Goal: Task Accomplishment & Management: Manage account settings

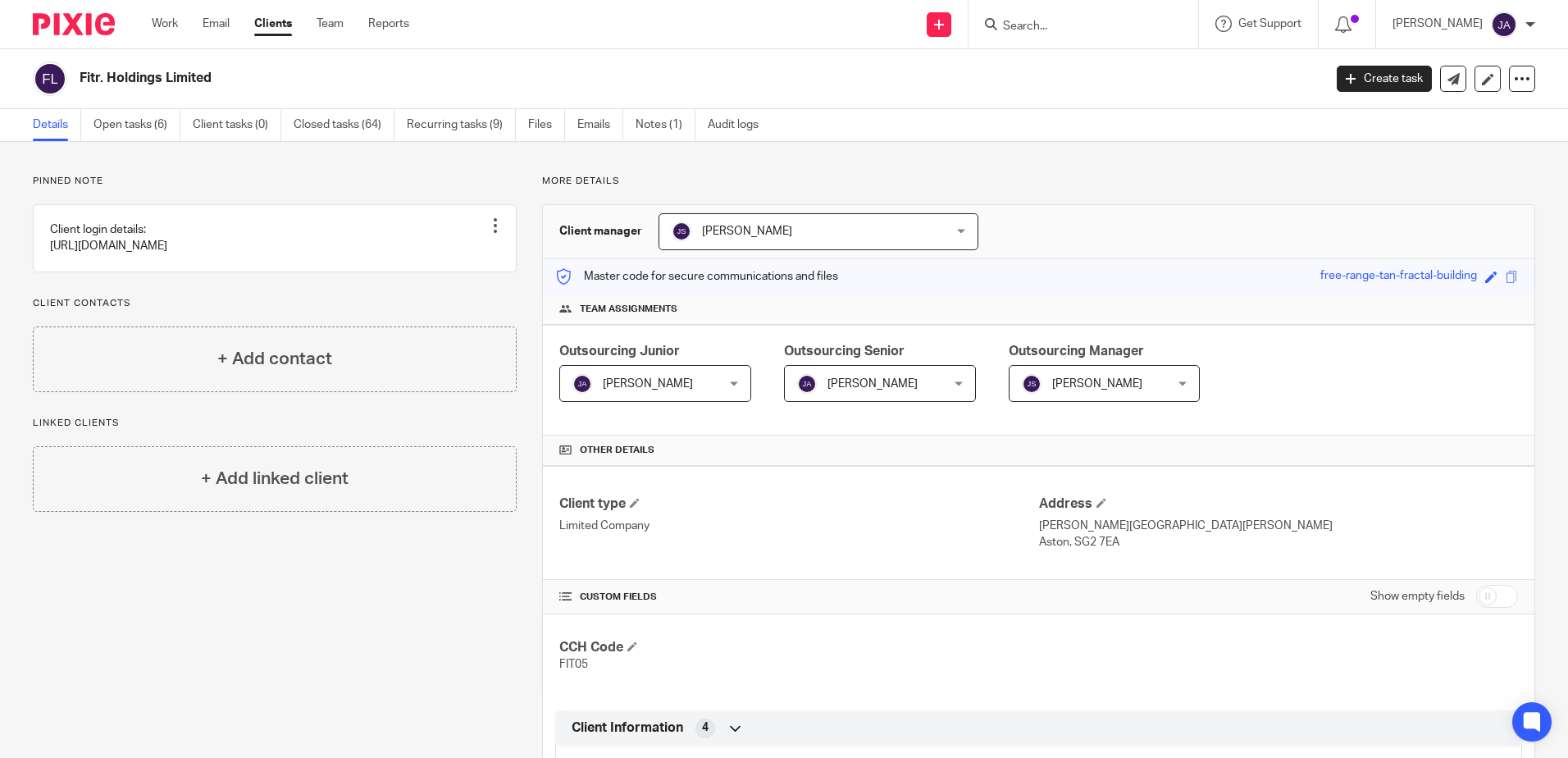
click at [1089, 27] on input "Search" at bounding box center [1075, 26] width 148 height 15
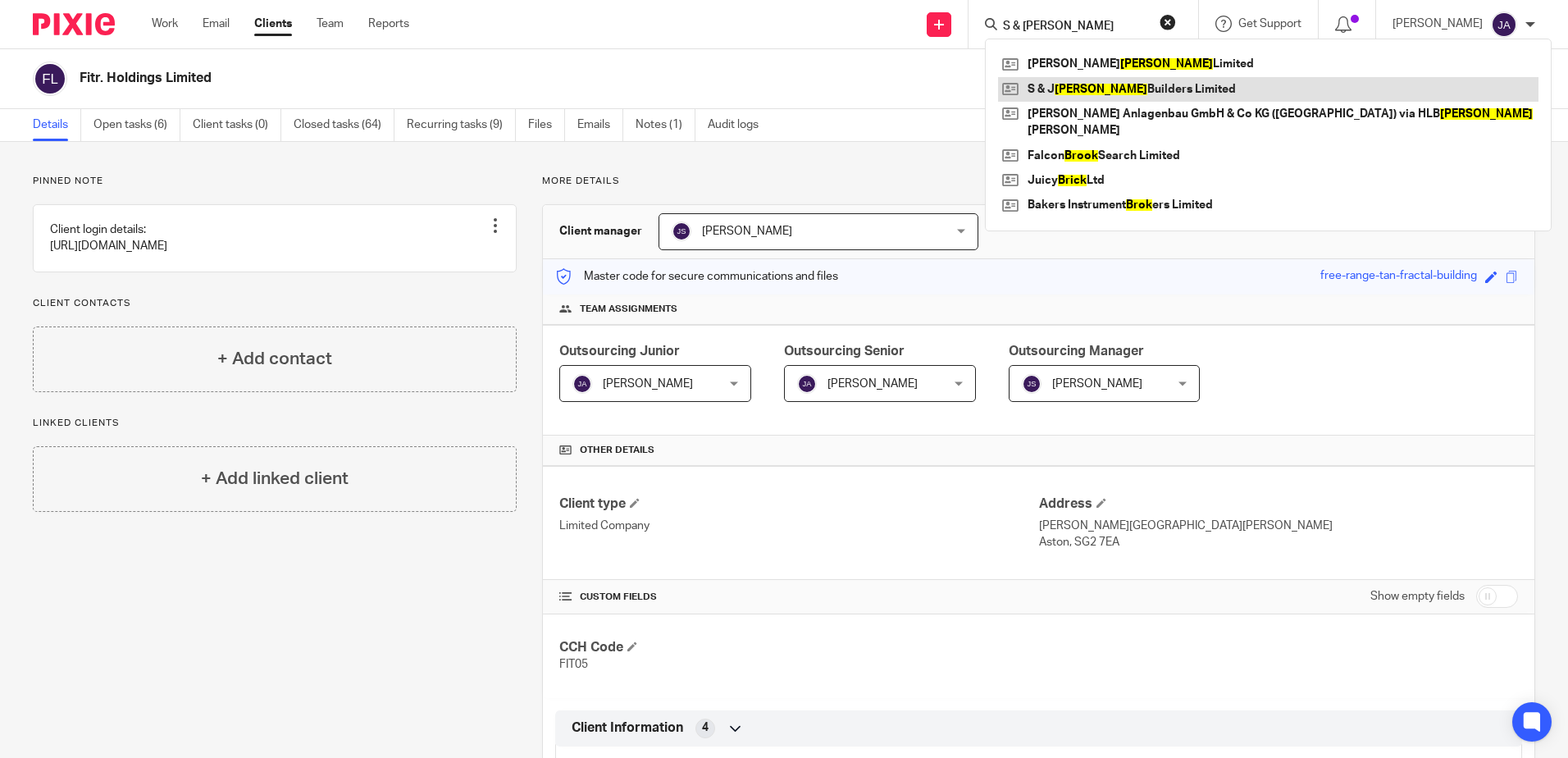
type input "S & J Brock"
click at [1131, 83] on link at bounding box center [1269, 89] width 541 height 25
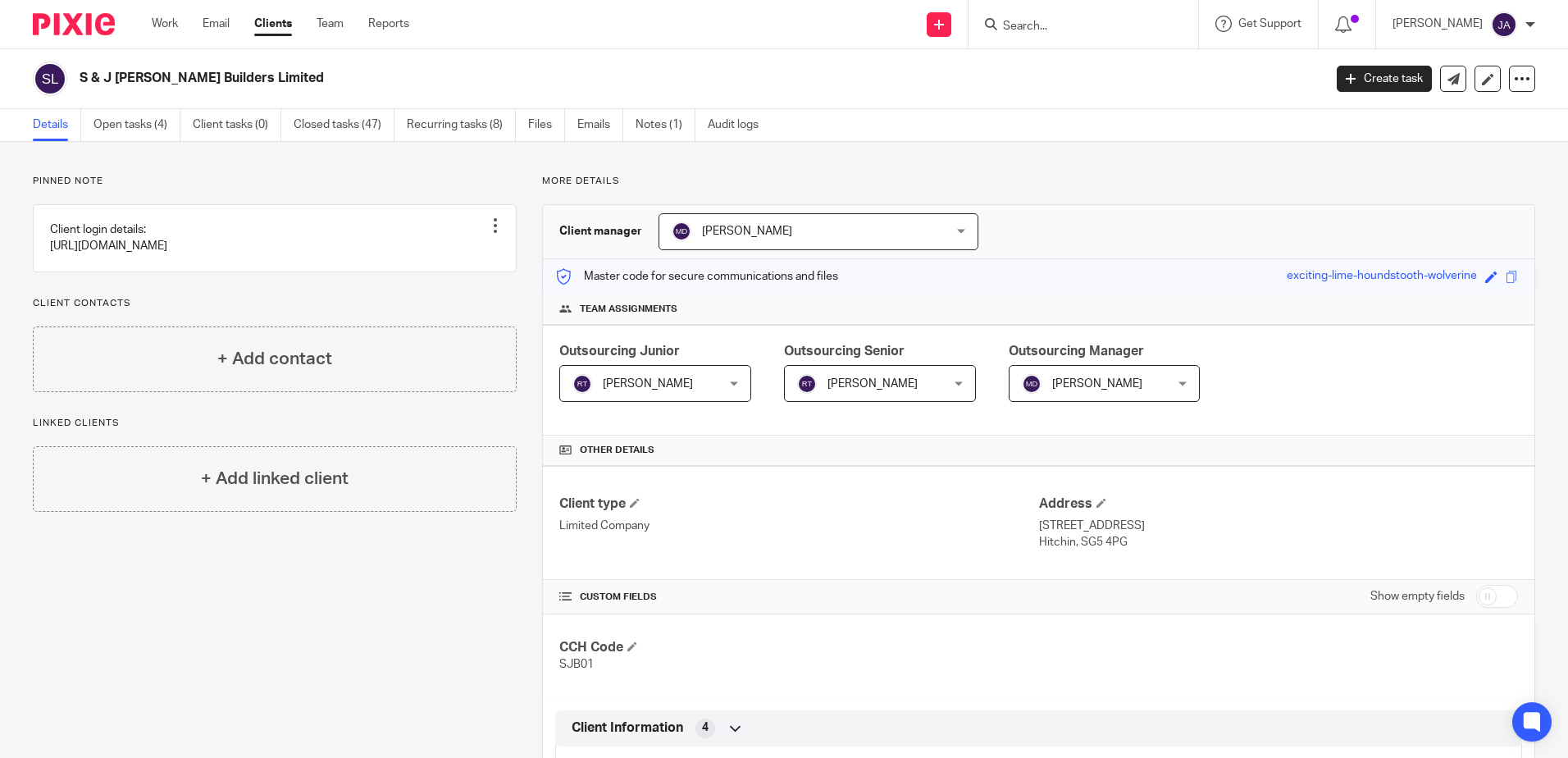
click at [889, 386] on span "[PERSON_NAME]" at bounding box center [873, 384] width 90 height 12
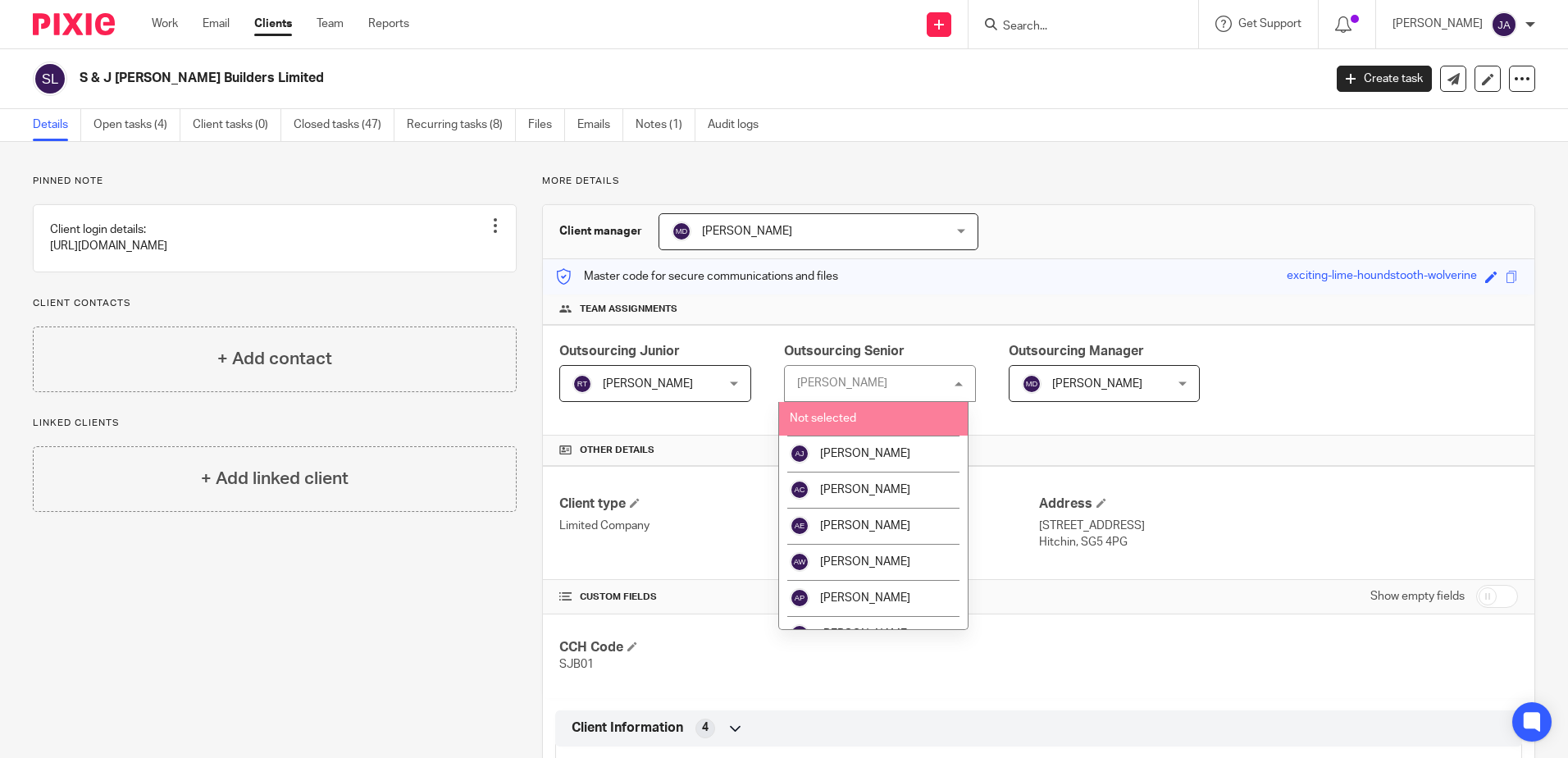
click at [849, 381] on div "Robert Taylor" at bounding box center [843, 383] width 90 height 12
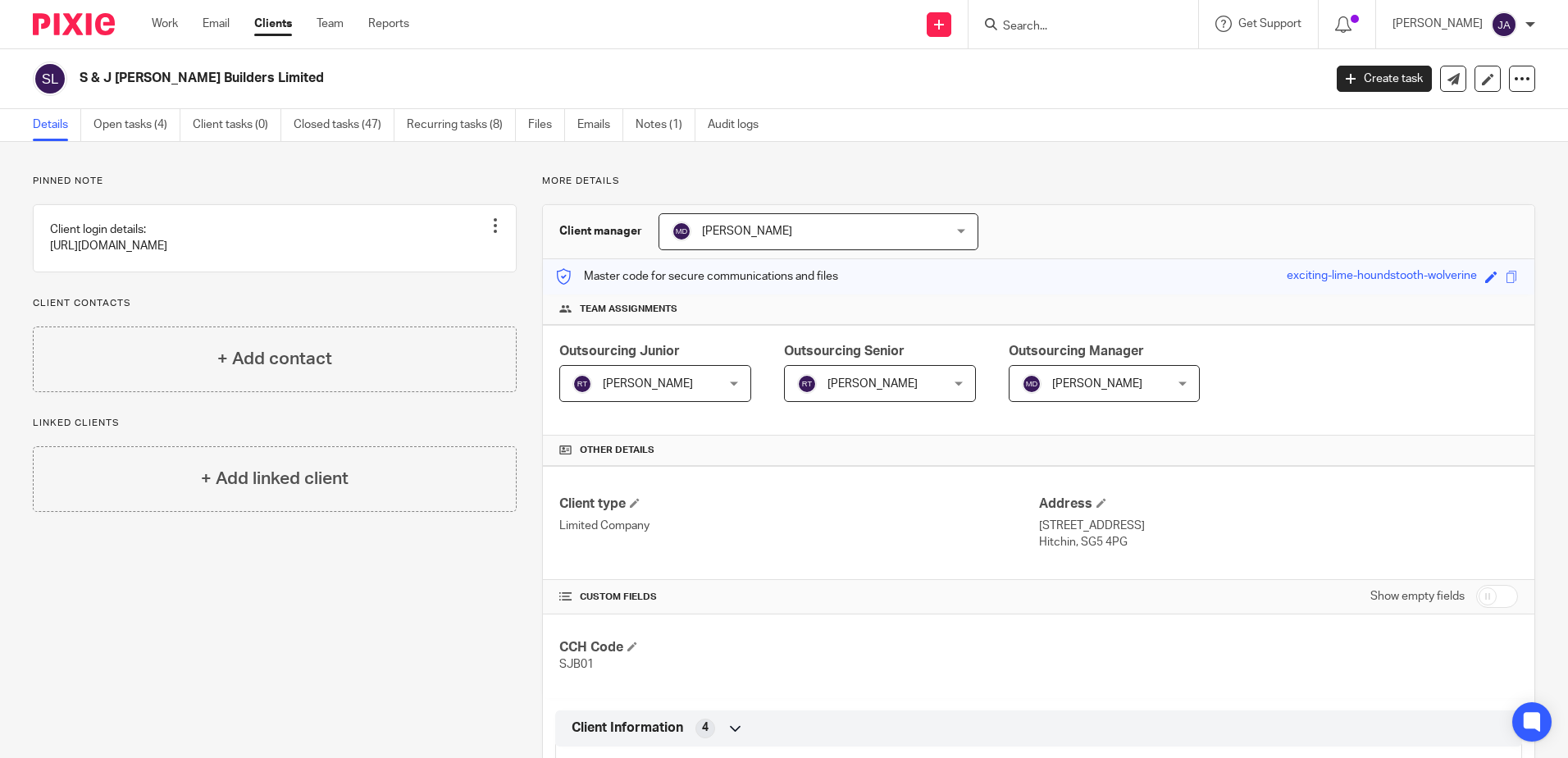
click at [851, 395] on span "[PERSON_NAME]" at bounding box center [868, 382] width 142 height 34
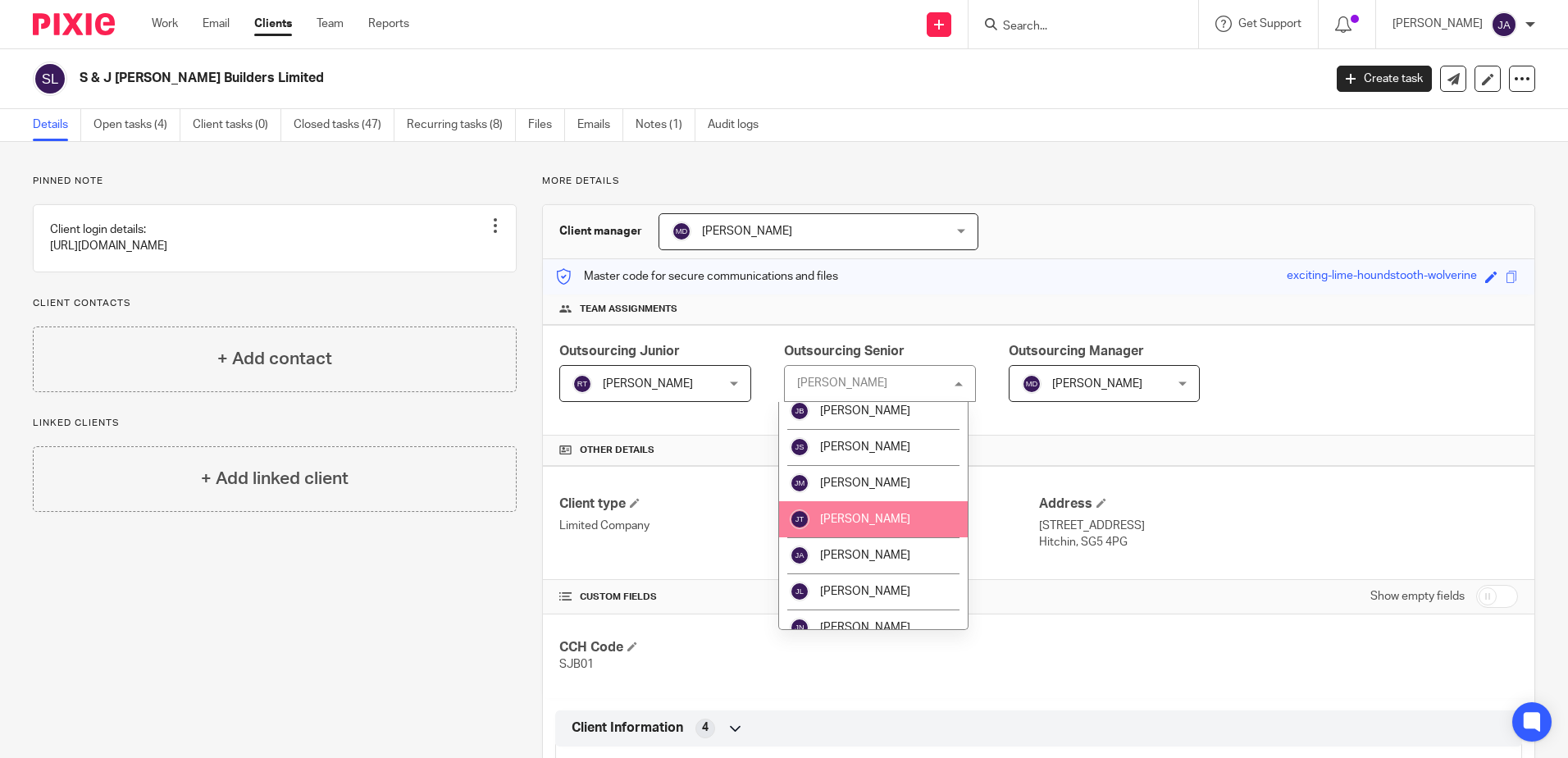
scroll to position [1067, 0]
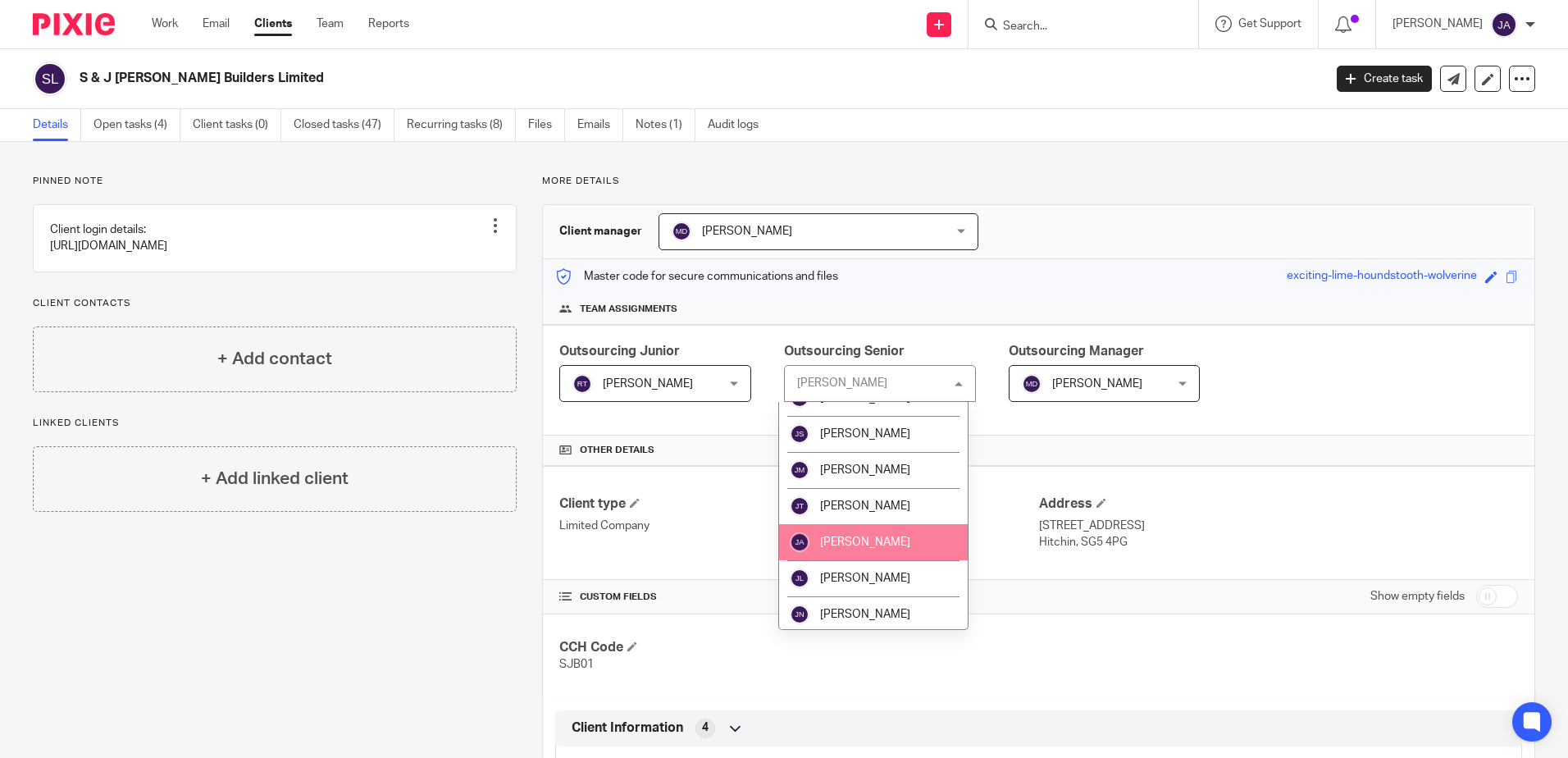
click at [882, 546] on li "[PERSON_NAME]" at bounding box center [873, 542] width 189 height 36
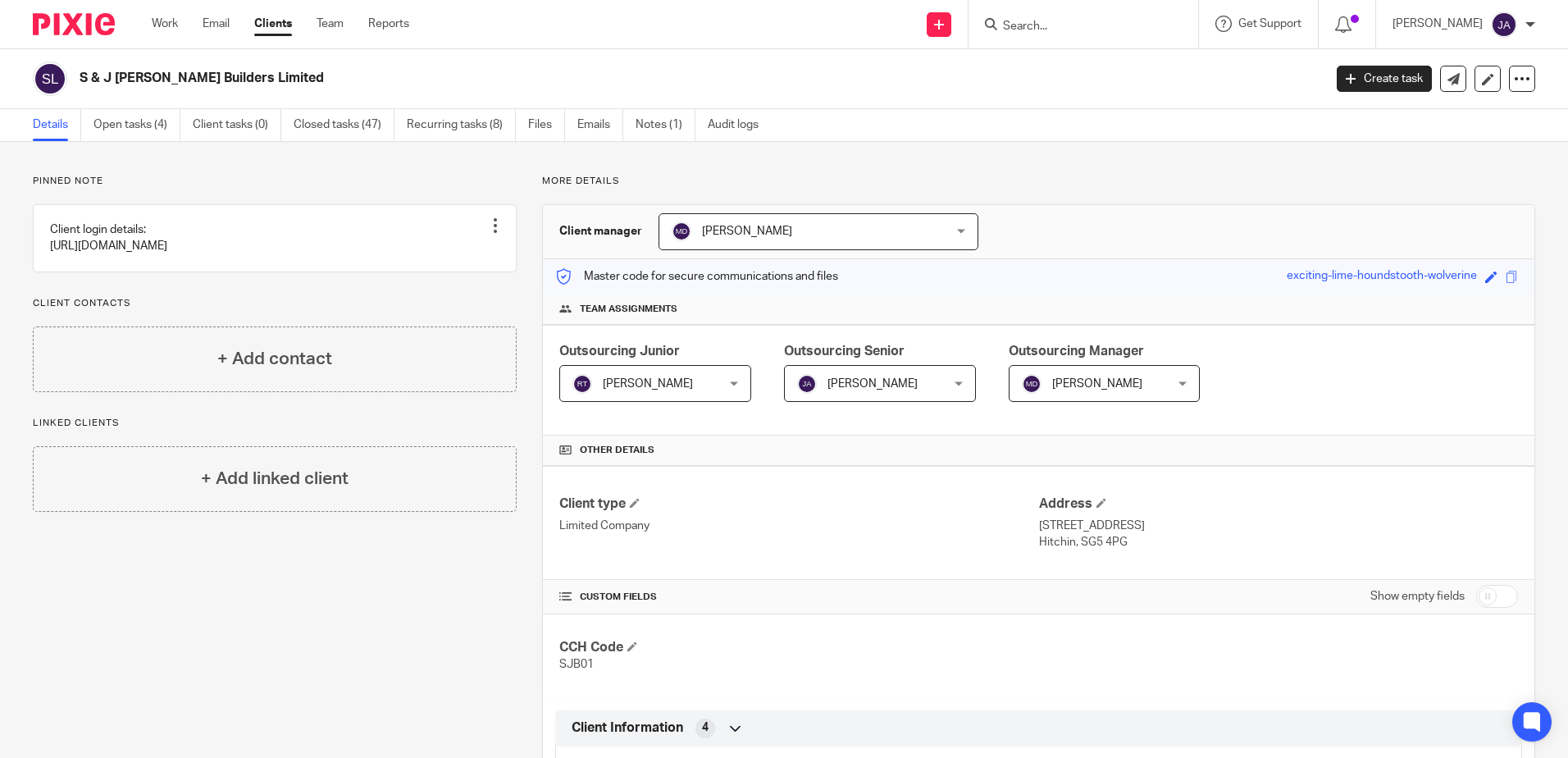
click at [665, 393] on span "[PERSON_NAME]" at bounding box center [643, 382] width 142 height 34
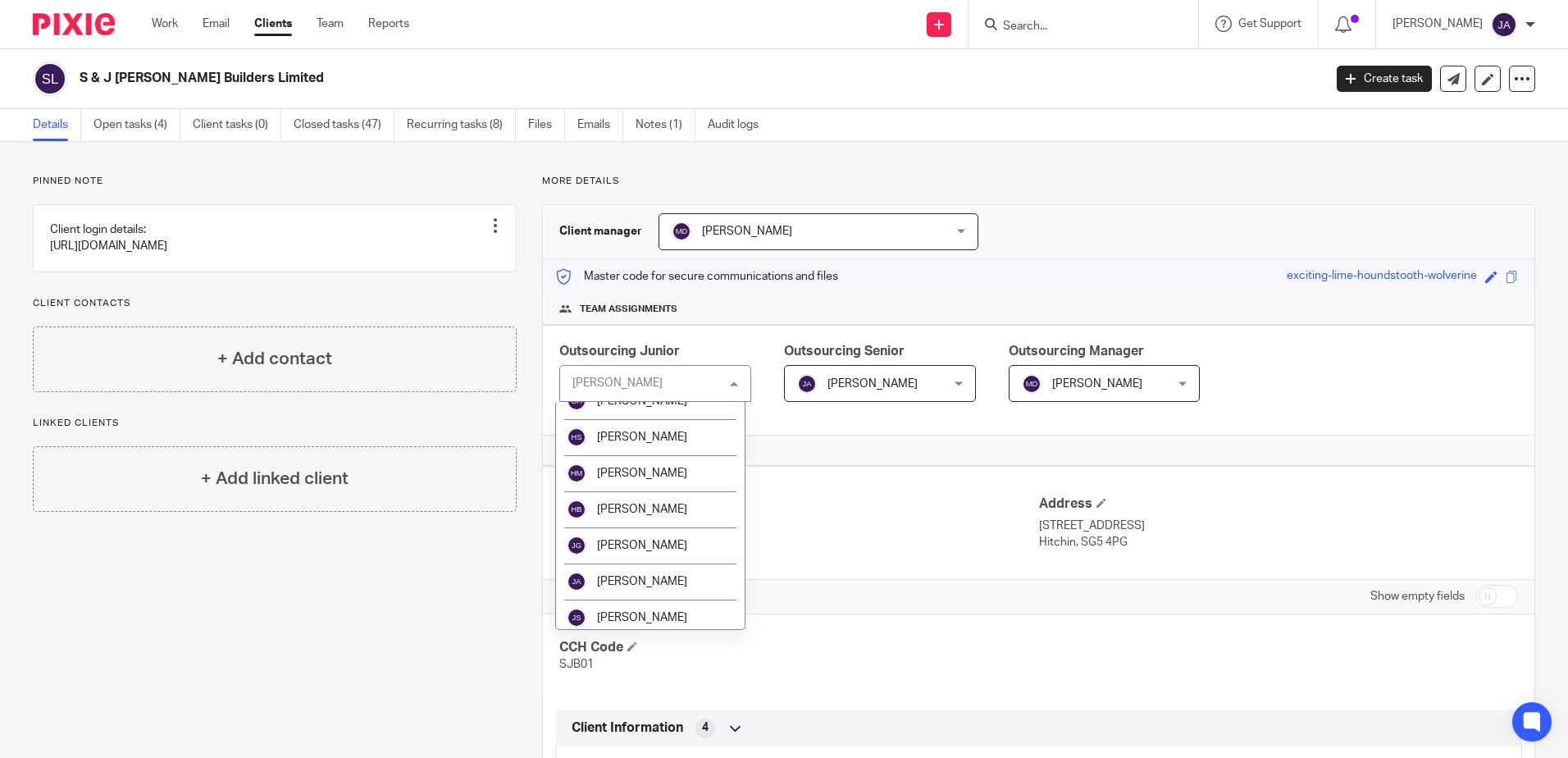
scroll to position [985, 0]
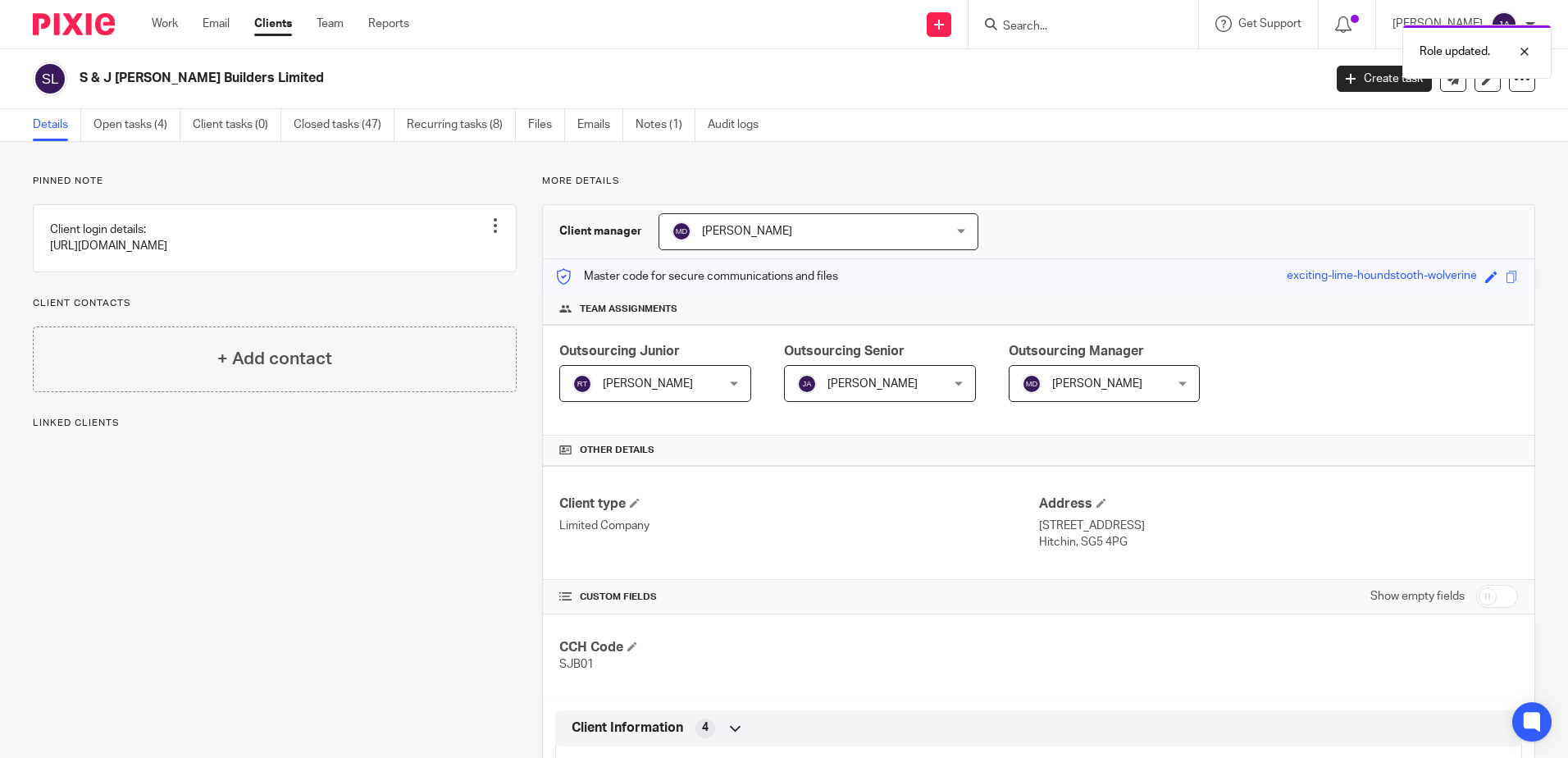
click at [698, 380] on span "[PERSON_NAME]" at bounding box center [643, 382] width 142 height 34
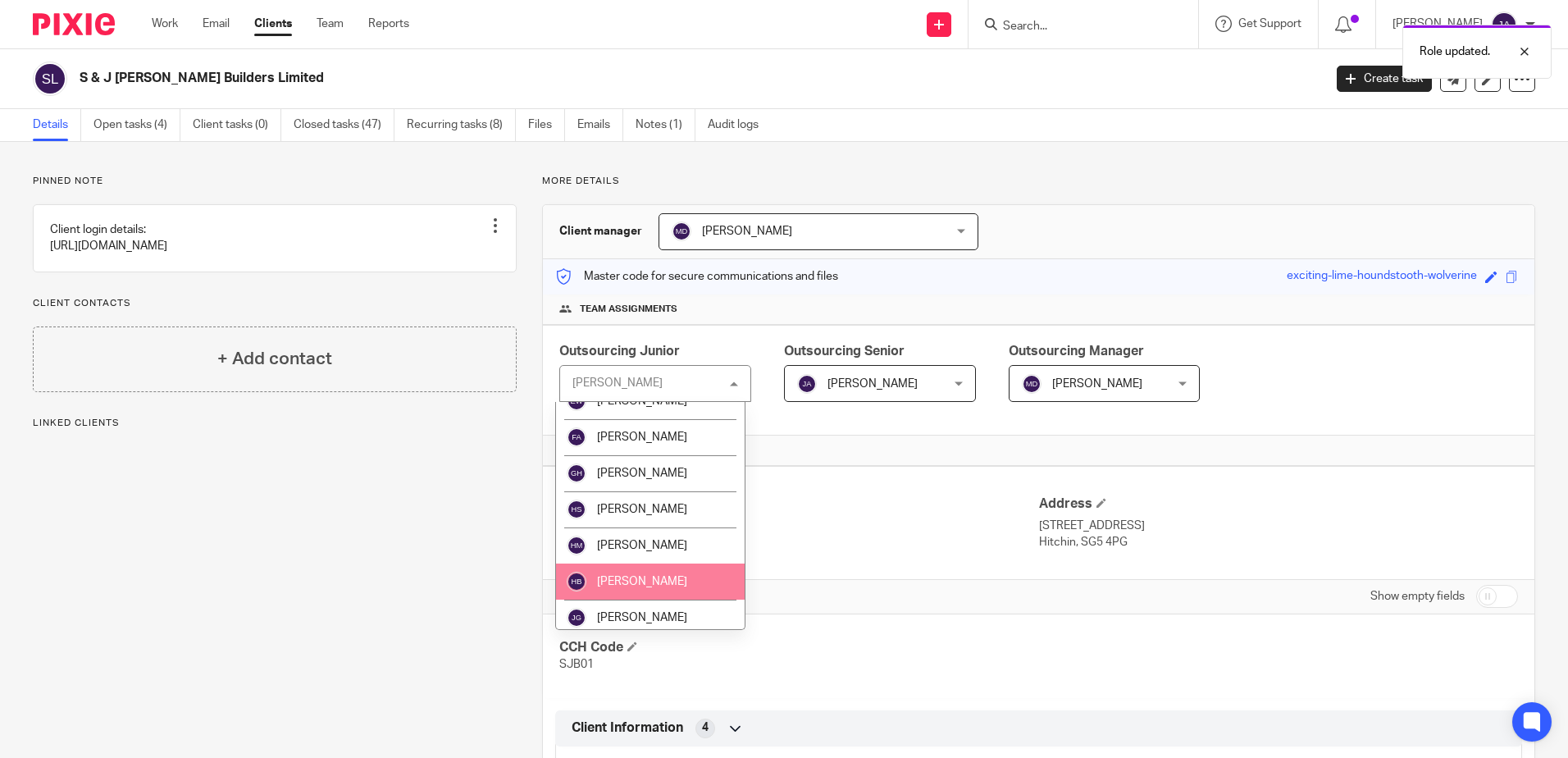
scroll to position [1067, 0]
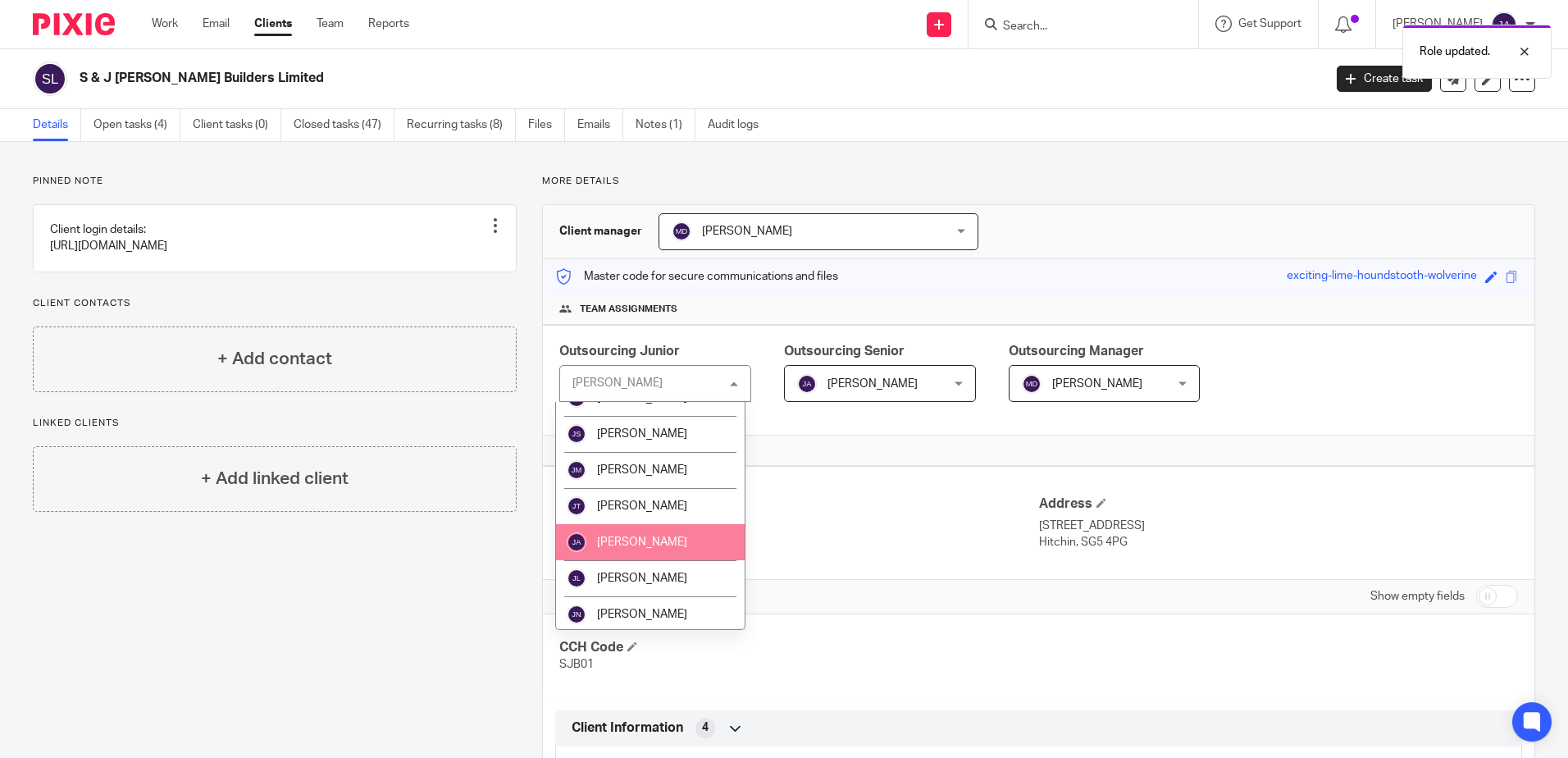
click at [625, 543] on span "[PERSON_NAME]" at bounding box center [642, 542] width 90 height 12
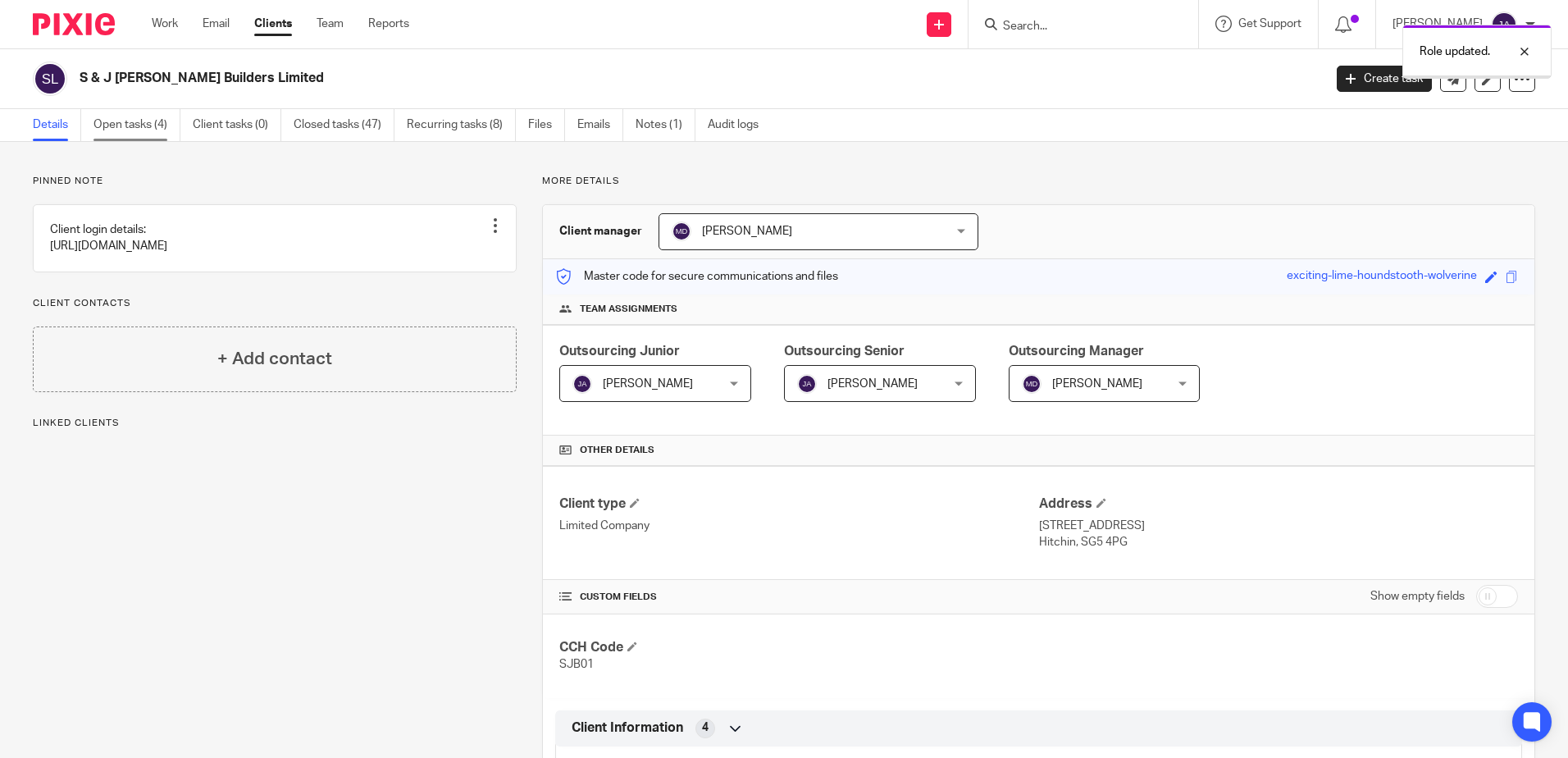
click at [167, 119] on link "Open tasks (4)" at bounding box center [136, 125] width 87 height 32
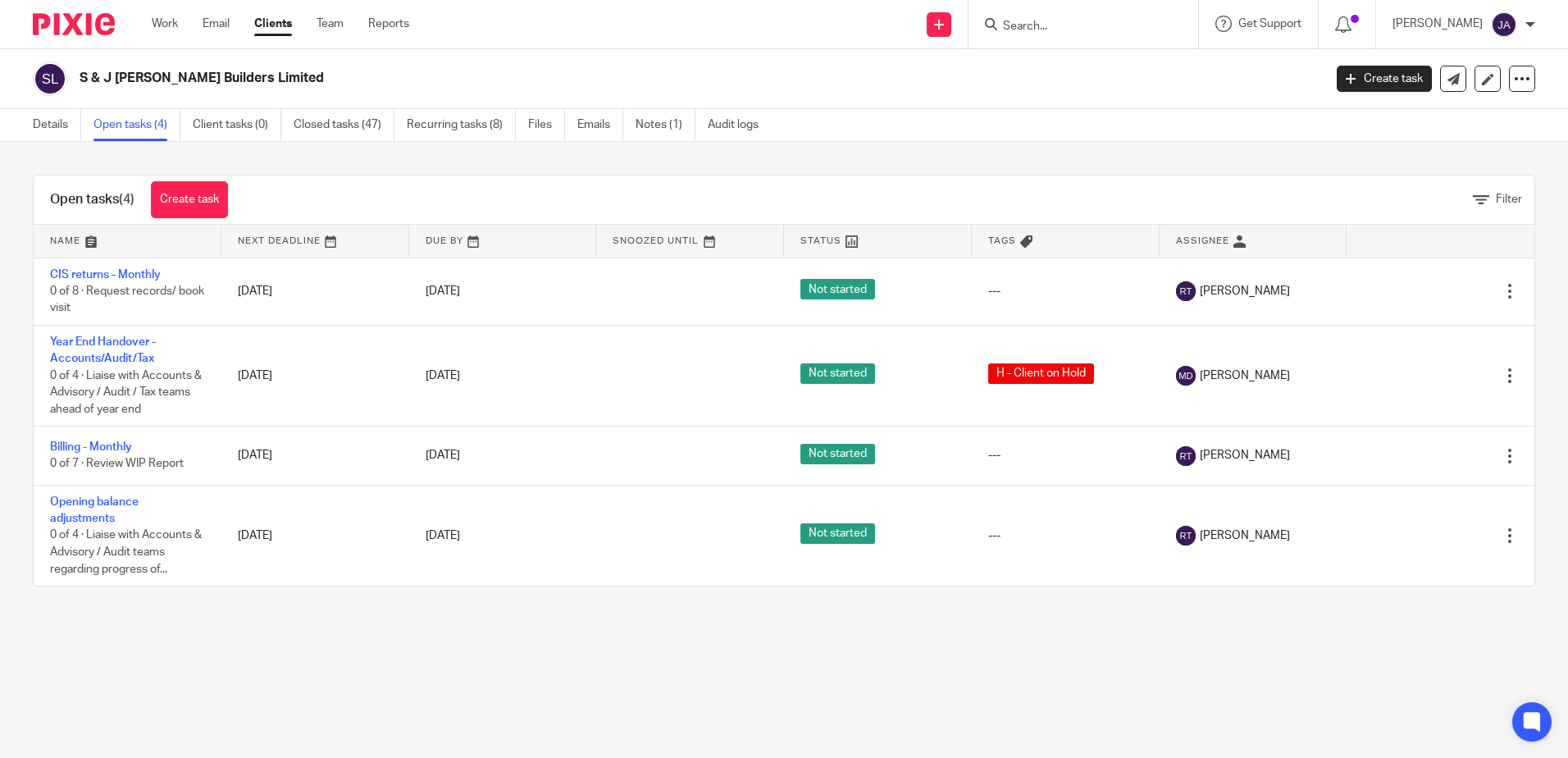
click at [978, 694] on main "S & J Brock Builders Limited Create task Update from Companies House Export dat…" at bounding box center [784, 379] width 1568 height 758
click at [1050, 29] on input "Search" at bounding box center [1075, 26] width 148 height 15
type input "science"
click at [1101, 60] on link at bounding box center [1101, 64] width 204 height 25
click at [1122, 43] on div "Science logic Limited" at bounding box center [1100, 64] width 229 height 51
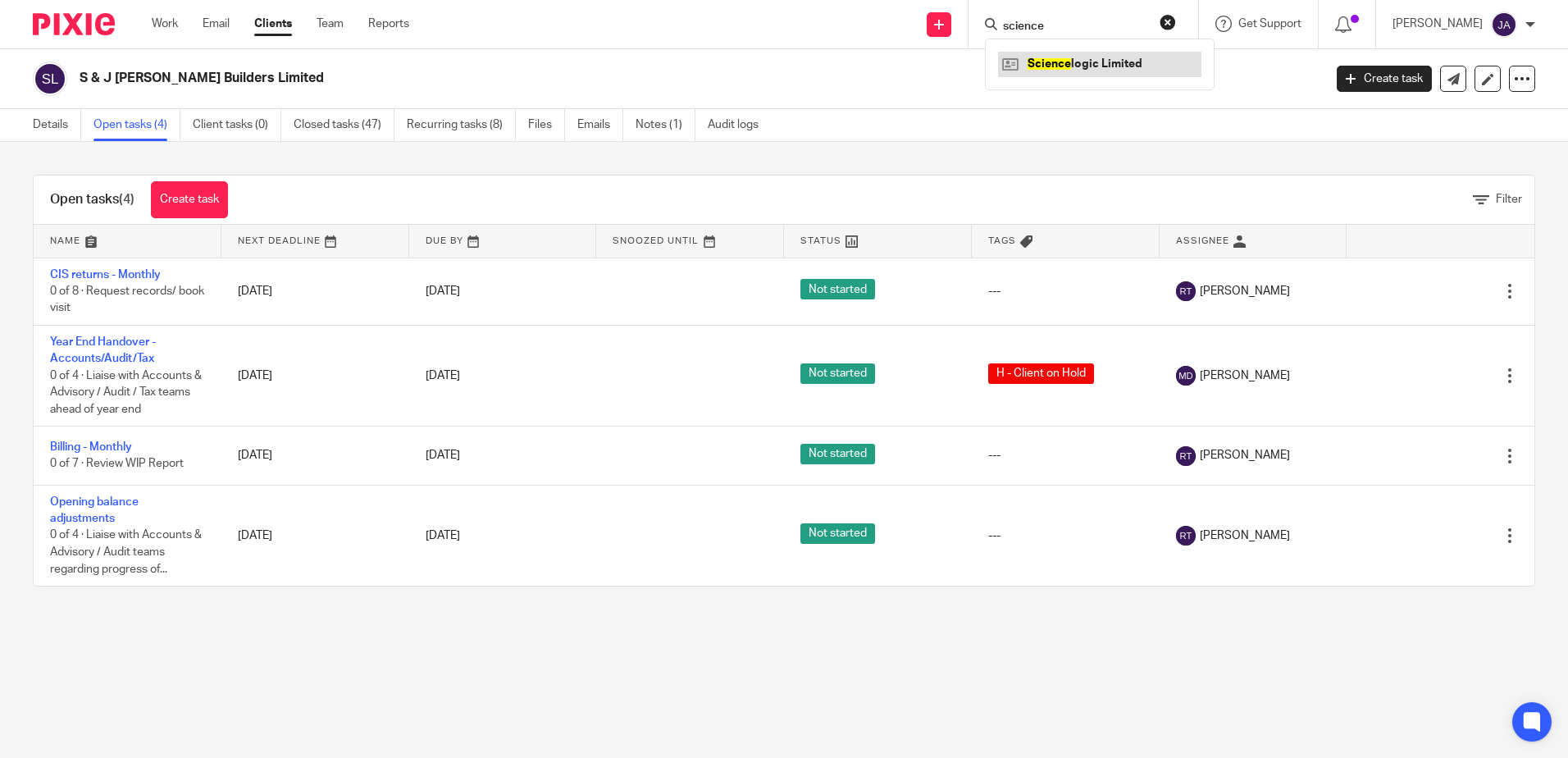
click at [1115, 58] on link at bounding box center [1101, 64] width 204 height 25
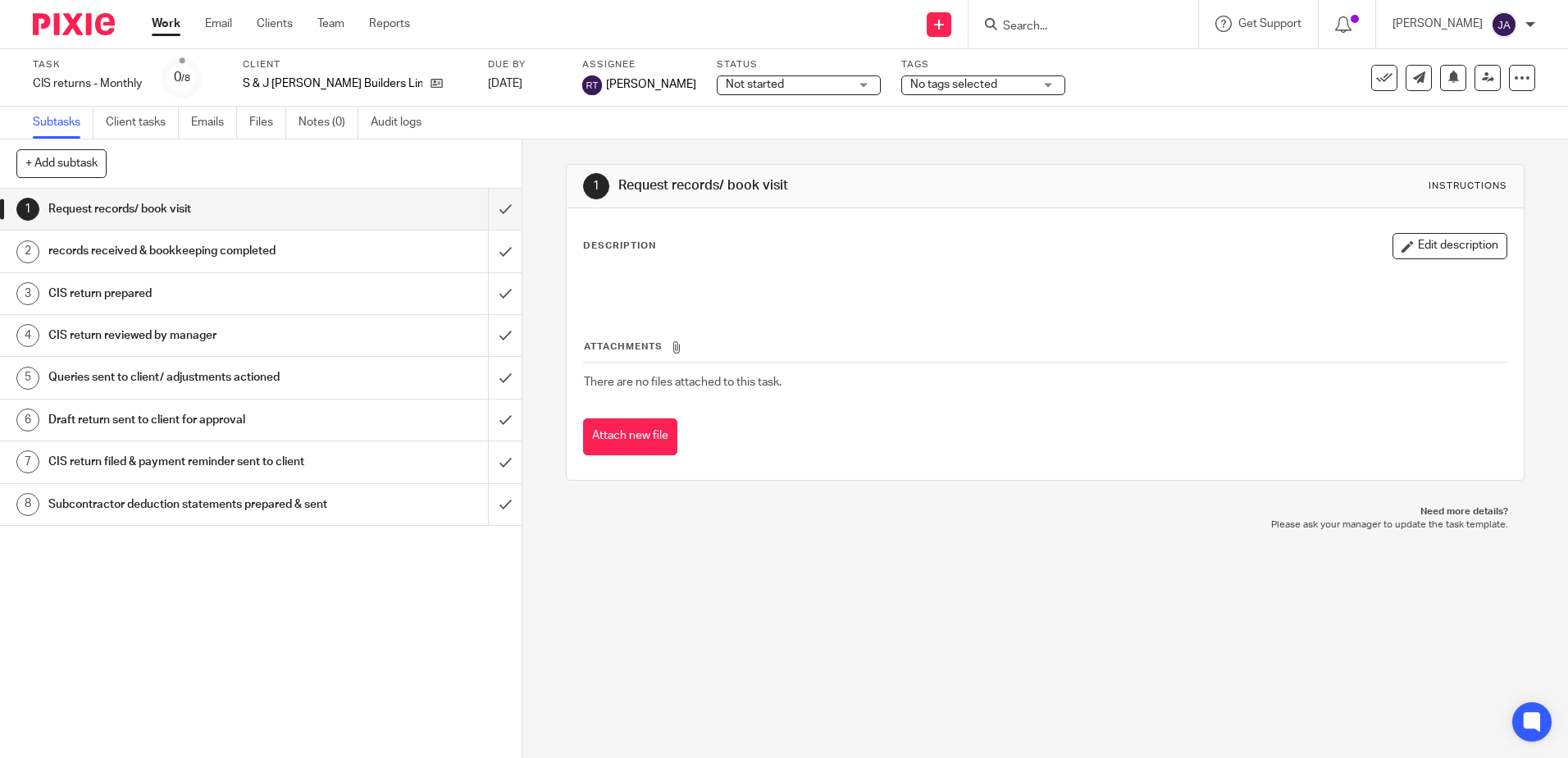
click at [910, 88] on span "No tags selected" at bounding box center [954, 84] width 87 height 12
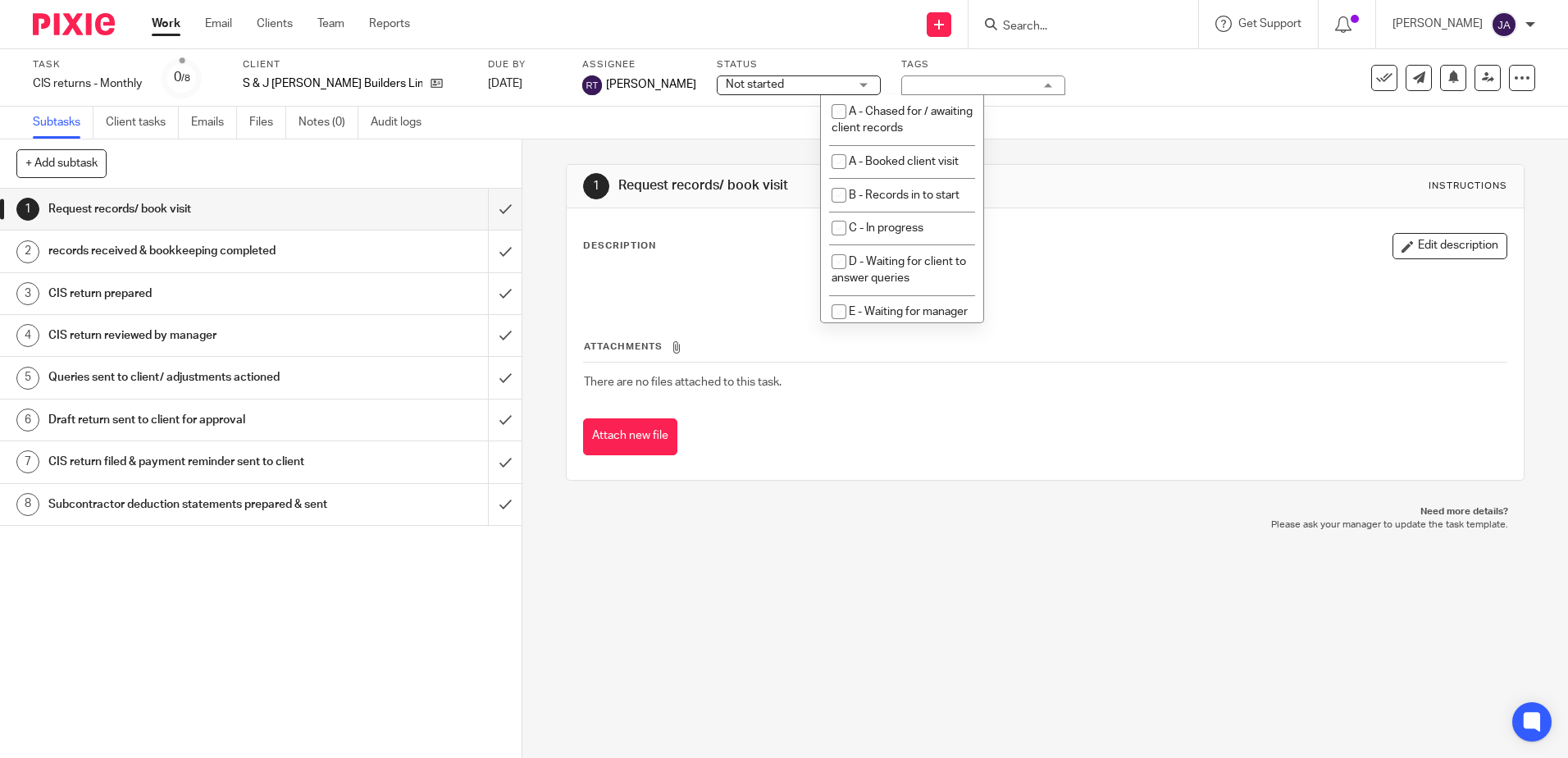
click at [1106, 94] on div "Task CIS returns - Monthly Save CIS returns - Monthly 0 /8 Client S & [PERSON_N…" at bounding box center [659, 77] width 1252 height 39
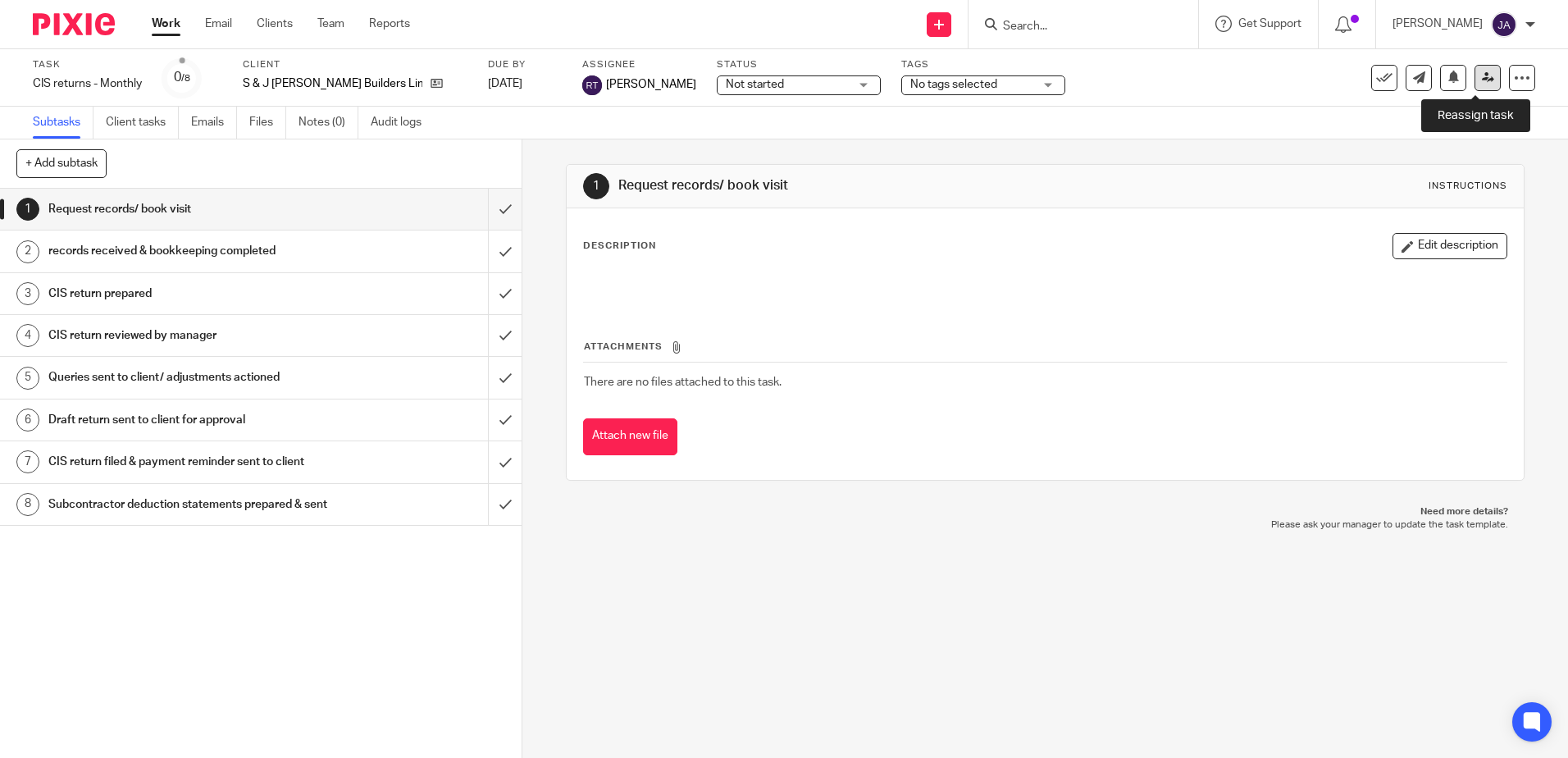
click at [1483, 78] on icon at bounding box center [1489, 77] width 13 height 13
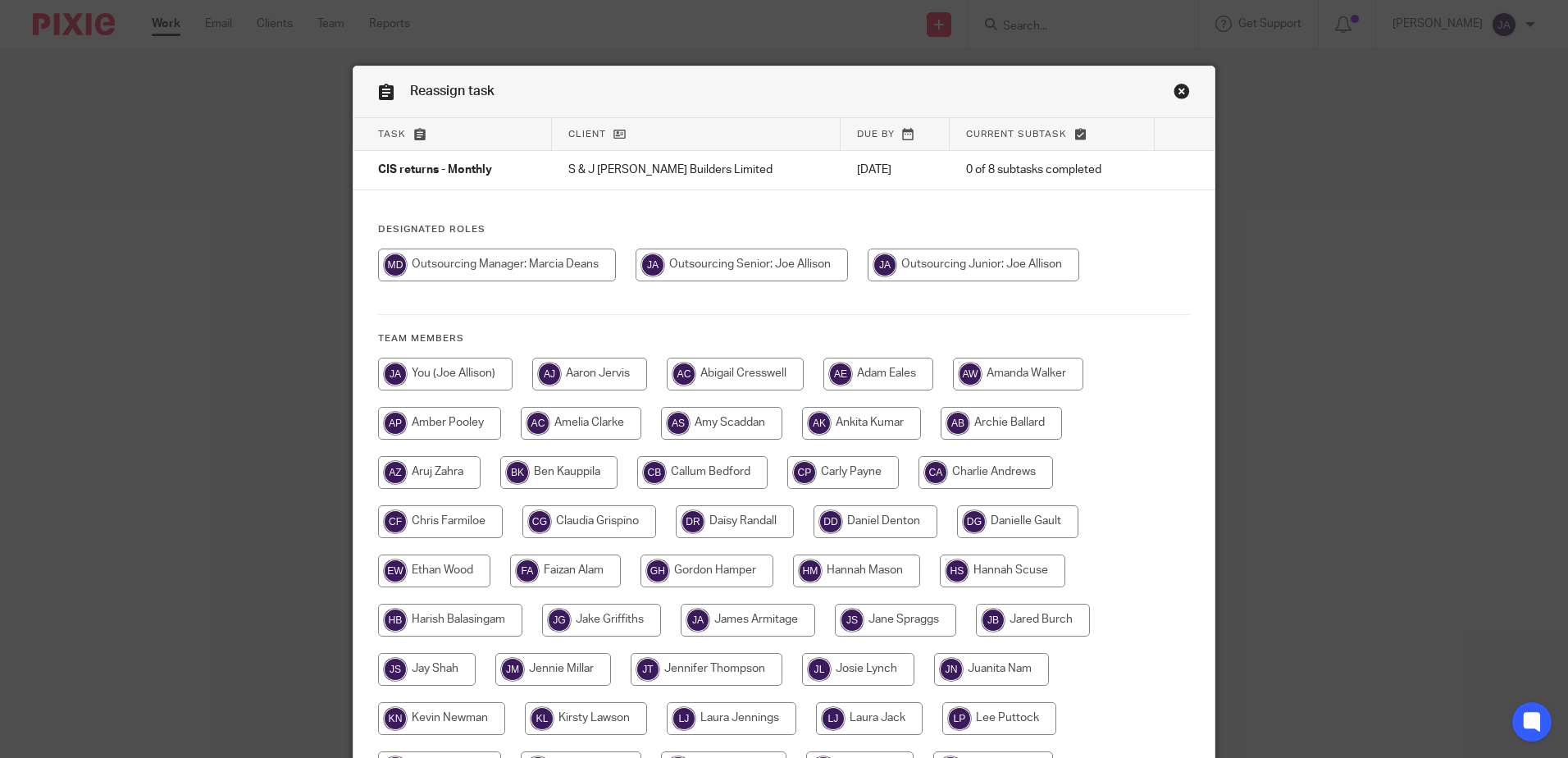
click at [730, 264] on input "radio" at bounding box center [742, 265] width 213 height 32
radio input "true"
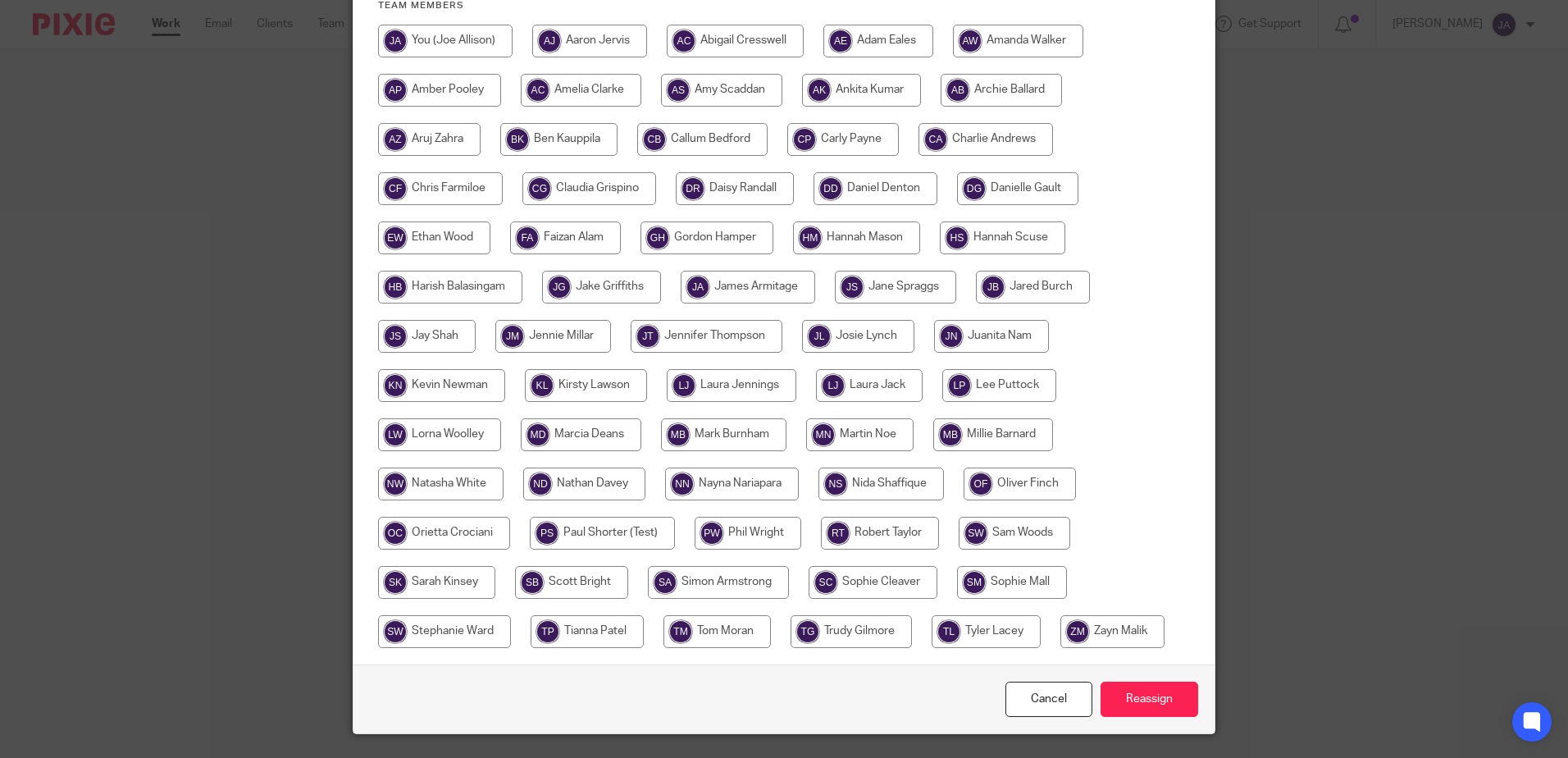
scroll to position [376, 0]
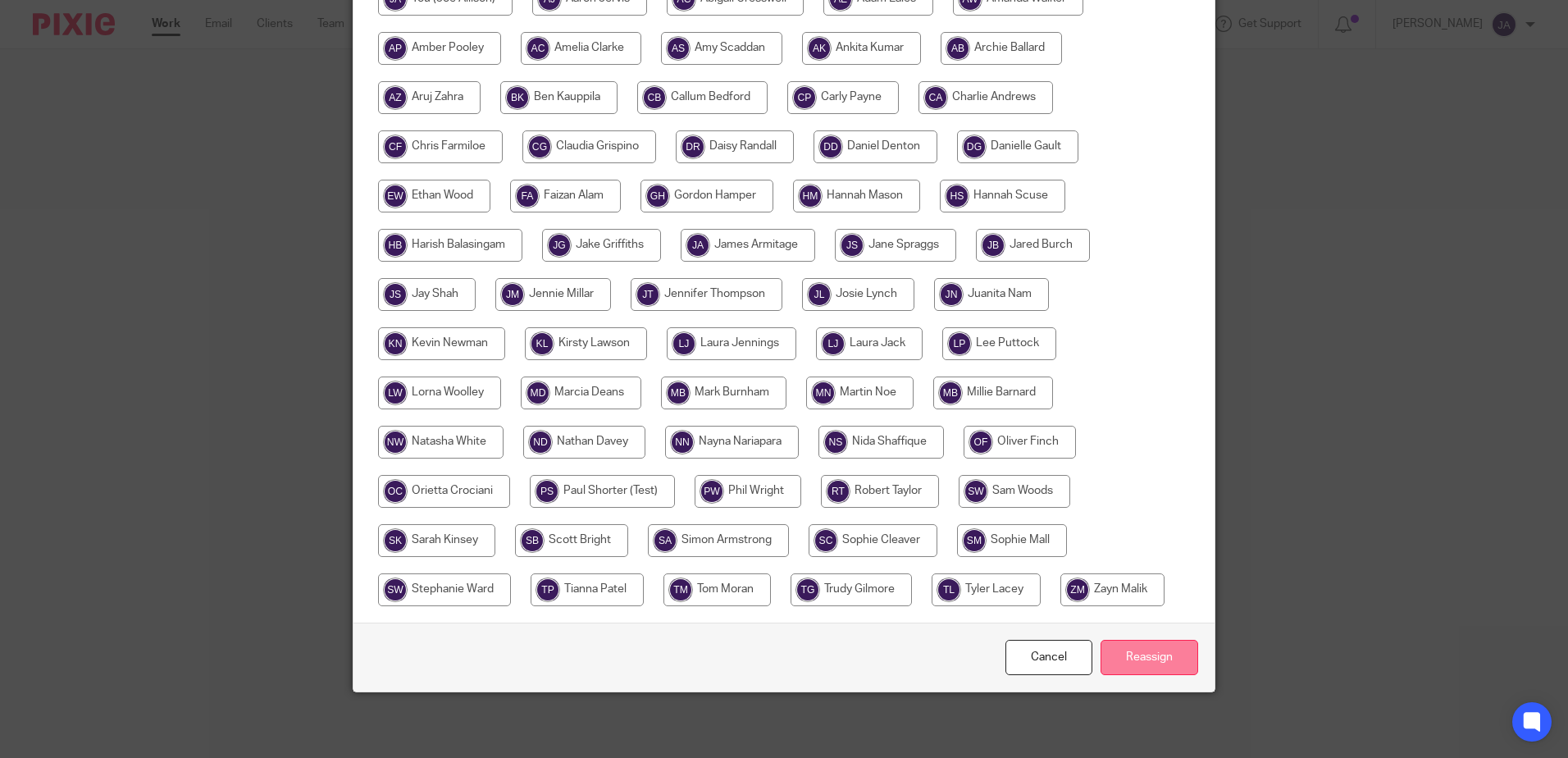
click at [1148, 665] on input "Reassign" at bounding box center [1150, 658] width 98 height 35
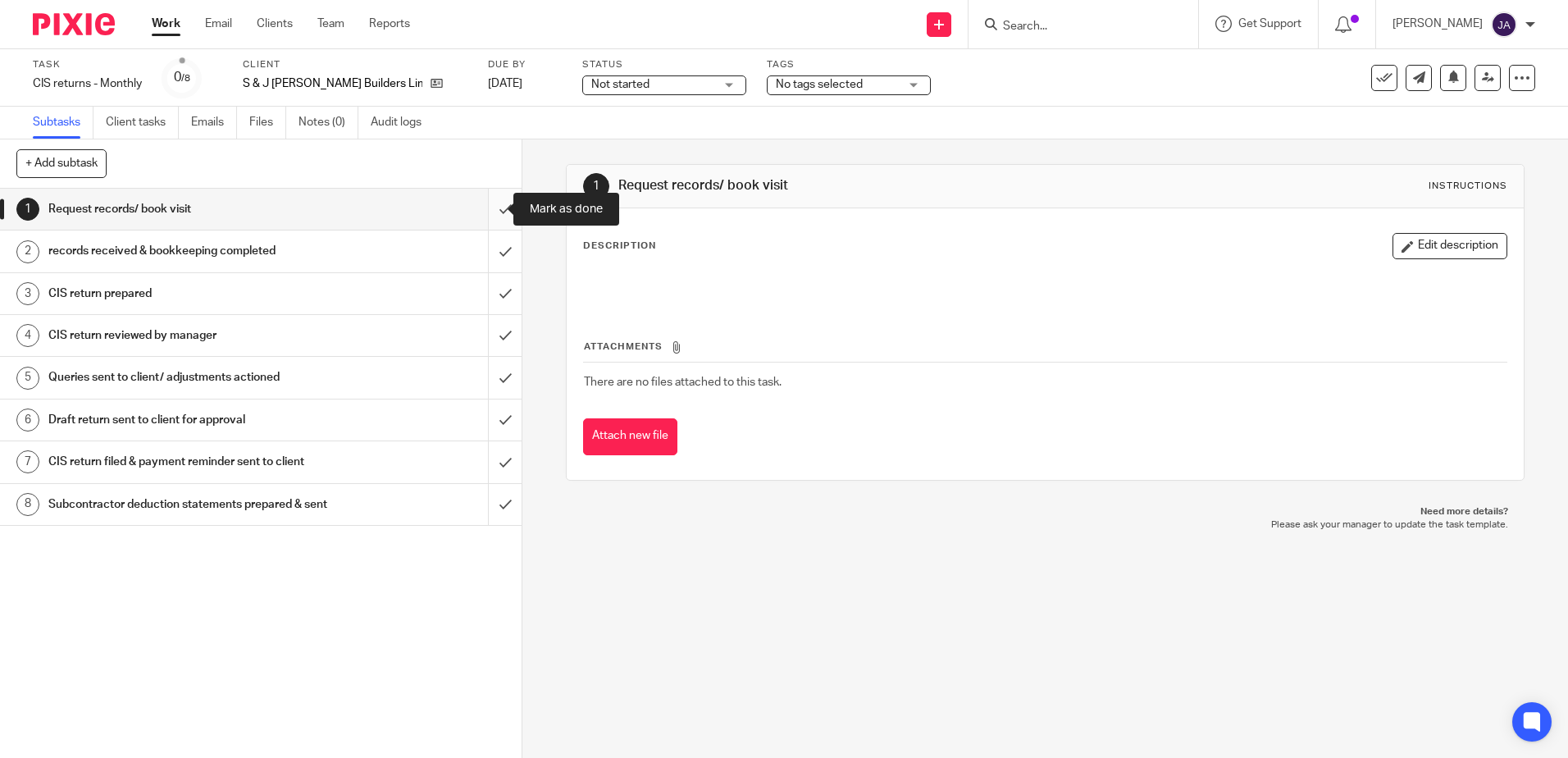
click at [483, 208] on input "submit" at bounding box center [261, 210] width 521 height 41
click at [484, 243] on input "submit" at bounding box center [261, 251] width 521 height 41
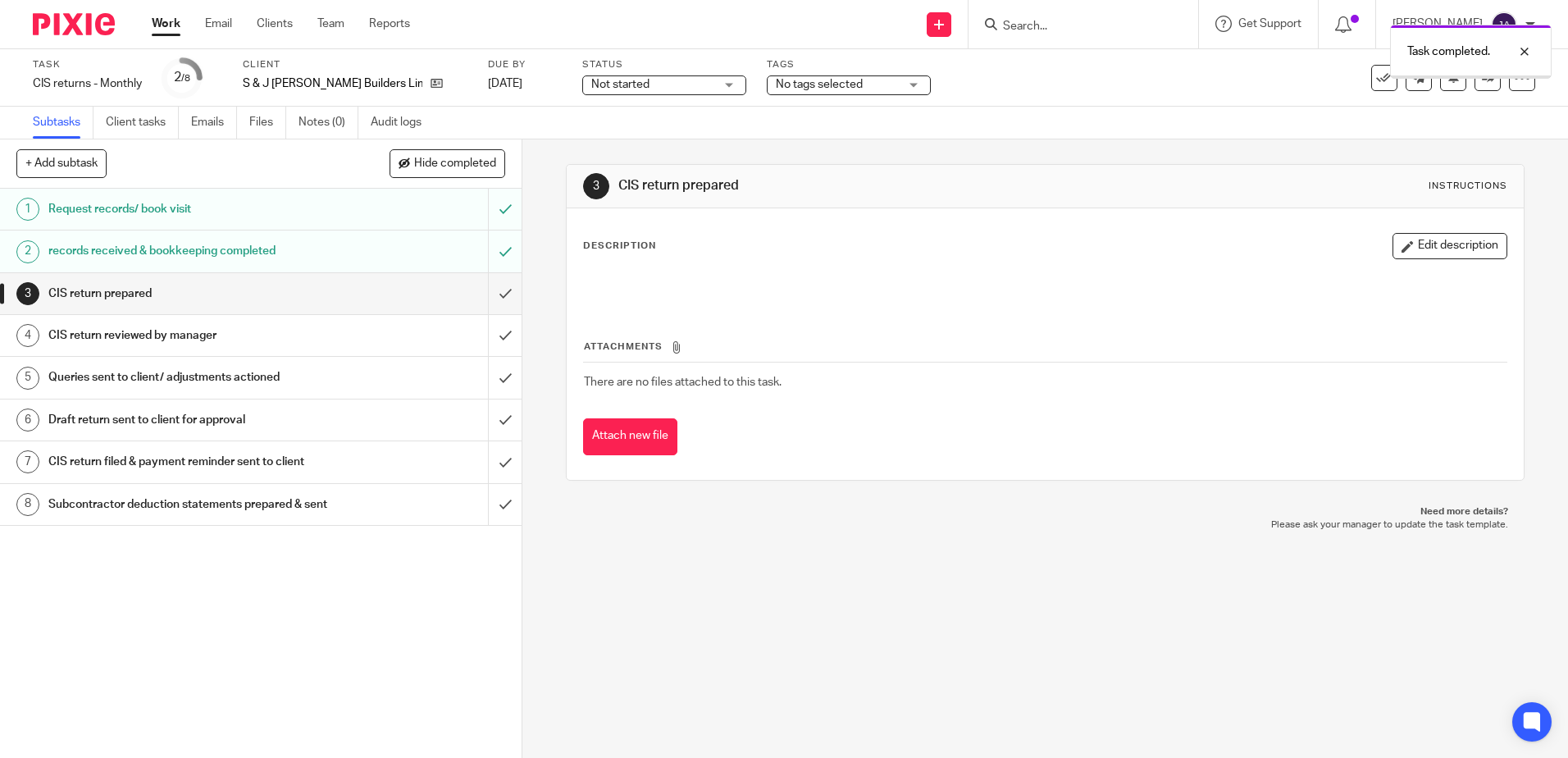
click at [592, 98] on div "Task CIS returns - Monthly Save CIS returns - Monthly 2 /8 Client S & [PERSON_N…" at bounding box center [784, 77] width 1568 height 58
click at [605, 80] on span "Not started" at bounding box center [654, 85] width 123 height 18
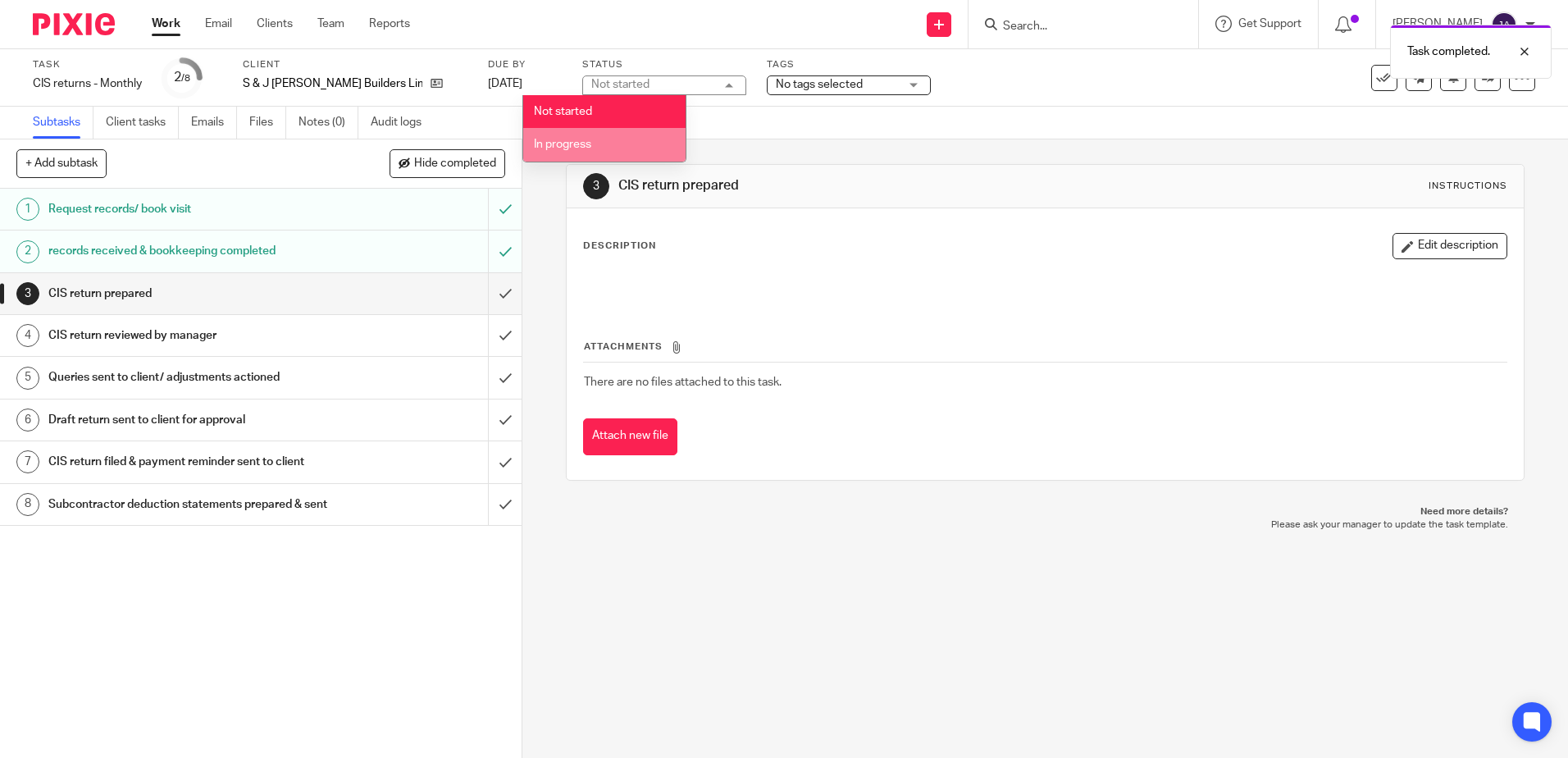
click at [609, 136] on li "In progress" at bounding box center [605, 145] width 163 height 33
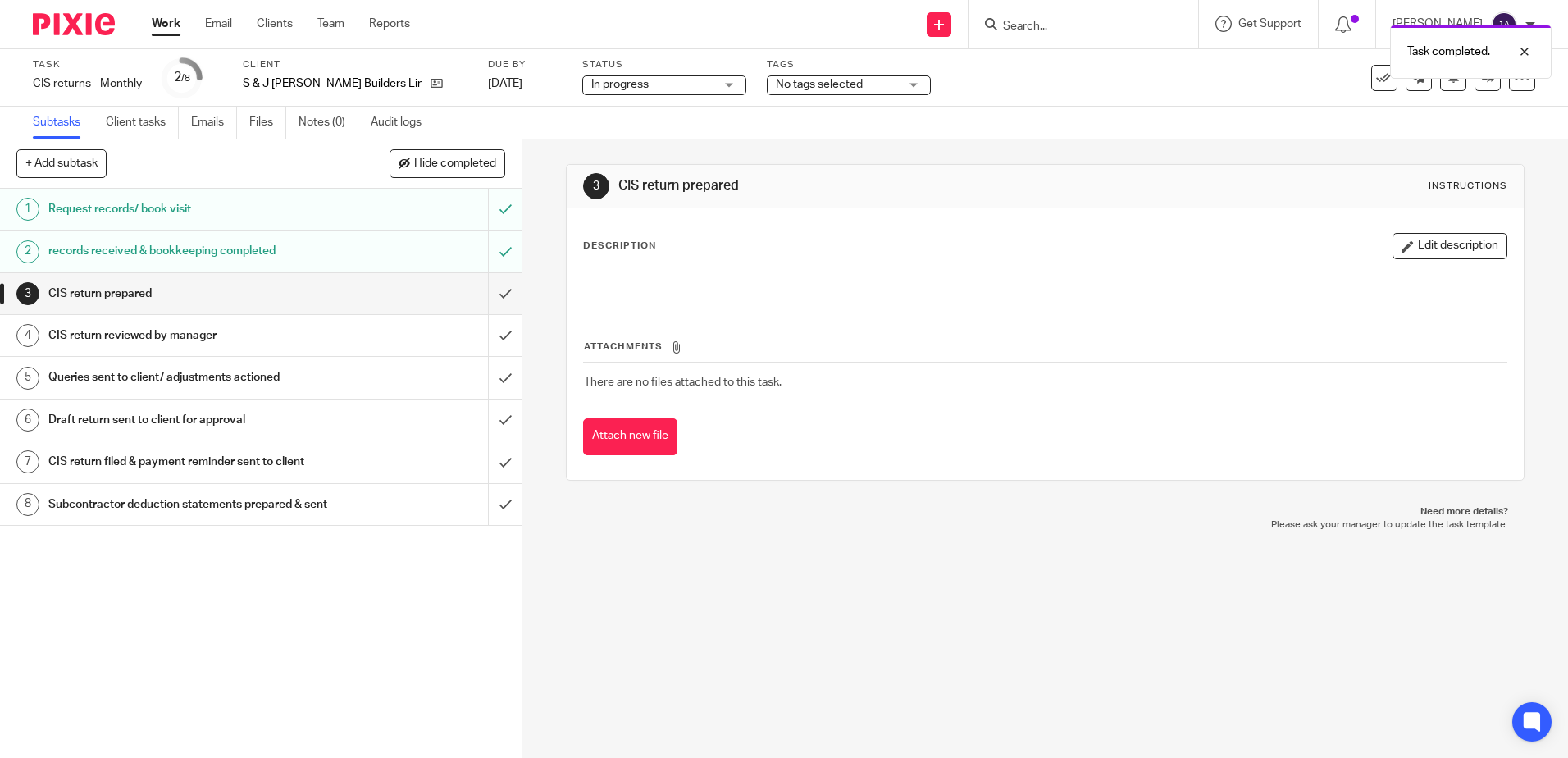
click at [776, 93] on span "No tags selected" at bounding box center [838, 85] width 123 height 18
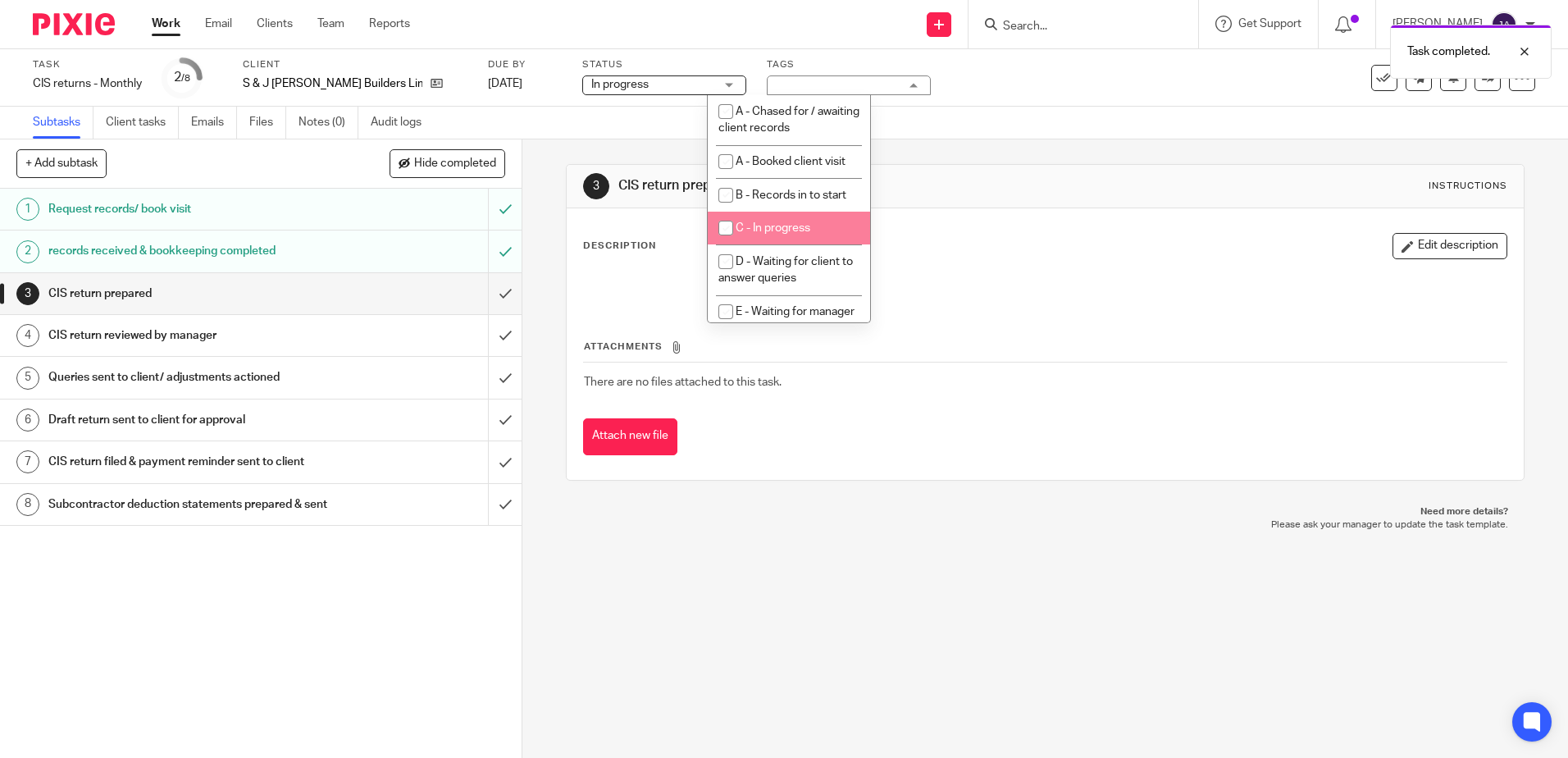
click at [778, 229] on span "C - In progress" at bounding box center [773, 228] width 74 height 12
checkbox input "true"
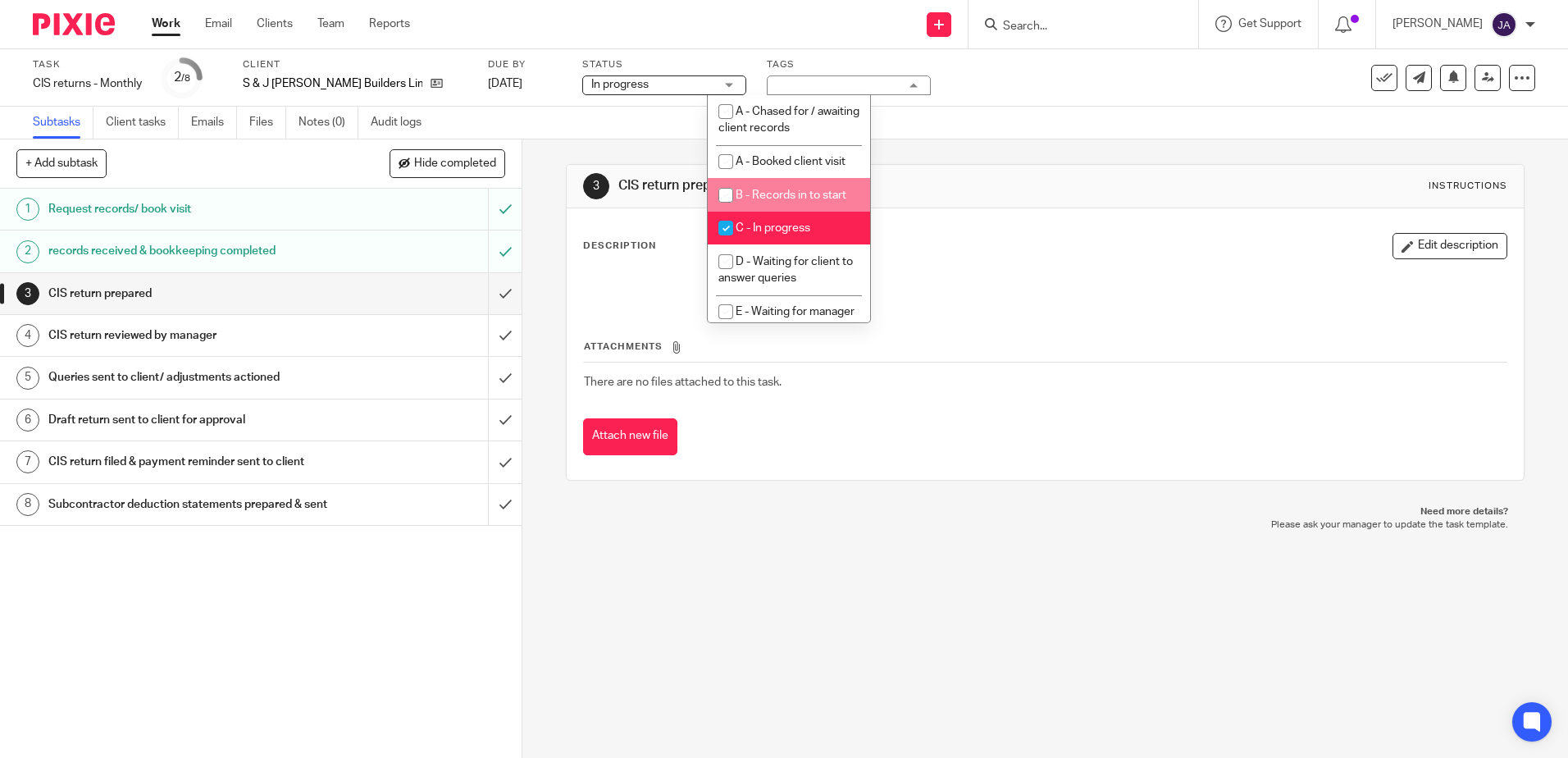
click at [1106, 135] on div "Subtasks Client tasks Emails Files Notes (0) Audit logs" at bounding box center [784, 123] width 1568 height 32
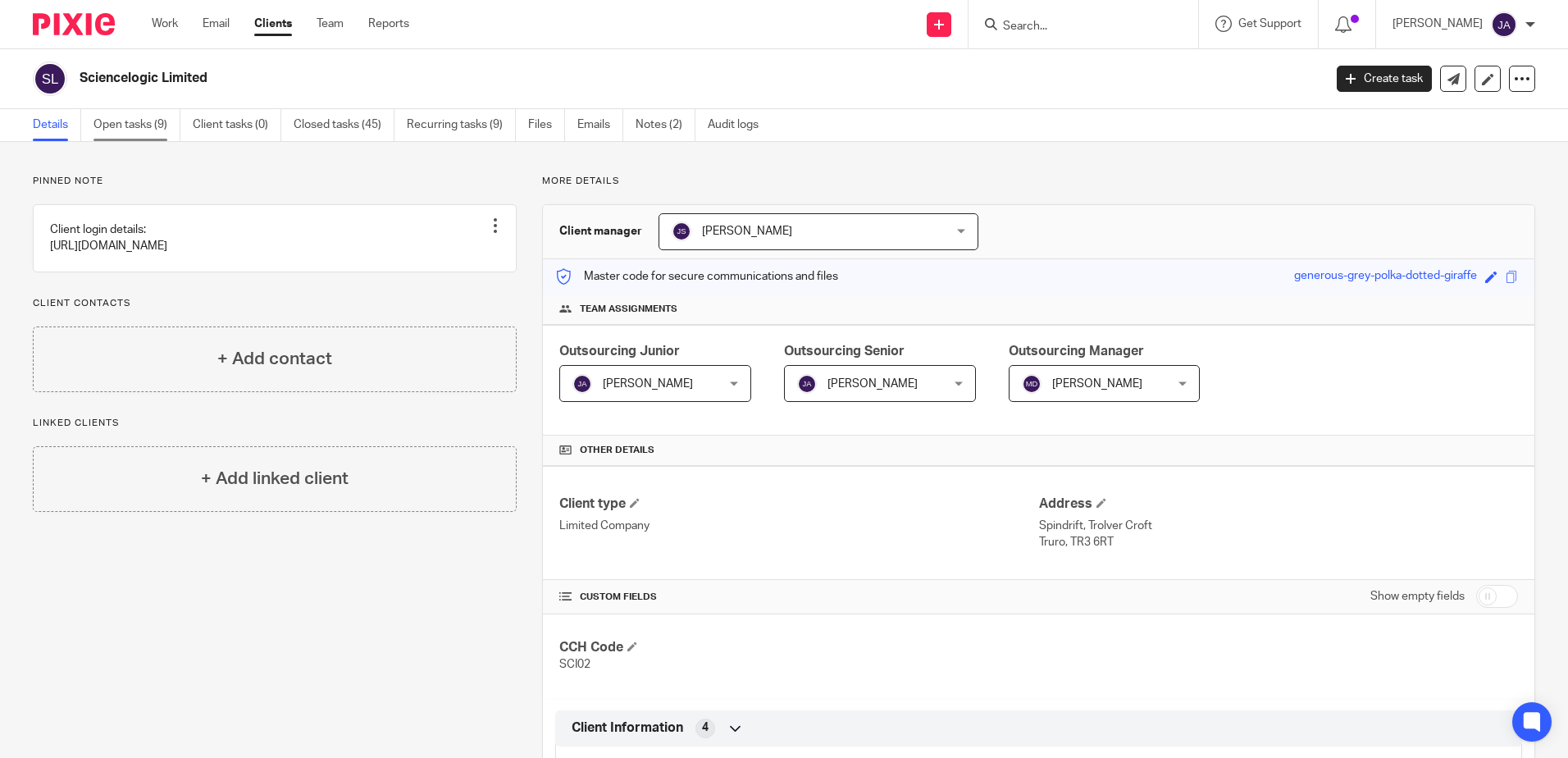
click at [109, 133] on link "Open tasks (9)" at bounding box center [136, 125] width 87 height 32
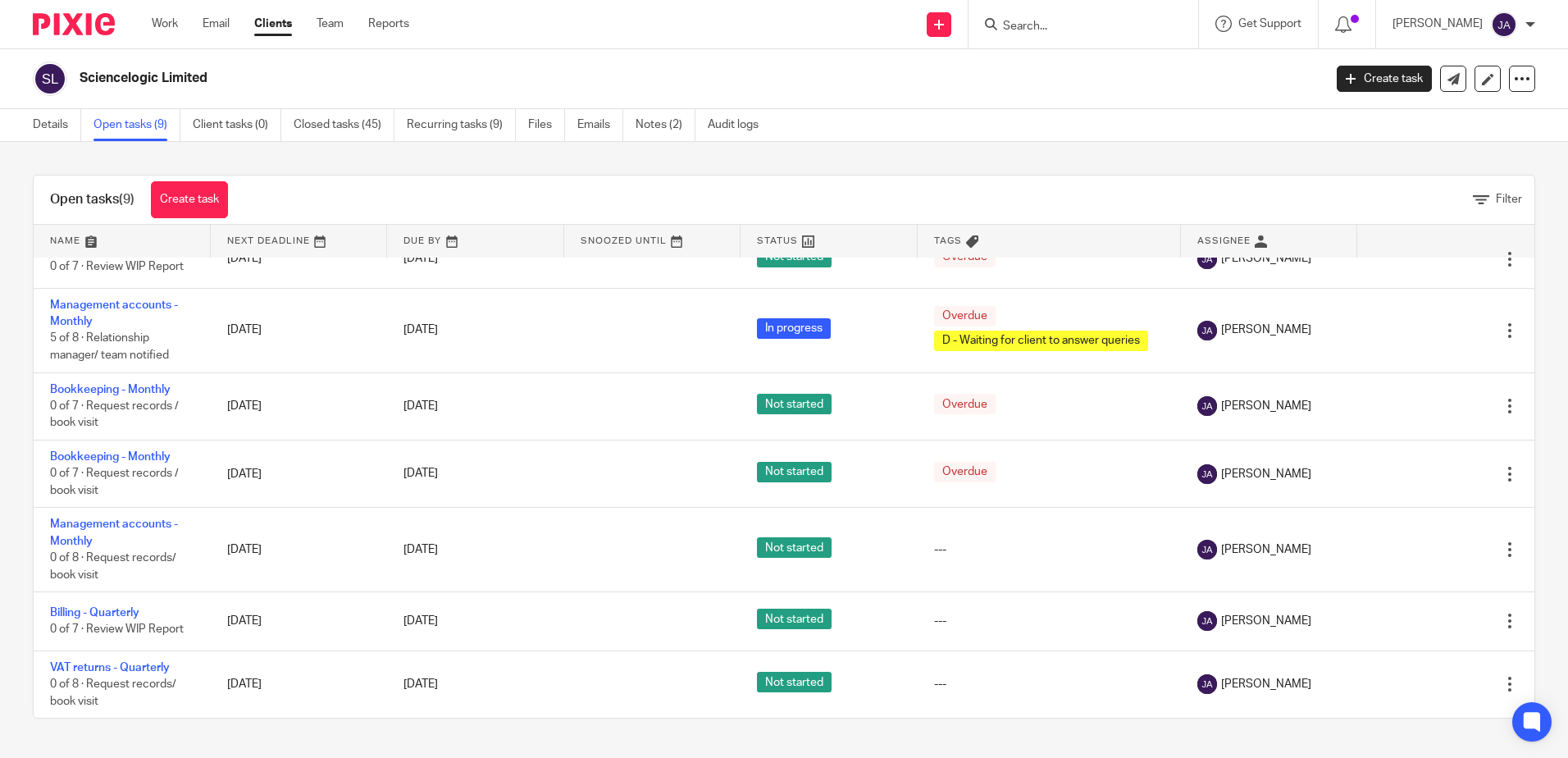
scroll to position [214, 0]
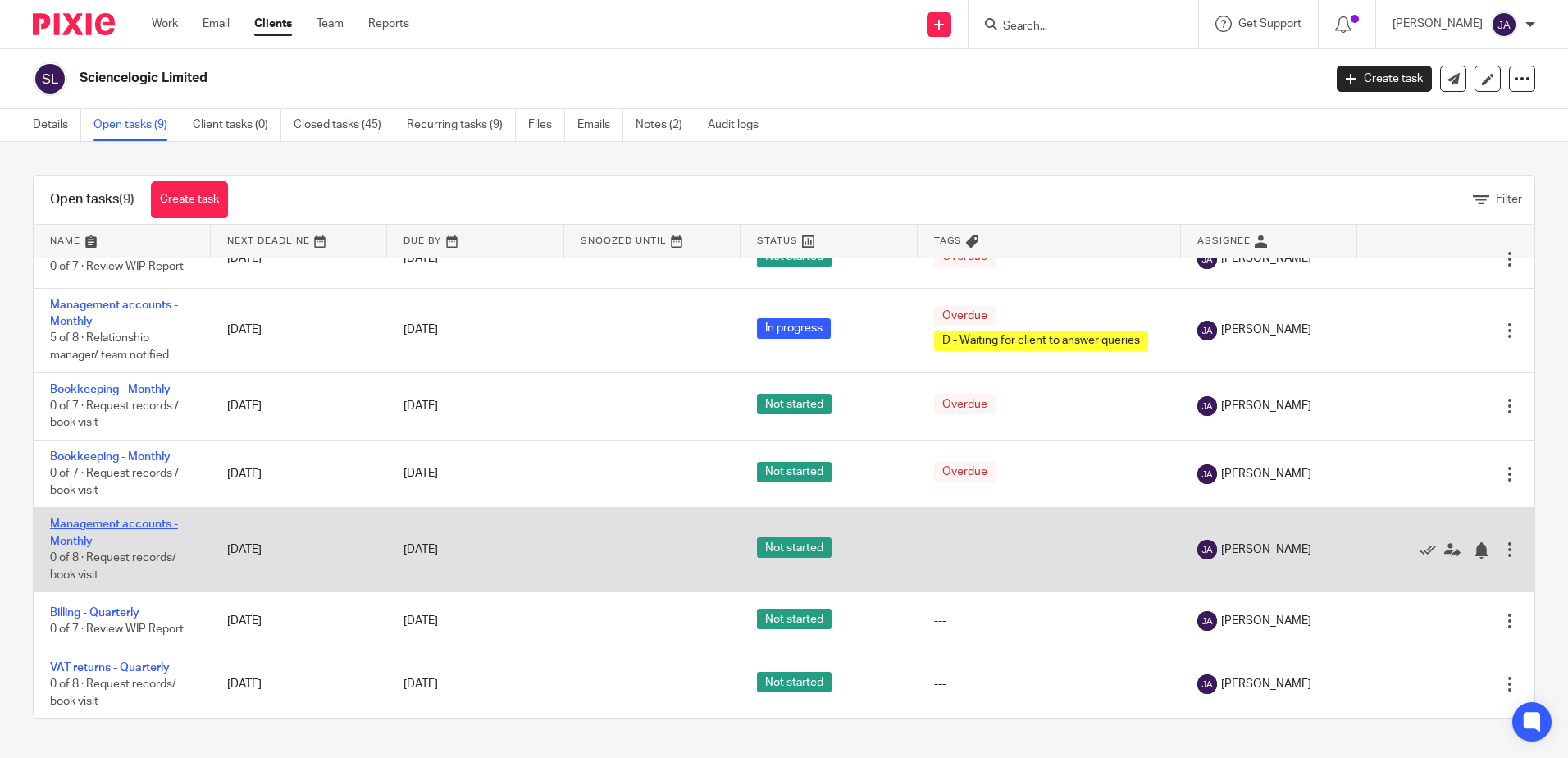
click at [63, 525] on link "Management accounts - Monthly" at bounding box center [114, 532] width 128 height 27
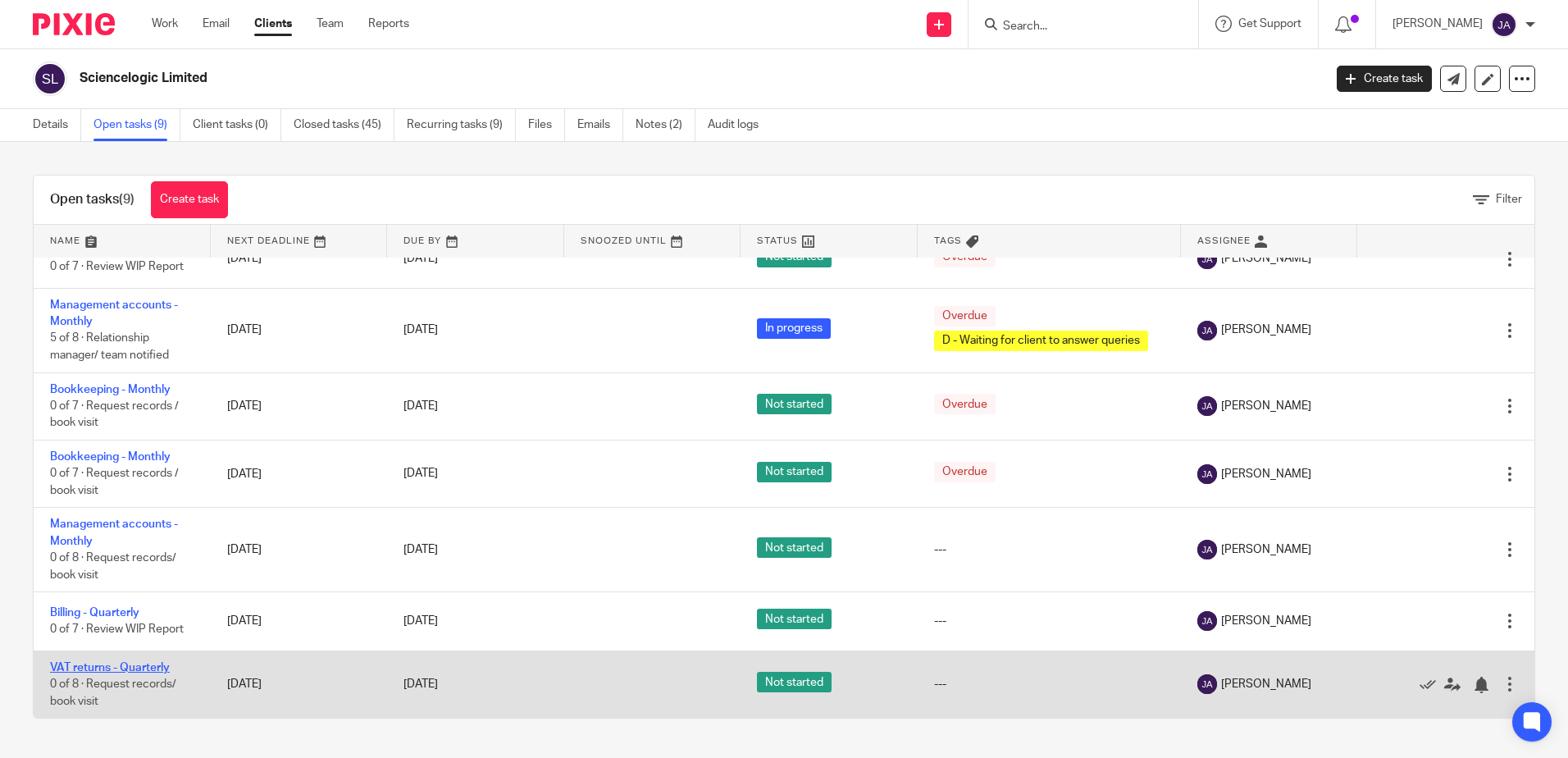
click at [139, 663] on link "VAT returns - Quarterly" at bounding box center [110, 669] width 120 height 12
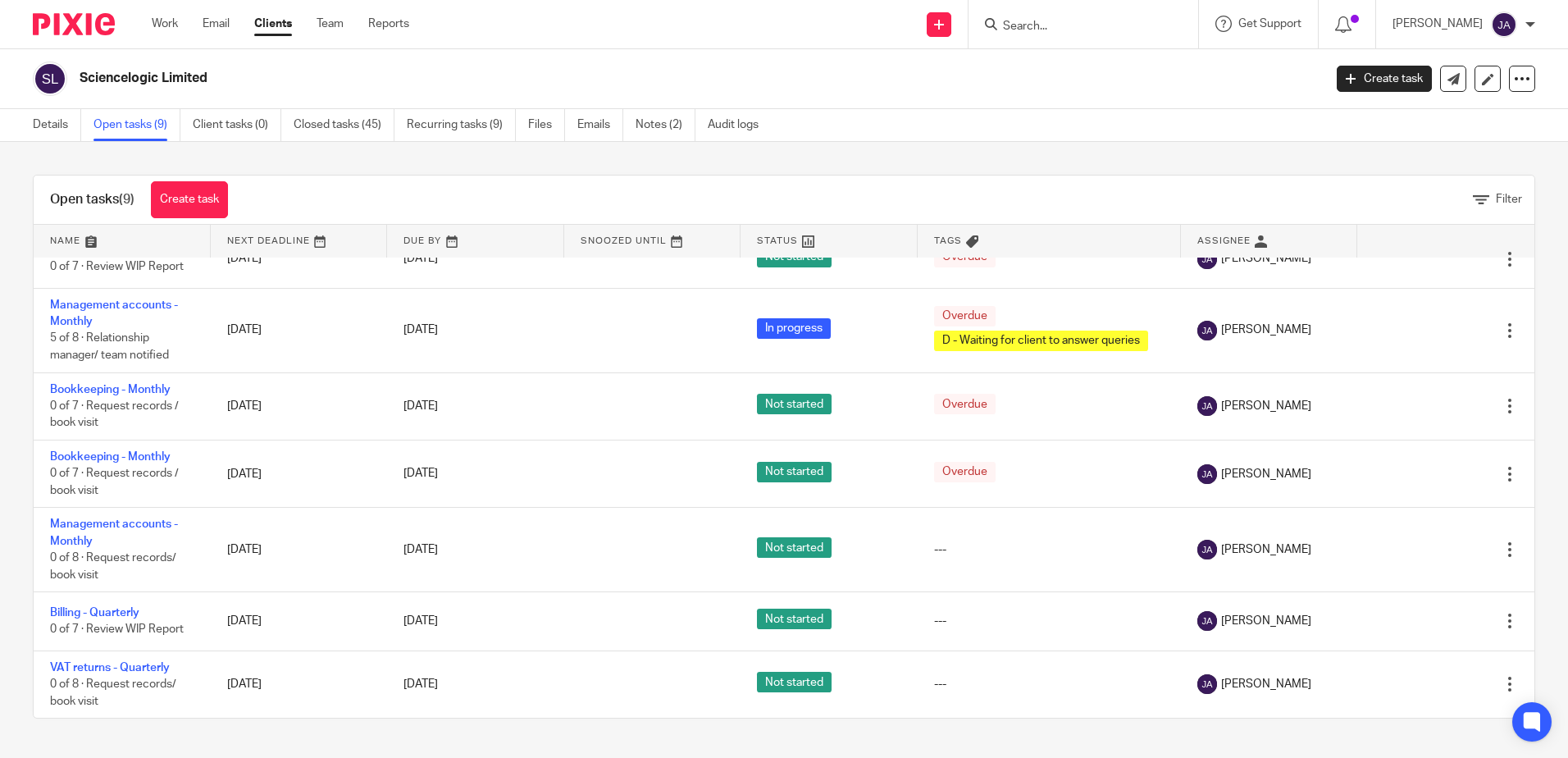
click at [1039, 31] on input "Search" at bounding box center [1075, 26] width 148 height 15
click at [1083, 15] on form at bounding box center [1089, 24] width 174 height 21
click at [1081, 27] on input "Search" at bounding box center [1075, 26] width 148 height 15
type input "Montfleur"
click at [1089, 59] on link at bounding box center [1101, 64] width 204 height 25
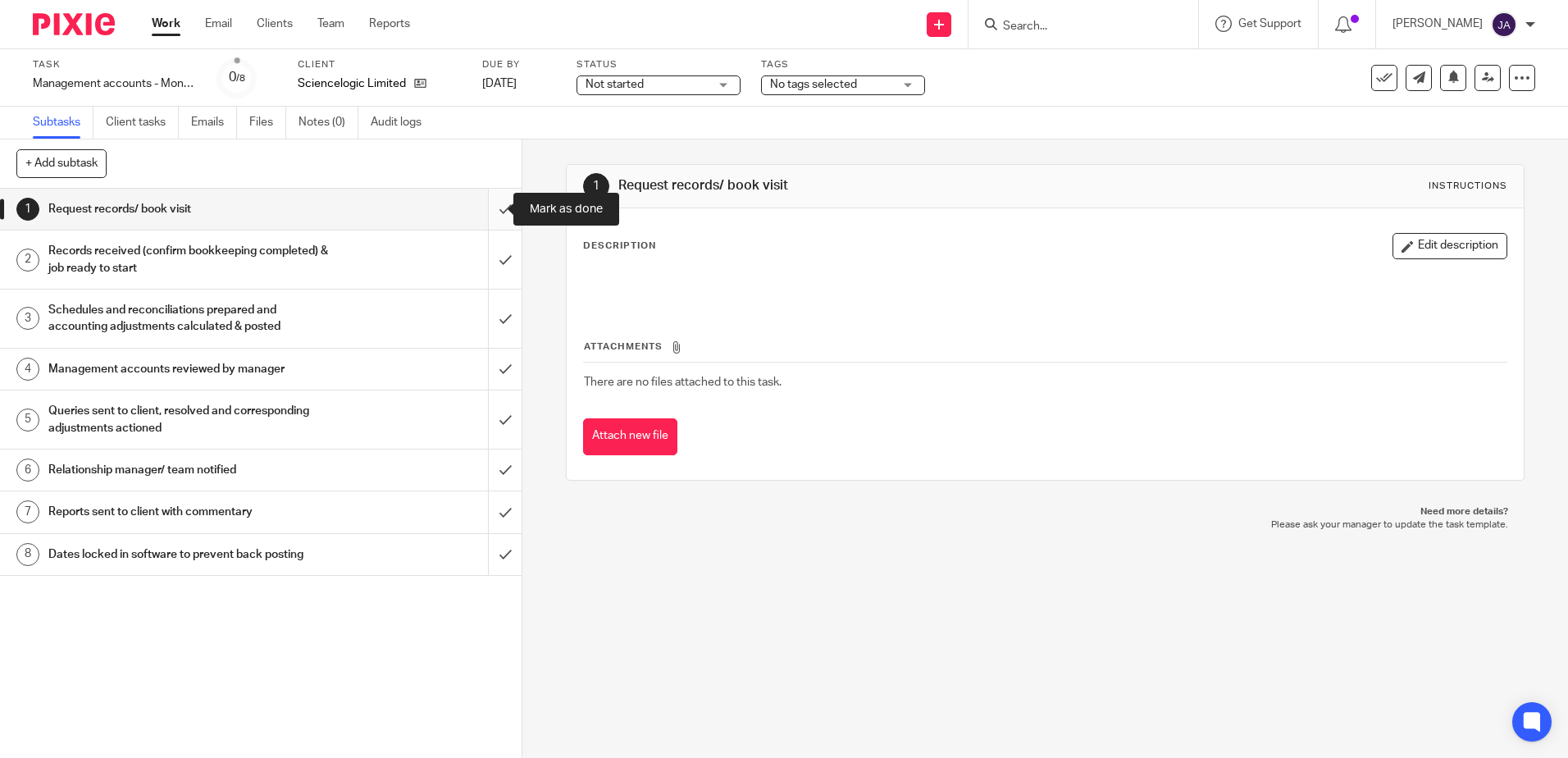
drag, startPoint x: 497, startPoint y: 209, endPoint x: 497, endPoint y: 229, distance: 20.0
click at [497, 209] on input "submit" at bounding box center [261, 210] width 521 height 41
click at [497, 262] on input "submit" at bounding box center [261, 259] width 521 height 58
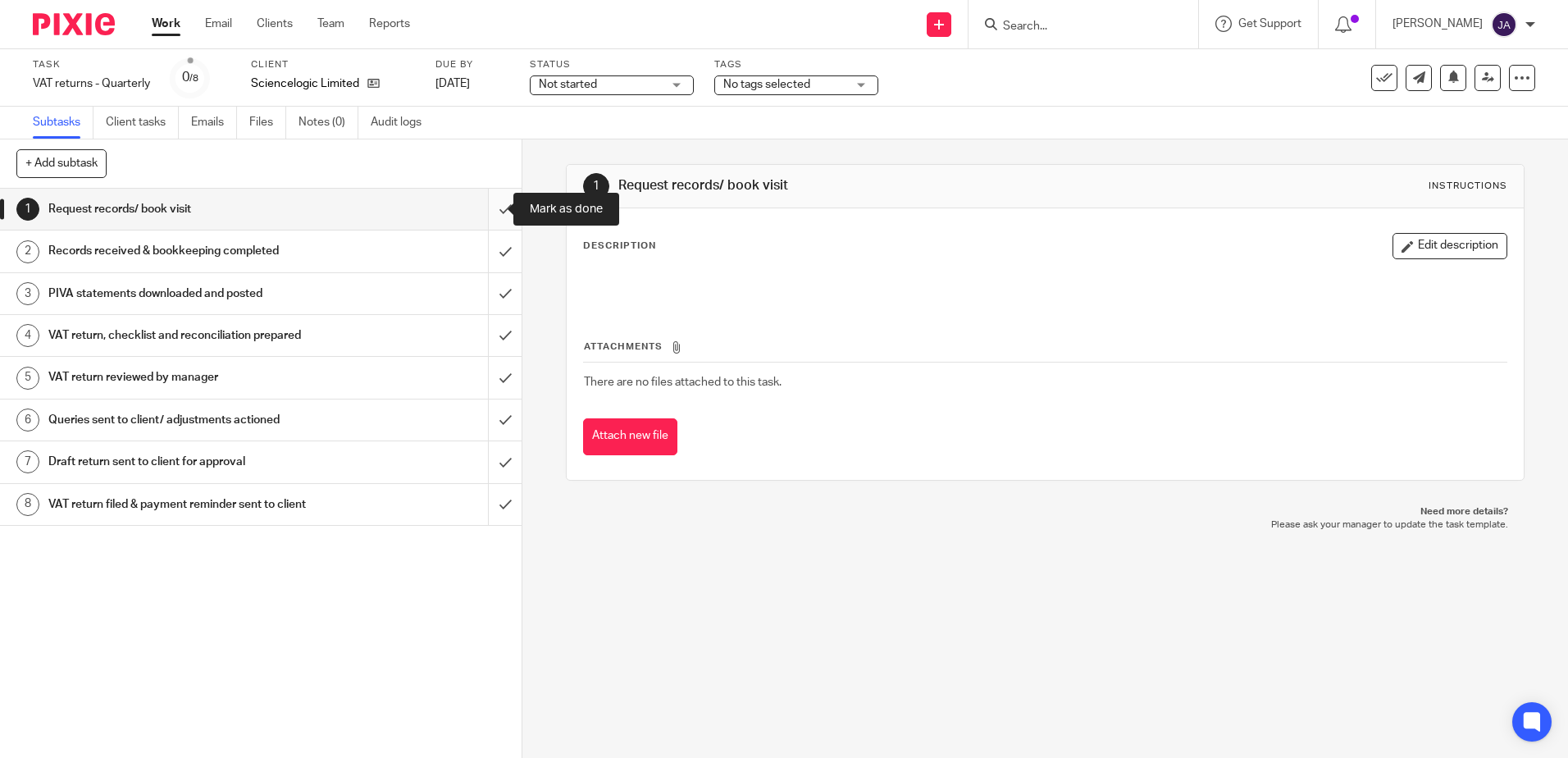
click at [495, 224] on input "submit" at bounding box center [261, 210] width 521 height 41
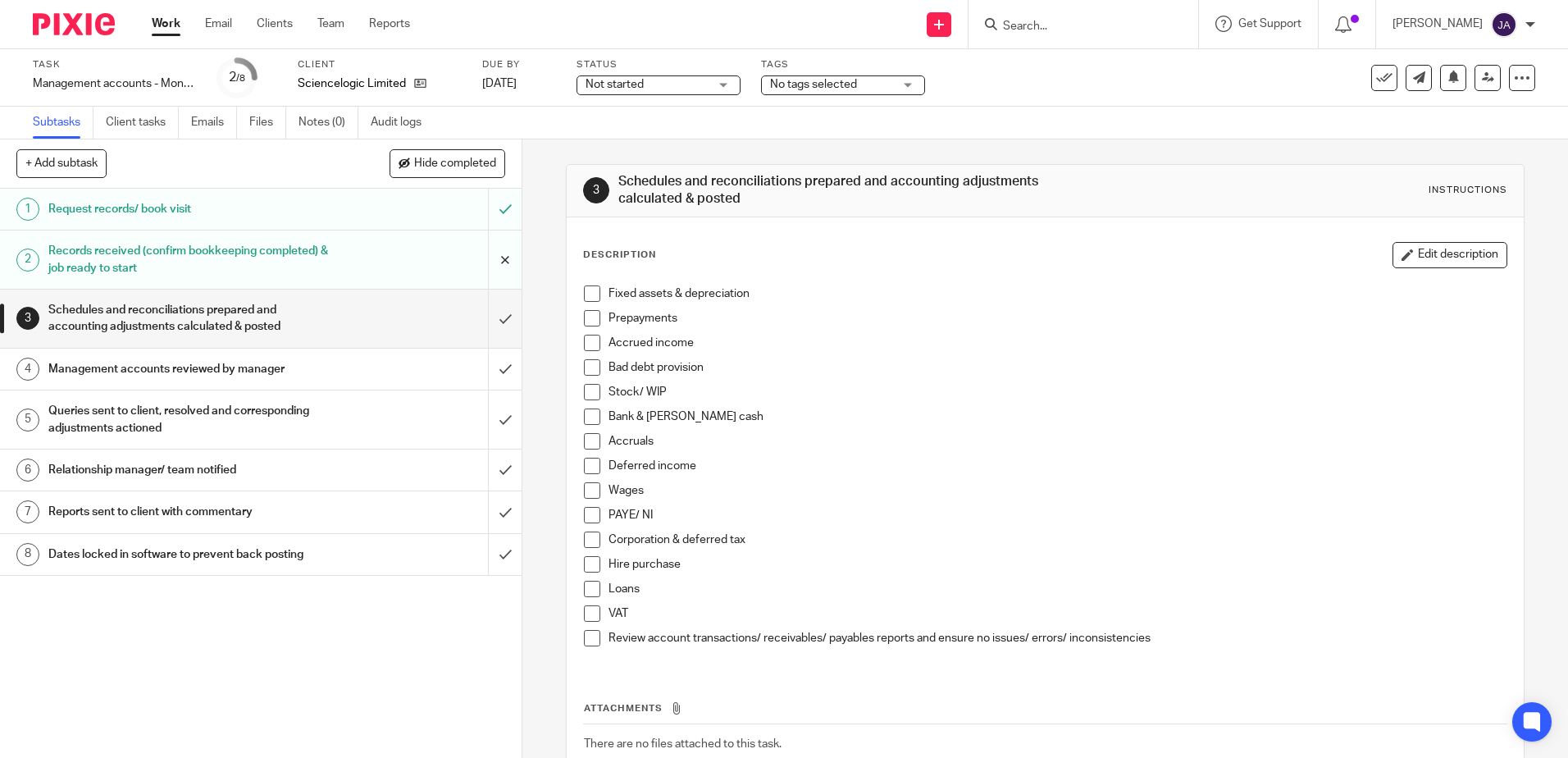
click at [497, 257] on input "submit" at bounding box center [261, 259] width 521 height 58
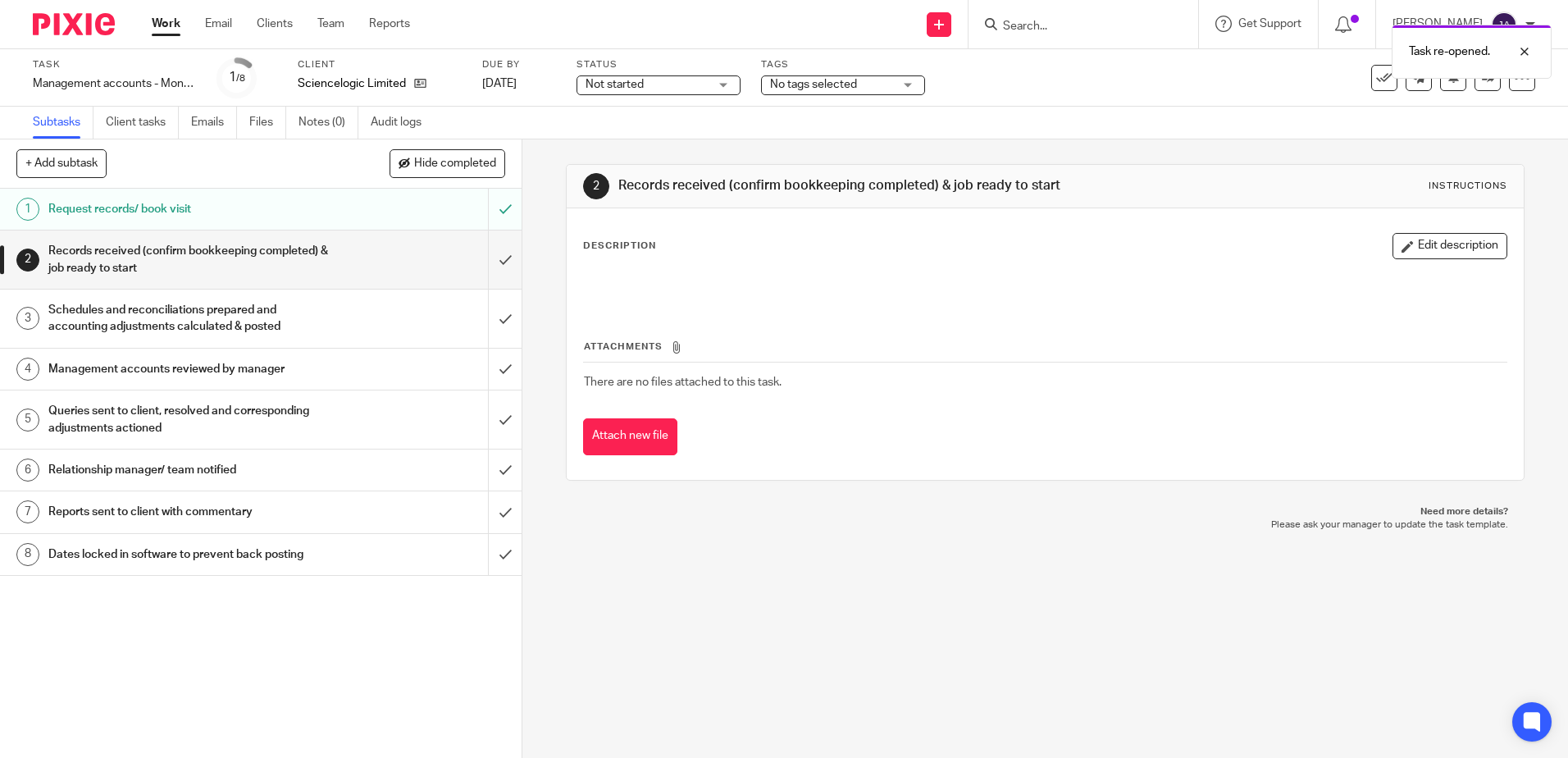
click at [662, 87] on span "Not started" at bounding box center [648, 85] width 123 height 18
click at [654, 140] on li "In progress" at bounding box center [659, 145] width 163 height 33
click at [836, 81] on span "No tags selected" at bounding box center [813, 84] width 87 height 12
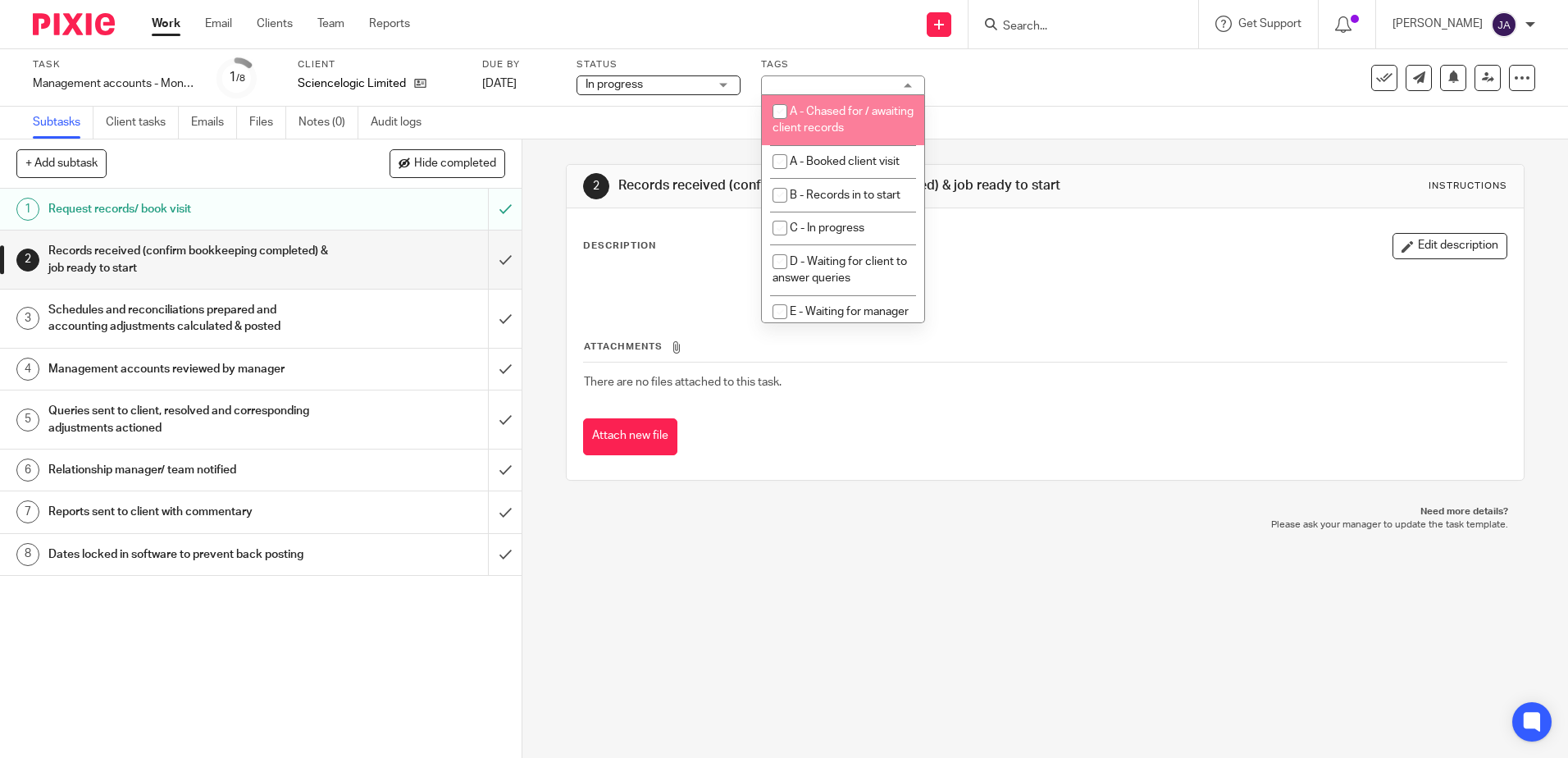
click at [825, 120] on li "A - Chased for / awaiting client records" at bounding box center [844, 120] width 163 height 50
checkbox input "true"
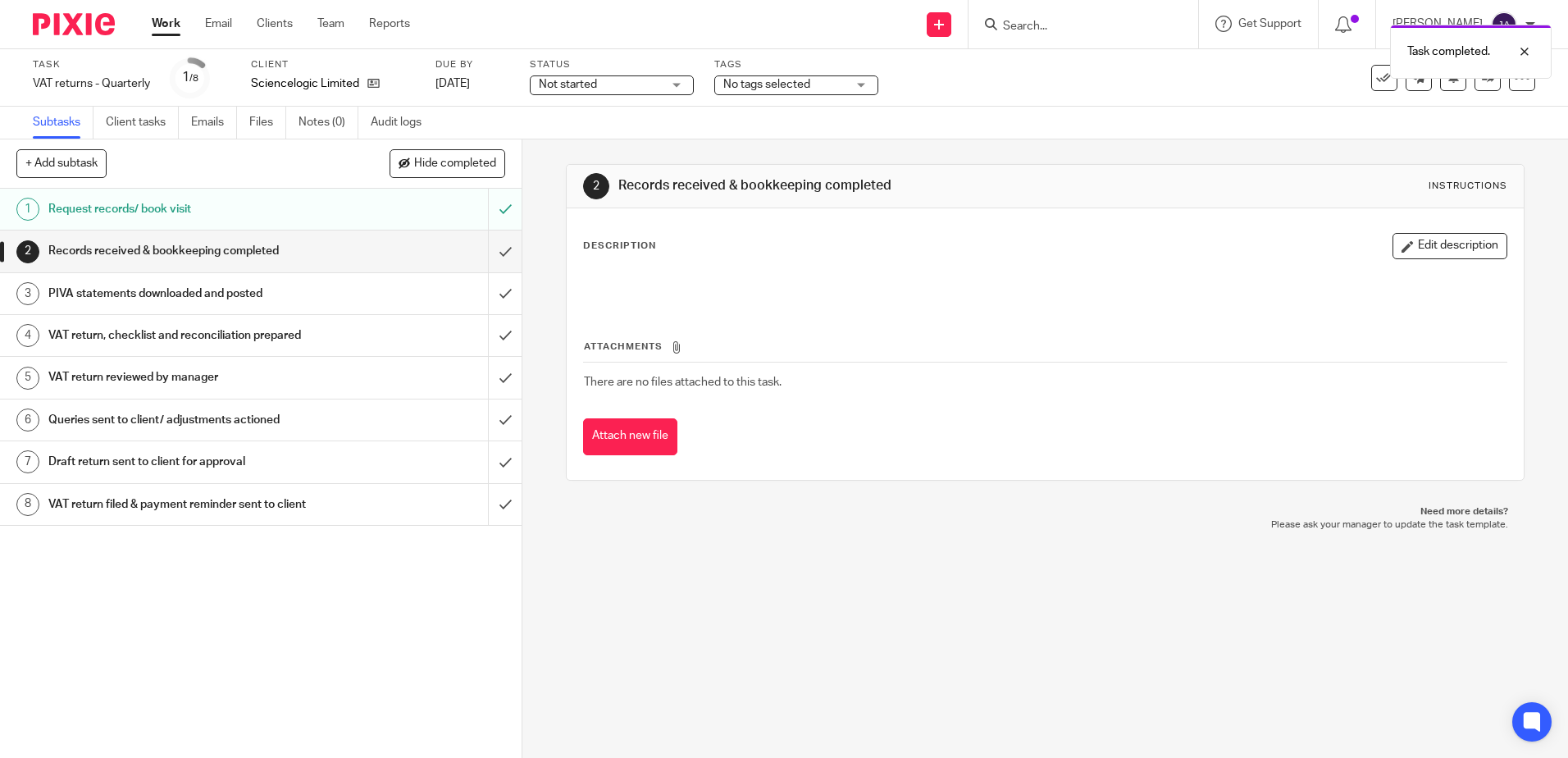
click at [797, 87] on span "No tags selected" at bounding box center [766, 84] width 87 height 12
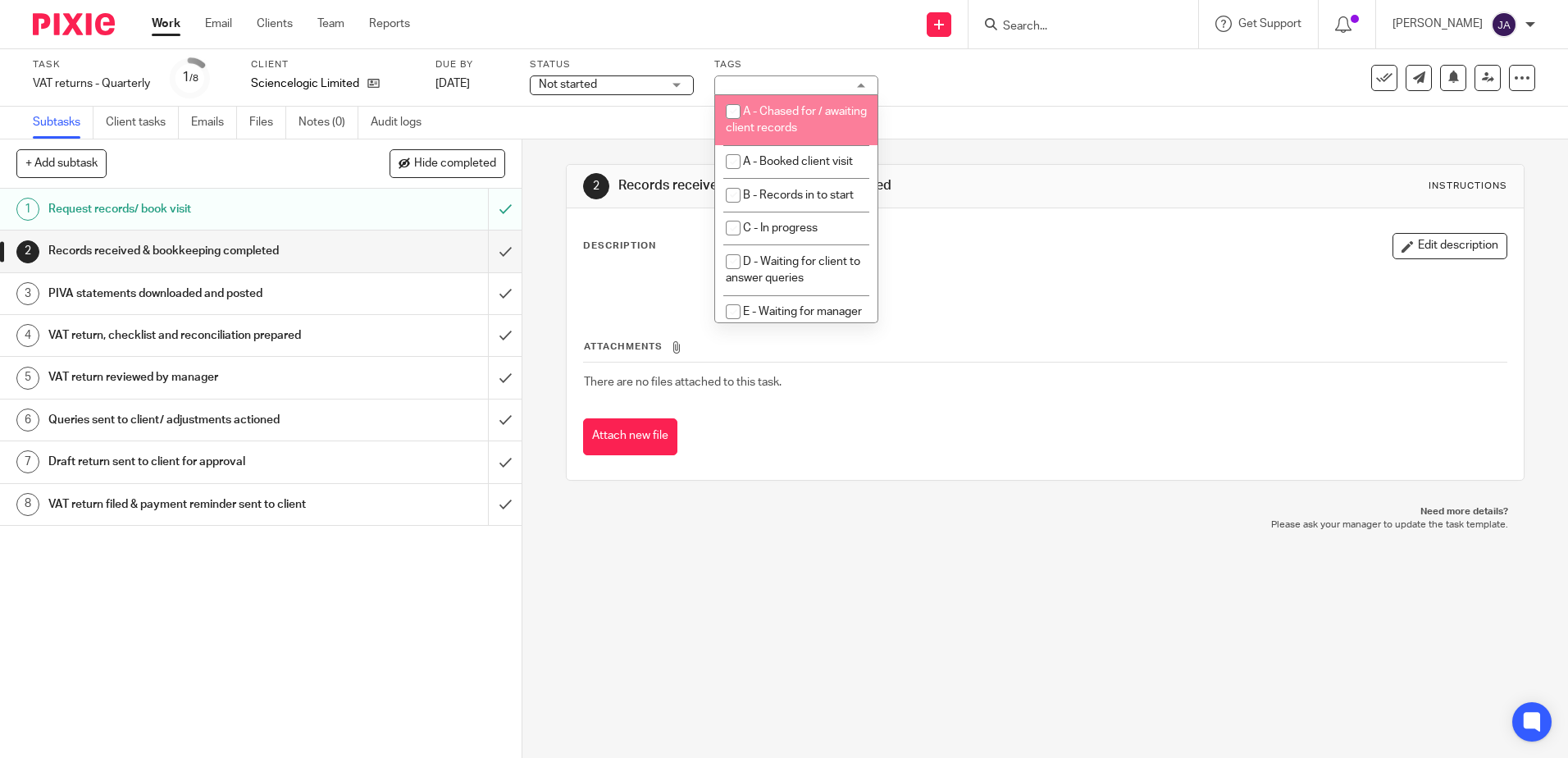
click at [814, 124] on span "A - Chased for / awaiting client records" at bounding box center [797, 120] width 141 height 28
checkbox input "true"
click at [662, 85] on div "Not started Not started" at bounding box center [612, 85] width 164 height 20
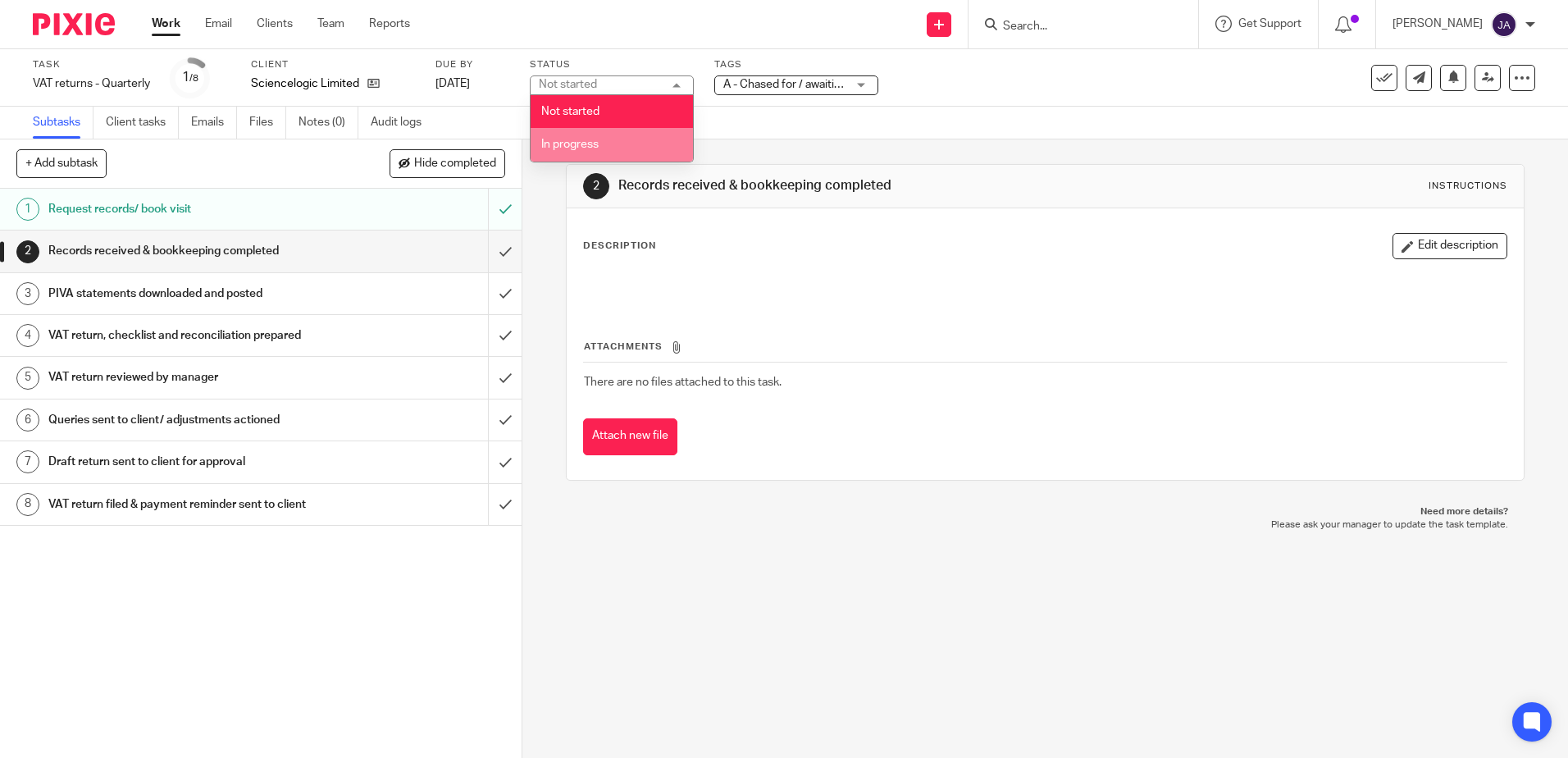
click at [649, 149] on li "In progress" at bounding box center [612, 145] width 163 height 33
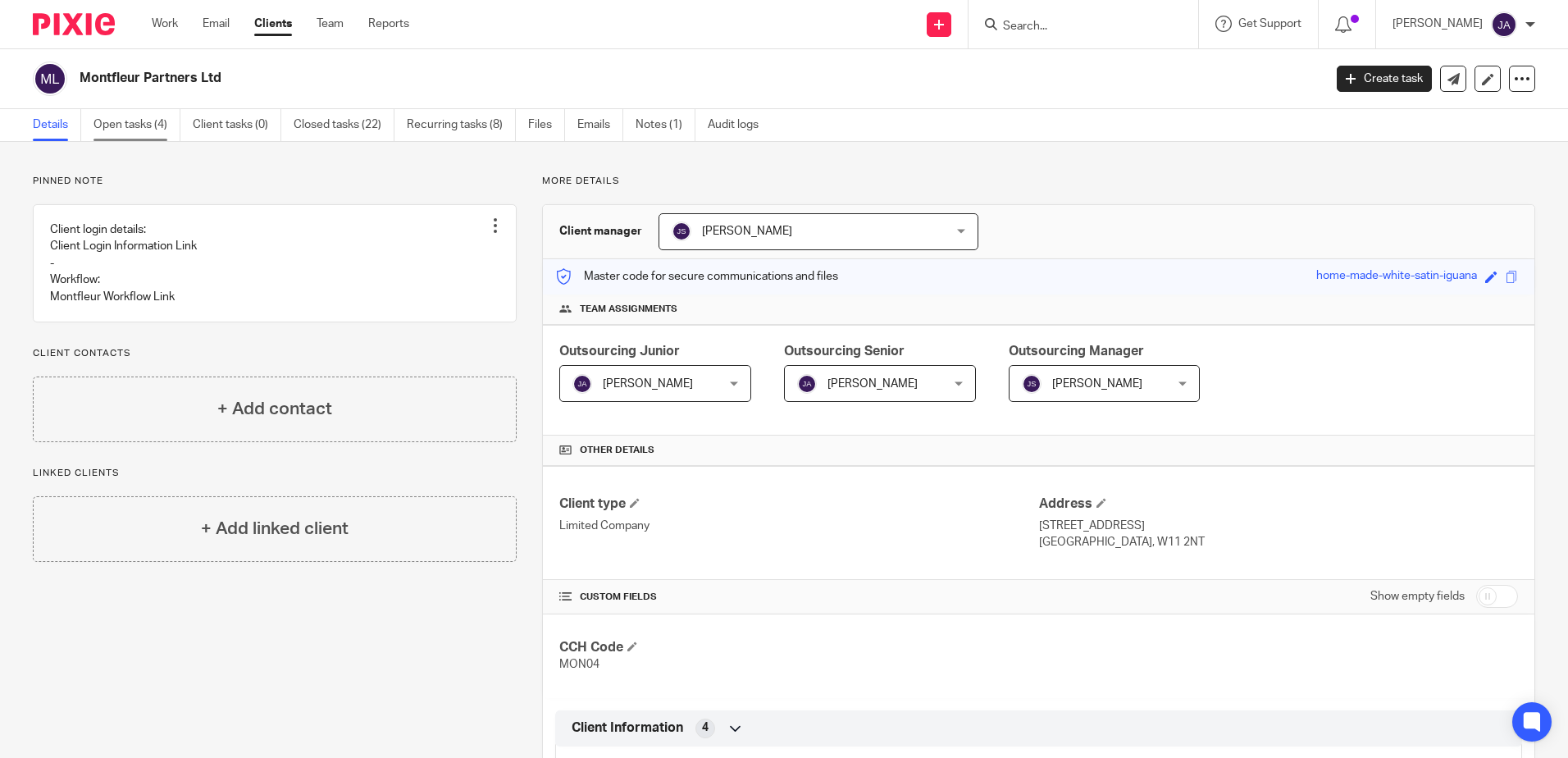
click at [154, 133] on link "Open tasks (4)" at bounding box center [136, 125] width 87 height 32
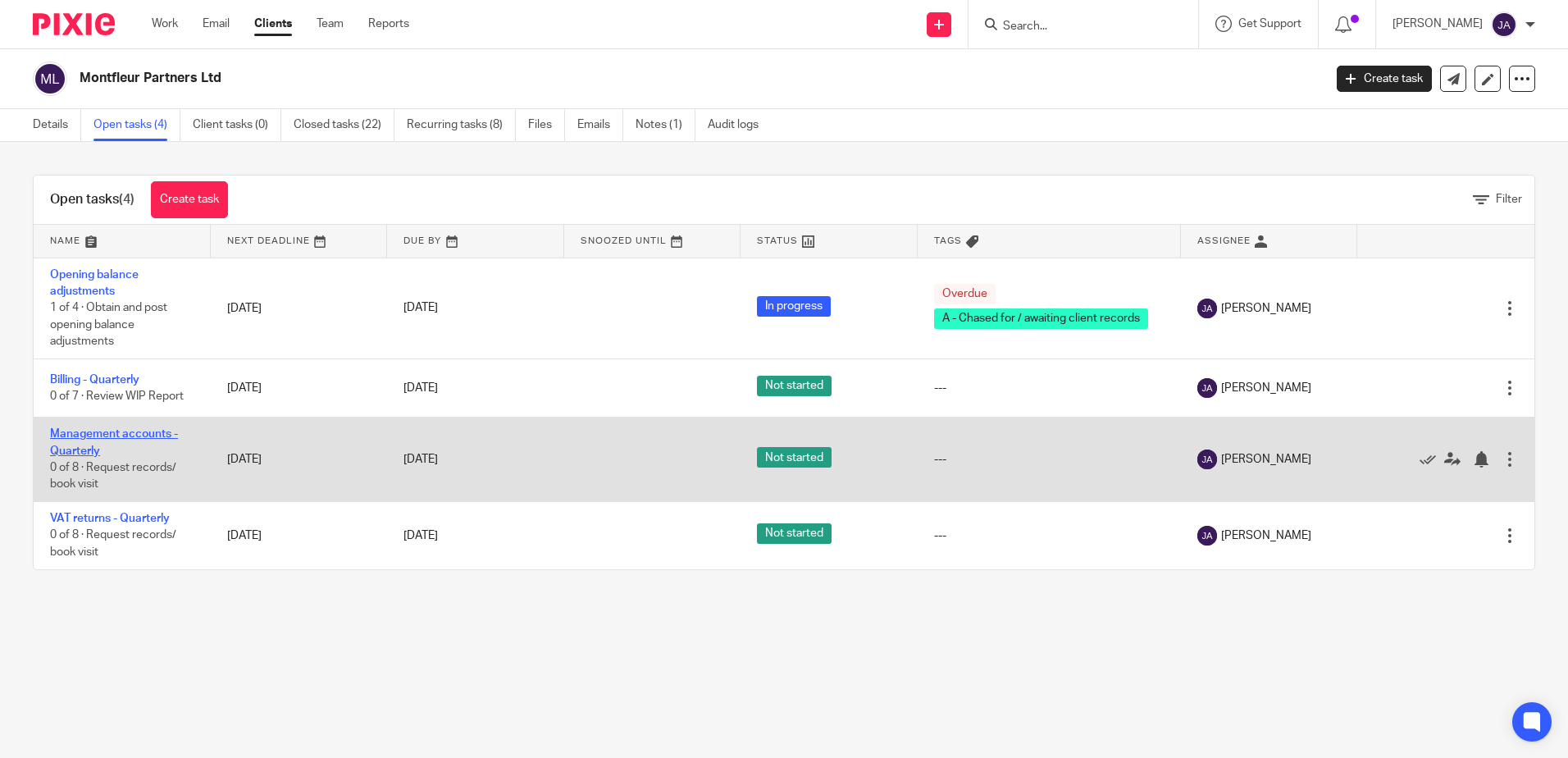
click at [80, 430] on link "Management accounts - Quarterly" at bounding box center [114, 442] width 128 height 27
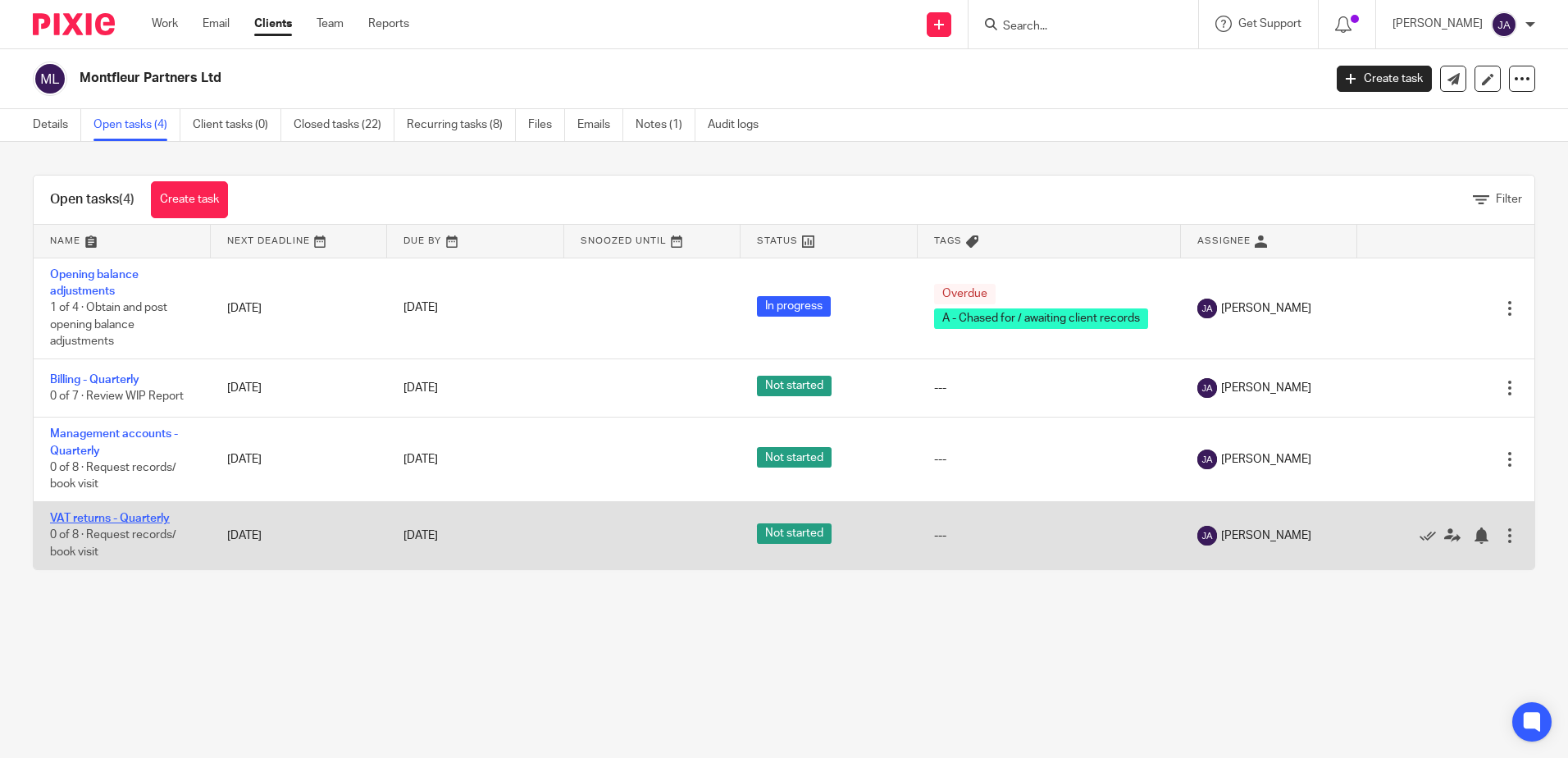
click at [111, 516] on link "VAT returns - Quarterly" at bounding box center [110, 519] width 120 height 12
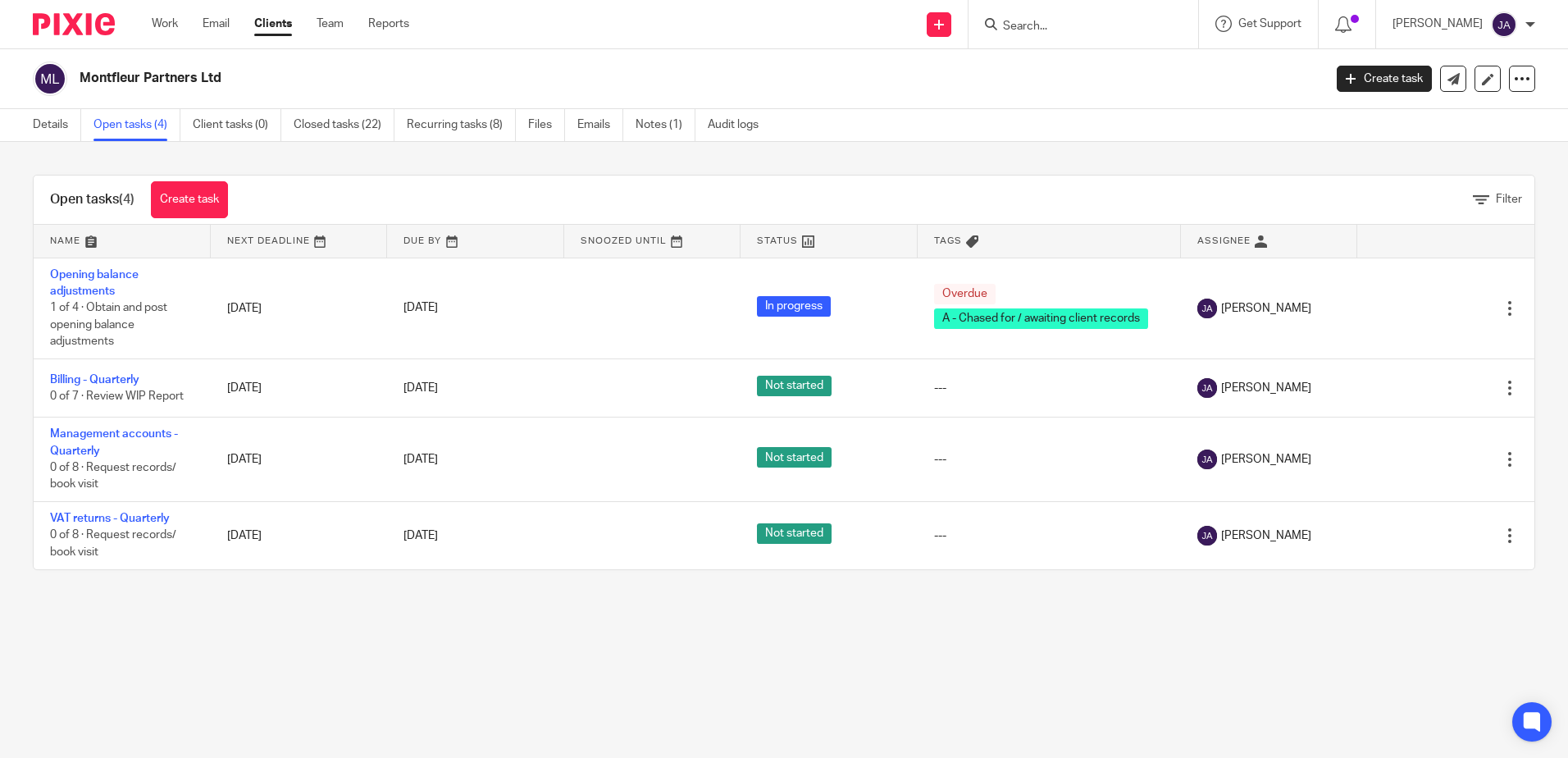
click at [493, 672] on main "Montfleur Partners Ltd Create task Update from Companies House Export data Merg…" at bounding box center [784, 379] width 1568 height 758
click at [798, 643] on main "Montfleur Partners Ltd Create task Update from Companies House Export data Merg…" at bounding box center [784, 379] width 1568 height 758
click at [325, 146] on div "Open tasks (4) Create task Filter Name Next Deadline Due By Snoozed Until Statu…" at bounding box center [784, 373] width 1568 height 461
click at [164, 28] on link "Work" at bounding box center [165, 24] width 26 height 17
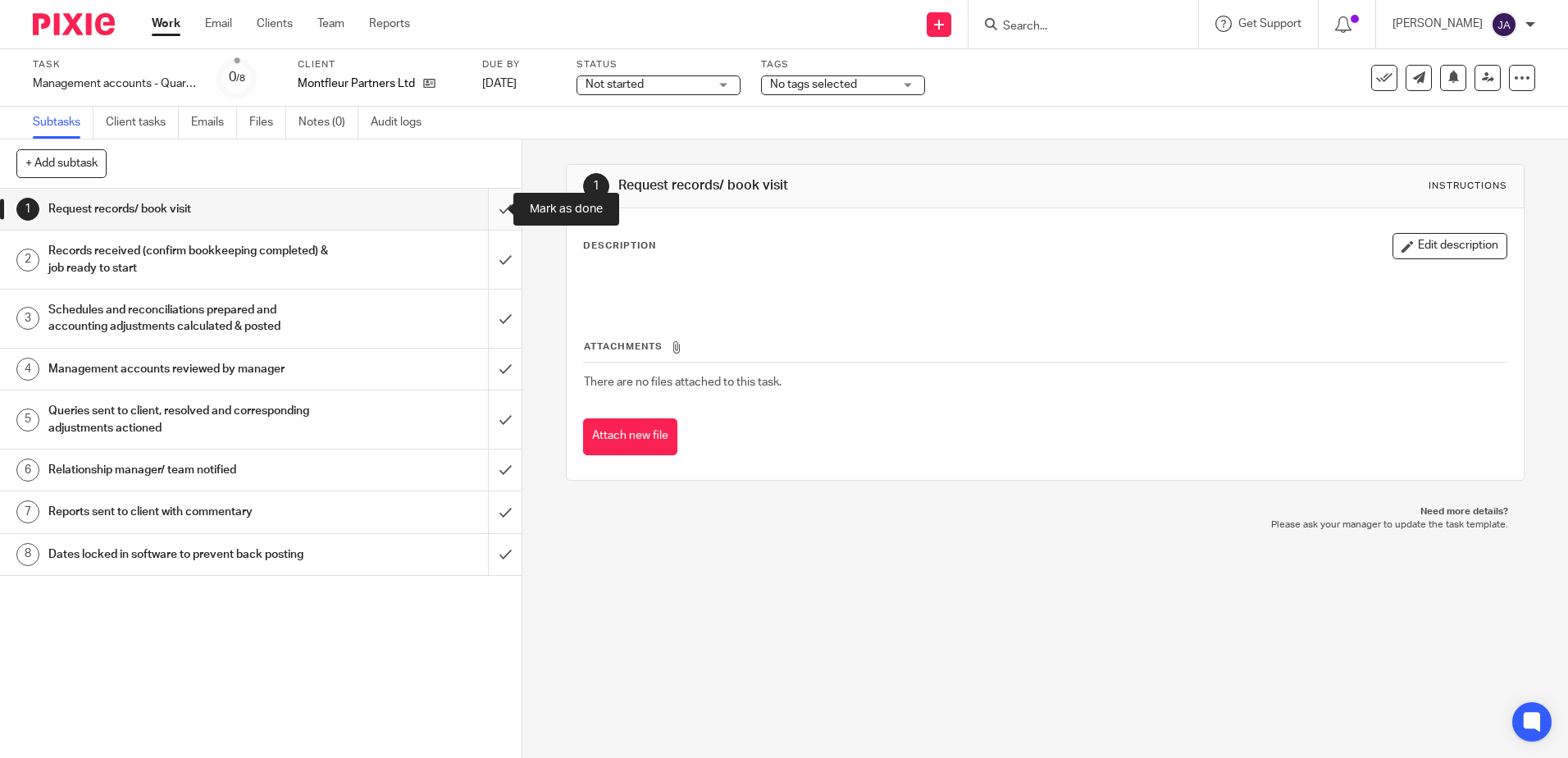
click at [483, 215] on input "submit" at bounding box center [261, 210] width 521 height 41
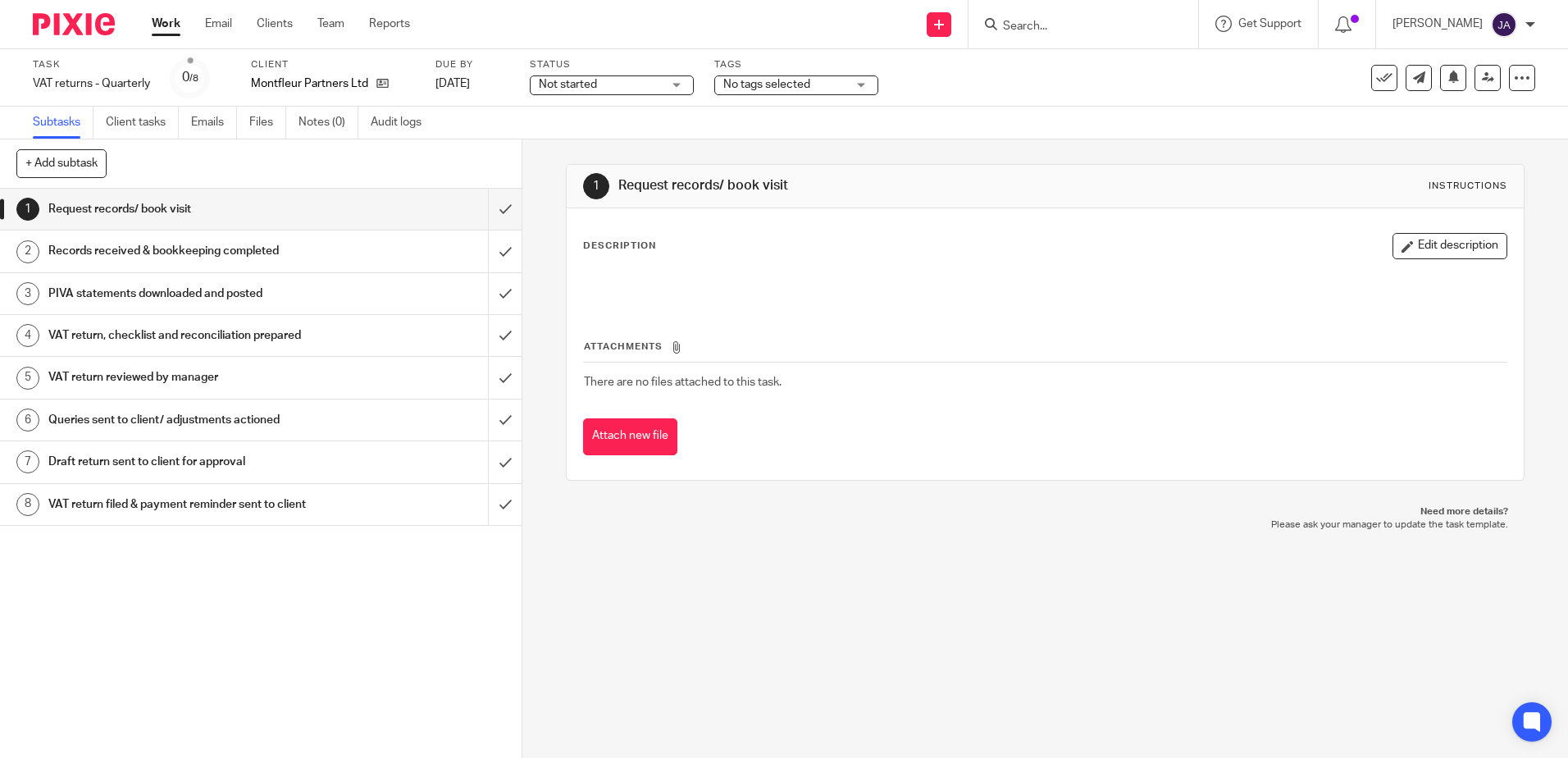
click at [631, 88] on span "Not started" at bounding box center [601, 85] width 123 height 18
click at [602, 136] on li "In progress" at bounding box center [612, 145] width 163 height 33
click at [825, 83] on span "No tags selected" at bounding box center [785, 85] width 123 height 18
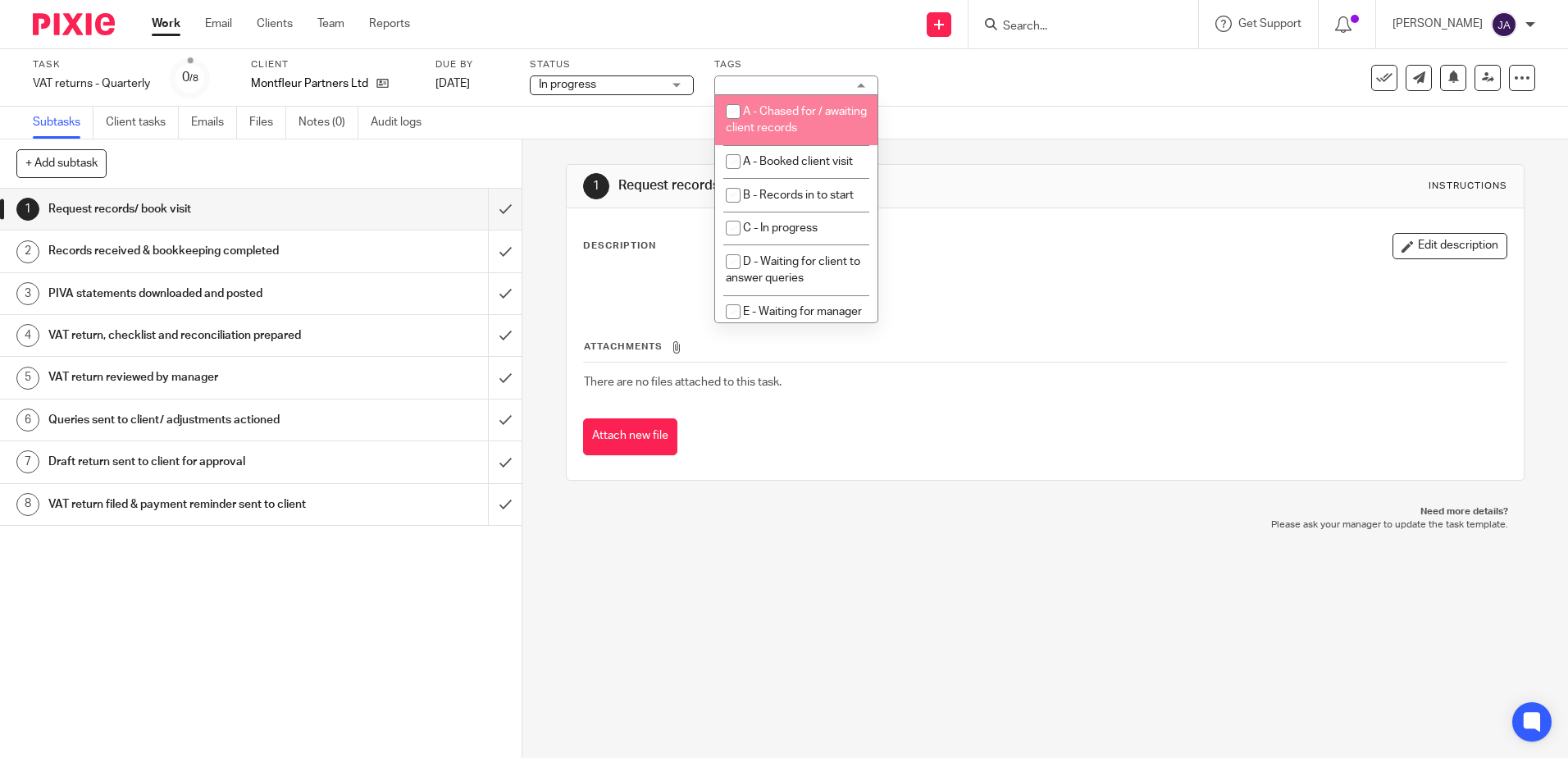
click at [788, 120] on li "A - Chased for / awaiting client records" at bounding box center [797, 120] width 163 height 50
checkbox input "true"
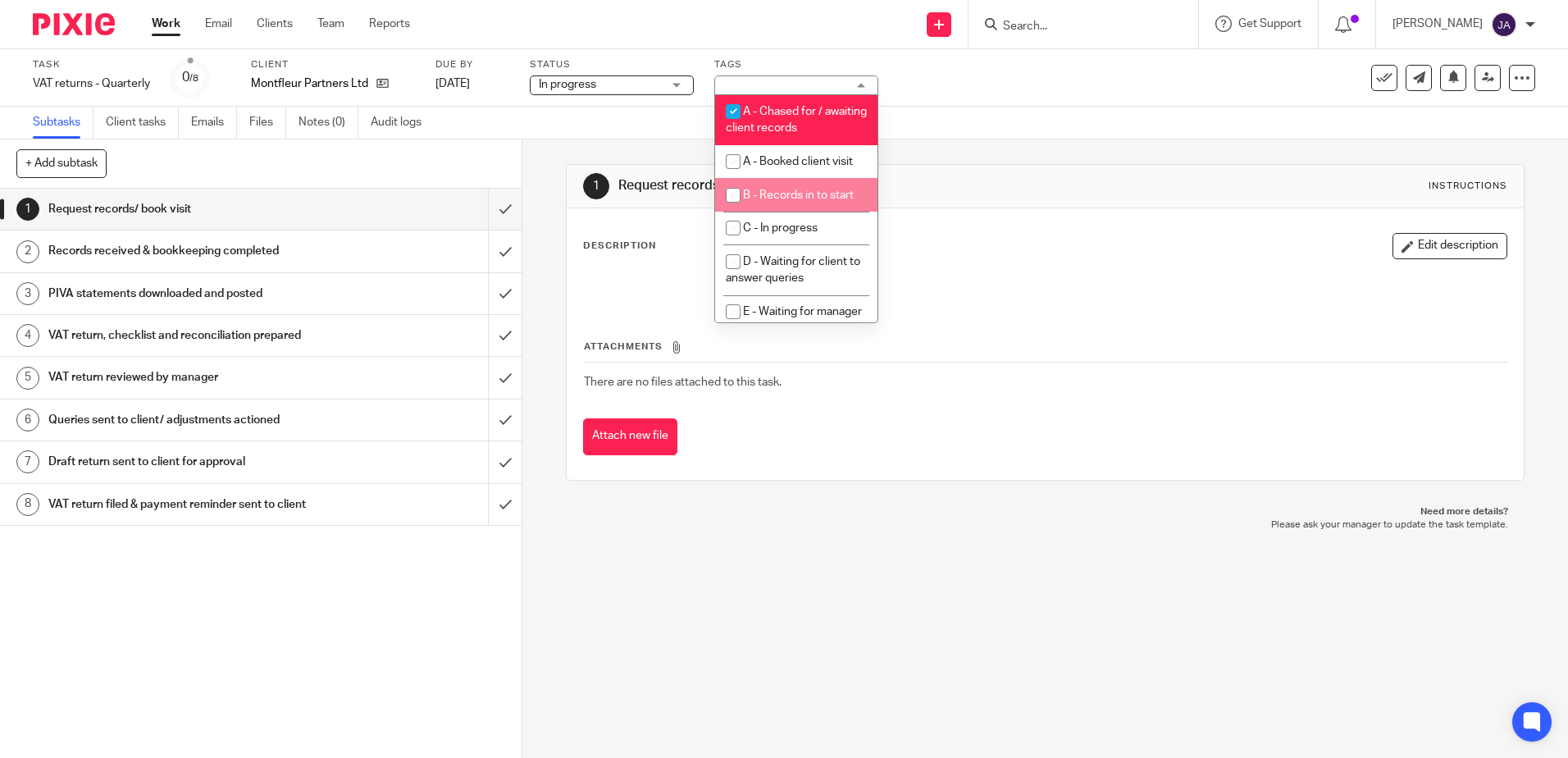
click at [986, 161] on div "1 Request records/ book visit Instructions Description Edit description Attachm…" at bounding box center [1046, 322] width 958 height 366
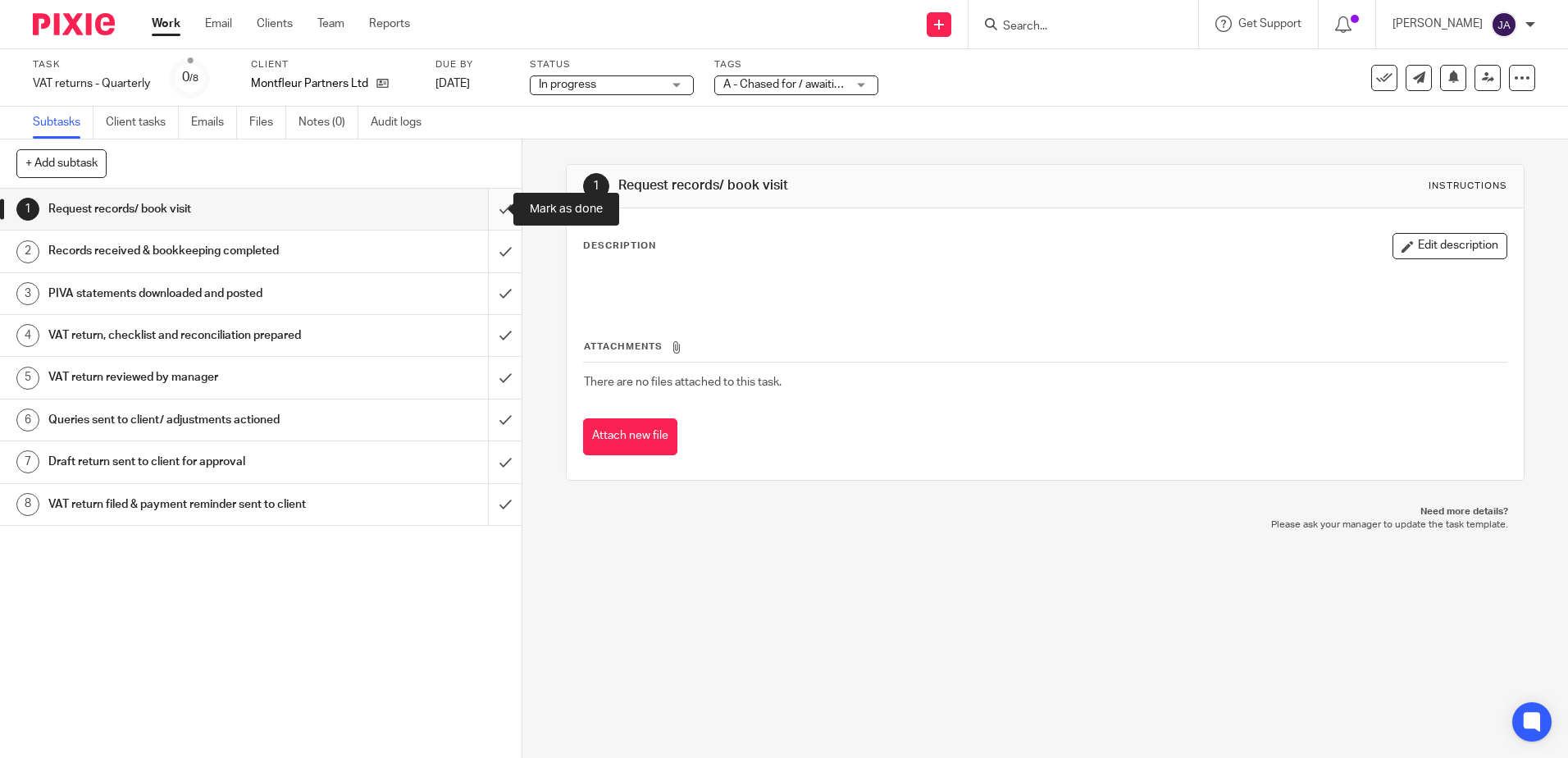
click at [483, 212] on input "submit" at bounding box center [261, 210] width 521 height 41
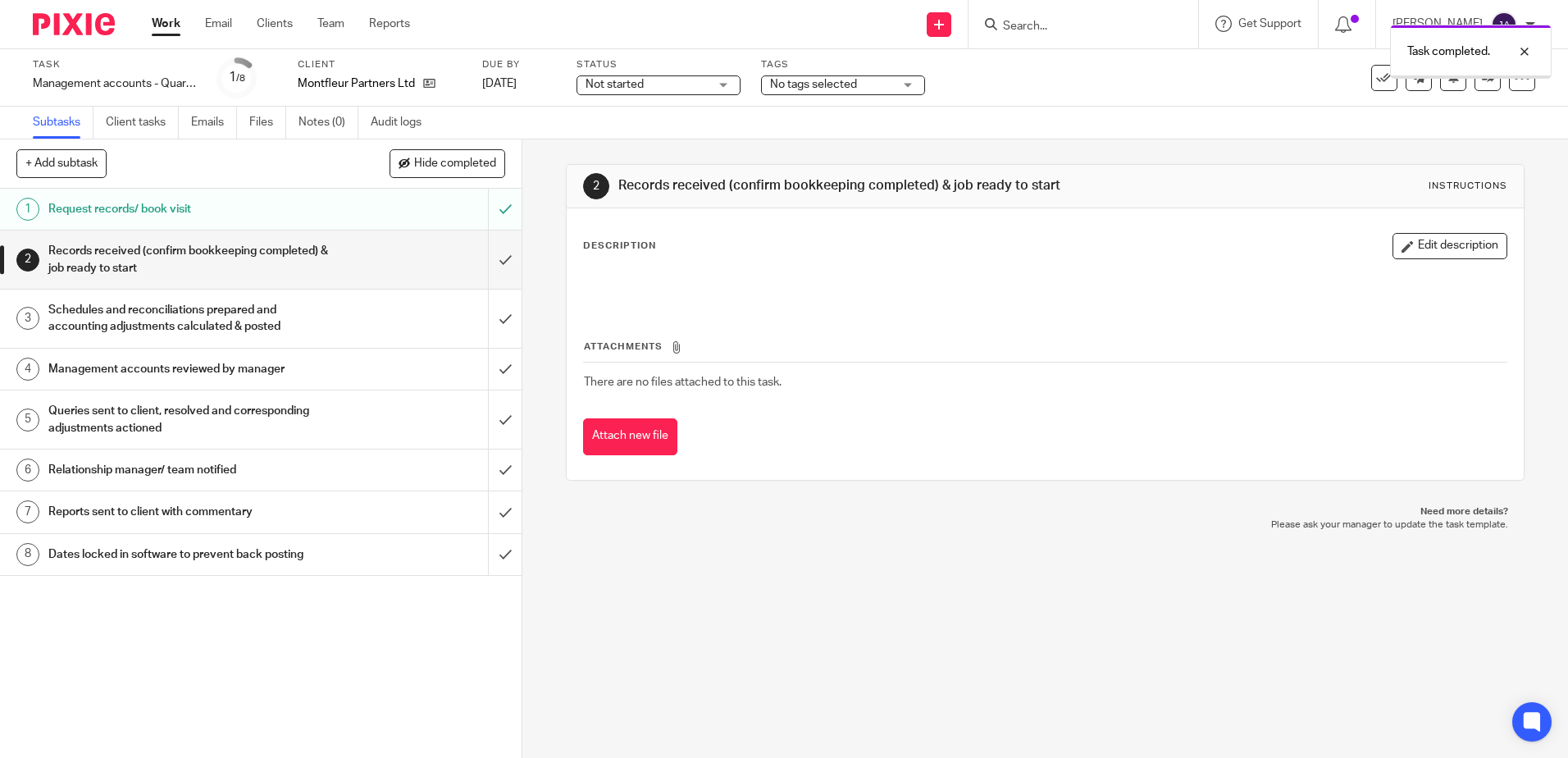
click at [715, 92] on div "Not started Not started" at bounding box center [658, 85] width 164 height 20
click at [646, 149] on span "In progress" at bounding box center [616, 144] width 58 height 12
click at [816, 84] on span "No tags selected" at bounding box center [813, 84] width 87 height 12
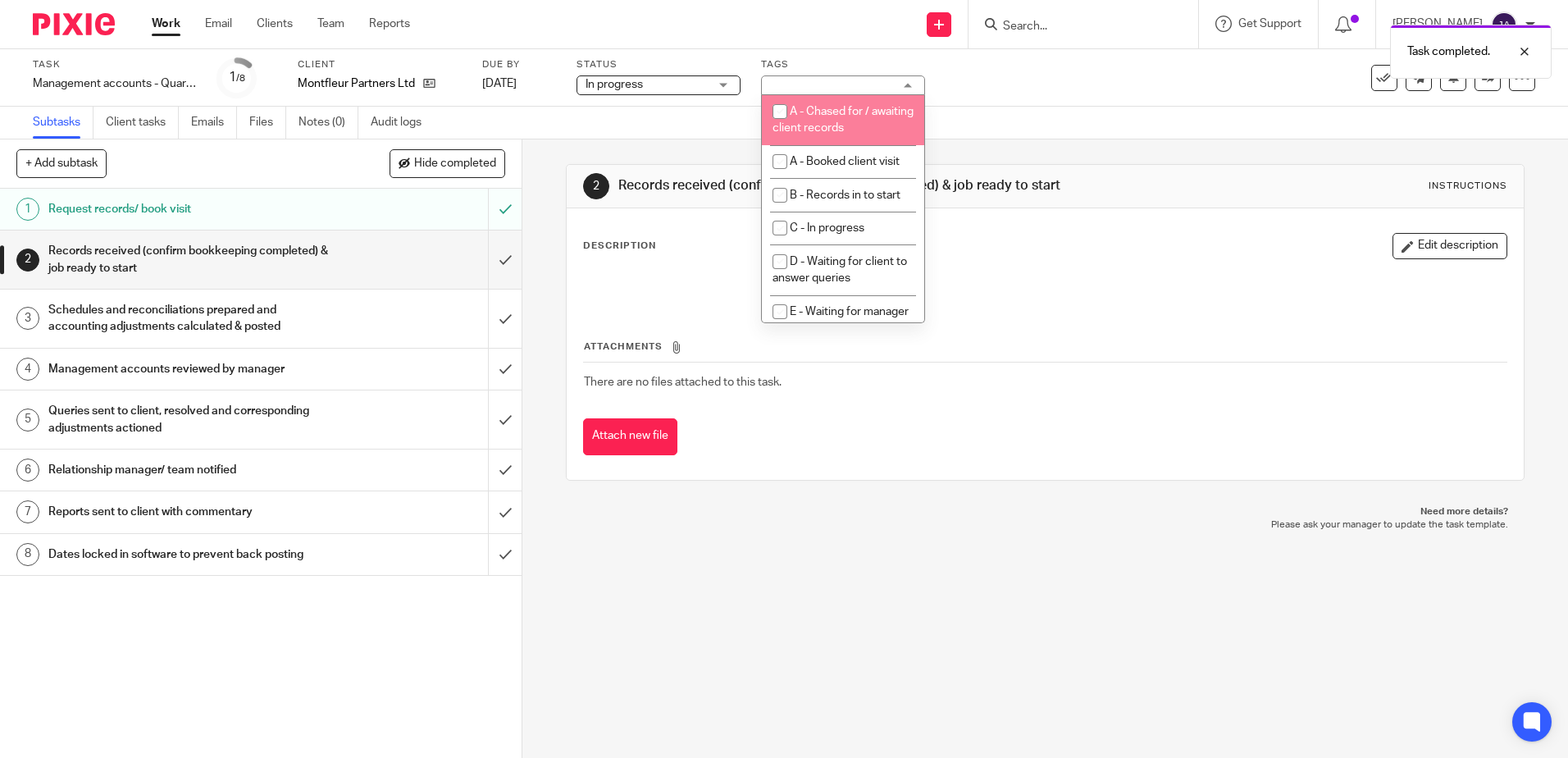
click at [842, 126] on span "A - Chased for / awaiting client records" at bounding box center [844, 120] width 141 height 28
checkbox input "true"
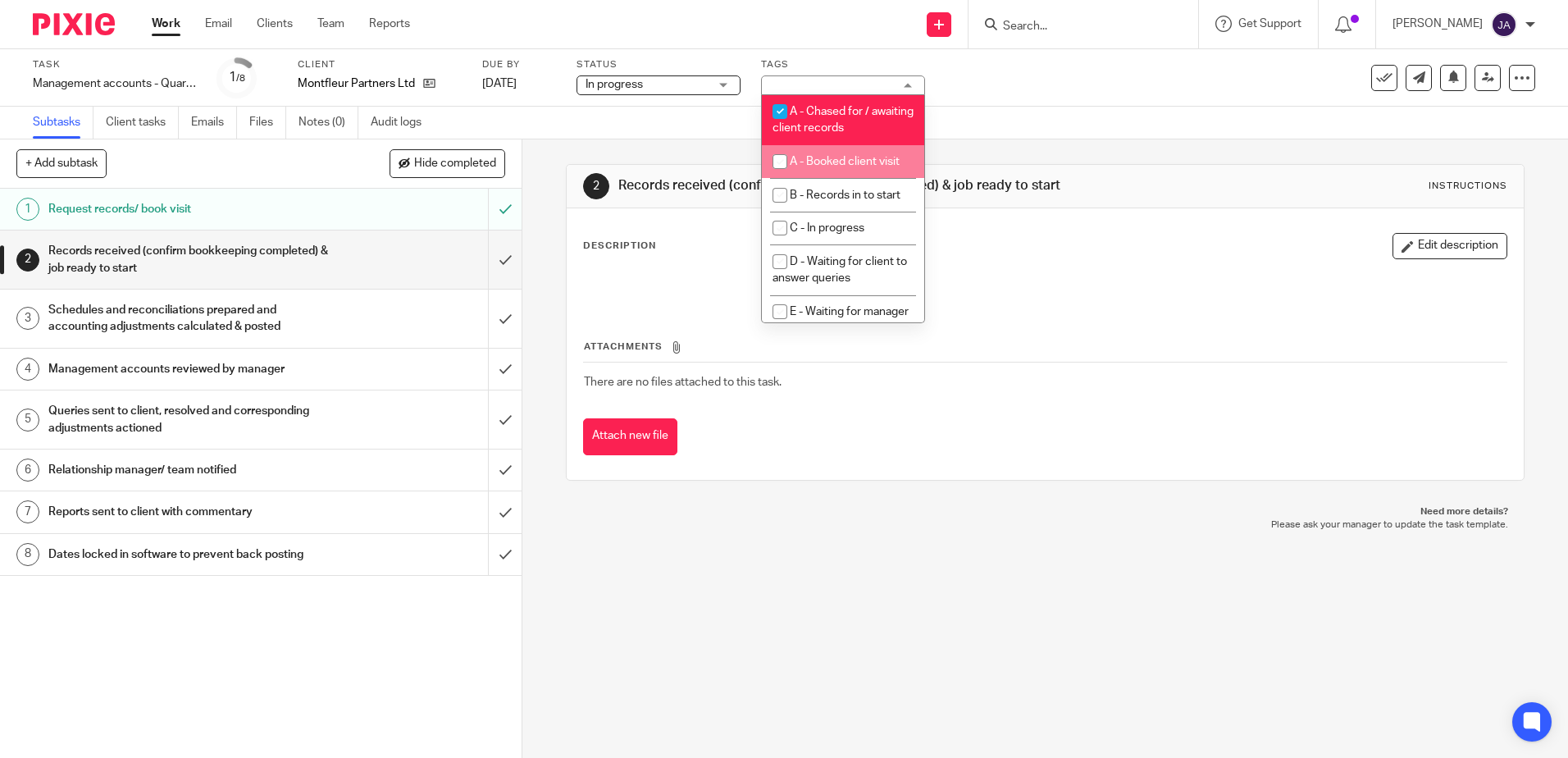
click at [656, 148] on div "2 Records received (confirm bookkeeping completed) & job ready to start Instruc…" at bounding box center [1046, 322] width 958 height 366
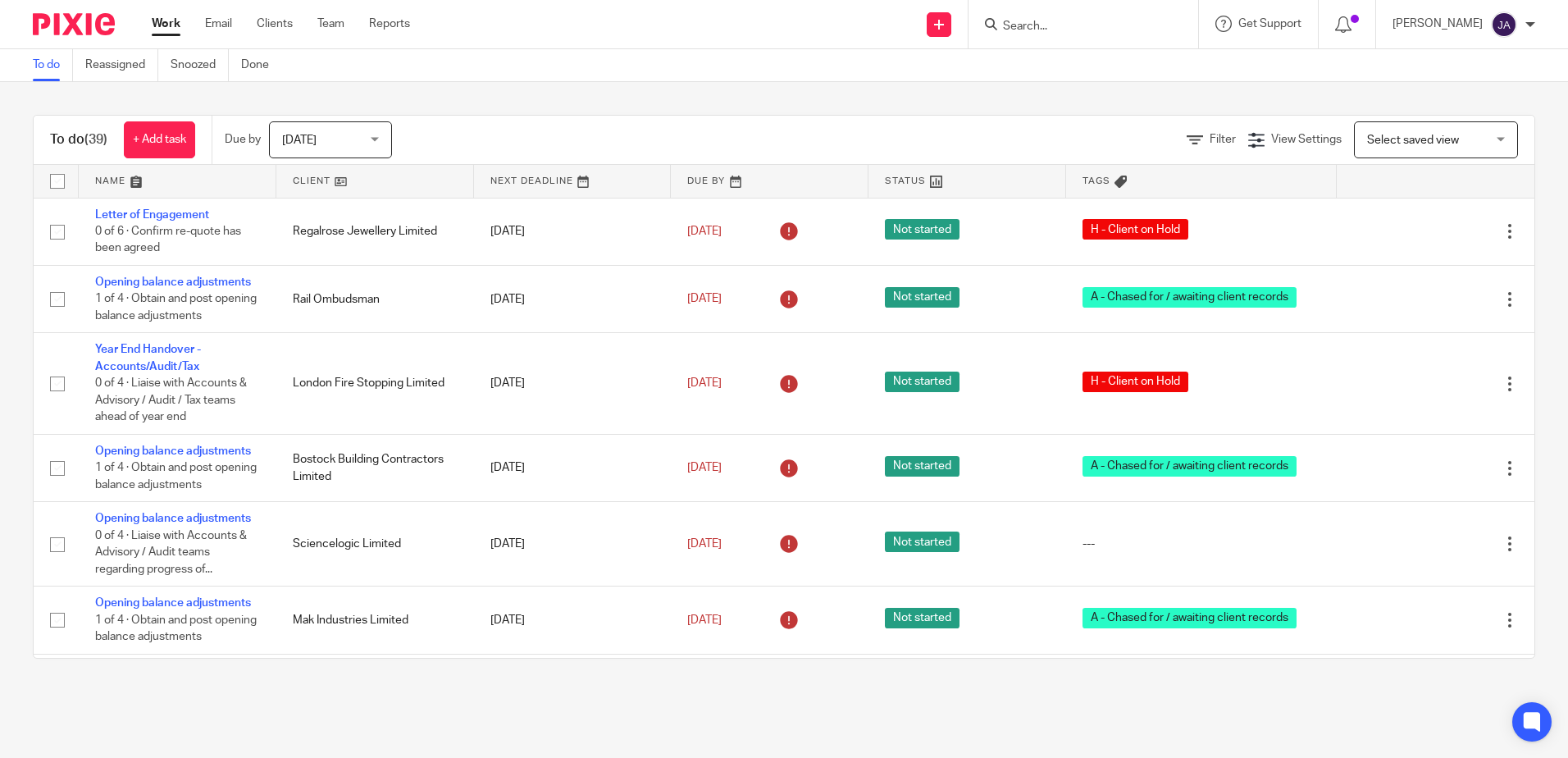
click at [318, 128] on span "[DATE]" at bounding box center [325, 139] width 87 height 34
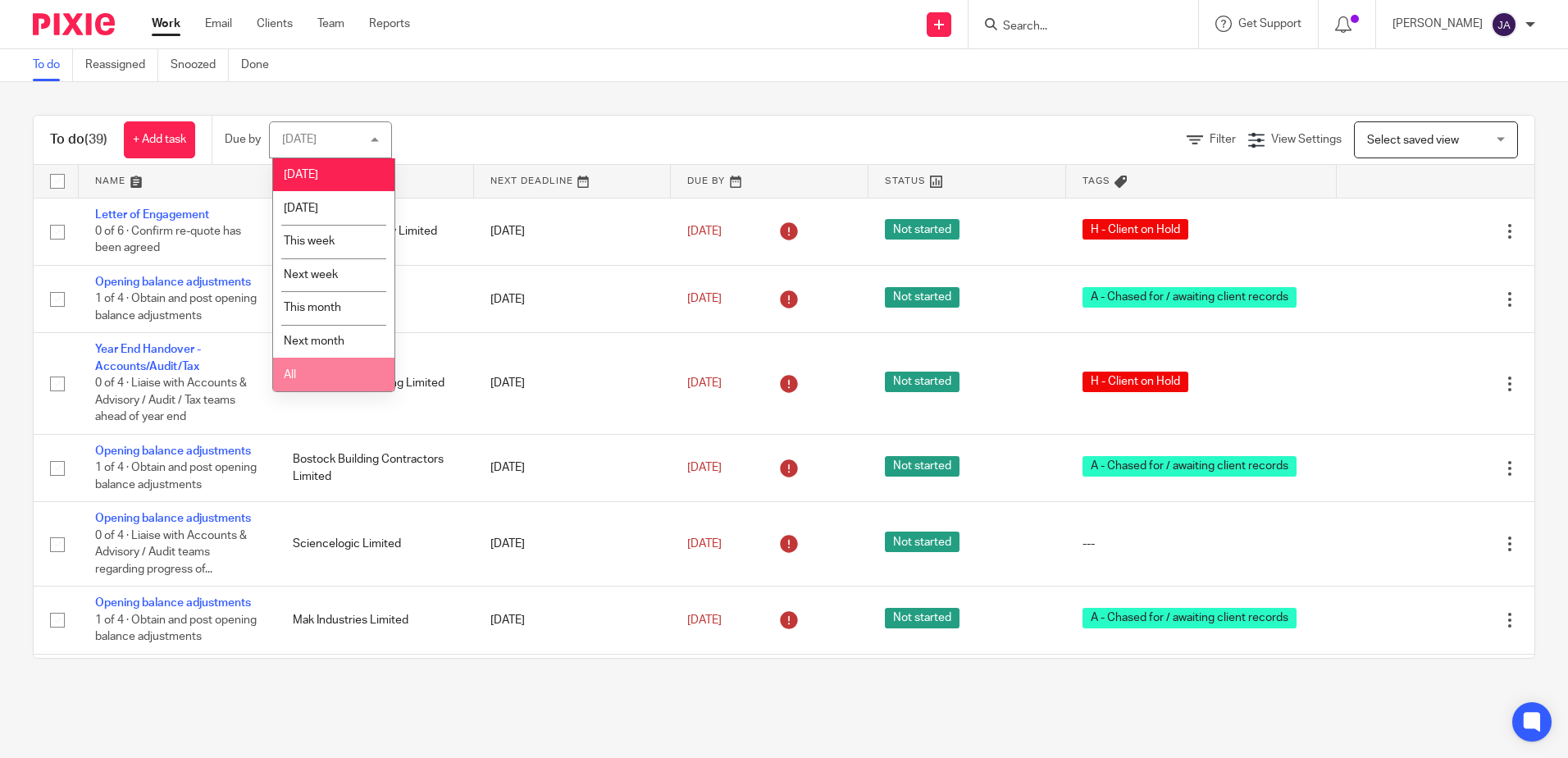
click at [346, 378] on li "All" at bounding box center [334, 375] width 122 height 33
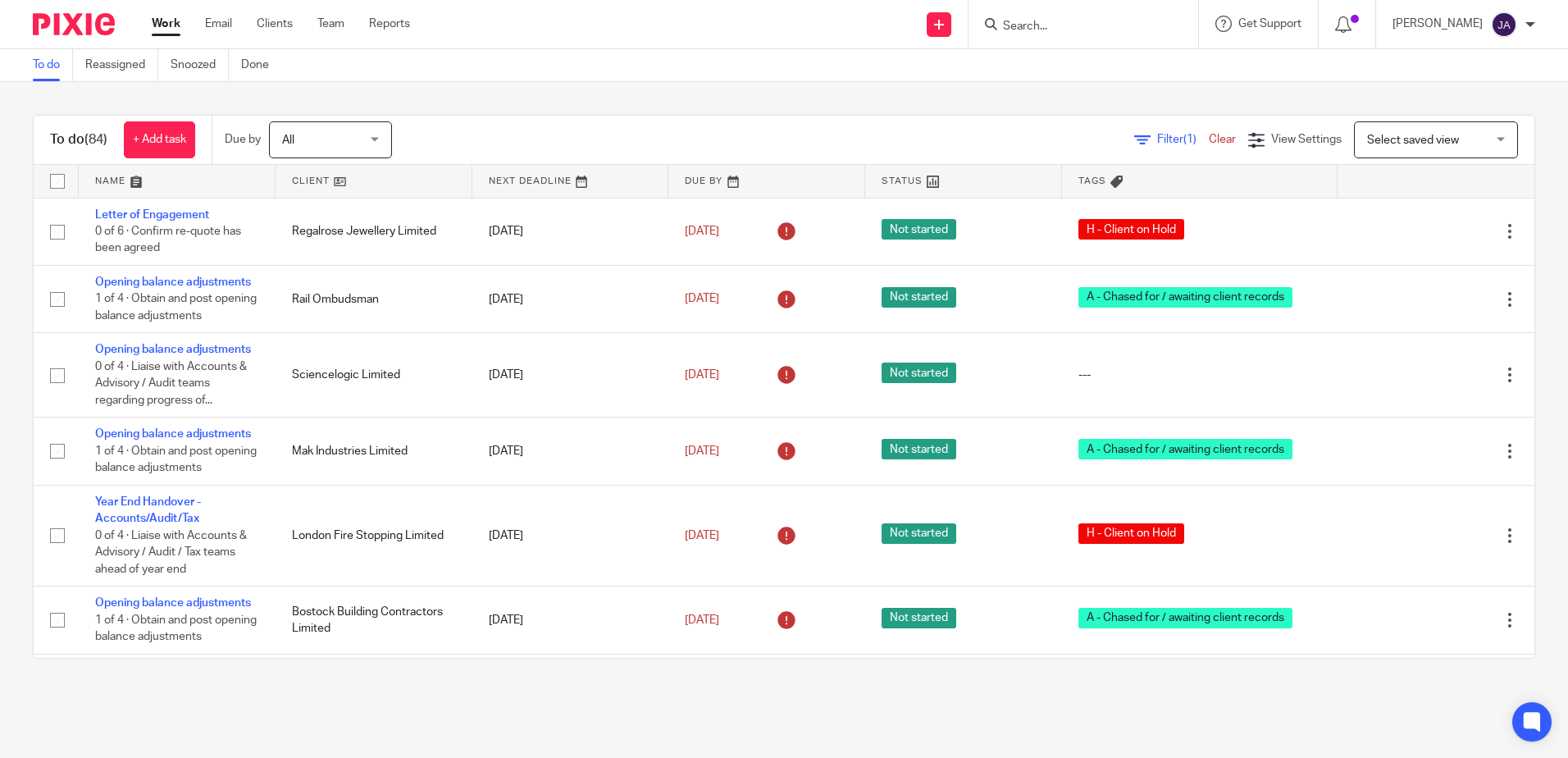
click at [1152, 150] on div "Filter (1) Clear View Settings View Settings (1) Filters Clear Save Manage save…" at bounding box center [977, 140] width 1114 height 37
click at [1157, 137] on span "Filter (1)" at bounding box center [1183, 139] width 52 height 12
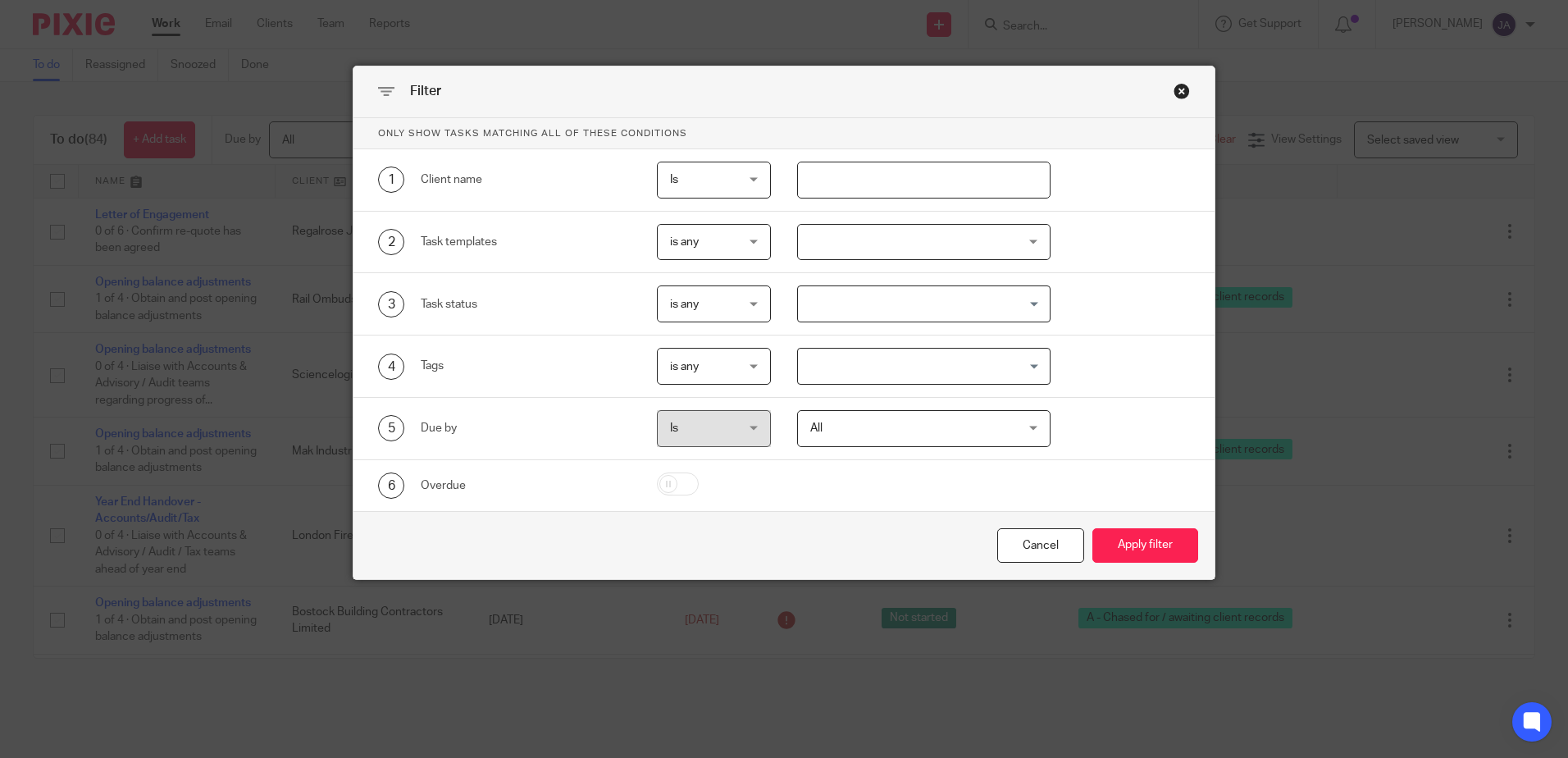
click at [924, 188] on input "text" at bounding box center [924, 180] width 254 height 37
click at [1162, 158] on div "1 Client name Is Is Is Is not is" at bounding box center [784, 180] width 861 height 63
click at [904, 240] on div at bounding box center [924, 243] width 254 height 37
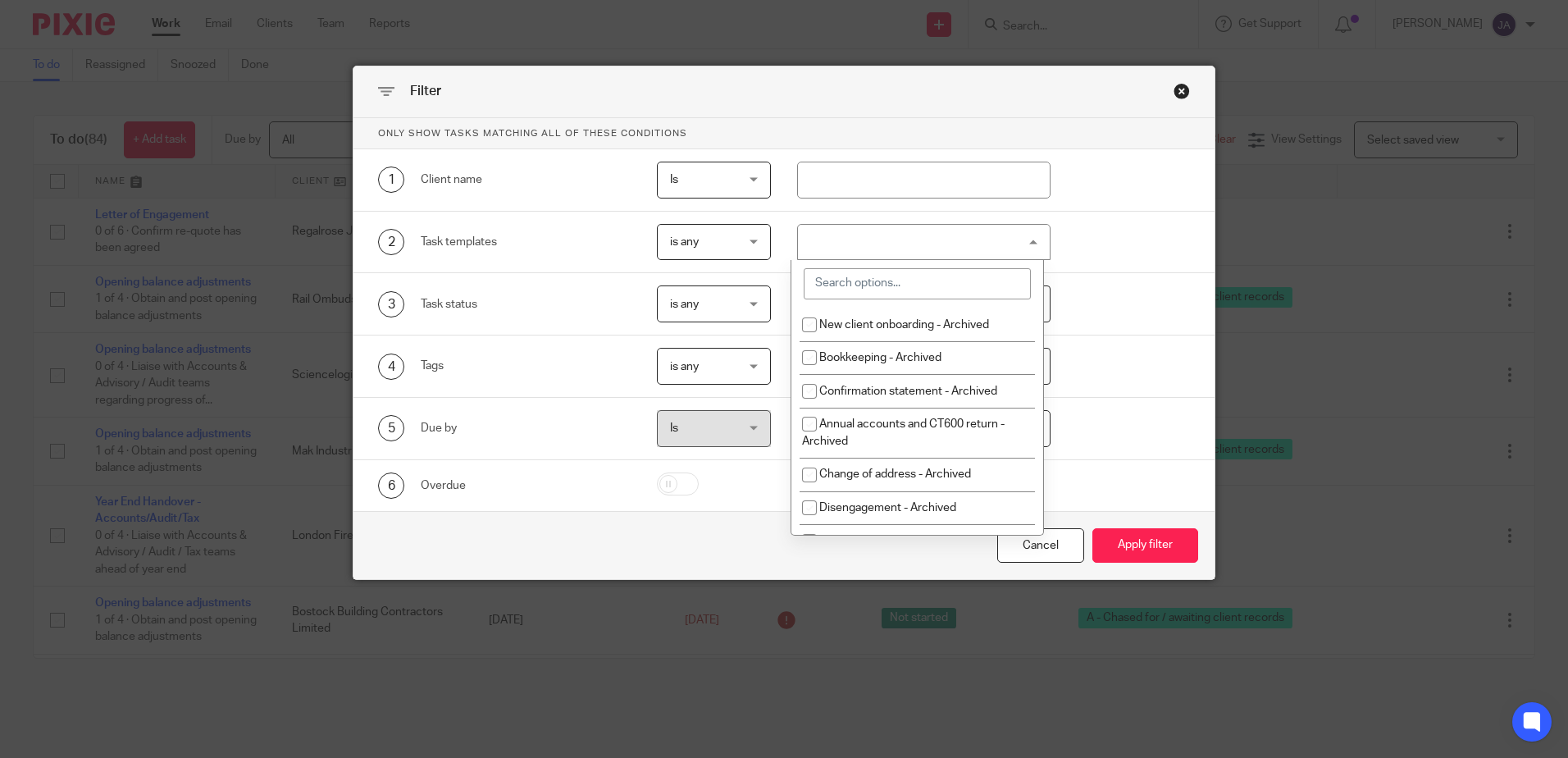
click at [662, 250] on div "is any is any" at bounding box center [713, 243] width 114 height 37
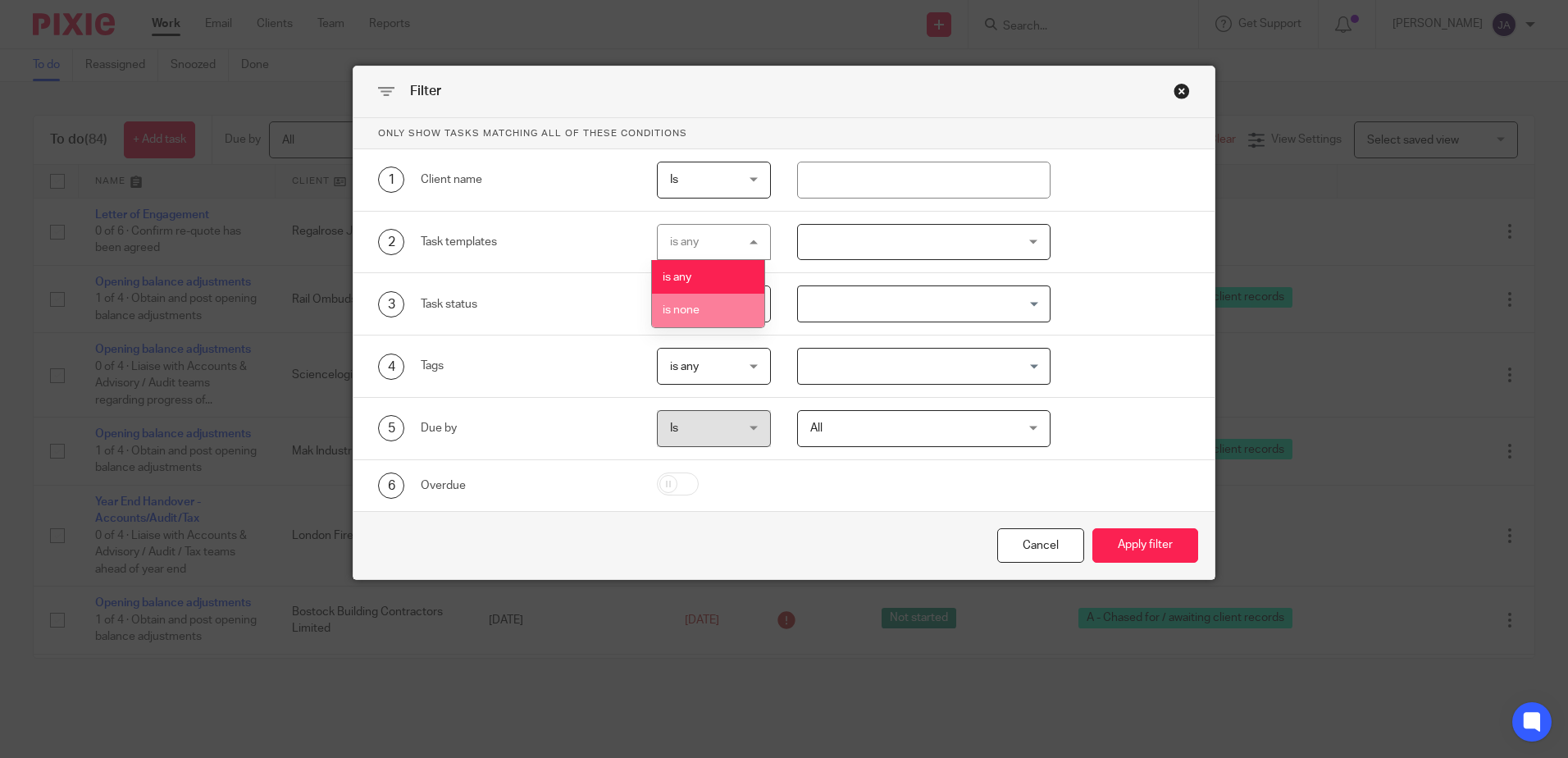
click at [678, 319] on li "is none" at bounding box center [708, 311] width 113 height 33
click at [881, 240] on div at bounding box center [924, 243] width 254 height 37
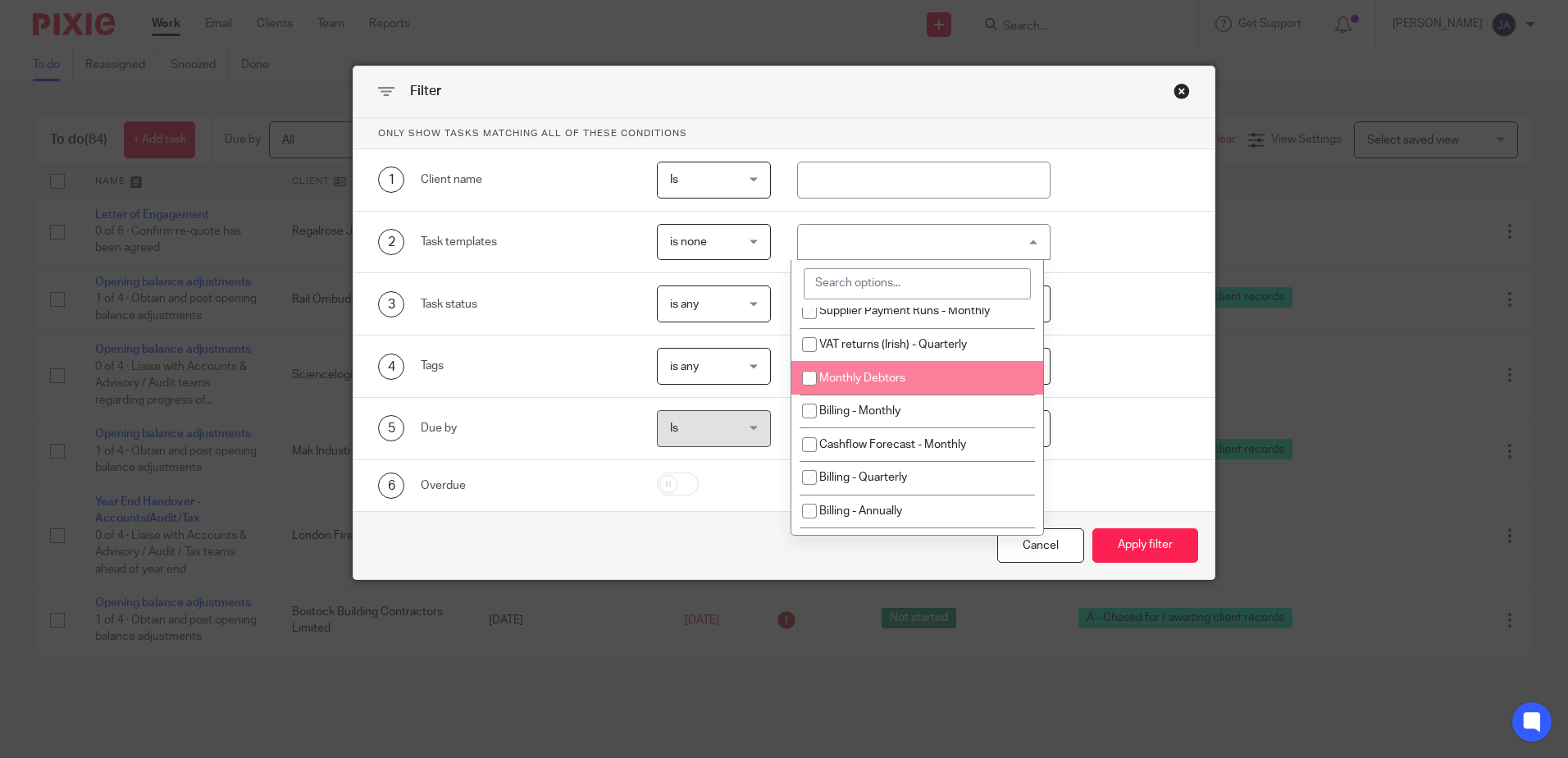
scroll to position [1395, 0]
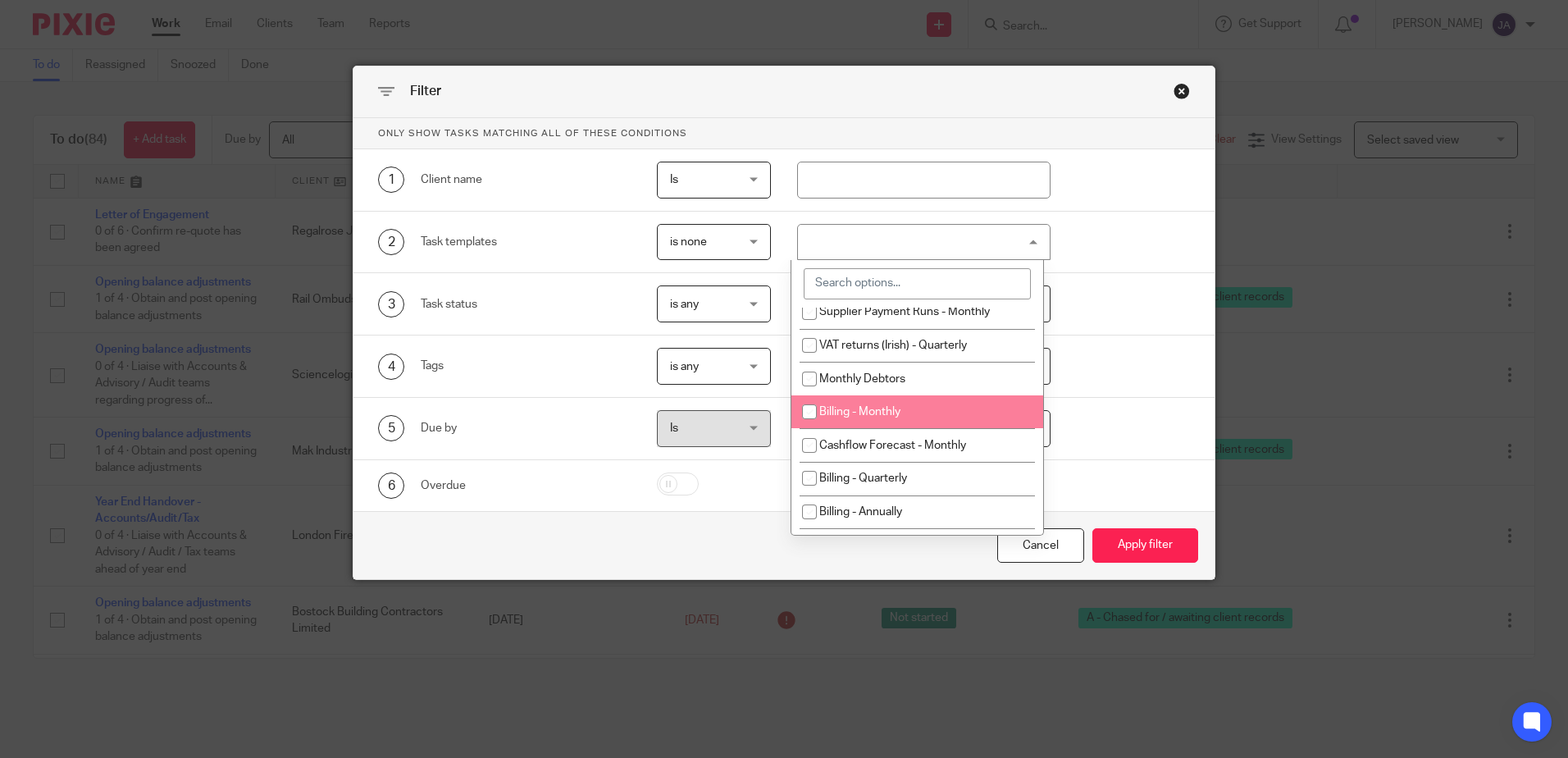
click at [873, 418] on span "Billing - Monthly" at bounding box center [859, 412] width 81 height 12
checkbox input "true"
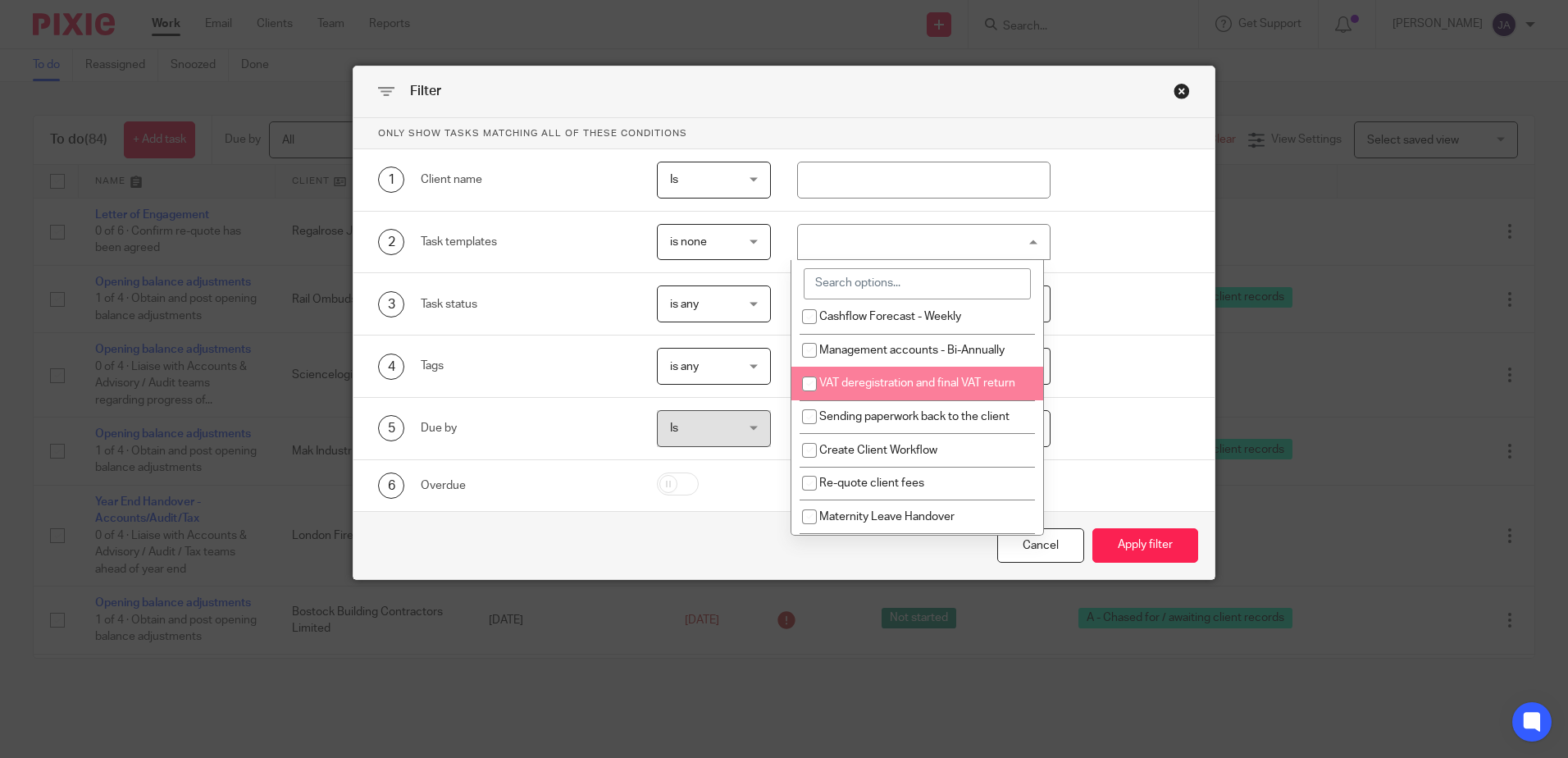
scroll to position [1806, 0]
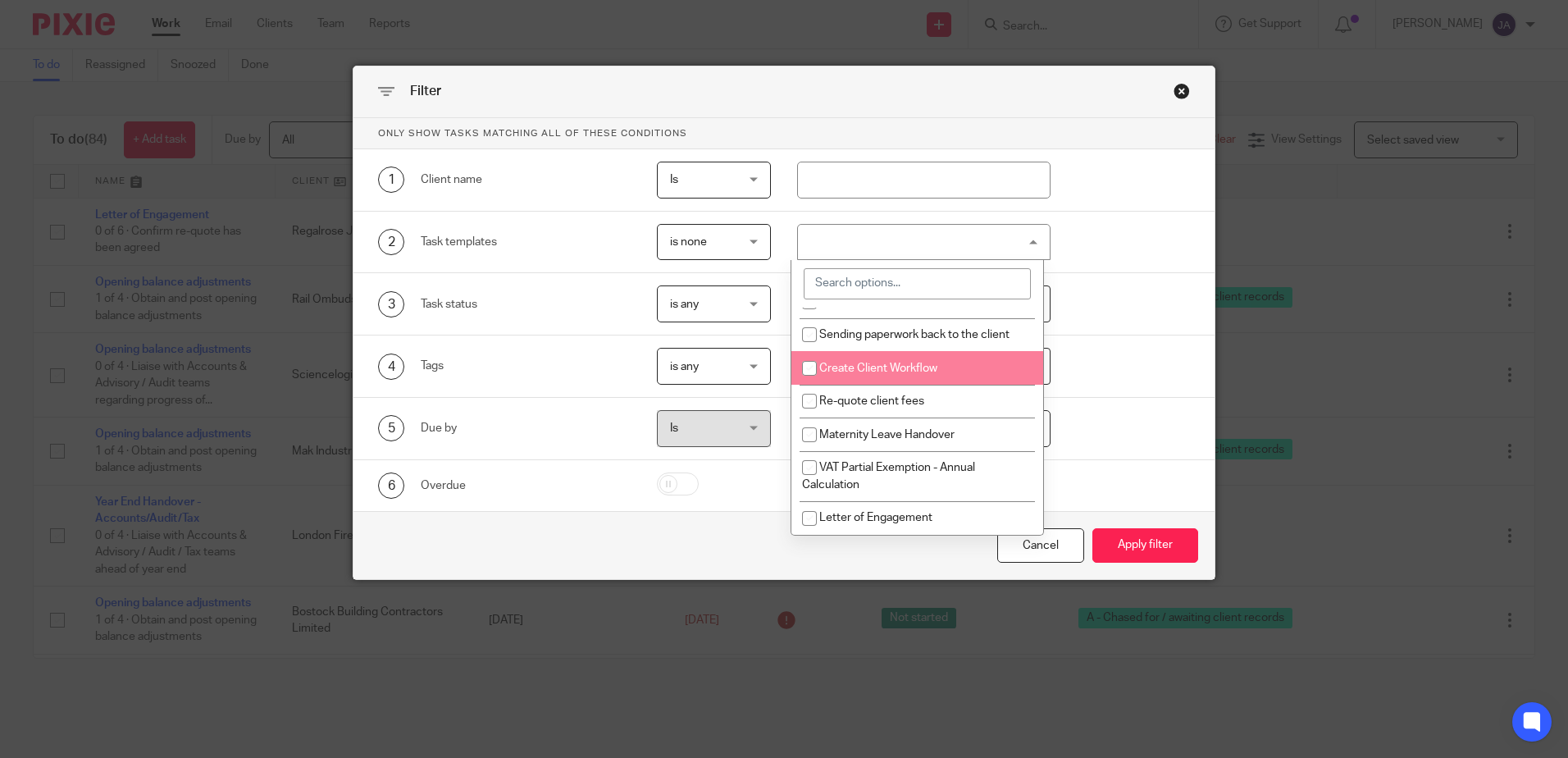
click at [908, 385] on li "Create Client Workflow" at bounding box center [917, 368] width 252 height 33
checkbox input "true"
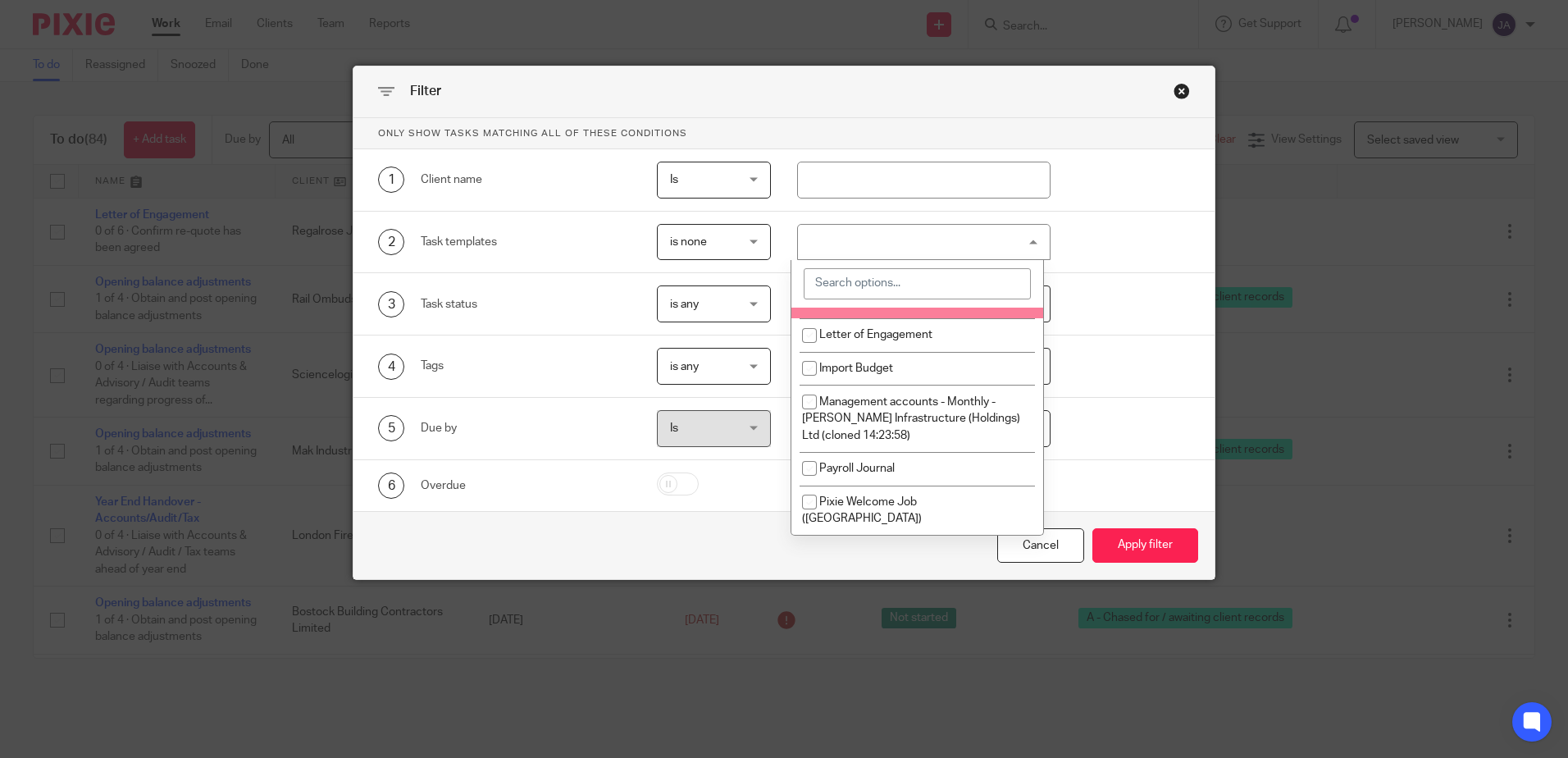
scroll to position [2023, 0]
click at [911, 340] on span "Letter of Engagement" at bounding box center [876, 335] width 114 height 12
checkbox input "true"
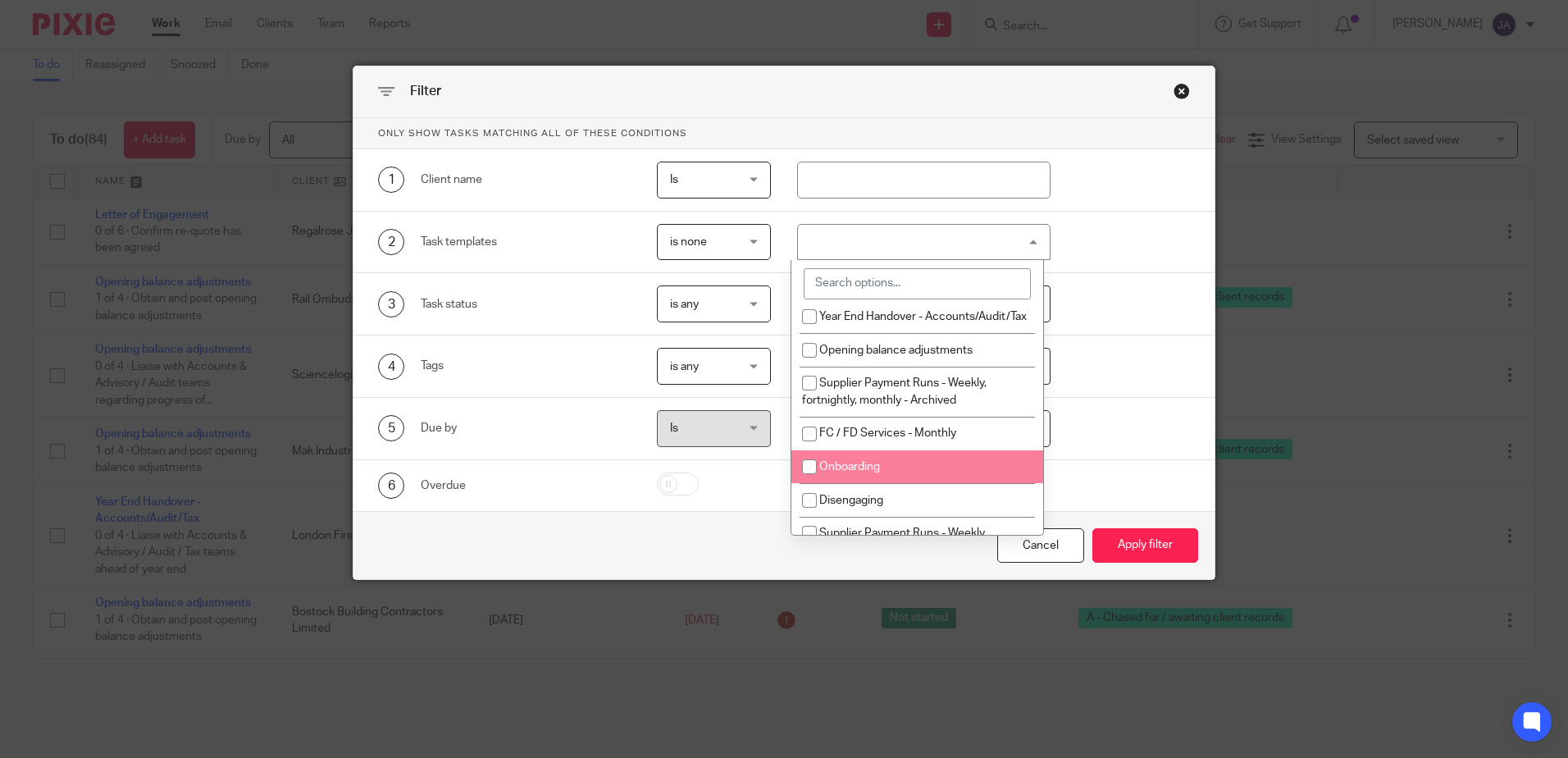
scroll to position [792, 0]
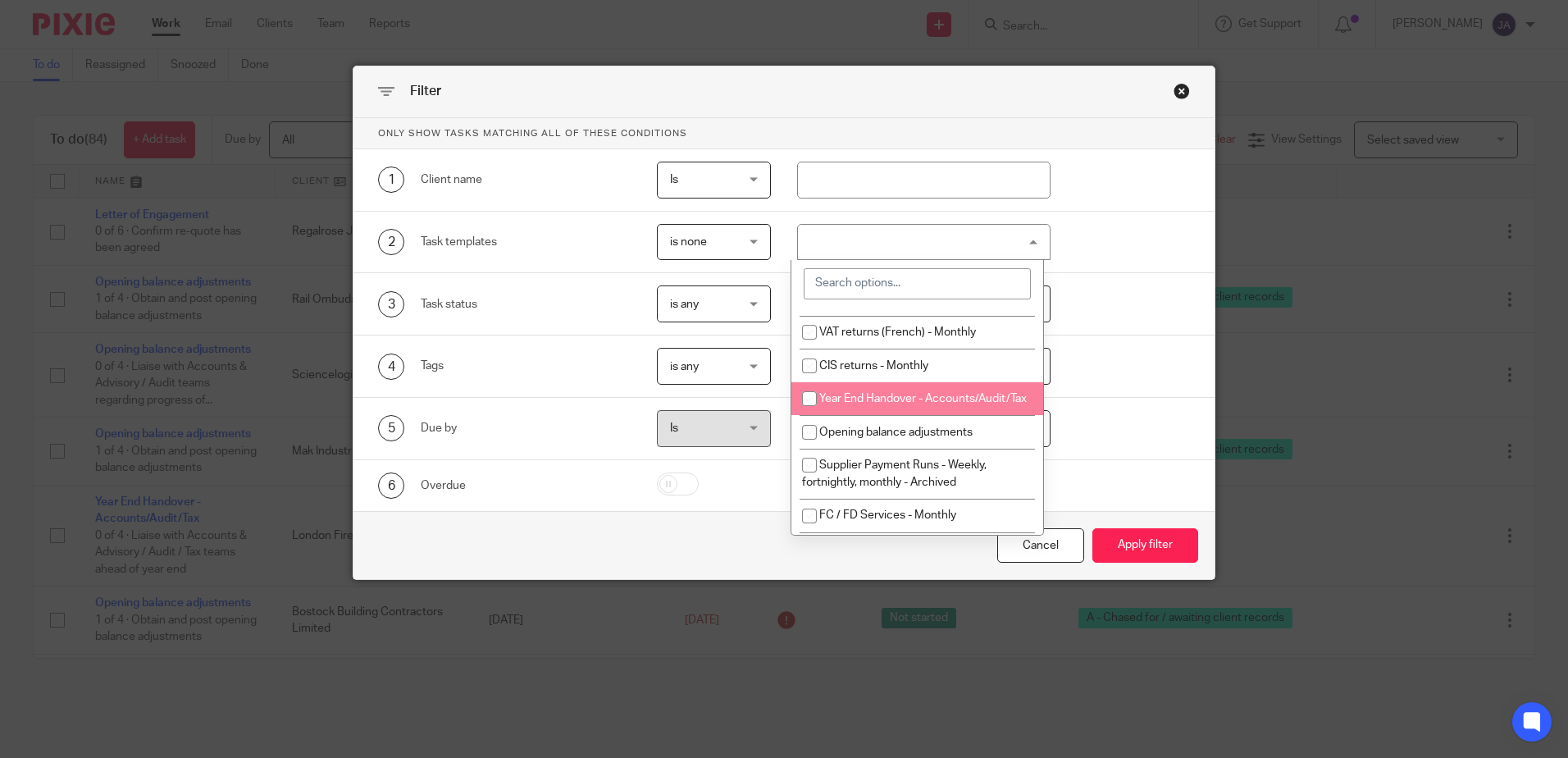
click at [873, 405] on span "Year End Handover - Accounts/Audit/Tax" at bounding box center [923, 399] width 208 height 12
checkbox input "true"
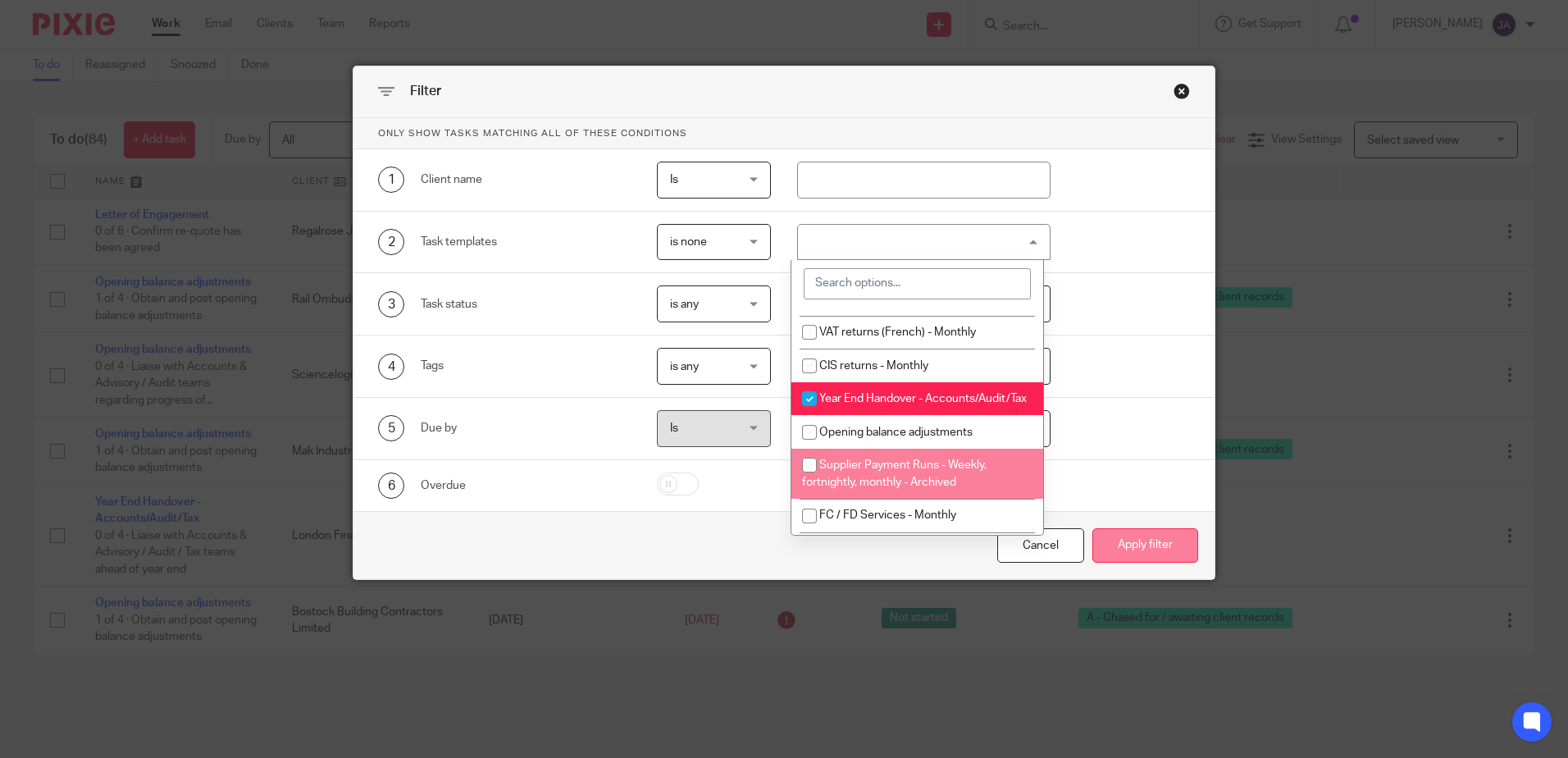
click at [1119, 543] on button "Apply filter" at bounding box center [1146, 546] width 106 height 35
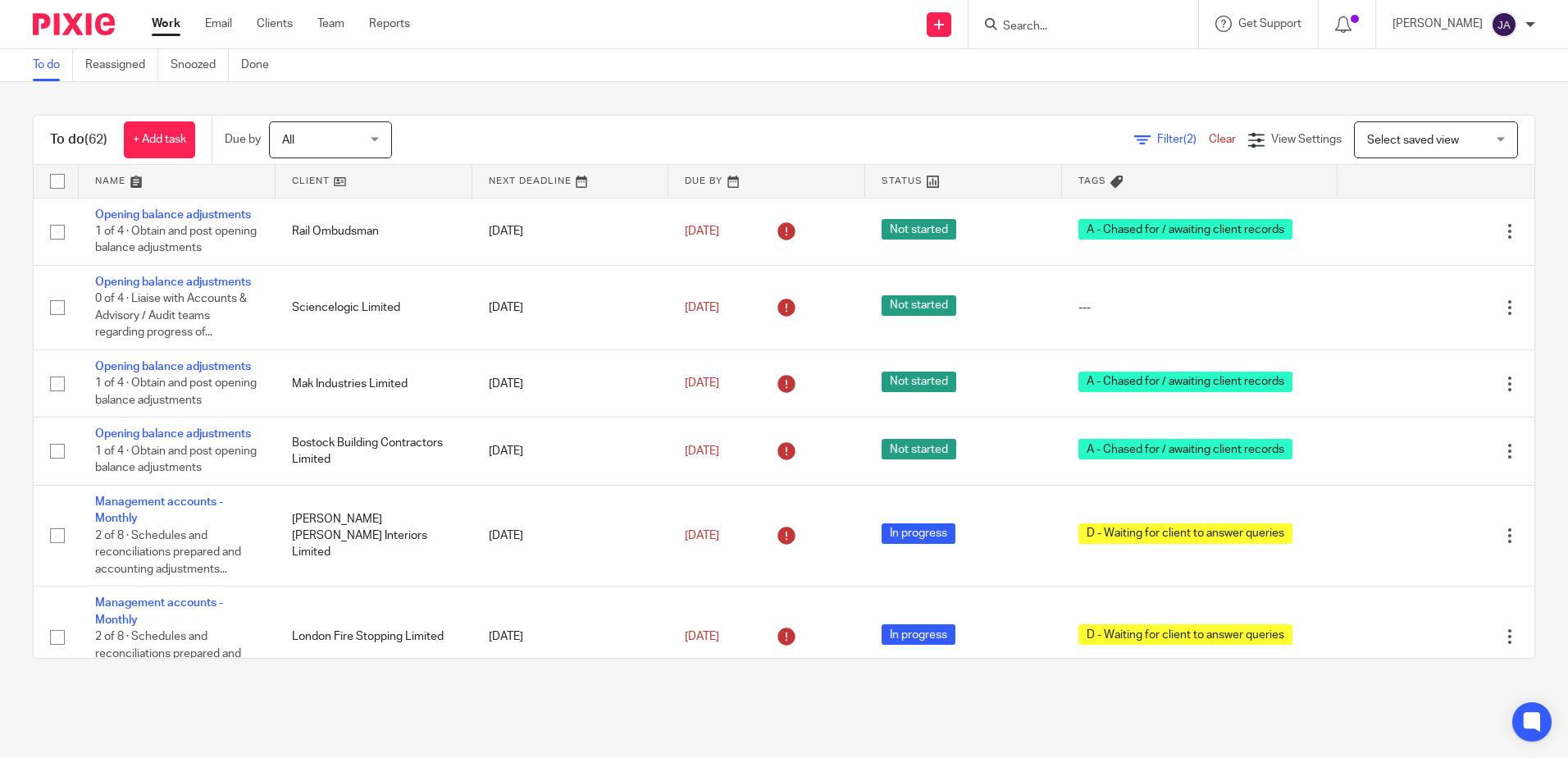
click at [1184, 138] on span "(2)" at bounding box center [1190, 139] width 13 height 12
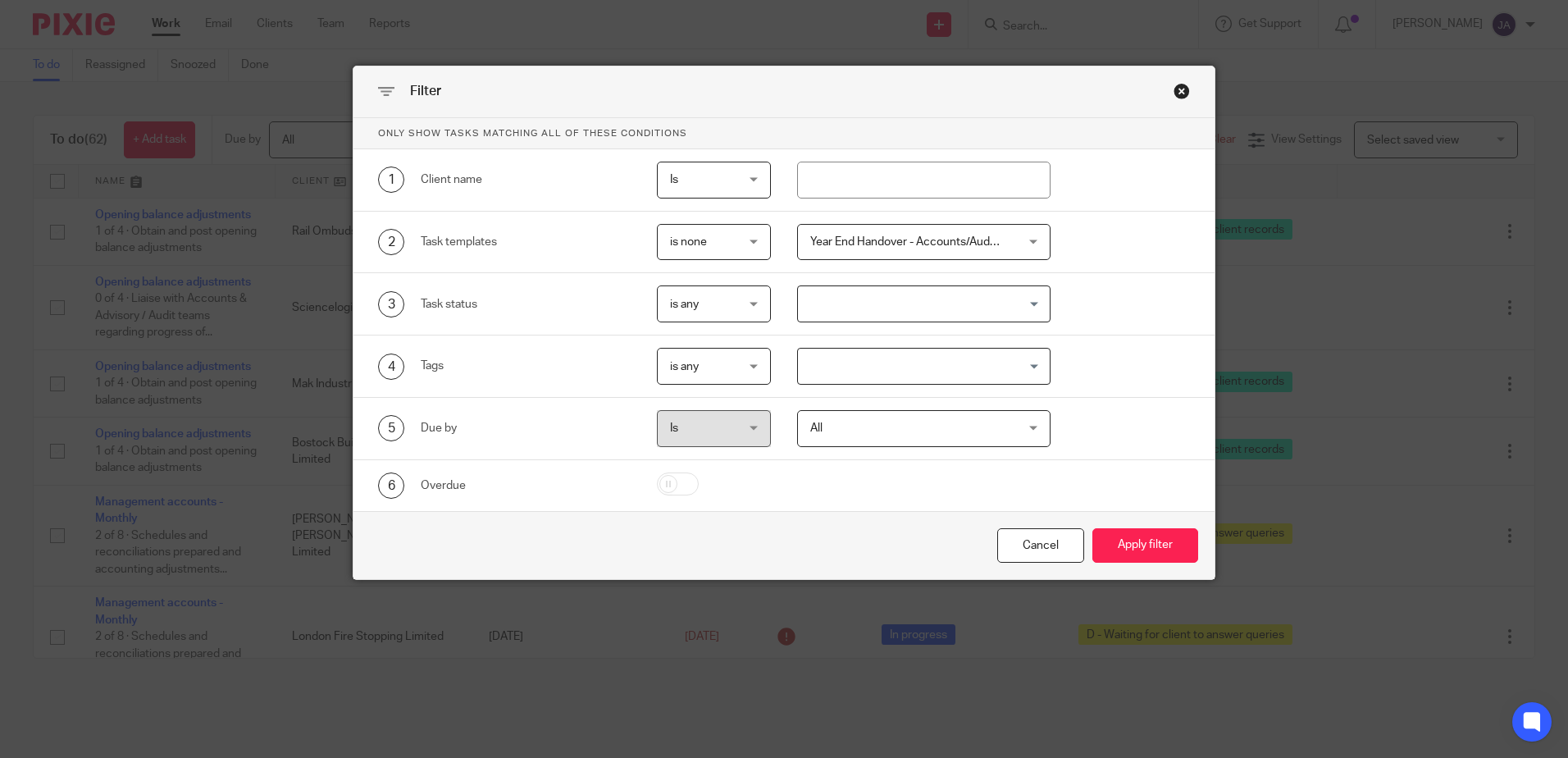
click at [966, 252] on span "Year End Handover - Accounts/Audit/Tax + 3" at bounding box center [906, 241] width 192 height 34
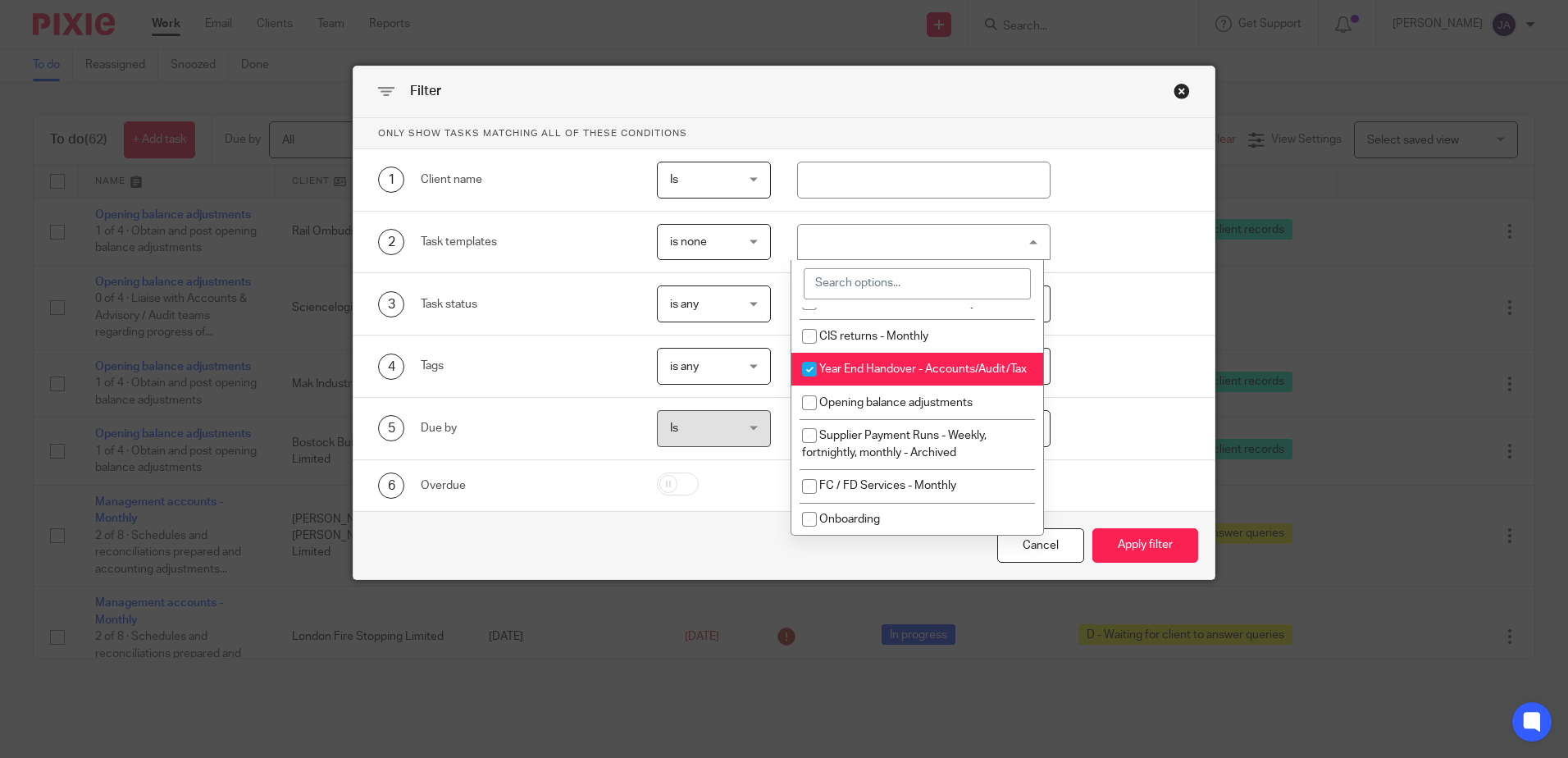
scroll to position [821, 0]
click at [902, 421] on li "Opening balance adjustments" at bounding box center [917, 403] width 252 height 33
checkbox input "true"
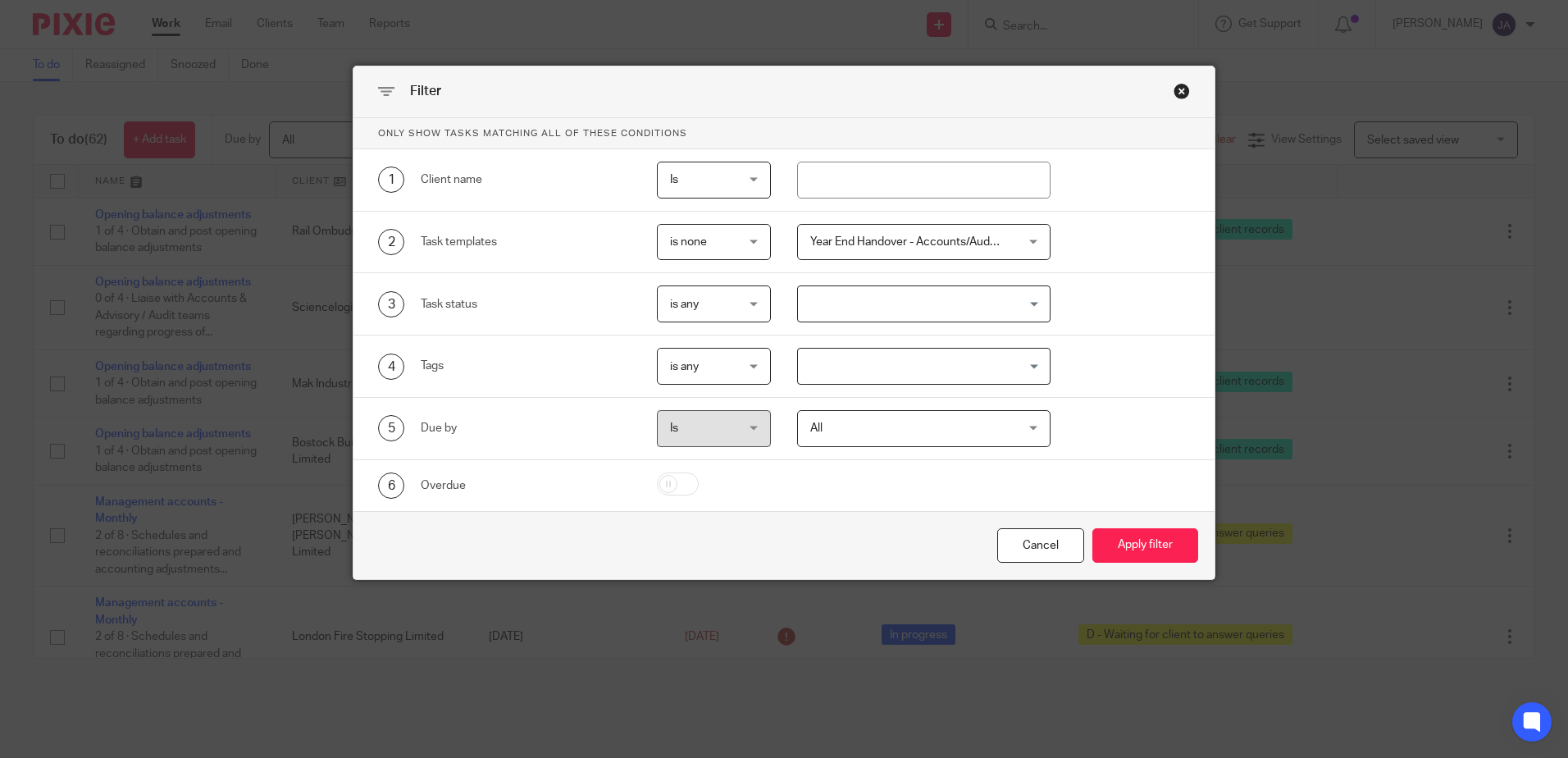
click at [1130, 520] on div "Cancel Apply filter" at bounding box center [784, 545] width 861 height 69
click at [1137, 539] on button "Apply filter" at bounding box center [1146, 546] width 106 height 35
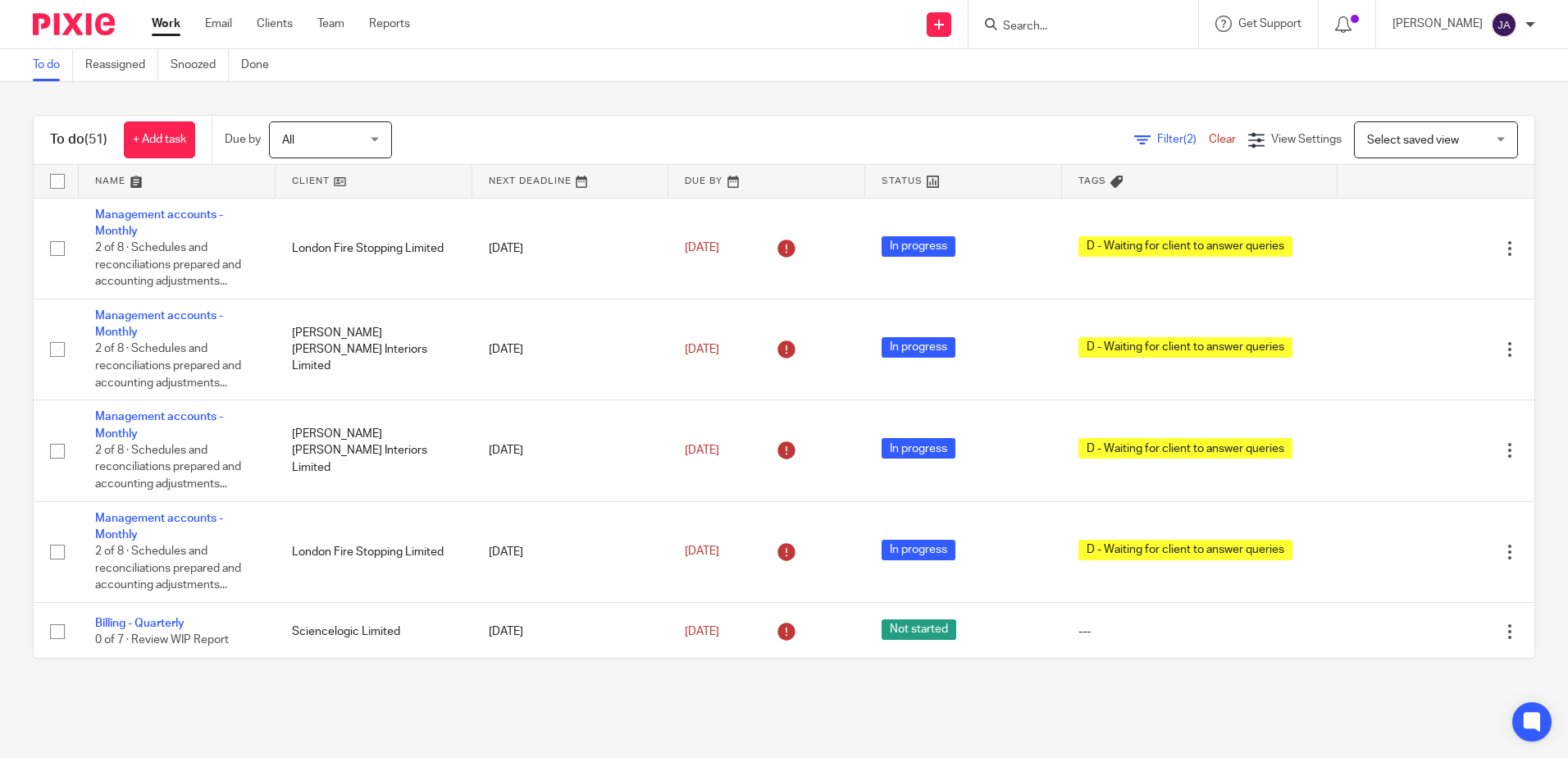
click at [1157, 138] on span "Filter (2)" at bounding box center [1183, 139] width 52 height 12
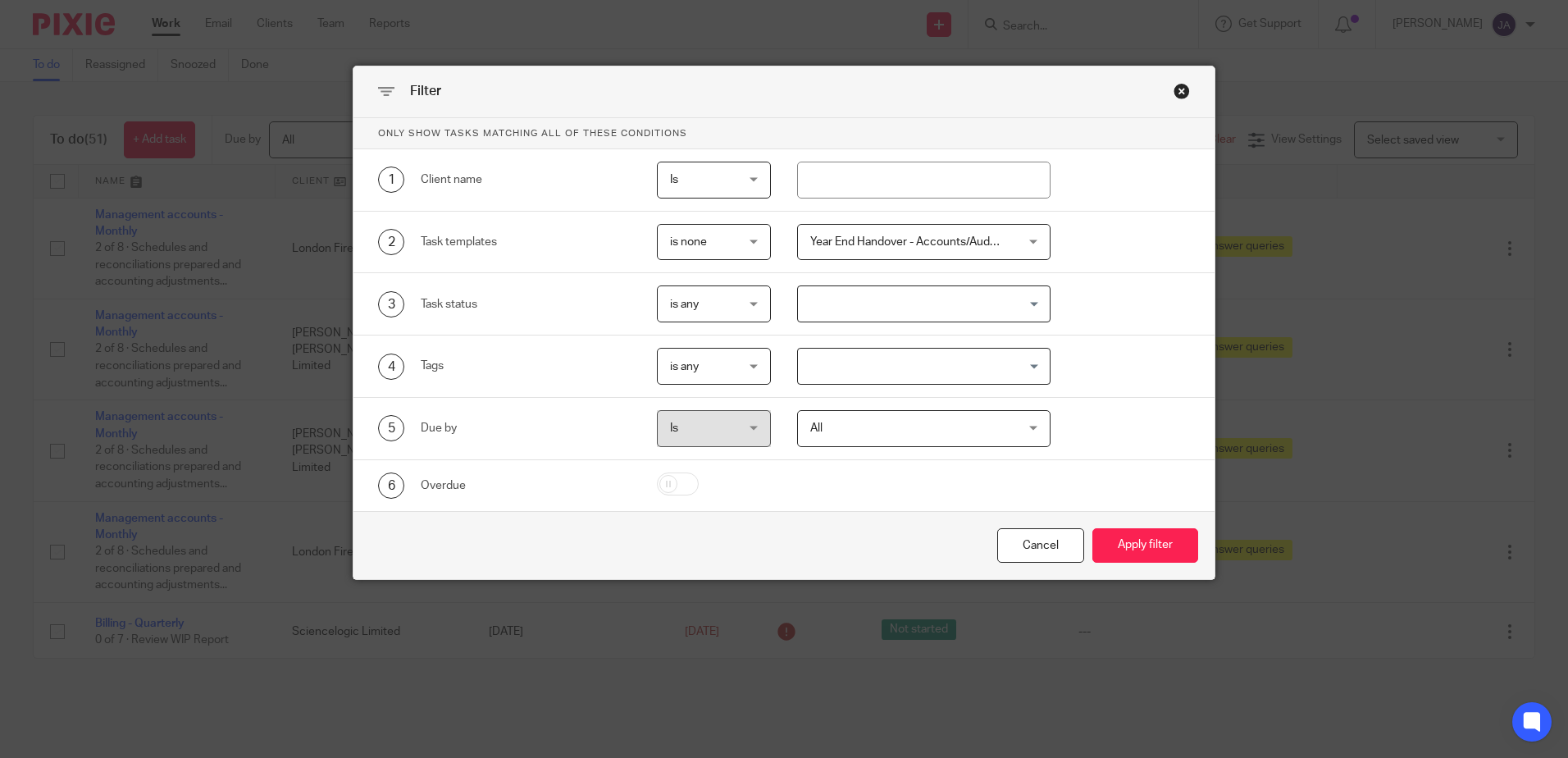
click at [955, 239] on span "Year End Handover - Accounts/Audit/Tax + 4" at bounding box center [923, 242] width 225 height 12
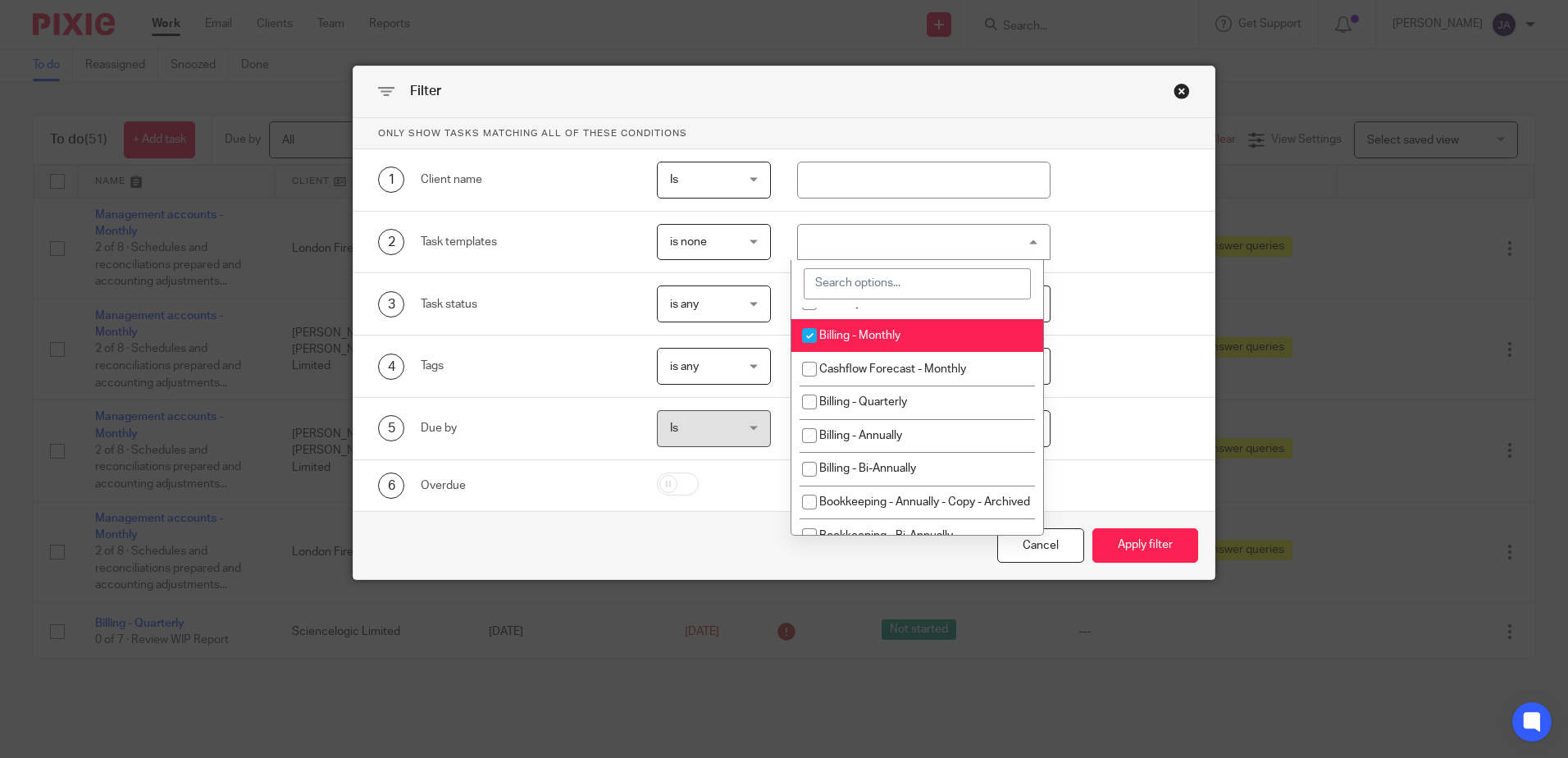
scroll to position [1478, 0]
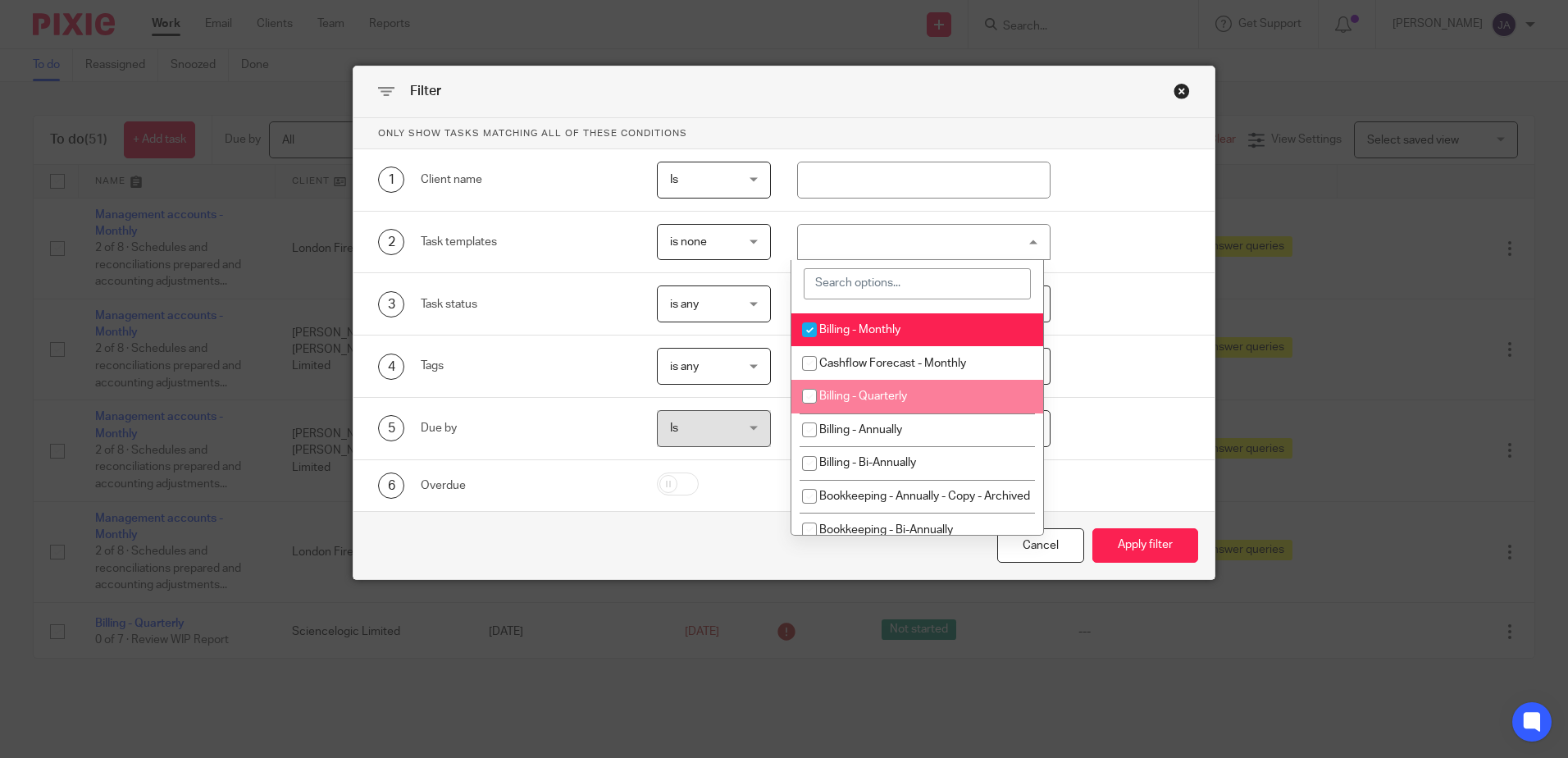
click at [870, 414] on li "Billing - Quarterly" at bounding box center [917, 397] width 252 height 33
checkbox input "true"
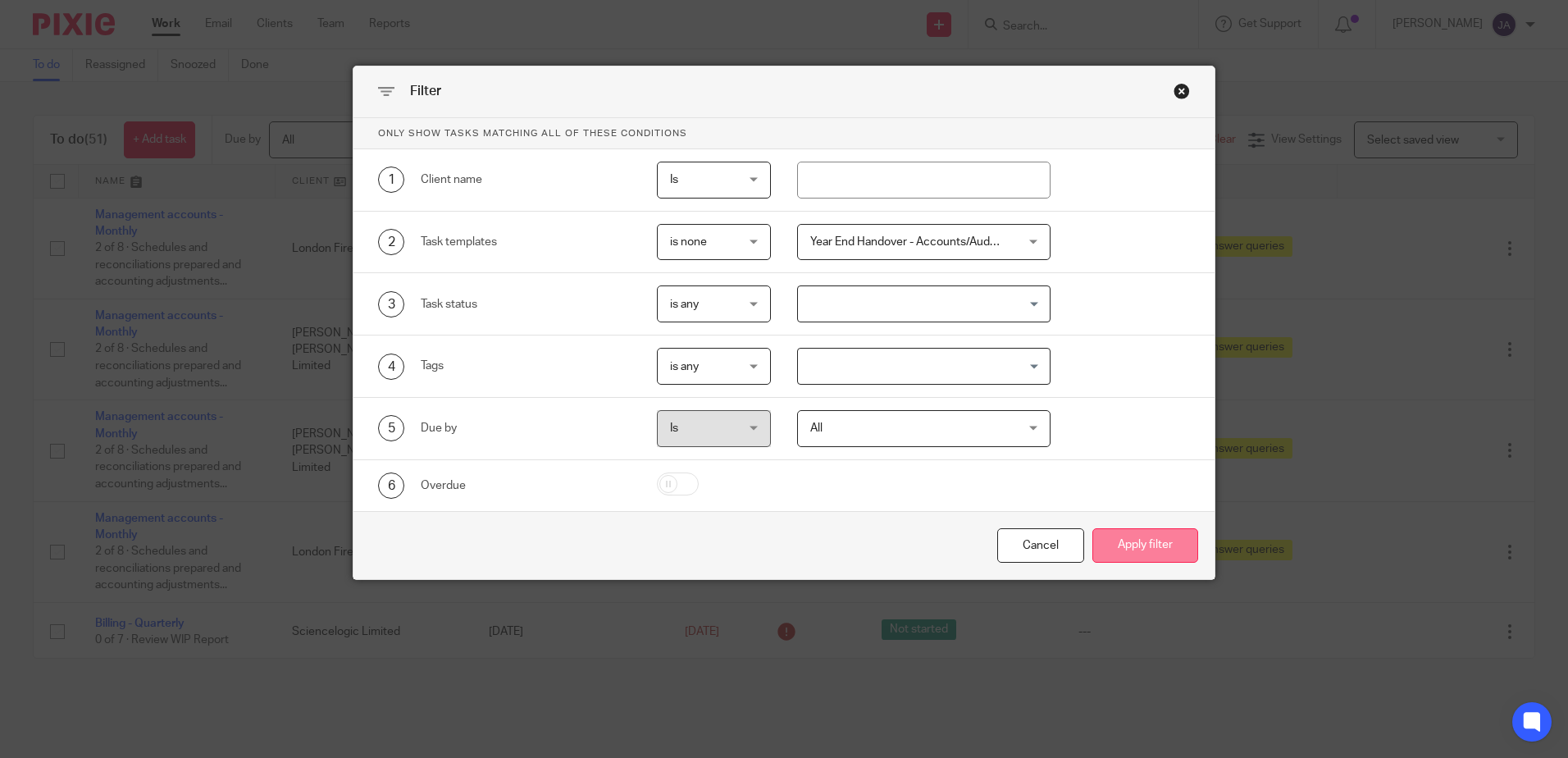
click at [1147, 548] on button "Apply filter" at bounding box center [1146, 546] width 106 height 35
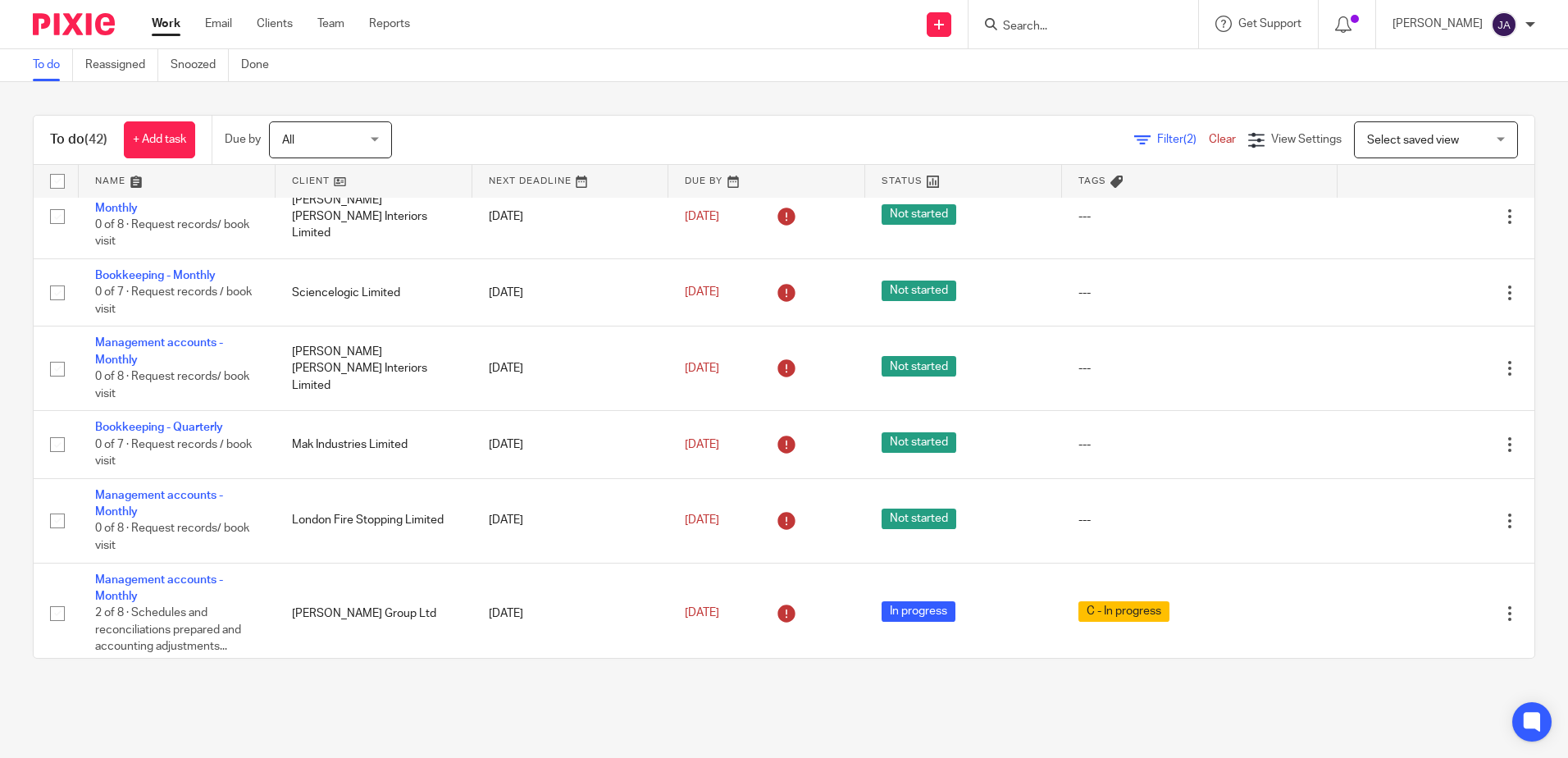
scroll to position [821, 0]
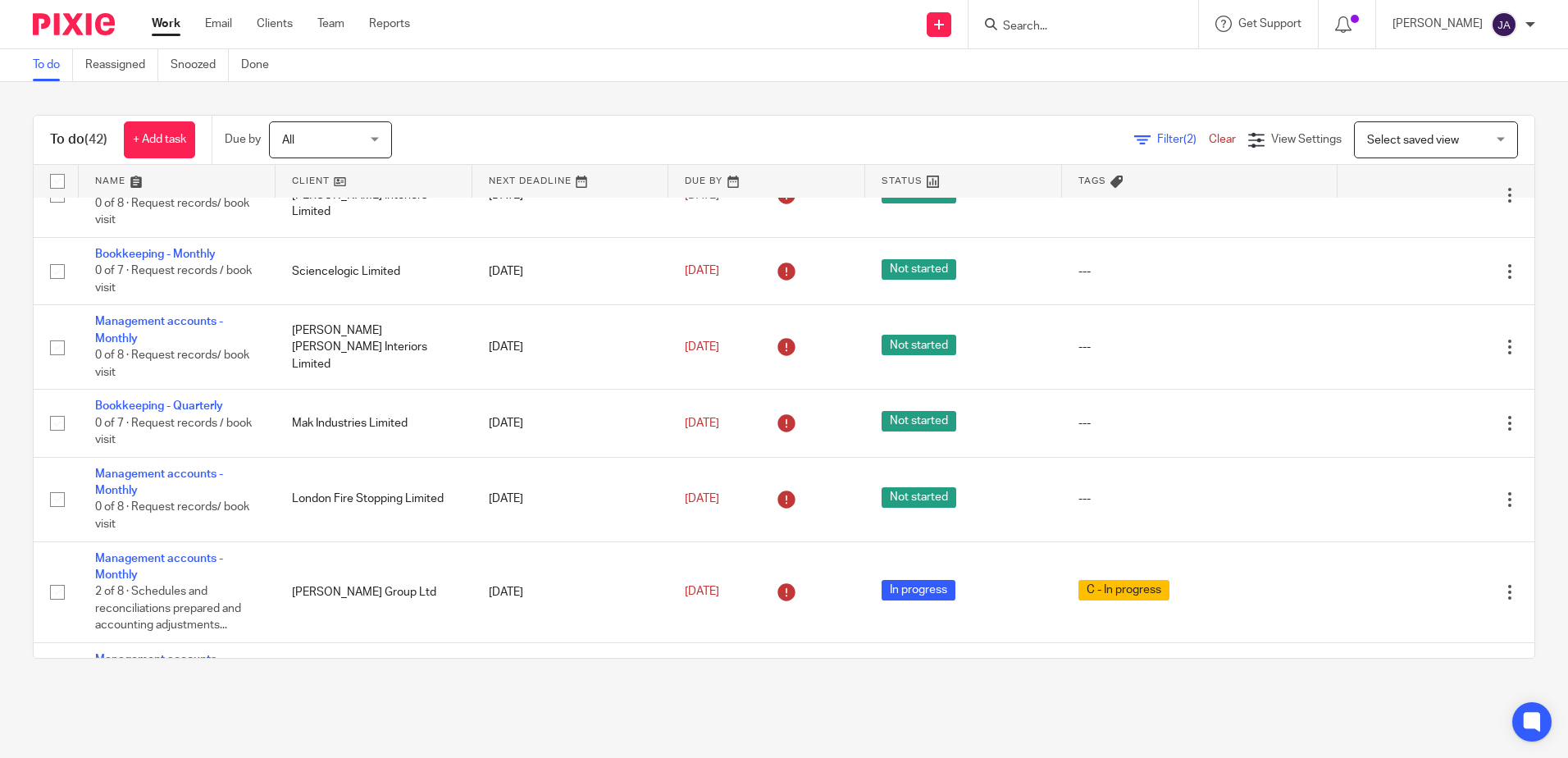
drag, startPoint x: 186, startPoint y: 258, endPoint x: 347, endPoint y: 714, distance: 483.6
click at [347, 714] on main "To do Reassigned Snoozed Done To do (42) + Add task Due by All All [DATE] [DATE…" at bounding box center [784, 379] width 1568 height 758
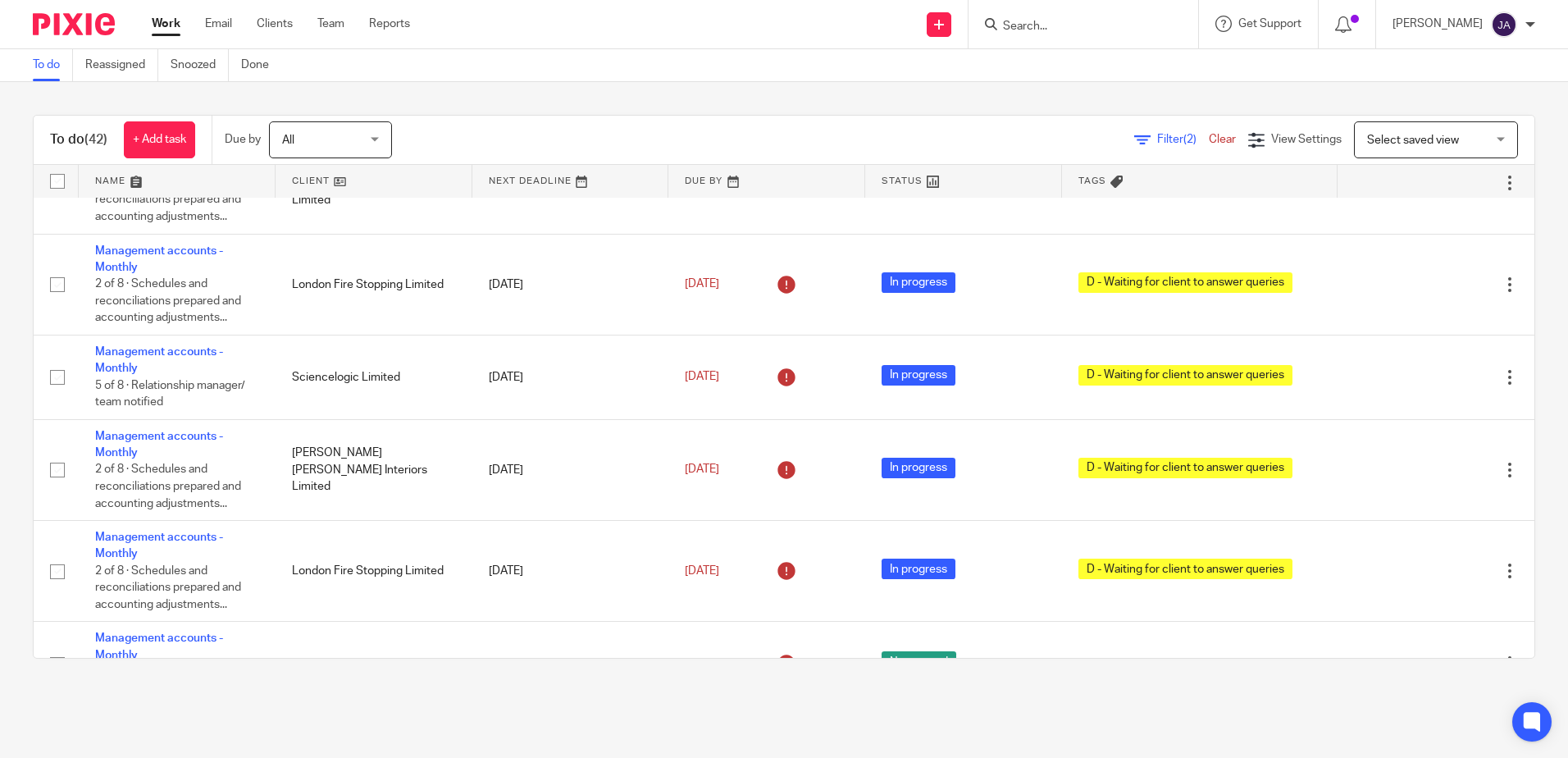
scroll to position [0, 0]
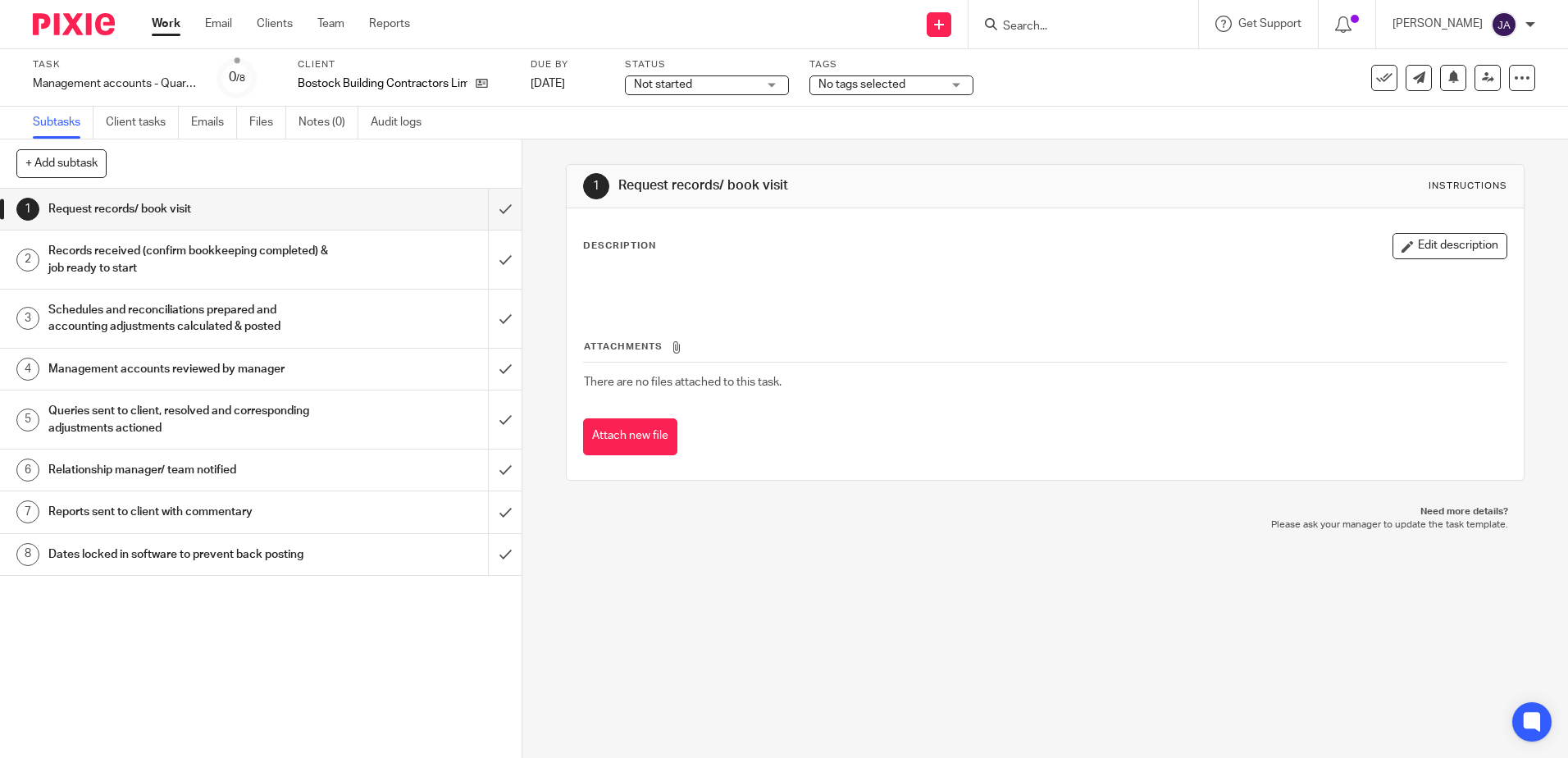
click at [678, 83] on span "Not started" at bounding box center [662, 84] width 58 height 12
click at [685, 135] on li "In progress" at bounding box center [709, 145] width 163 height 33
click at [859, 86] on span "No tags selected" at bounding box center [861, 84] width 87 height 12
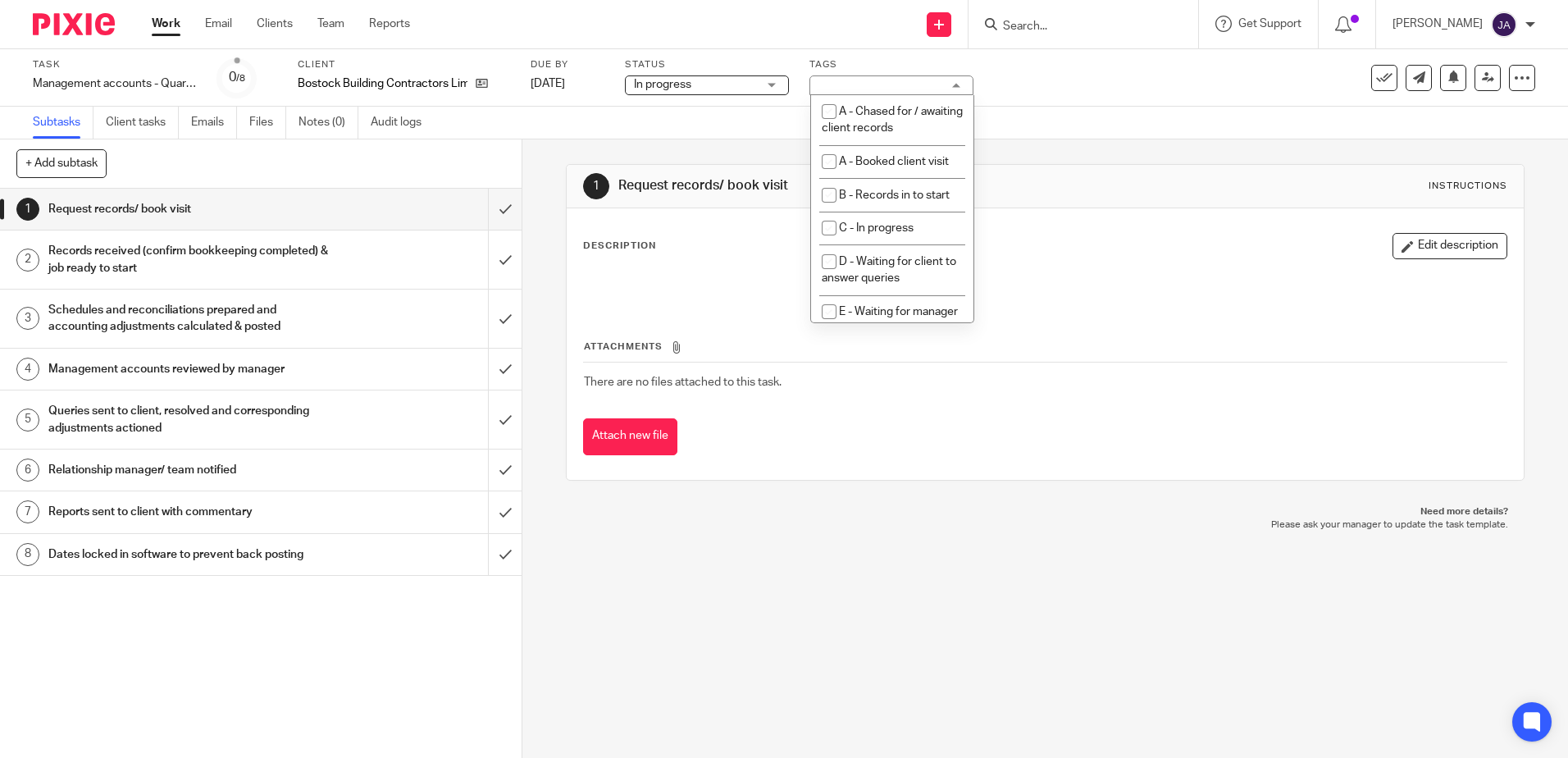
click at [726, 88] on span "In progress" at bounding box center [696, 85] width 123 height 18
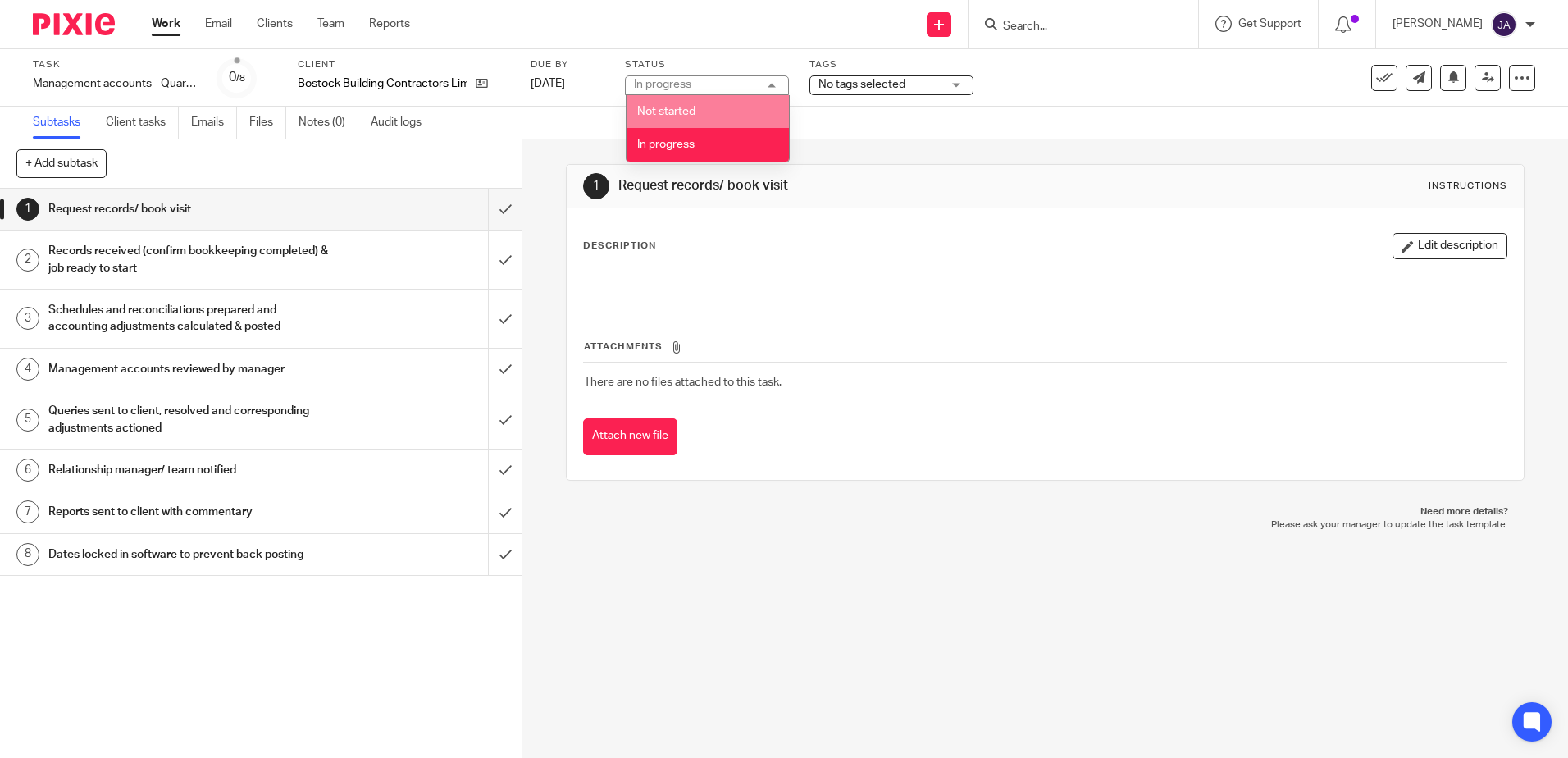
click at [722, 122] on li "Not started" at bounding box center [709, 112] width 163 height 33
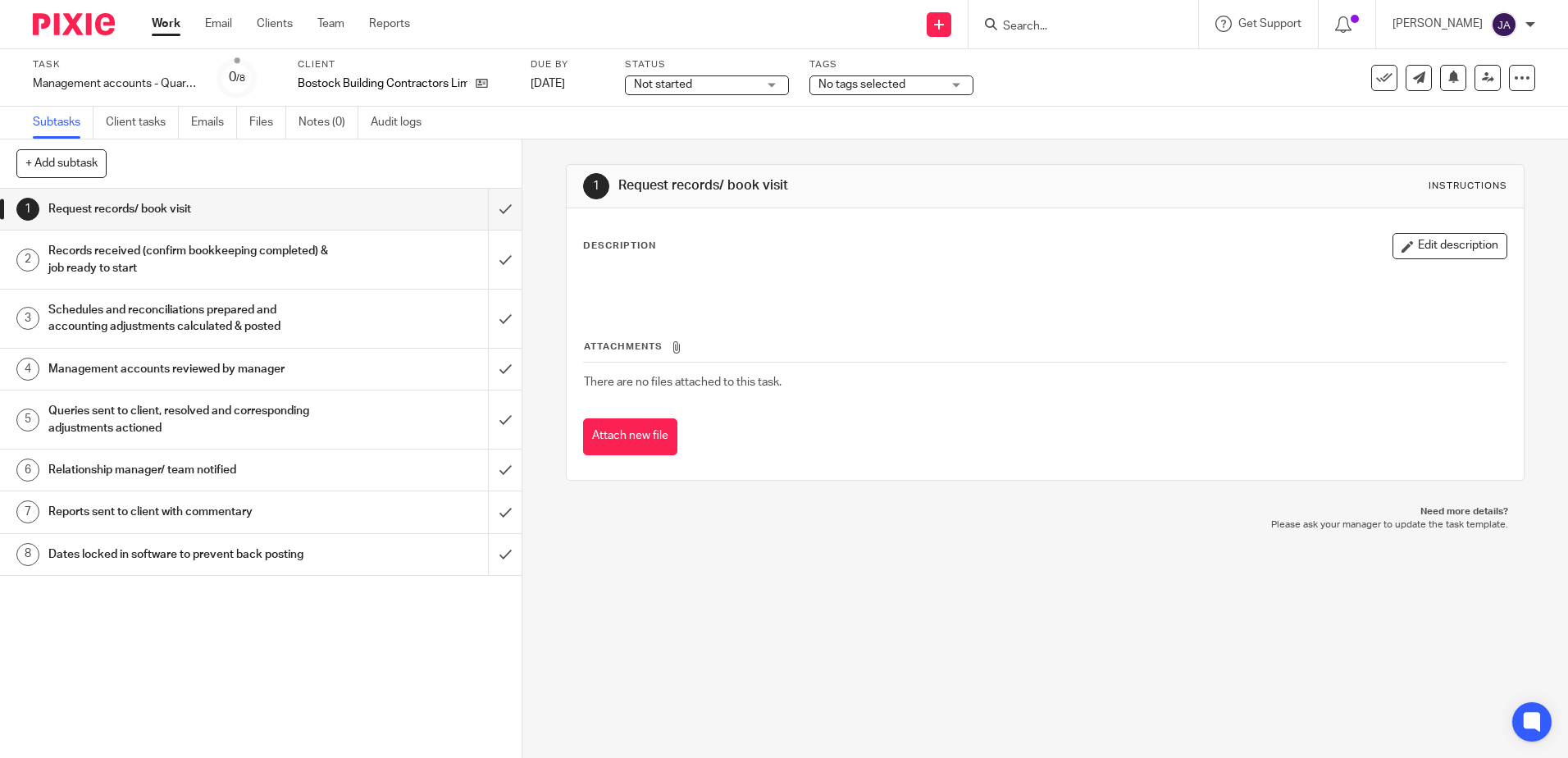
click at [877, 88] on span "No tags selected" at bounding box center [861, 84] width 87 height 12
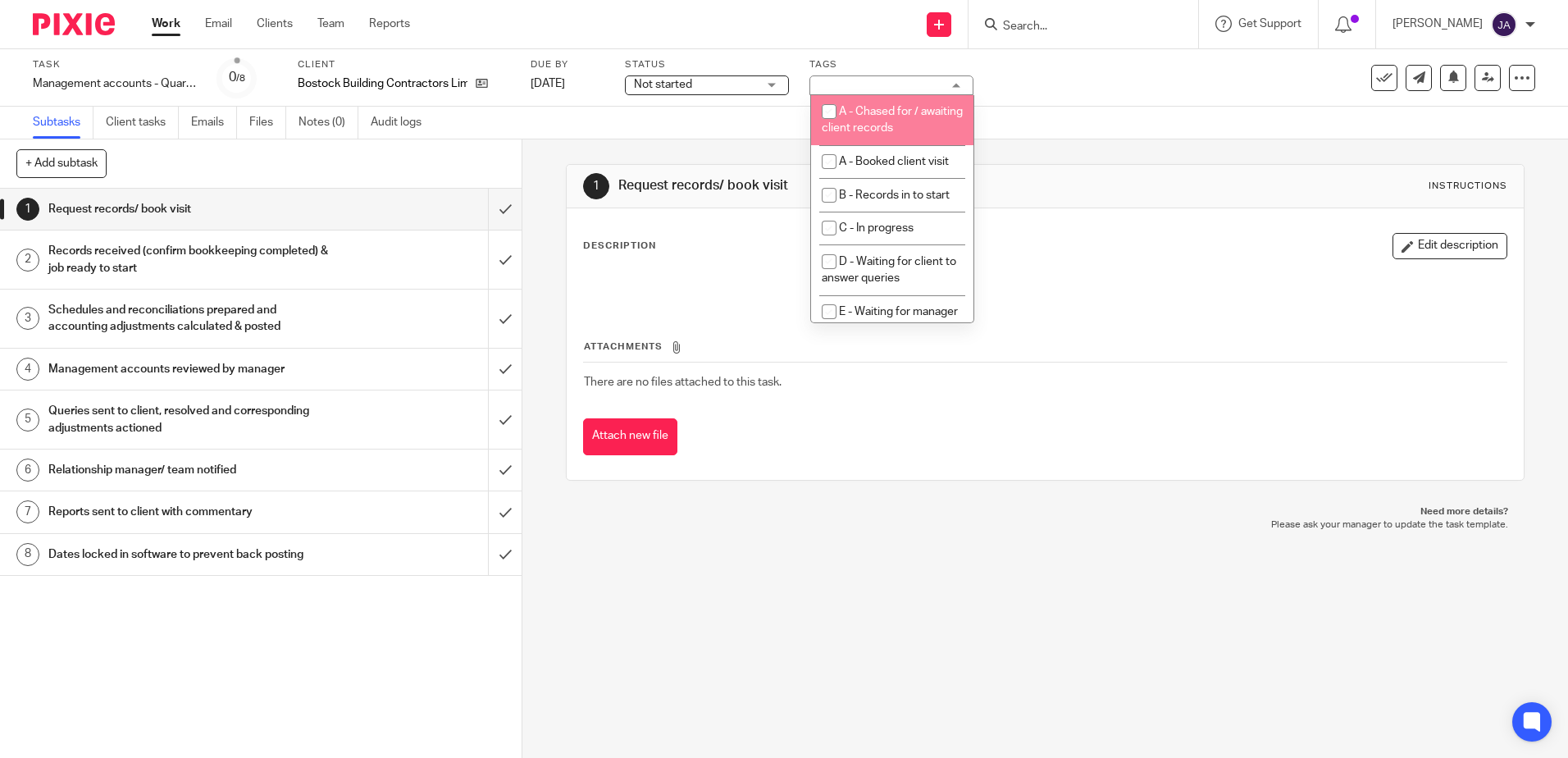
click at [930, 129] on span "A - Chased for / awaiting client records" at bounding box center [893, 120] width 141 height 28
checkbox input "true"
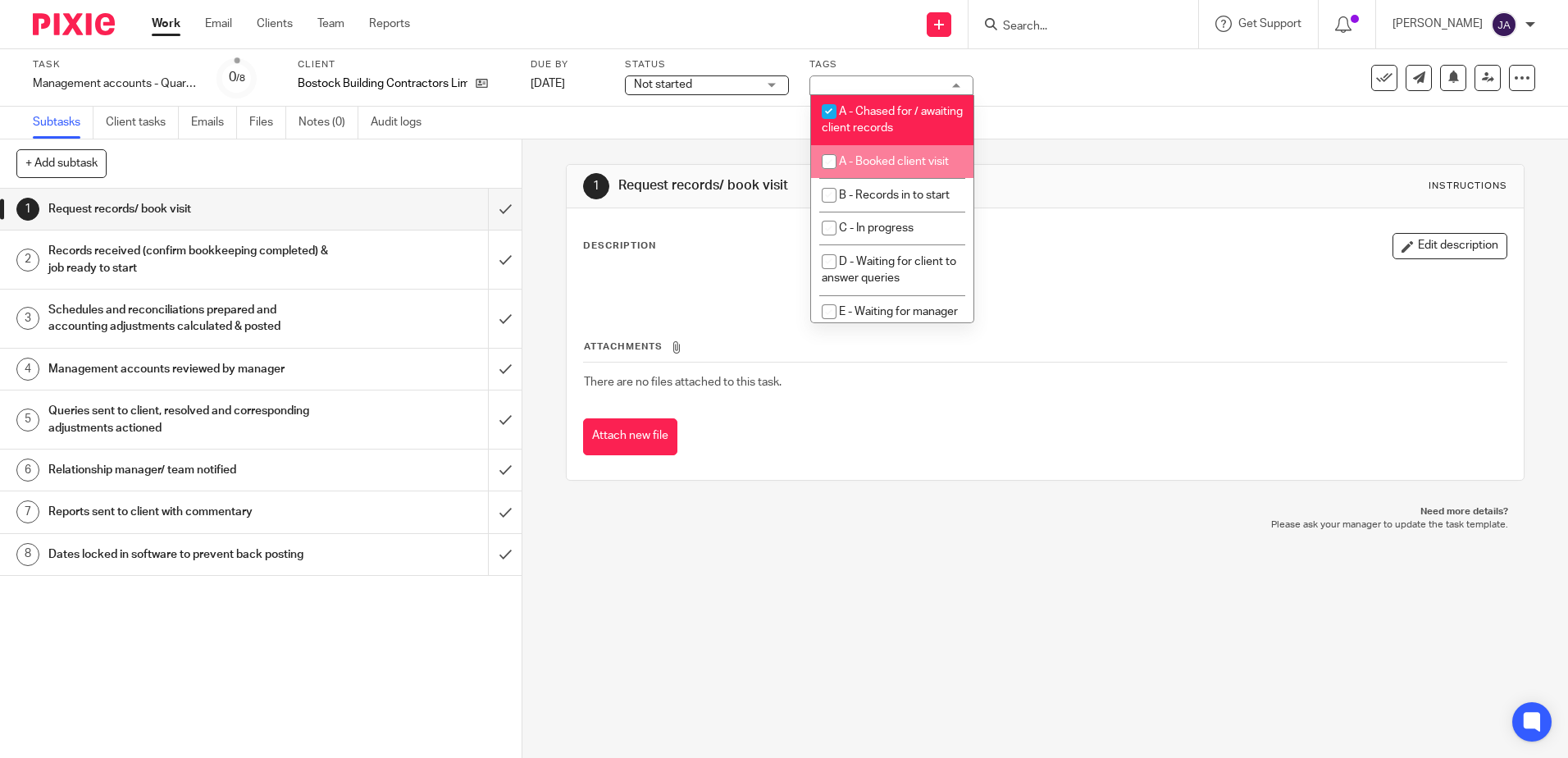
click at [933, 604] on div "1 Request records/ book visit Instructions Description Edit description Attachm…" at bounding box center [1045, 448] width 1046 height 619
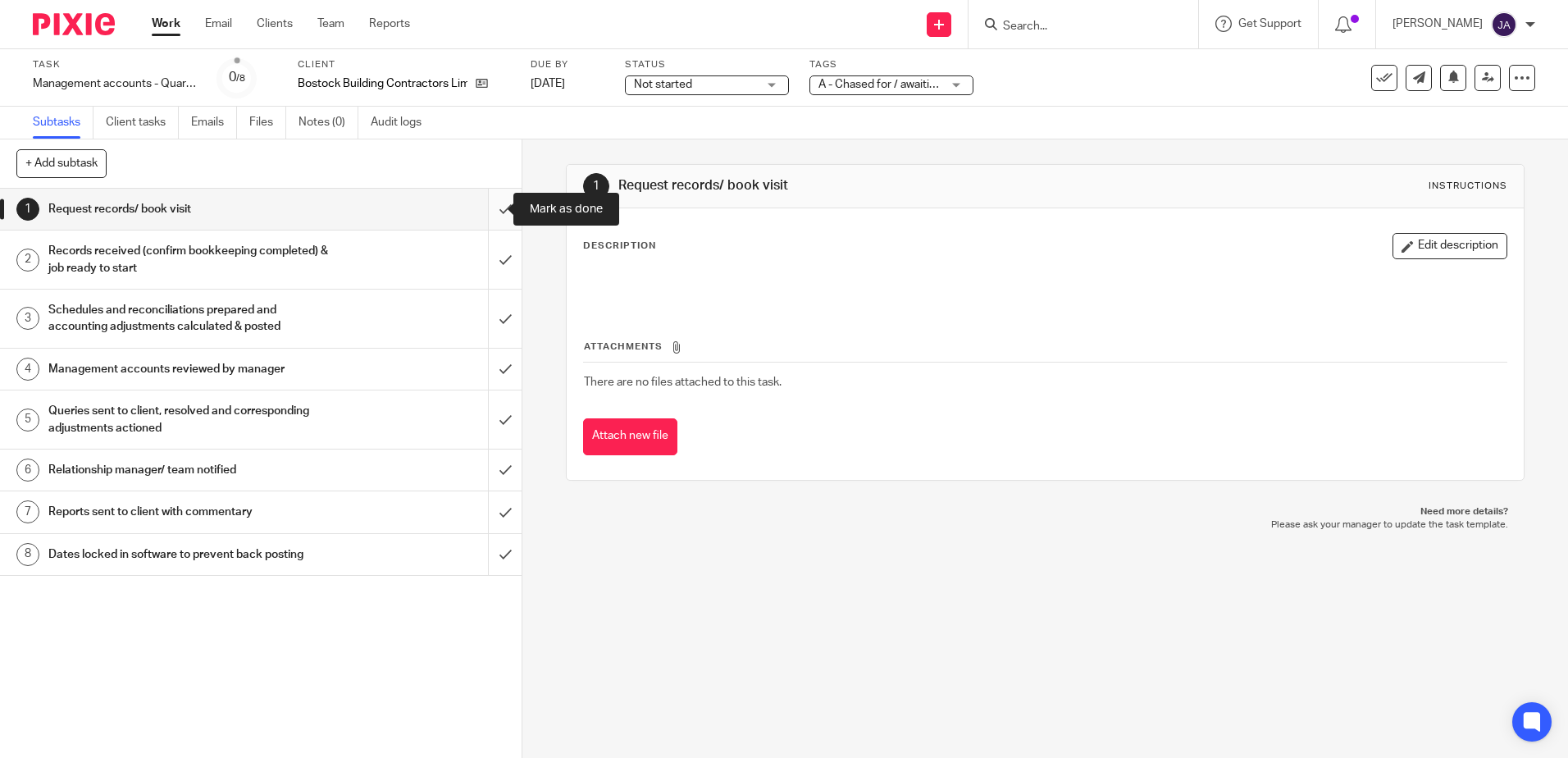
click at [492, 209] on input "submit" at bounding box center [261, 210] width 521 height 41
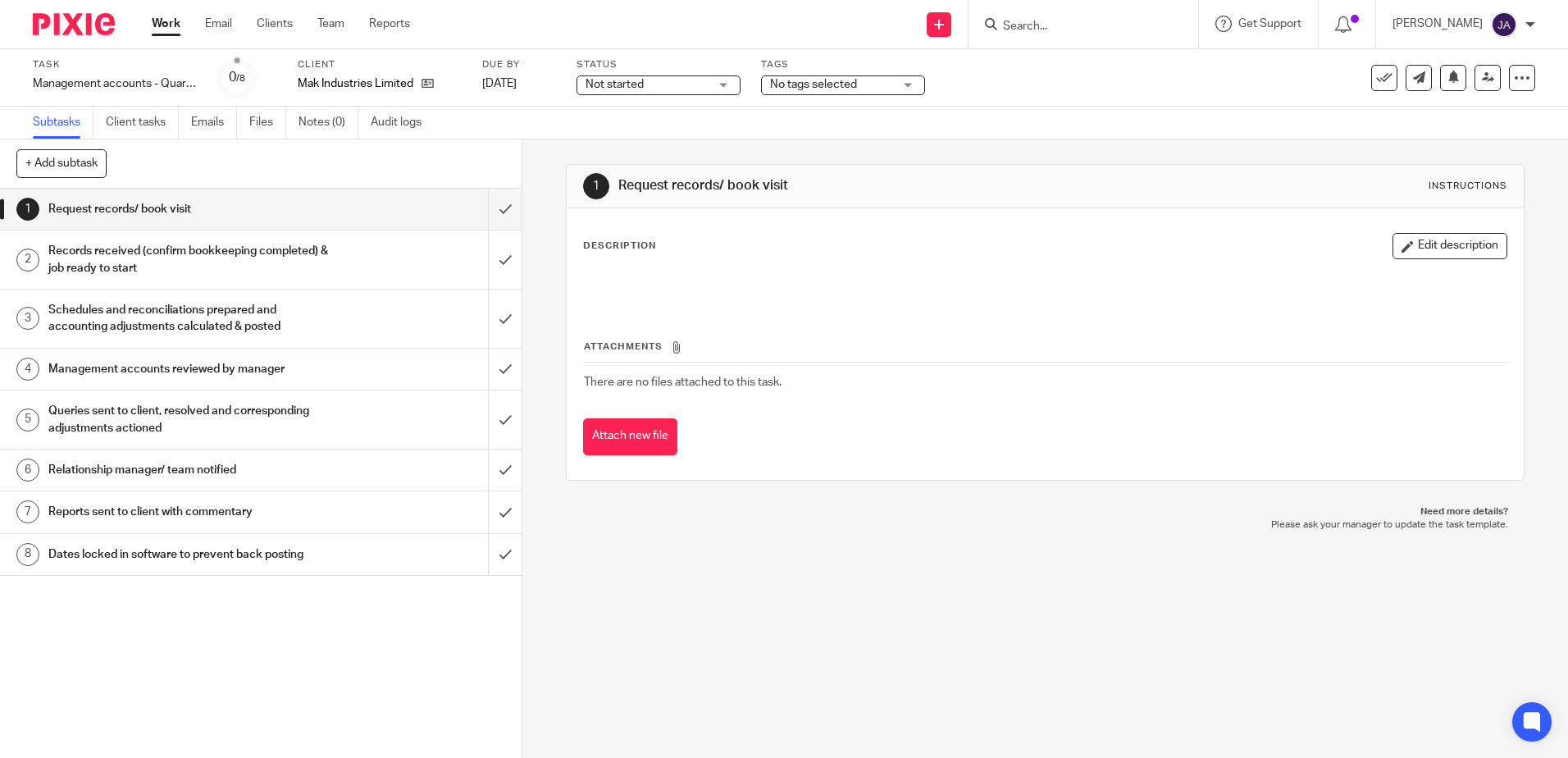
click at [682, 84] on span "Not started" at bounding box center [648, 85] width 123 height 18
click at [672, 139] on li "In progress" at bounding box center [659, 145] width 163 height 33
click at [842, 96] on div "Tags No tags selected A - Chased for / awaiting client records A - Booked clien…" at bounding box center [843, 77] width 164 height 39
click at [842, 90] on span "No tags selected" at bounding box center [832, 85] width 123 height 18
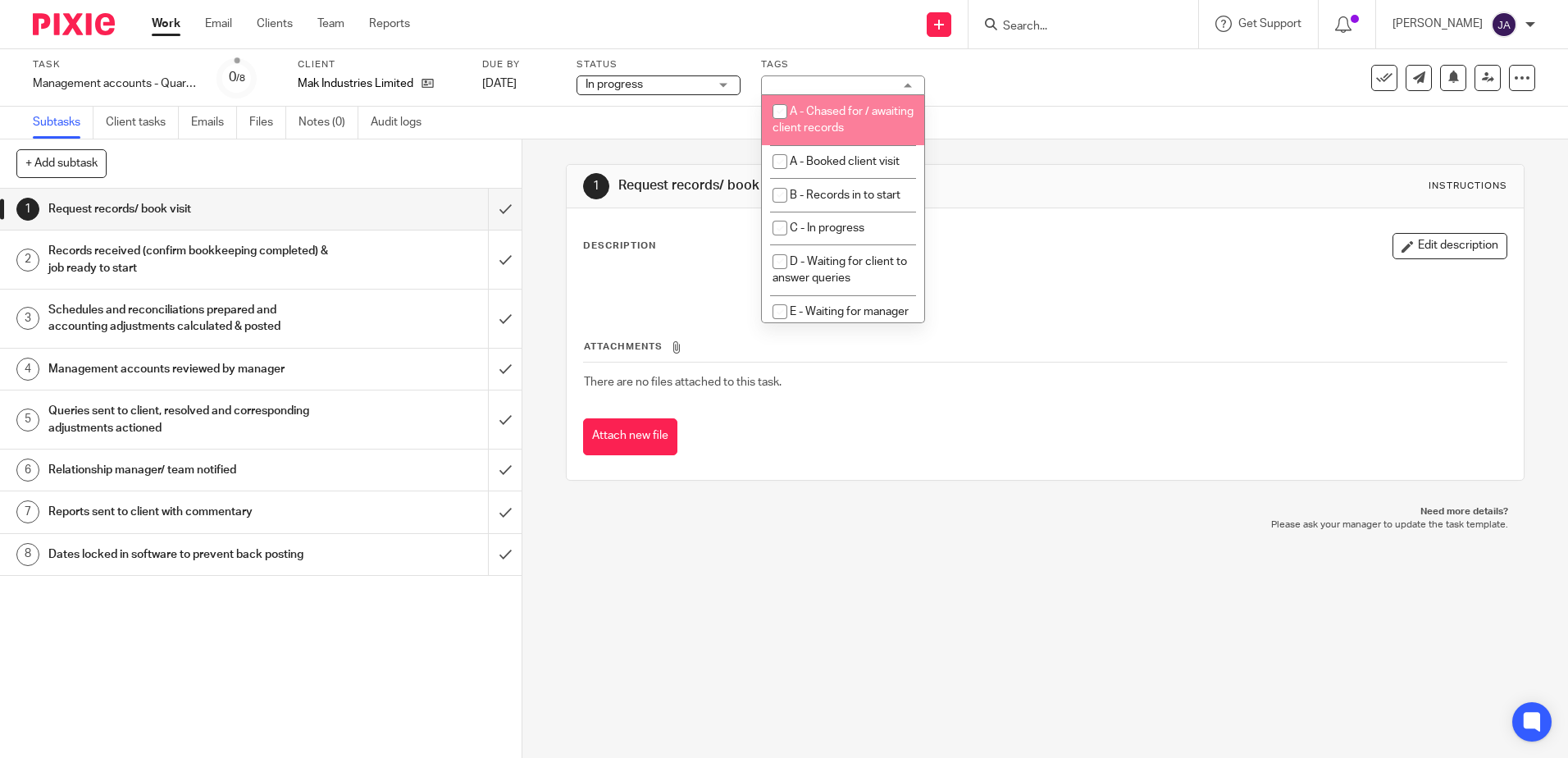
click at [833, 128] on span "A - Chased for / awaiting client records" at bounding box center [844, 120] width 141 height 28
click at [838, 114] on span "A - Chased for / awaiting client records" at bounding box center [844, 120] width 141 height 28
checkbox input "false"
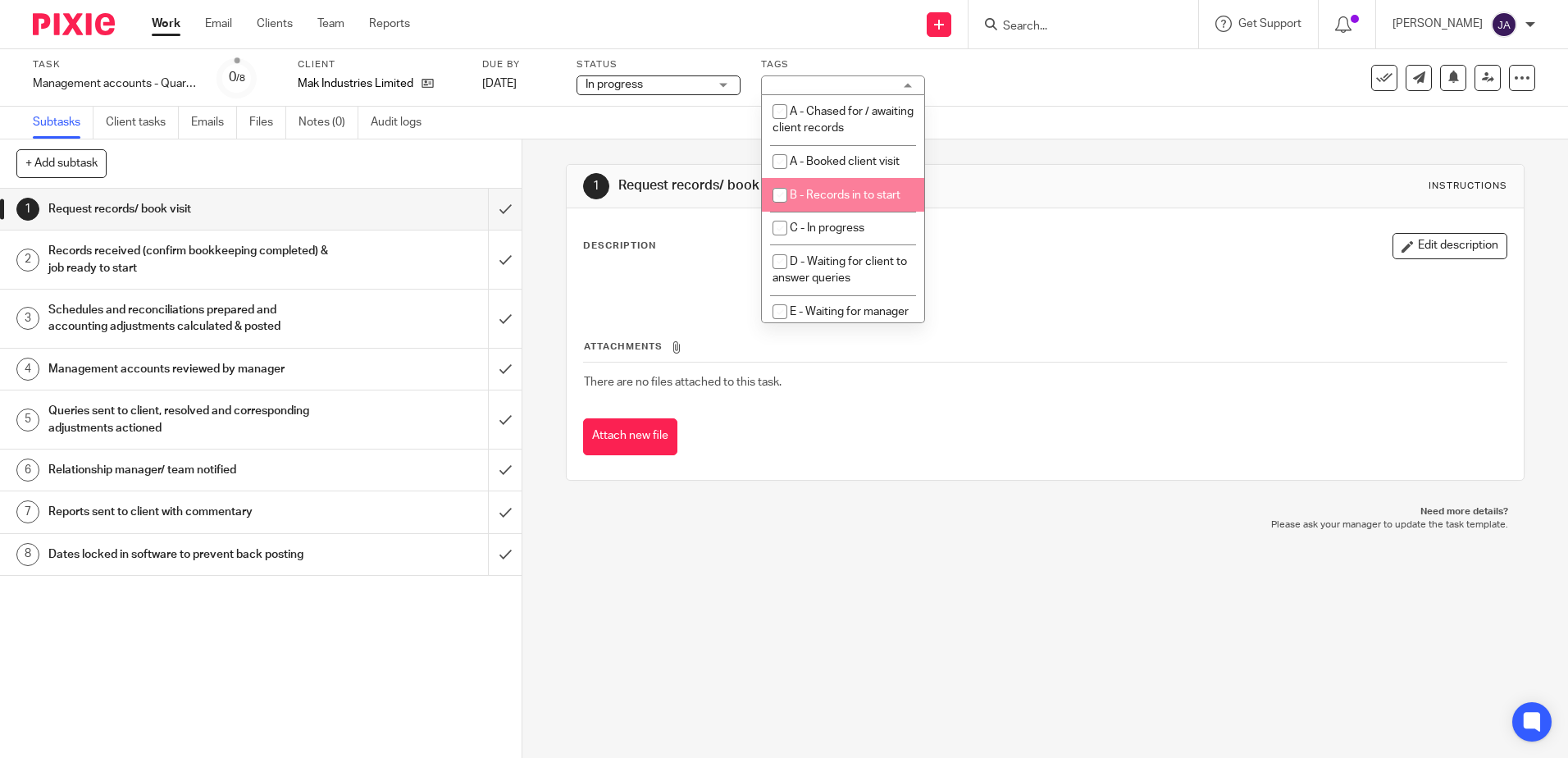
click at [828, 204] on li "B - Records in to start" at bounding box center [844, 195] width 163 height 33
checkbox input "true"
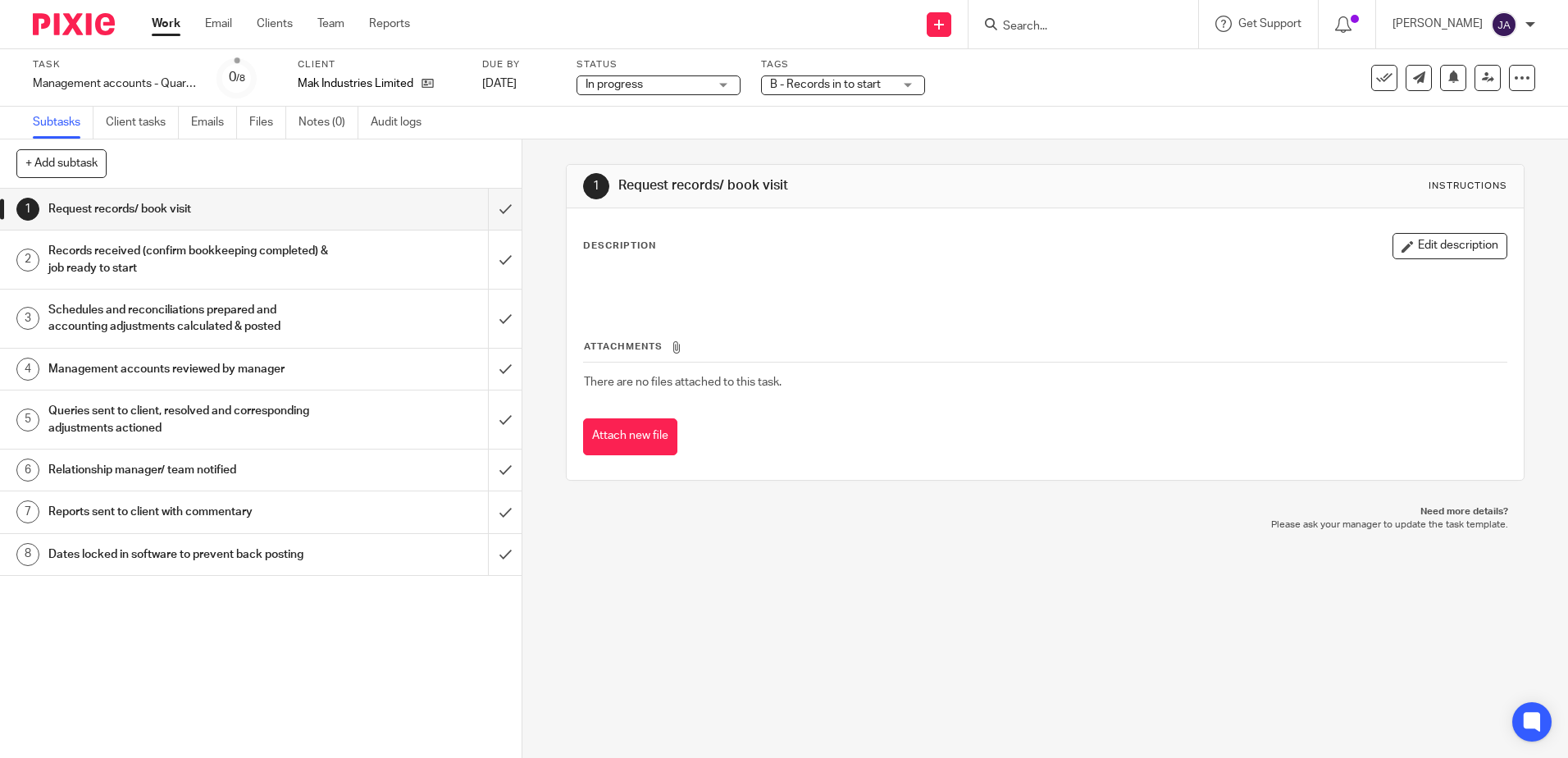
click at [779, 44] on div "Send new email Create task Add client Request signature Get Support Contact Sup…" at bounding box center [1002, 24] width 1134 height 48
click at [491, 216] on input "submit" at bounding box center [261, 210] width 521 height 41
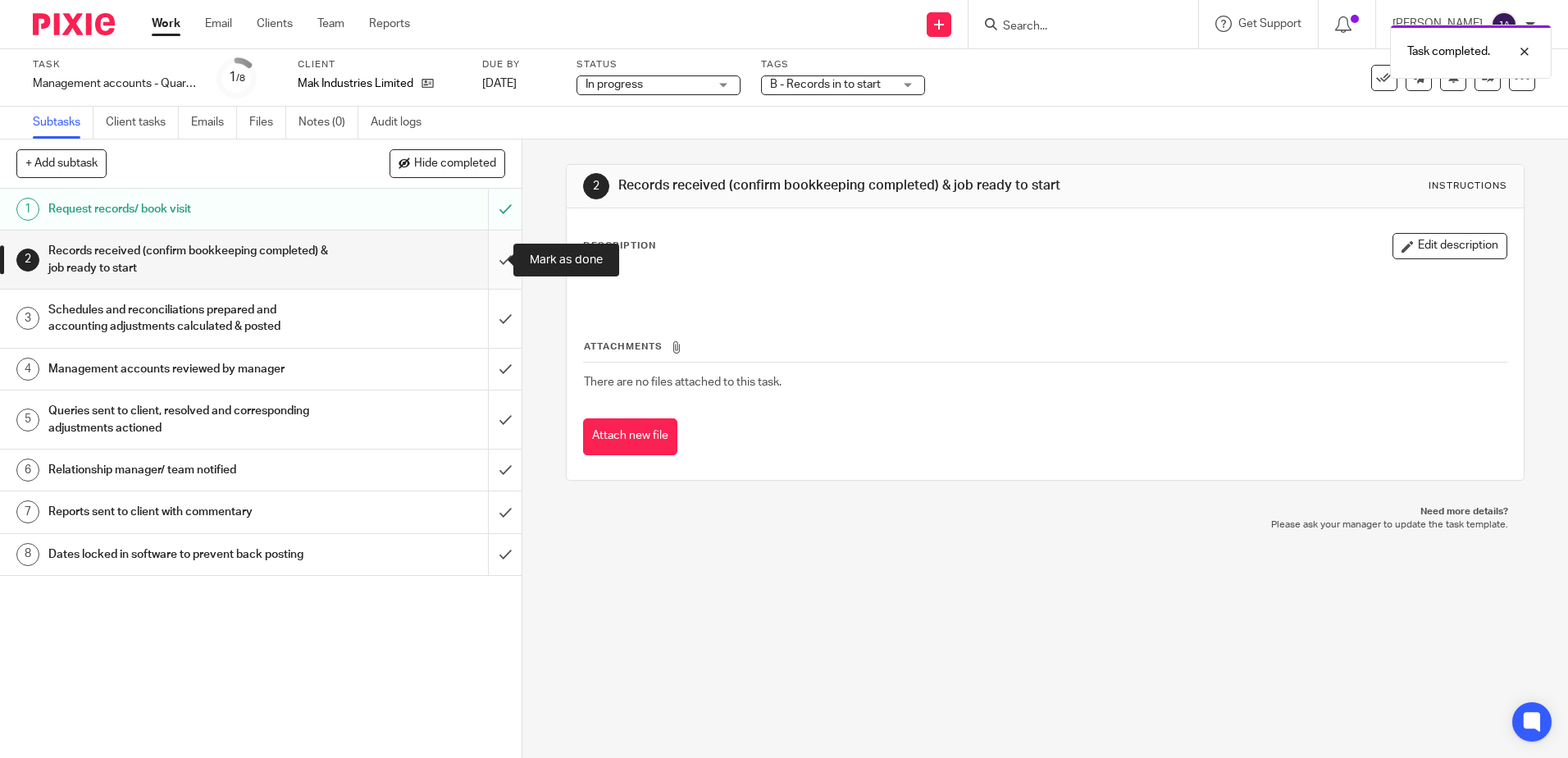
click at [491, 265] on input "submit" at bounding box center [261, 259] width 521 height 58
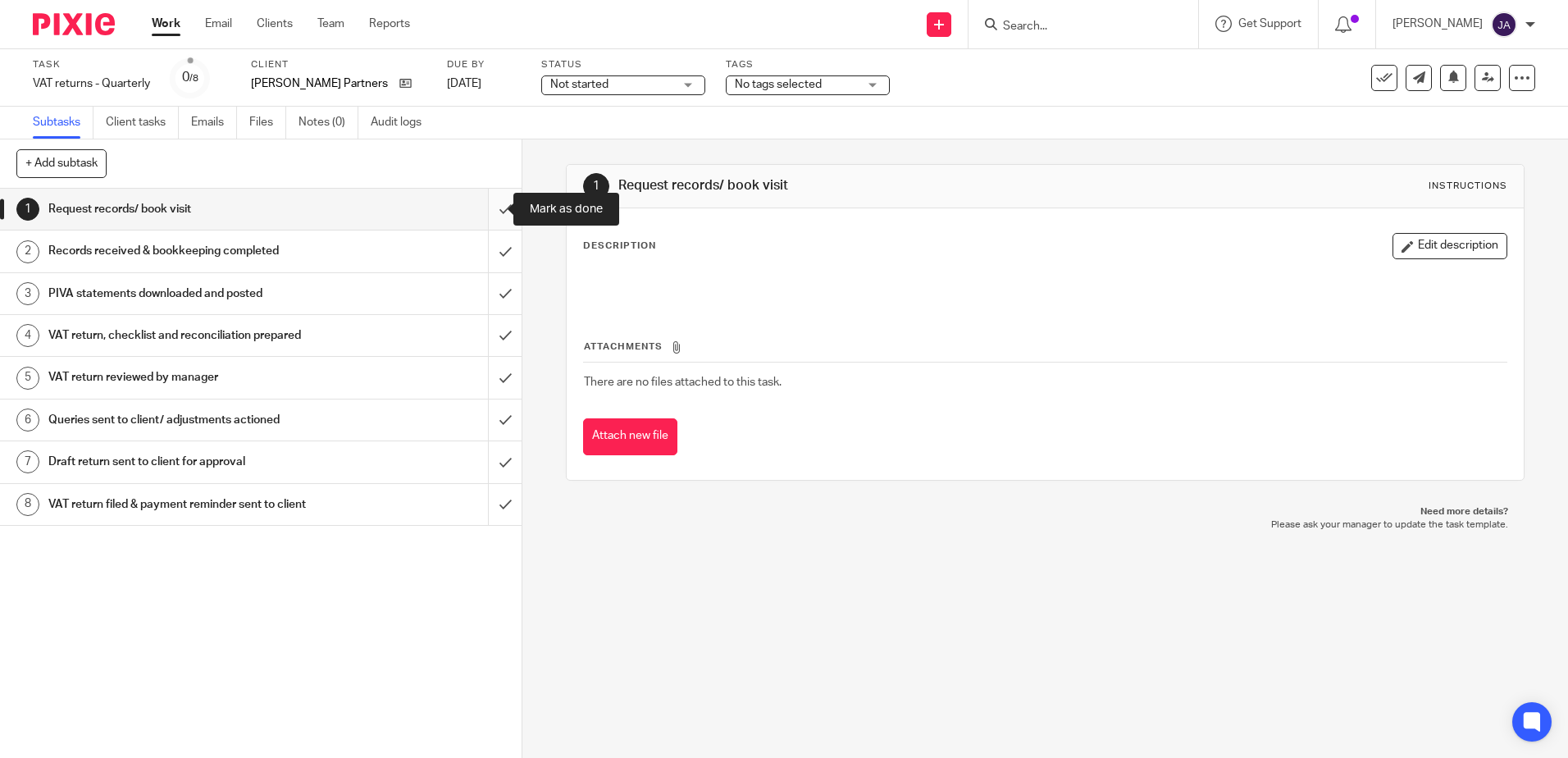
click at [481, 207] on input "submit" at bounding box center [261, 210] width 521 height 41
click at [610, 93] on div "Not started Not started" at bounding box center [622, 85] width 164 height 20
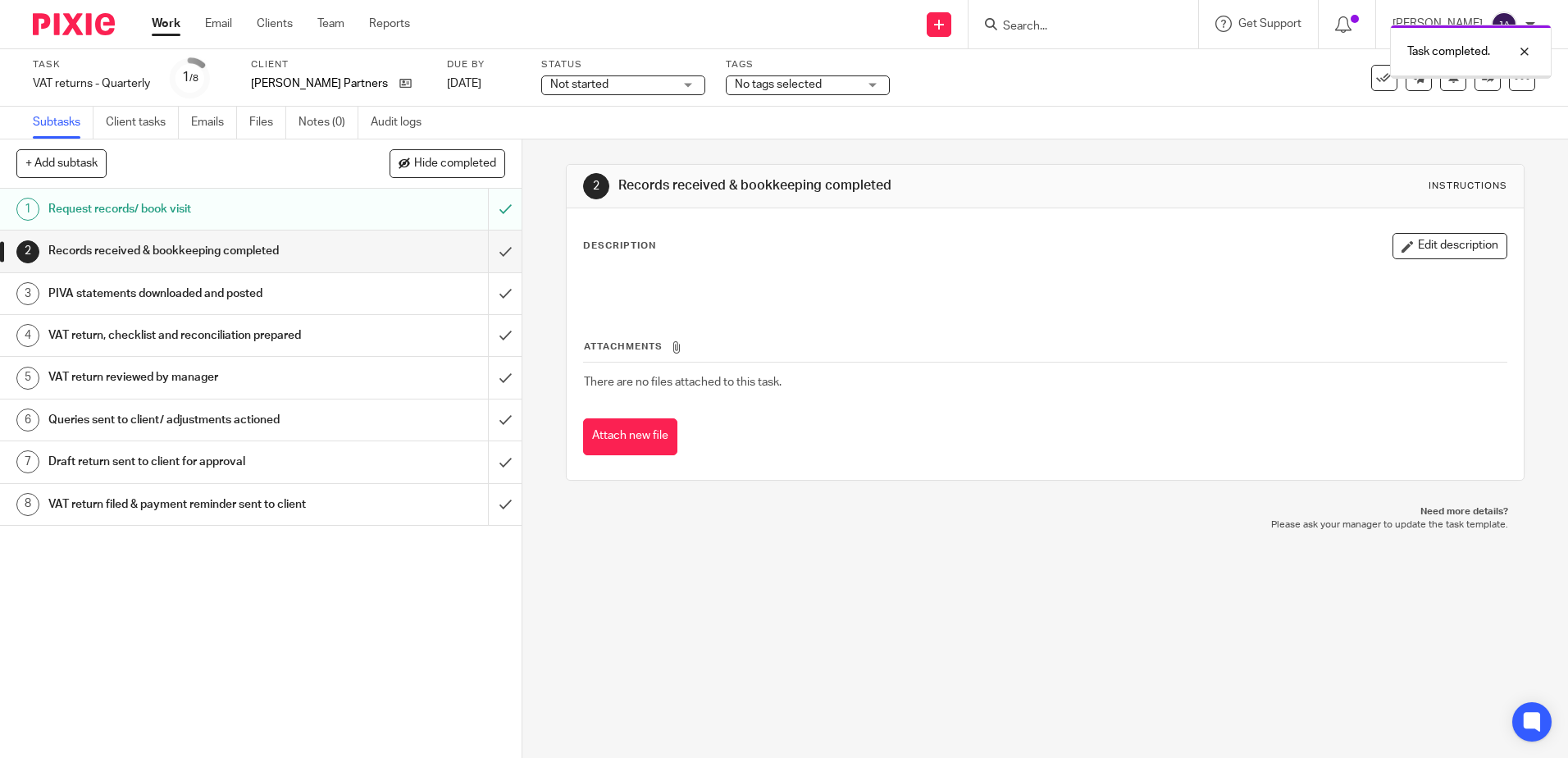
click at [608, 92] on span "Not started" at bounding box center [612, 85] width 123 height 18
click at [604, 145] on li "In progress" at bounding box center [612, 145] width 163 height 33
click at [854, 109] on div "Subtasks Client tasks Emails Files Notes (0) Audit logs" at bounding box center [784, 123] width 1568 height 32
click at [838, 88] on span "No tags selected" at bounding box center [797, 85] width 123 height 18
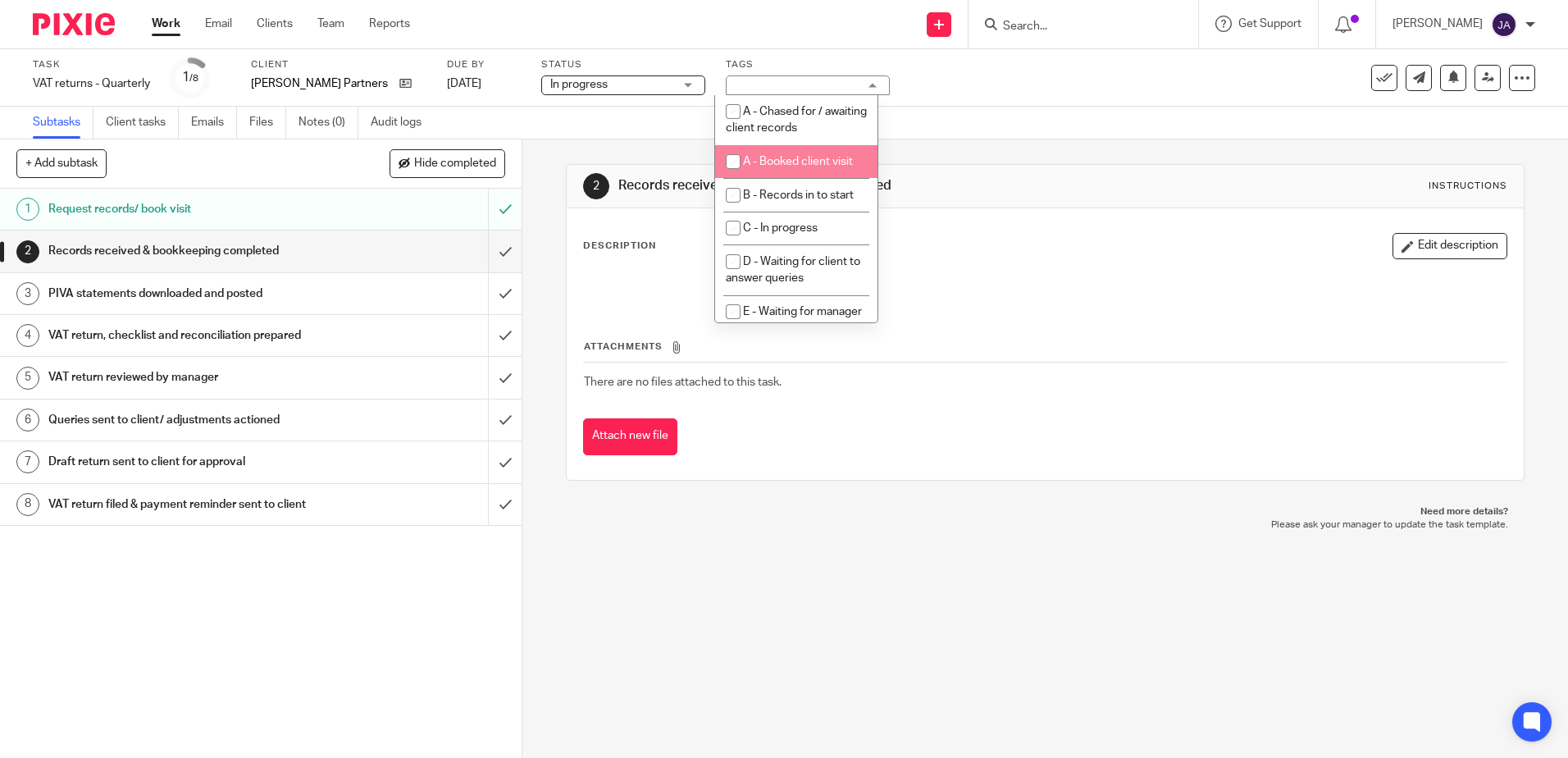
click at [754, 165] on span "A - Booked client visit" at bounding box center [798, 162] width 110 height 12
click at [781, 158] on span "A - Booked client visit" at bounding box center [798, 162] width 110 height 12
checkbox input "false"
click at [783, 204] on li "B - Records in to start" at bounding box center [797, 195] width 163 height 33
checkbox input "true"
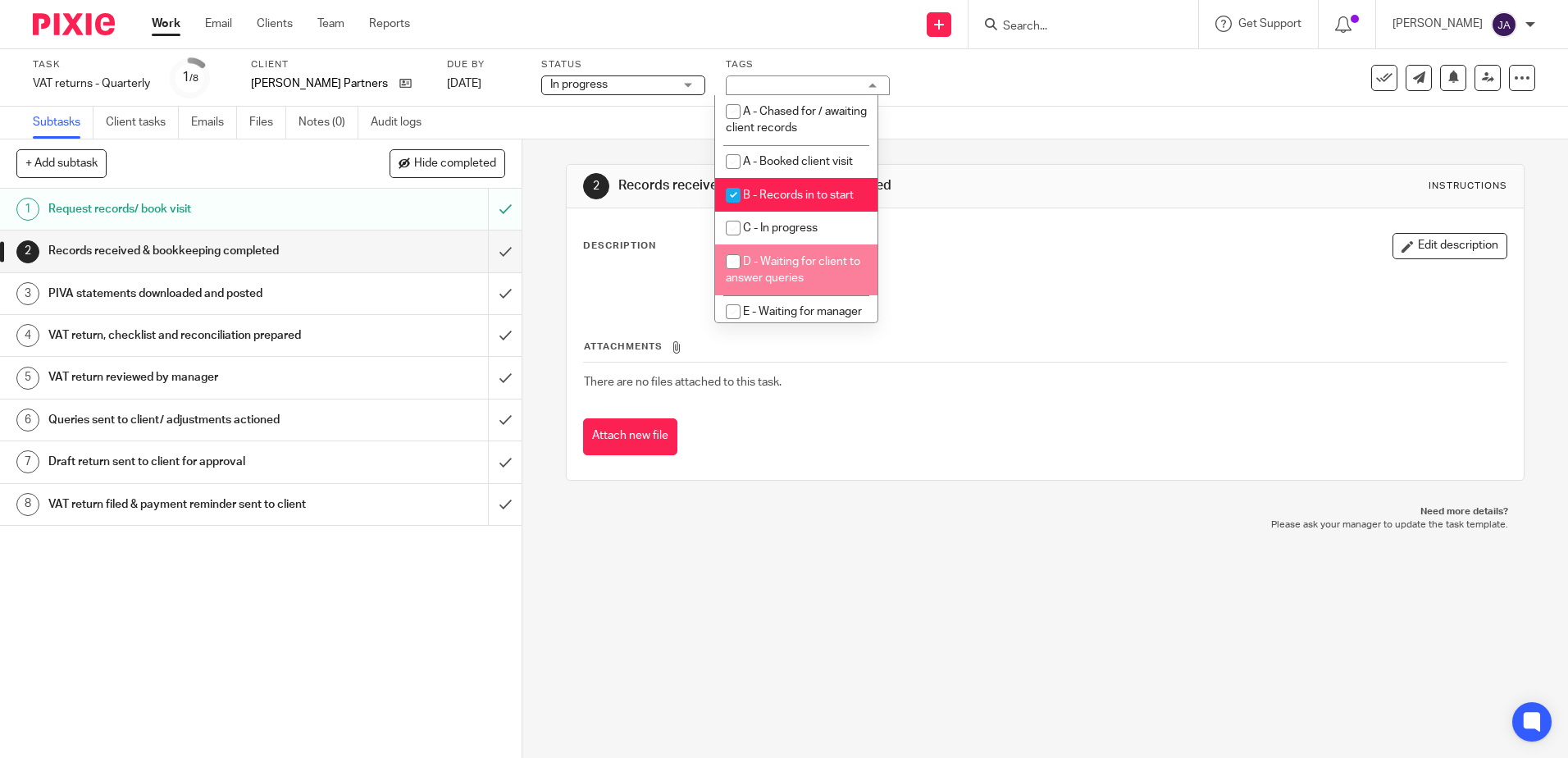
click at [546, 325] on div "2 Records received & bookkeeping completed Instructions Description Edit descri…" at bounding box center [1045, 448] width 1046 height 619
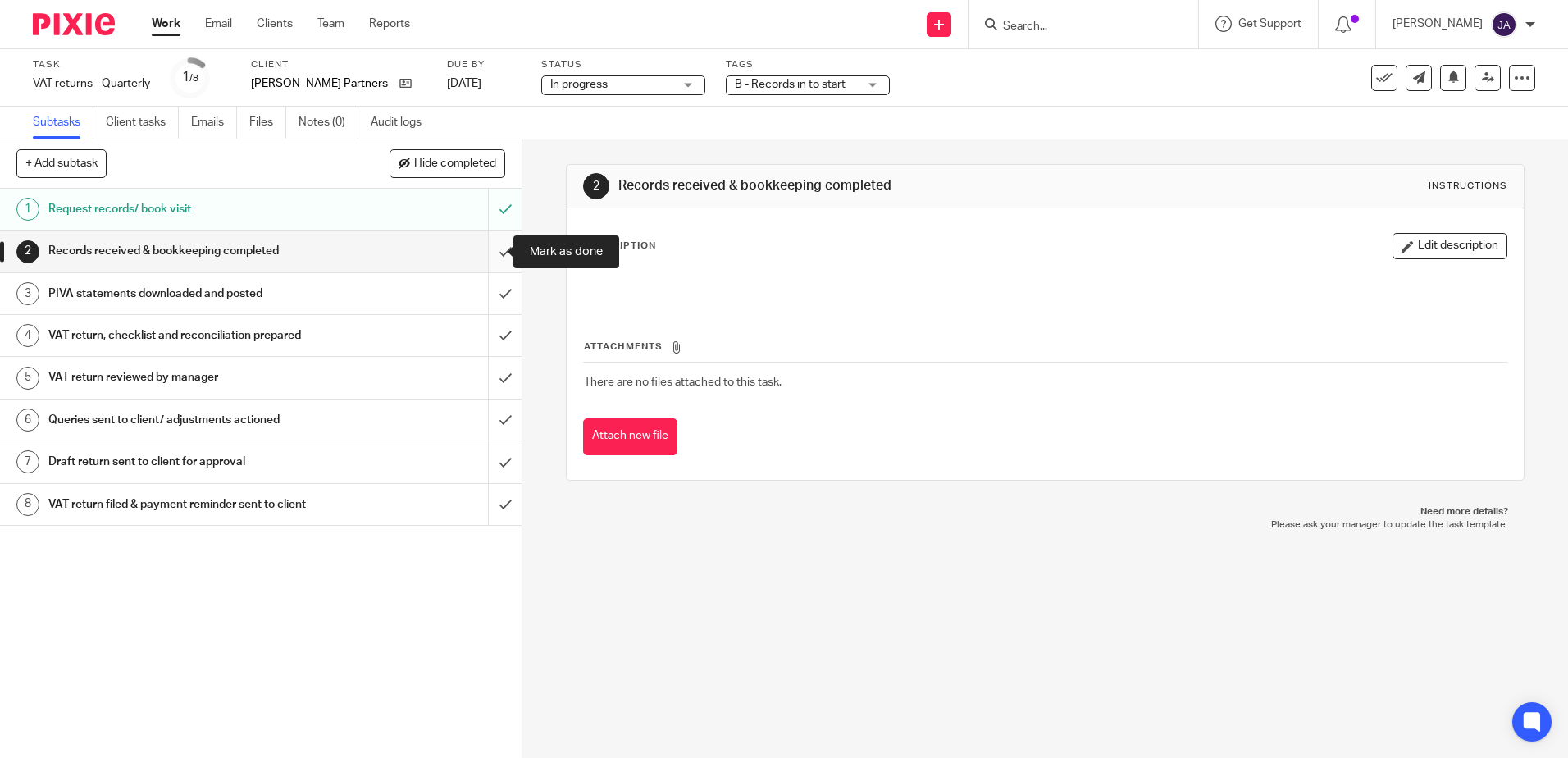
click at [501, 246] on input "submit" at bounding box center [261, 251] width 521 height 41
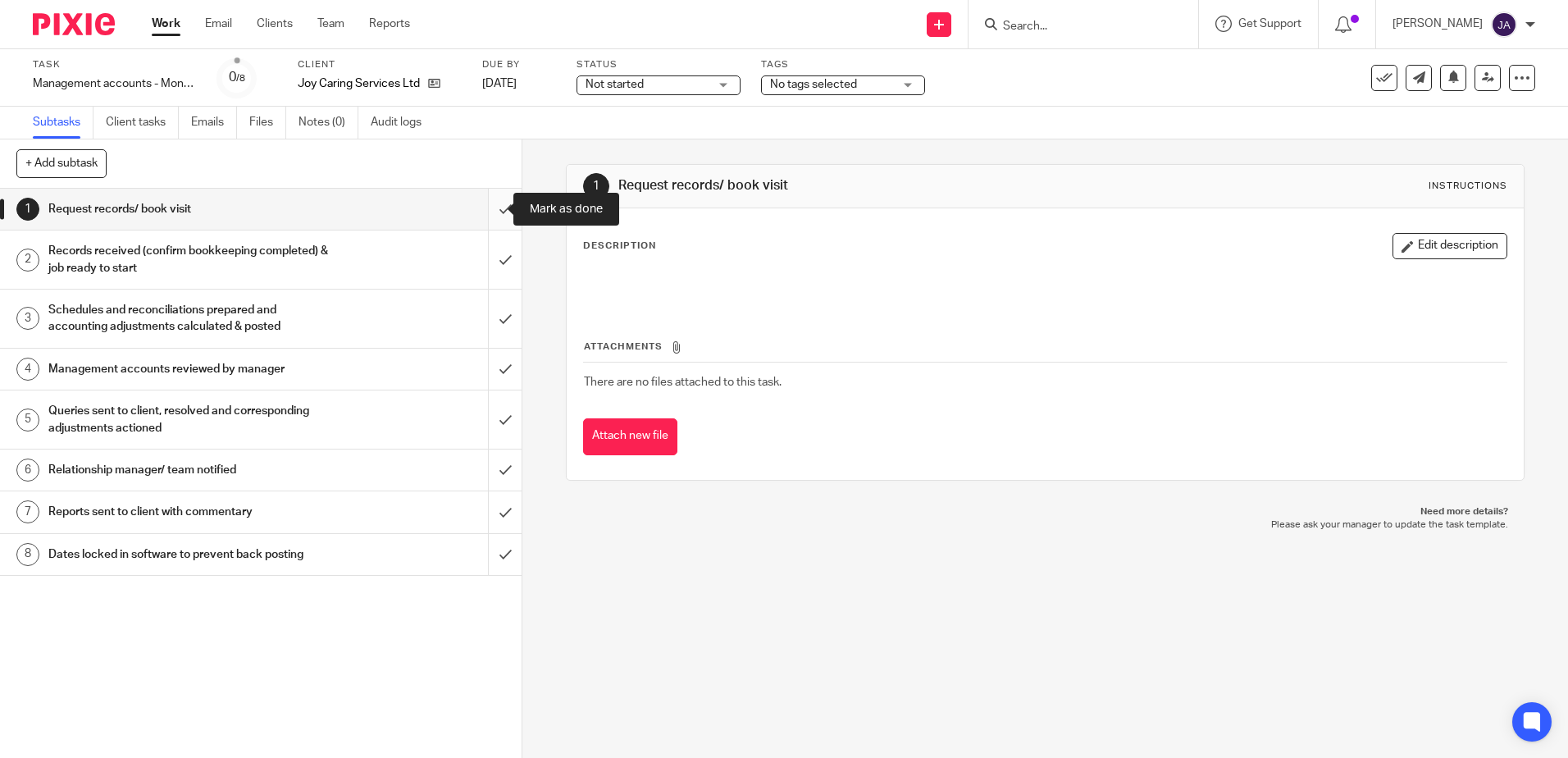
click at [492, 211] on input "submit" at bounding box center [261, 210] width 521 height 41
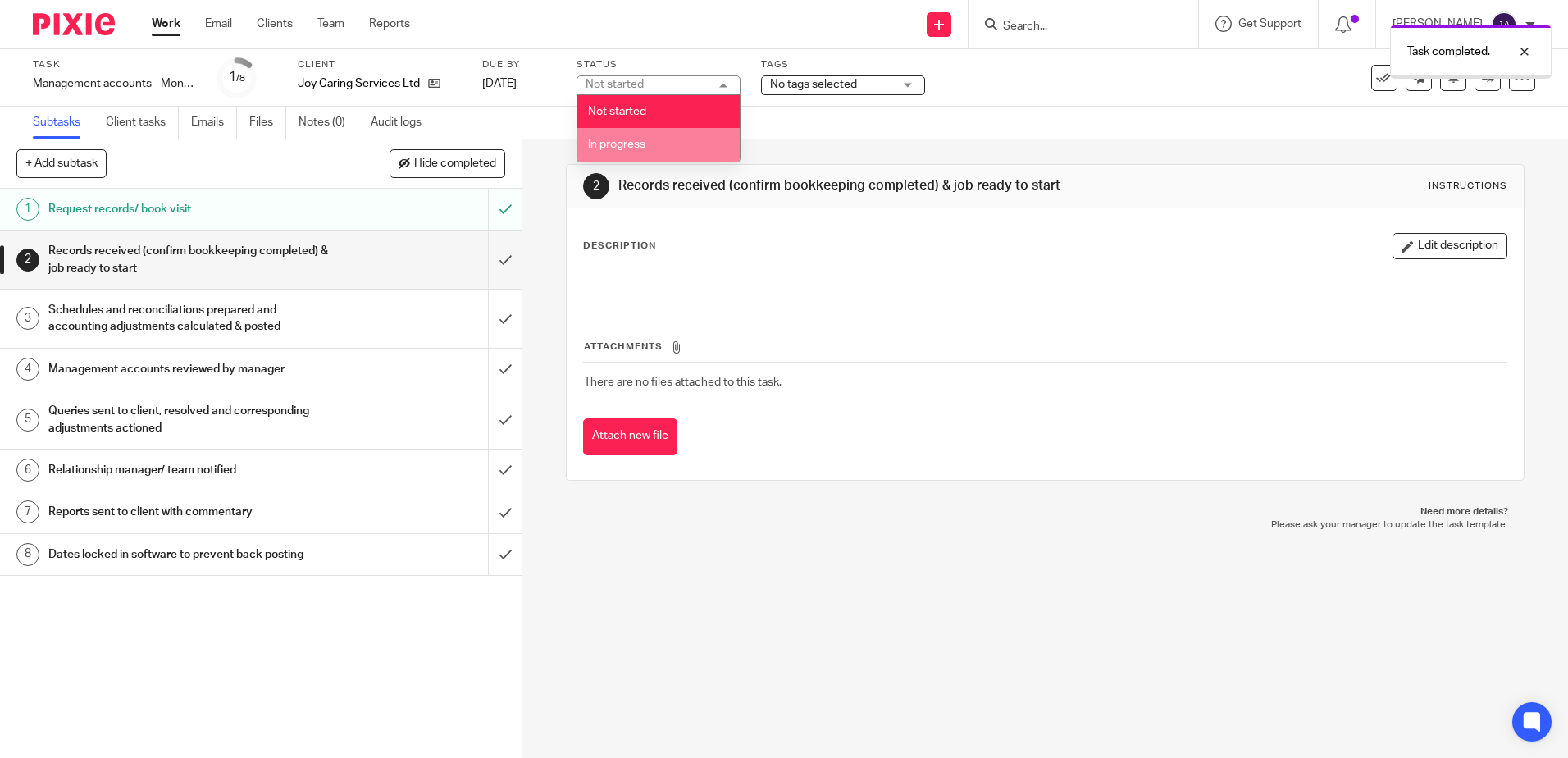
click at [667, 143] on li "In progress" at bounding box center [659, 145] width 163 height 33
click at [831, 108] on div "Subtasks Client tasks Emails Files Notes (0) Audit logs" at bounding box center [784, 123] width 1568 height 32
click at [834, 95] on div "Tags No tags selected A - Chased for / awaiting client records A - Booked clien…" at bounding box center [843, 77] width 164 height 39
click at [838, 88] on span "No tags selected" at bounding box center [813, 84] width 87 height 12
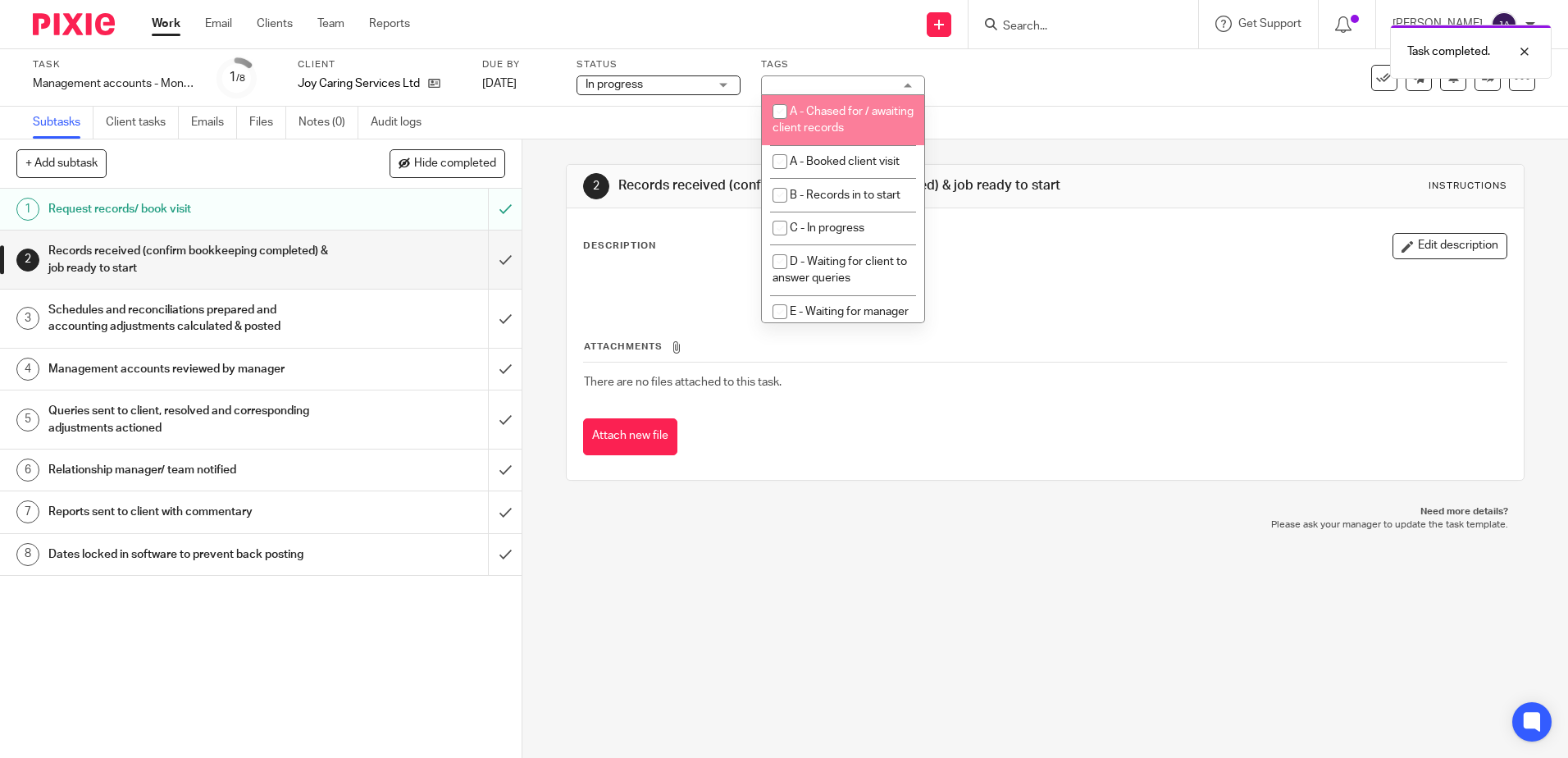
click at [857, 127] on span "A - Chased for / awaiting client records" at bounding box center [844, 120] width 141 height 28
checkbox input "true"
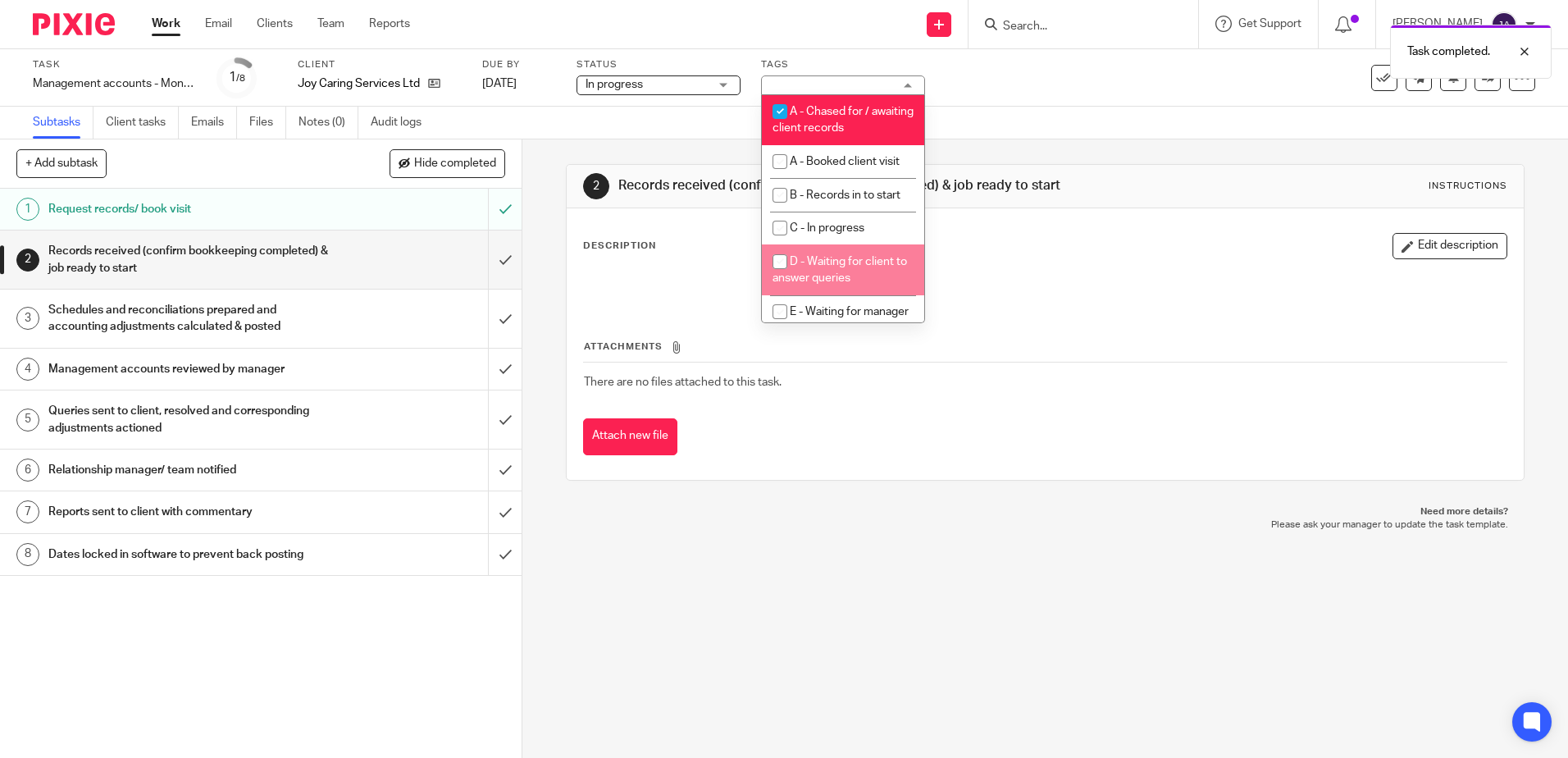
click at [871, 513] on p "Need more details?" at bounding box center [1045, 512] width 925 height 13
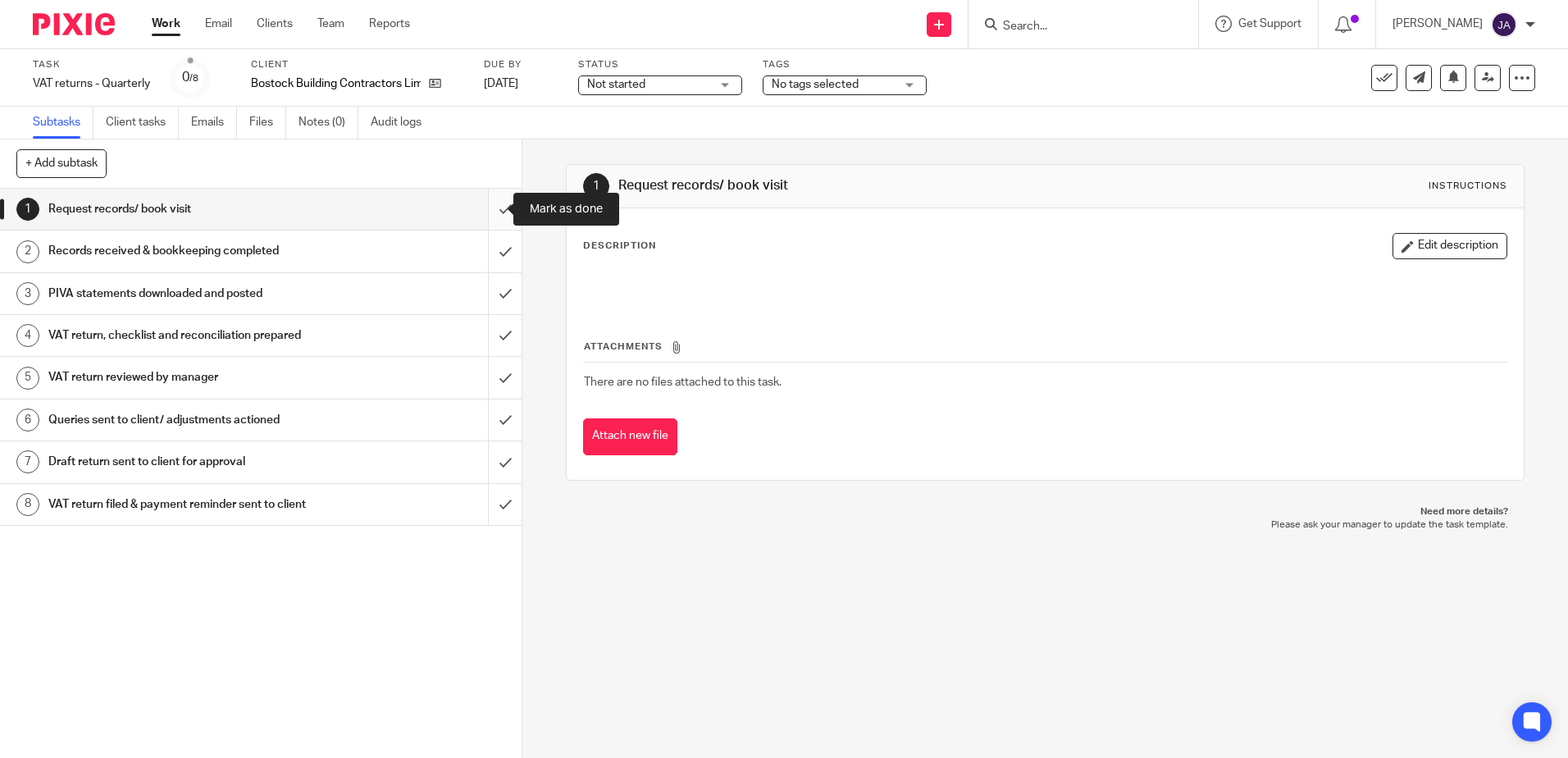
click at [491, 202] on input "submit" at bounding box center [261, 210] width 521 height 41
click at [662, 93] on span "Not started" at bounding box center [649, 85] width 123 height 18
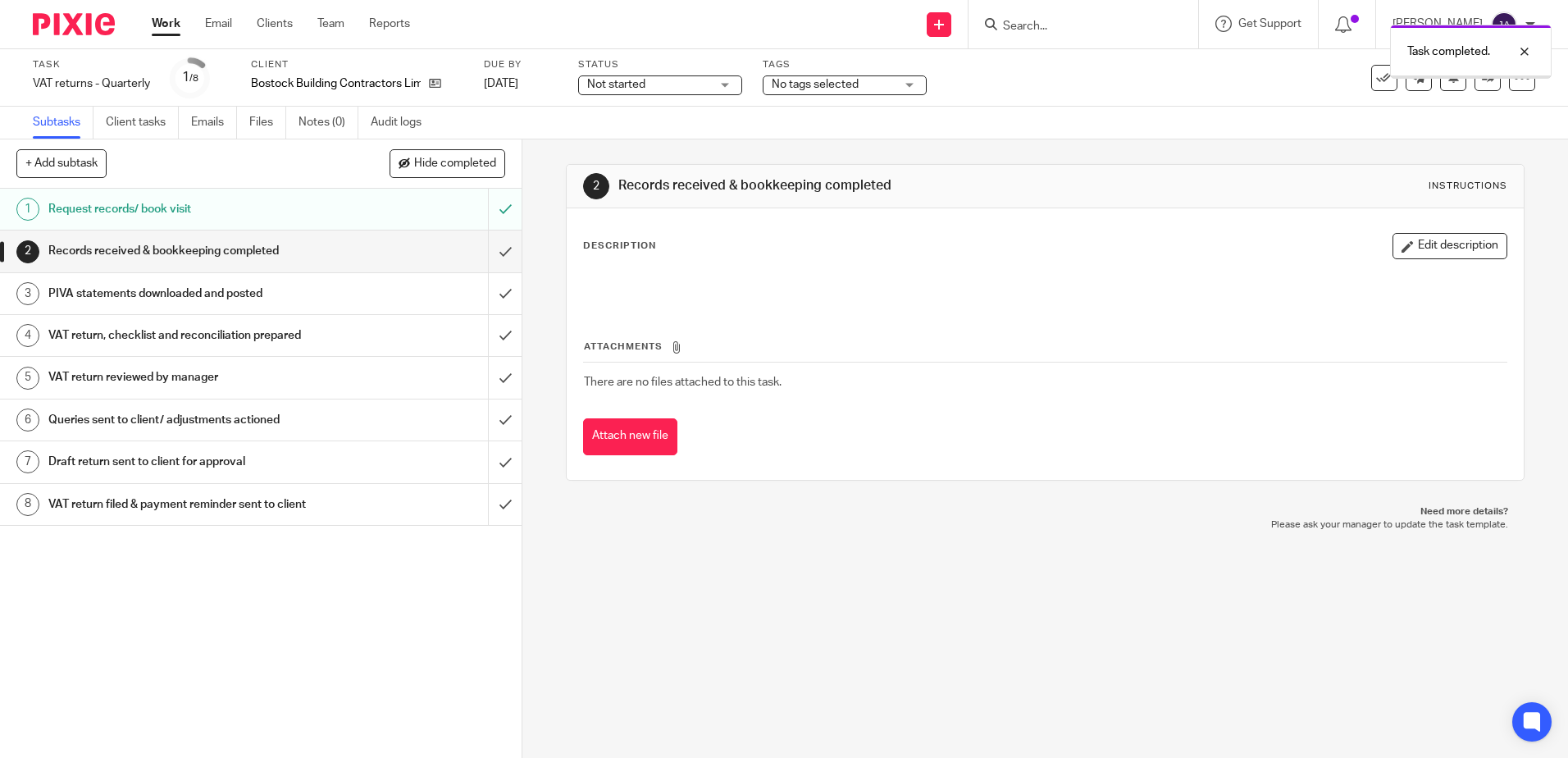
click at [697, 88] on span "Not started" at bounding box center [649, 85] width 123 height 18
click at [677, 126] on li "Not started" at bounding box center [662, 112] width 163 height 33
click at [677, 126] on div "Subtasks Client tasks Emails Files Notes (0) Audit logs" at bounding box center [784, 123] width 1568 height 32
drag, startPoint x: 677, startPoint y: 126, endPoint x: 686, endPoint y: 100, distance: 27.5
click at [686, 100] on div "Task VAT returns - Quarterly Save VAT returns - Quarterly 1 /8 Client Bostock B…" at bounding box center [784, 77] width 1568 height 58
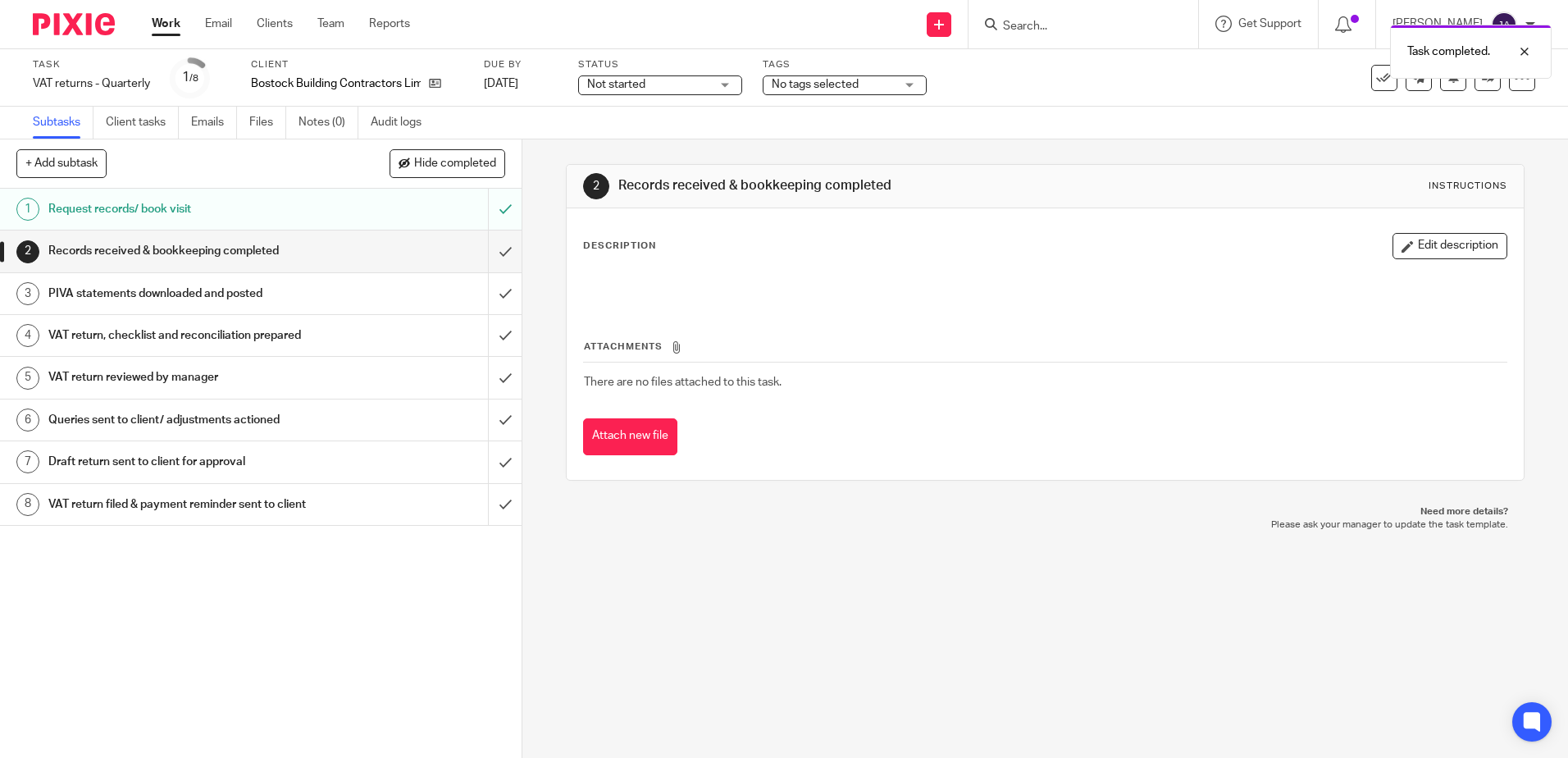
click at [627, 87] on span "Not started" at bounding box center [615, 84] width 58 height 12
click at [627, 152] on li "In progress" at bounding box center [662, 145] width 163 height 33
click at [870, 84] on span "No tags selected" at bounding box center [834, 85] width 123 height 18
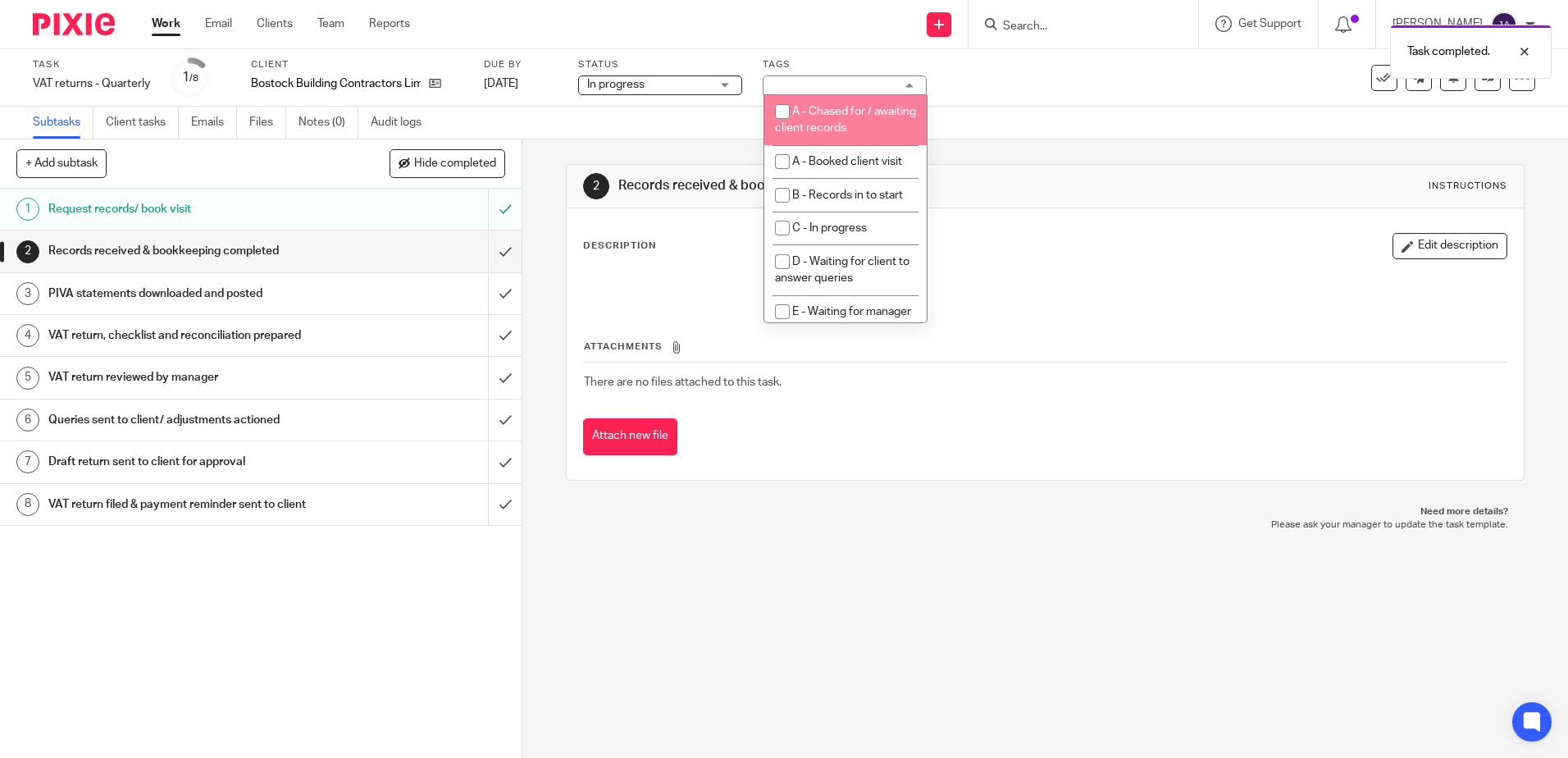
click at [835, 119] on li "A - Chased for / awaiting client records" at bounding box center [846, 120] width 163 height 50
checkbox input "true"
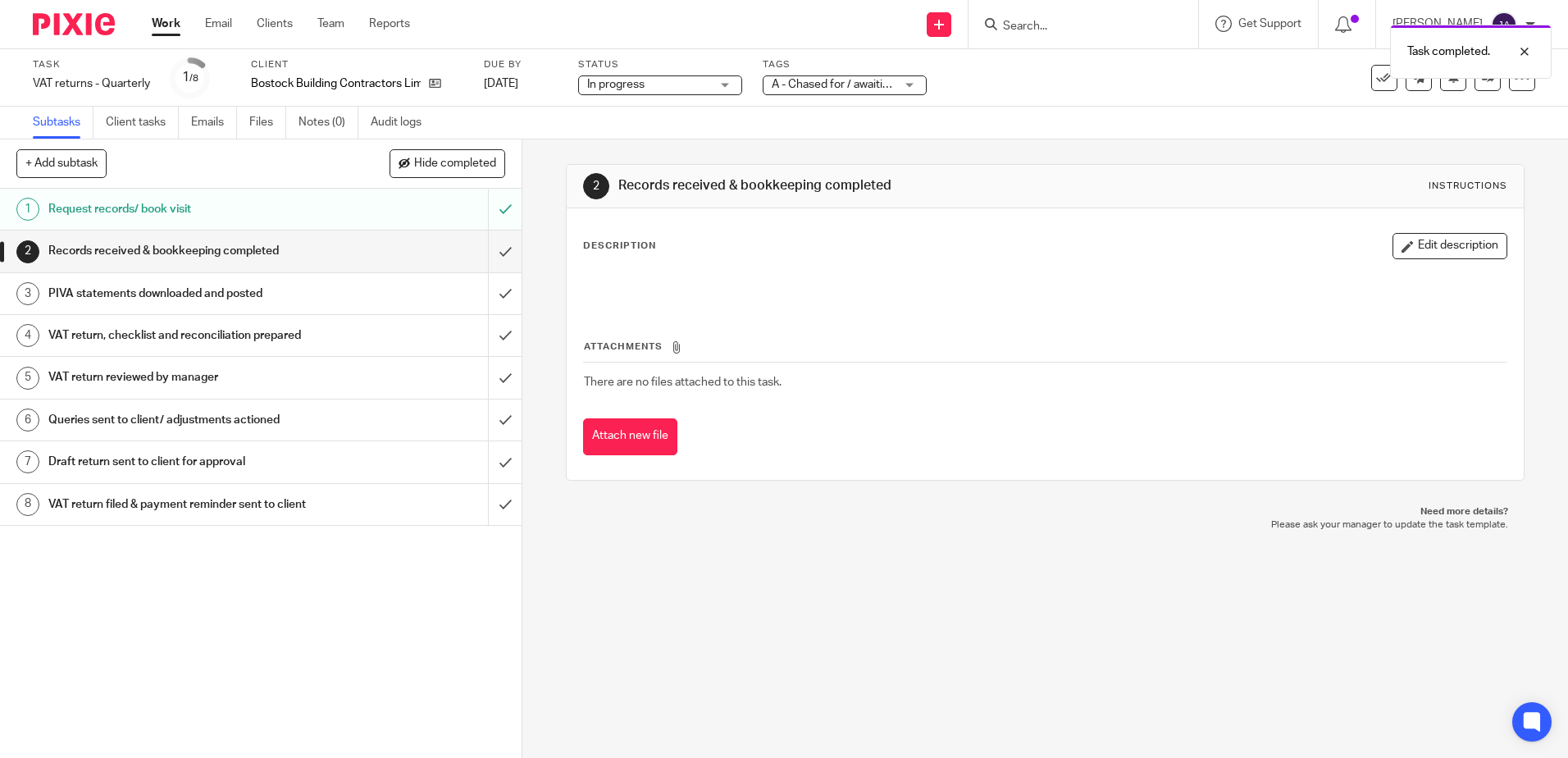
click at [587, 133] on div "Subtasks Client tasks Emails Files Notes (0) Audit logs" at bounding box center [784, 123] width 1568 height 32
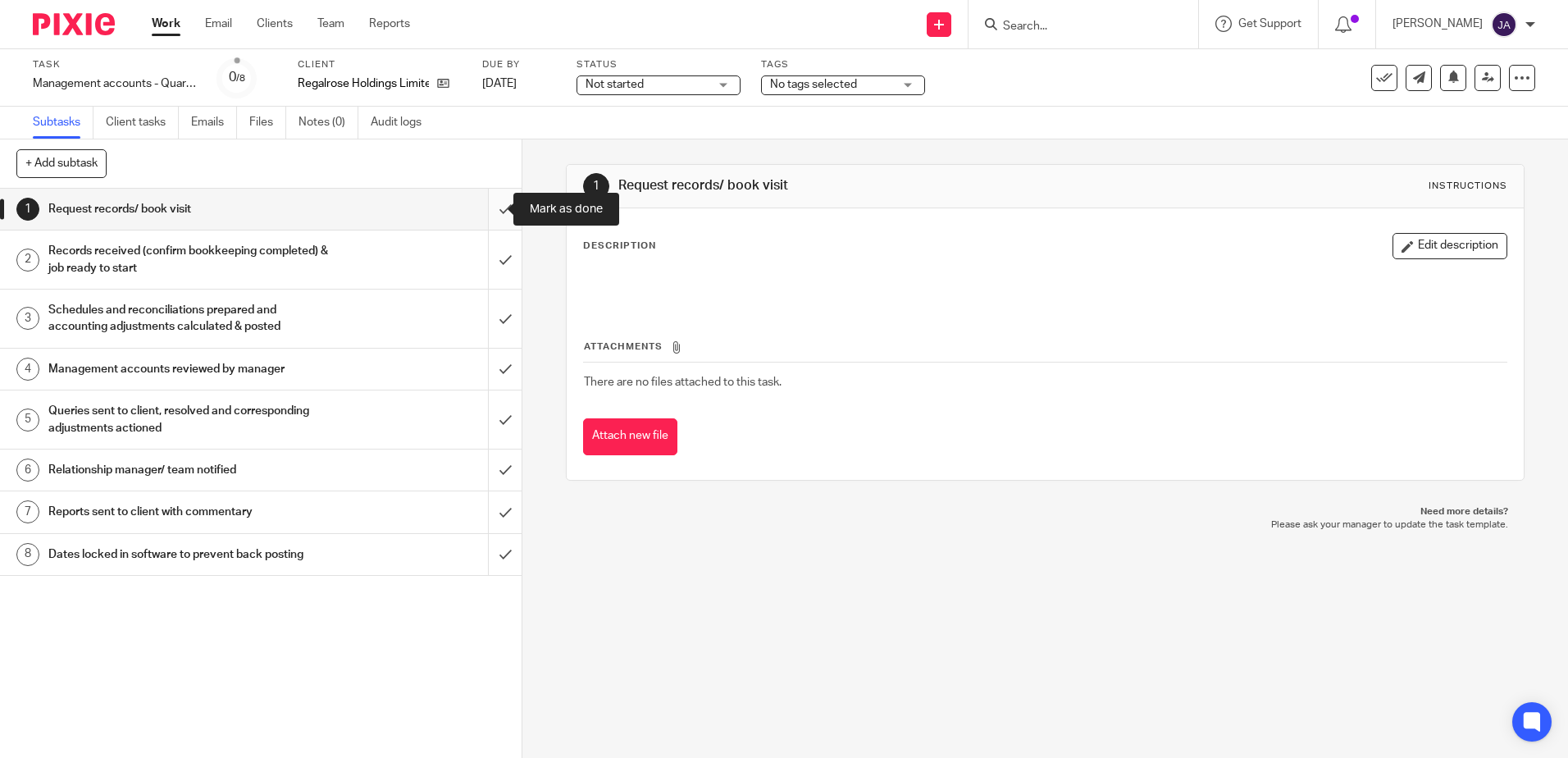
click at [486, 218] on input "submit" at bounding box center [261, 210] width 521 height 41
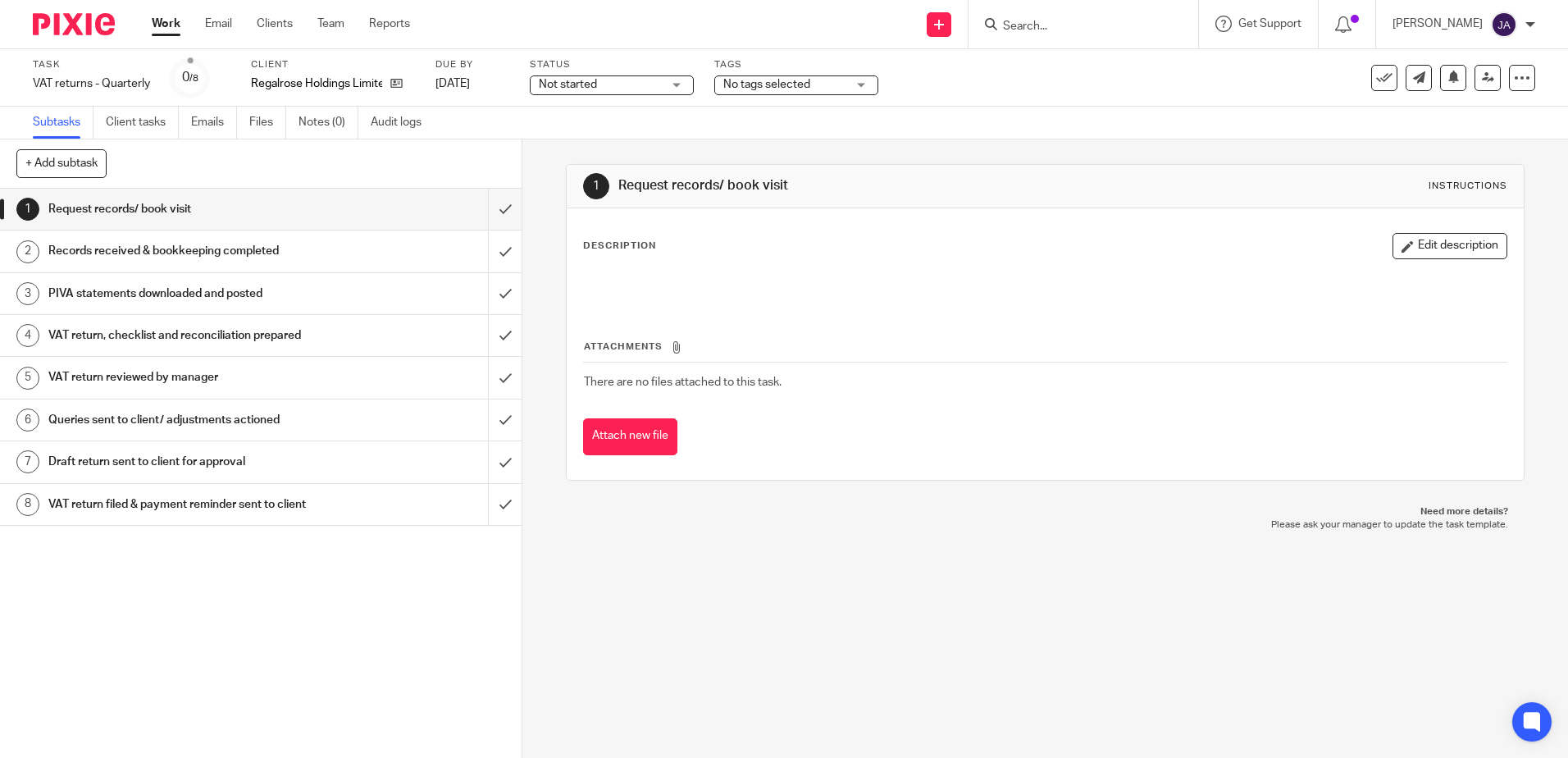
click at [645, 73] on div "Status Not started Not started Not started In progress 1" at bounding box center [612, 77] width 164 height 39
click at [637, 91] on span "Not started" at bounding box center [601, 85] width 123 height 18
click at [619, 126] on li "Not started" at bounding box center [612, 112] width 163 height 33
click at [619, 126] on div "Subtasks Client tasks Emails Files Notes (0) Audit logs" at bounding box center [784, 123] width 1568 height 32
drag, startPoint x: 619, startPoint y: 126, endPoint x: 612, endPoint y: 88, distance: 38.6
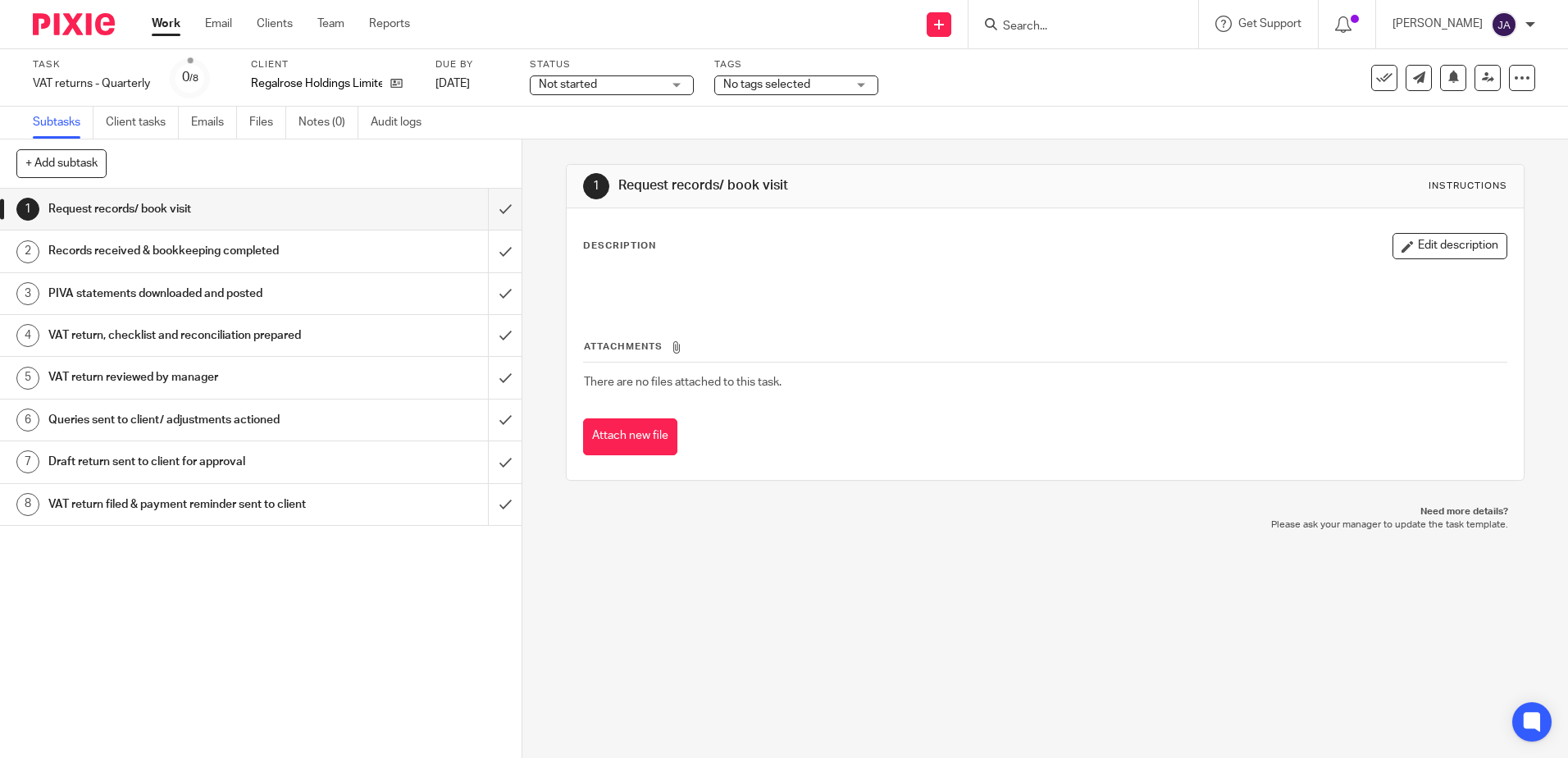
click at [612, 81] on span "Not started" at bounding box center [601, 85] width 123 height 18
click at [595, 143] on span "In progress" at bounding box center [569, 144] width 58 height 12
click at [750, 107] on div "Subtasks Client tasks Emails Files Notes (0) Audit logs" at bounding box center [784, 123] width 1568 height 32
click at [757, 94] on div "No tags selected" at bounding box center [796, 85] width 164 height 20
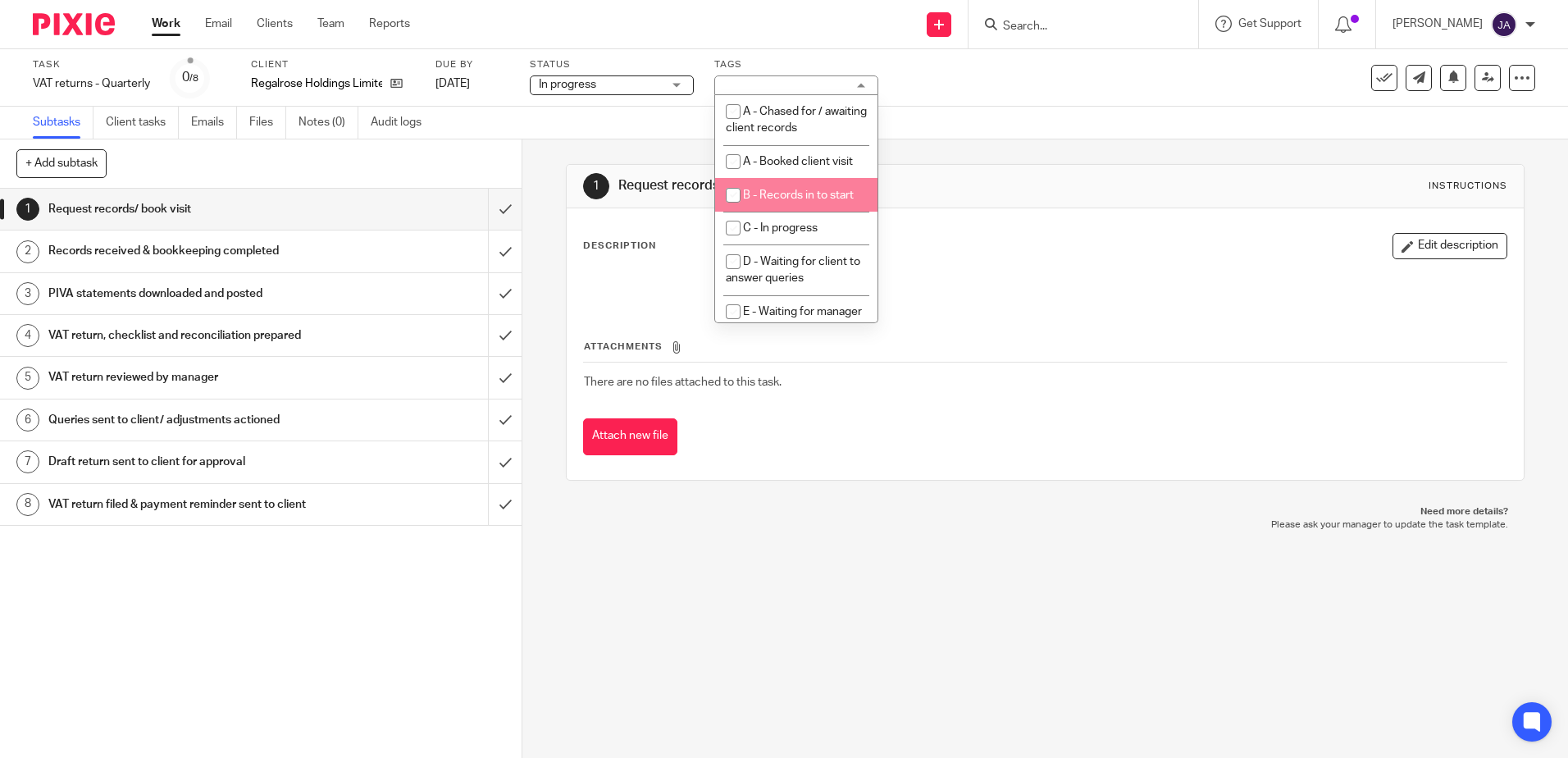
click at [778, 188] on li "B - Records in to start" at bounding box center [797, 195] width 163 height 33
checkbox input "true"
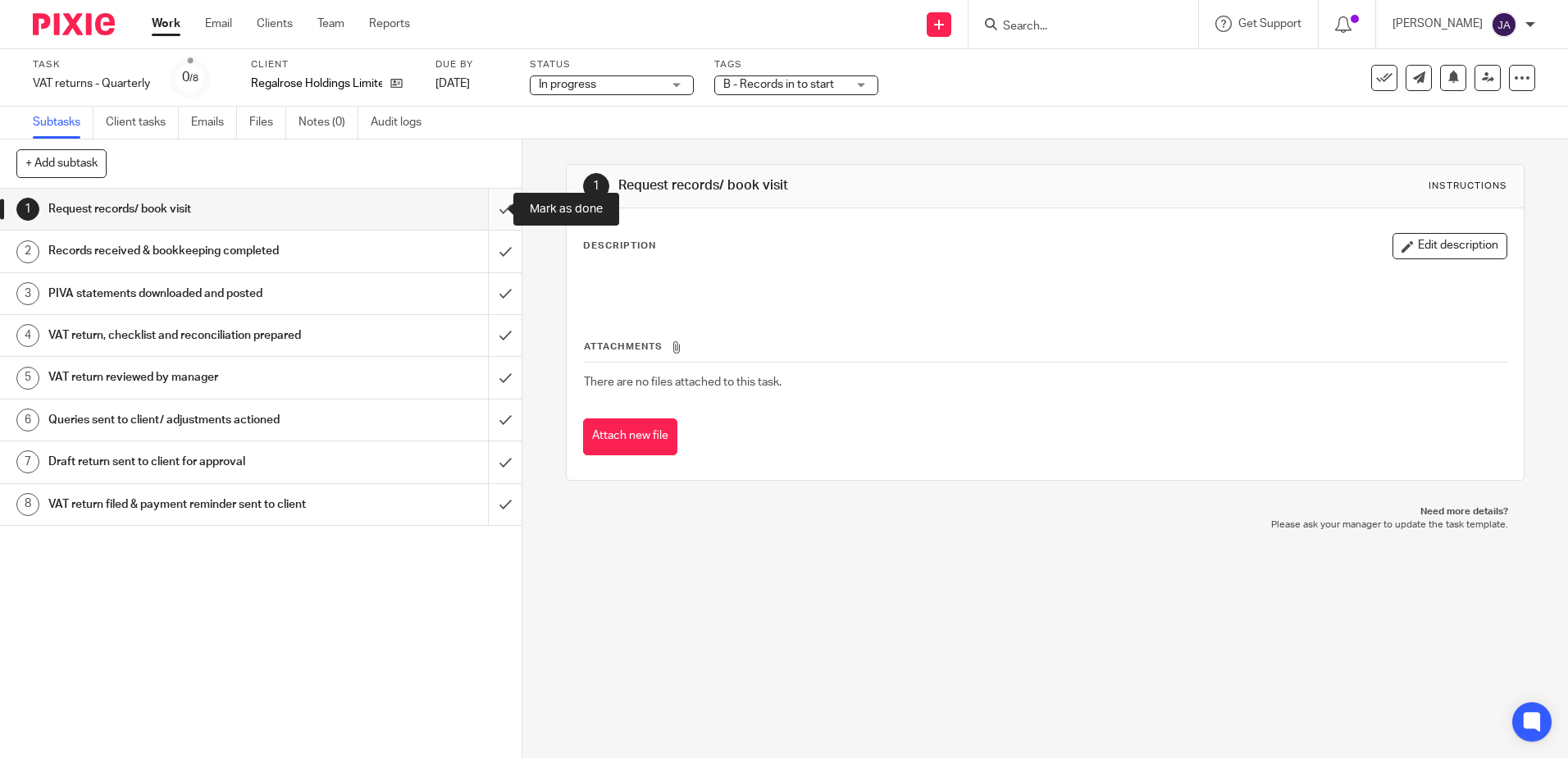
click at [483, 219] on input "submit" at bounding box center [261, 210] width 521 height 41
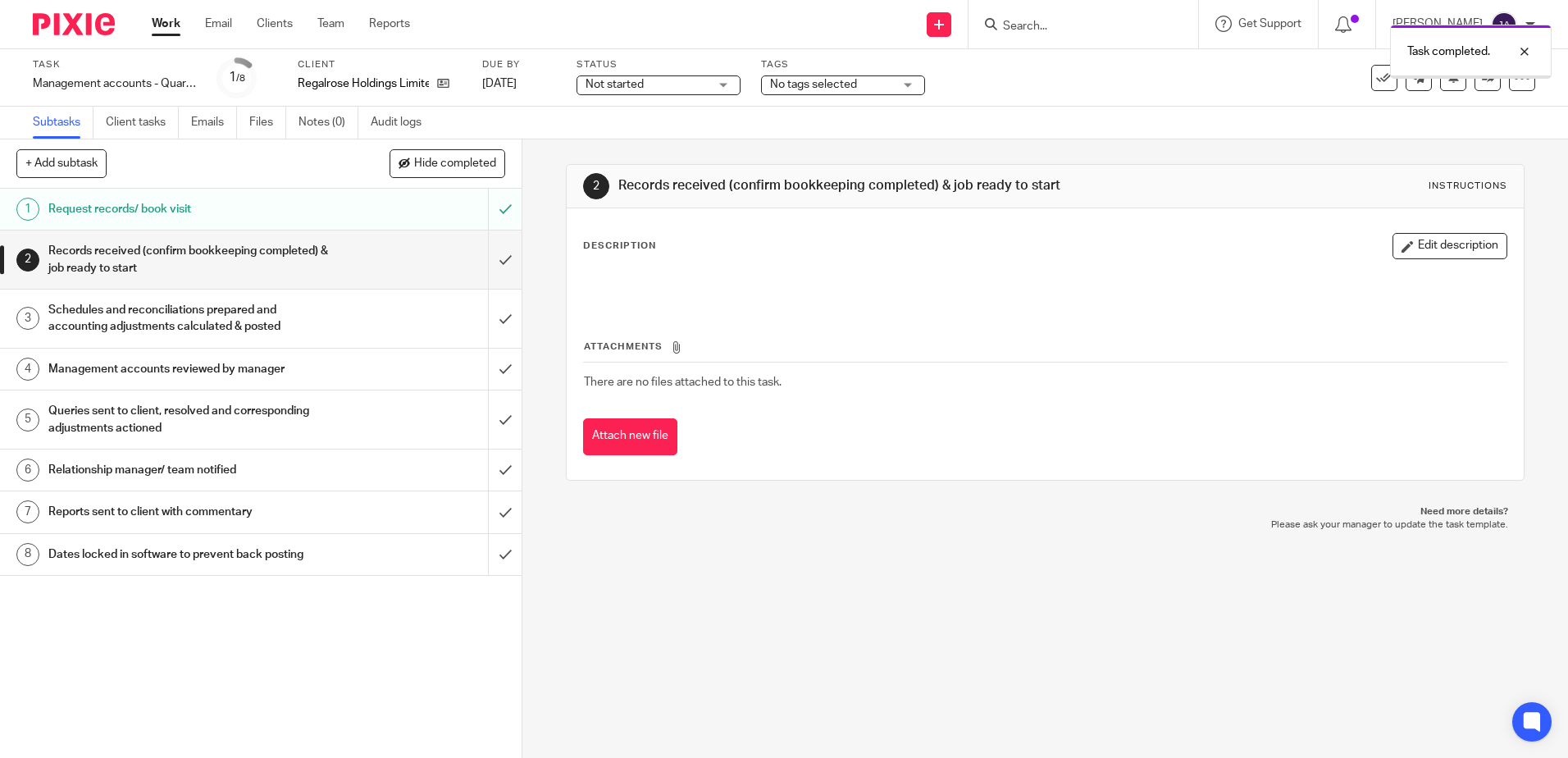
click at [489, 268] on input "submit" at bounding box center [261, 259] width 521 height 58
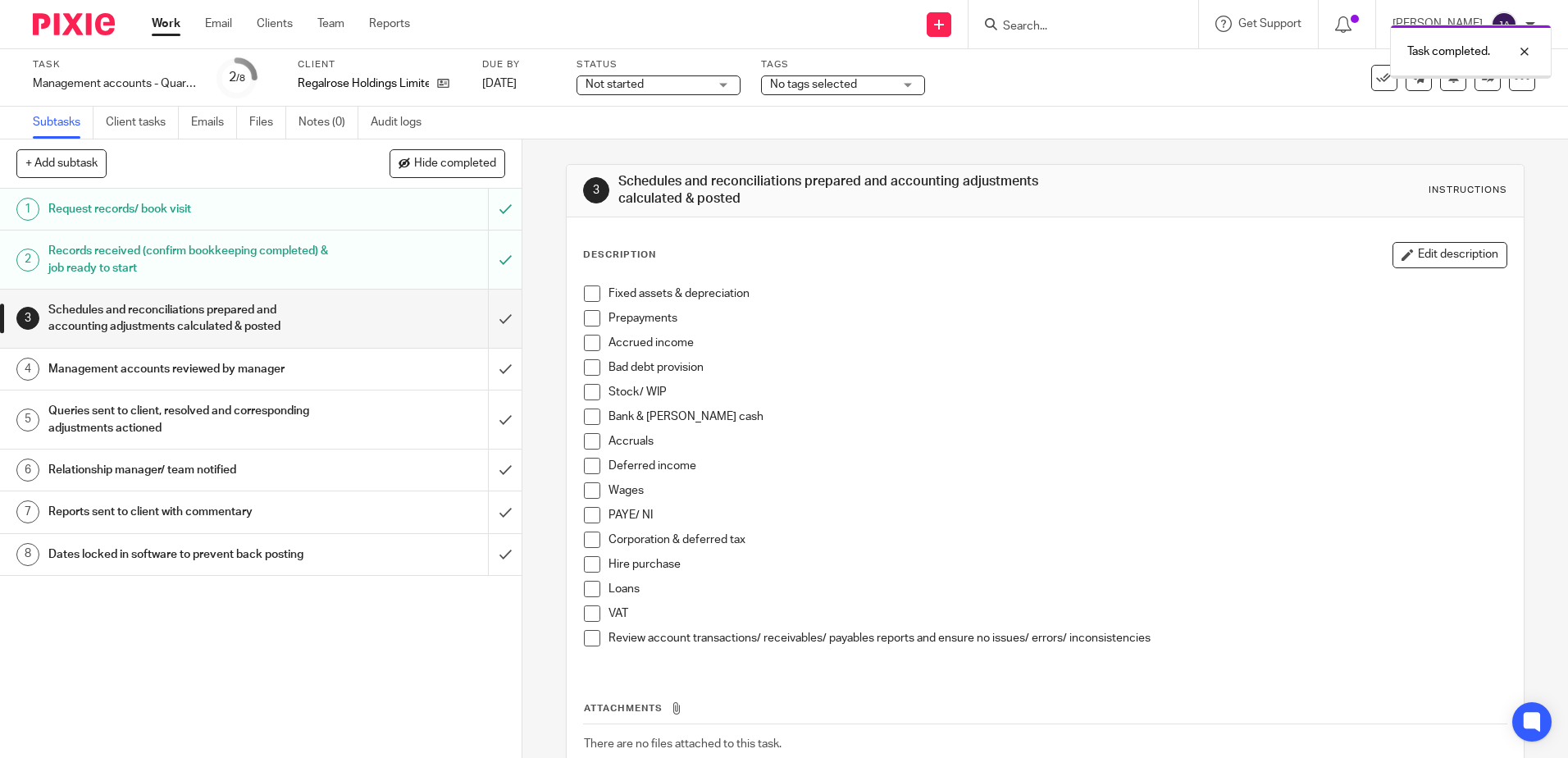
drag, startPoint x: 662, startPoint y: 104, endPoint x: 659, endPoint y: 83, distance: 21.2
click at [662, 98] on div "Task Management accounts - Quarterly Save Management accounts - Quarterly 2 /8 …" at bounding box center [784, 77] width 1568 height 58
click at [659, 82] on span "Not started" at bounding box center [648, 85] width 123 height 18
click at [651, 150] on li "In progress" at bounding box center [659, 145] width 163 height 33
click at [829, 91] on span "No tags selected" at bounding box center [832, 85] width 123 height 18
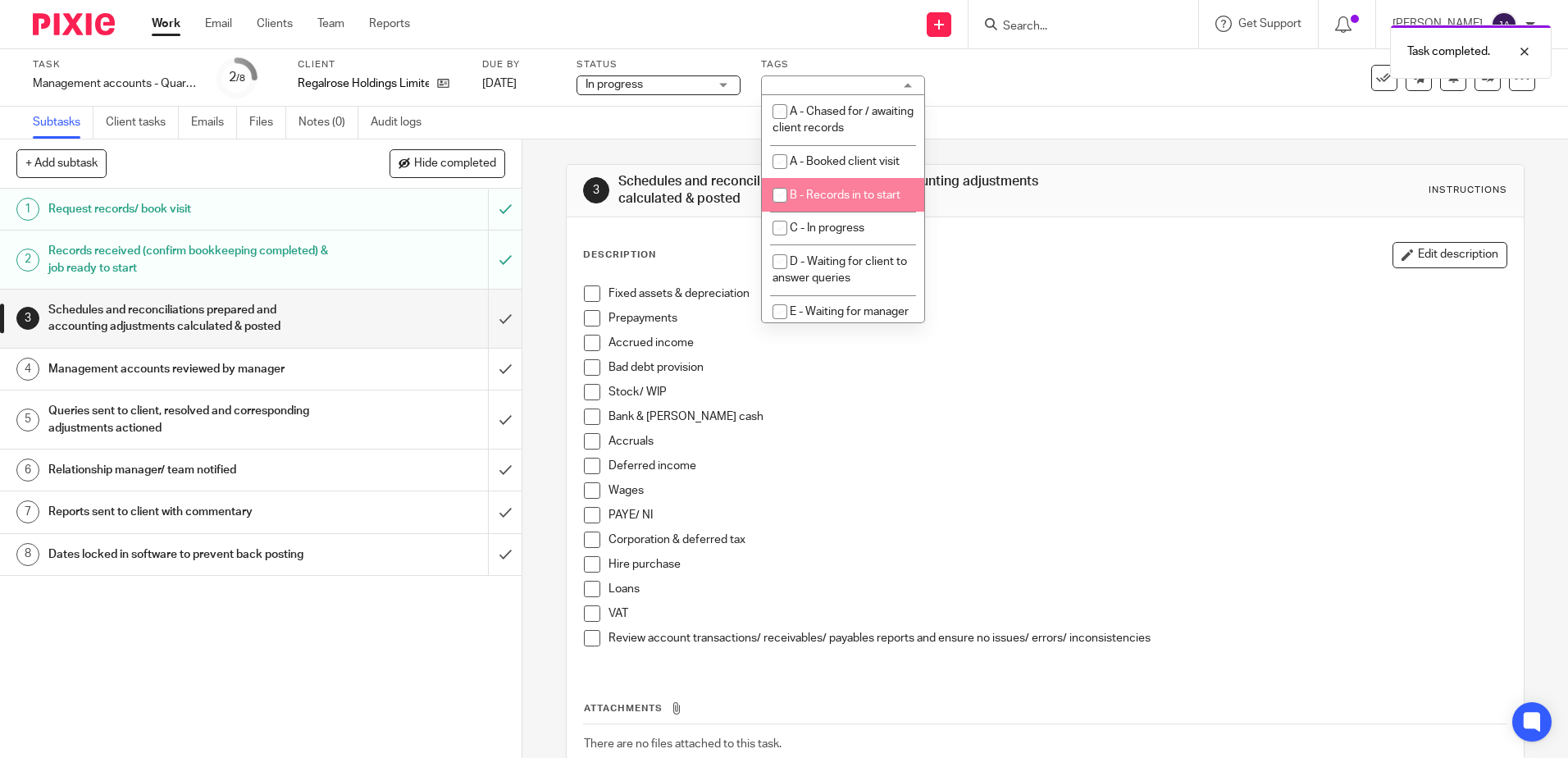
click at [825, 190] on span "B - Records in to start" at bounding box center [845, 195] width 111 height 12
checkbox input "true"
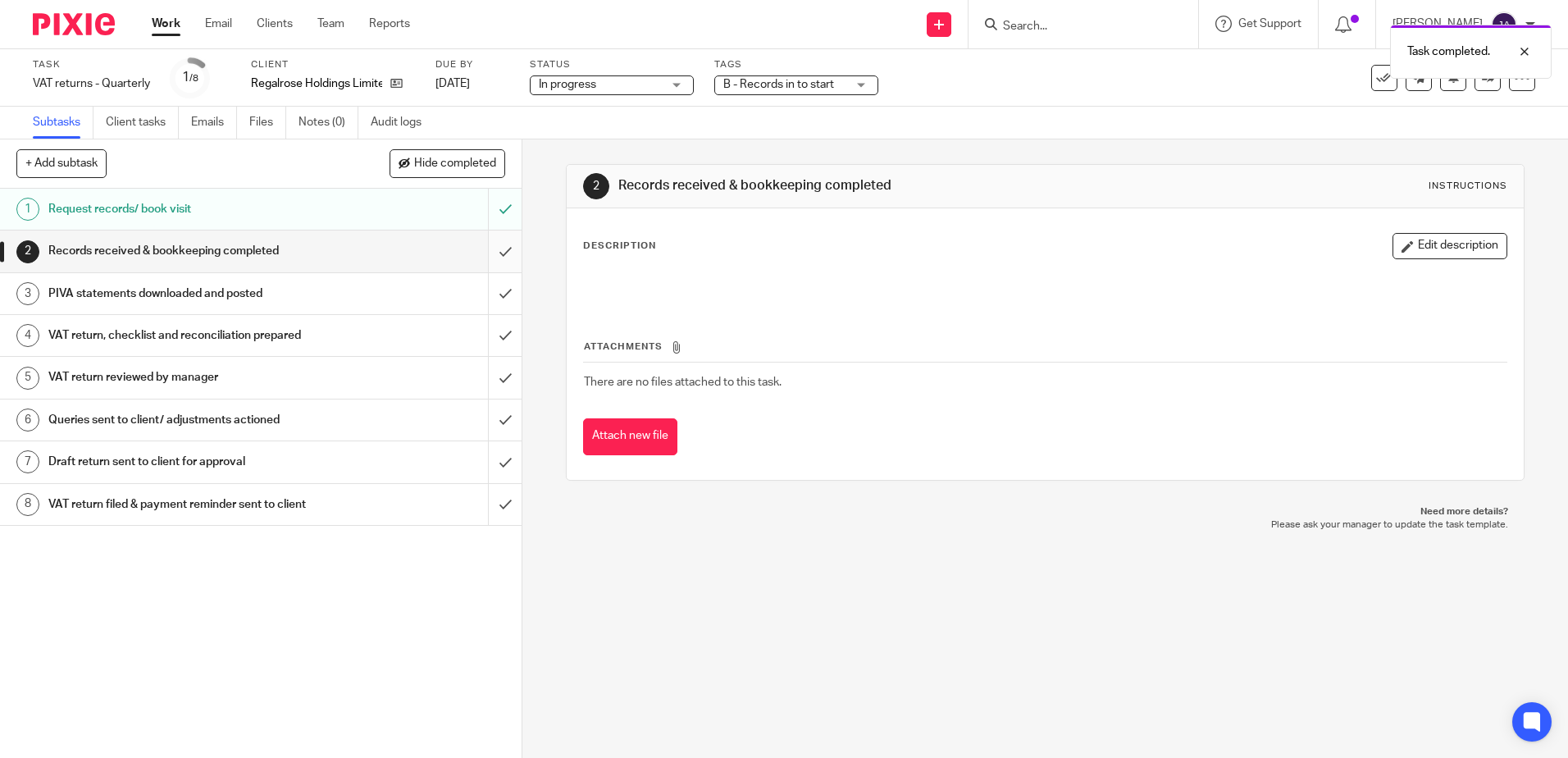
click at [489, 240] on input "submit" at bounding box center [261, 251] width 521 height 41
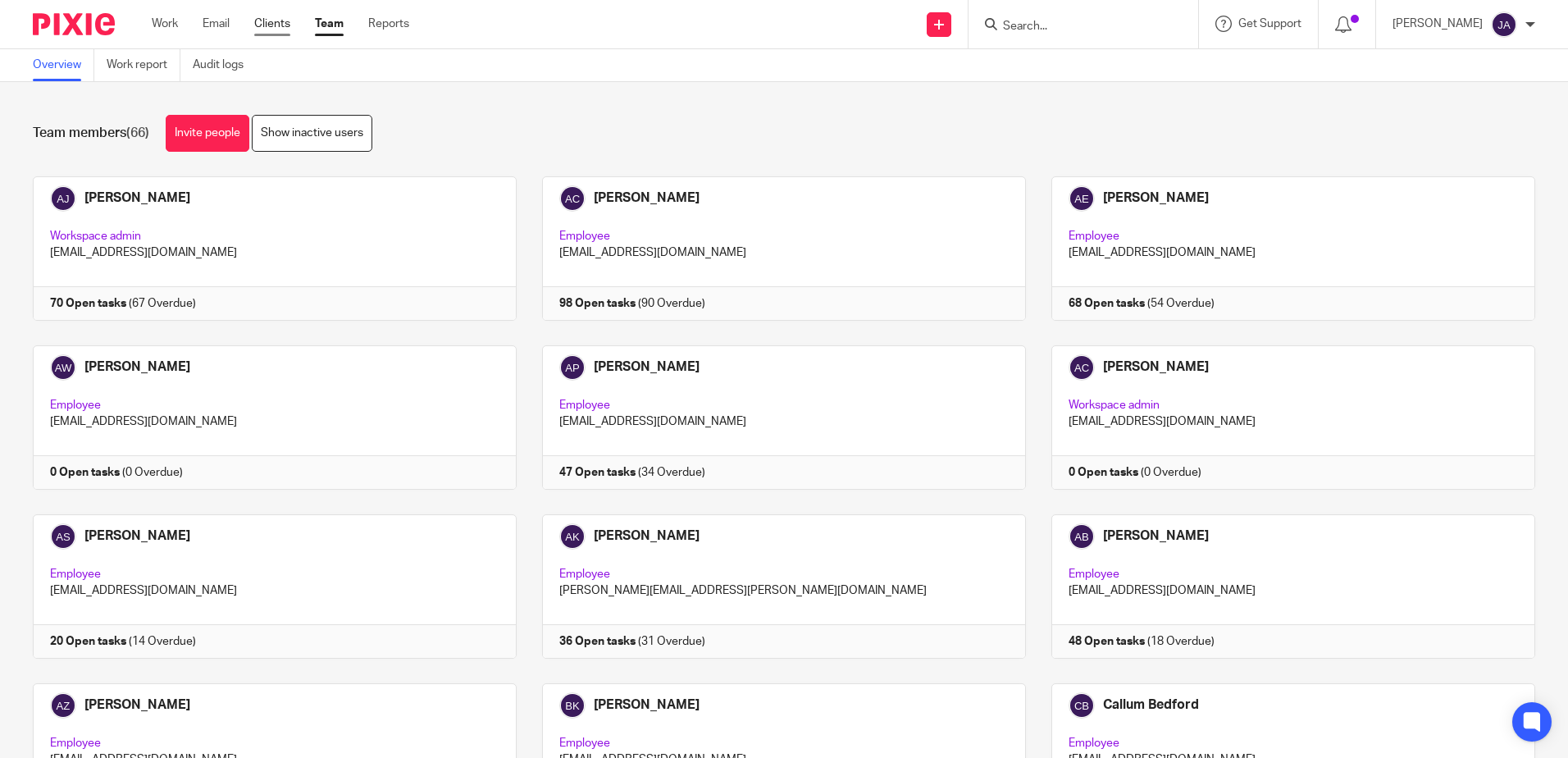
click at [283, 17] on link "Clients" at bounding box center [271, 24] width 36 height 17
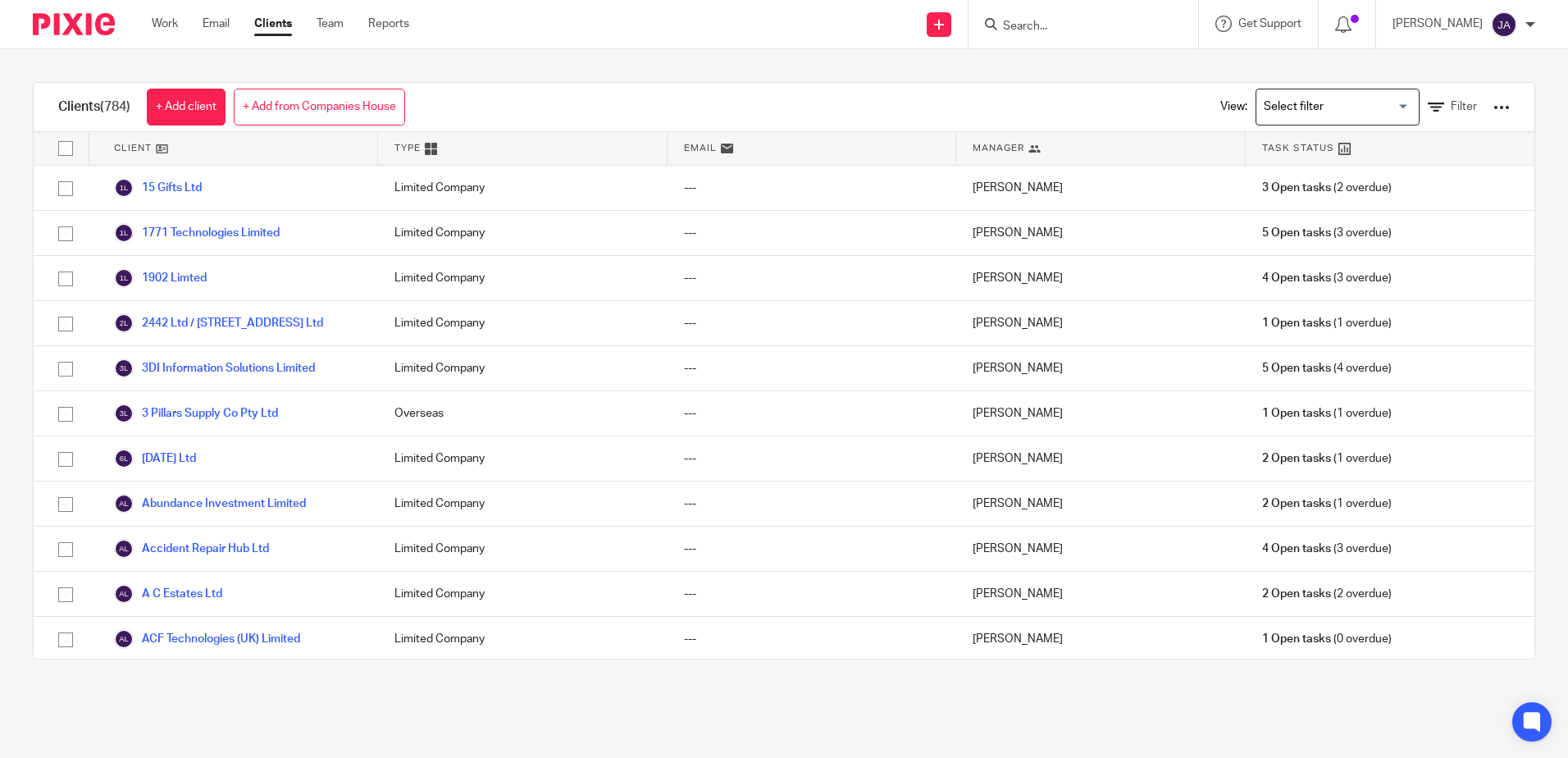
click at [325, 22] on link "Team" at bounding box center [330, 24] width 27 height 17
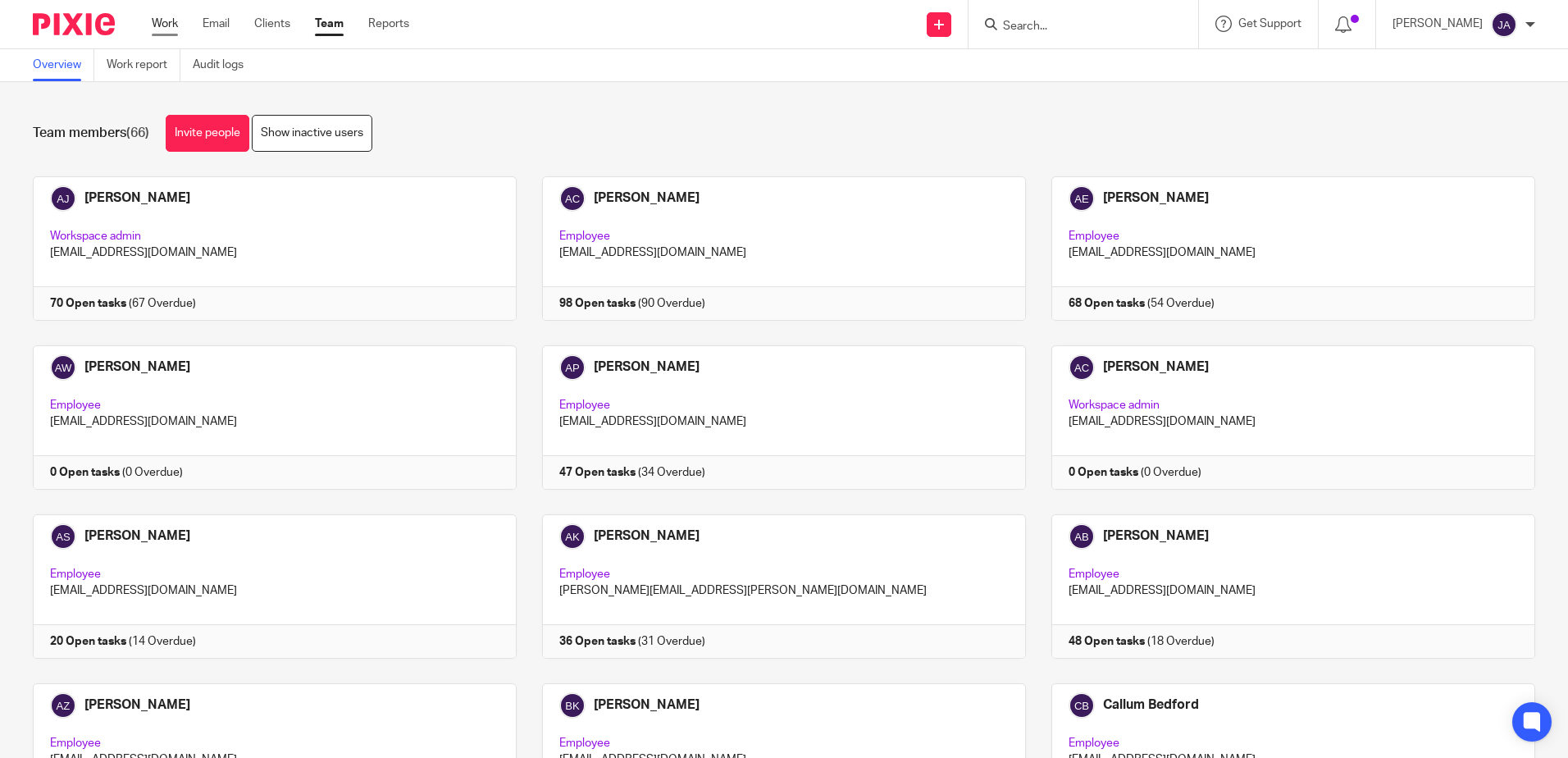
click at [157, 26] on link "Work" at bounding box center [165, 24] width 26 height 17
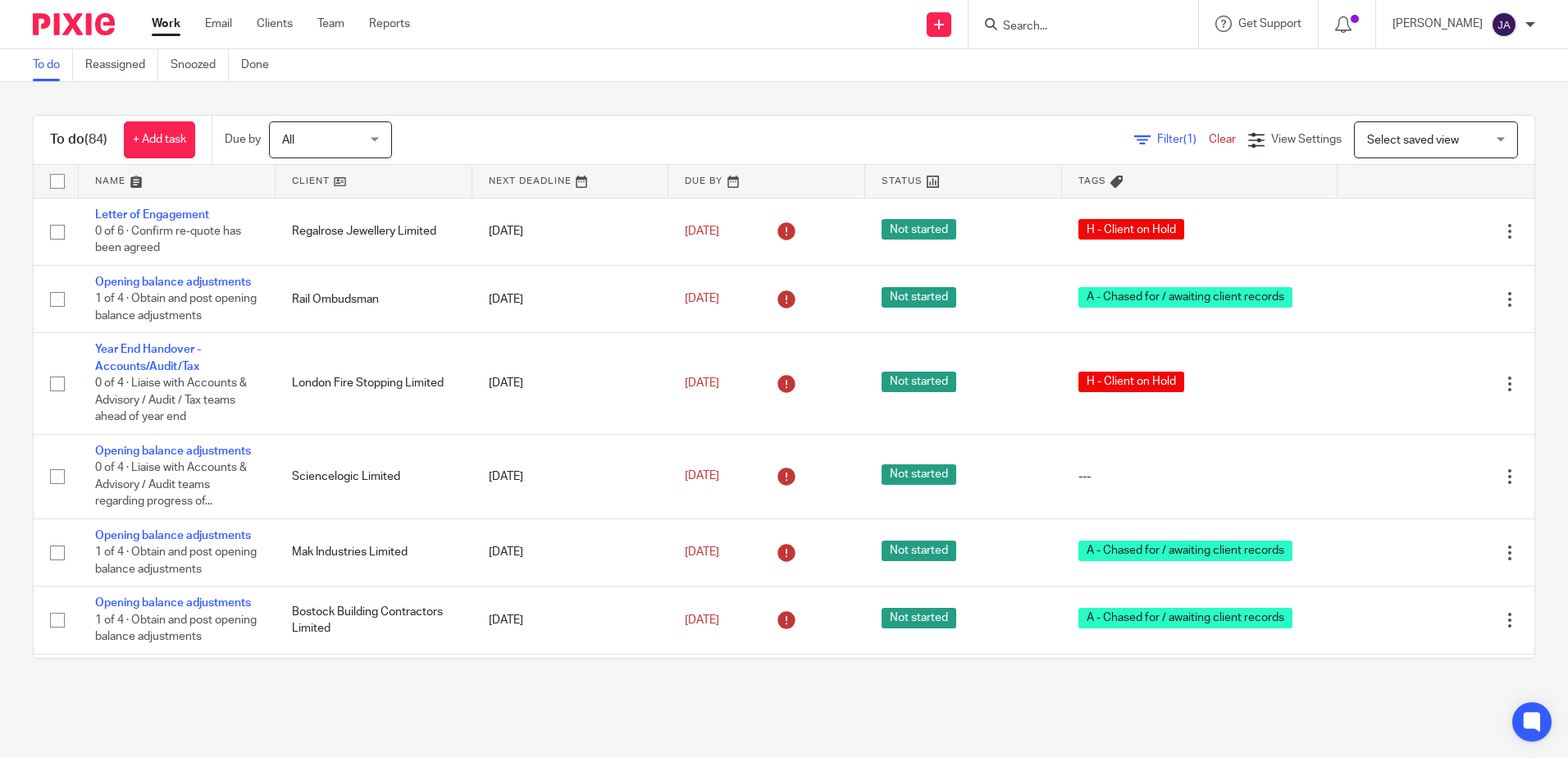
click at [1157, 141] on span "Filter (1)" at bounding box center [1183, 139] width 52 height 12
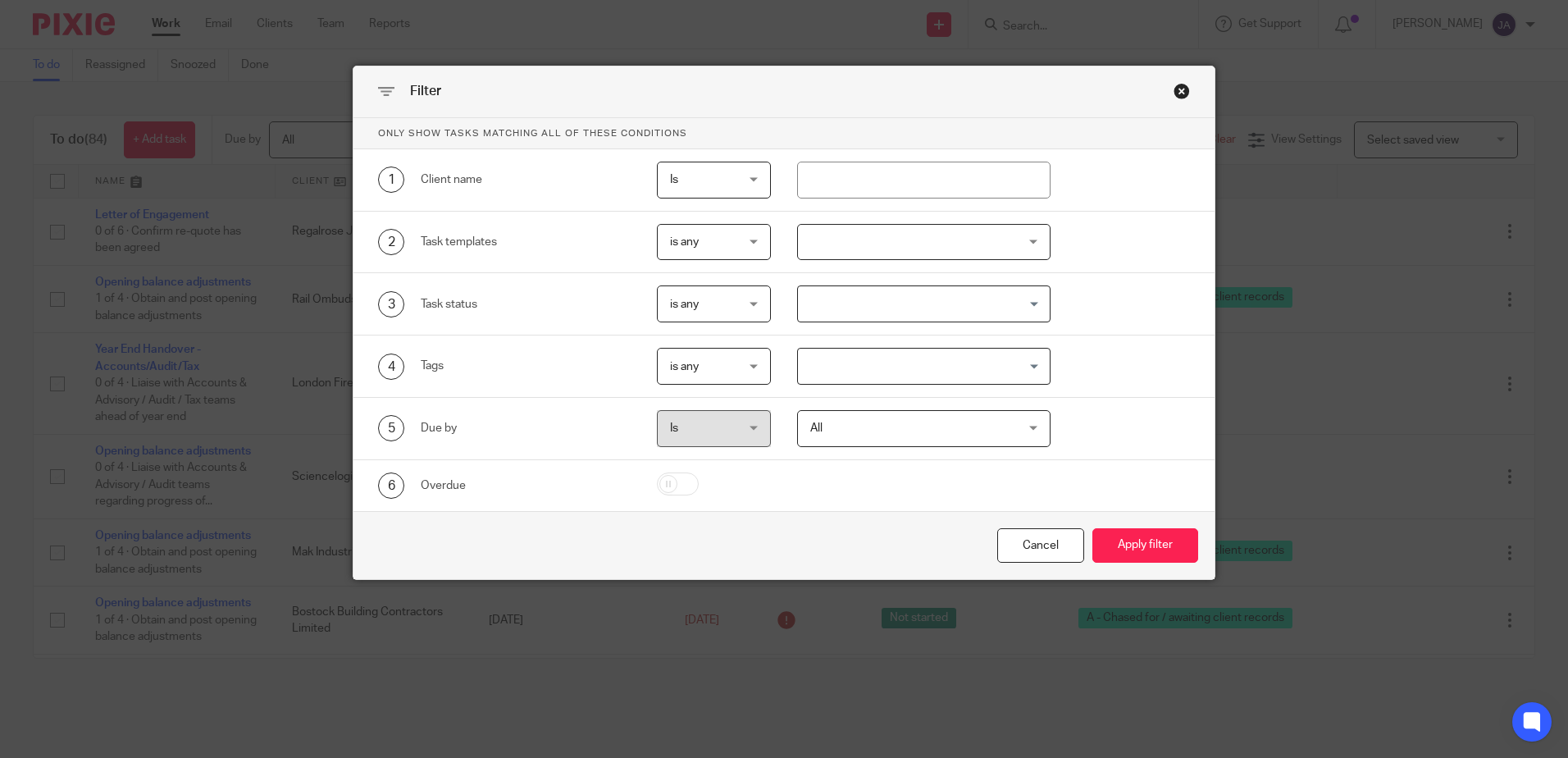
click at [1176, 87] on div "Close this dialog window" at bounding box center [1182, 91] width 17 height 17
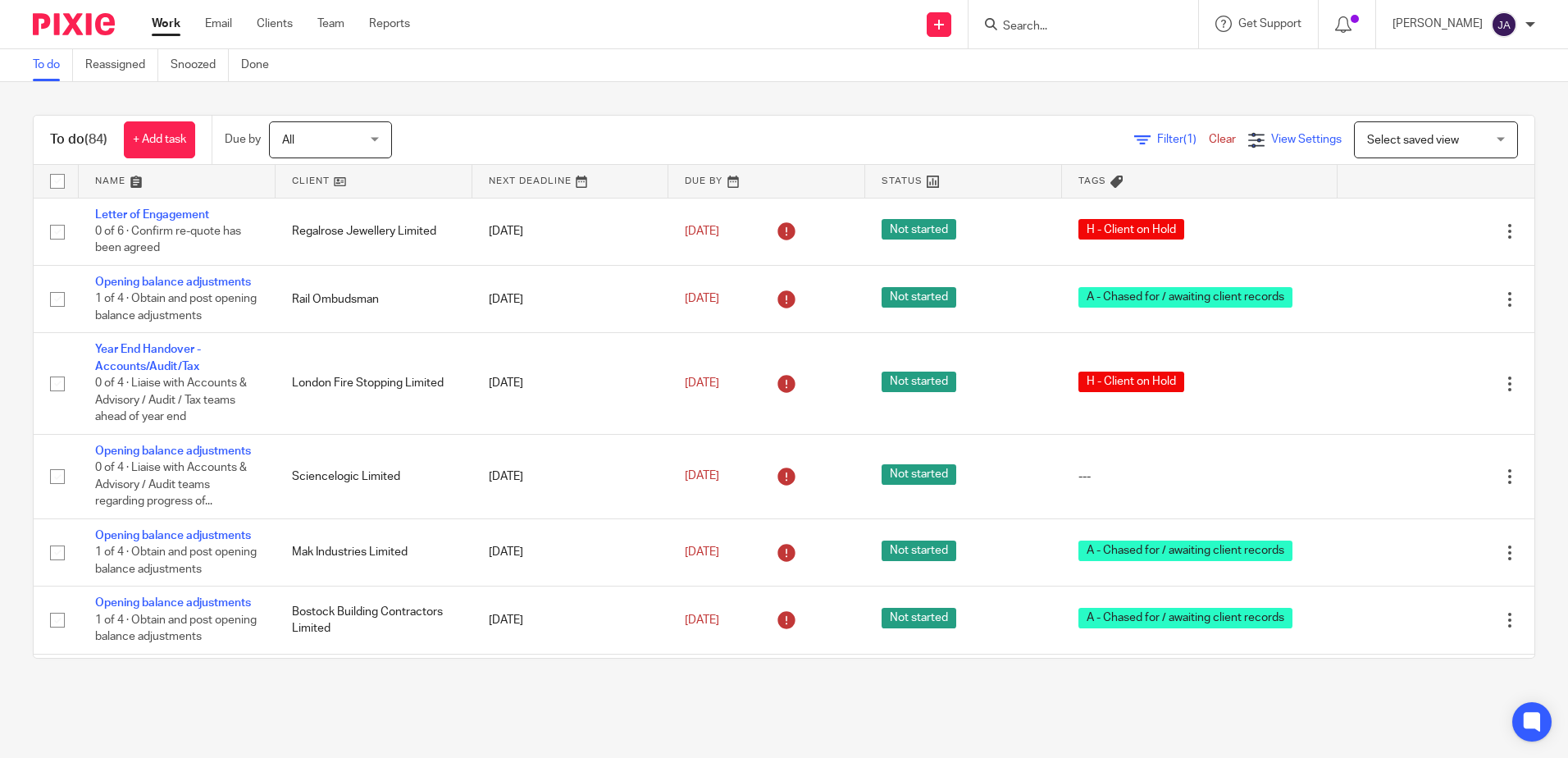
click at [1249, 143] on icon at bounding box center [1256, 140] width 17 height 17
click at [1414, 137] on span "Select saved view" at bounding box center [1413, 140] width 92 height 12
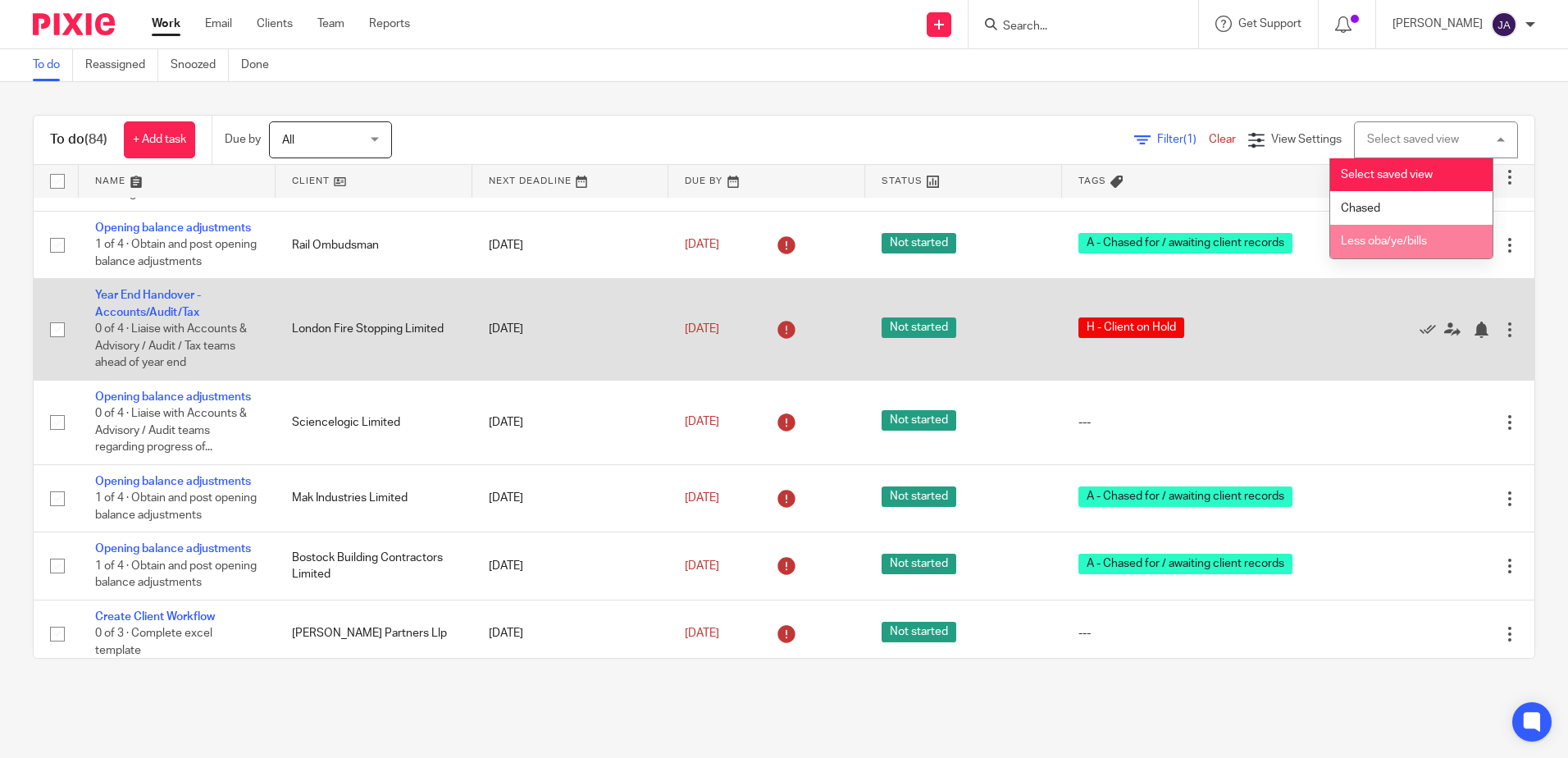
scroll to position [82, 0]
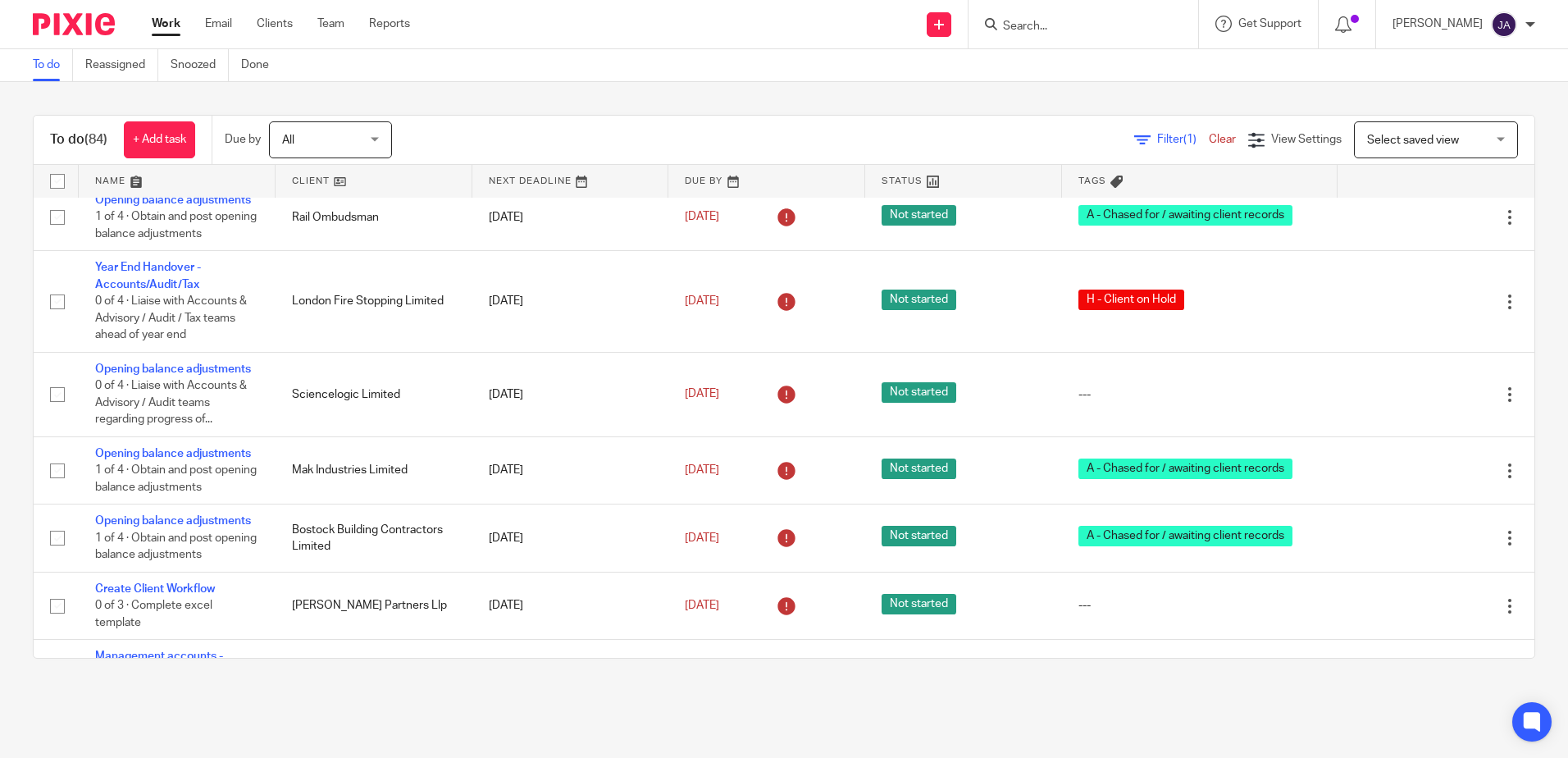
click at [1212, 76] on div "To do Reassigned Snoozed Done" at bounding box center [784, 65] width 1568 height 32
click at [338, 31] on link "Team" at bounding box center [331, 24] width 27 height 17
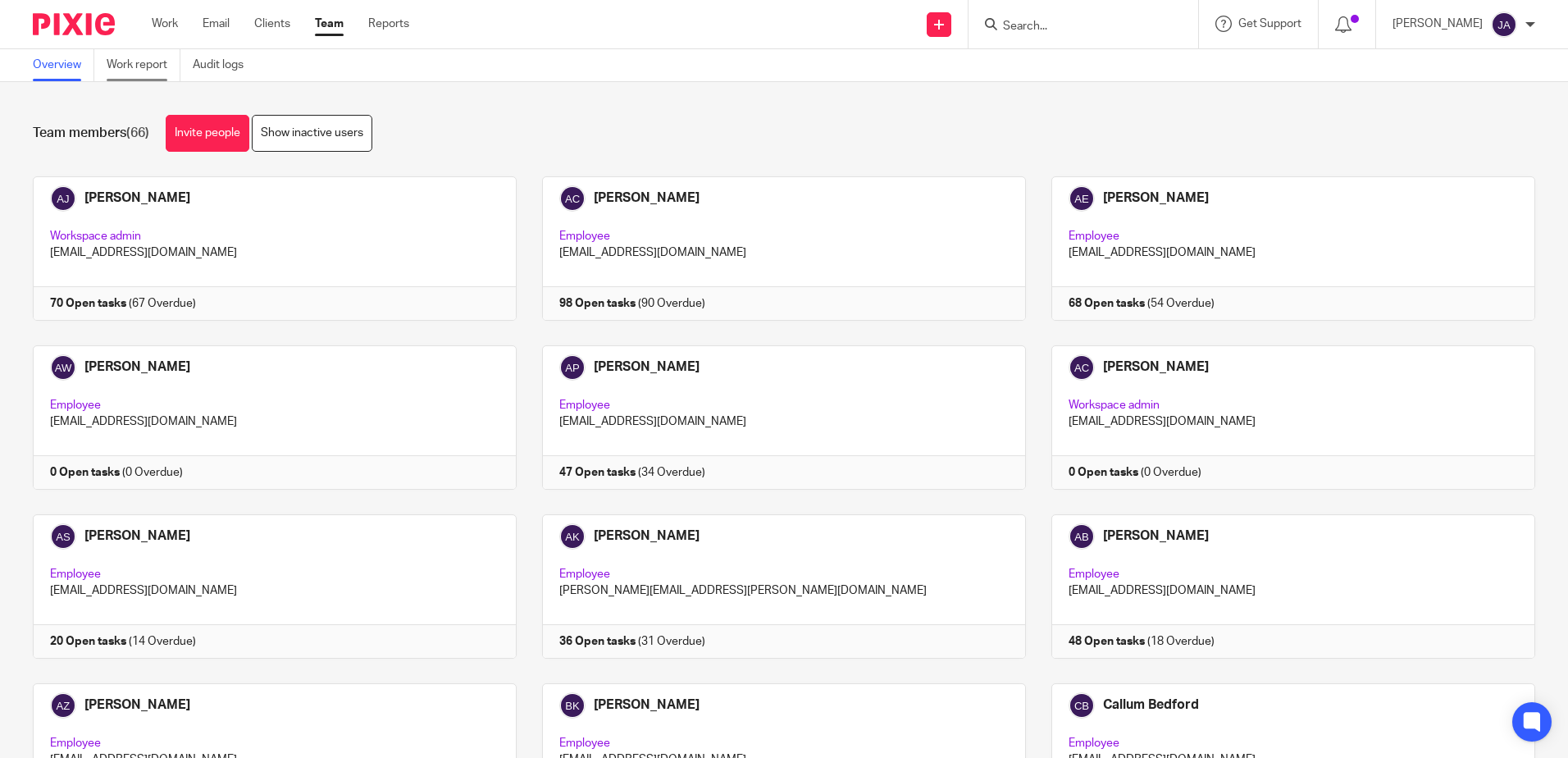
click at [166, 71] on link "Work report" at bounding box center [143, 65] width 74 height 32
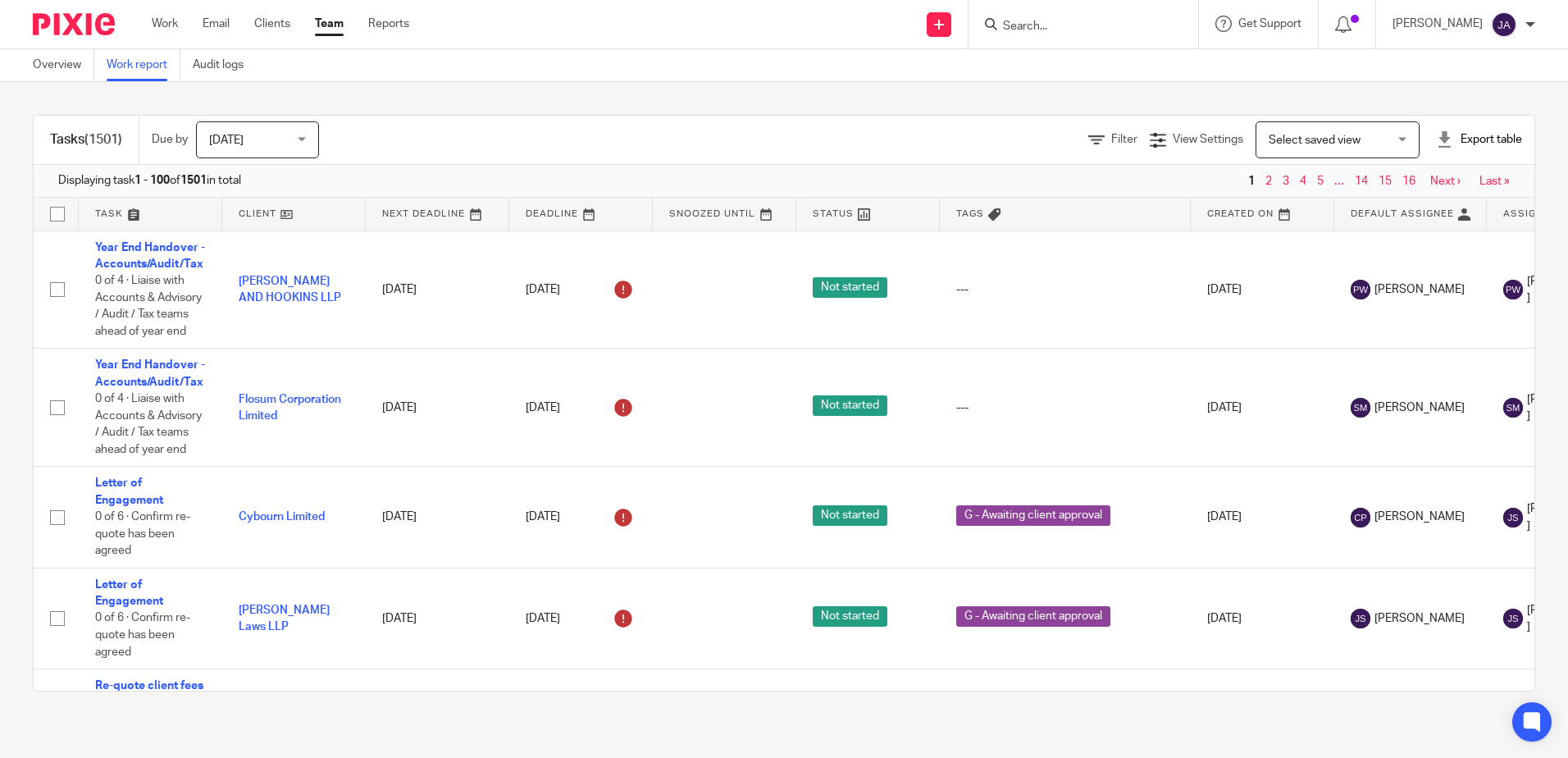
click at [268, 138] on span "[DATE]" at bounding box center [252, 139] width 87 height 34
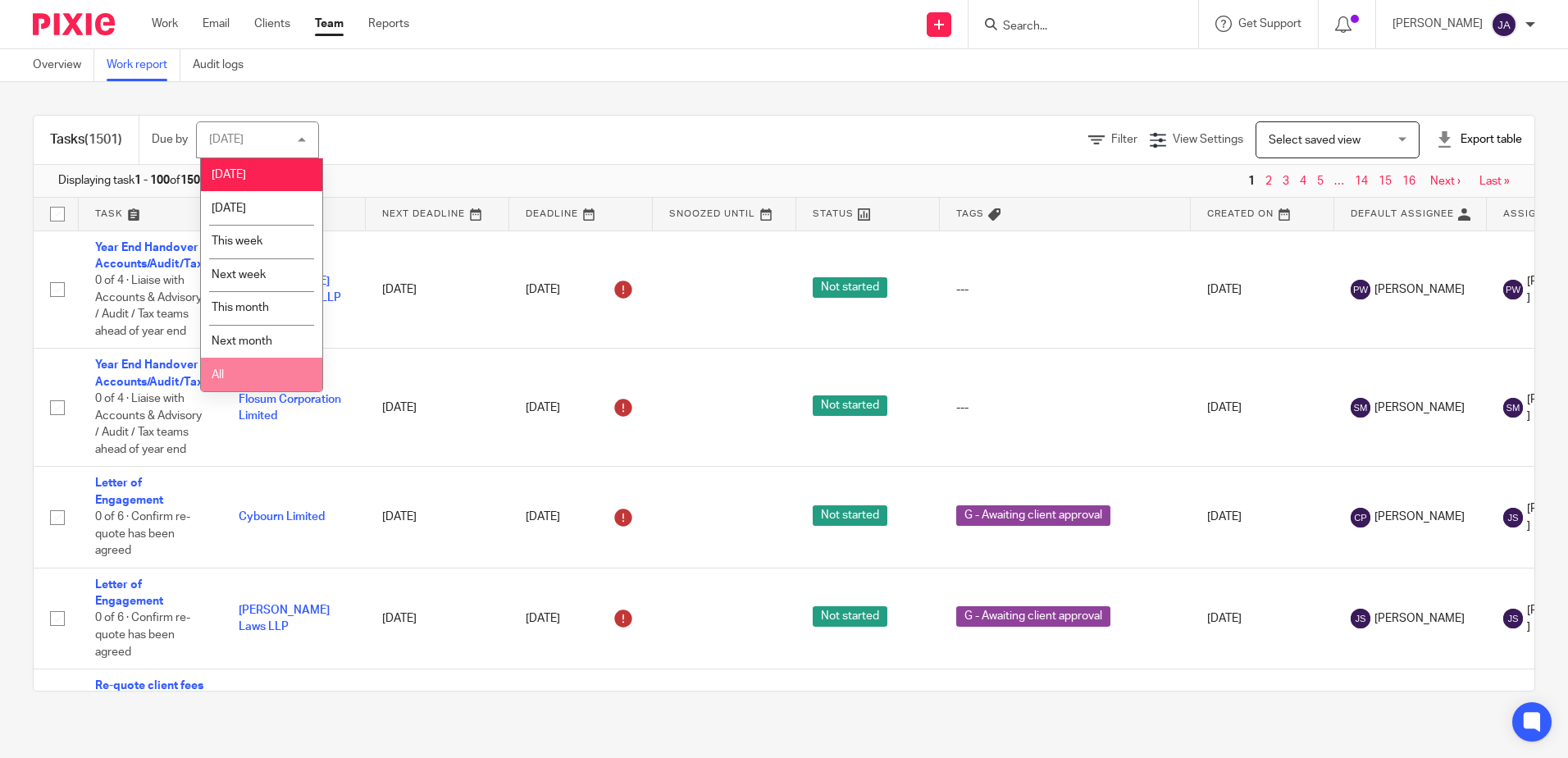
click at [257, 375] on li "All" at bounding box center [262, 375] width 122 height 33
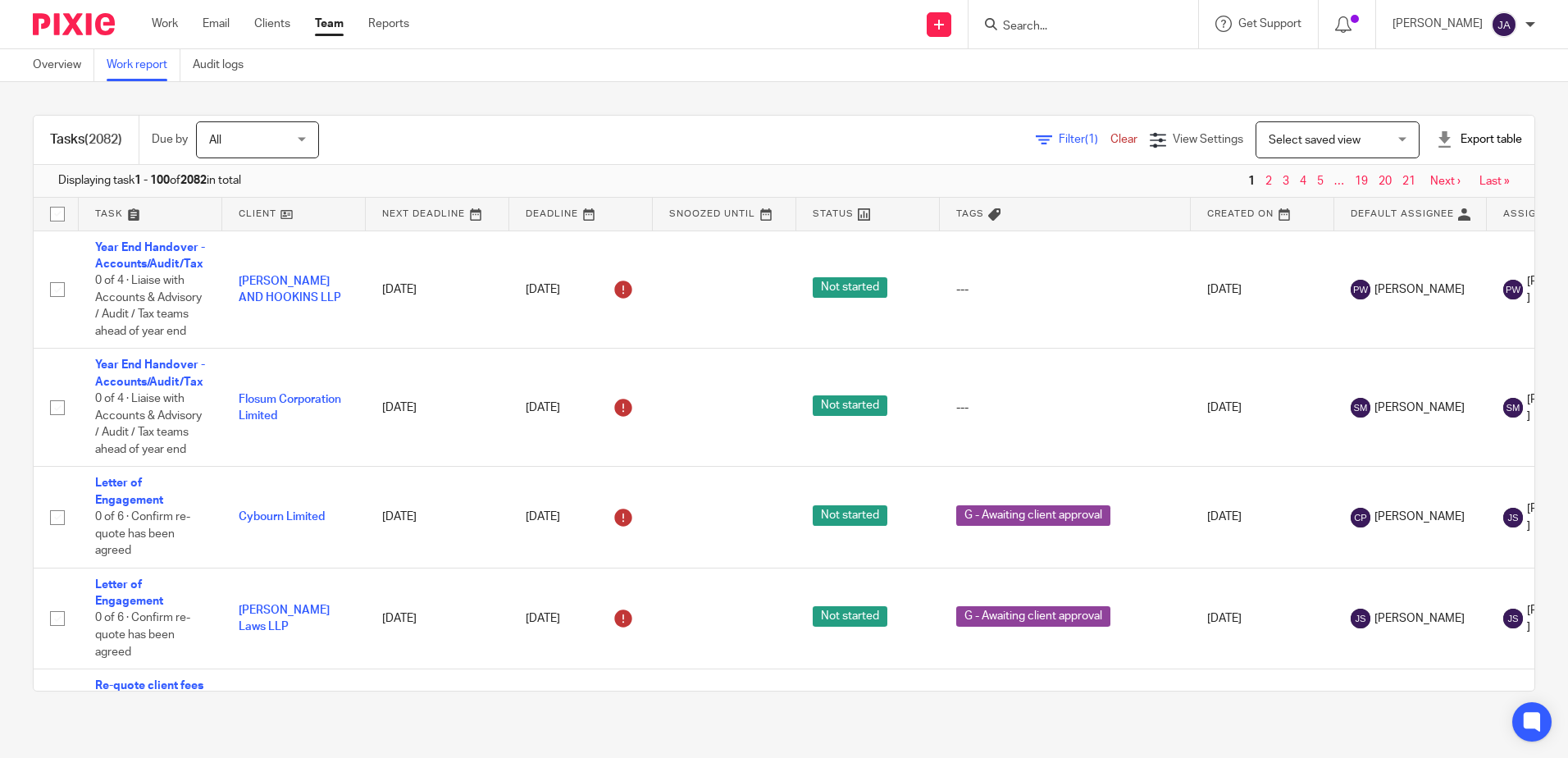
click at [1059, 136] on span "Filter (1)" at bounding box center [1085, 139] width 52 height 12
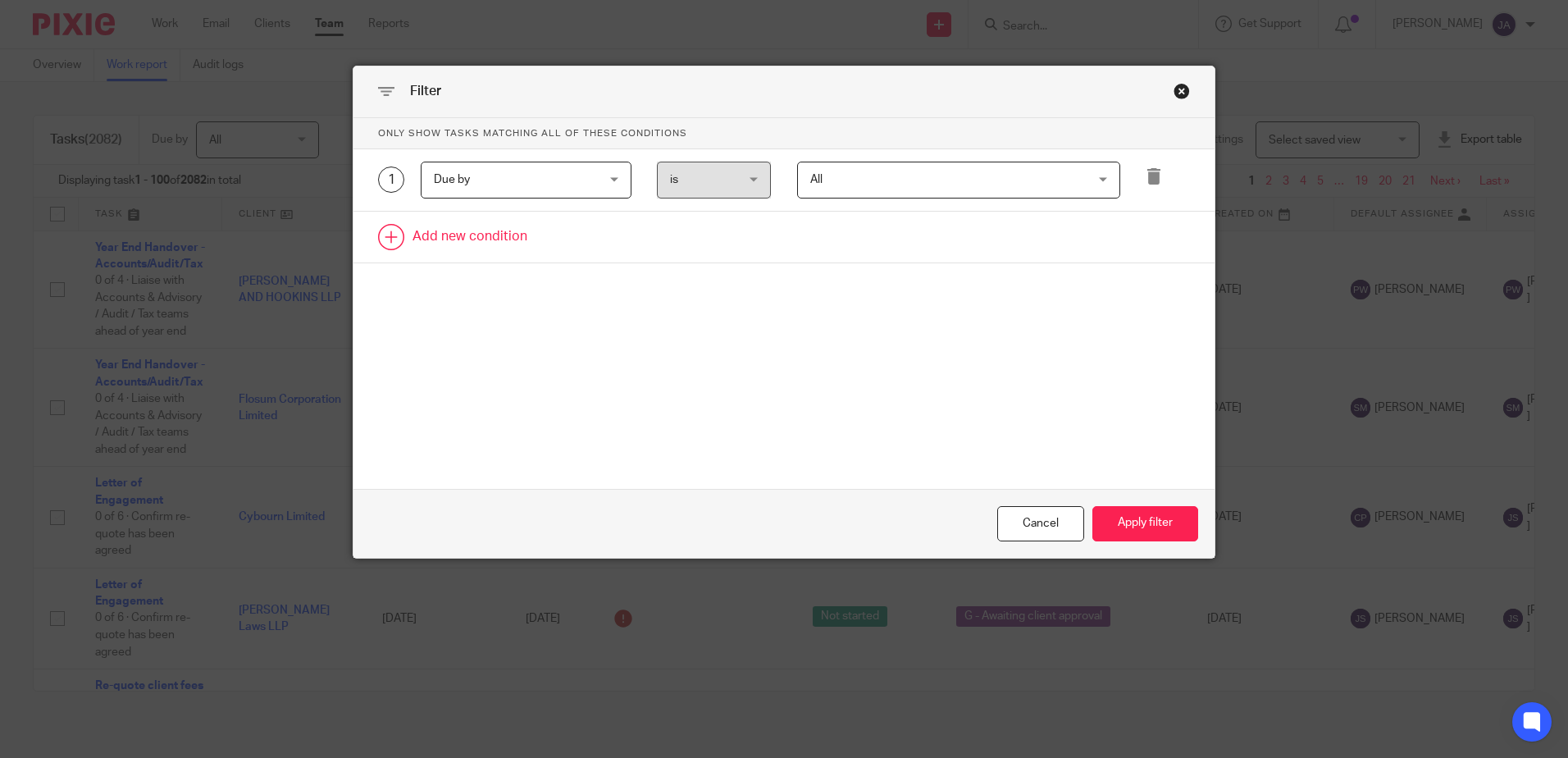
click at [444, 234] on link at bounding box center [784, 237] width 861 height 51
click at [475, 240] on div "Field" at bounding box center [513, 241] width 158 height 34
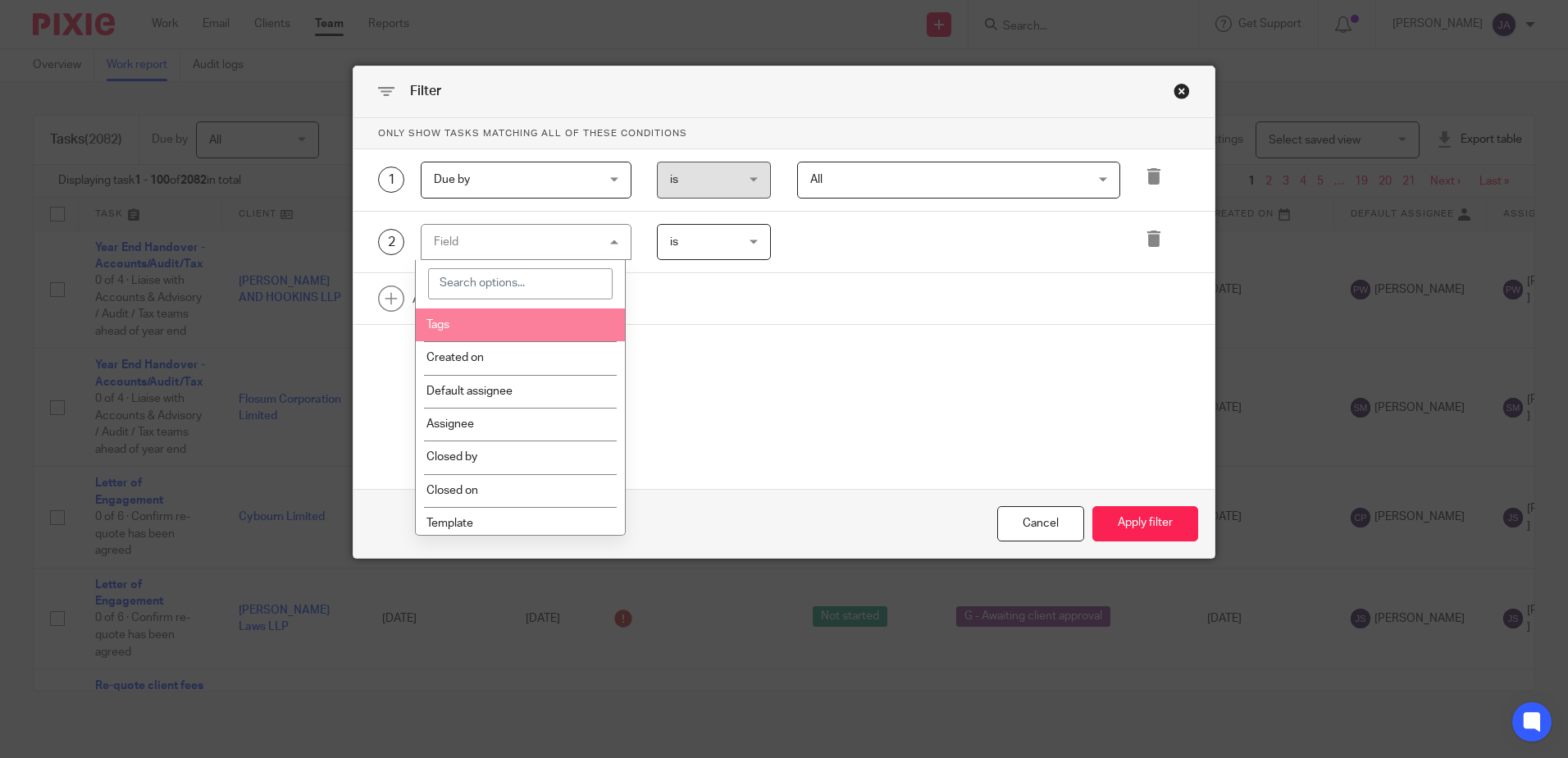
scroll to position [328, 0]
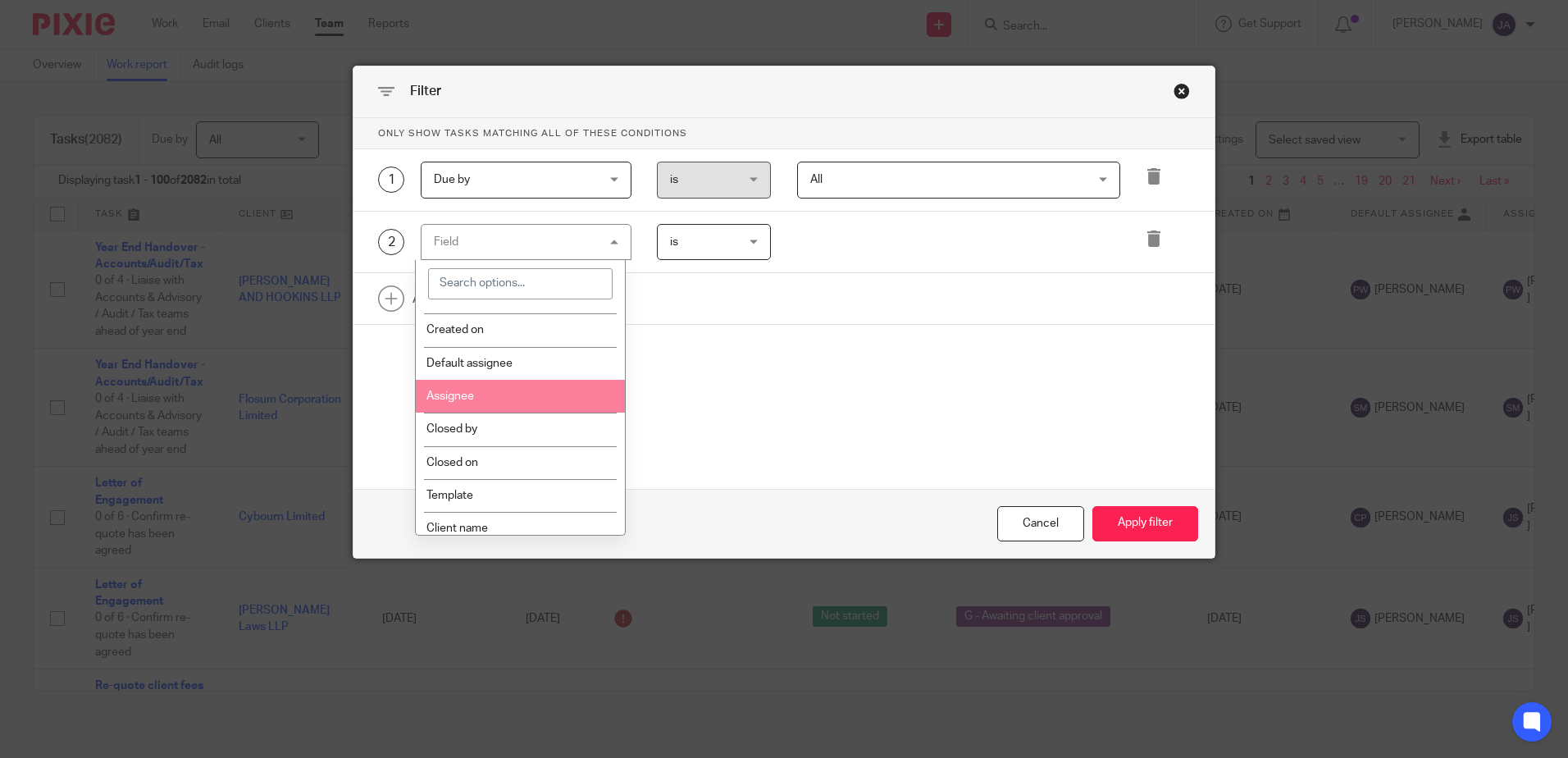
click at [476, 401] on li "Assignee" at bounding box center [519, 396] width 209 height 32
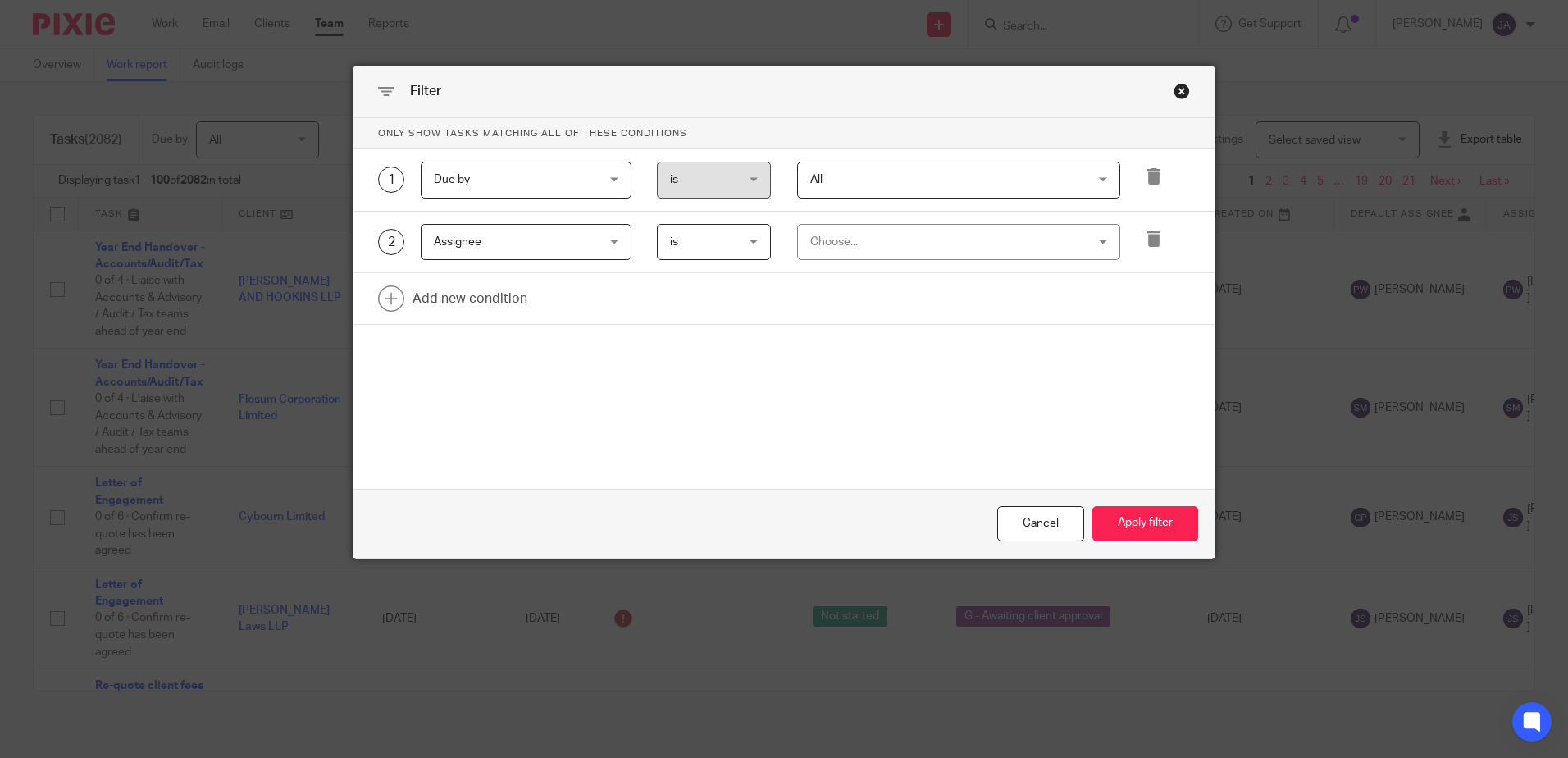
click at [810, 258] on div "Choose..." at bounding box center [934, 241] width 248 height 34
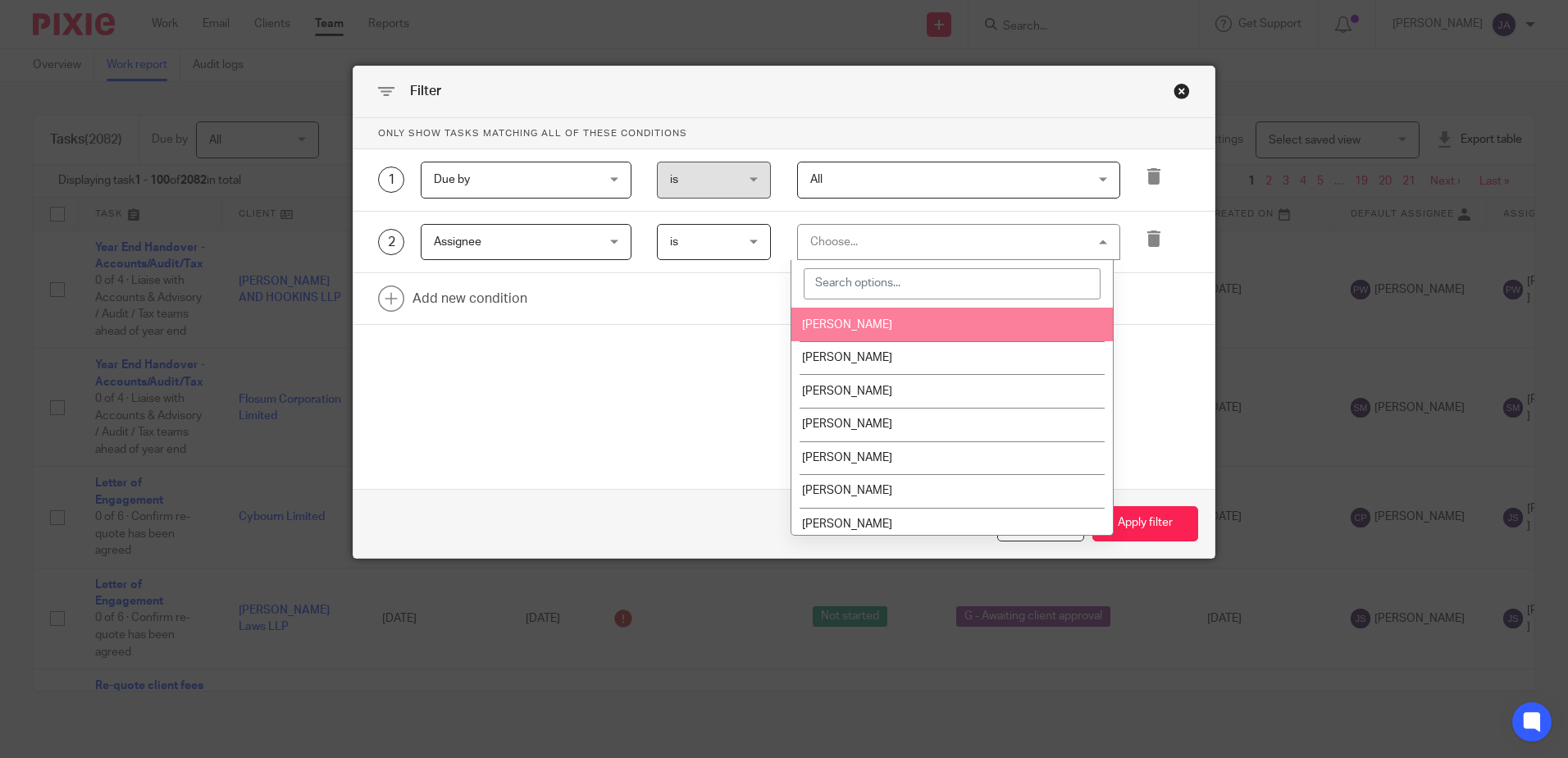
click at [890, 276] on input "search" at bounding box center [952, 284] width 297 height 31
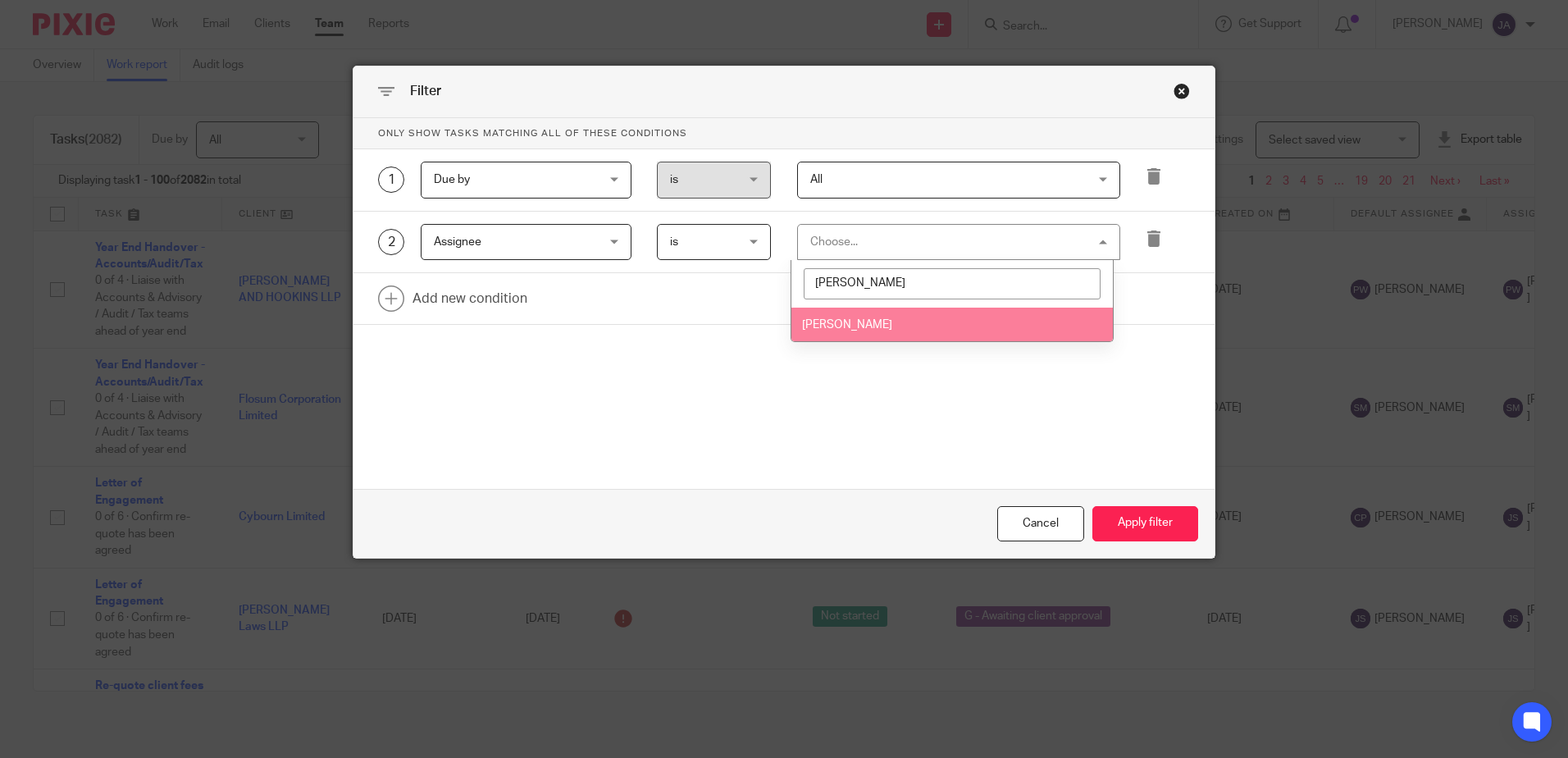
type input "robert"
click at [828, 309] on li "[PERSON_NAME]" at bounding box center [953, 325] width 321 height 33
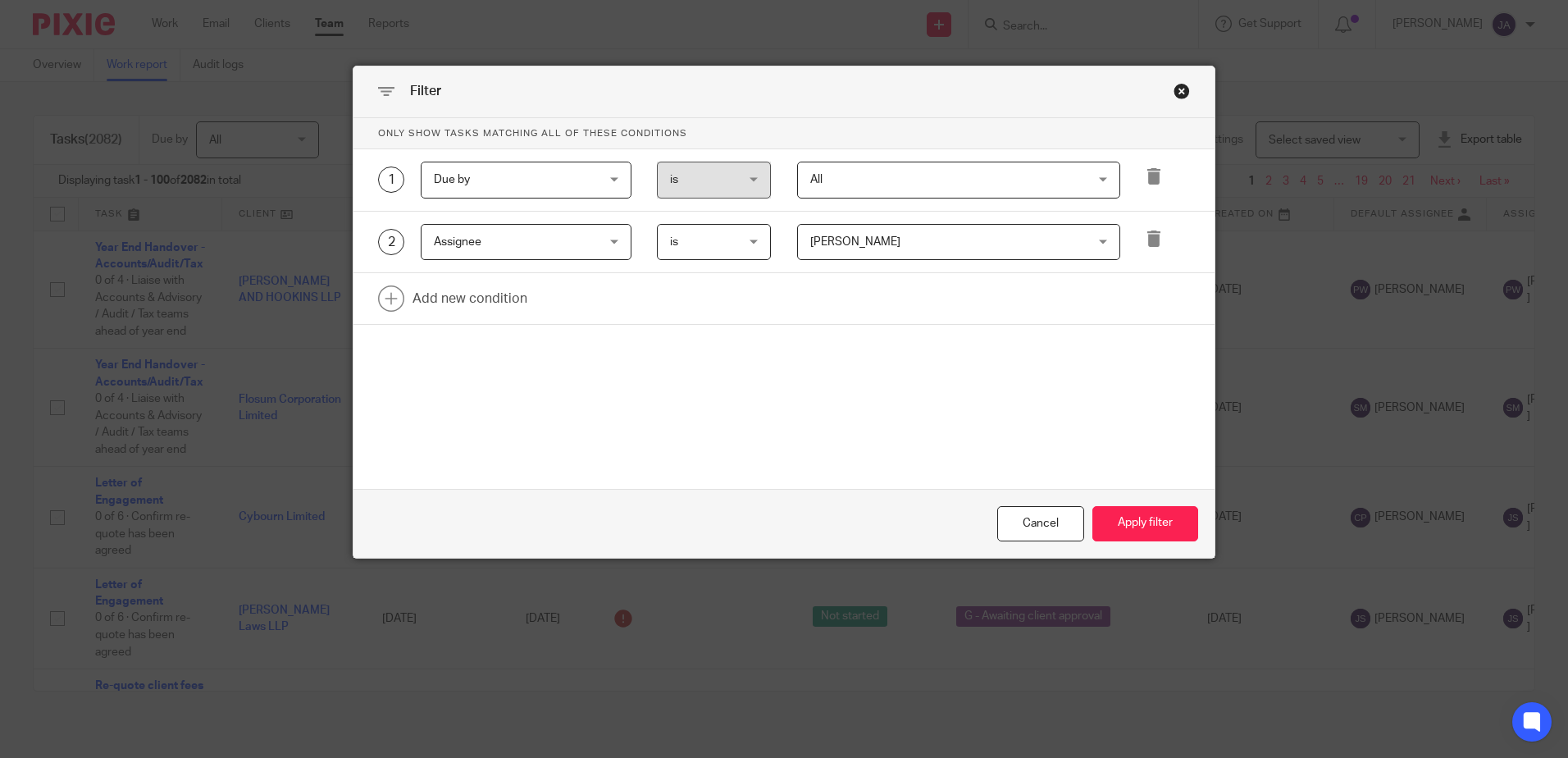
click at [1131, 502] on div "Cancel Apply filter" at bounding box center [784, 524] width 861 height 69
click at [1122, 515] on button "Apply filter" at bounding box center [1146, 524] width 106 height 35
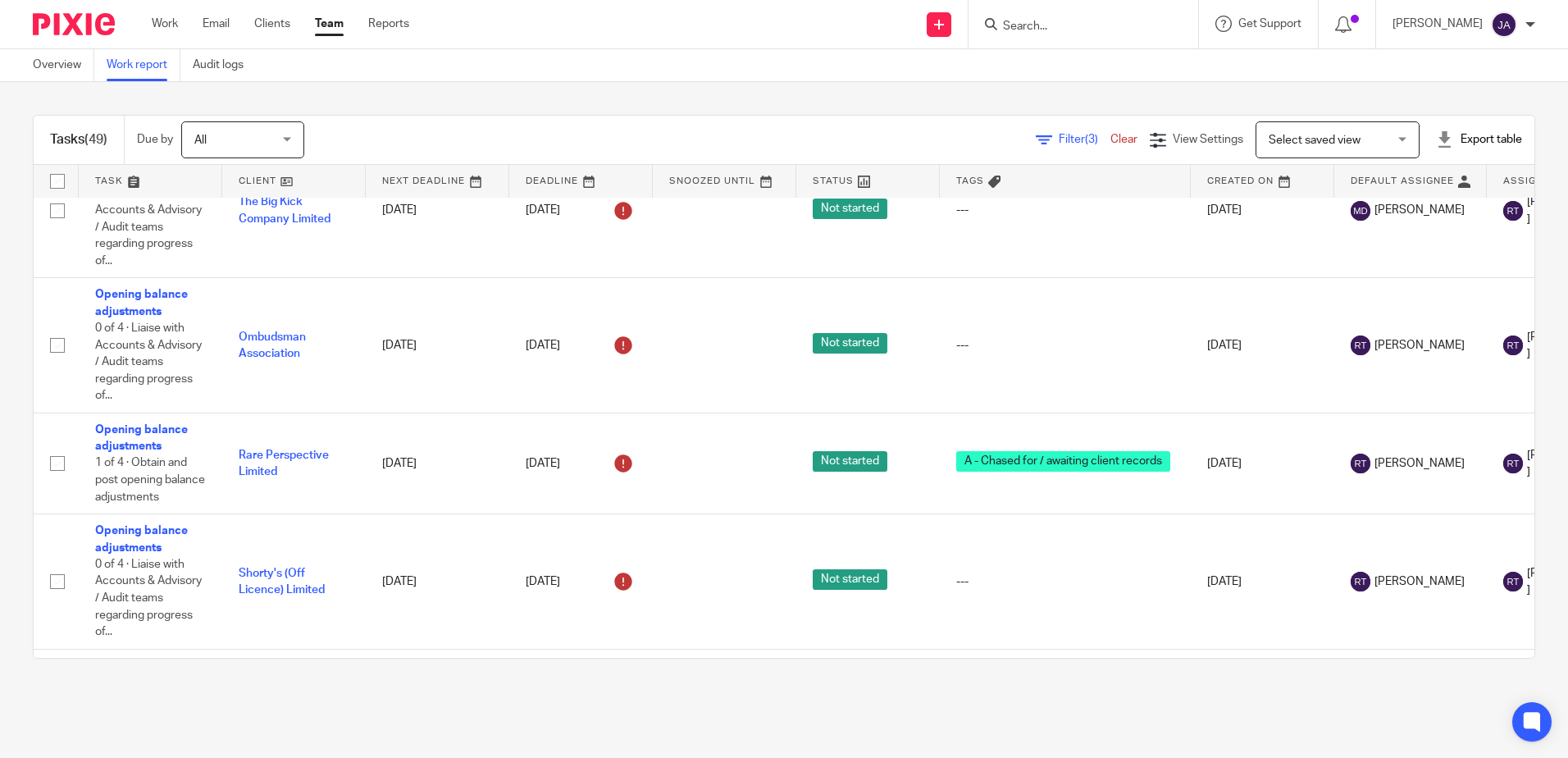
scroll to position [328, 0]
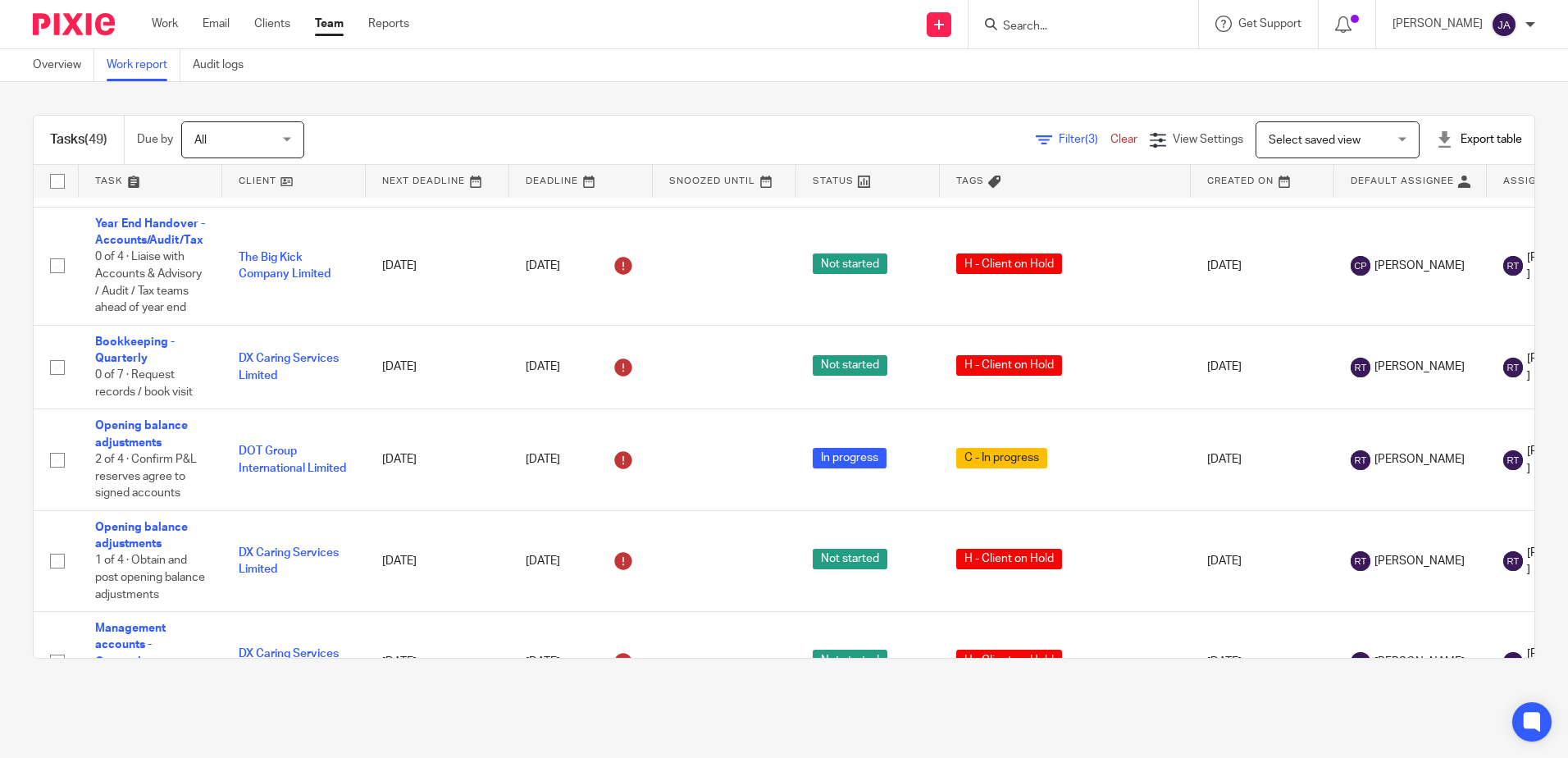
click at [1059, 133] on span "Filter (3)" at bounding box center [1085, 139] width 52 height 12
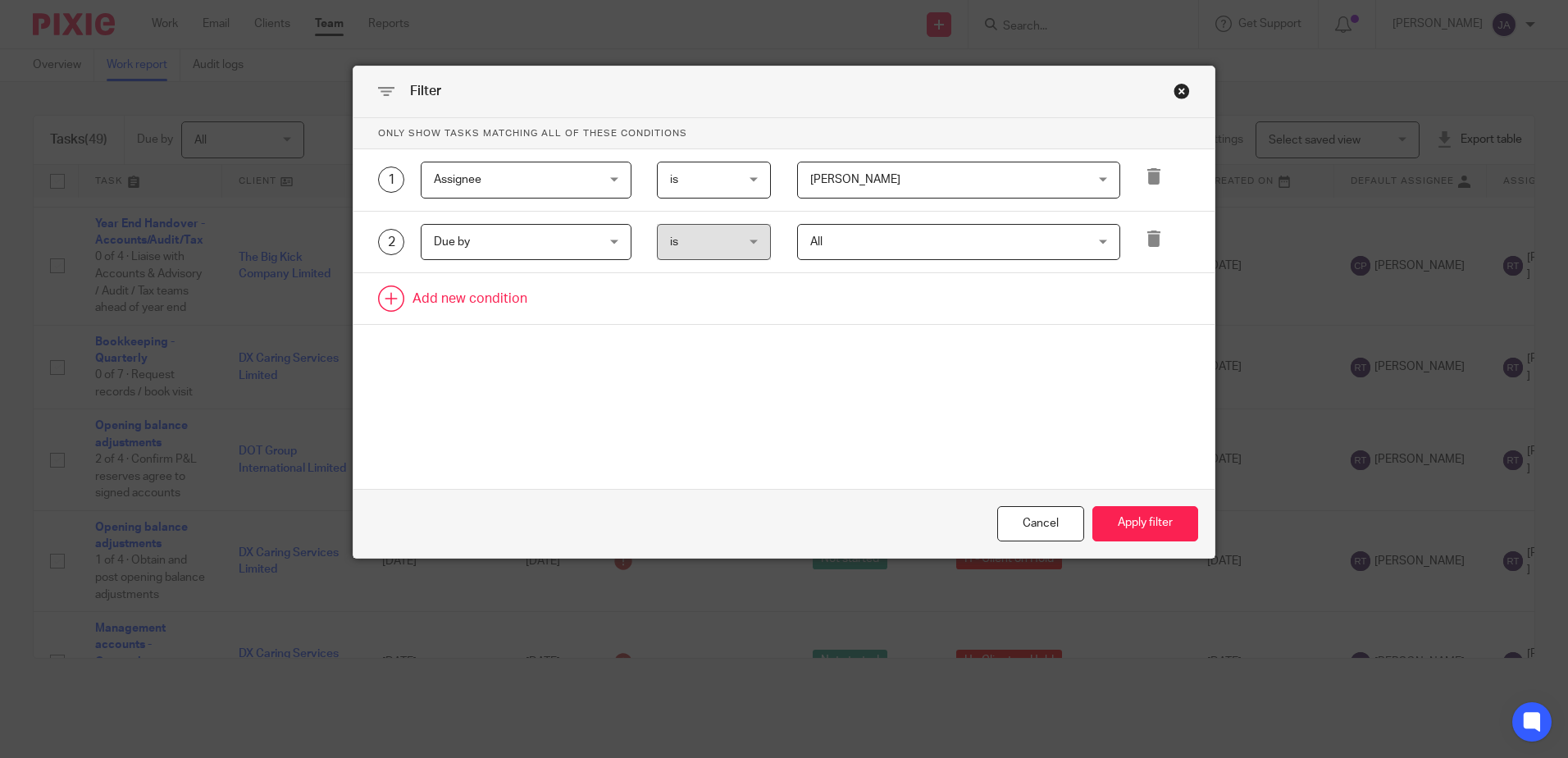
click at [446, 299] on link at bounding box center [784, 299] width 861 height 51
click at [465, 312] on div "Field" at bounding box center [513, 303] width 158 height 34
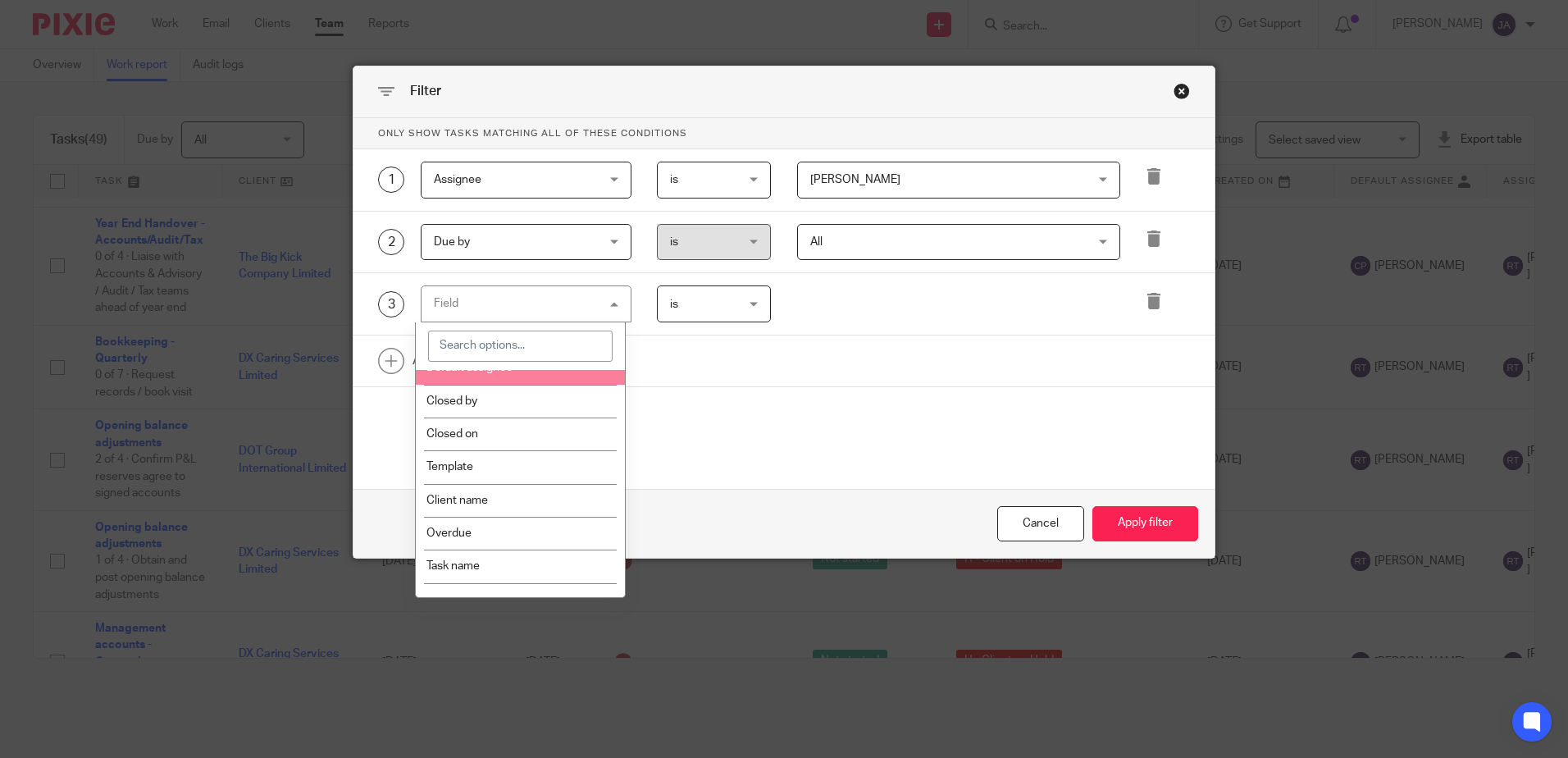
scroll to position [411, 0]
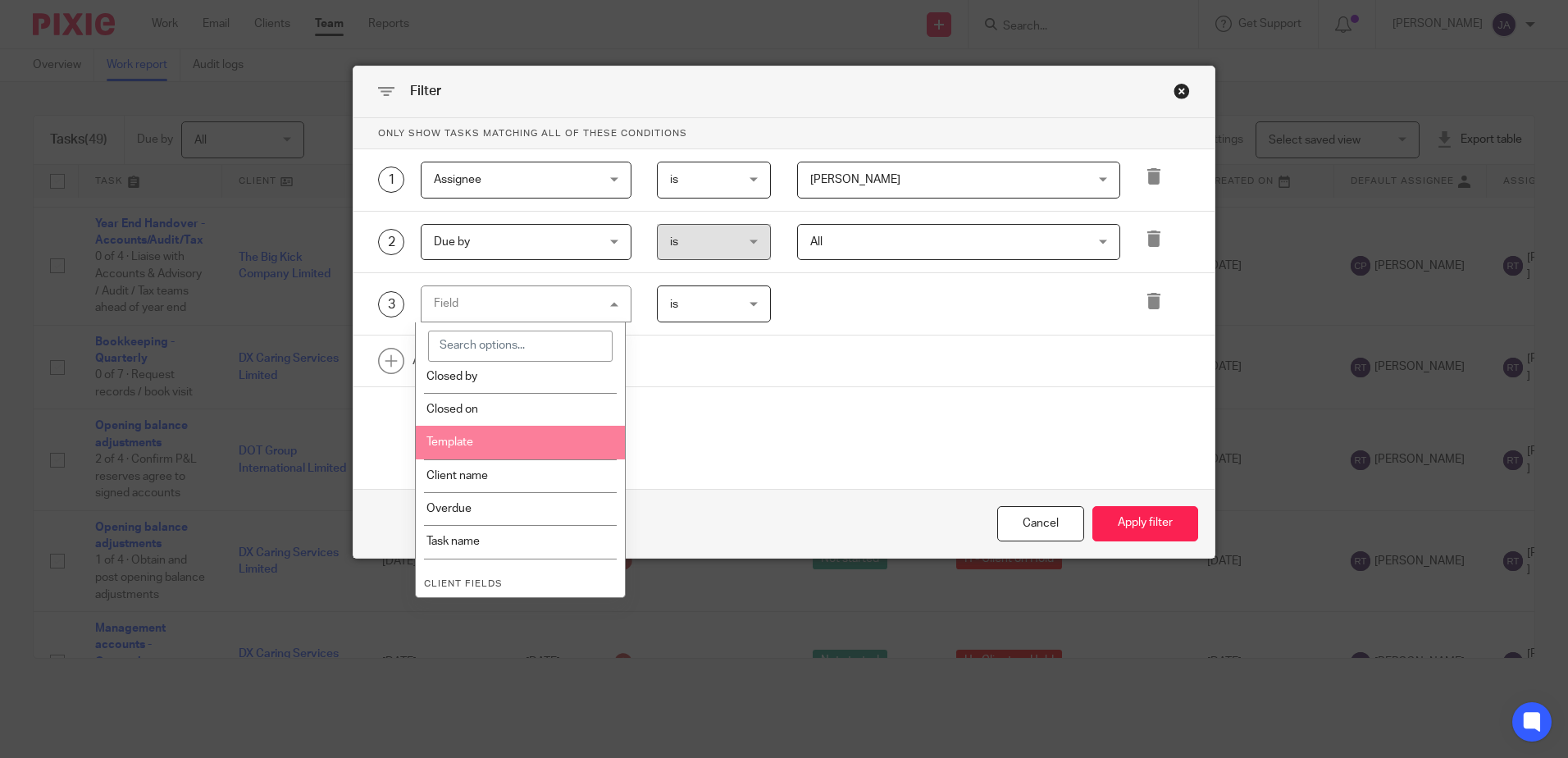
click at [498, 449] on li "Template" at bounding box center [519, 441] width 209 height 32
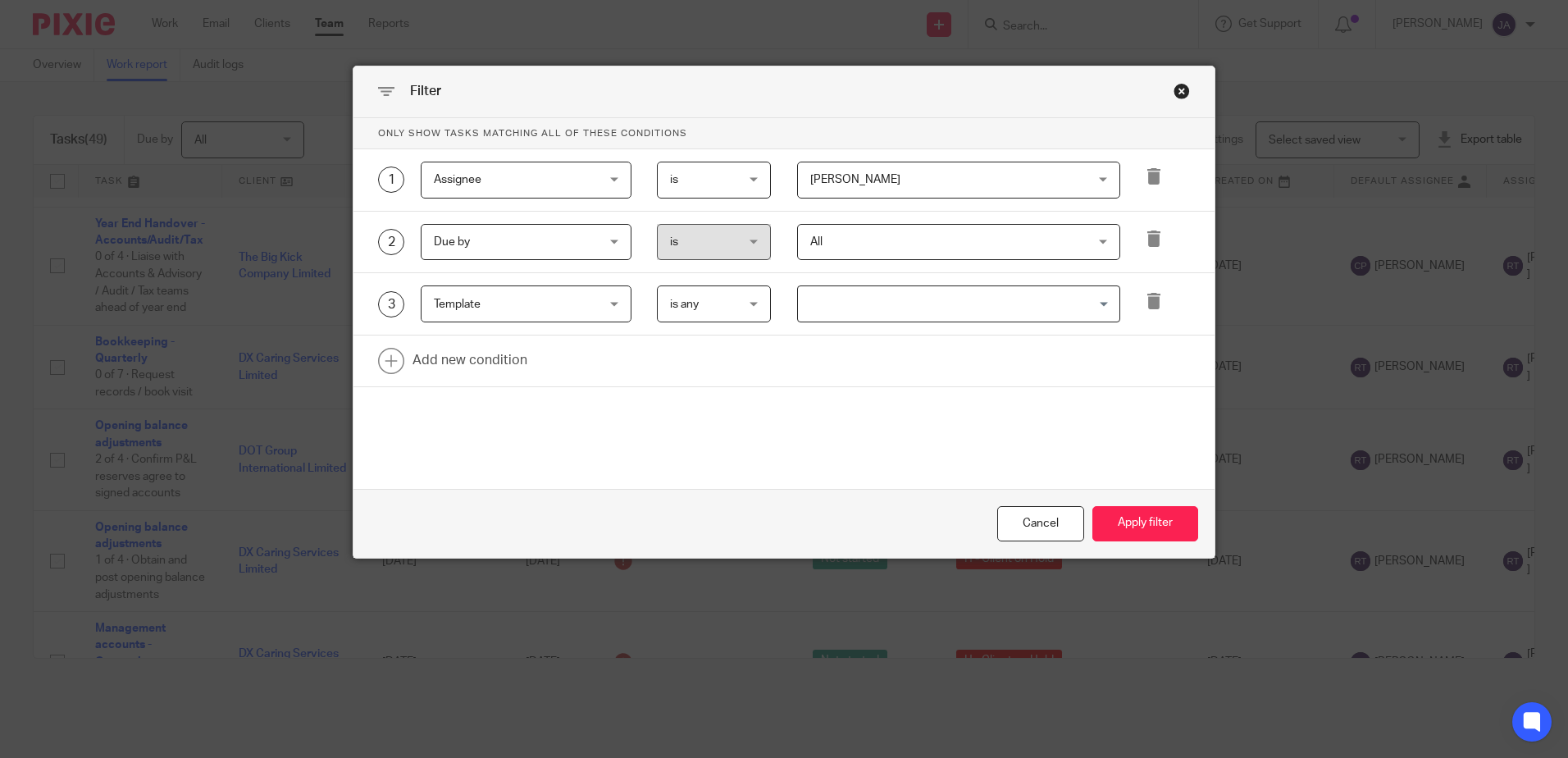
click at [741, 295] on span "is any" at bounding box center [710, 303] width 80 height 34
click at [696, 370] on span "is none" at bounding box center [681, 373] width 37 height 12
click at [870, 318] on input "Search for option" at bounding box center [955, 303] width 311 height 28
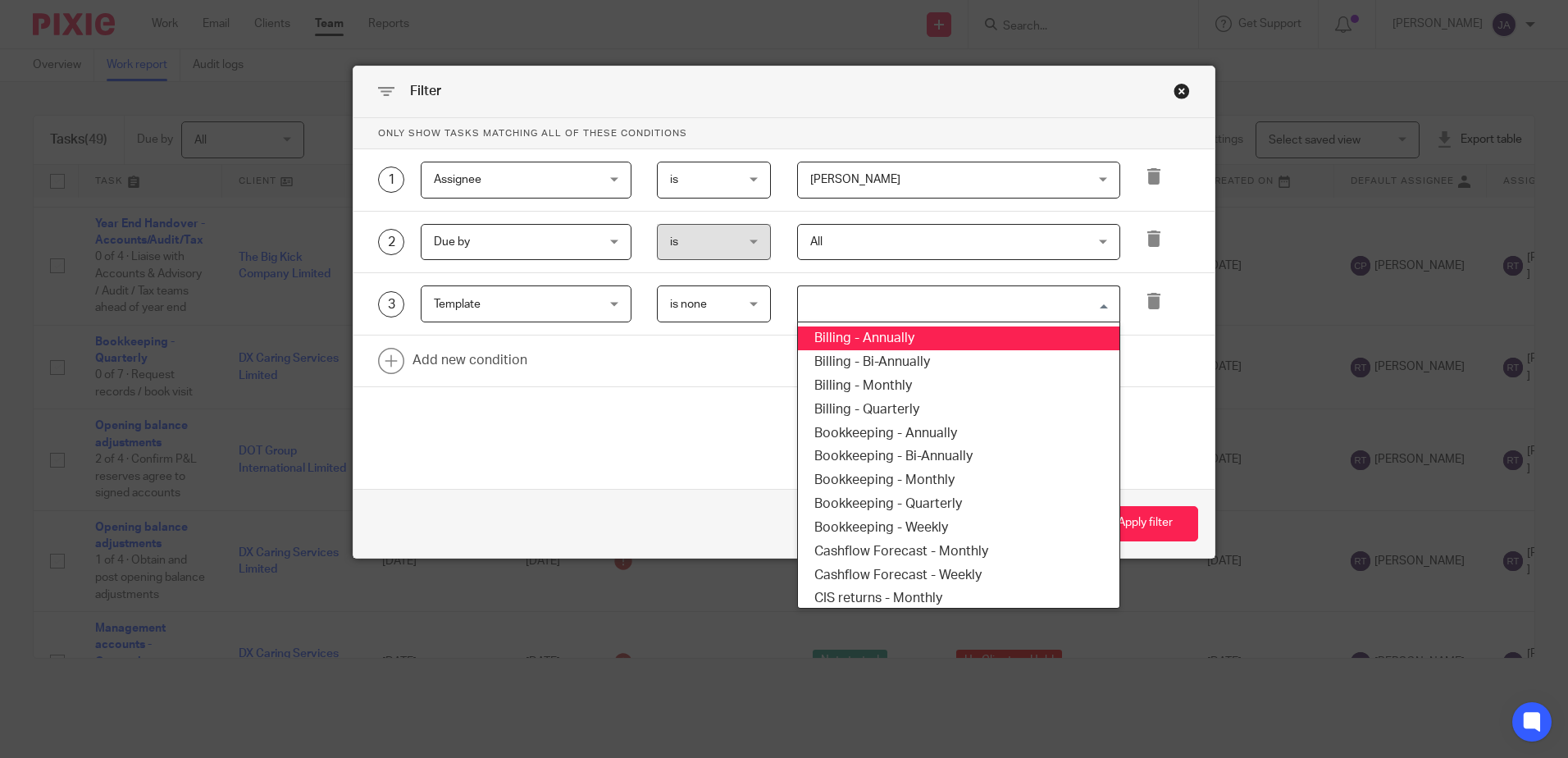
click at [944, 337] on li "Billing - Annually" at bounding box center [958, 338] width 321 height 24
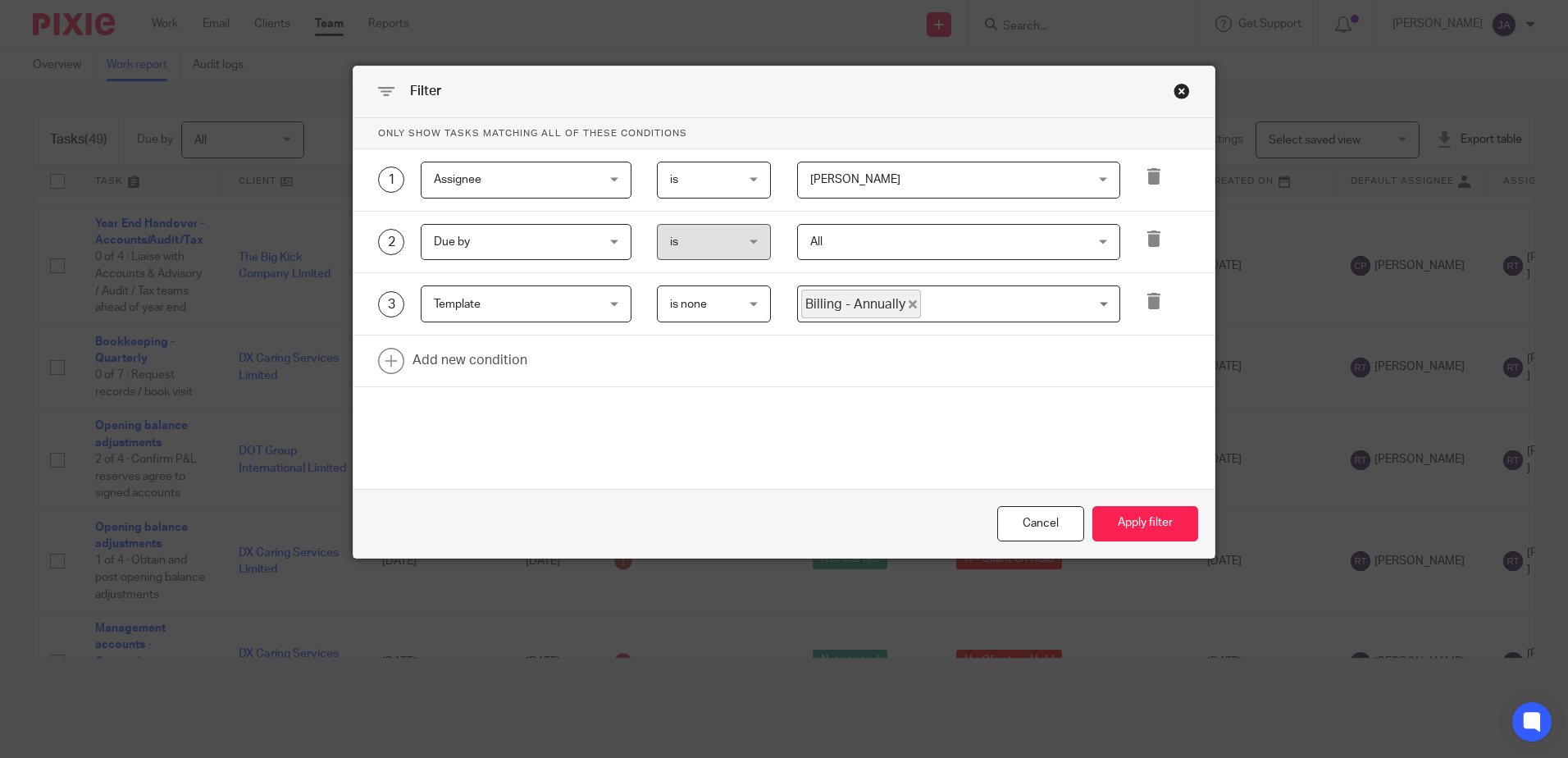
click at [923, 312] on input "Search for option" at bounding box center [1017, 303] width 188 height 28
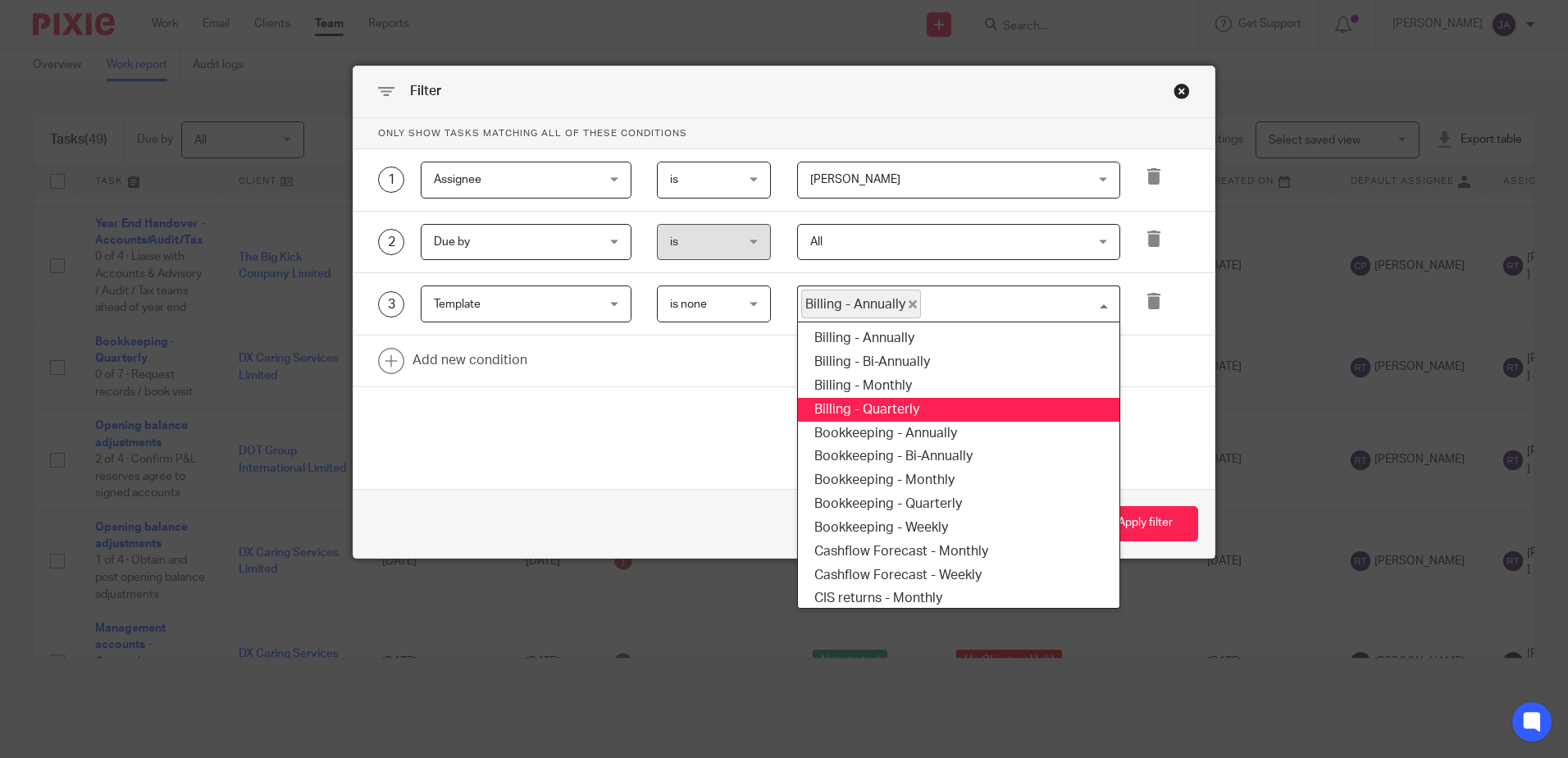
click at [902, 410] on li "Billing - Quarterly" at bounding box center [958, 410] width 321 height 24
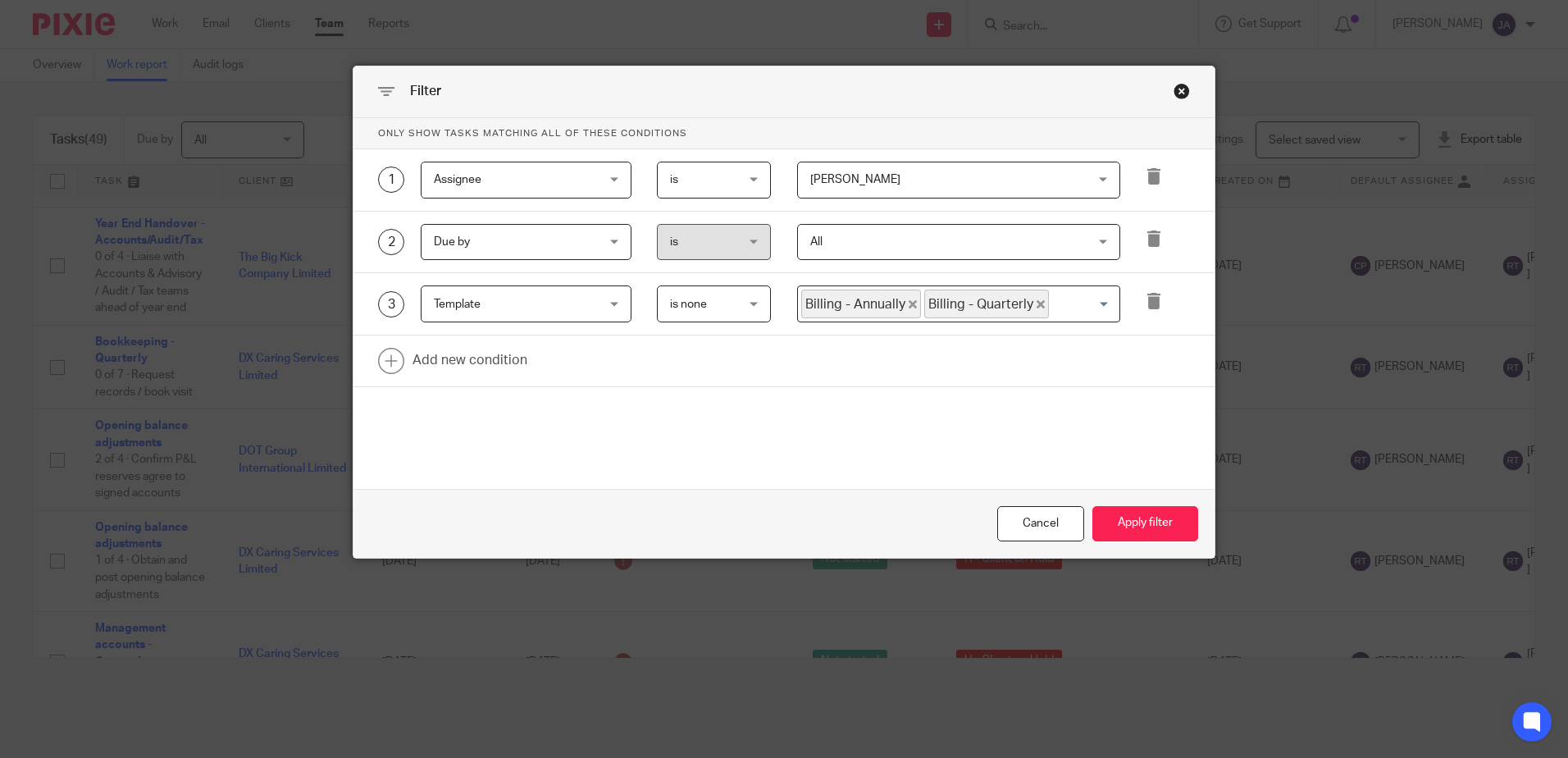
click at [1036, 304] on span "Billing - Quarterly" at bounding box center [986, 303] width 124 height 28
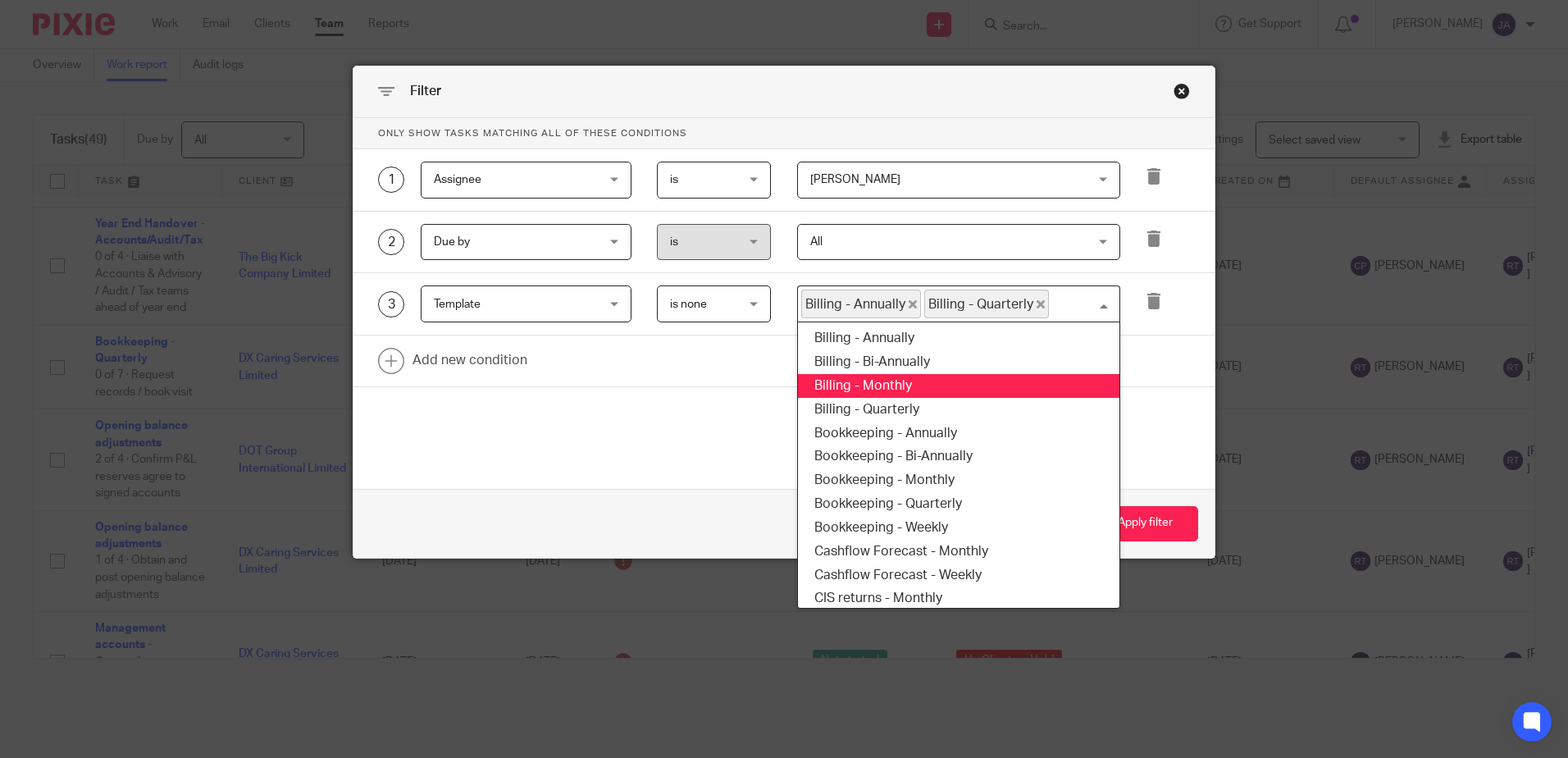
click at [909, 380] on li "Billing - Monthly" at bounding box center [958, 386] width 321 height 24
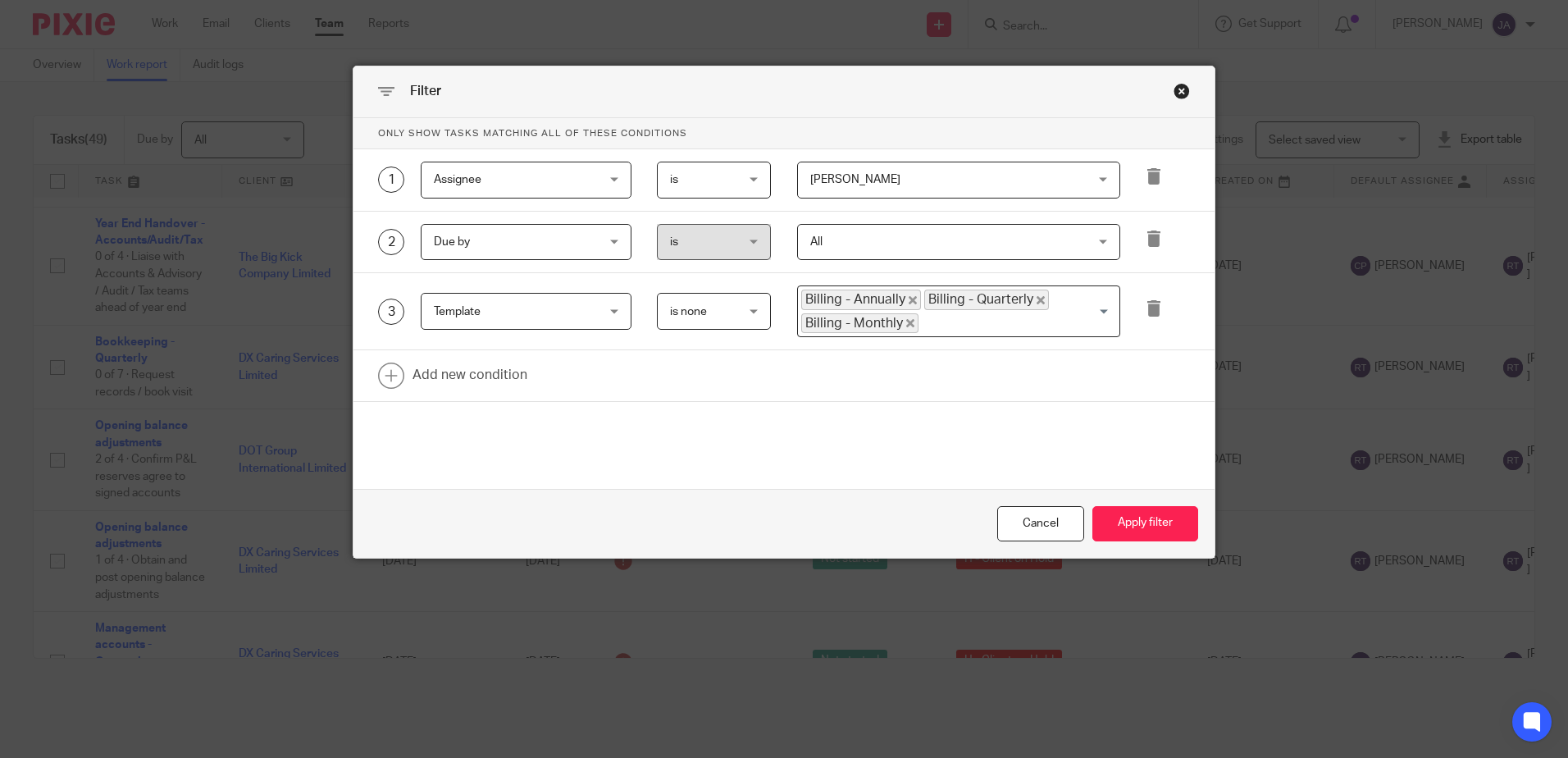
click at [1005, 321] on input "Search for option" at bounding box center [1015, 324] width 190 height 20
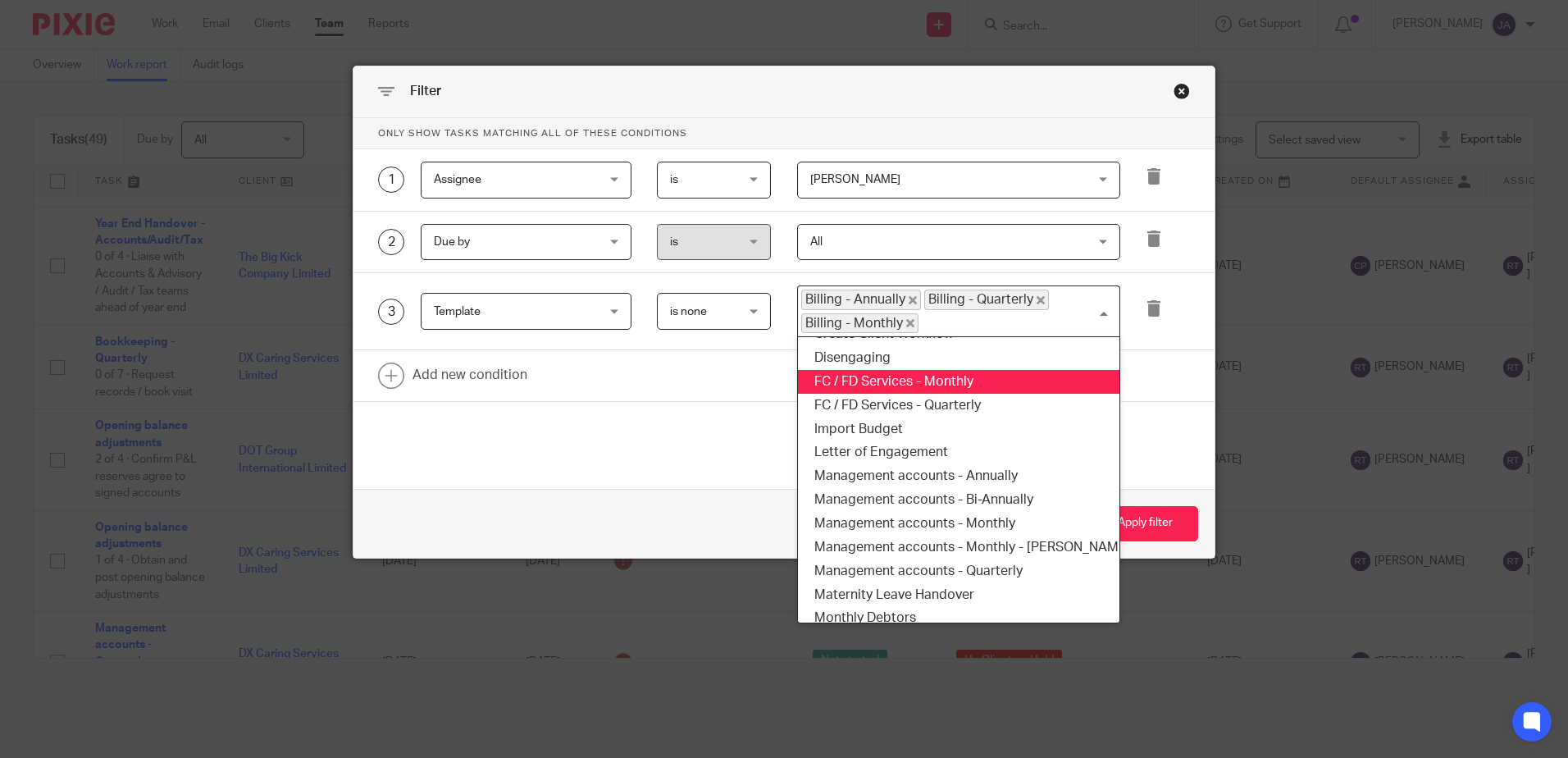
scroll to position [328, 0]
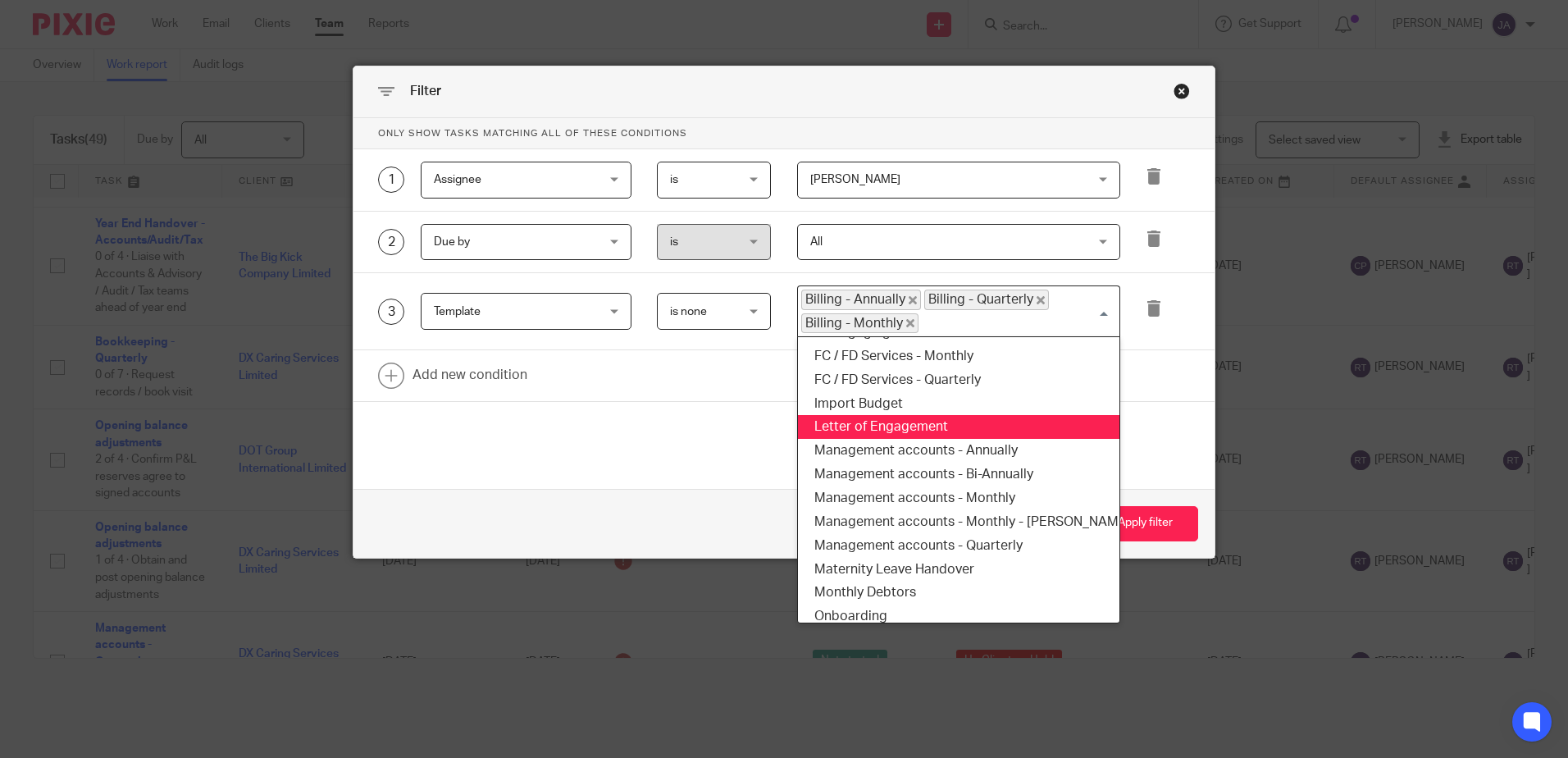
click at [964, 438] on li "Letter of Engagement" at bounding box center [958, 428] width 321 height 24
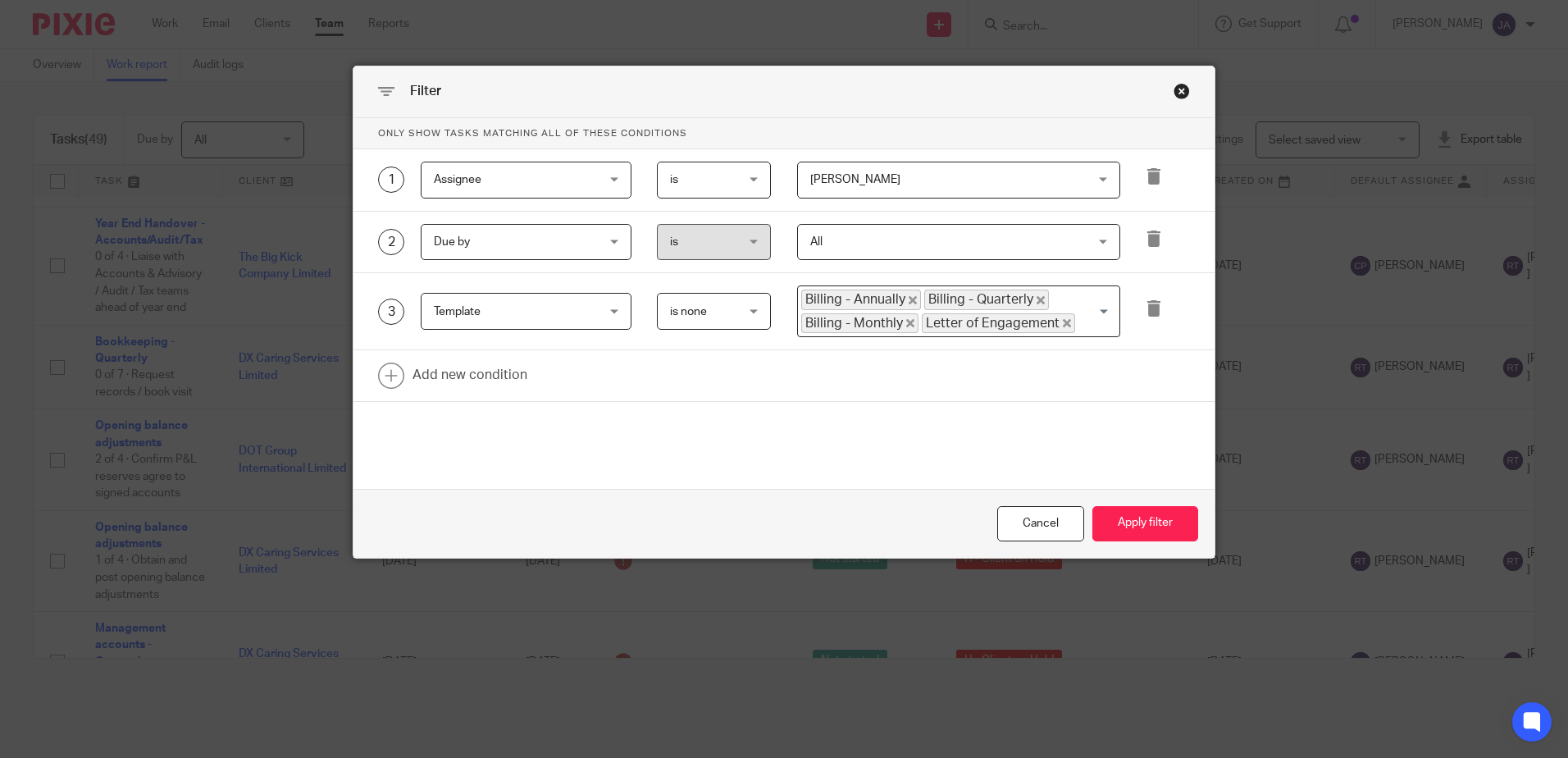
click at [1084, 329] on input "Search for option" at bounding box center [1094, 324] width 33 height 20
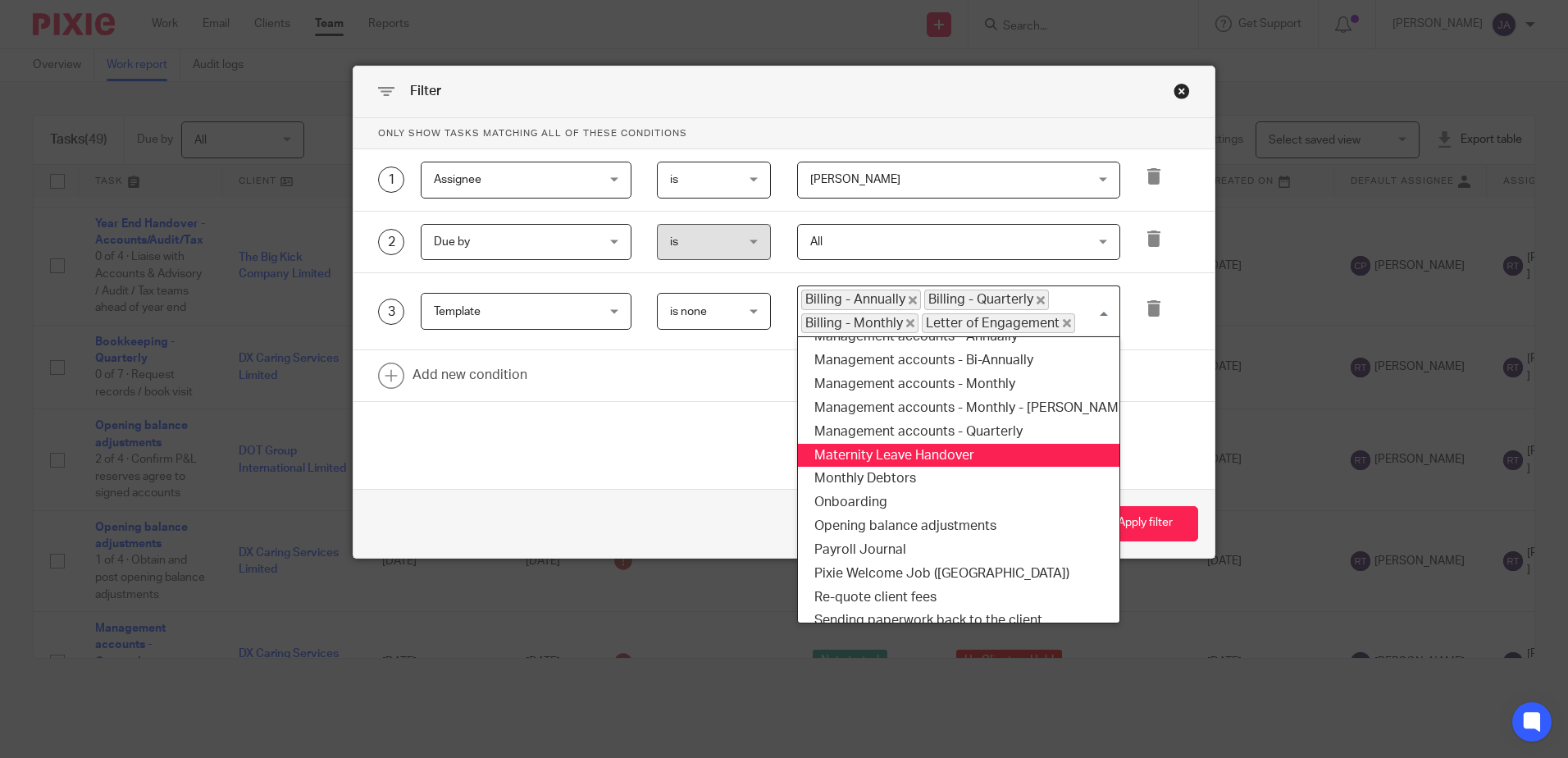
scroll to position [471, 0]
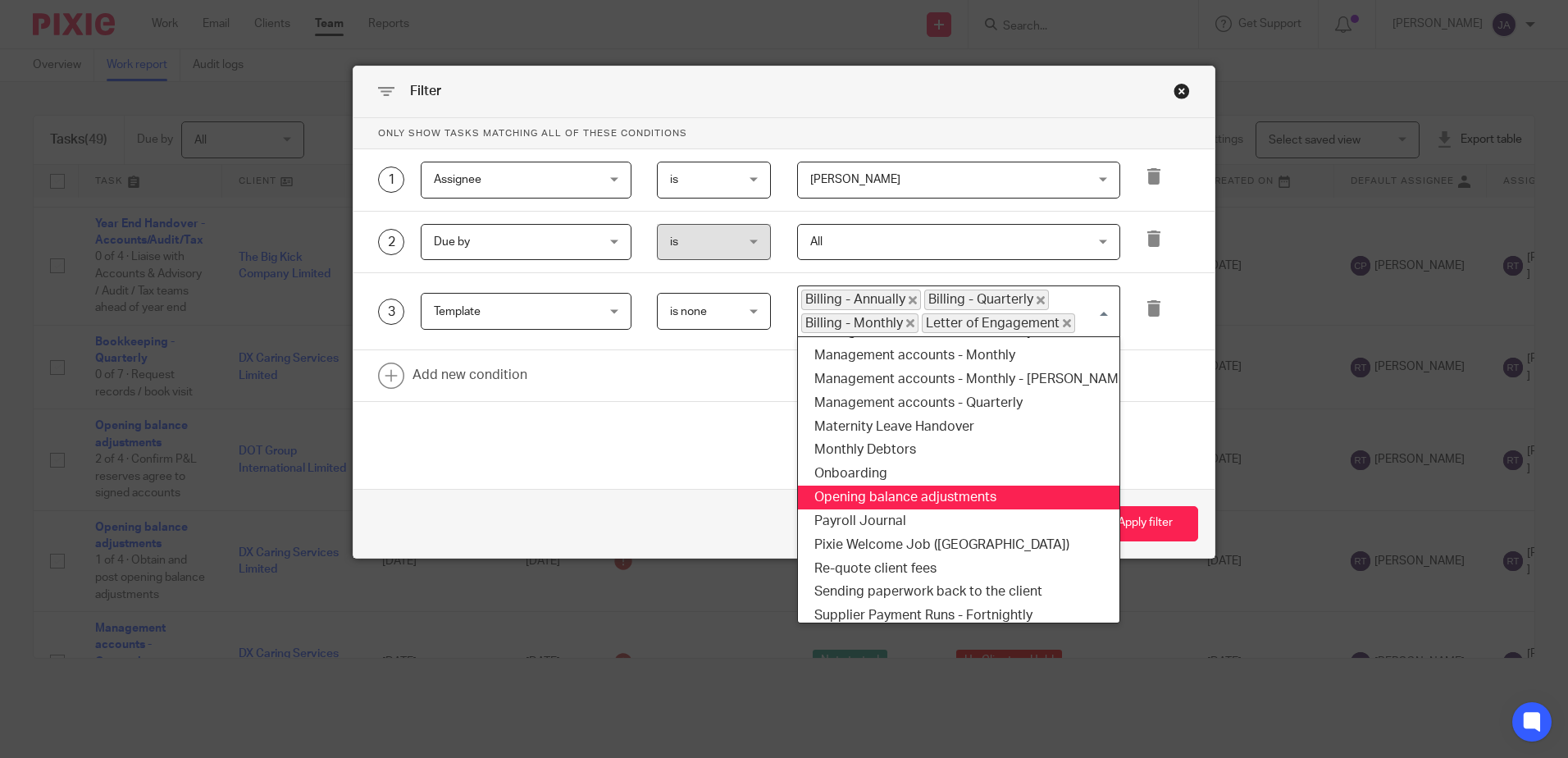
click at [925, 497] on li "Opening balance adjustments" at bounding box center [958, 498] width 321 height 24
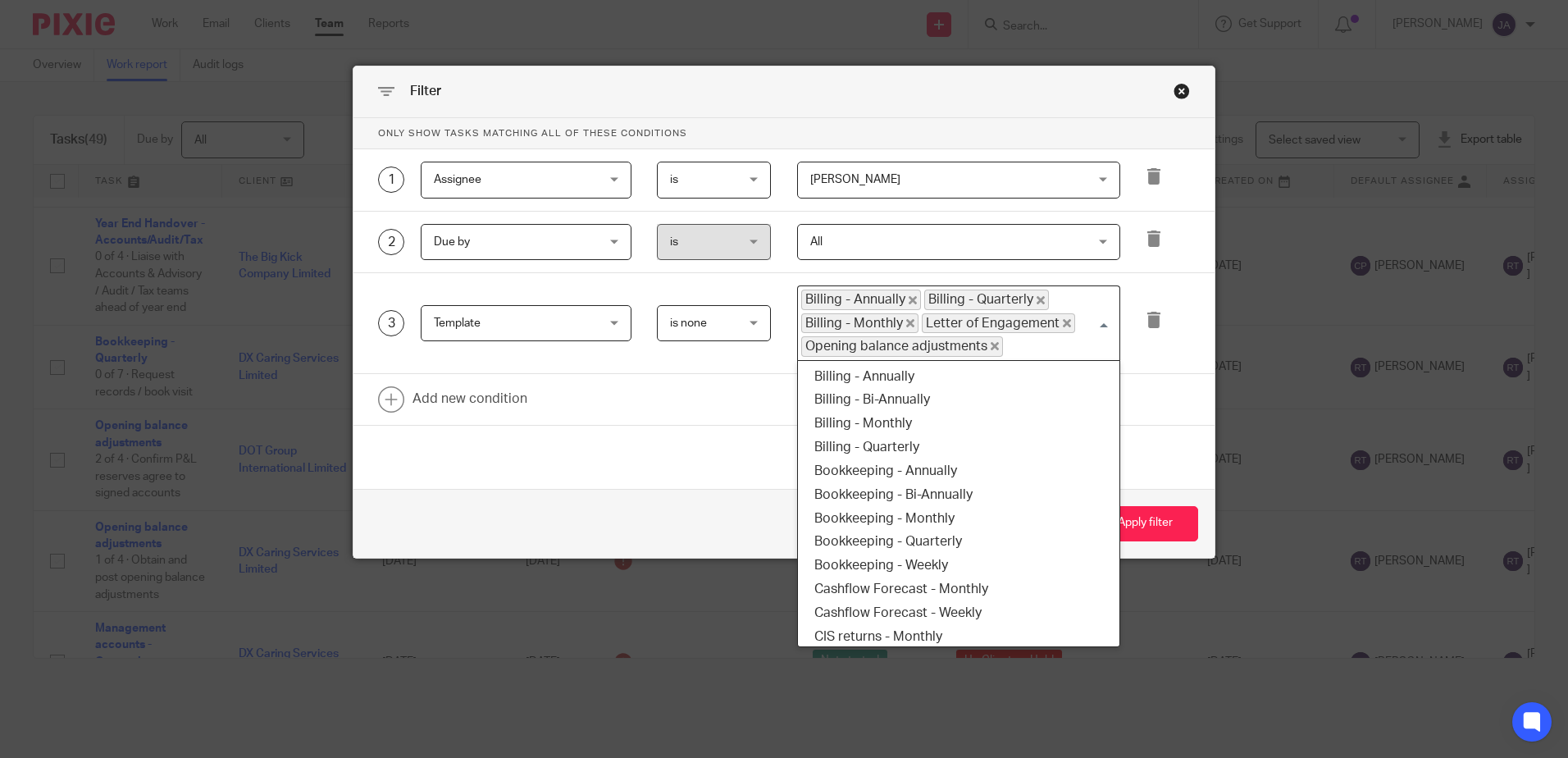
click at [1068, 342] on input "Search for option" at bounding box center [1057, 346] width 106 height 20
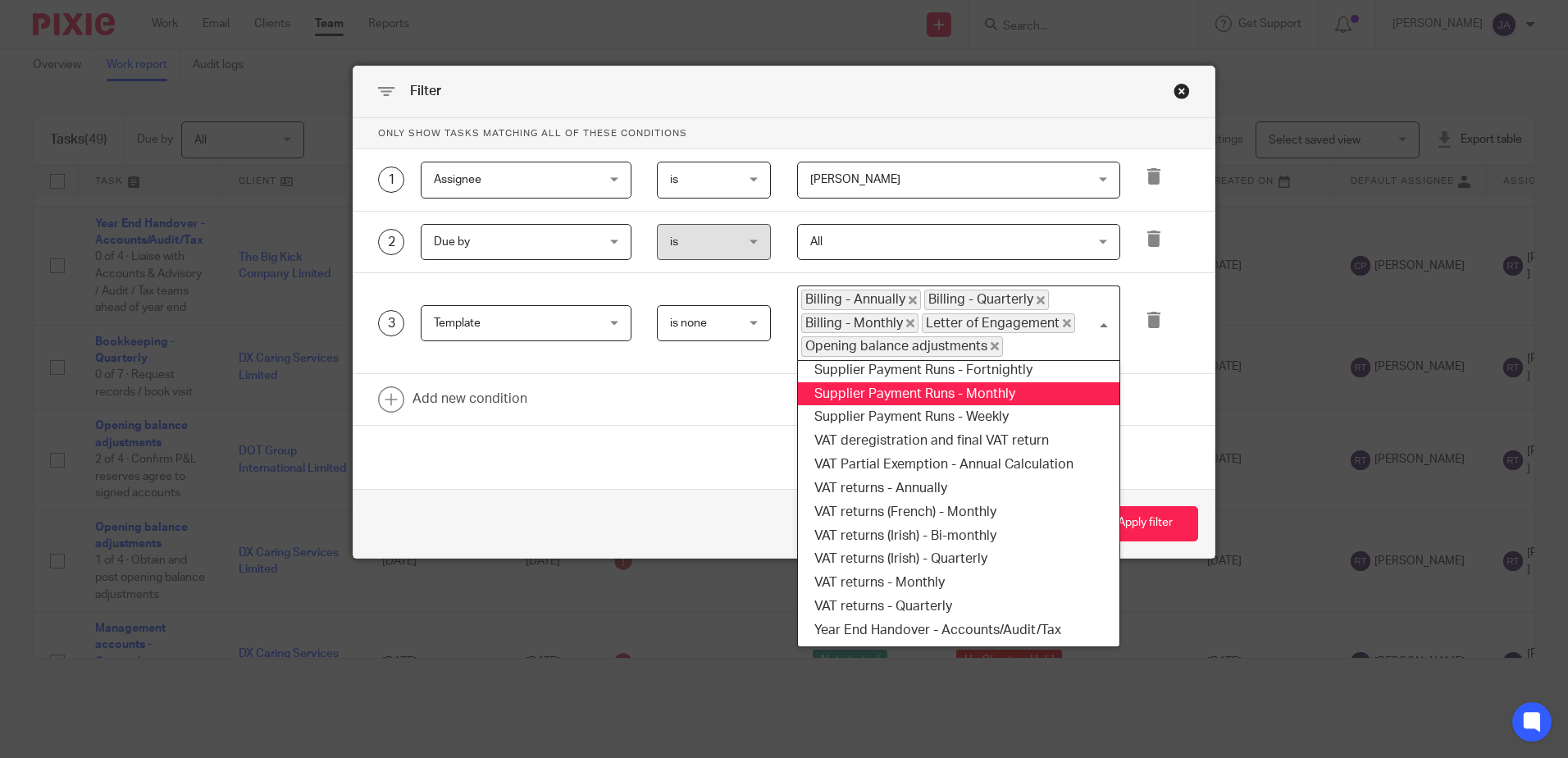
scroll to position [753, 0]
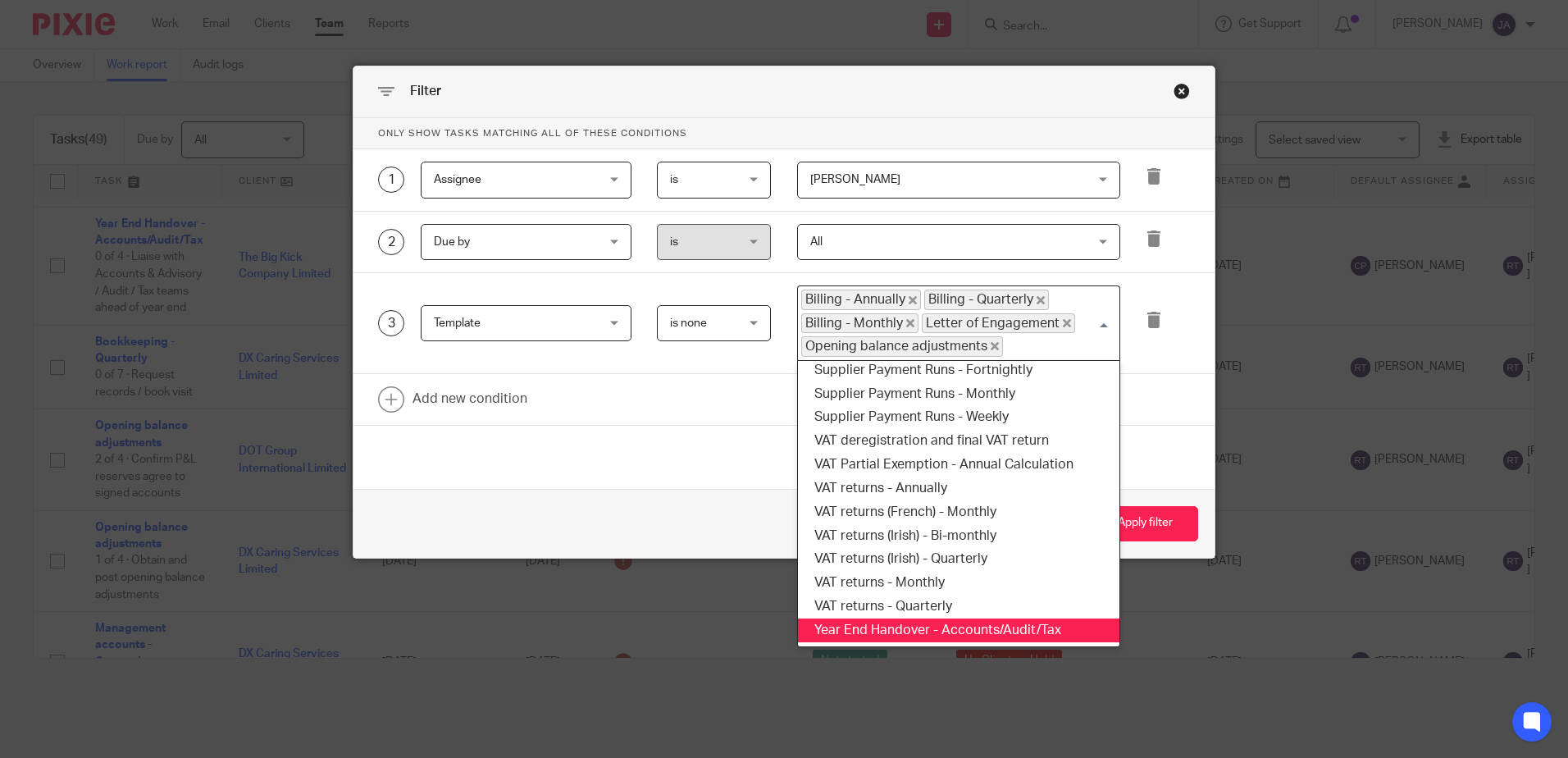
click at [959, 619] on li "Year End Handover - Accounts/Audit/Tax" at bounding box center [958, 631] width 321 height 24
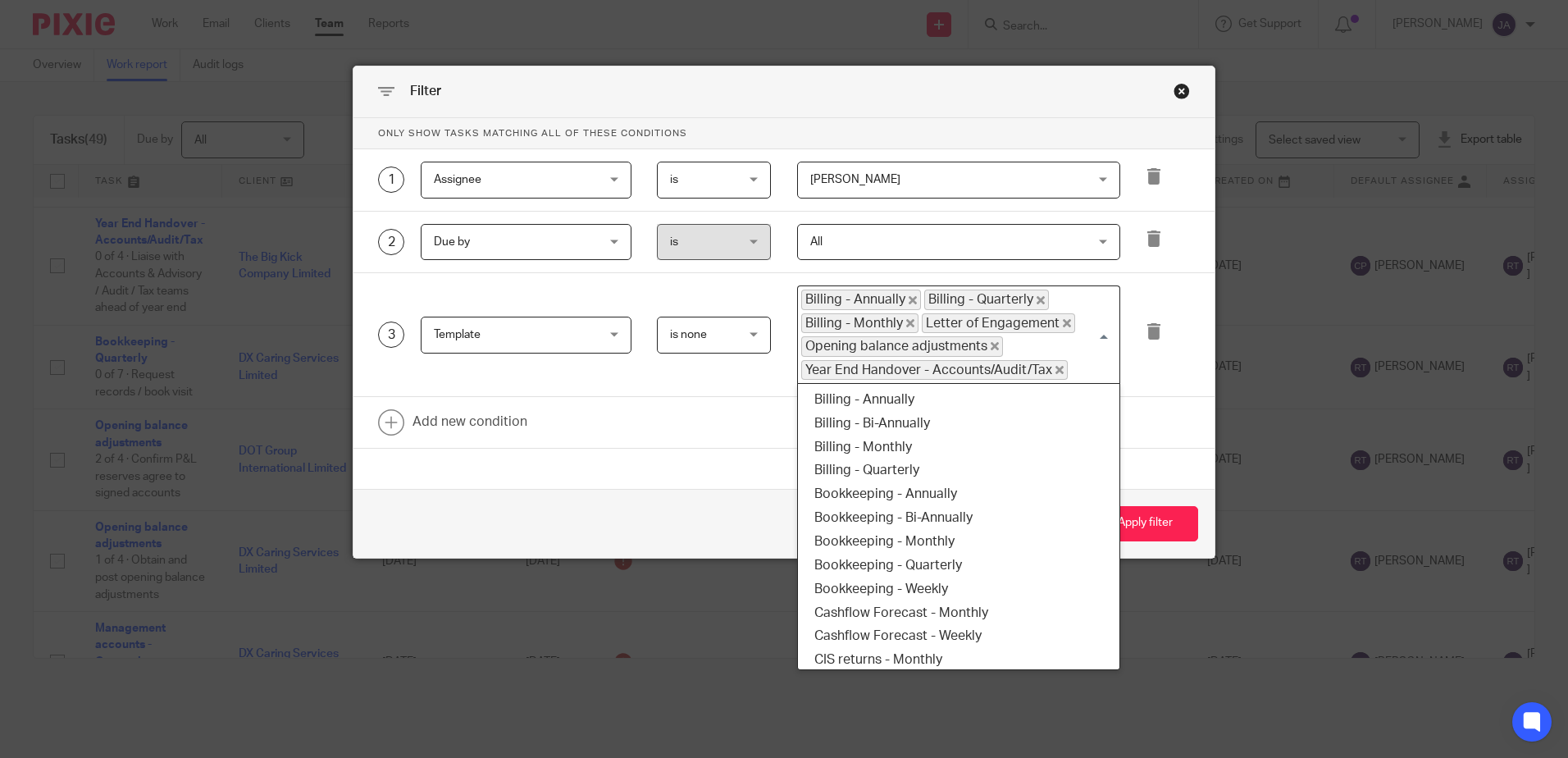
click at [1077, 376] on input "Search for option" at bounding box center [1091, 370] width 41 height 20
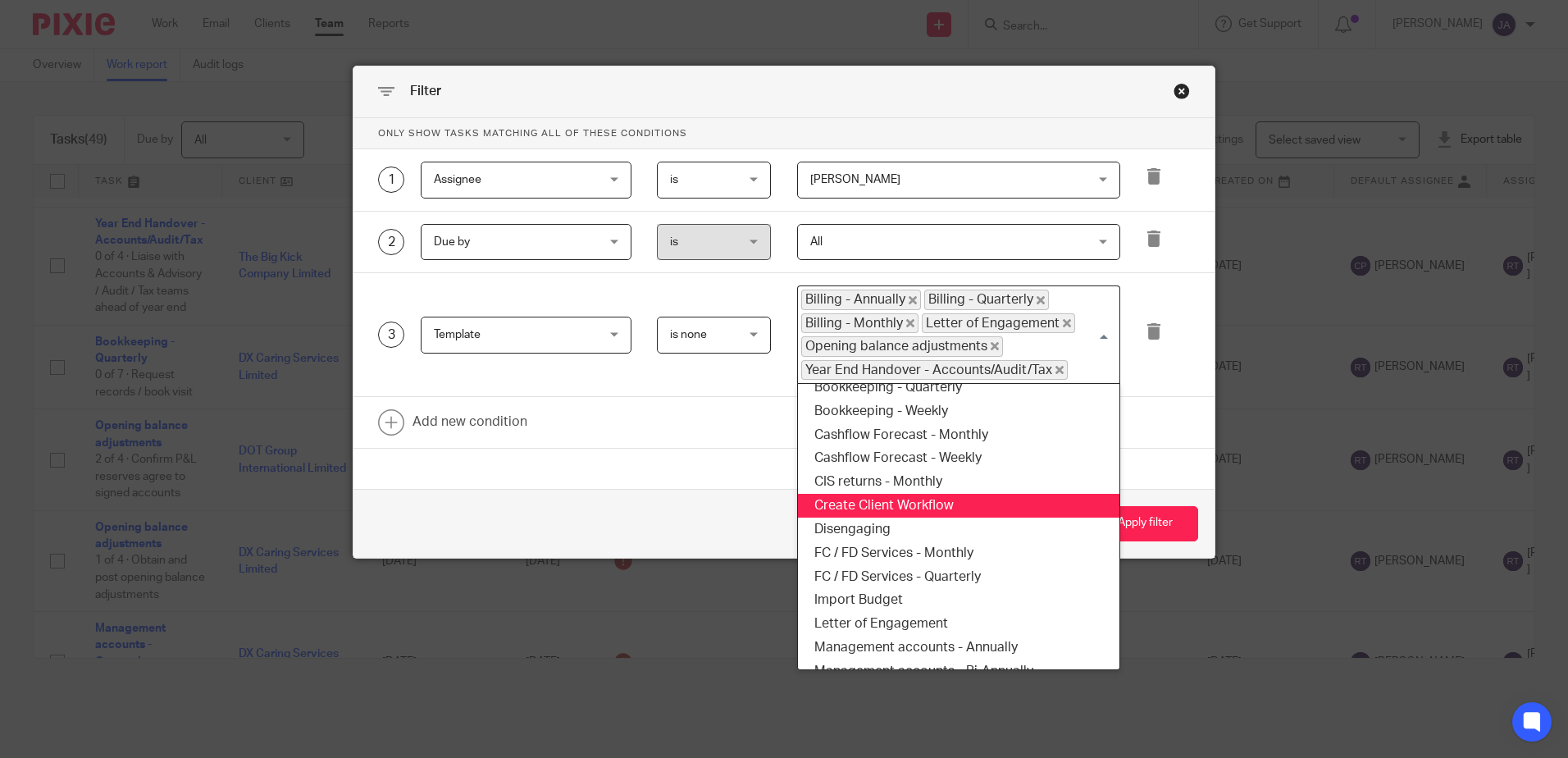
click at [959, 507] on li "Create Client Workflow" at bounding box center [958, 506] width 321 height 24
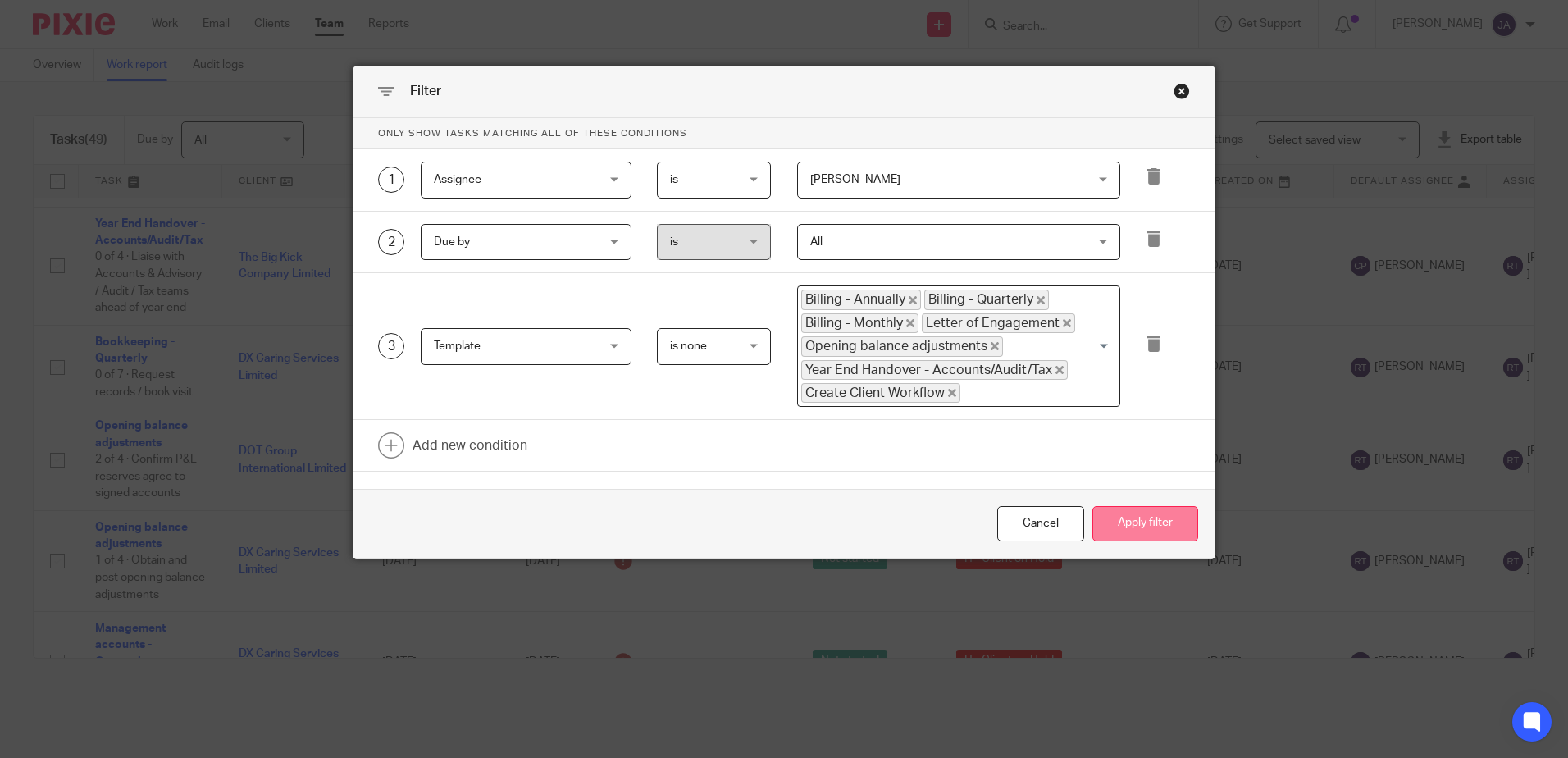
click at [1155, 527] on button "Apply filter" at bounding box center [1146, 524] width 106 height 35
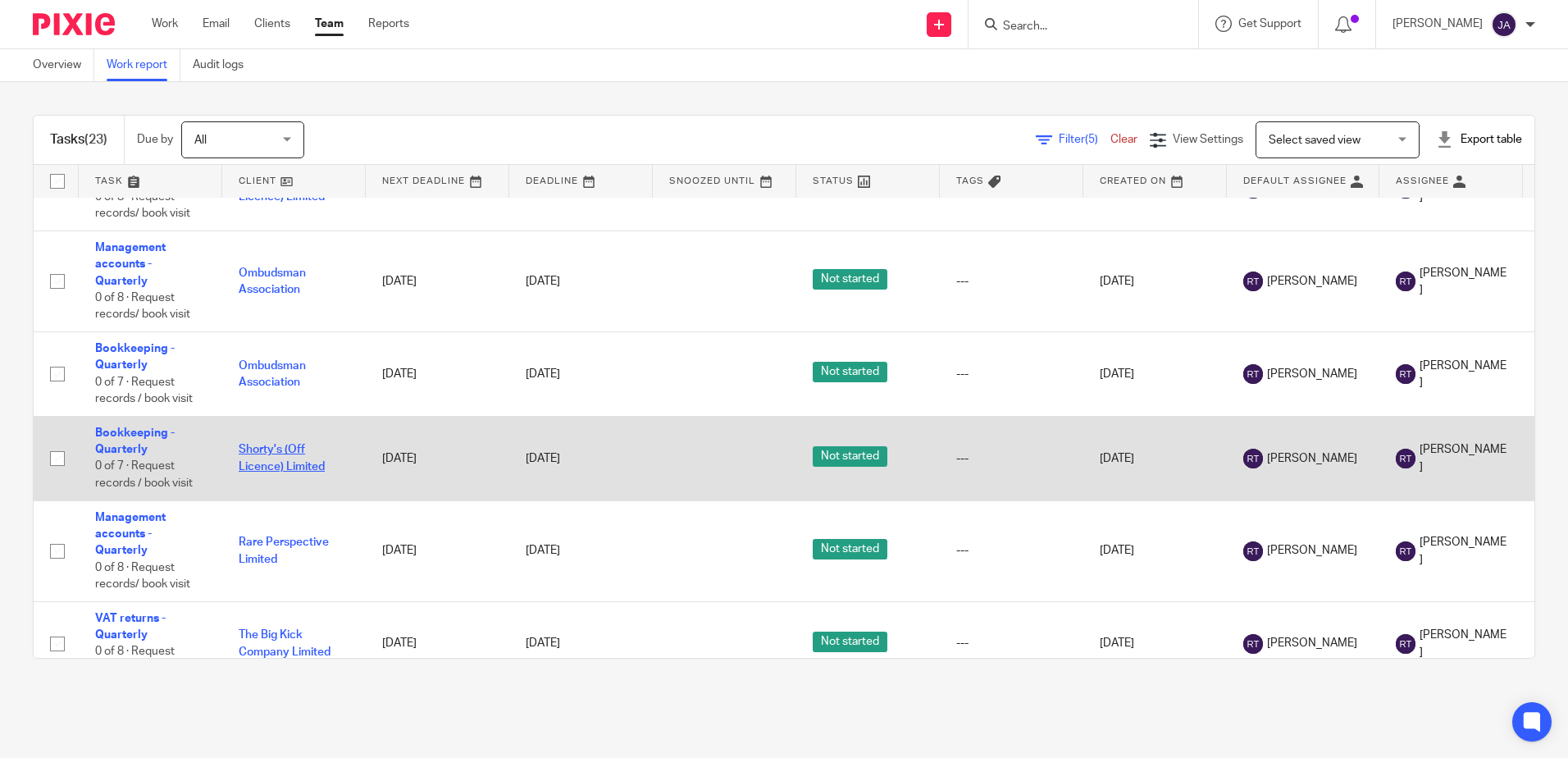
scroll to position [1395, 0]
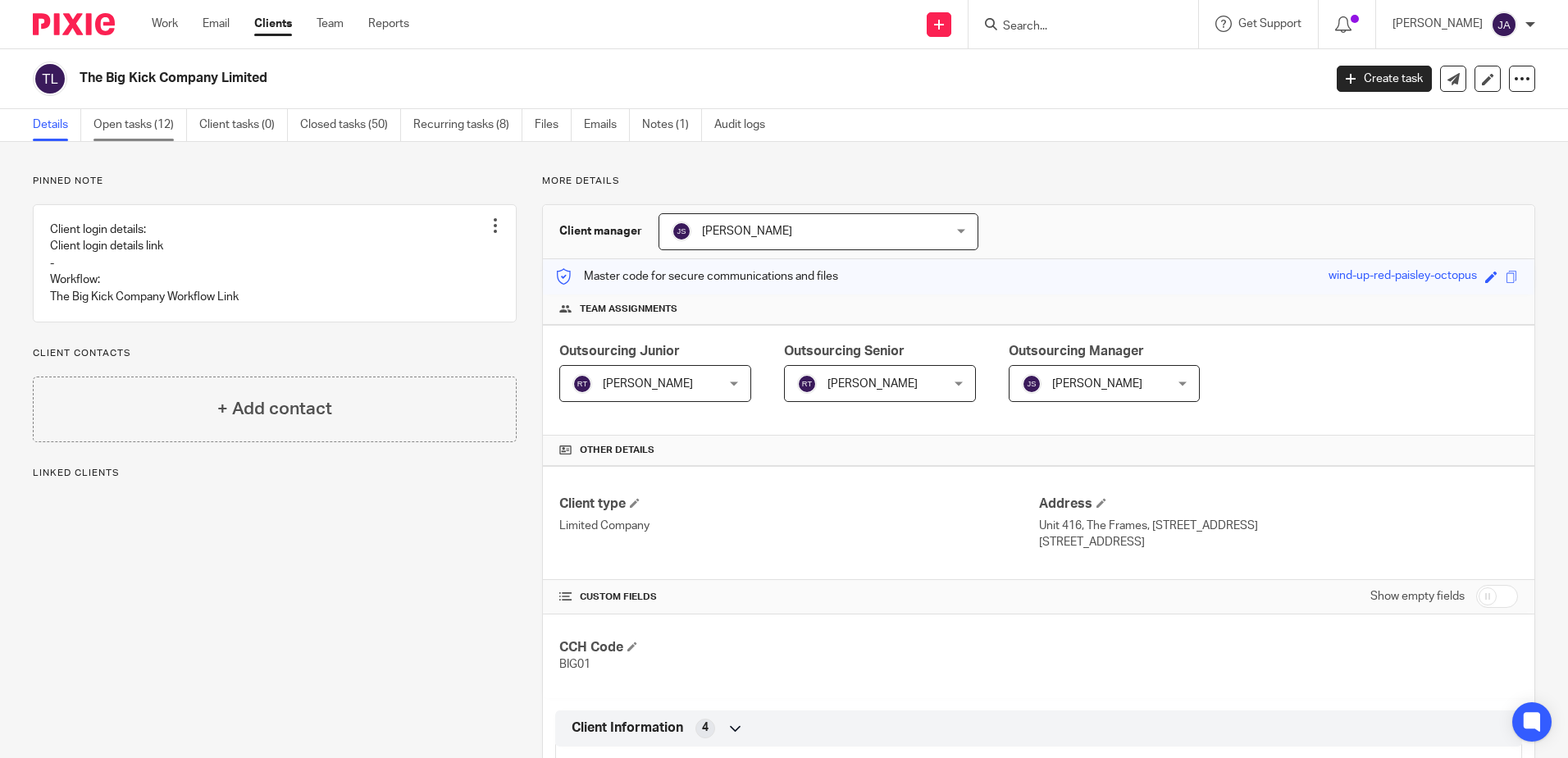
click at [143, 127] on link "Open tasks (12)" at bounding box center [139, 125] width 93 height 32
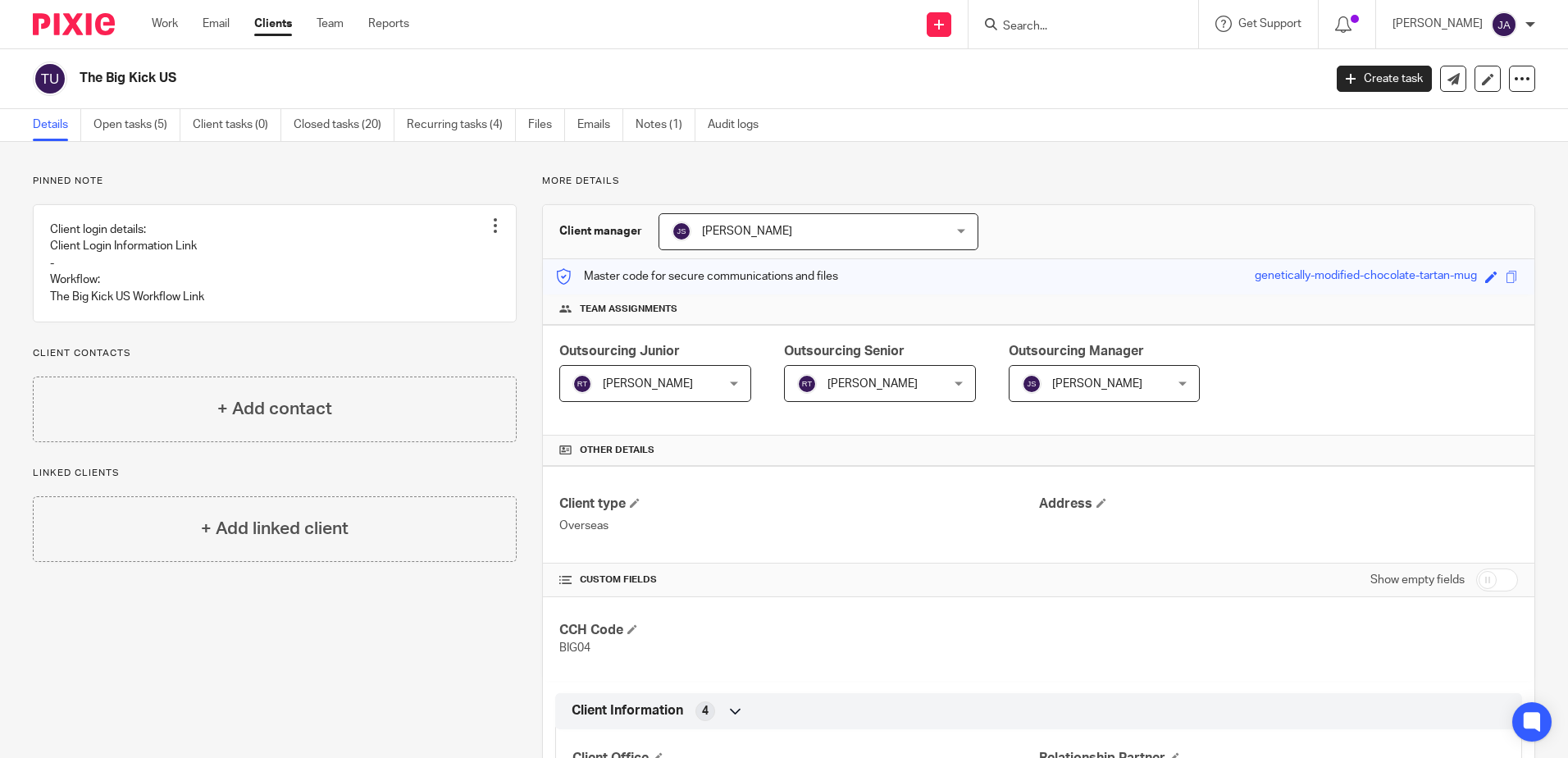
click at [597, 365] on div "[PERSON_NAME] [PERSON_NAME]" at bounding box center [656, 383] width 192 height 37
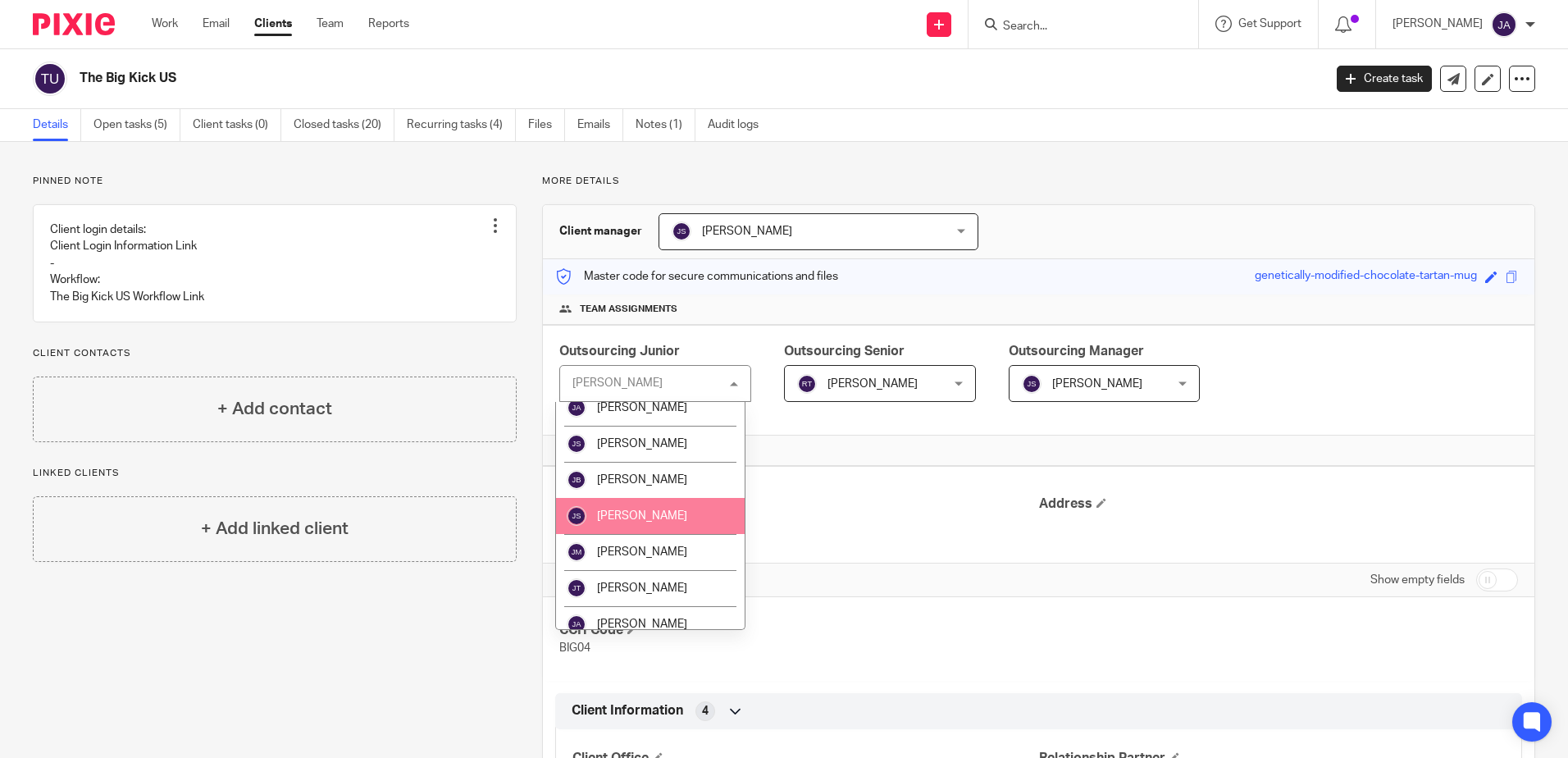
scroll to position [1067, 0]
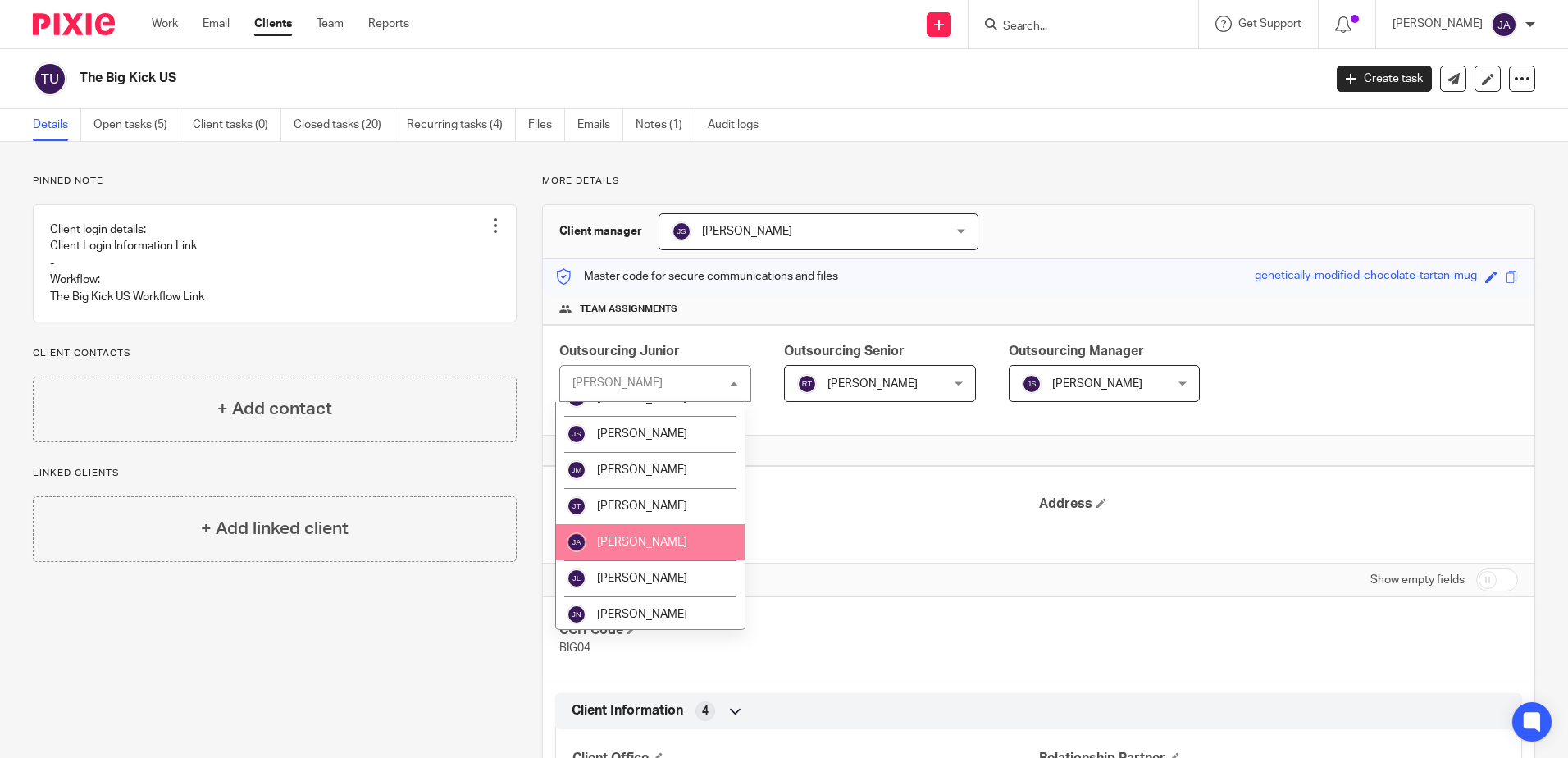
click at [645, 542] on span "[PERSON_NAME]" at bounding box center [642, 542] width 90 height 12
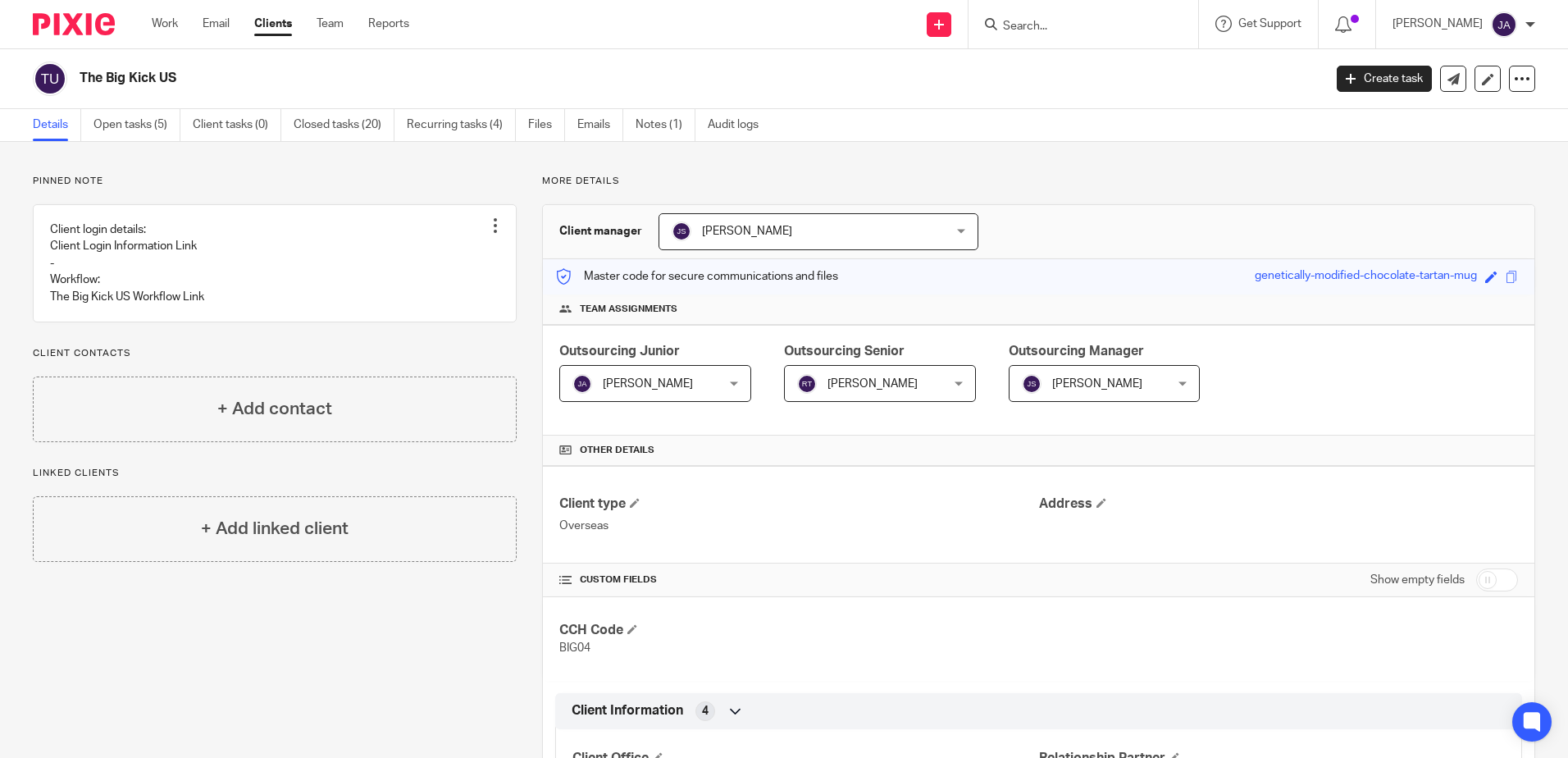
click at [929, 395] on span "[PERSON_NAME]" at bounding box center [868, 382] width 142 height 34
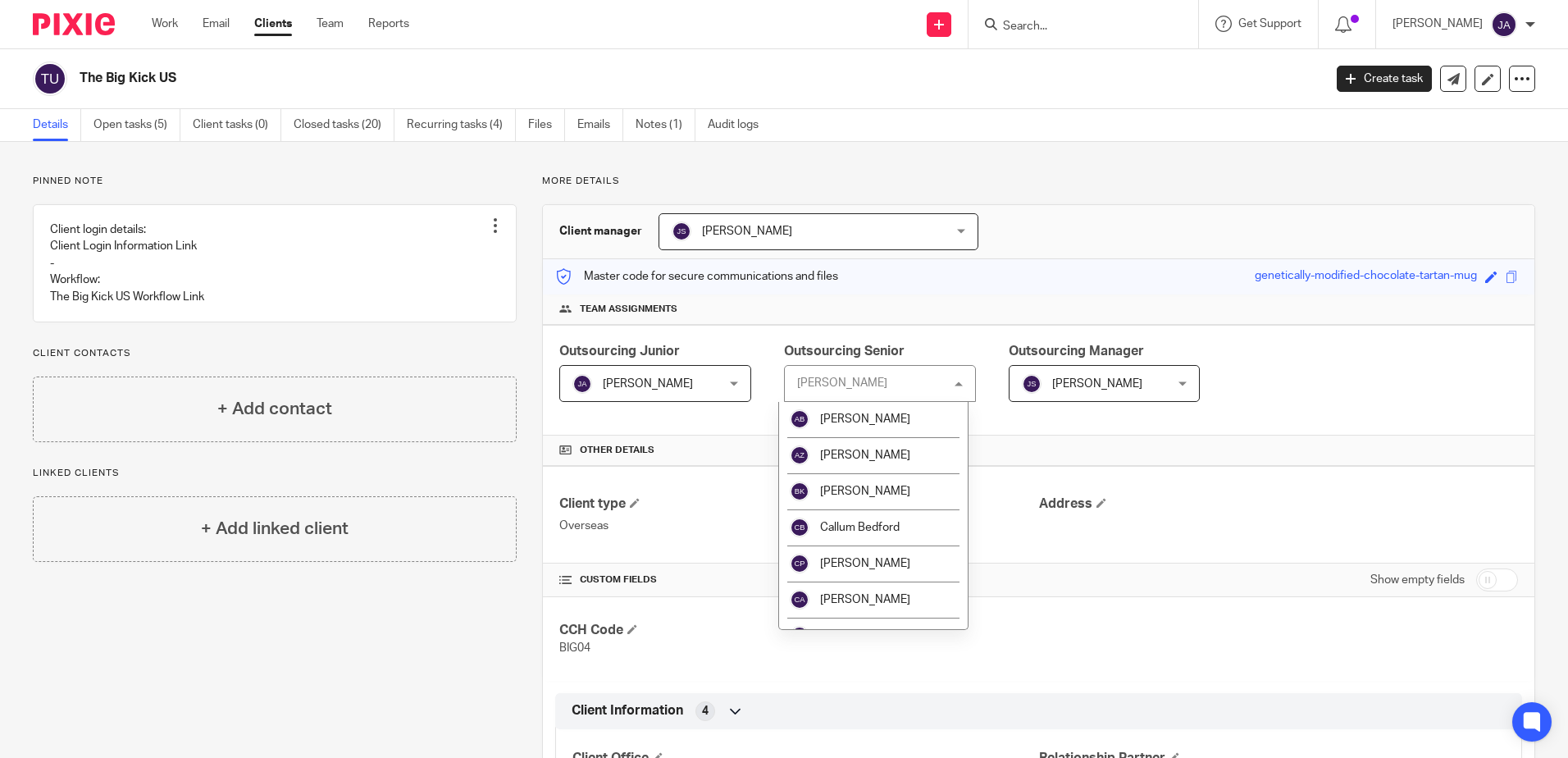
scroll to position [328, 0]
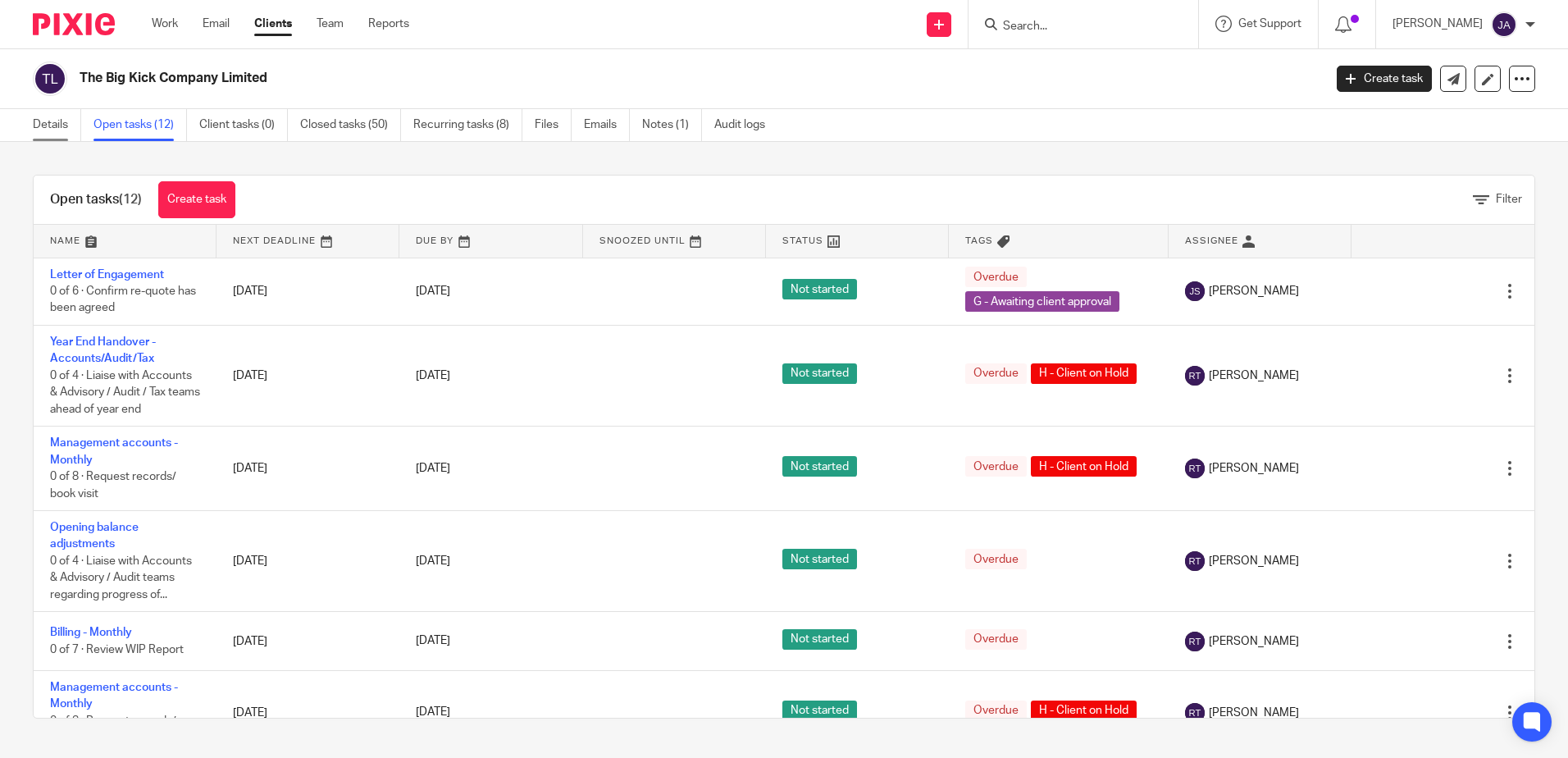
click at [44, 117] on link "Details" at bounding box center [56, 125] width 48 height 32
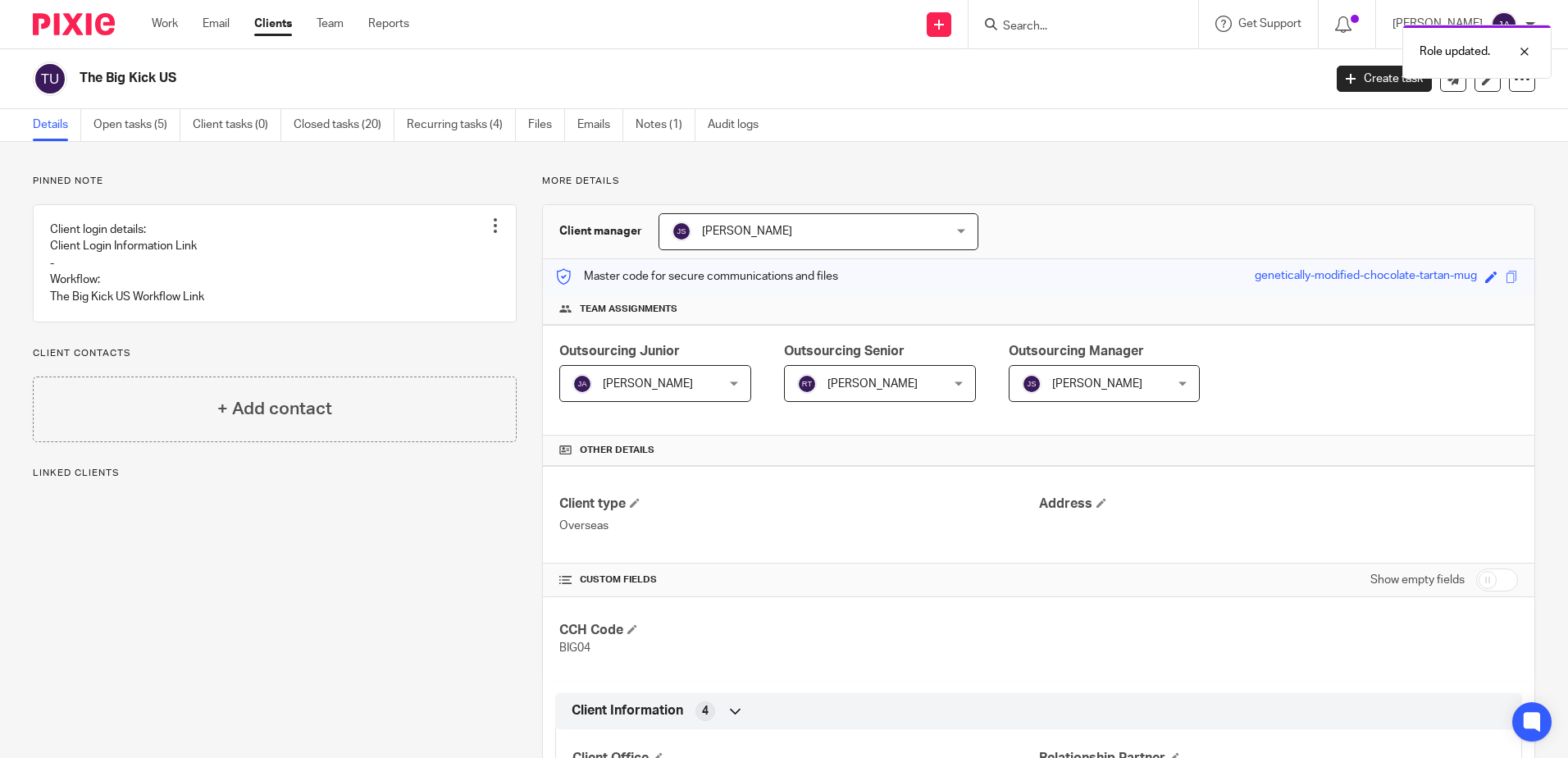
click at [872, 392] on span "[PERSON_NAME]" at bounding box center [868, 382] width 142 height 34
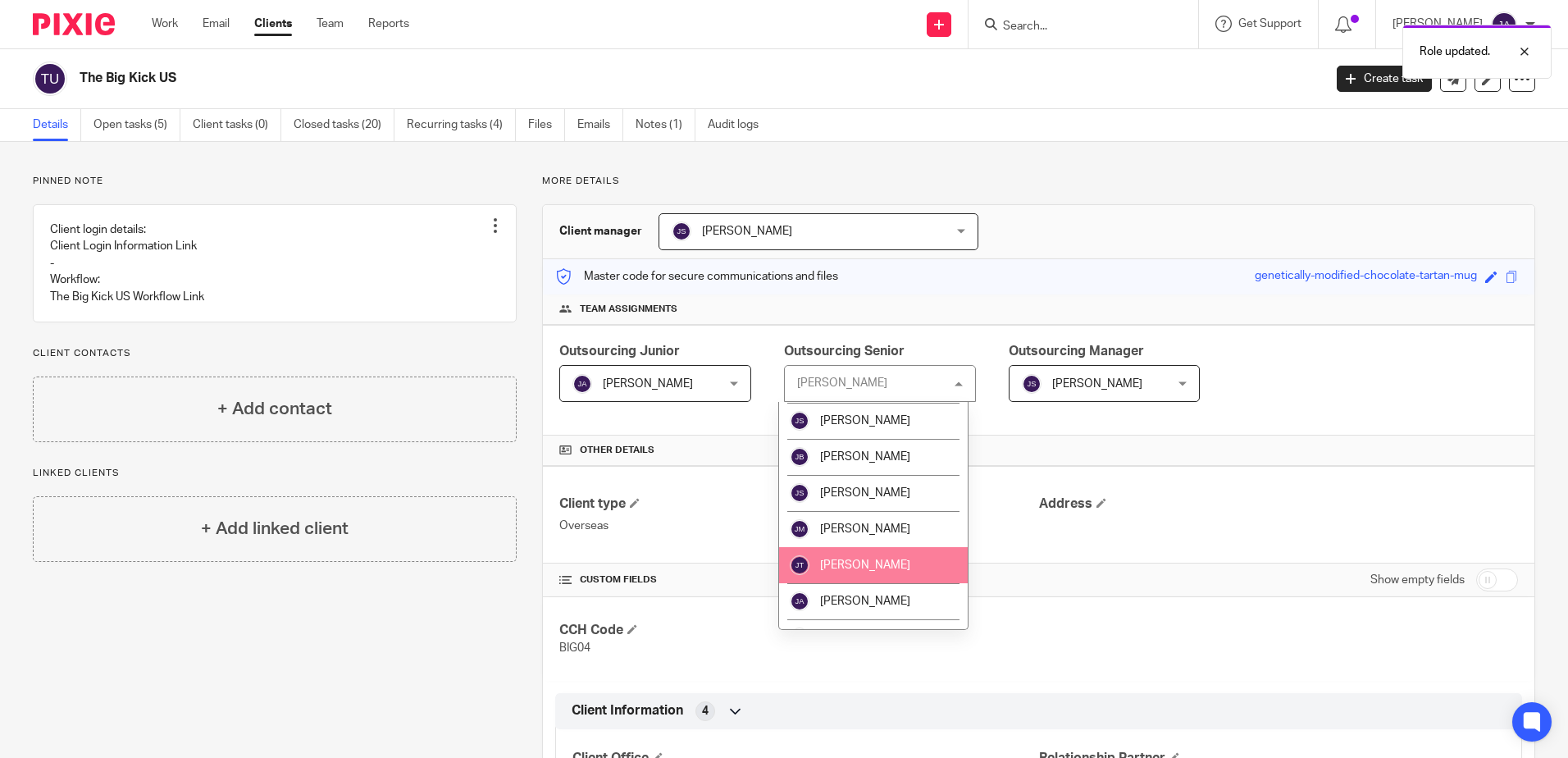
scroll to position [1067, 0]
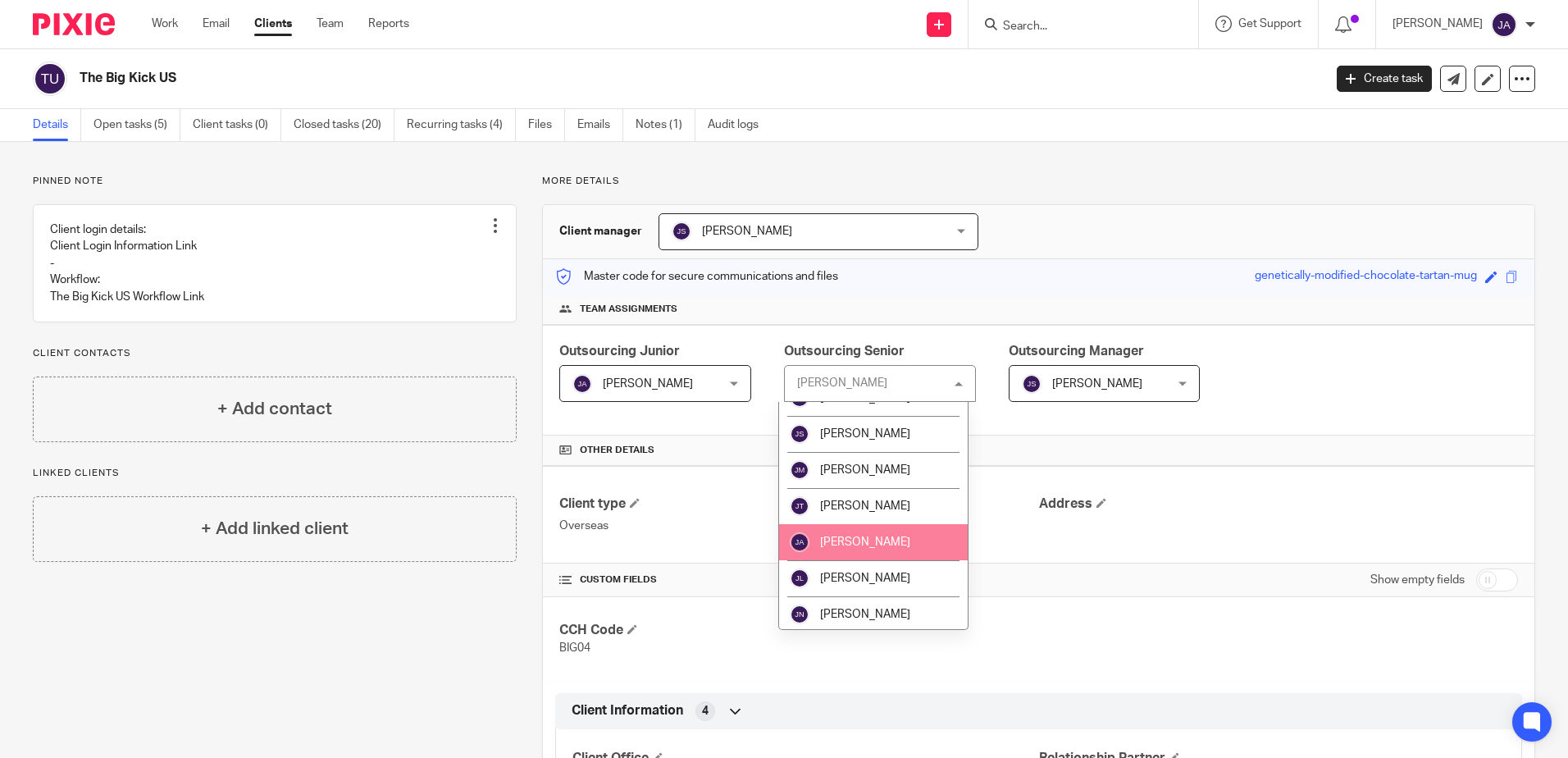
click at [868, 551] on li "[PERSON_NAME]" at bounding box center [873, 542] width 189 height 36
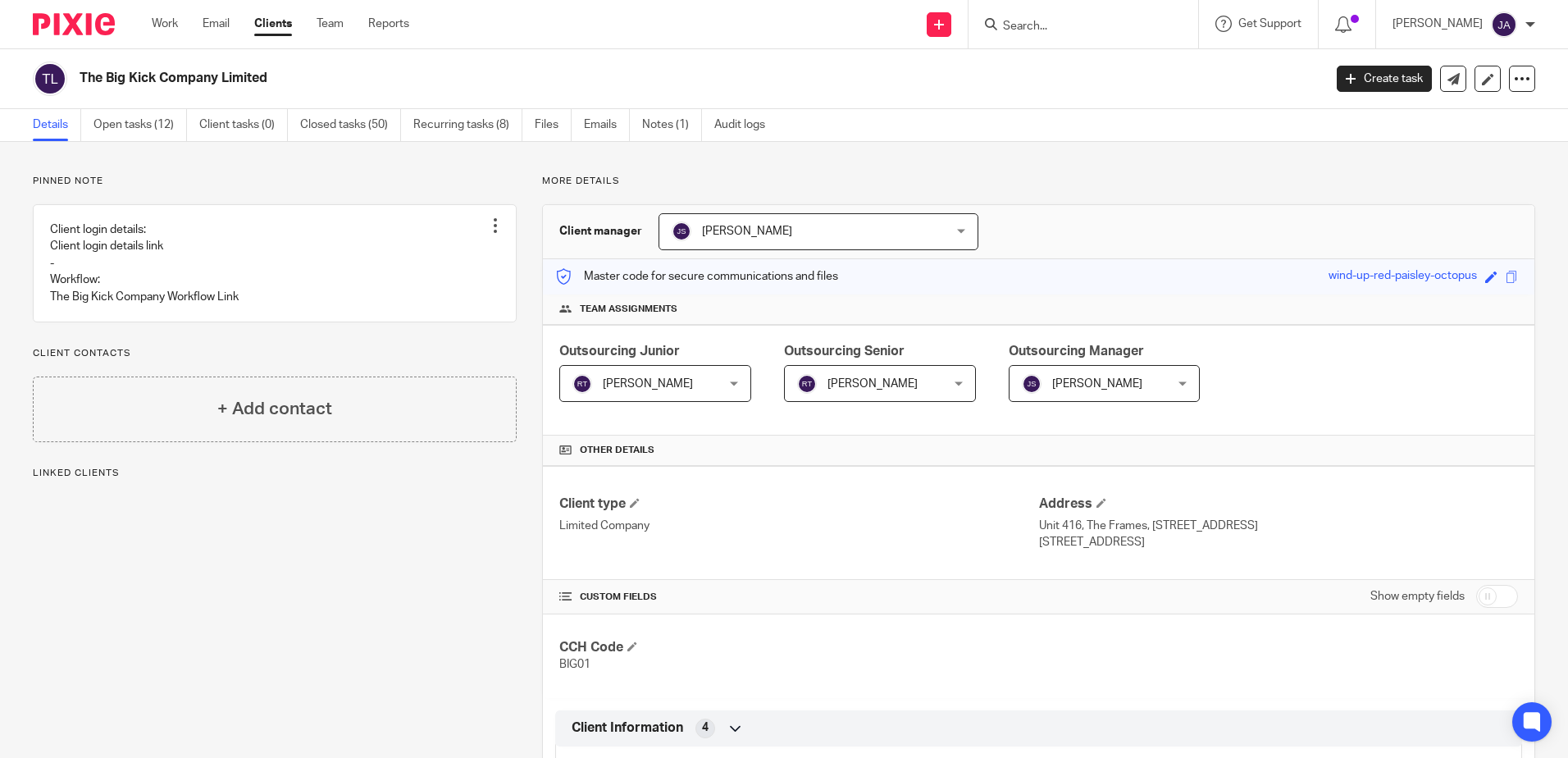
click at [865, 400] on span "[PERSON_NAME]" at bounding box center [868, 382] width 142 height 34
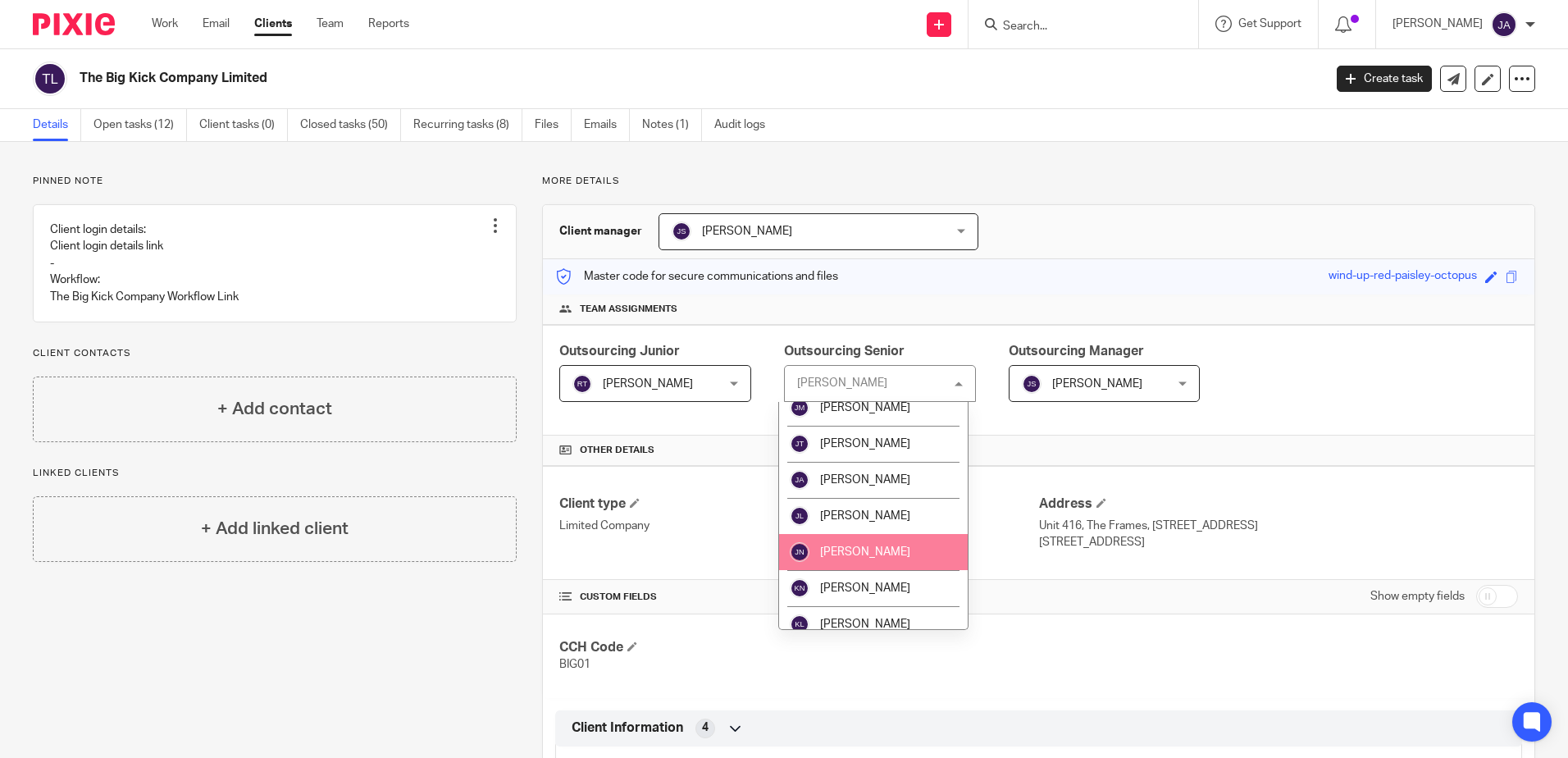
scroll to position [1149, 0]
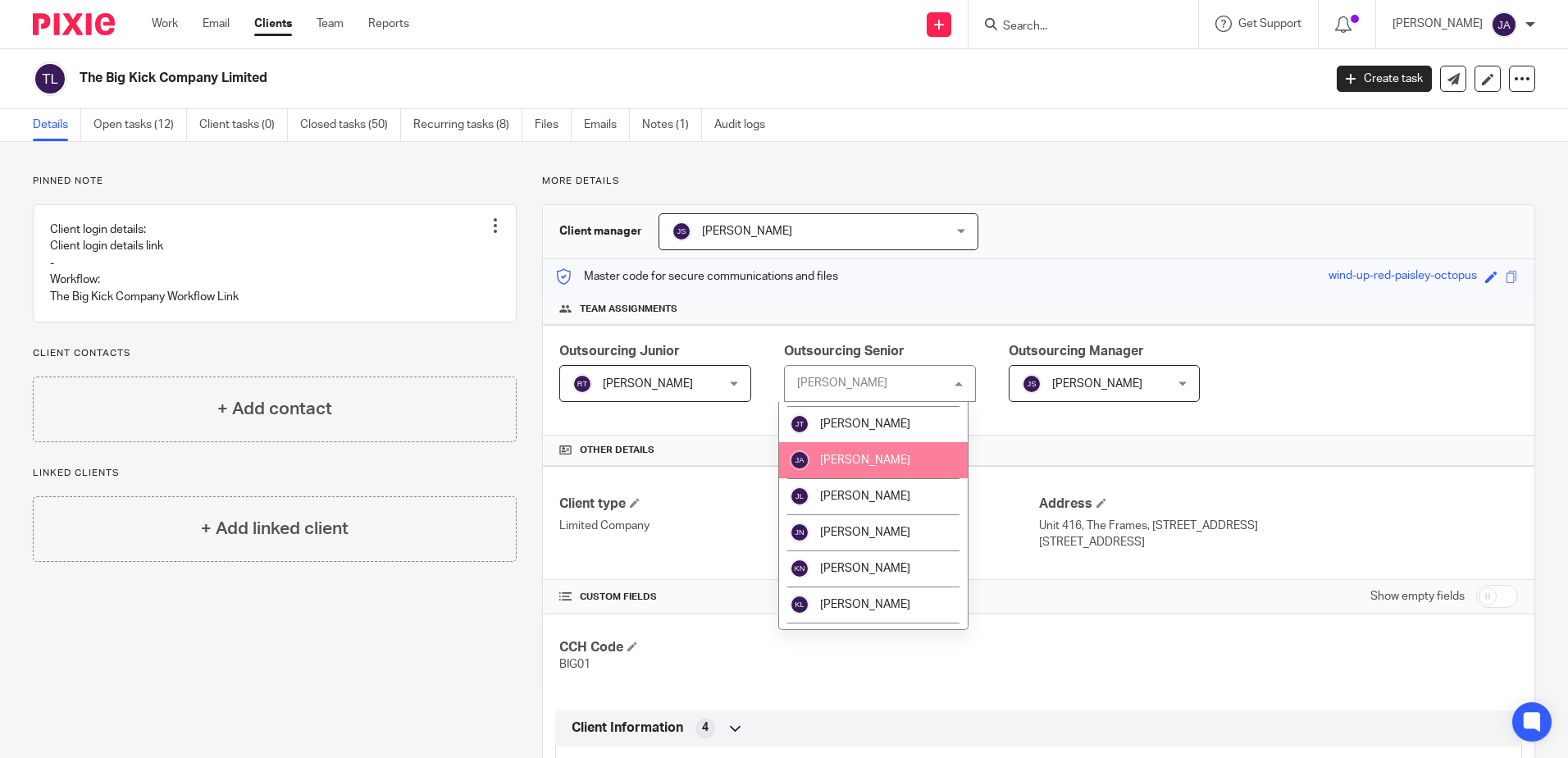
click at [872, 458] on span "[PERSON_NAME]" at bounding box center [865, 461] width 90 height 12
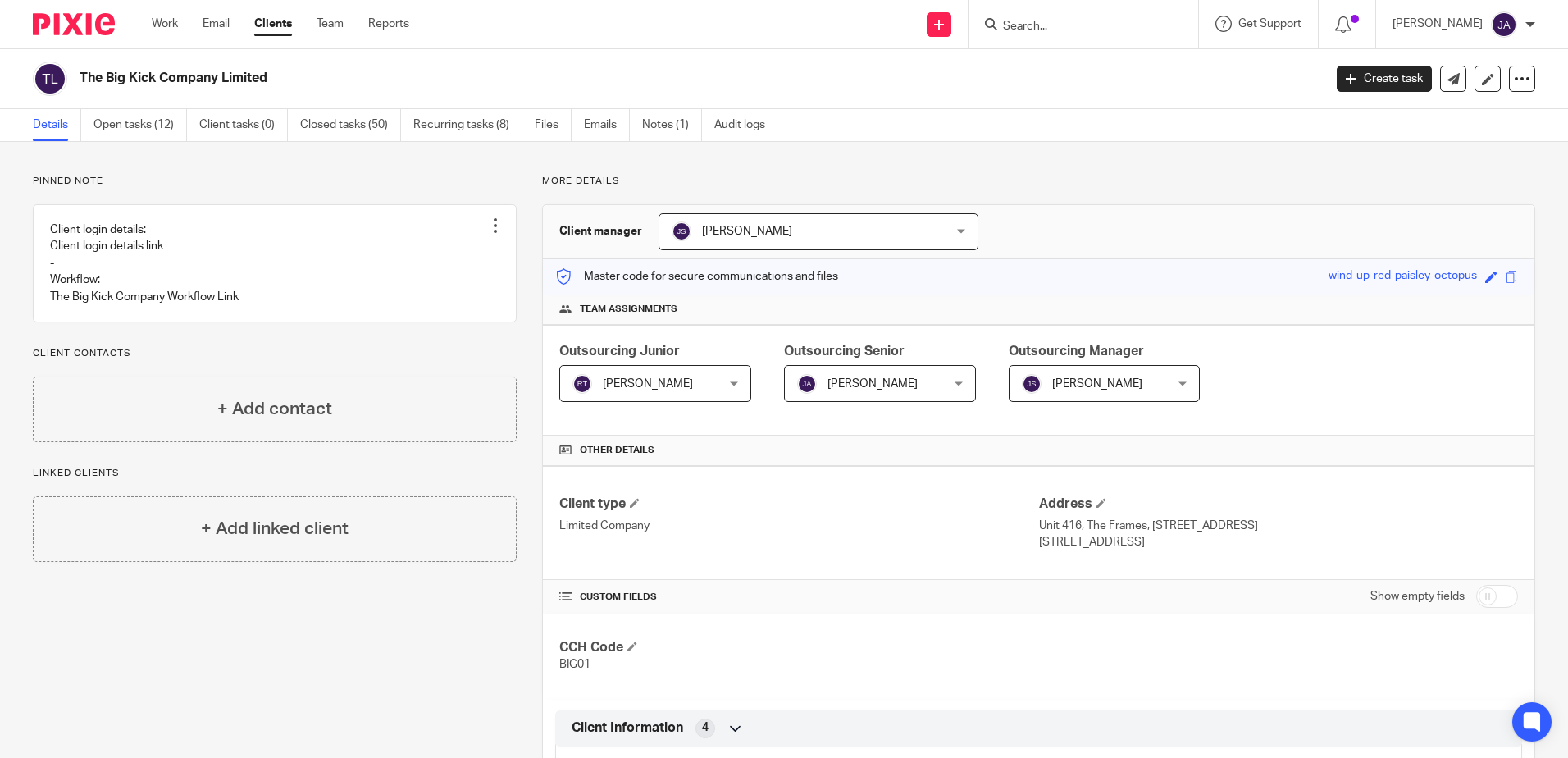
click at [658, 350] on span "Outsourcing Junior" at bounding box center [619, 351] width 121 height 13
click at [660, 385] on span "[PERSON_NAME]" at bounding box center [648, 384] width 90 height 12
click at [669, 409] on div "Outsourcing Junior Robert Taylor Robert Taylor Not selected Aaron Jervis Abigai…" at bounding box center [1039, 379] width 992 height 111
click at [680, 390] on span "[PERSON_NAME]" at bounding box center [643, 382] width 142 height 34
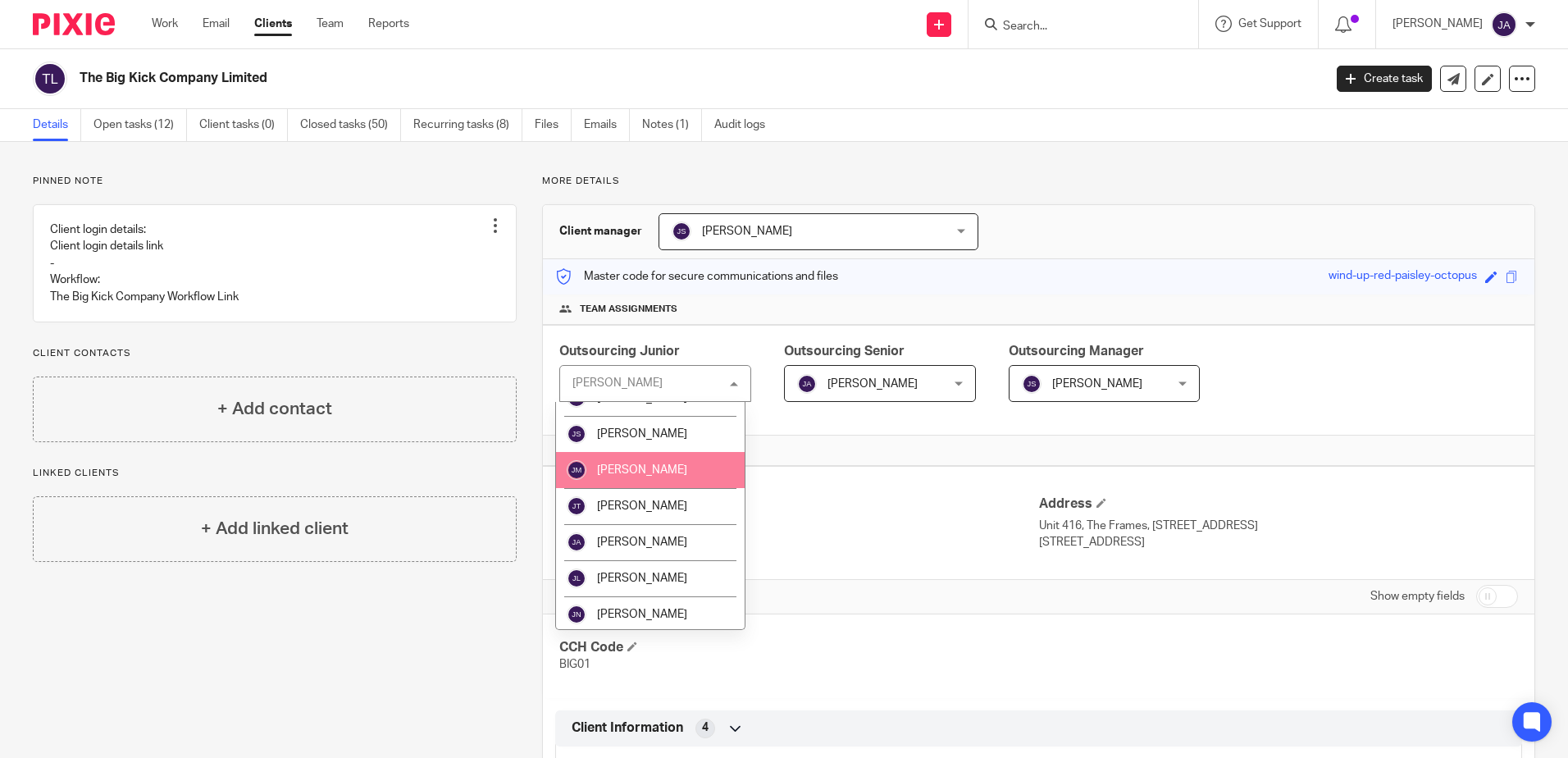
scroll to position [1149, 0]
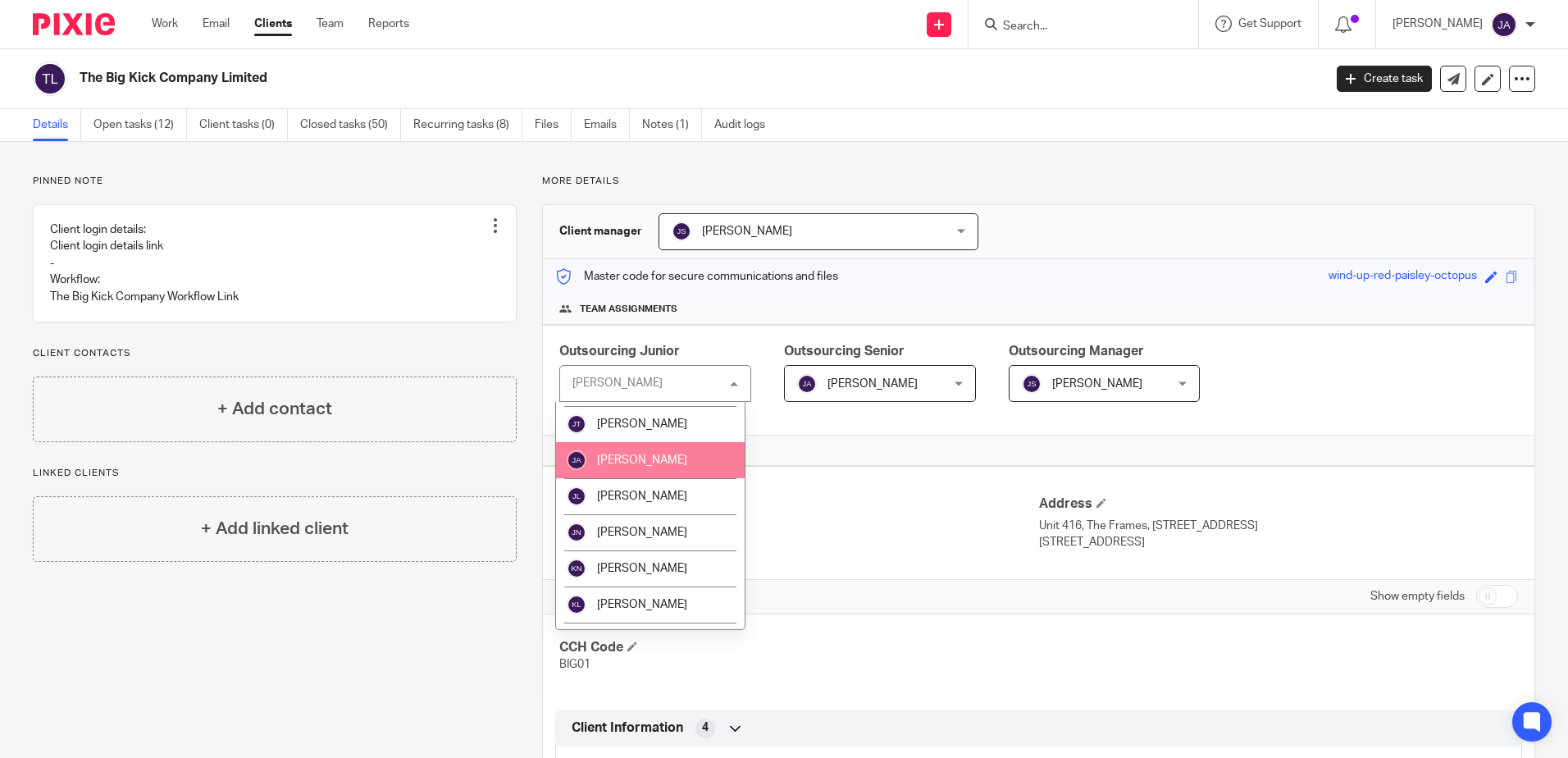
click at [660, 471] on li "[PERSON_NAME]" at bounding box center [651, 460] width 189 height 36
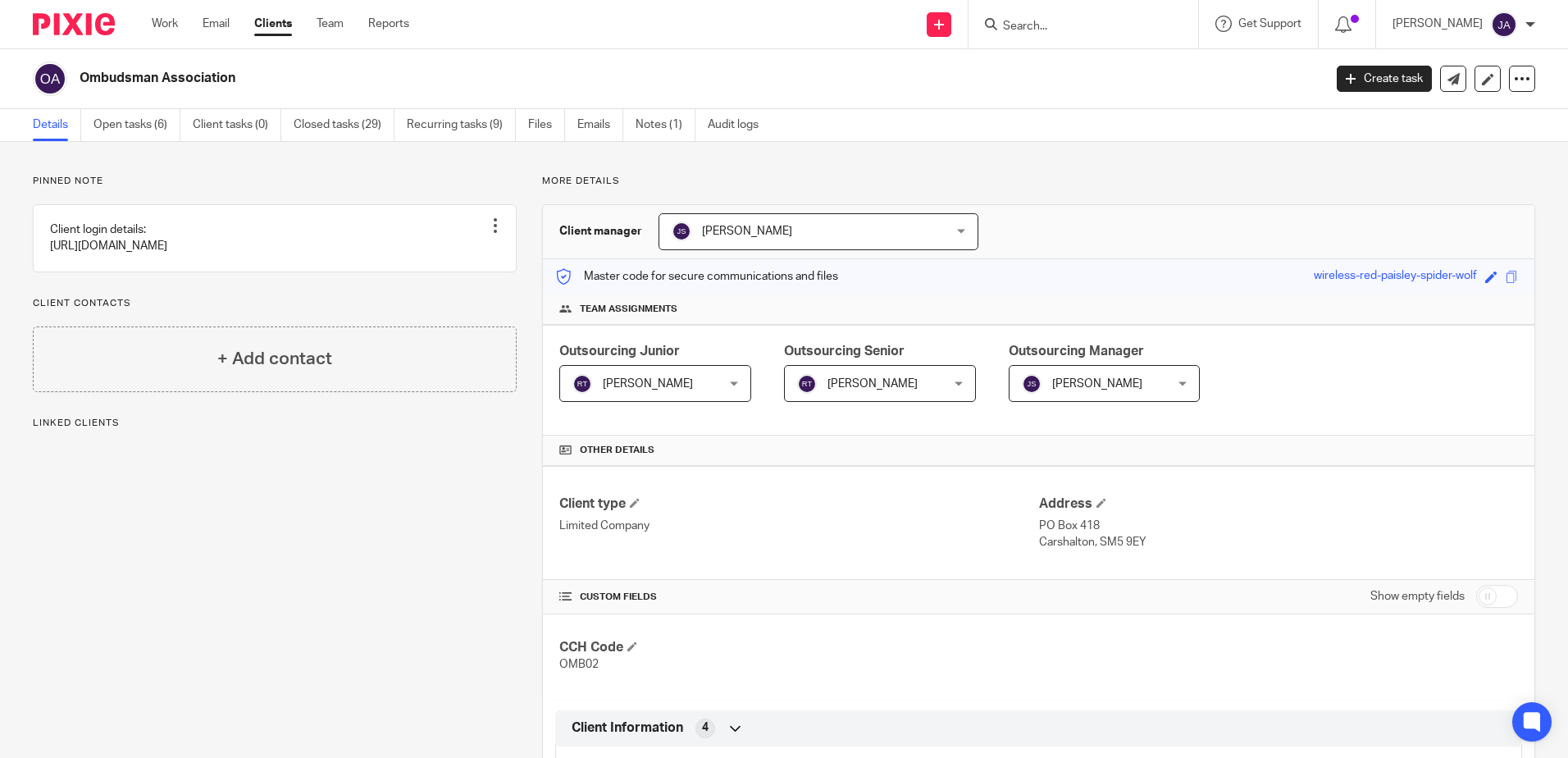
click at [691, 385] on span "[PERSON_NAME]" at bounding box center [643, 382] width 142 height 34
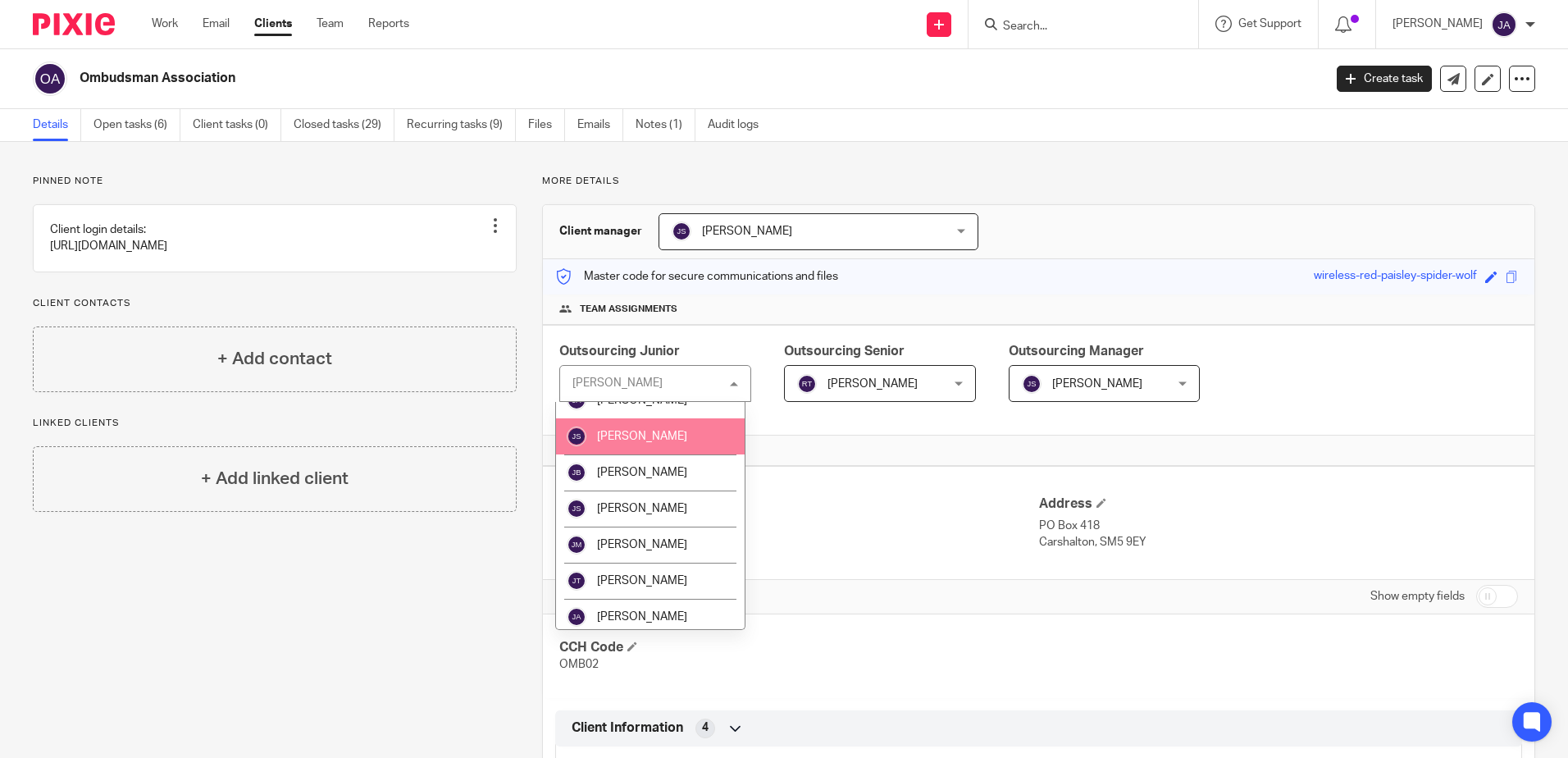
scroll to position [1067, 0]
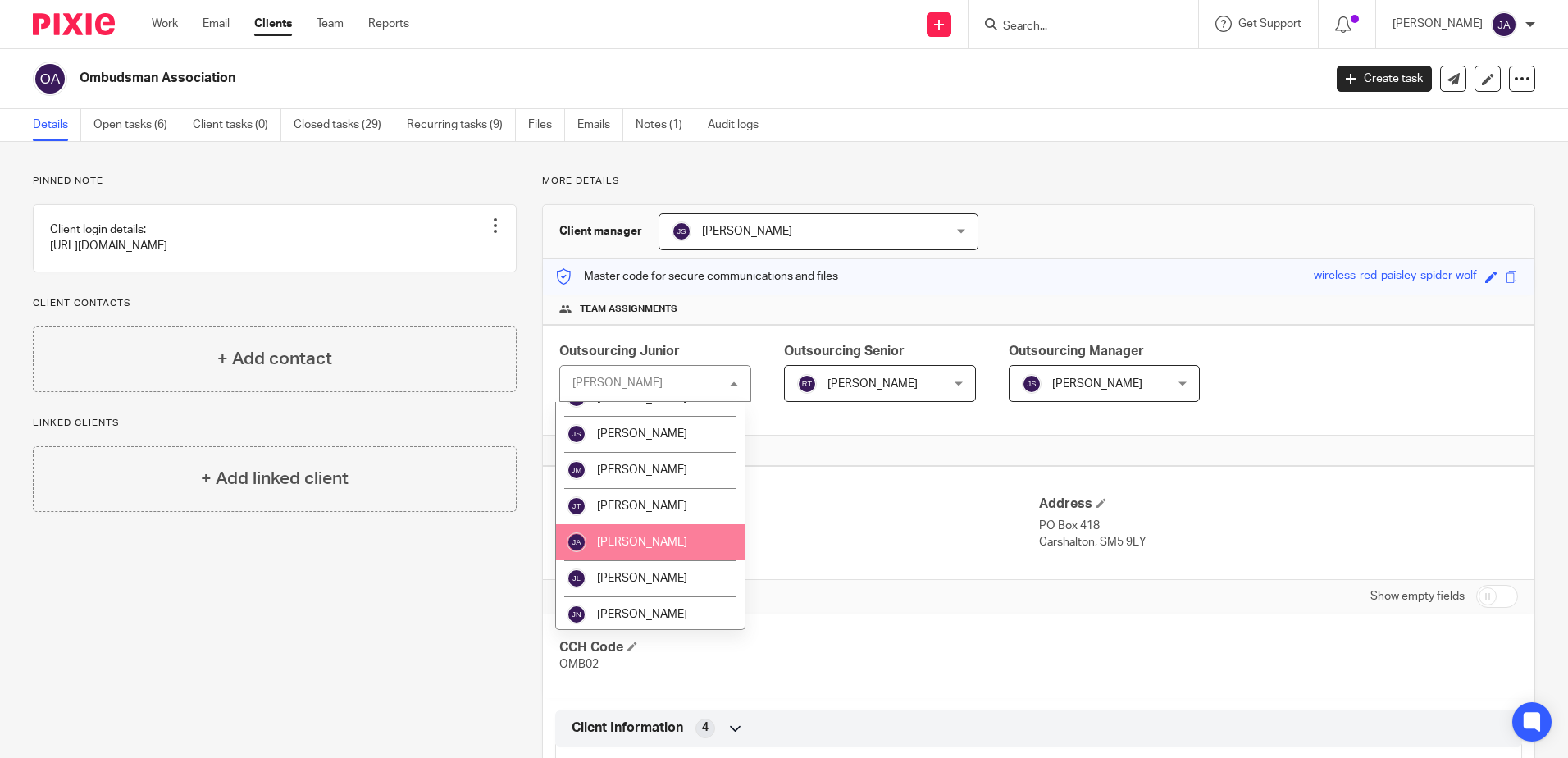
click at [673, 533] on li "[PERSON_NAME]" at bounding box center [651, 542] width 189 height 36
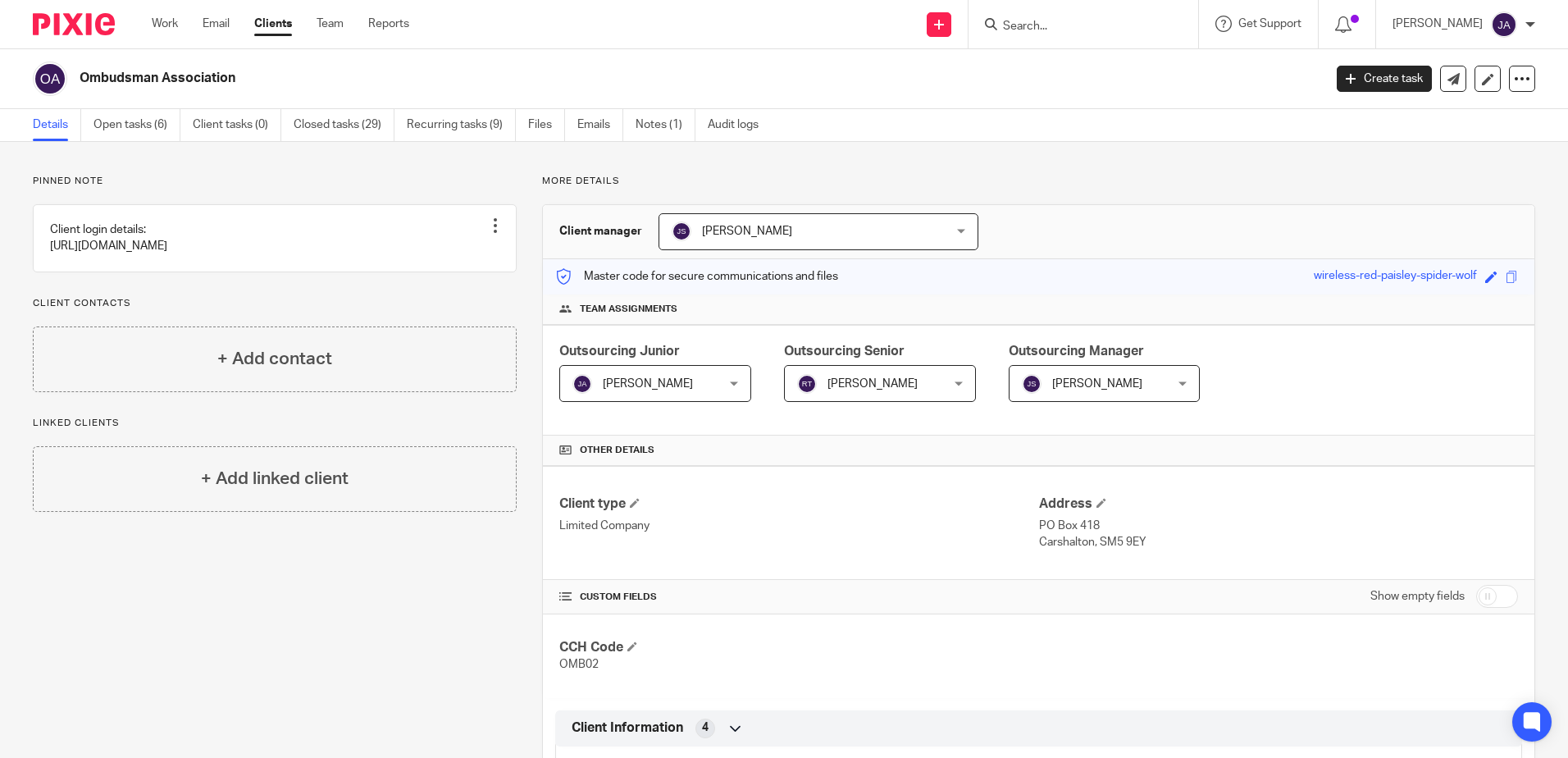
click at [874, 385] on span "[PERSON_NAME]" at bounding box center [873, 384] width 90 height 12
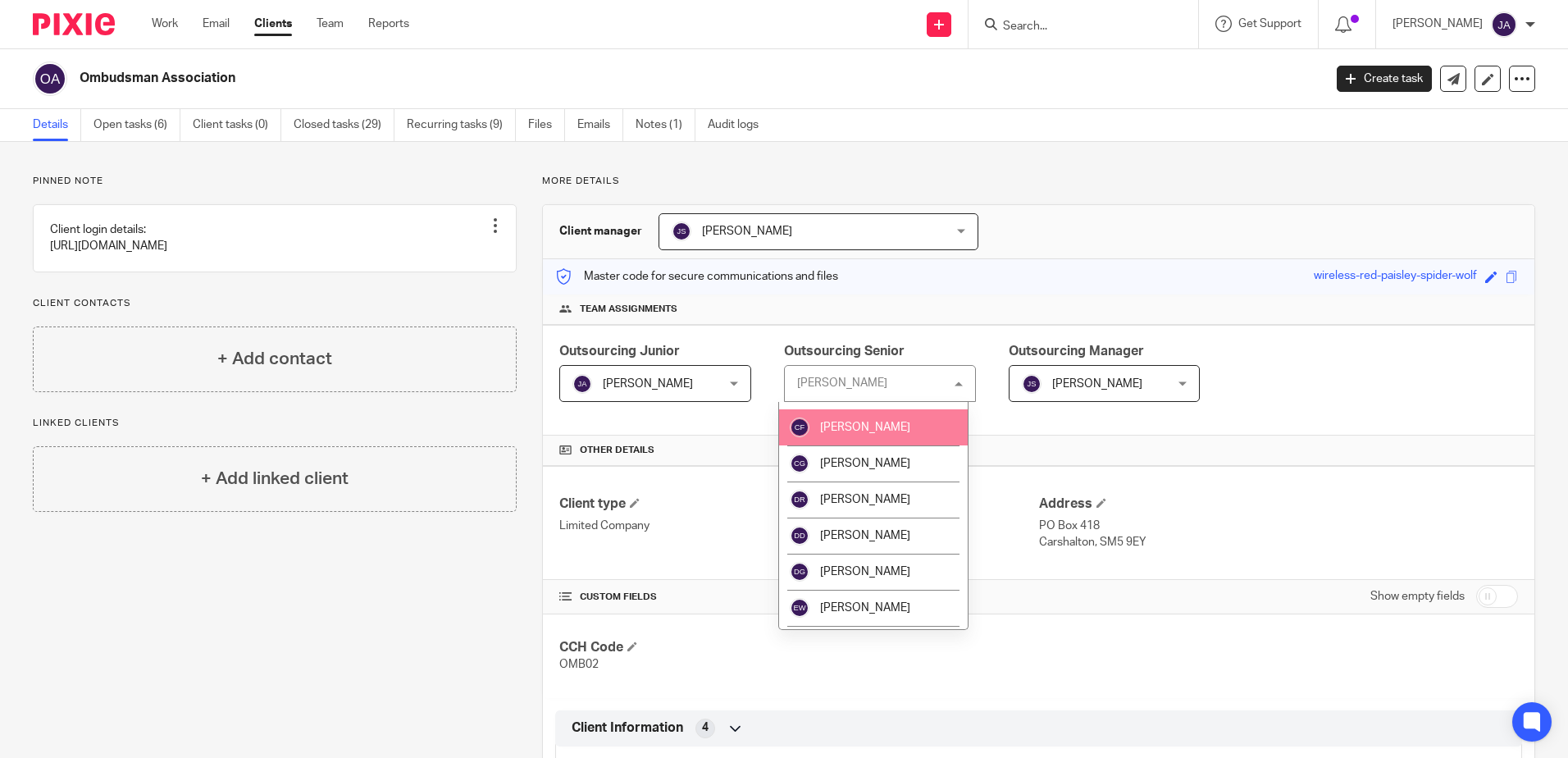
scroll to position [738, 0]
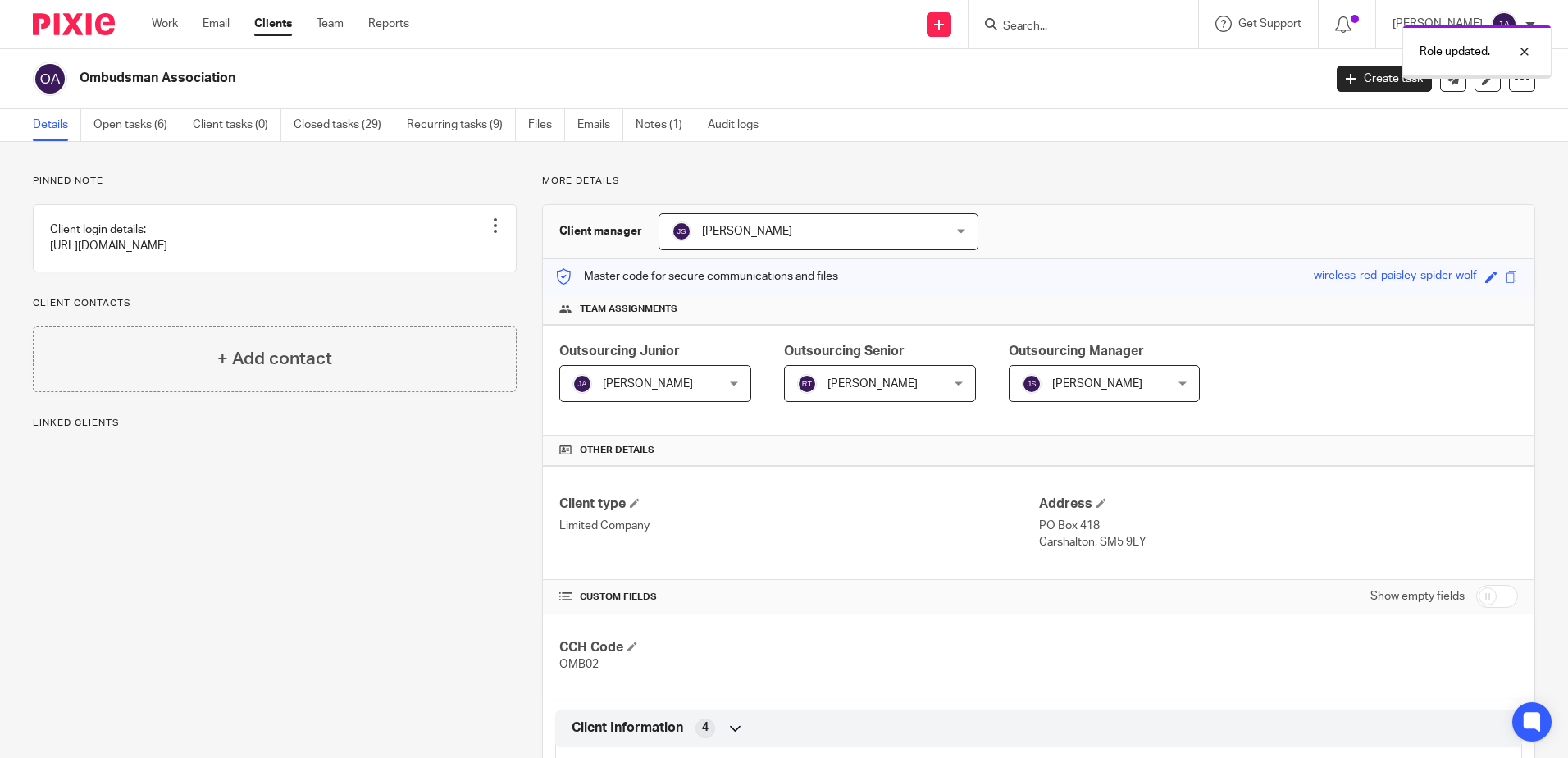
click at [849, 363] on div "Outsourcing Senior Robert Taylor Robert Taylor Not selected Aaron Jervis Abigai…" at bounding box center [880, 372] width 192 height 60
click at [858, 399] on span "[PERSON_NAME]" at bounding box center [868, 382] width 142 height 34
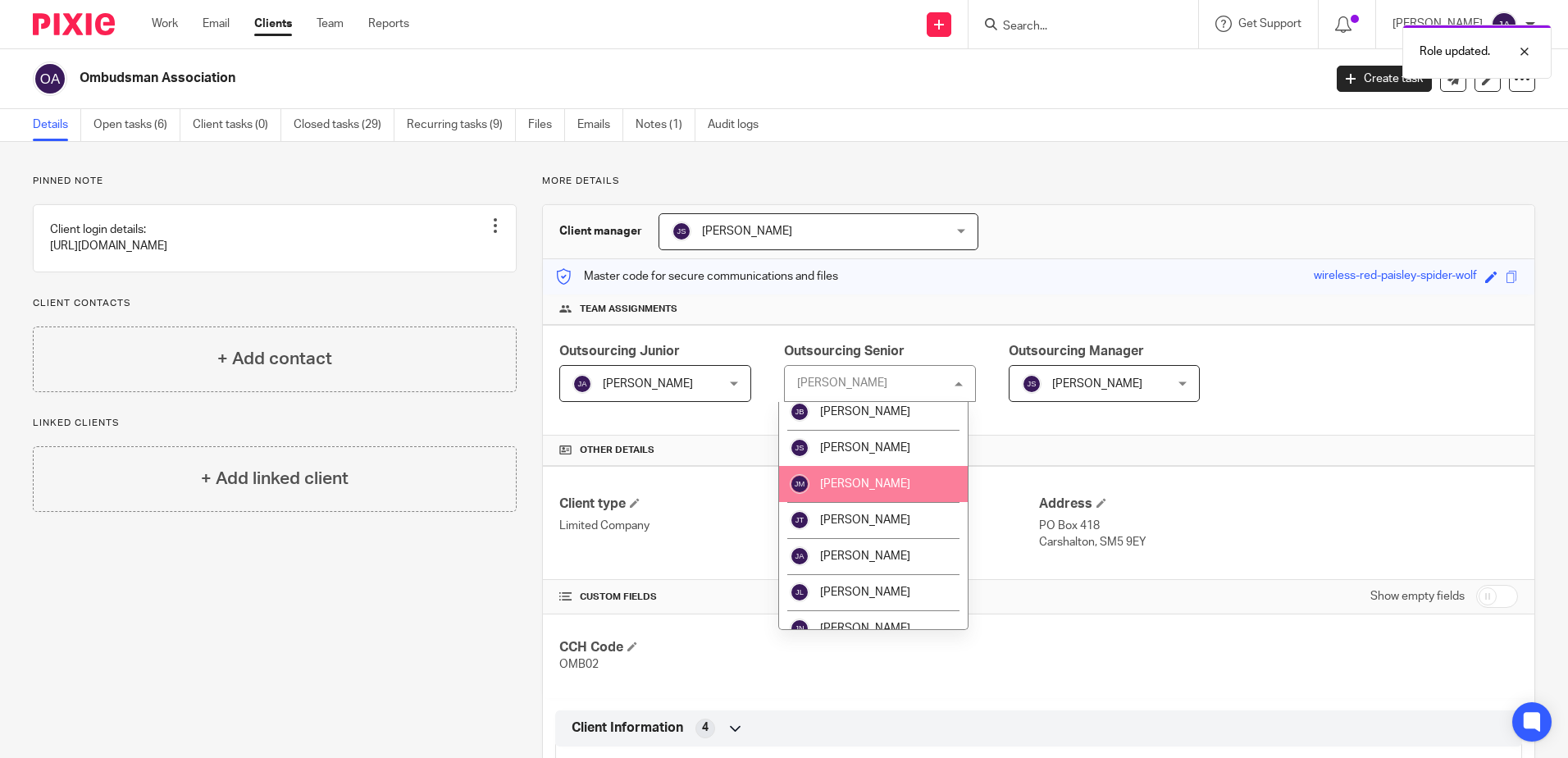
scroll to position [1067, 0]
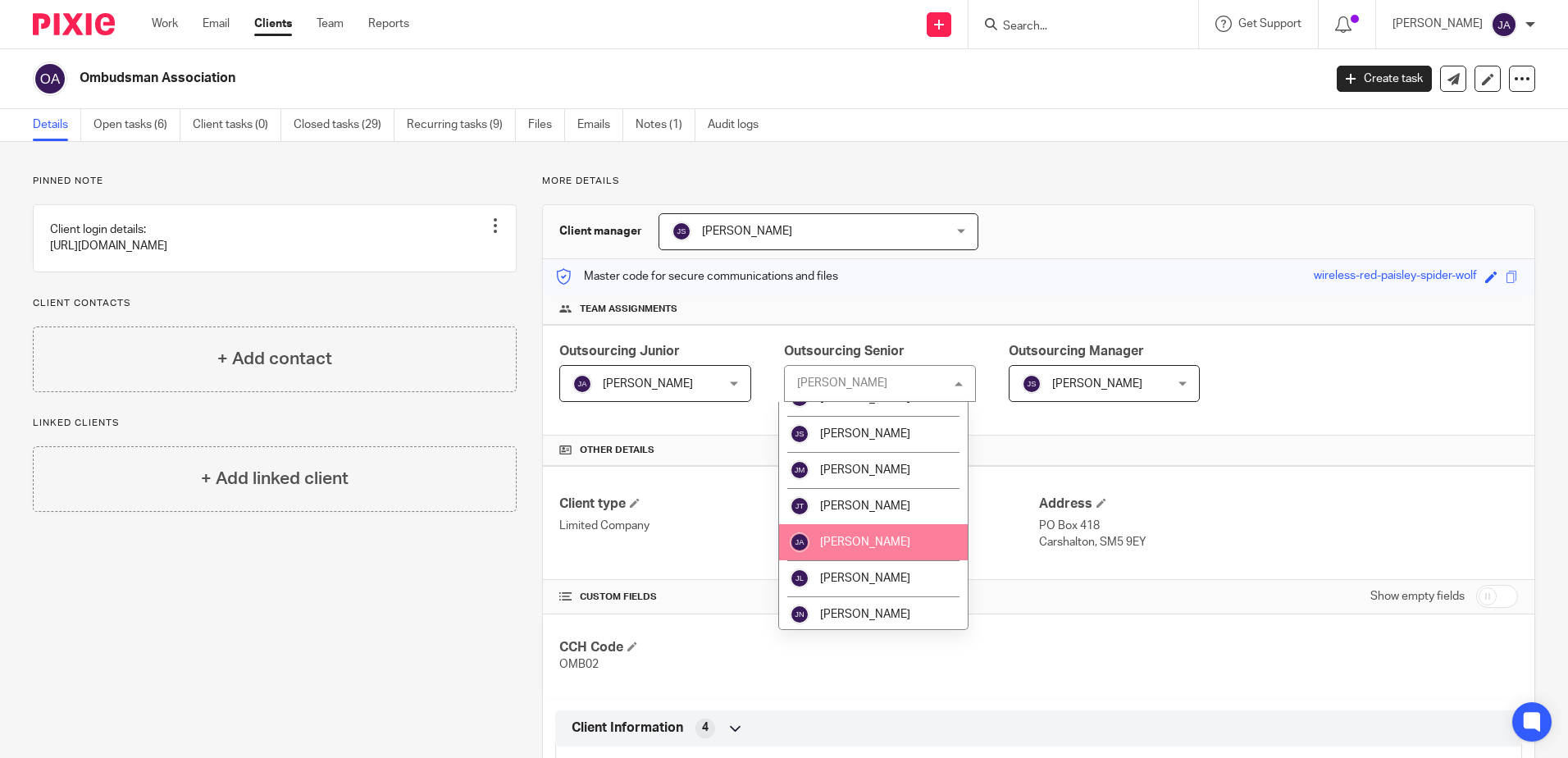
click at [875, 550] on li "[PERSON_NAME]" at bounding box center [873, 542] width 189 height 36
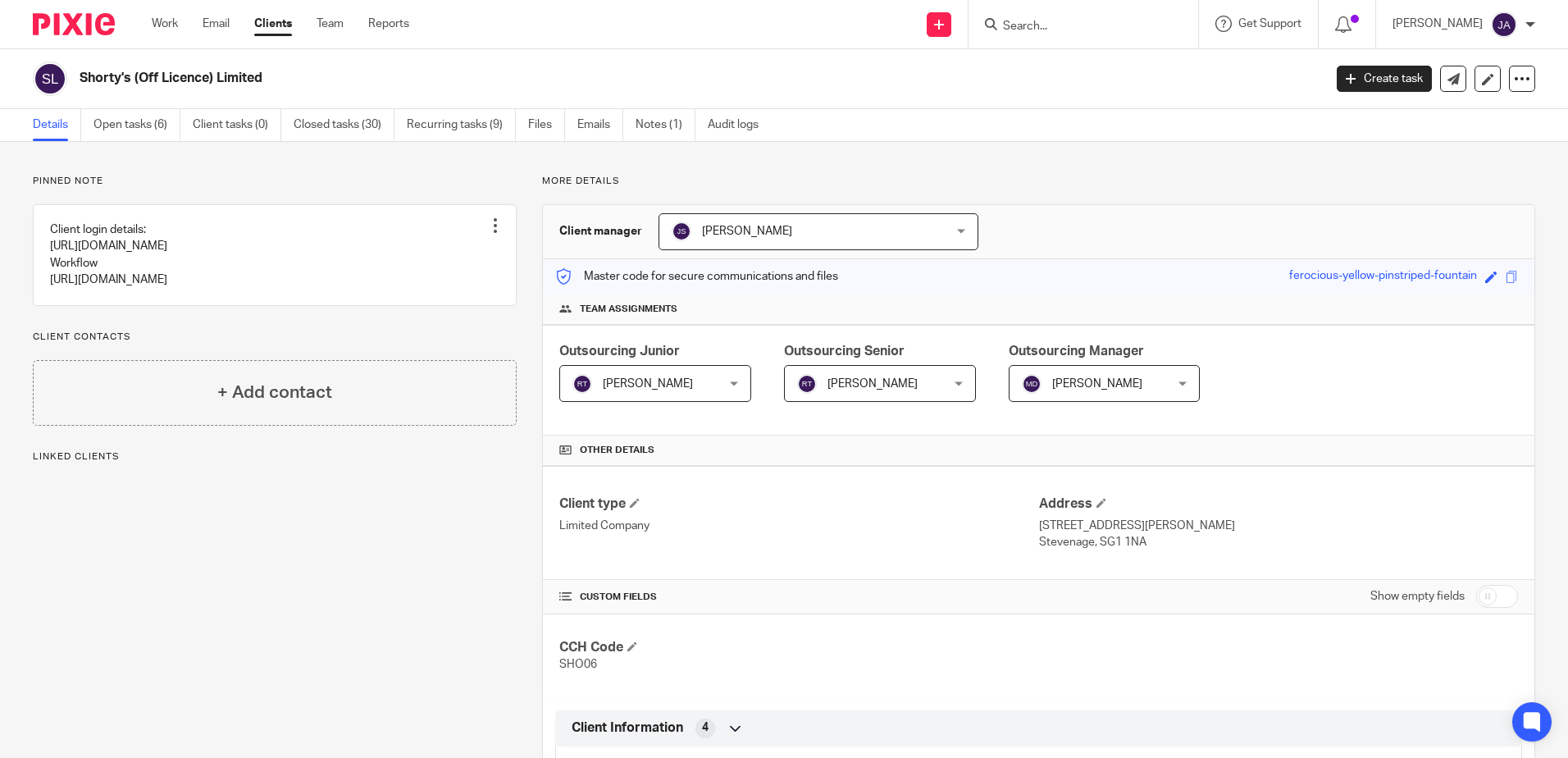
click at [715, 386] on div "Robert Taylor Robert Taylor" at bounding box center [656, 383] width 192 height 37
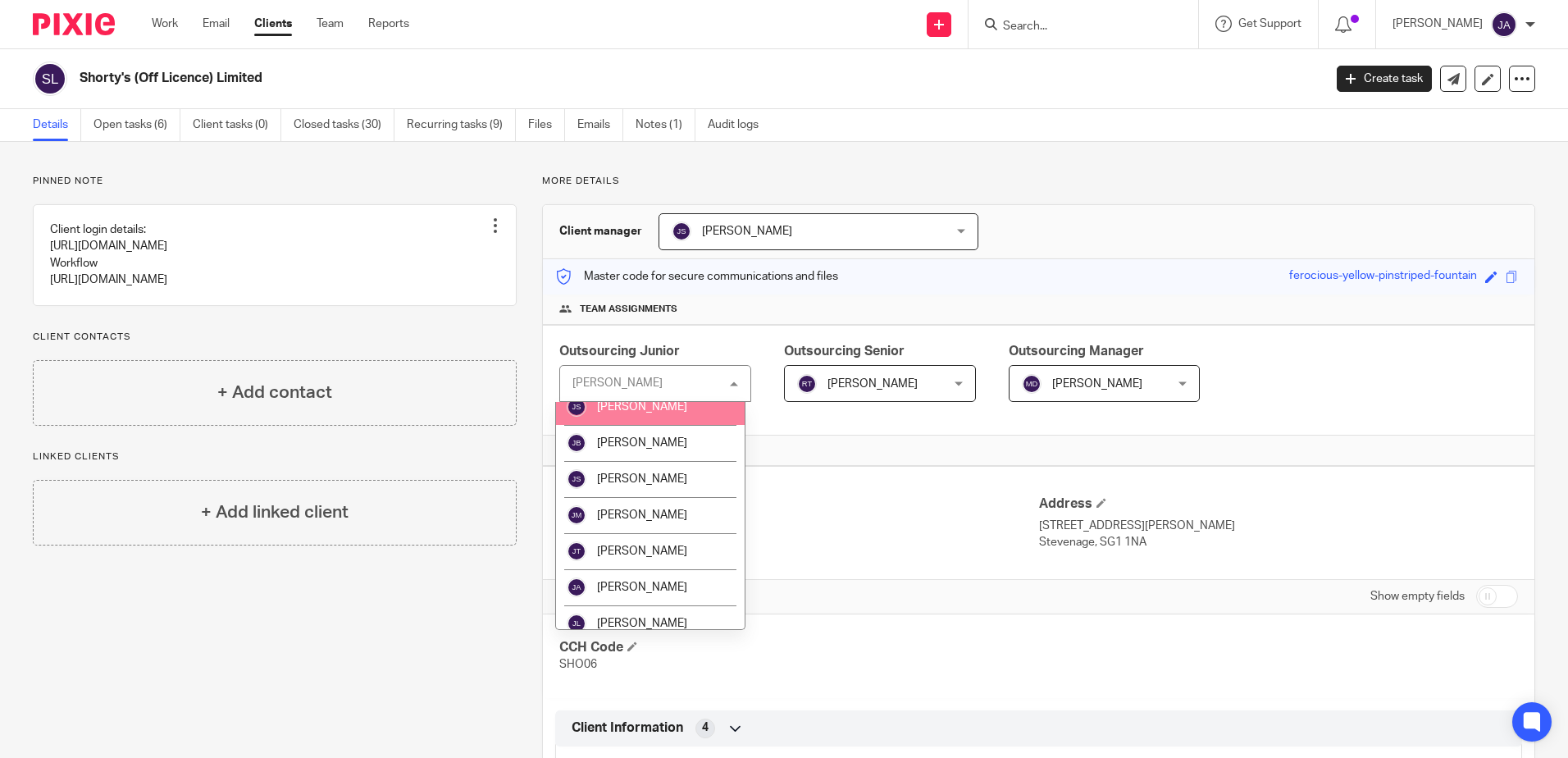
scroll to position [1067, 0]
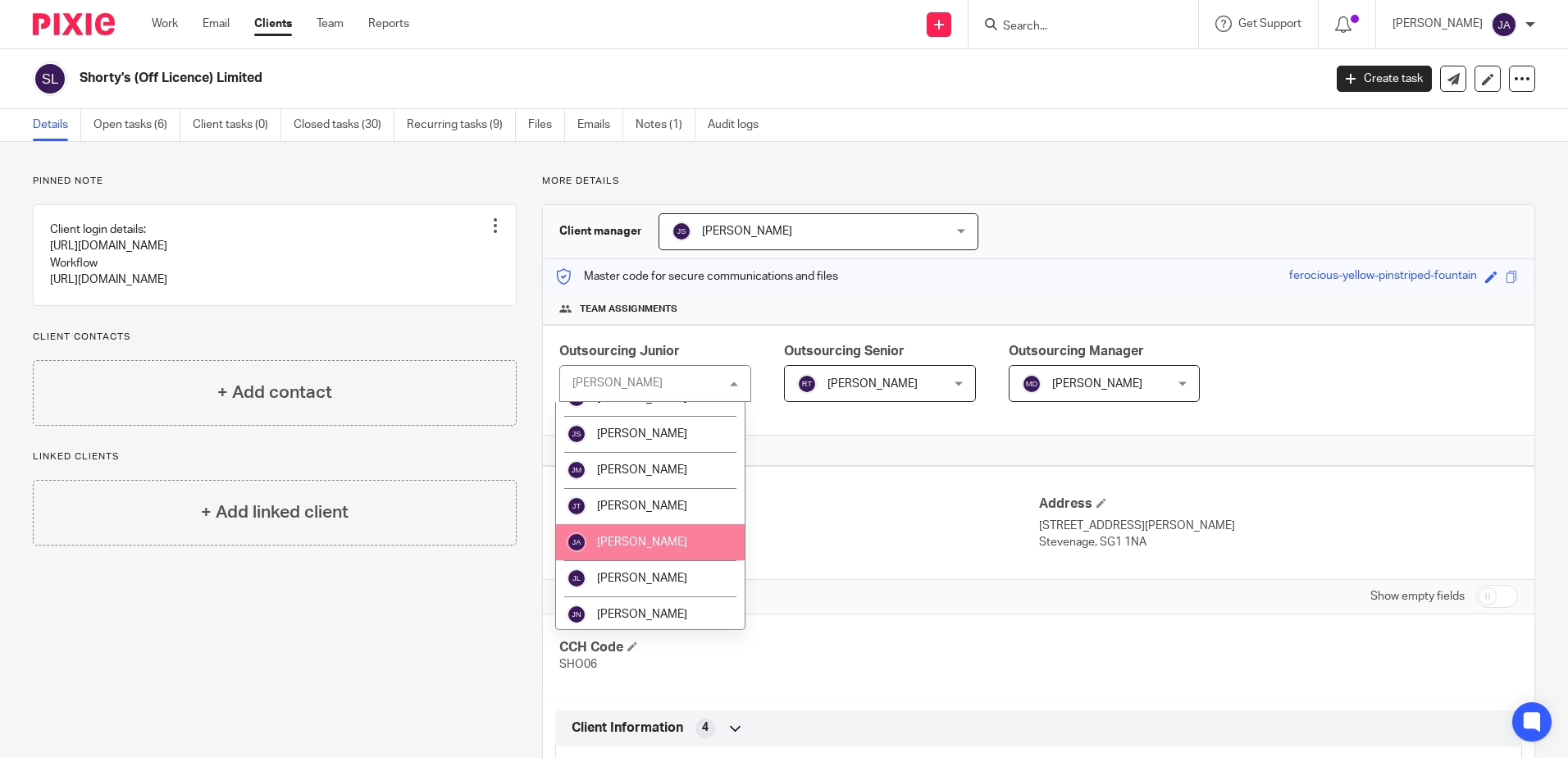
click at [662, 546] on li "[PERSON_NAME]" at bounding box center [651, 542] width 189 height 36
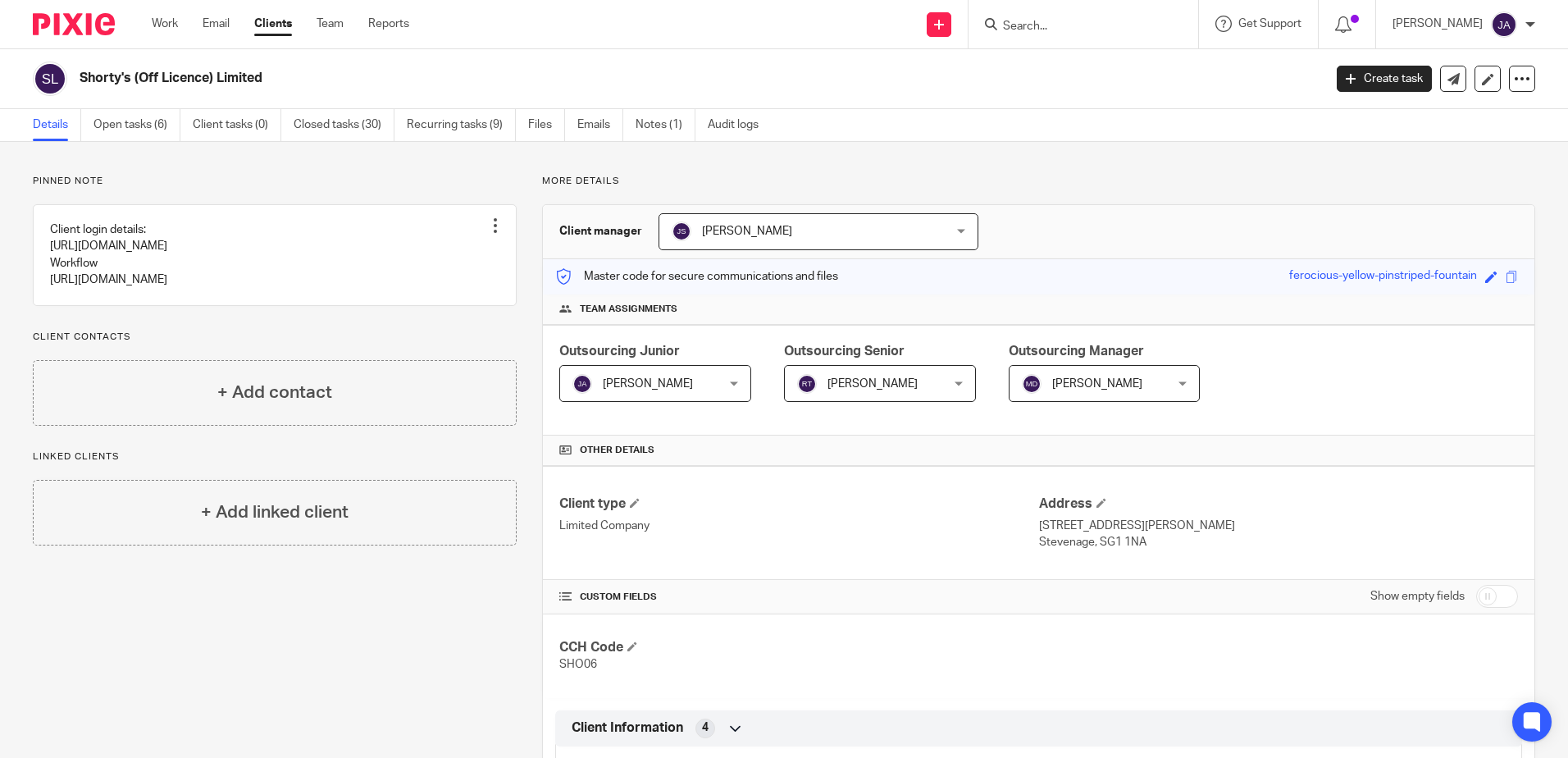
click at [906, 392] on span "[PERSON_NAME]" at bounding box center [868, 382] width 142 height 34
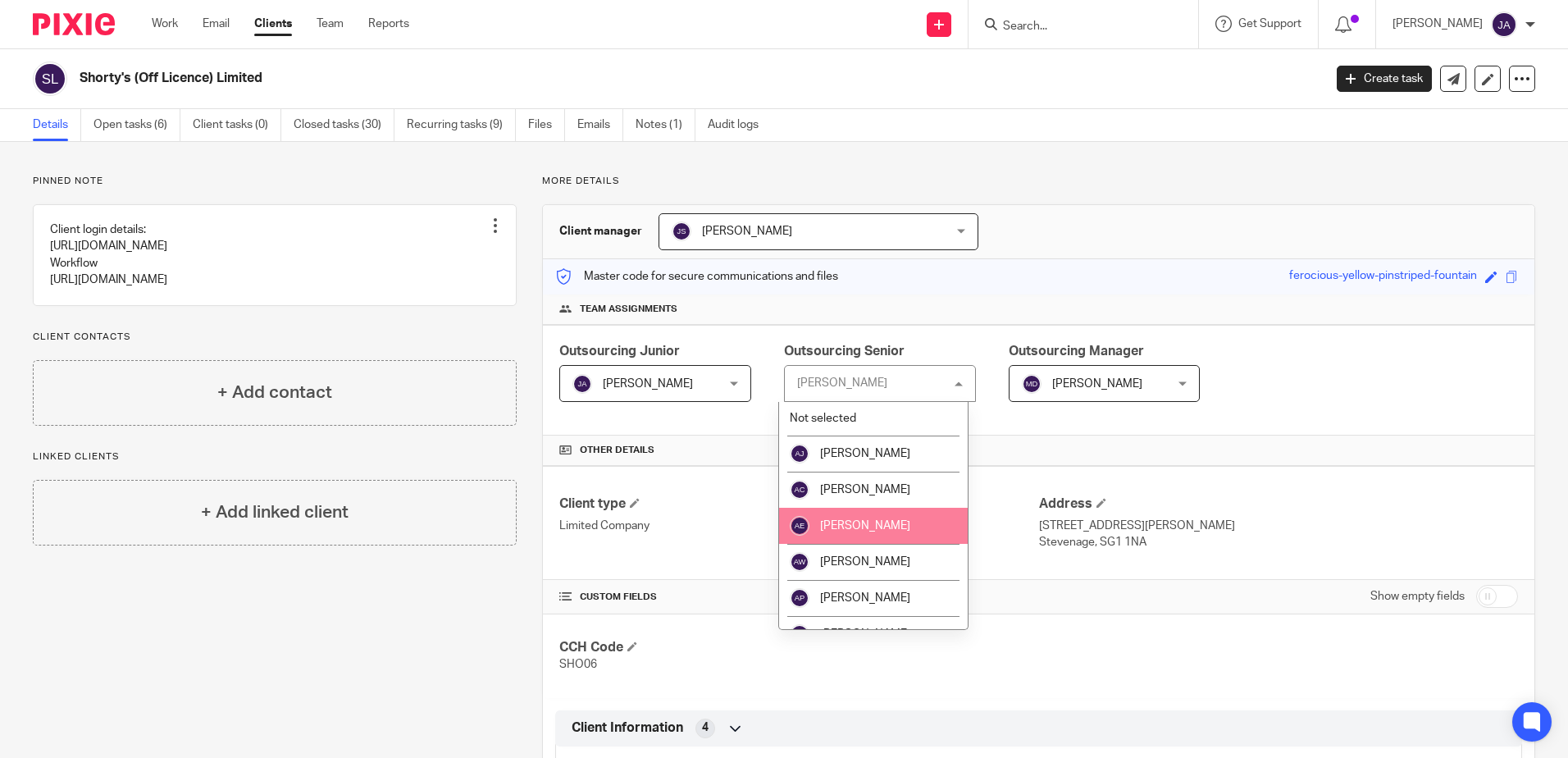
scroll to position [21, 0]
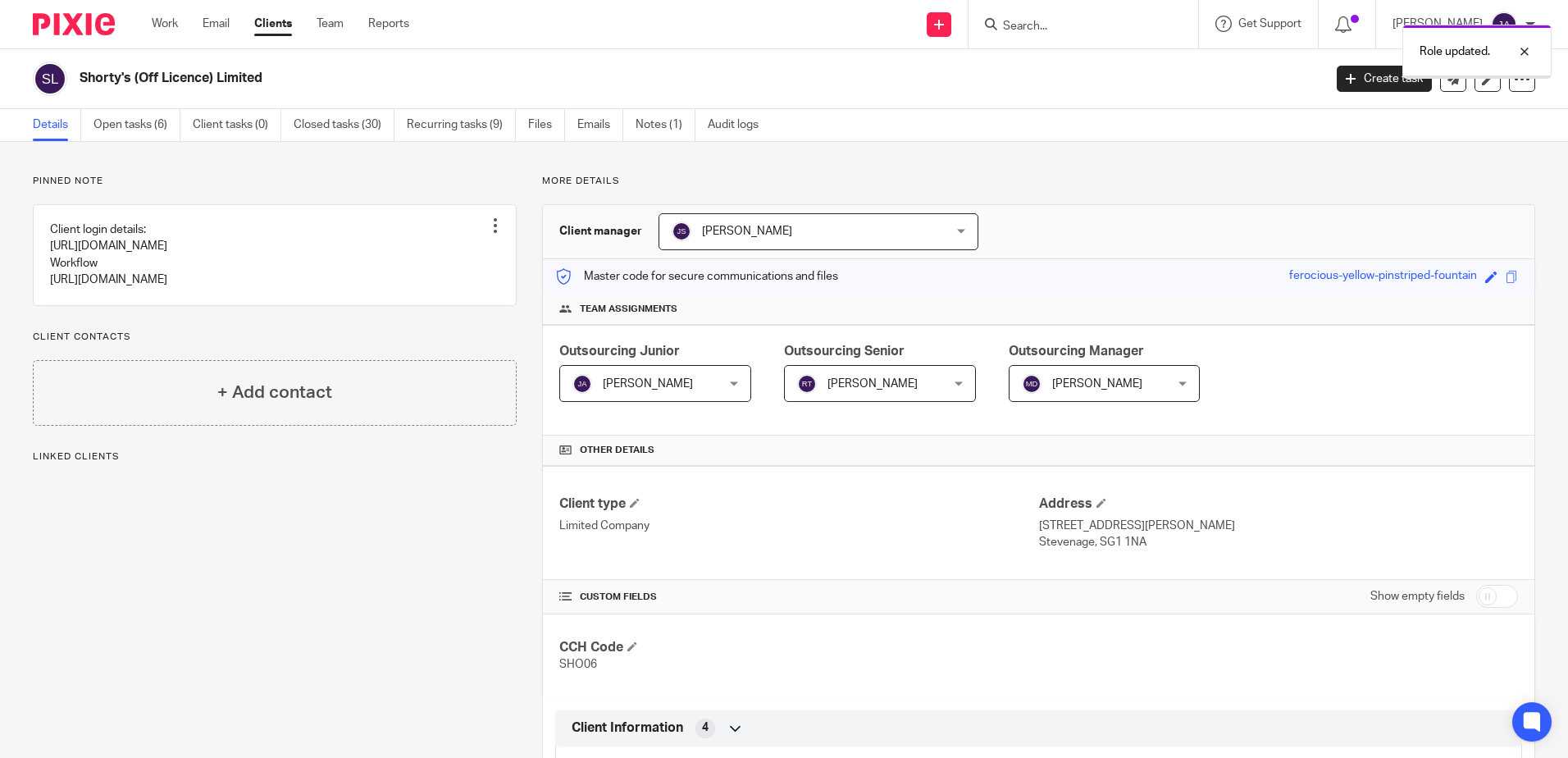
click at [844, 379] on span "[PERSON_NAME]" at bounding box center [873, 384] width 90 height 12
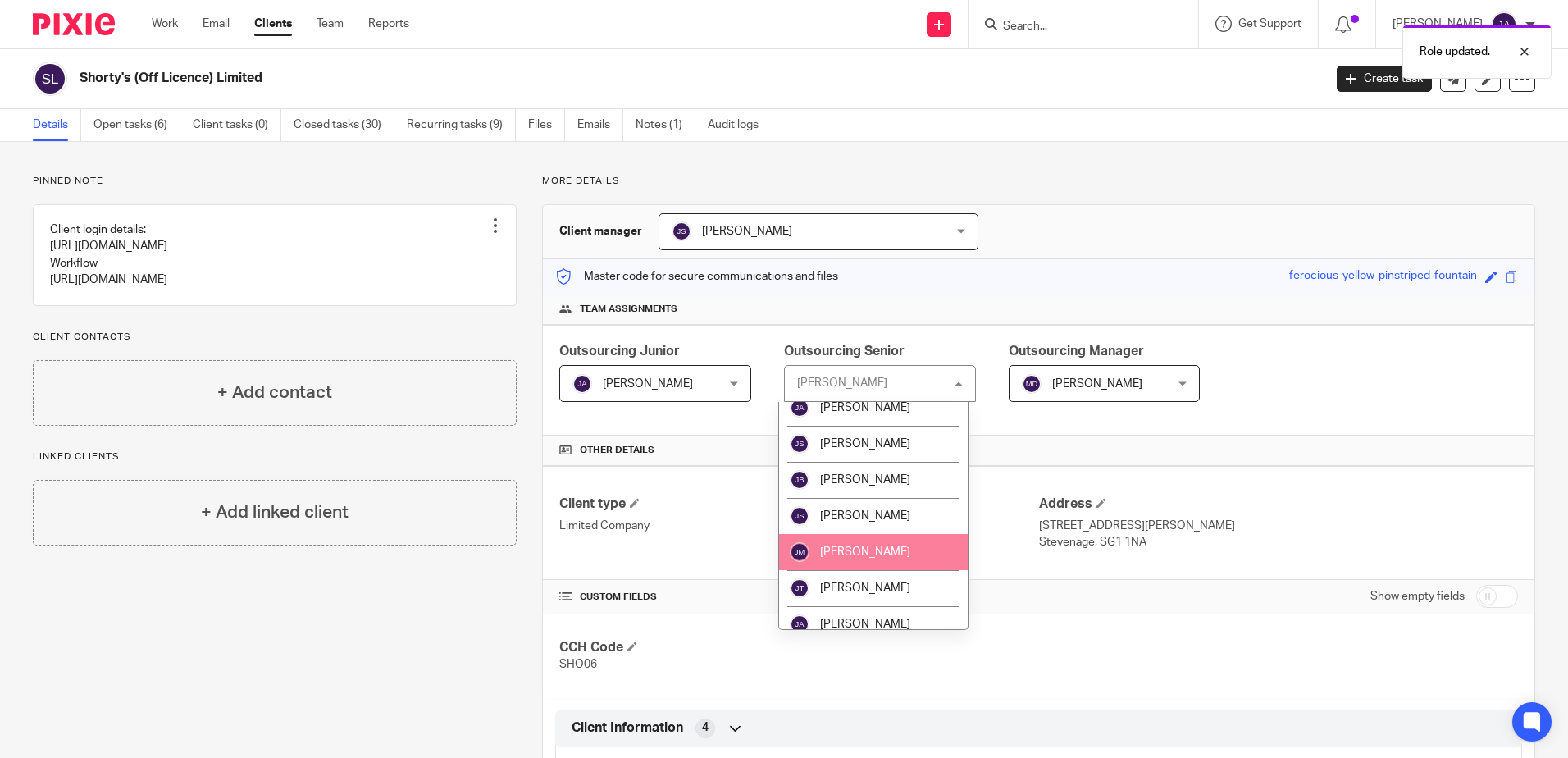
scroll to position [1067, 0]
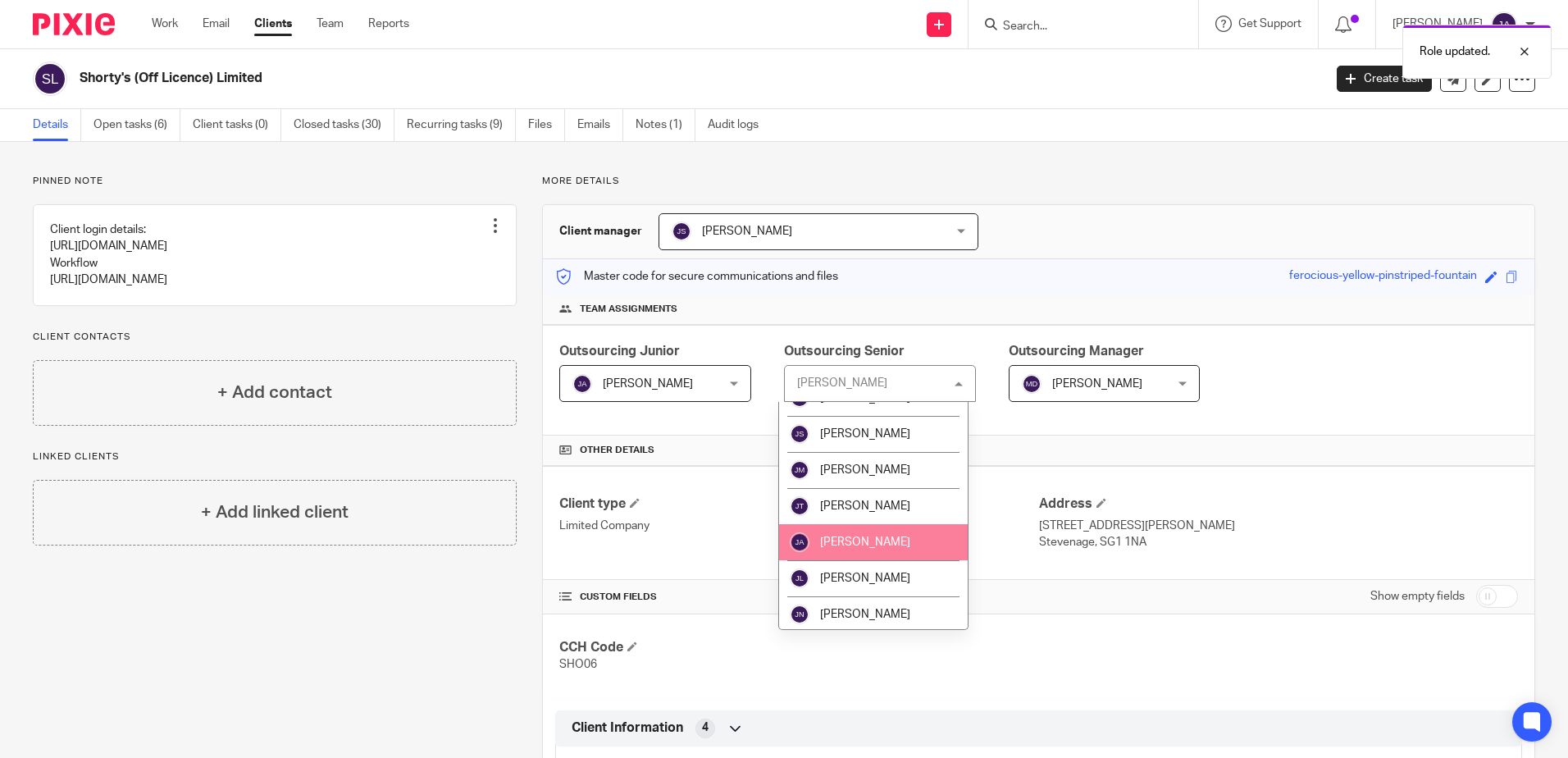
click at [879, 535] on li "[PERSON_NAME]" at bounding box center [873, 542] width 189 height 36
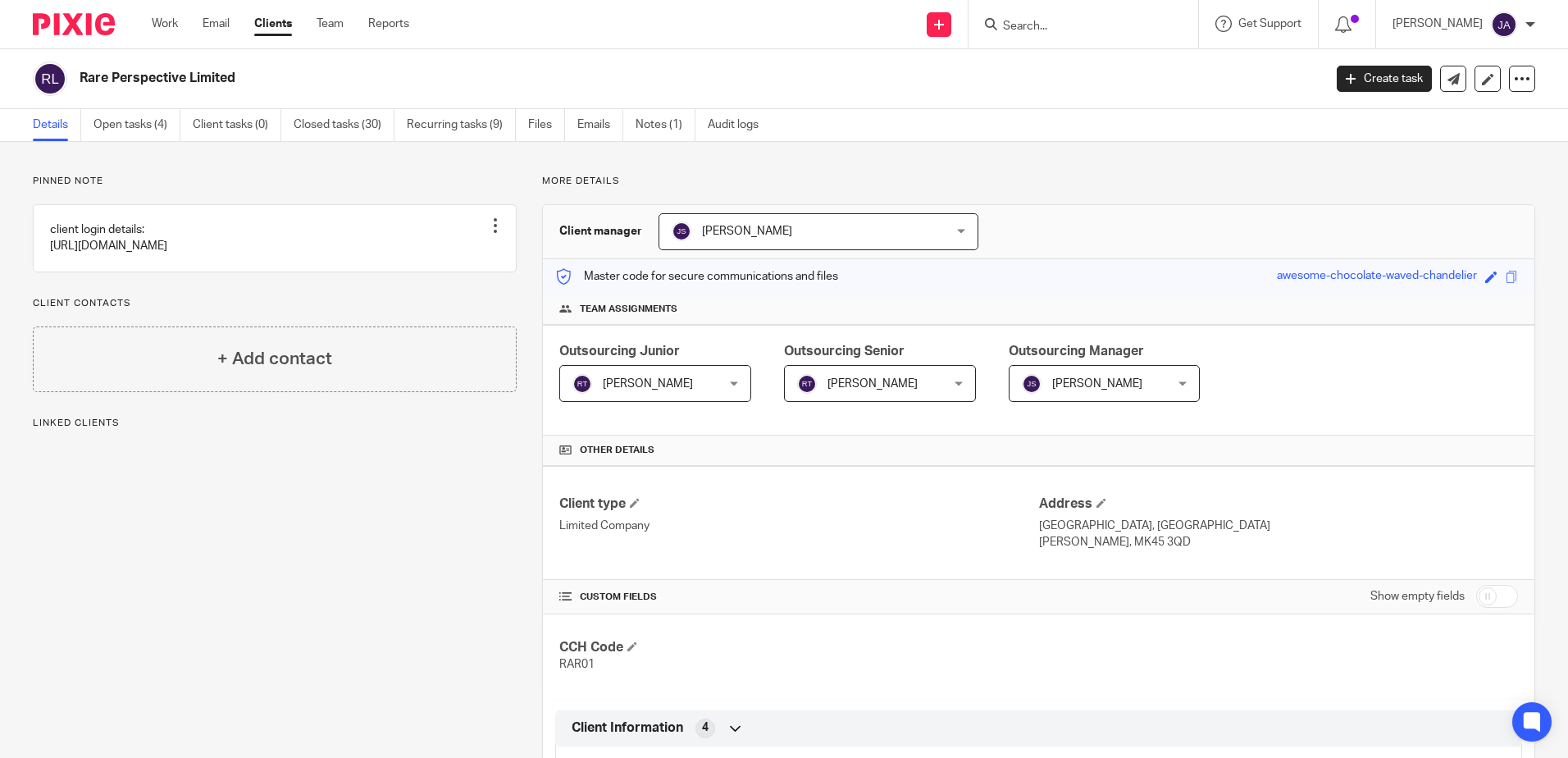
click at [700, 380] on span "[PERSON_NAME]" at bounding box center [643, 382] width 142 height 34
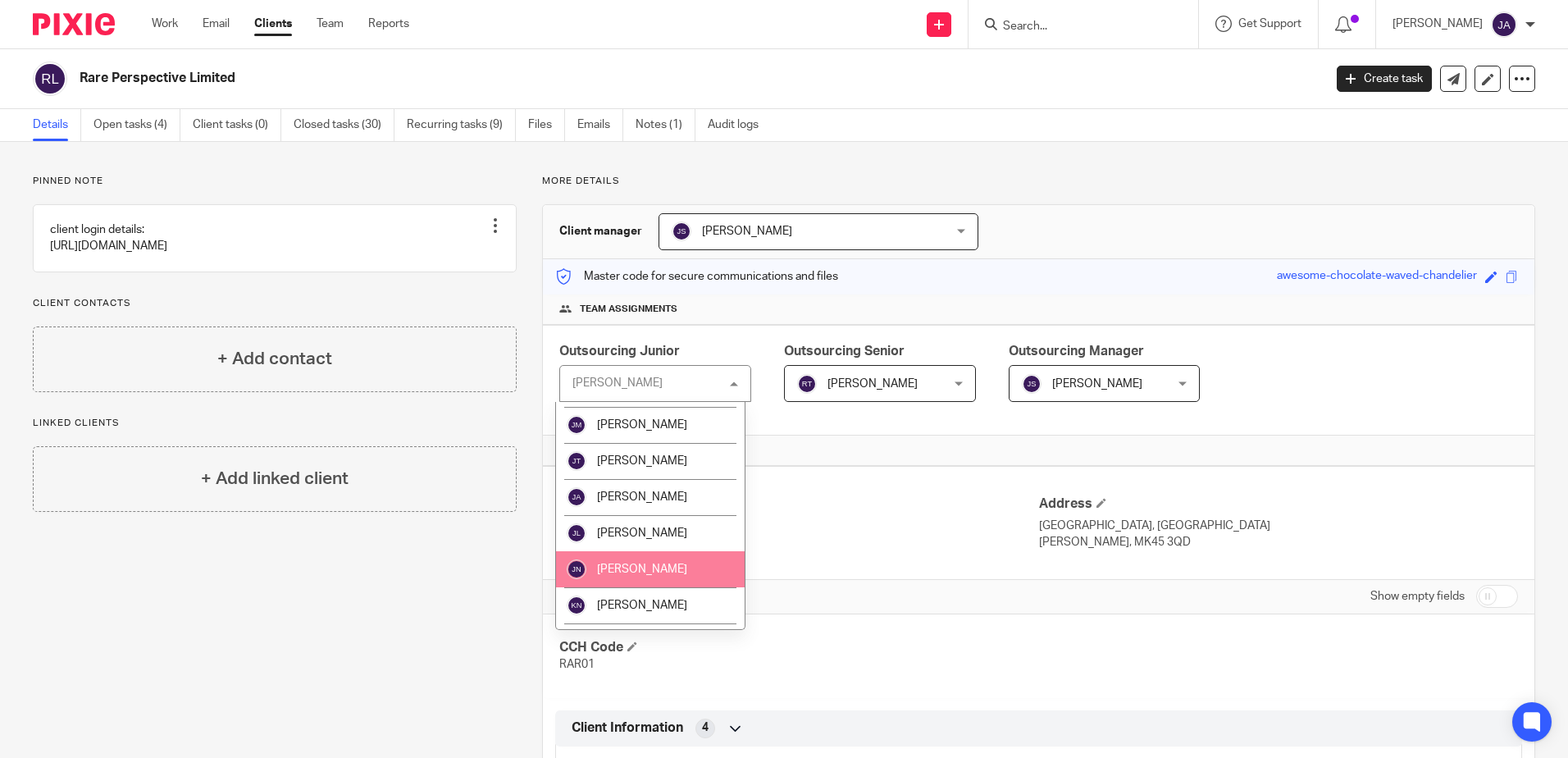
scroll to position [1149, 0]
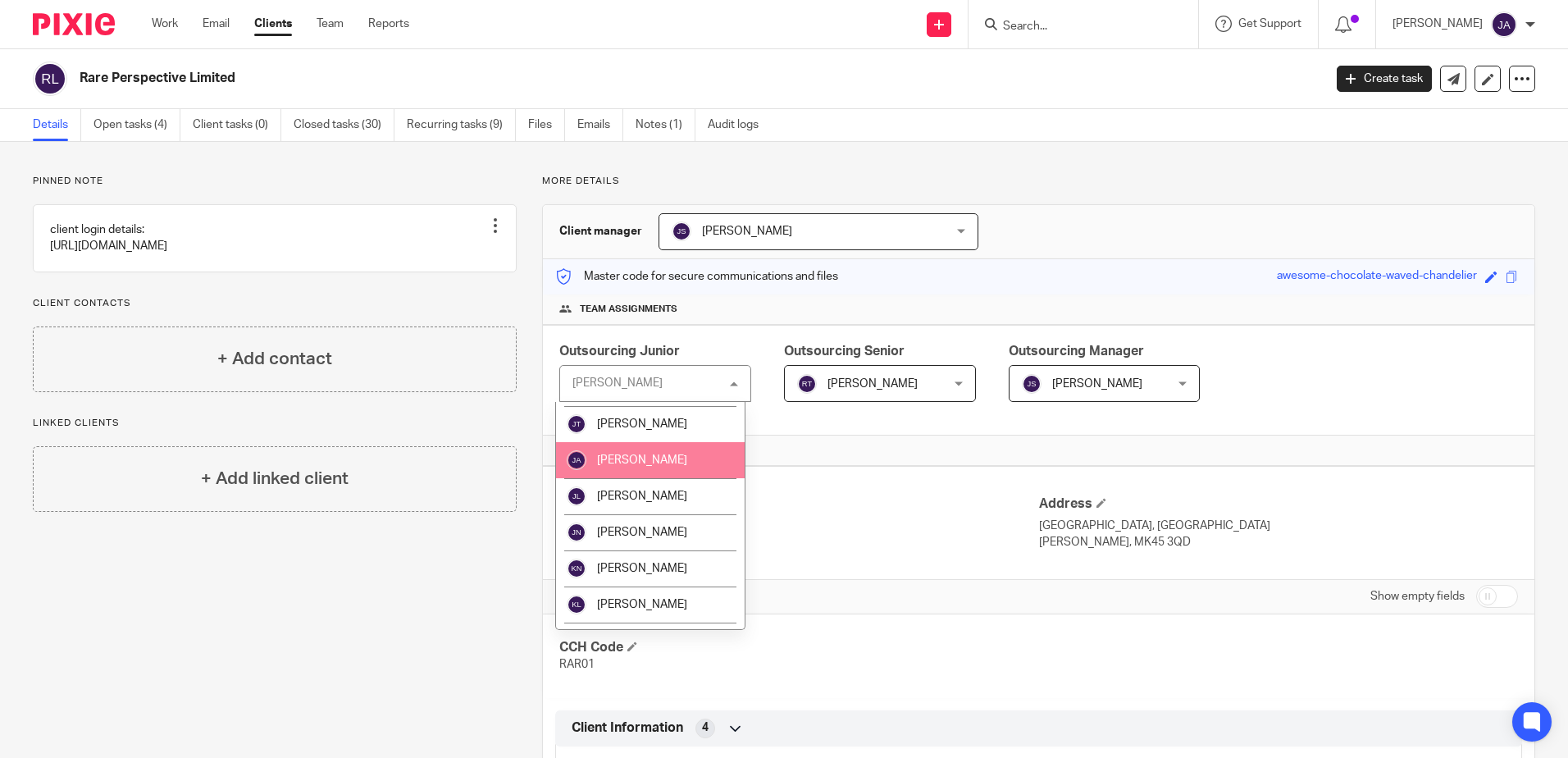
click at [642, 458] on span "[PERSON_NAME]" at bounding box center [642, 461] width 90 height 12
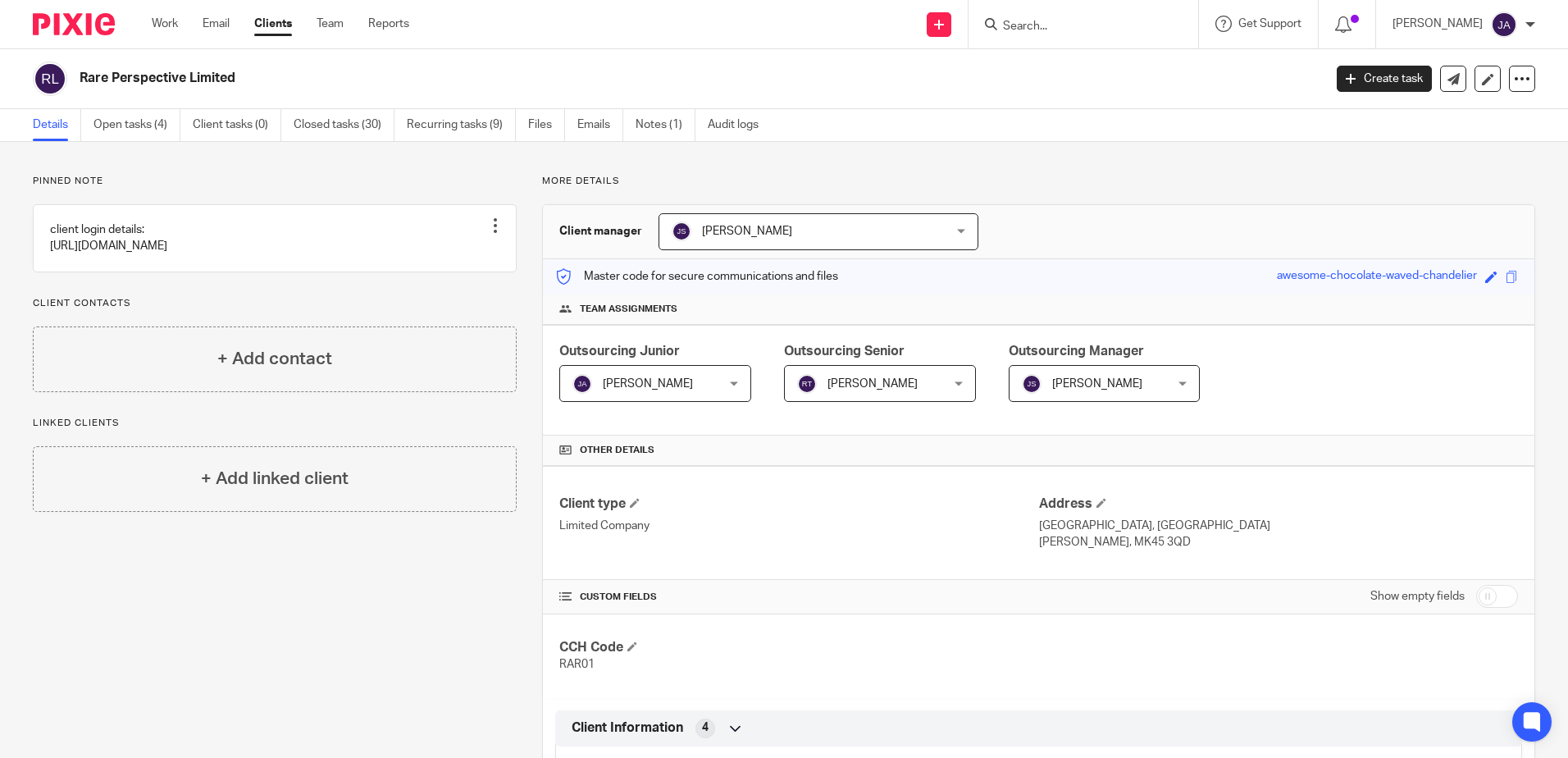
click at [910, 378] on span "[PERSON_NAME]" at bounding box center [868, 382] width 142 height 34
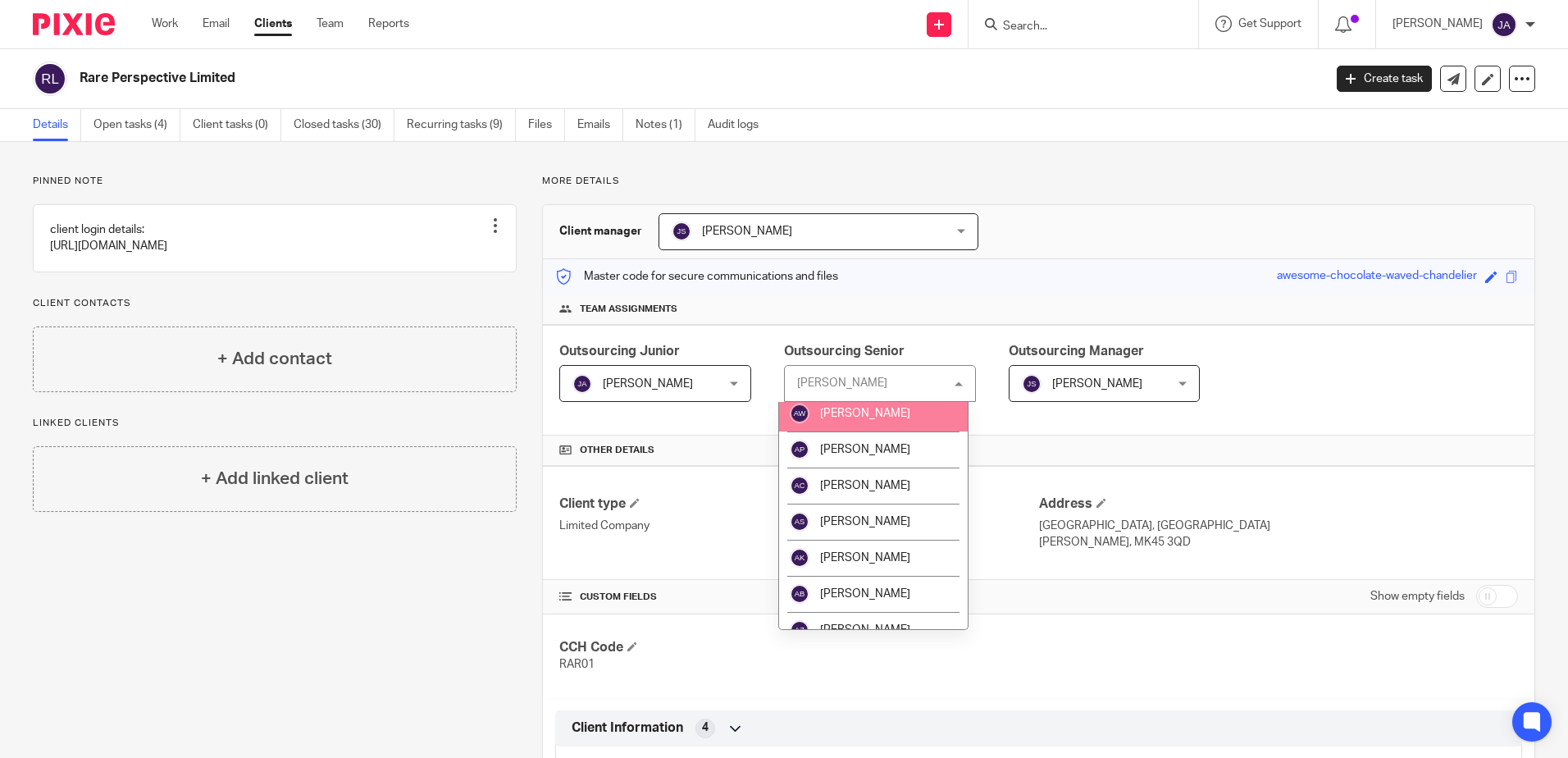
scroll to position [194, 0]
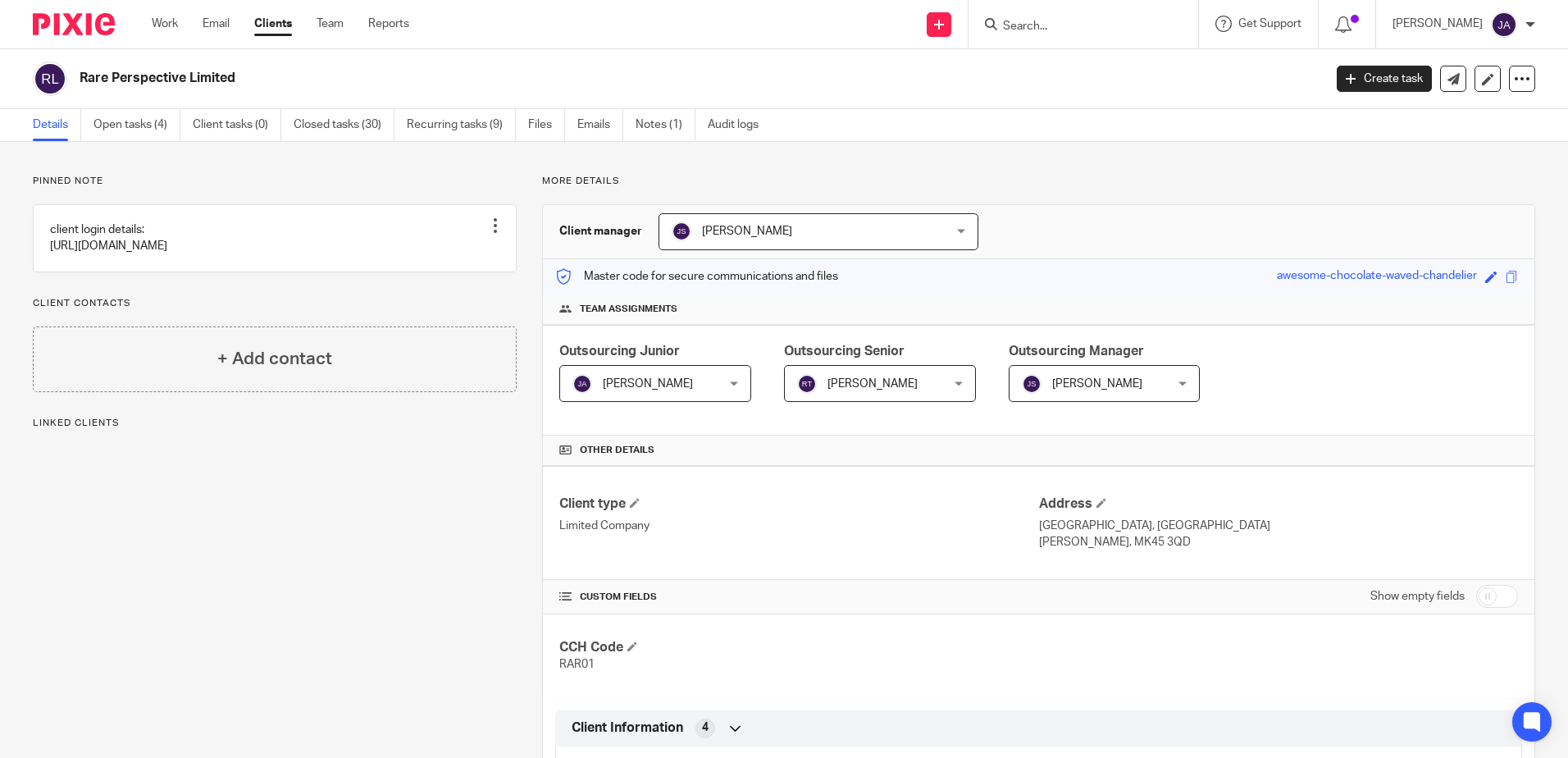
scroll to position [164, 0]
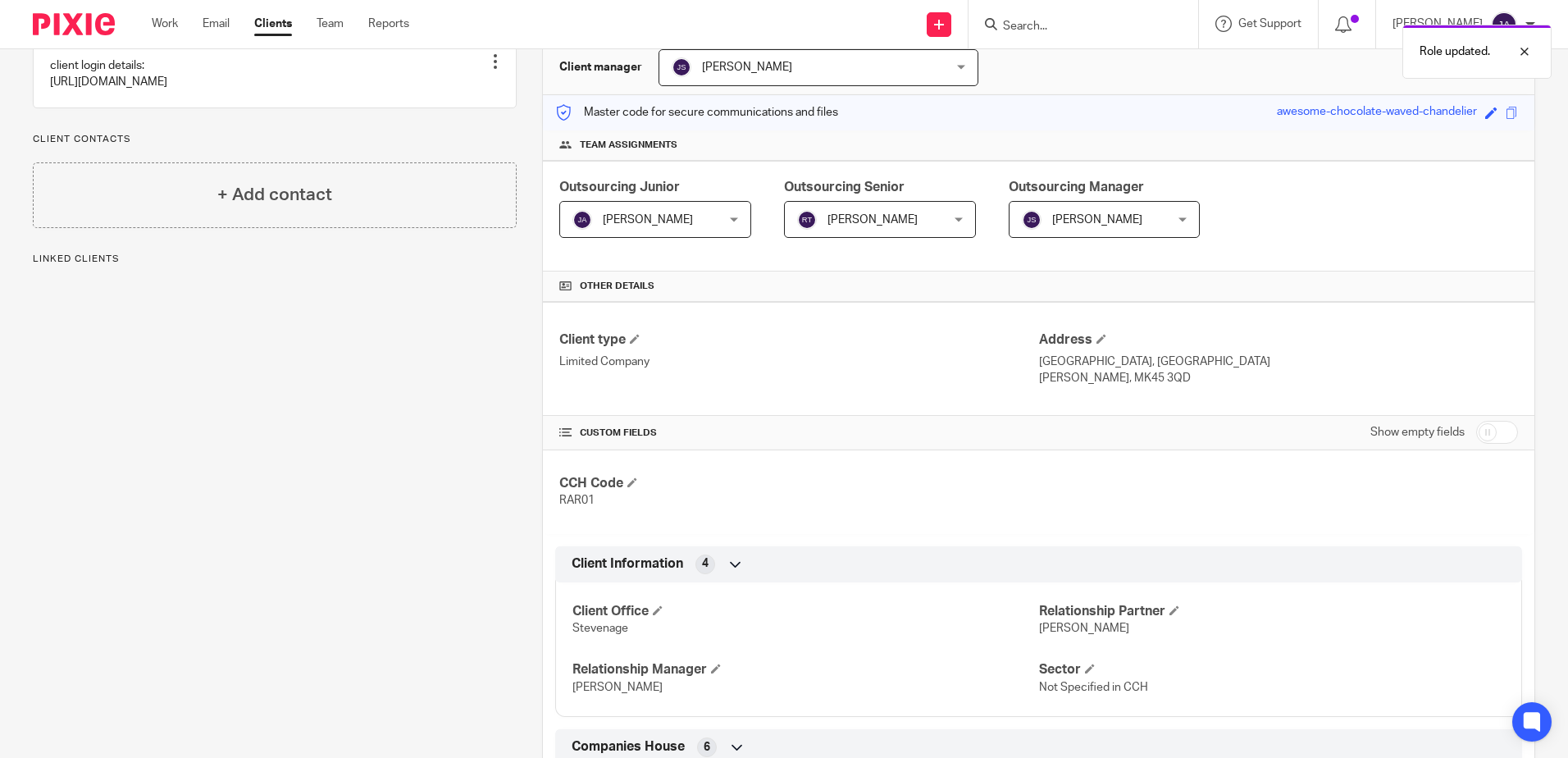
click at [868, 234] on span "[PERSON_NAME]" at bounding box center [868, 219] width 142 height 34
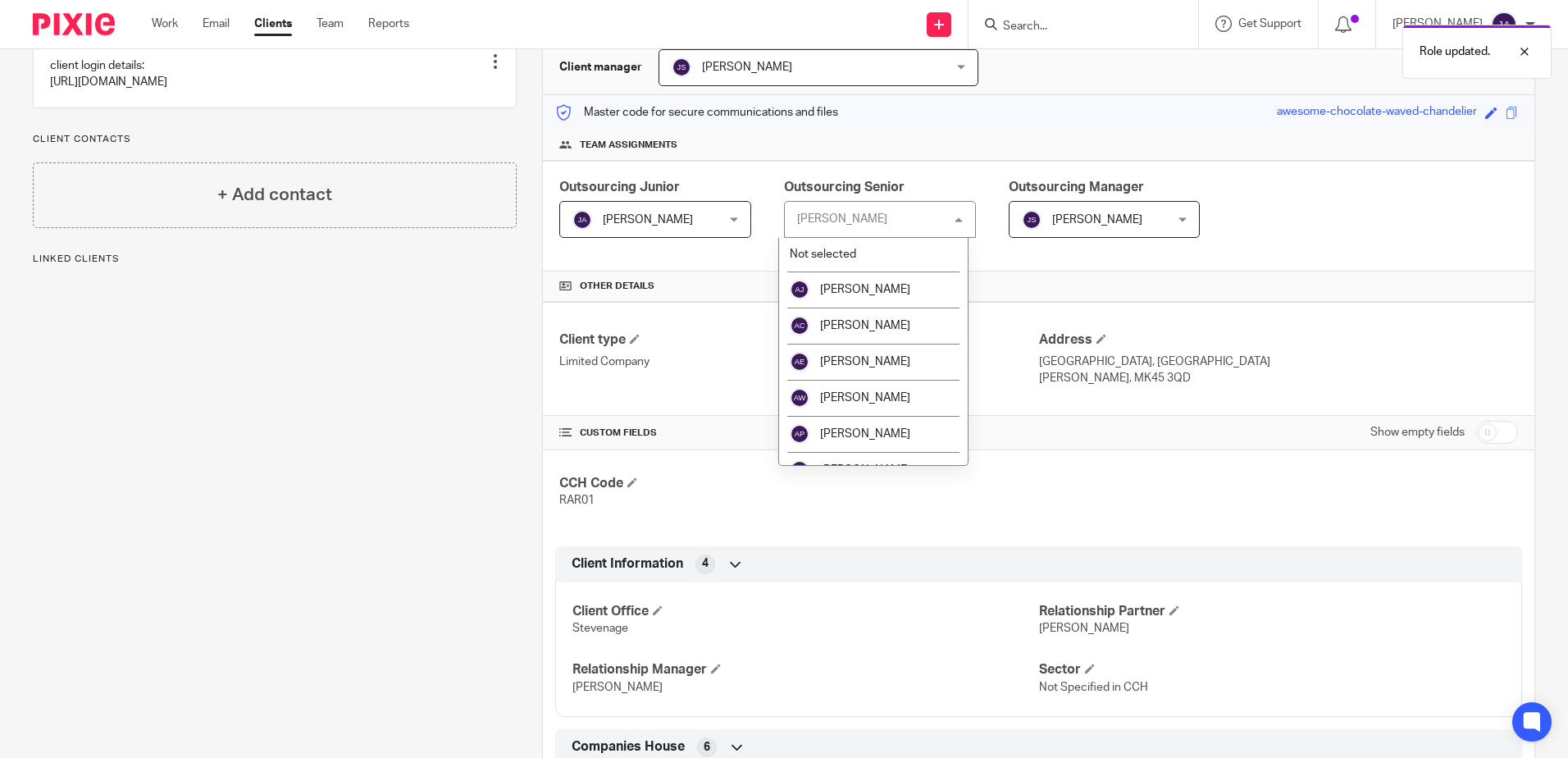
click at [866, 207] on div "Robert Taylor Robert Taylor" at bounding box center [880, 220] width 192 height 37
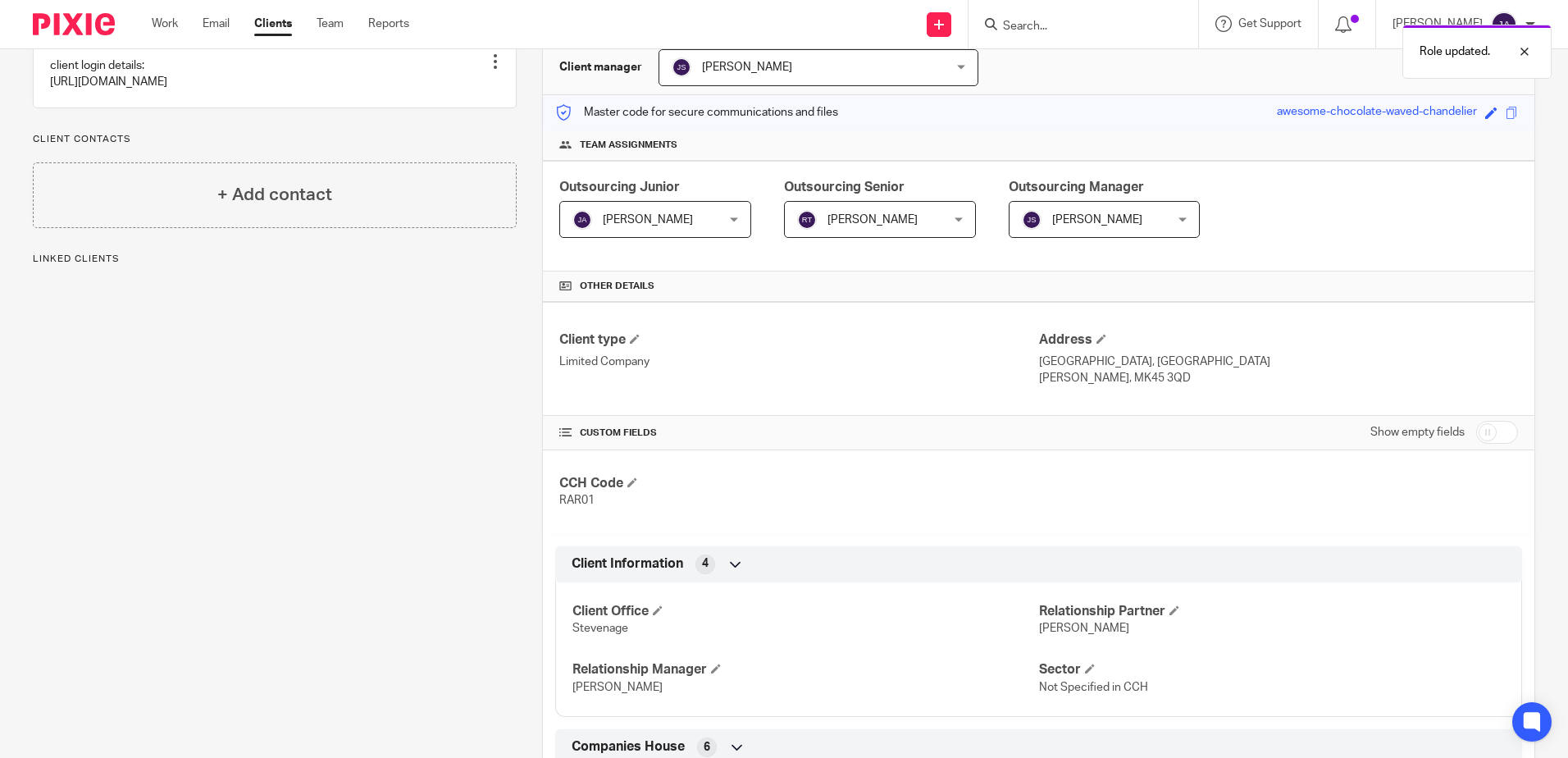
click at [868, 249] on div "Outsourcing Junior Joe Allison Joe Allison Not selected Aaron Jervis Abigail Cr…" at bounding box center [1039, 216] width 992 height 111
click at [869, 233] on span "[PERSON_NAME]" at bounding box center [868, 219] width 142 height 34
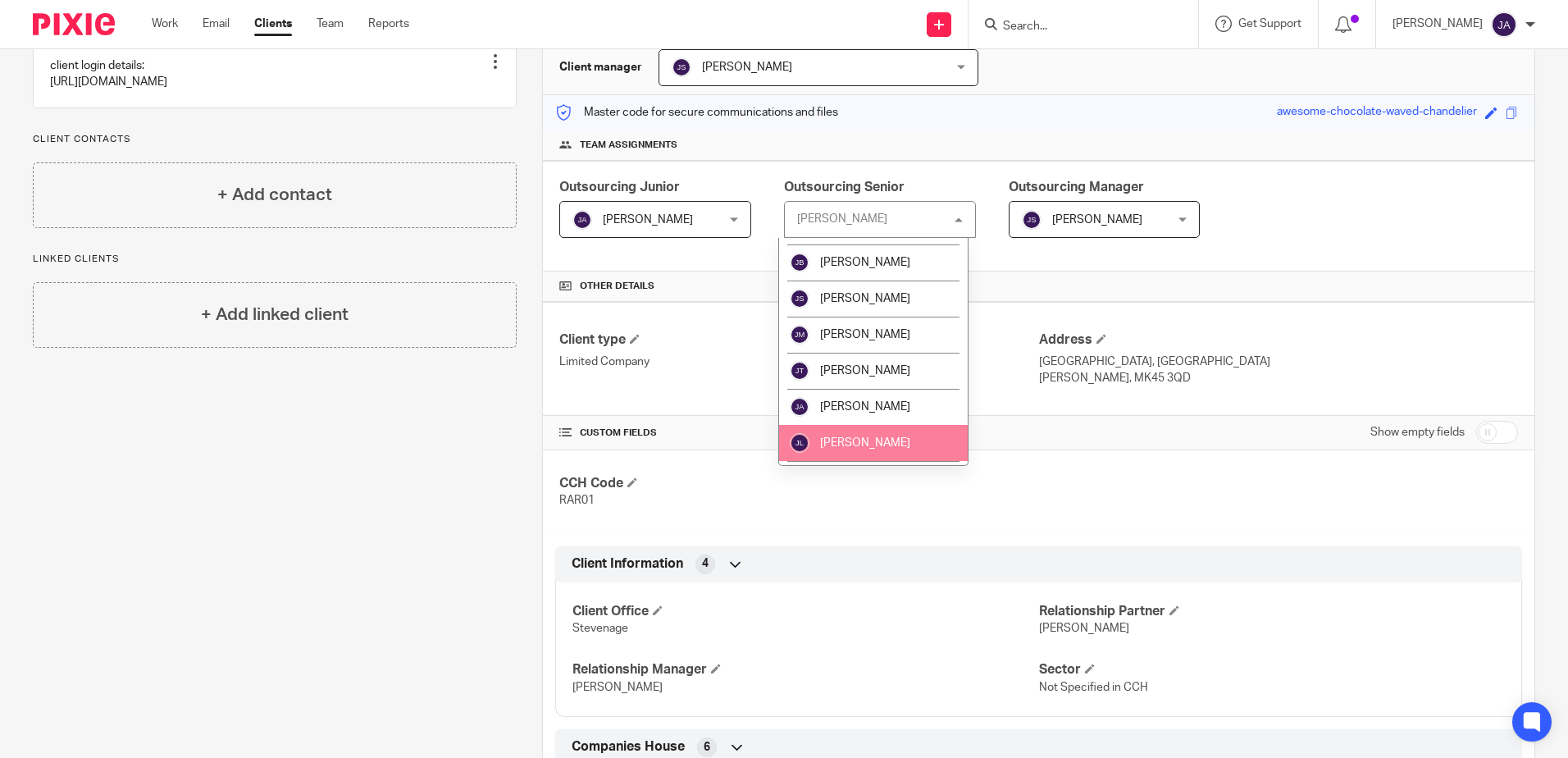
scroll to position [1067, 0]
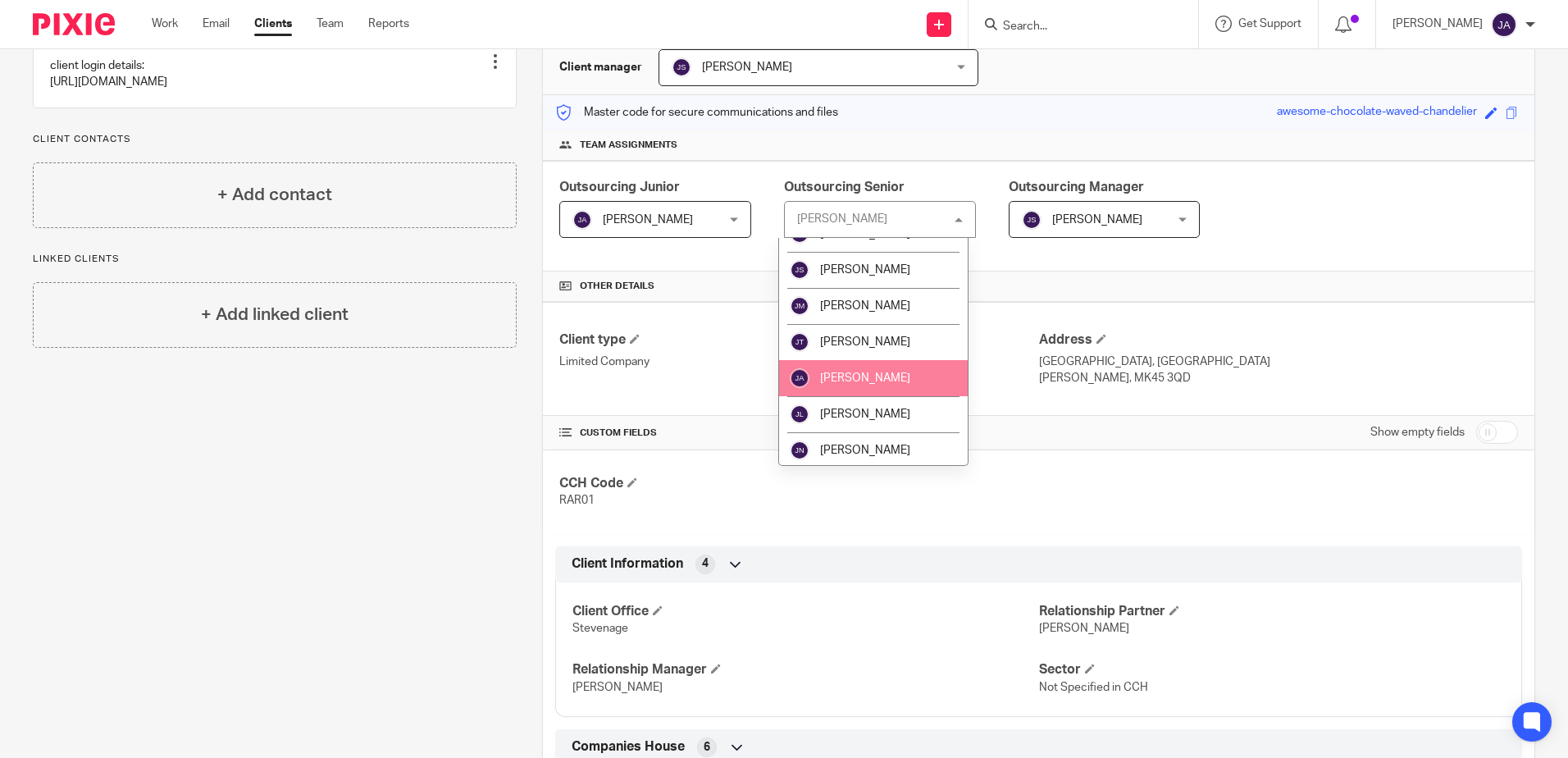
click at [868, 376] on span "[PERSON_NAME]" at bounding box center [865, 379] width 90 height 12
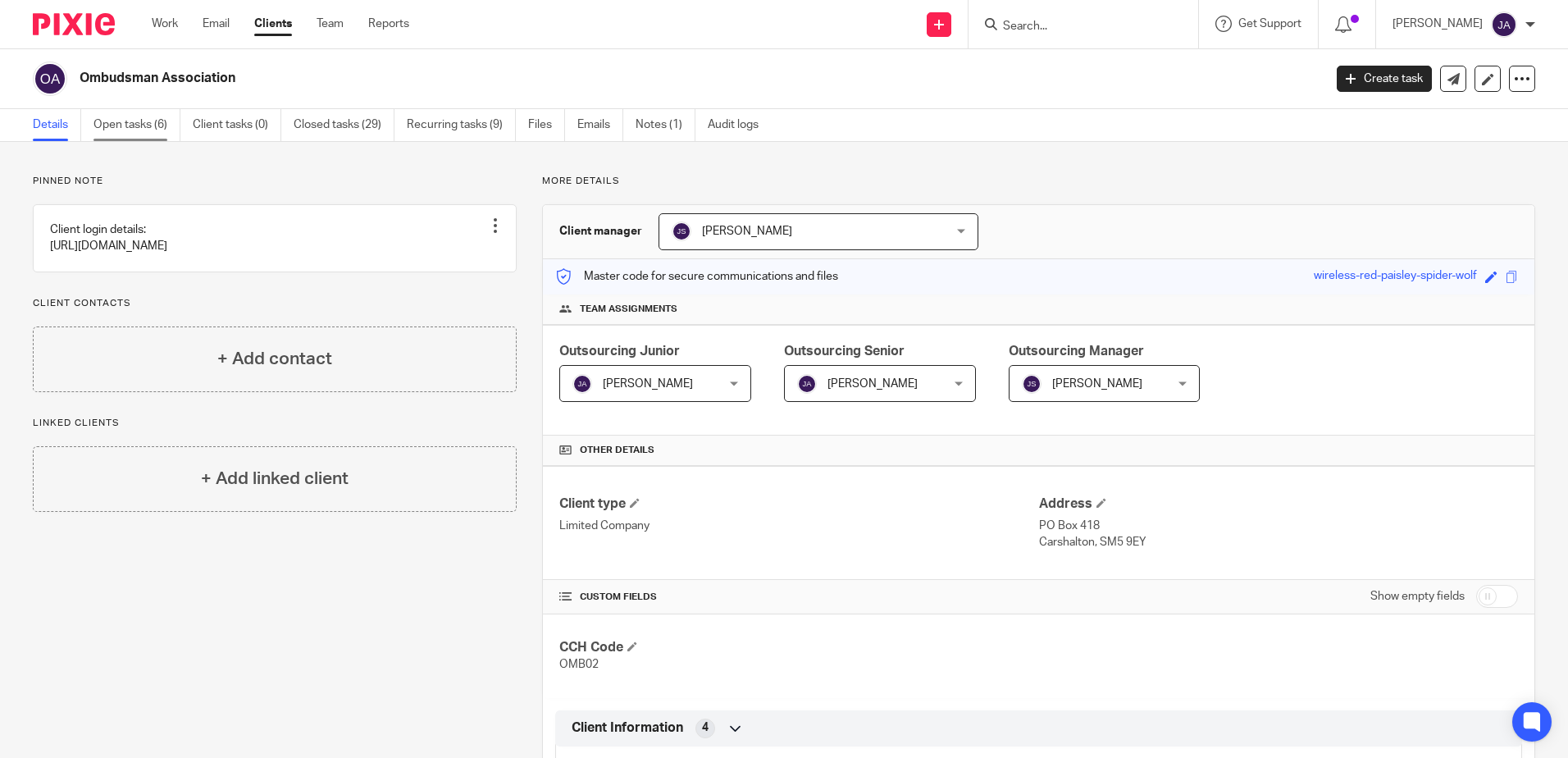
click at [158, 121] on link "Open tasks (6)" at bounding box center [136, 125] width 87 height 32
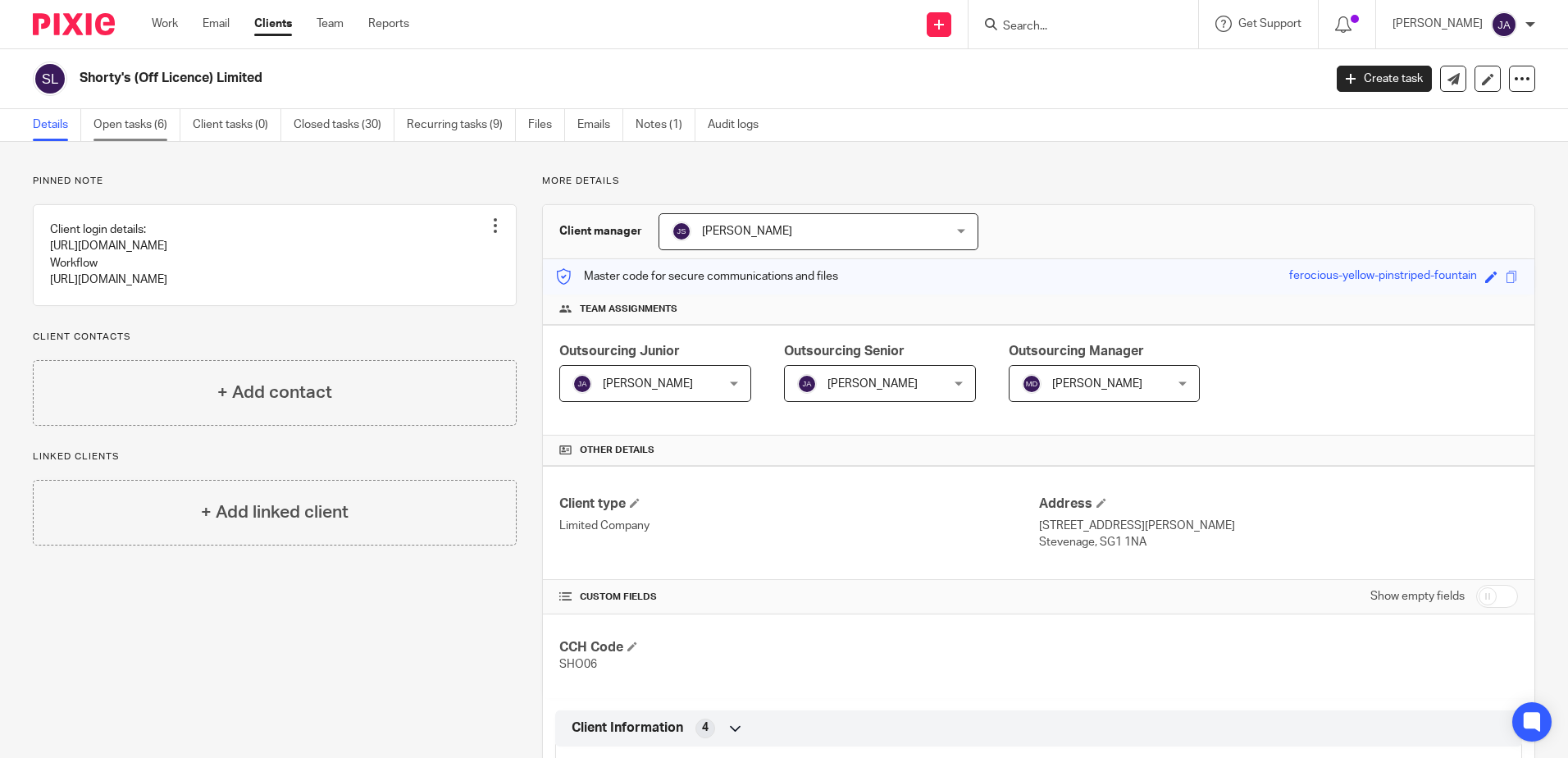
click at [133, 126] on link "Open tasks (6)" at bounding box center [136, 125] width 87 height 32
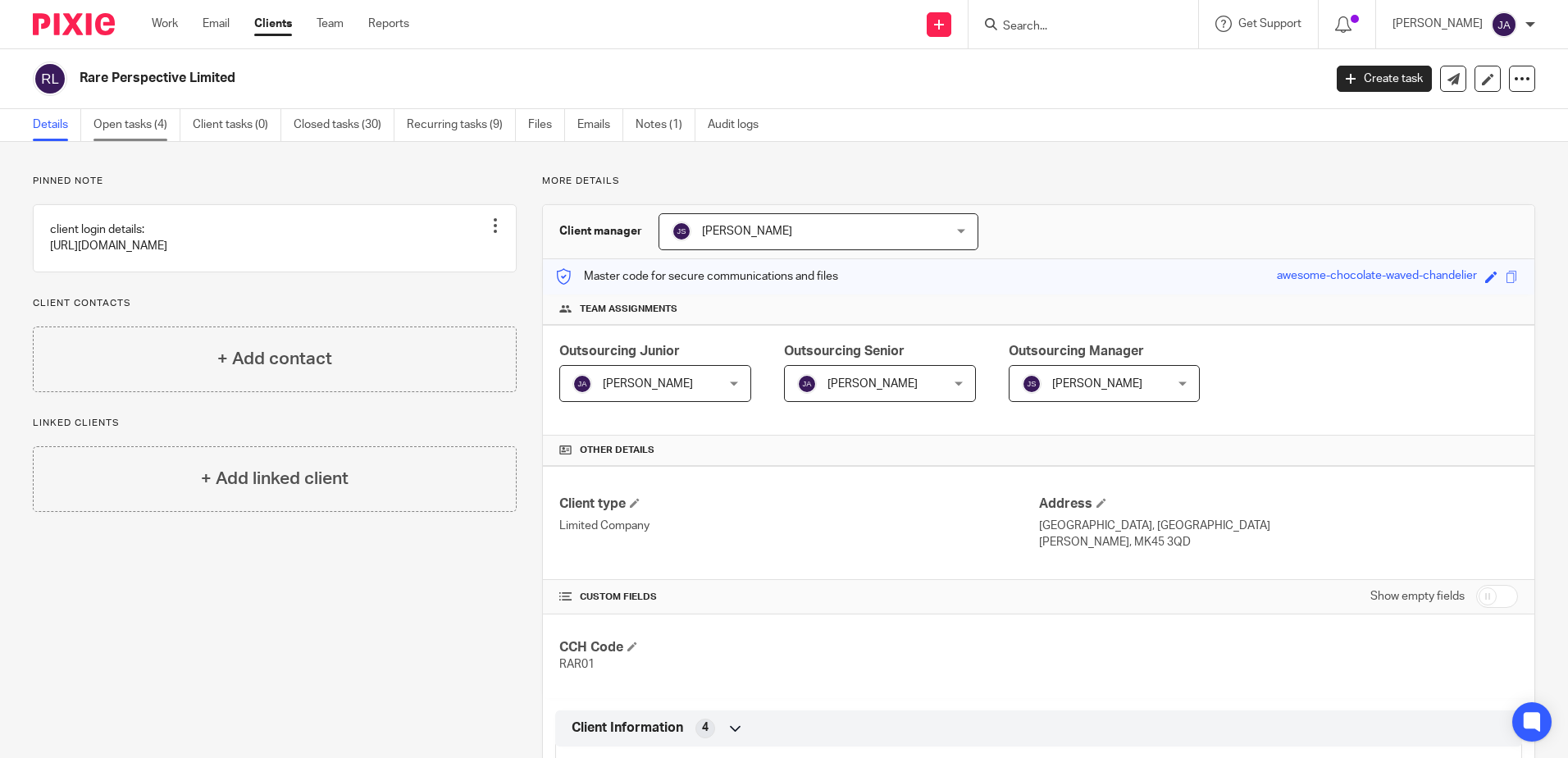
click at [149, 124] on link "Open tasks (4)" at bounding box center [136, 125] width 87 height 32
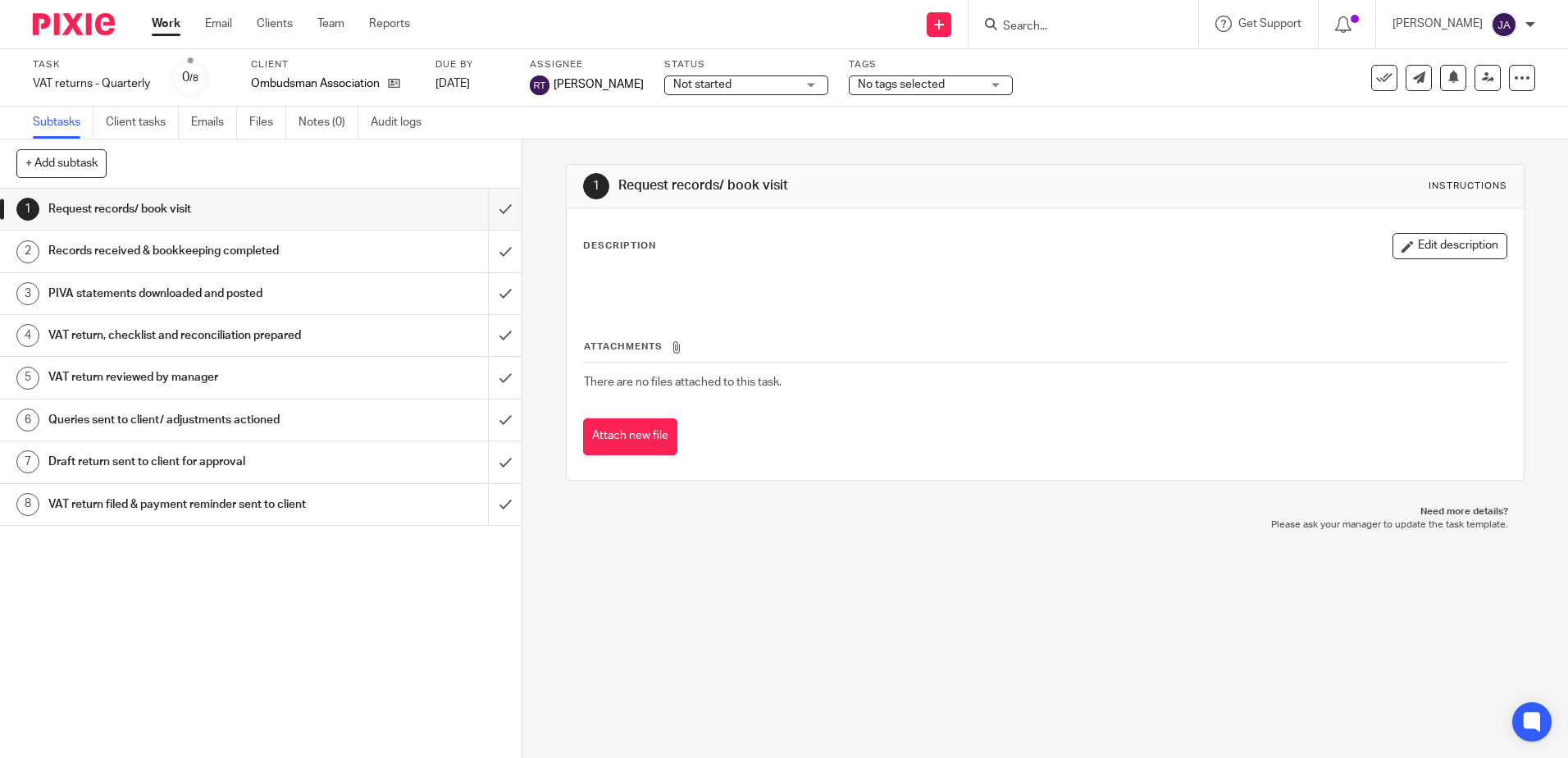
click at [738, 82] on span "Not started" at bounding box center [735, 85] width 123 height 18
click at [607, 82] on span "[PERSON_NAME]" at bounding box center [599, 84] width 90 height 17
click at [1478, 89] on link at bounding box center [1488, 77] width 26 height 26
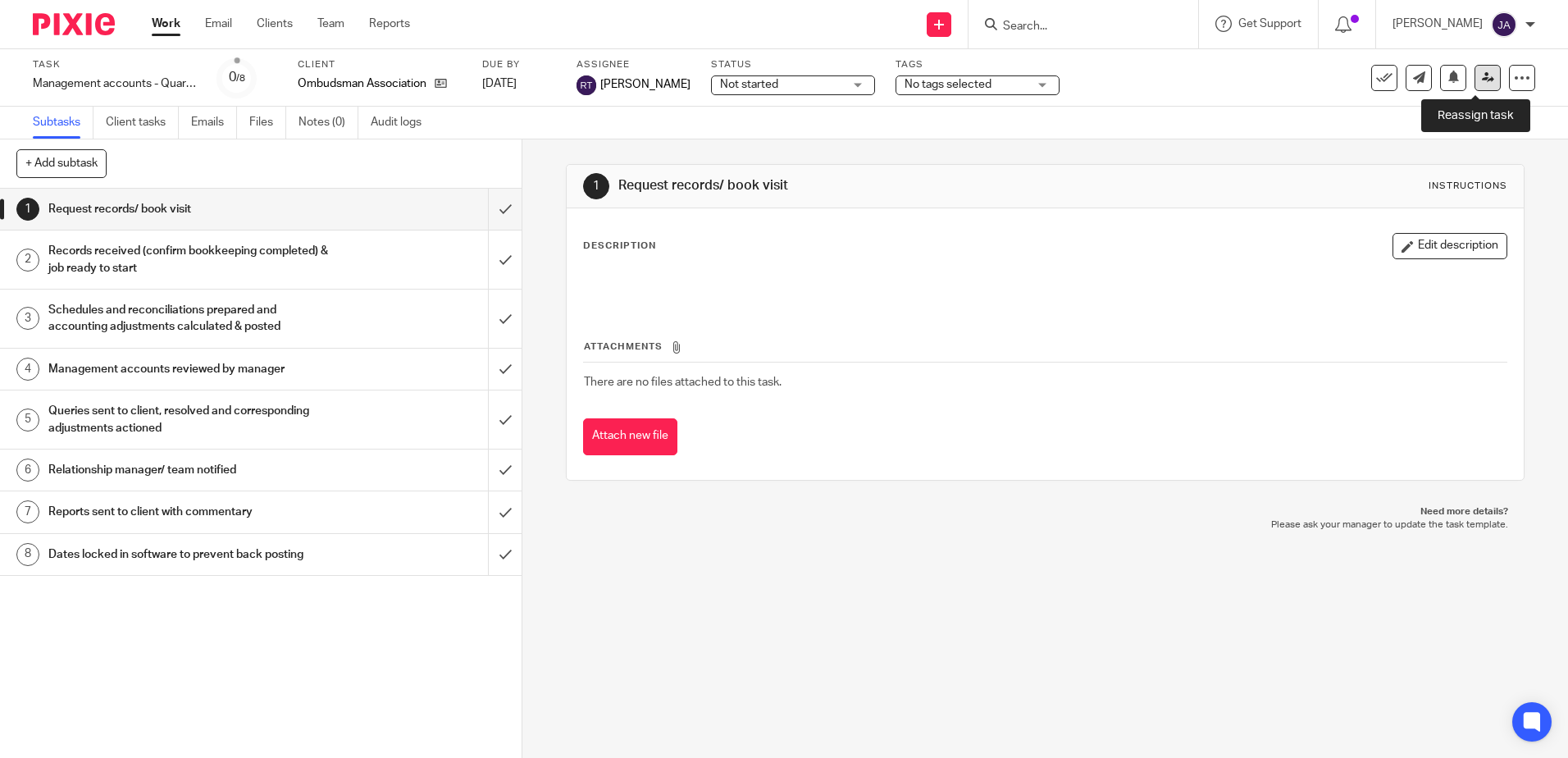
click at [1483, 78] on icon at bounding box center [1489, 77] width 13 height 13
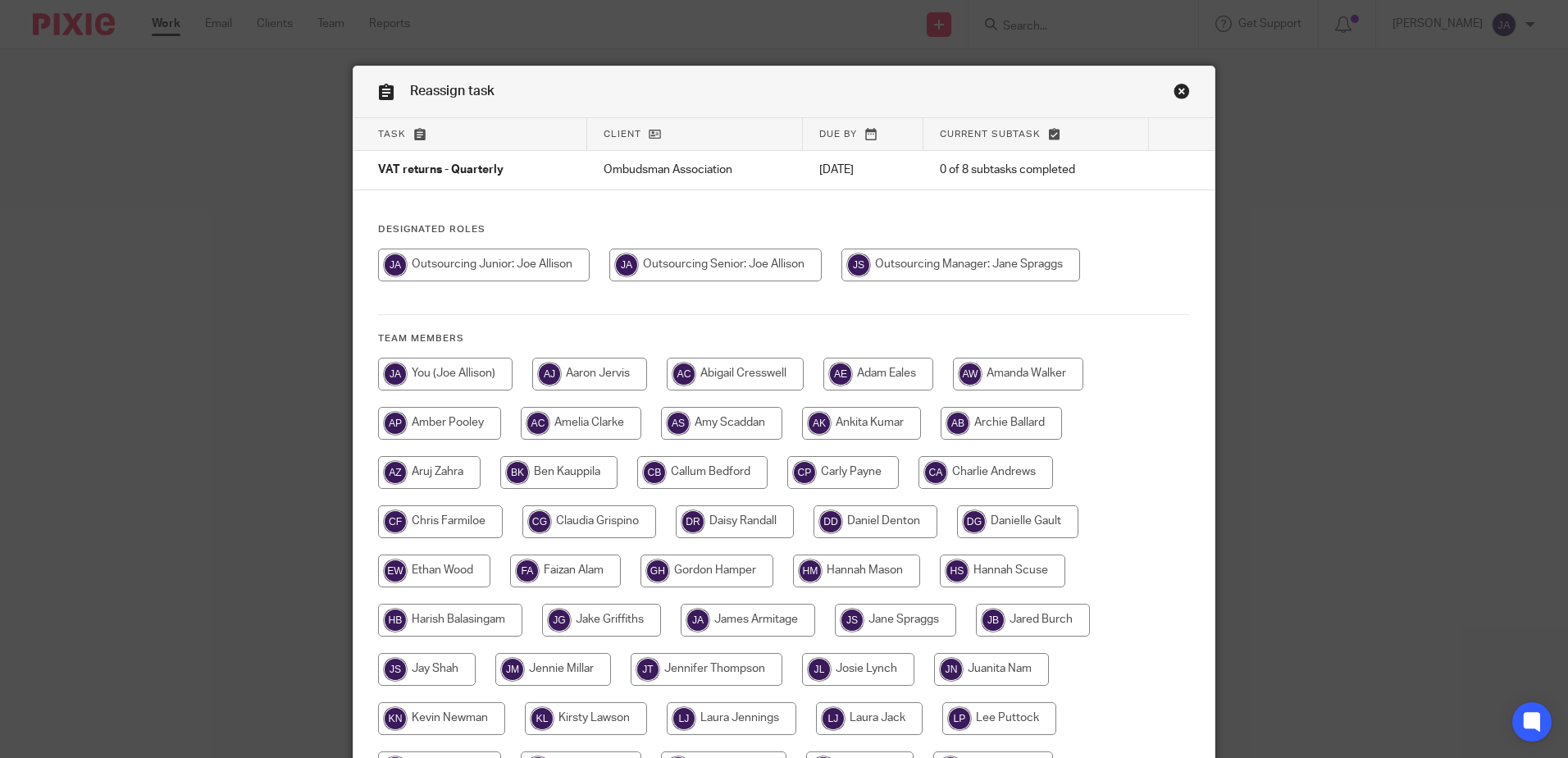
click at [703, 271] on input "radio" at bounding box center [715, 265] width 213 height 32
radio input "true"
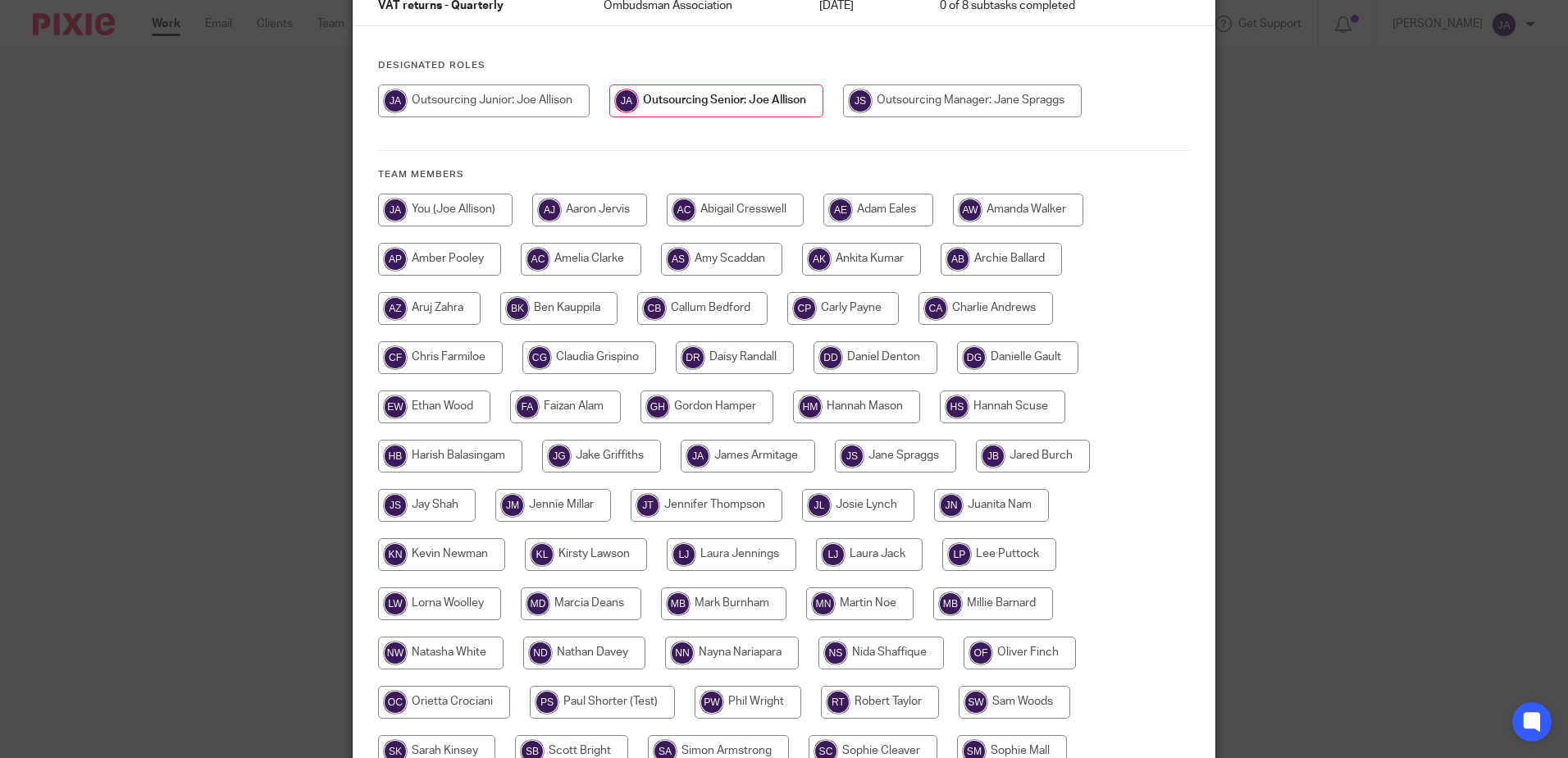
scroll to position [328, 0]
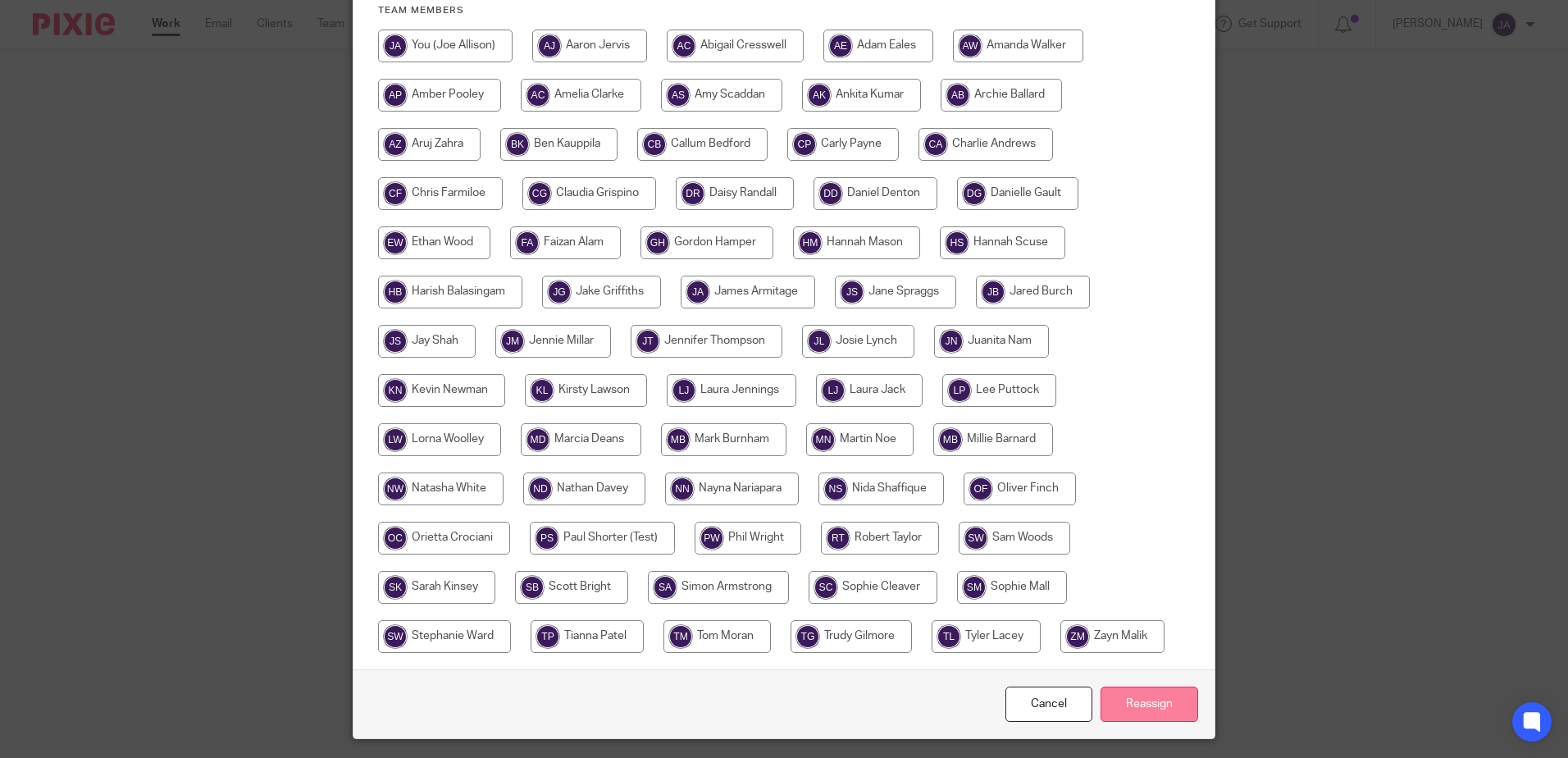
click at [1143, 705] on input "Reassign" at bounding box center [1150, 705] width 98 height 35
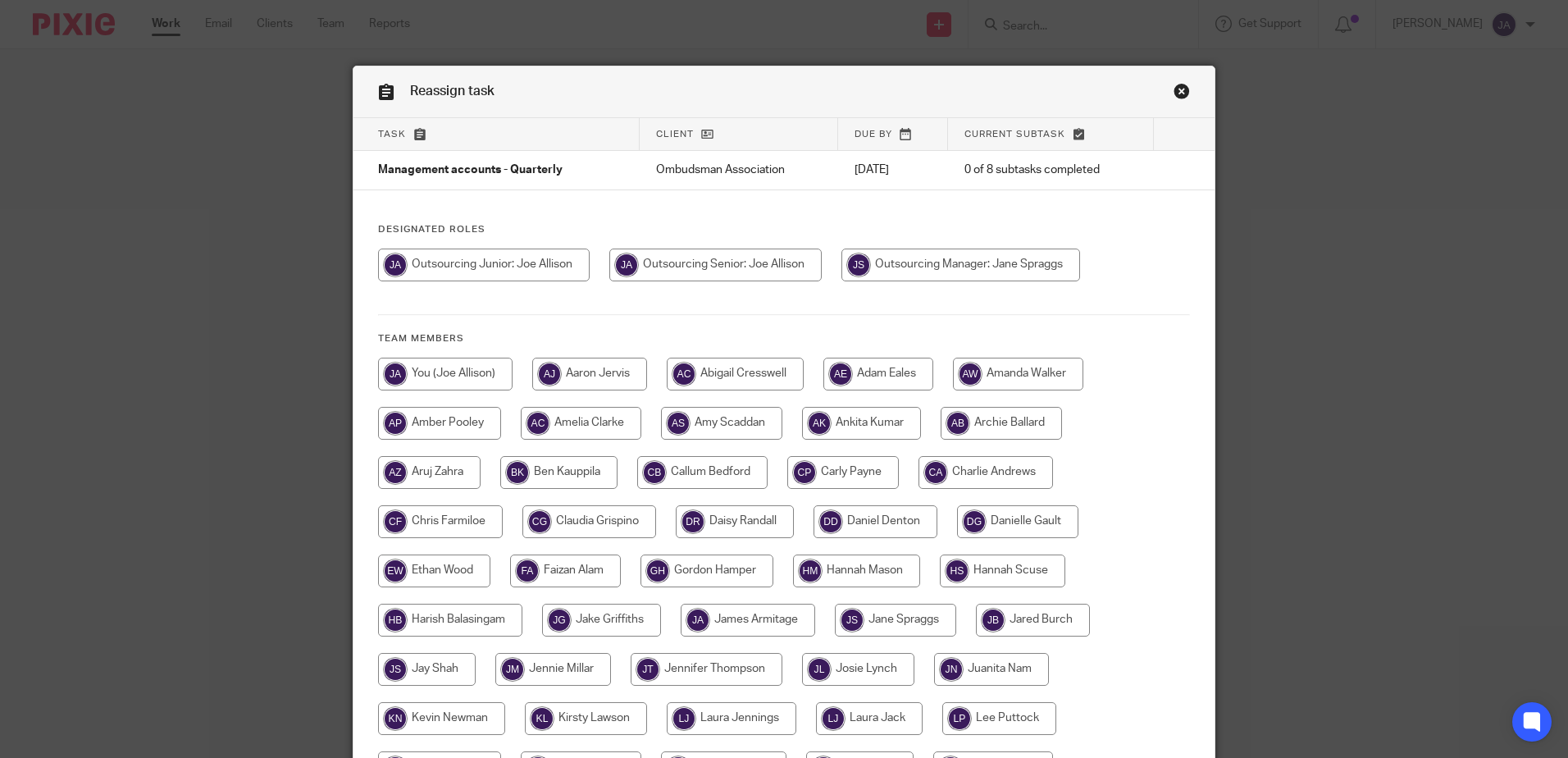
click at [693, 275] on input "radio" at bounding box center [715, 265] width 213 height 32
radio input "true"
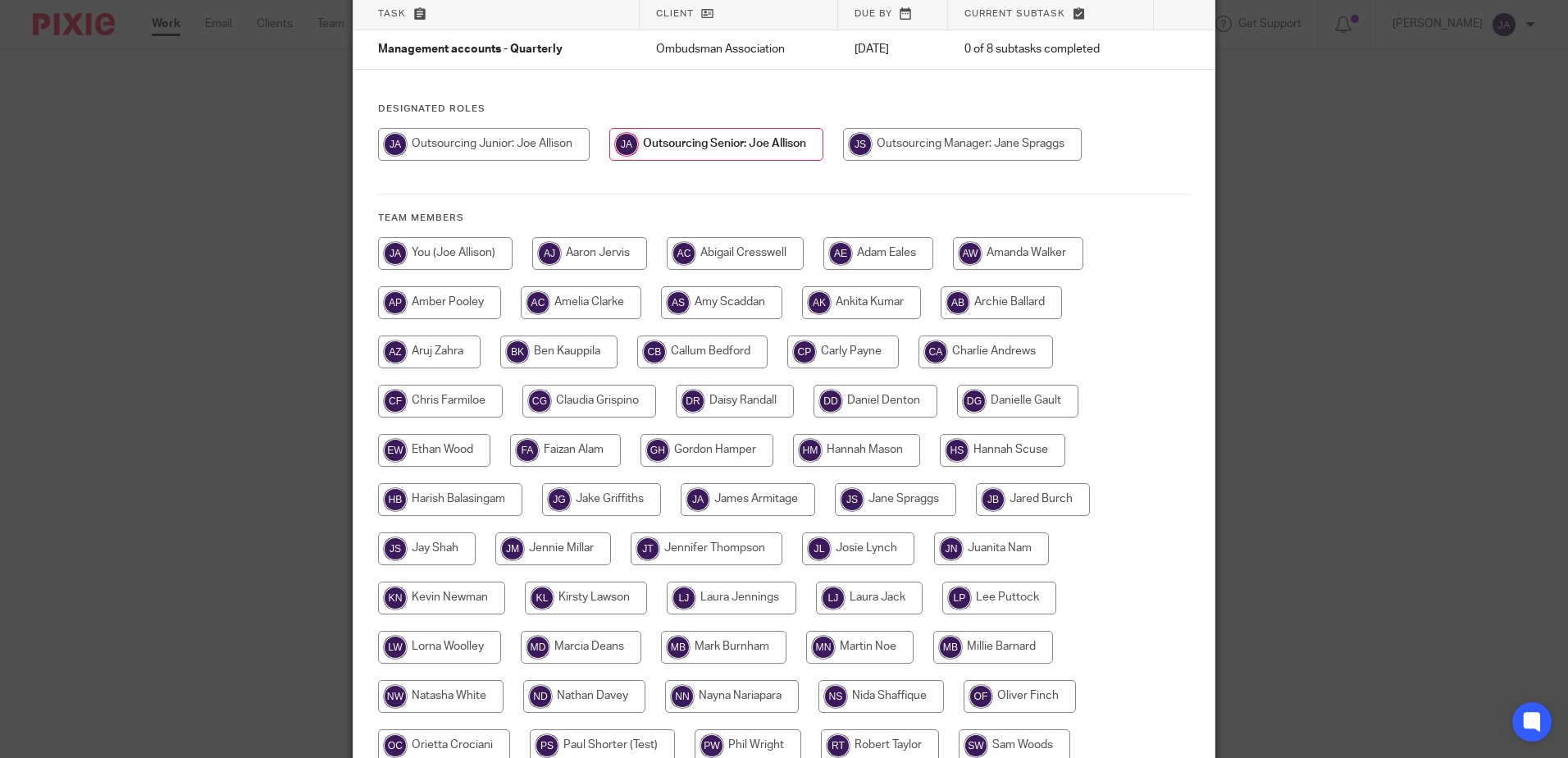
scroll to position [328, 0]
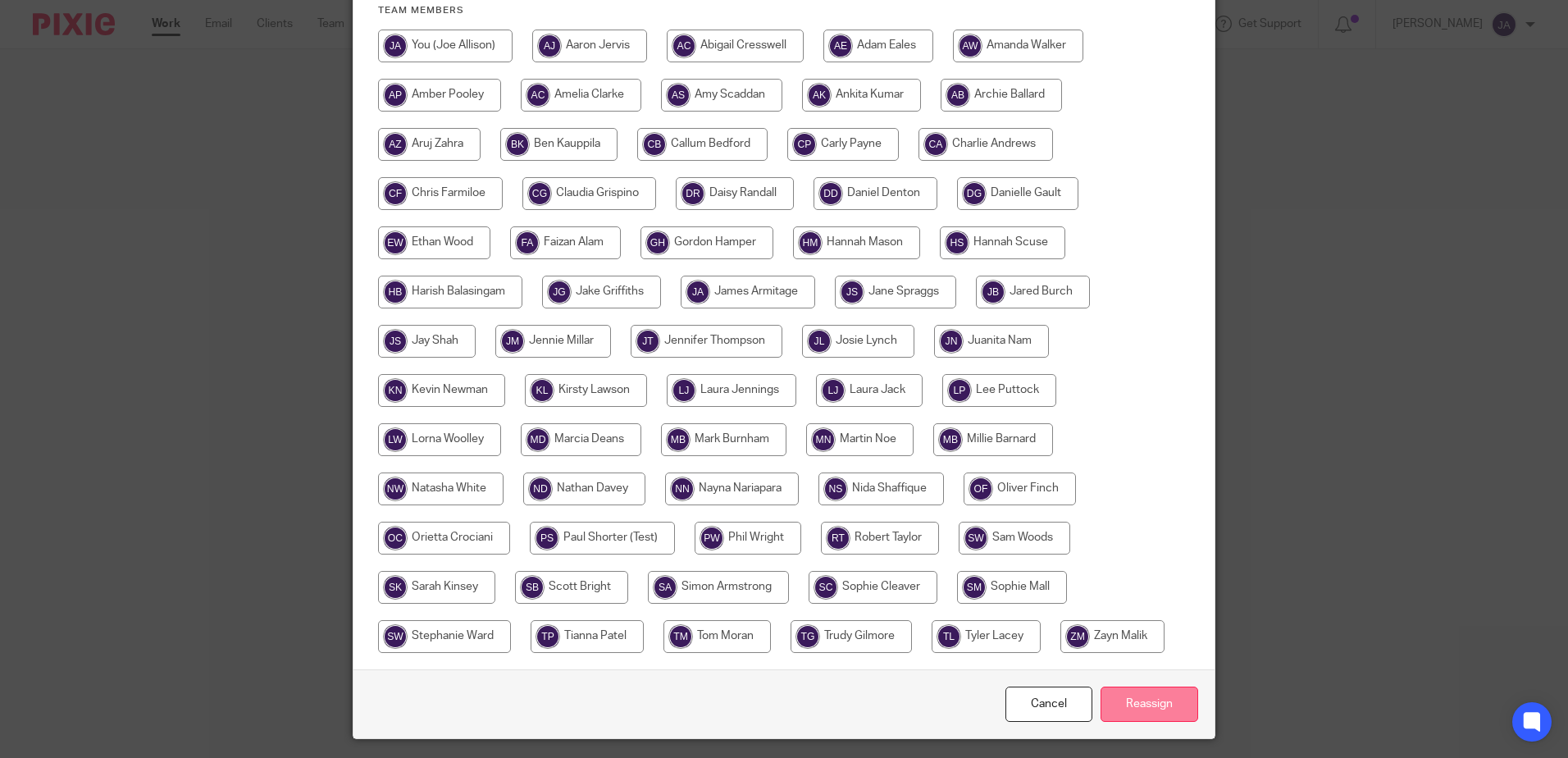
click at [1160, 713] on input "Reassign" at bounding box center [1150, 705] width 98 height 35
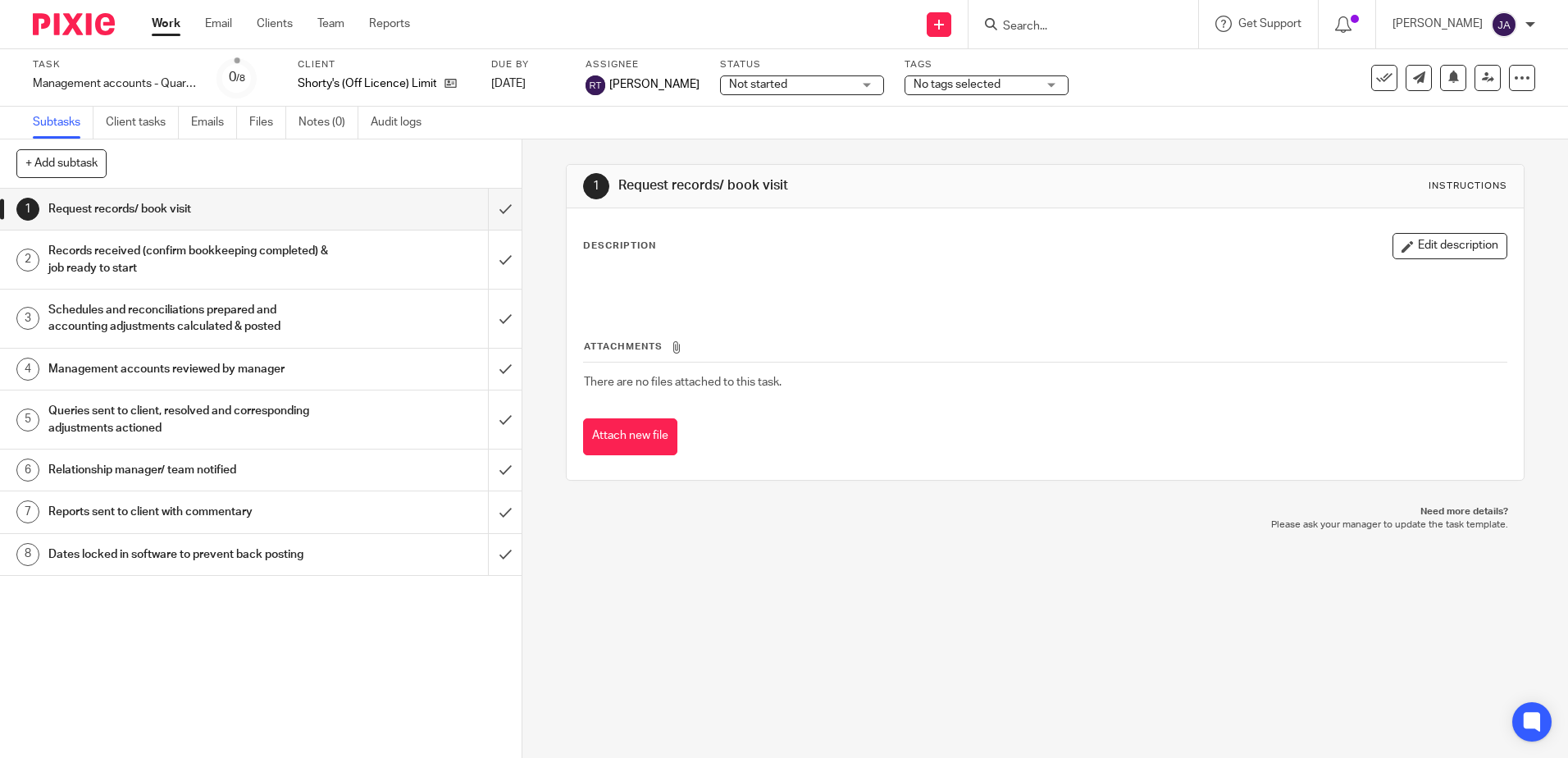
click at [800, 82] on span "Not started" at bounding box center [791, 85] width 123 height 18
click at [1483, 78] on icon at bounding box center [1489, 77] width 13 height 13
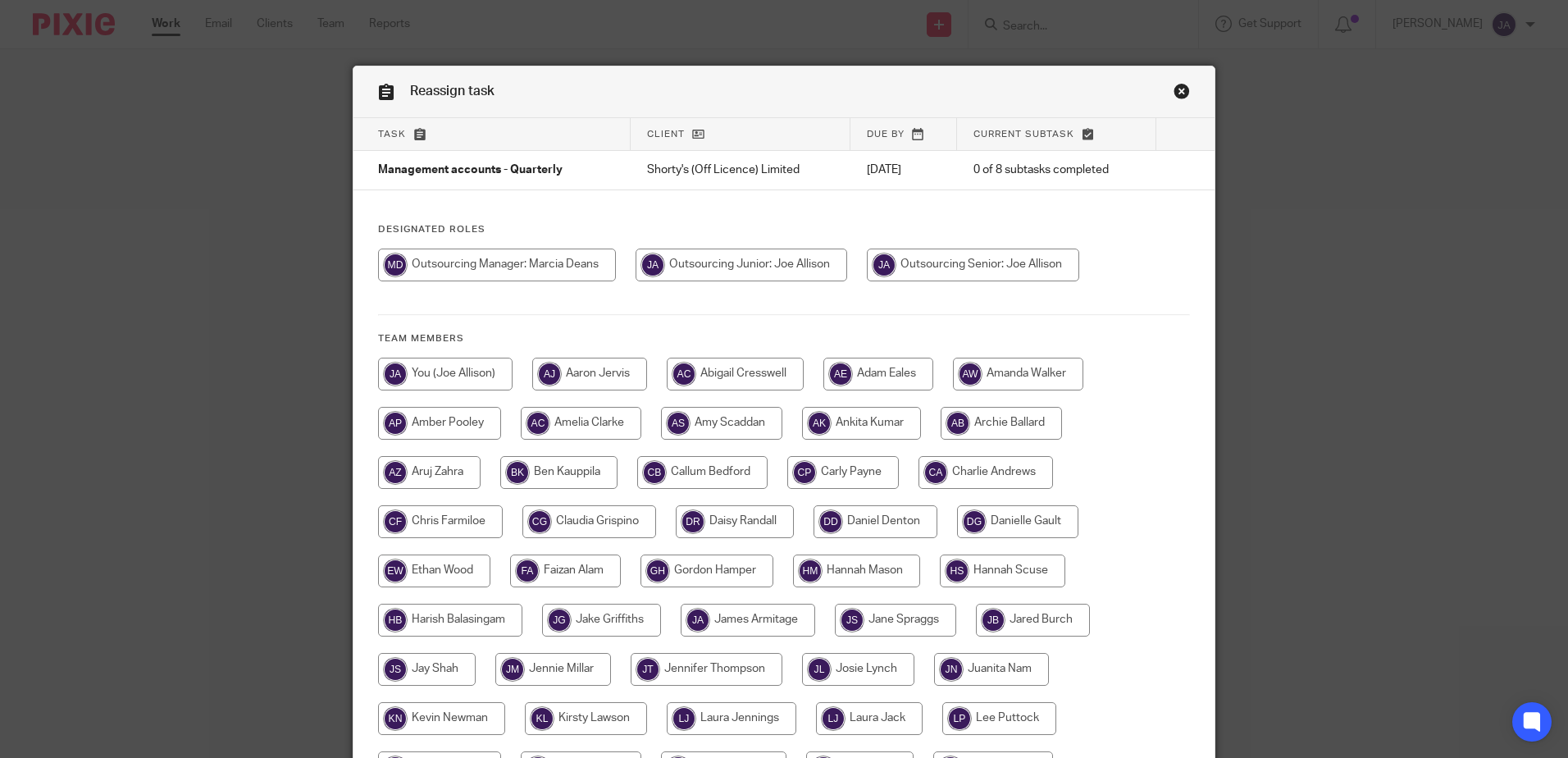
click at [710, 244] on div "Designated Roles Team members" at bounding box center [784, 611] width 861 height 775
click at [698, 275] on input "radio" at bounding box center [742, 265] width 212 height 32
radio input "true"
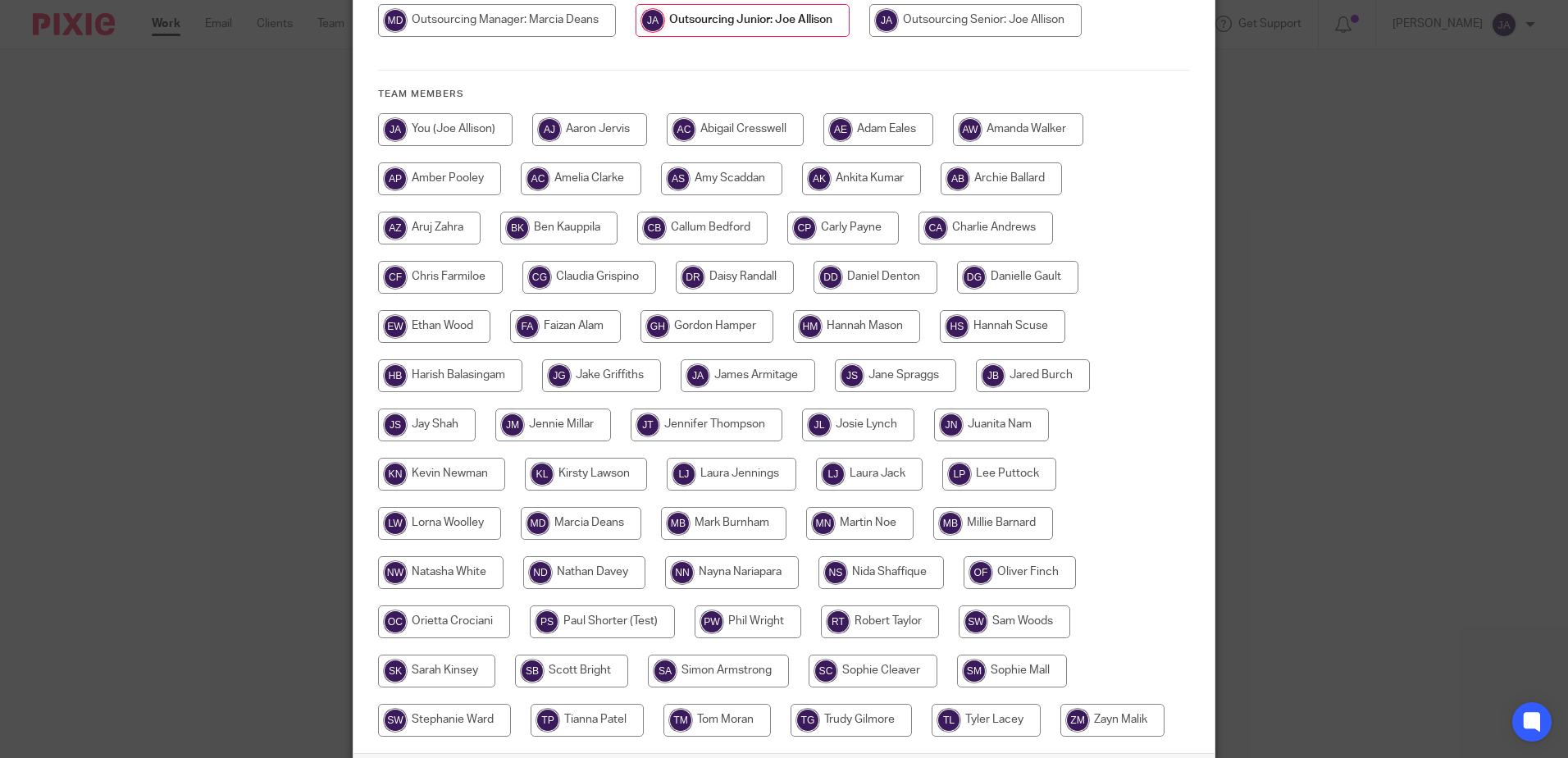
scroll to position [376, 0]
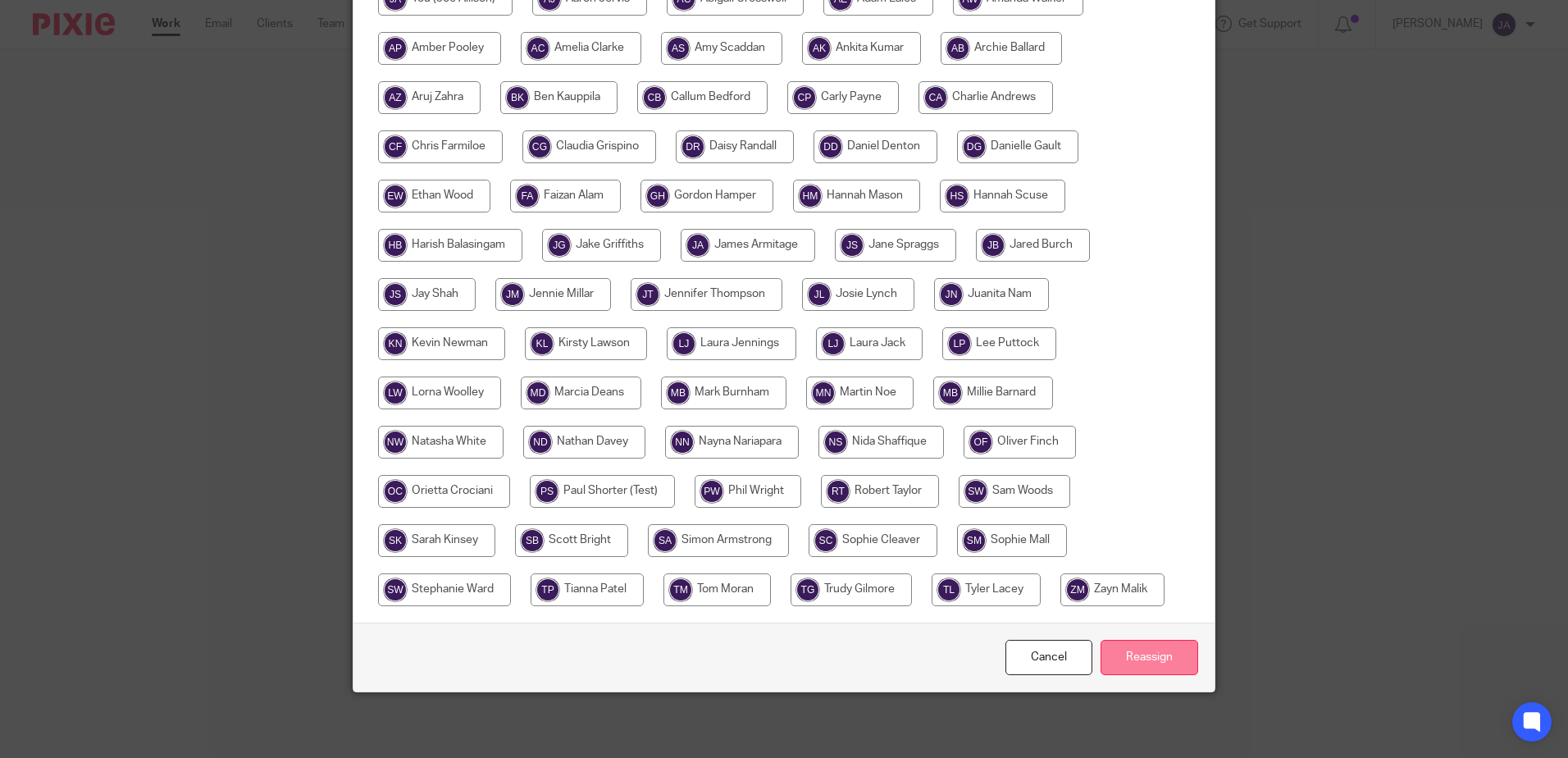
click at [1130, 653] on input "Reassign" at bounding box center [1150, 658] width 98 height 35
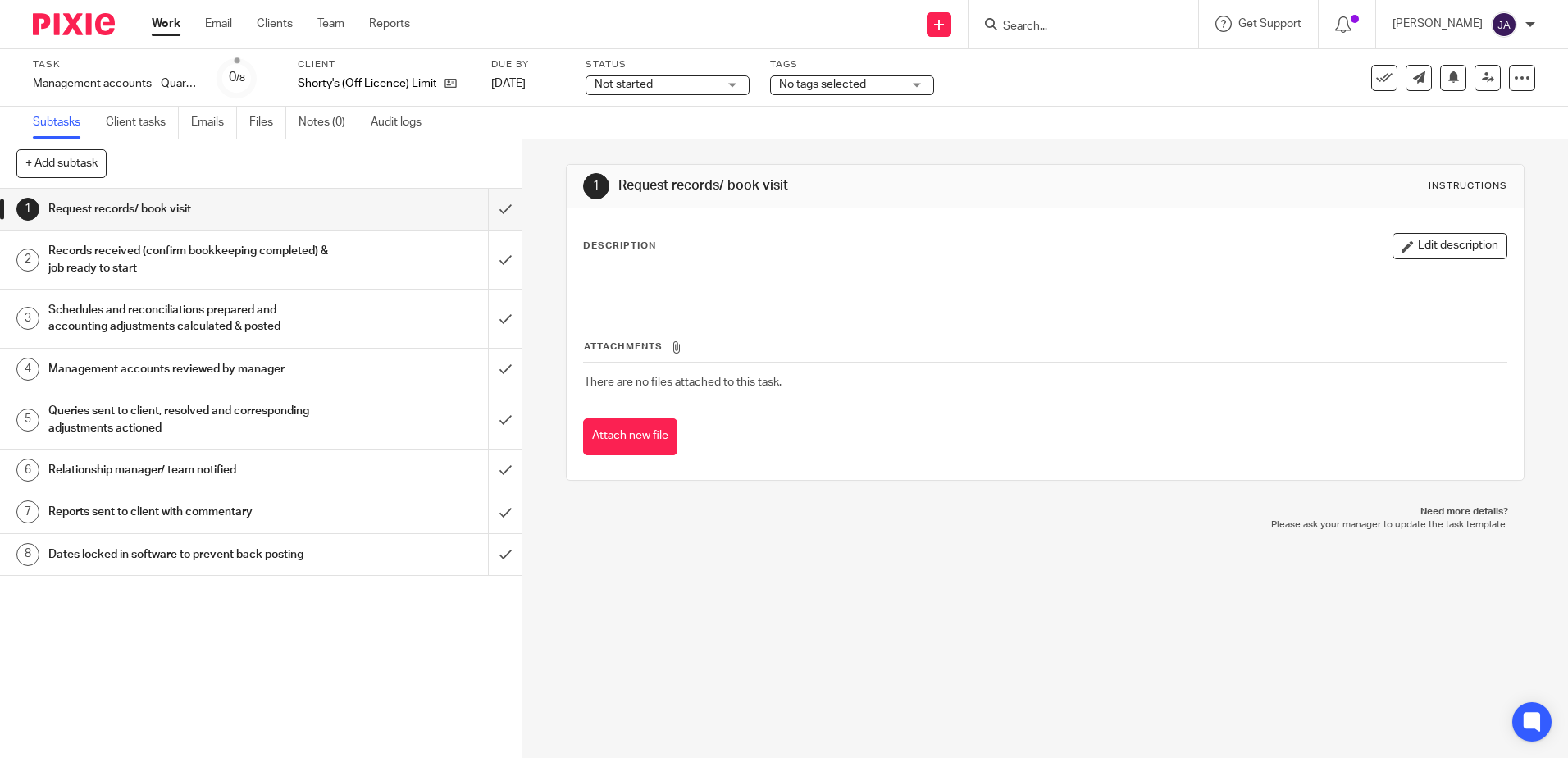
click at [821, 561] on div "1 Request records/ book visit Instructions Description Edit description Attachm…" at bounding box center [1045, 448] width 1046 height 619
click at [1481, 88] on link at bounding box center [1488, 77] width 26 height 26
click at [1481, 86] on link at bounding box center [1488, 77] width 26 height 26
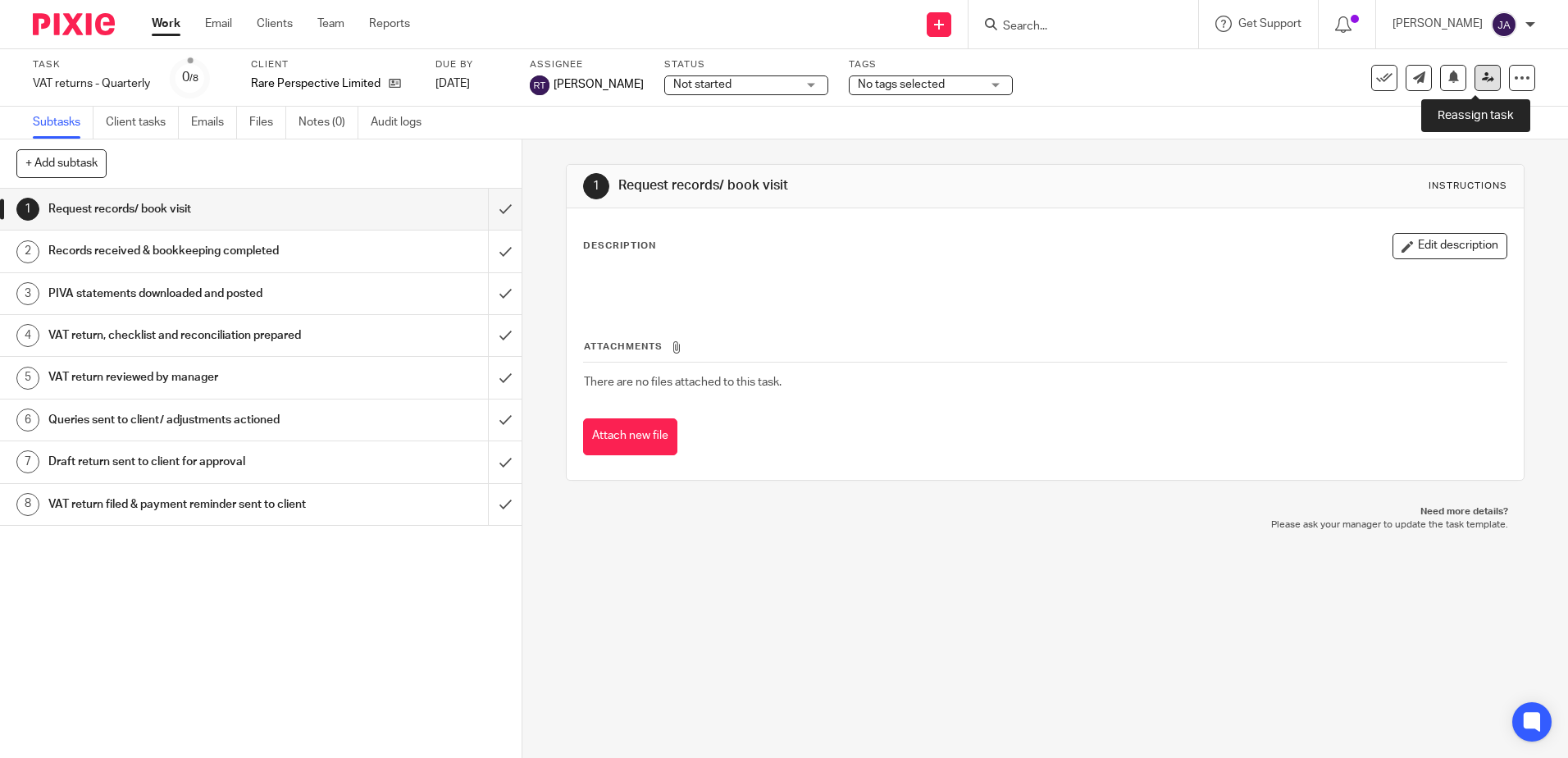
click at [1483, 83] on icon at bounding box center [1489, 77] width 13 height 13
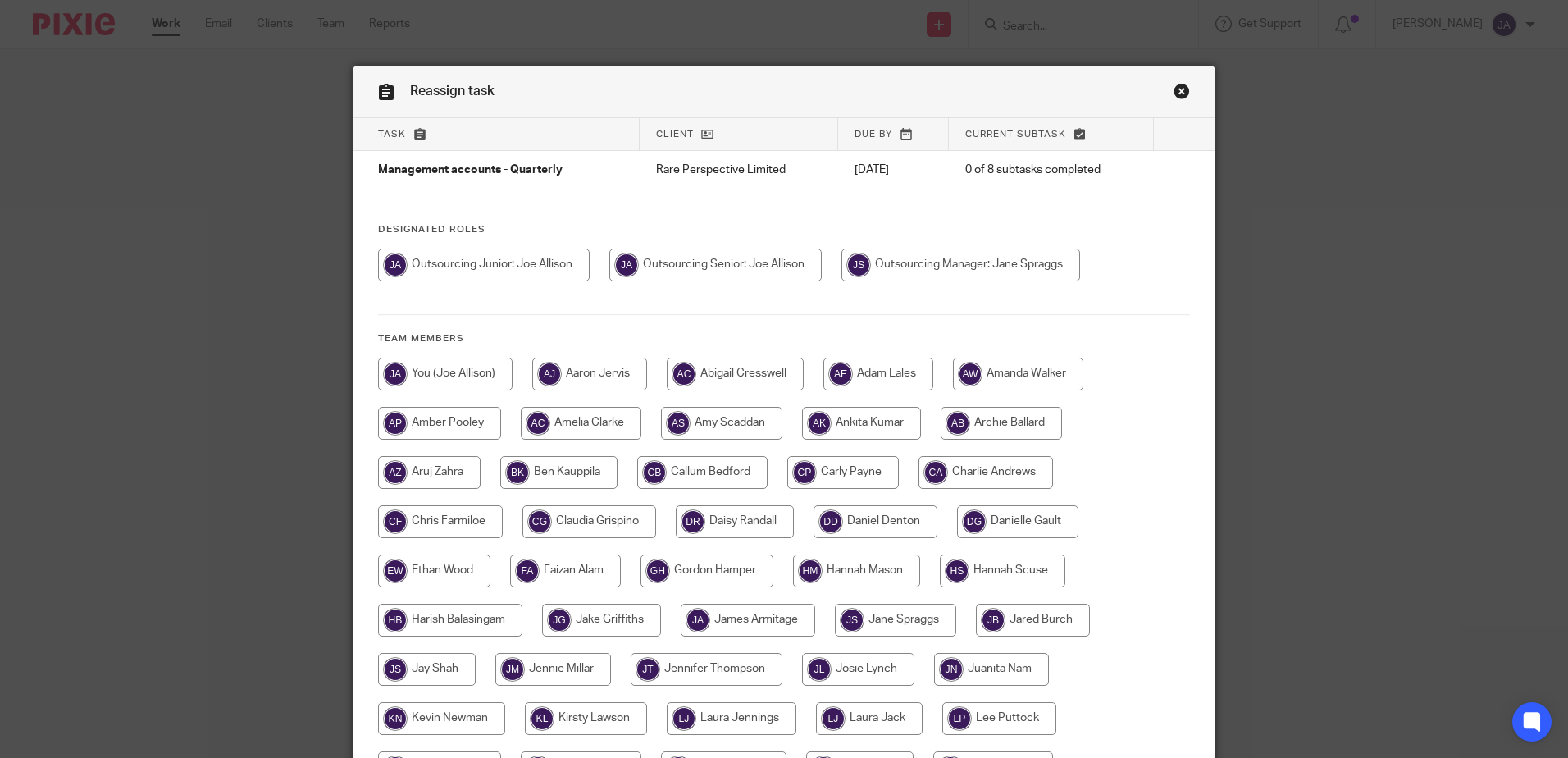
click at [716, 287] on div at bounding box center [784, 274] width 812 height 49
click at [719, 267] on input "radio" at bounding box center [715, 265] width 213 height 32
radio input "true"
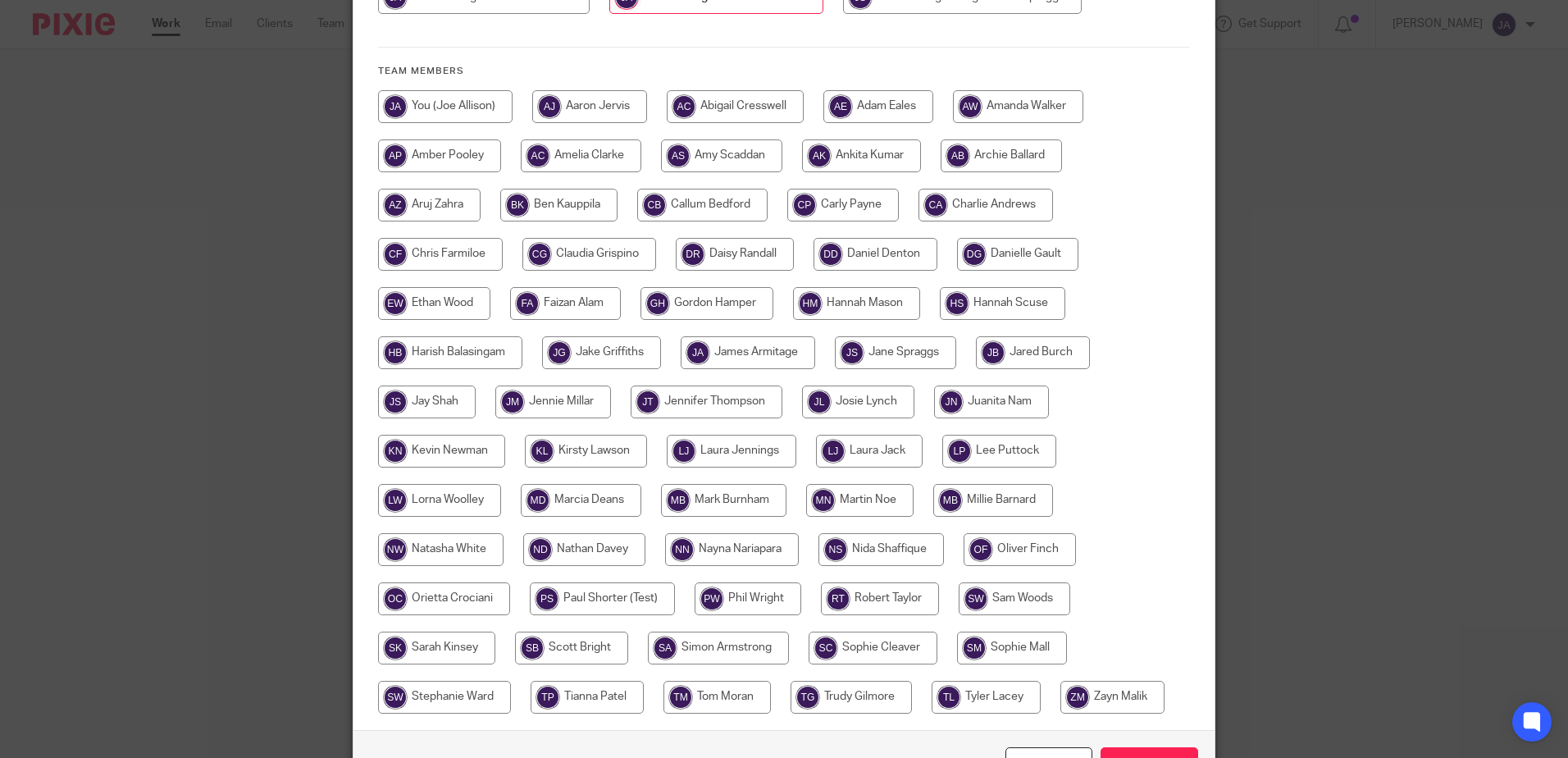
scroll to position [376, 0]
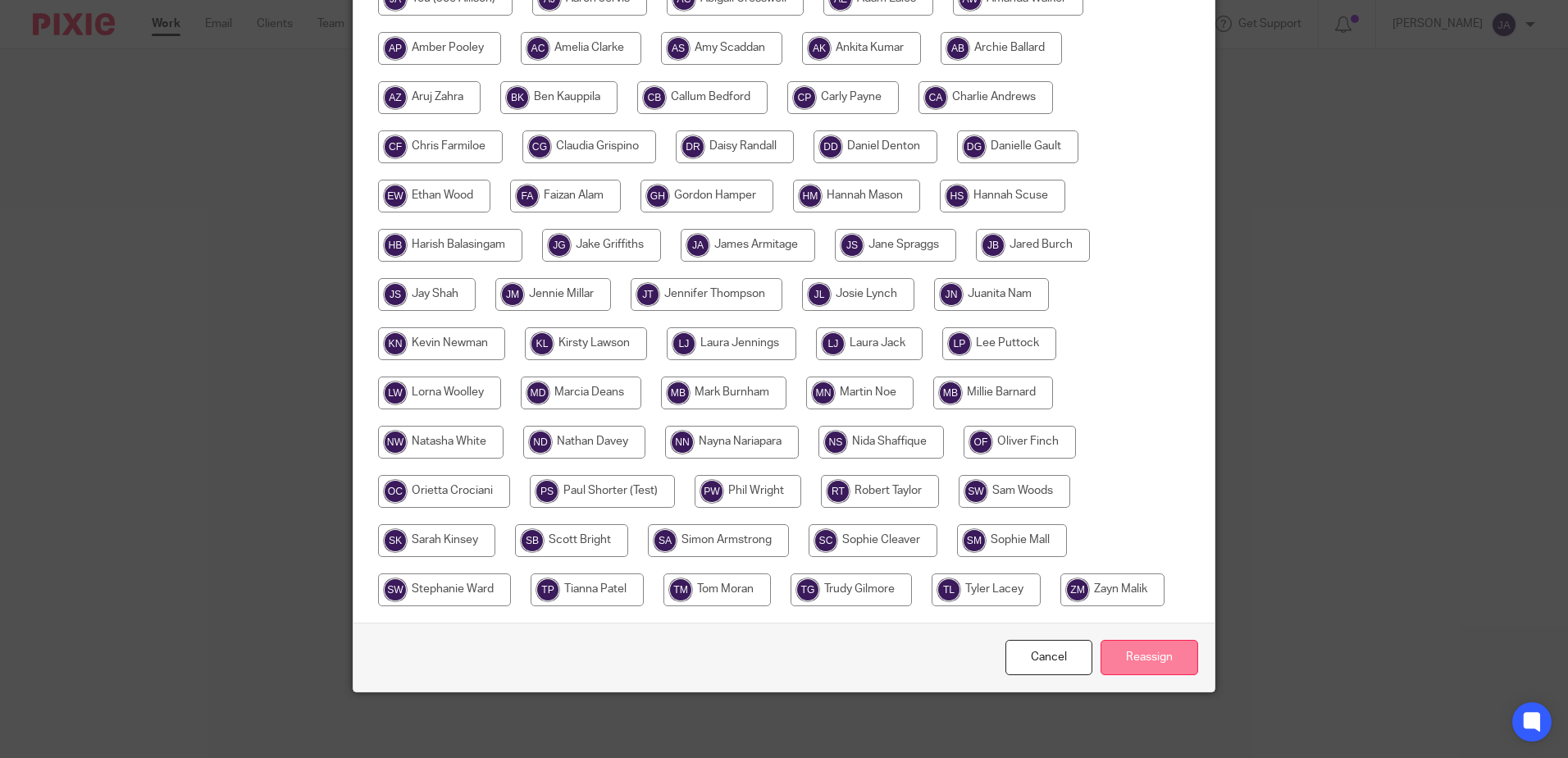
click at [1150, 664] on input "Reassign" at bounding box center [1150, 658] width 98 height 35
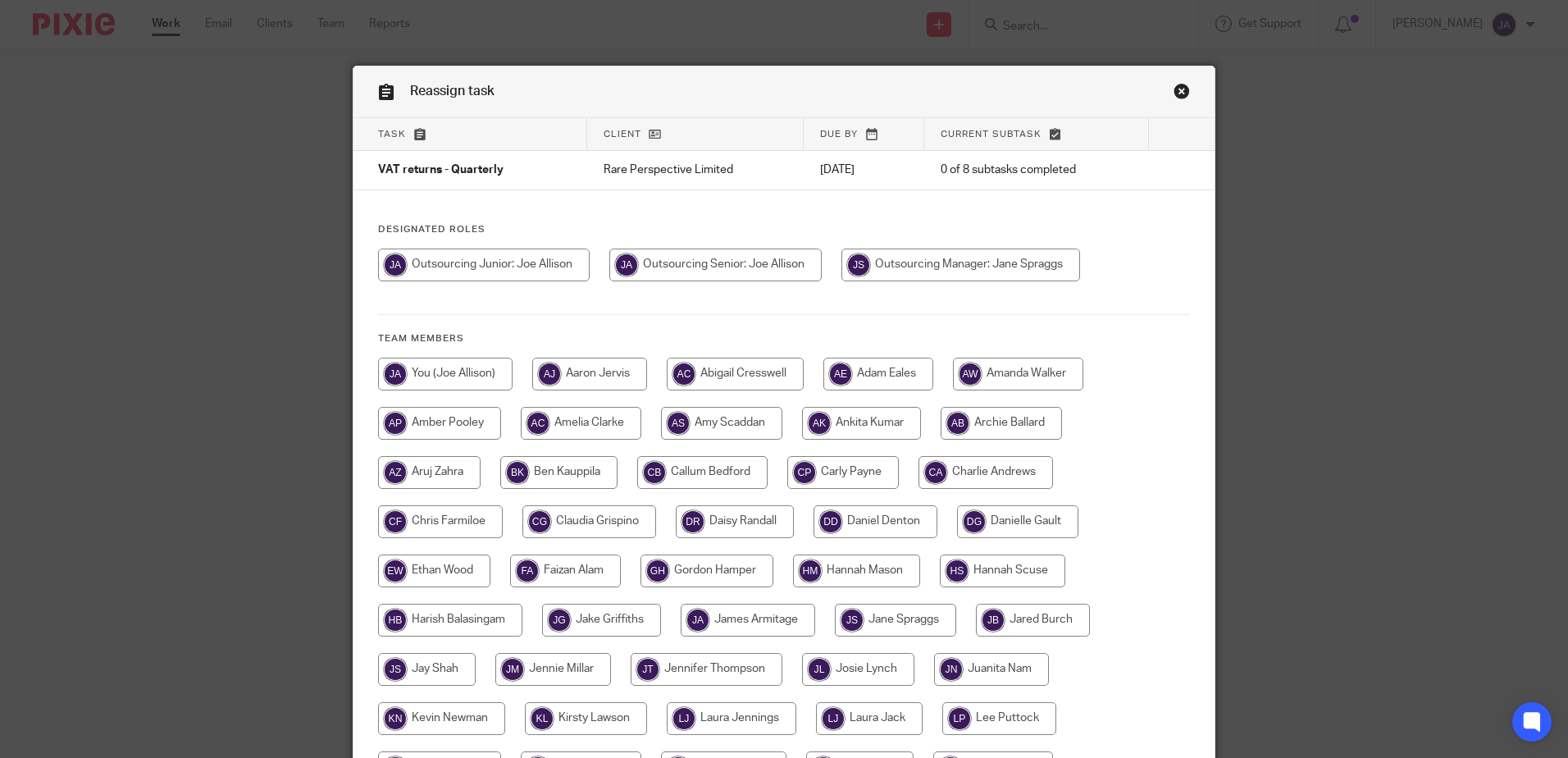
click at [749, 241] on div "Designated Roles Team members" at bounding box center [784, 611] width 861 height 775
click at [753, 266] on input "radio" at bounding box center [715, 265] width 213 height 32
radio input "true"
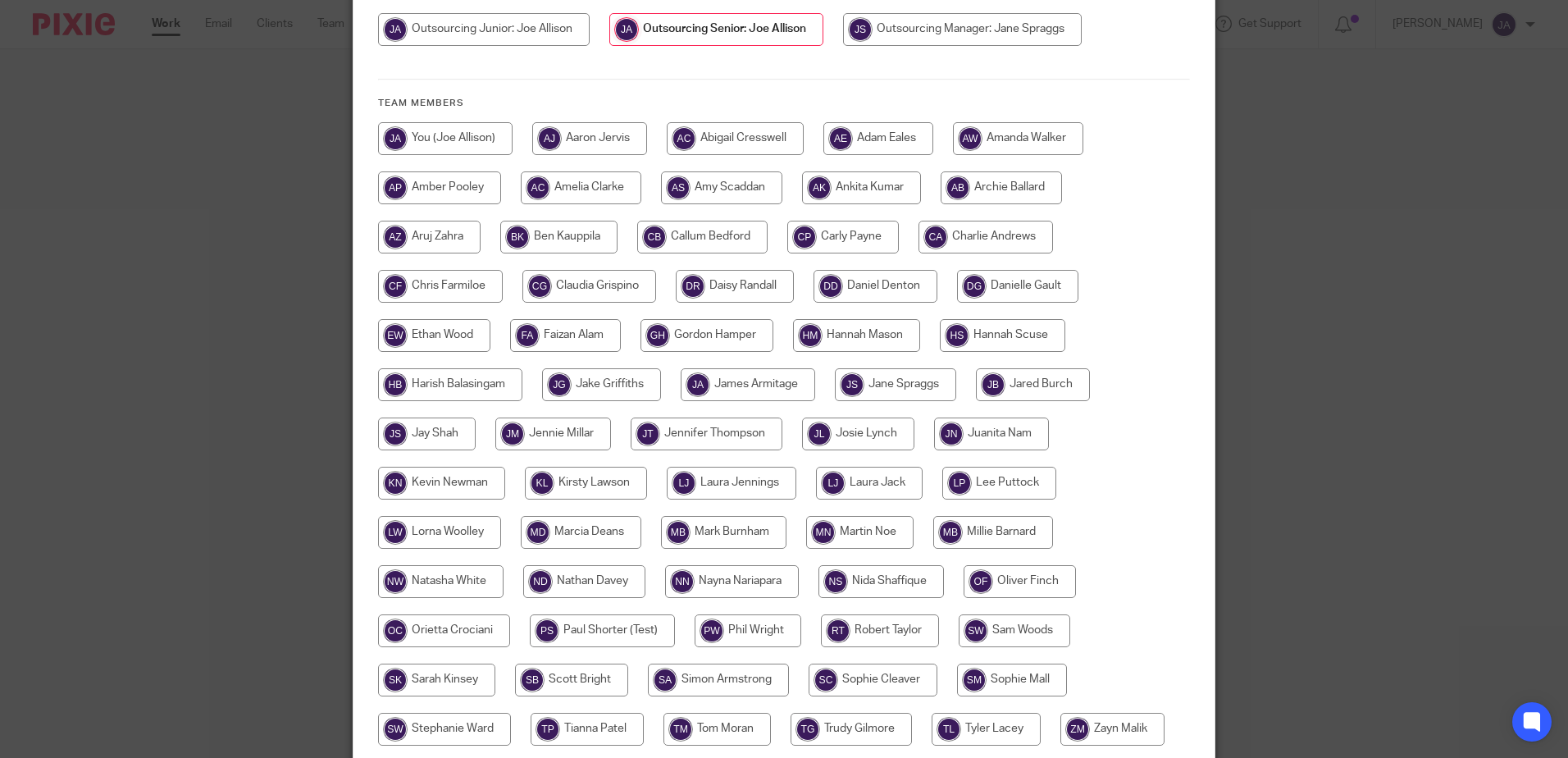
scroll to position [376, 0]
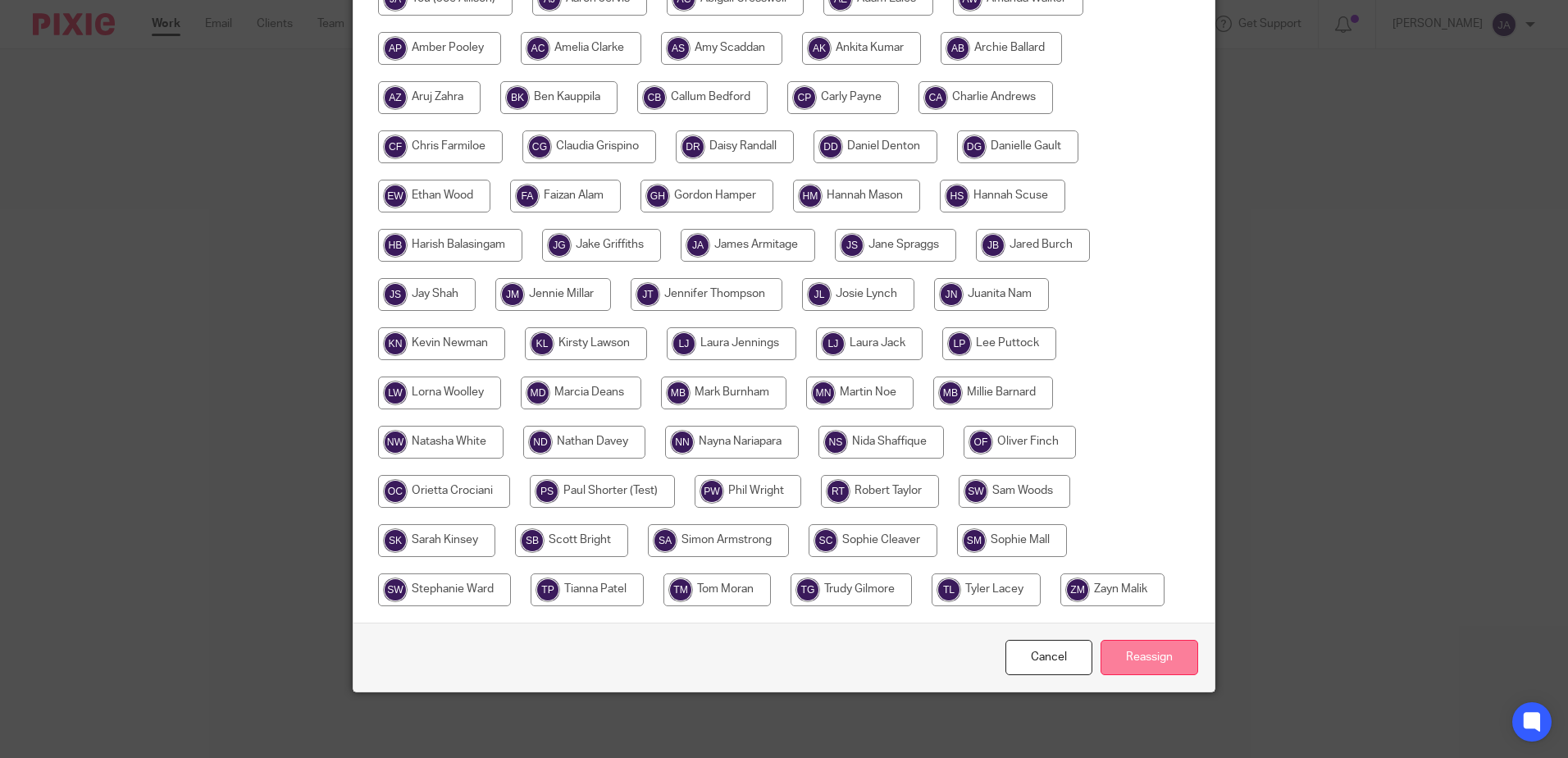
click at [1145, 655] on input "Reassign" at bounding box center [1150, 658] width 98 height 35
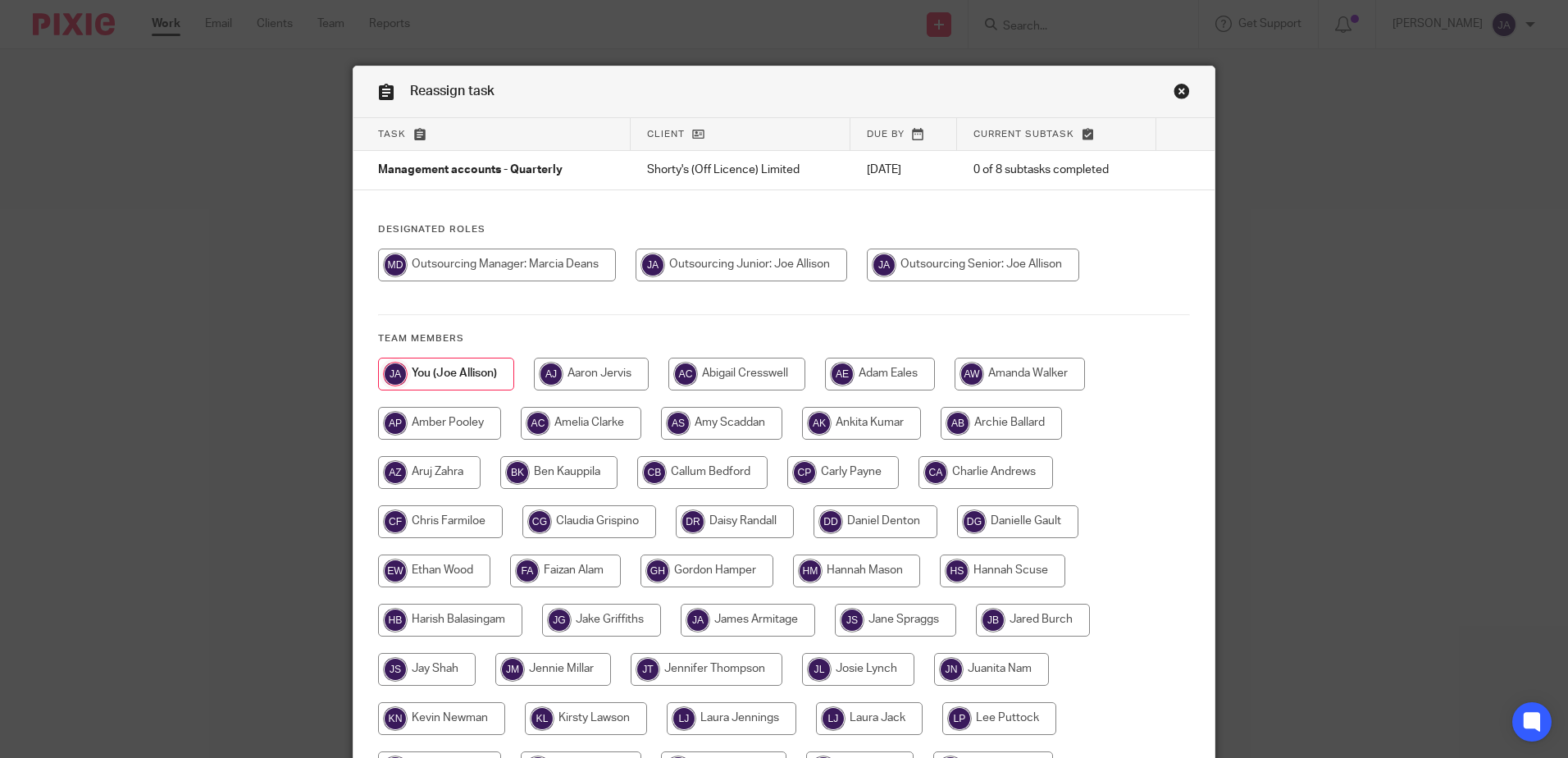
click at [1174, 93] on link "Close this dialog window" at bounding box center [1182, 94] width 17 height 23
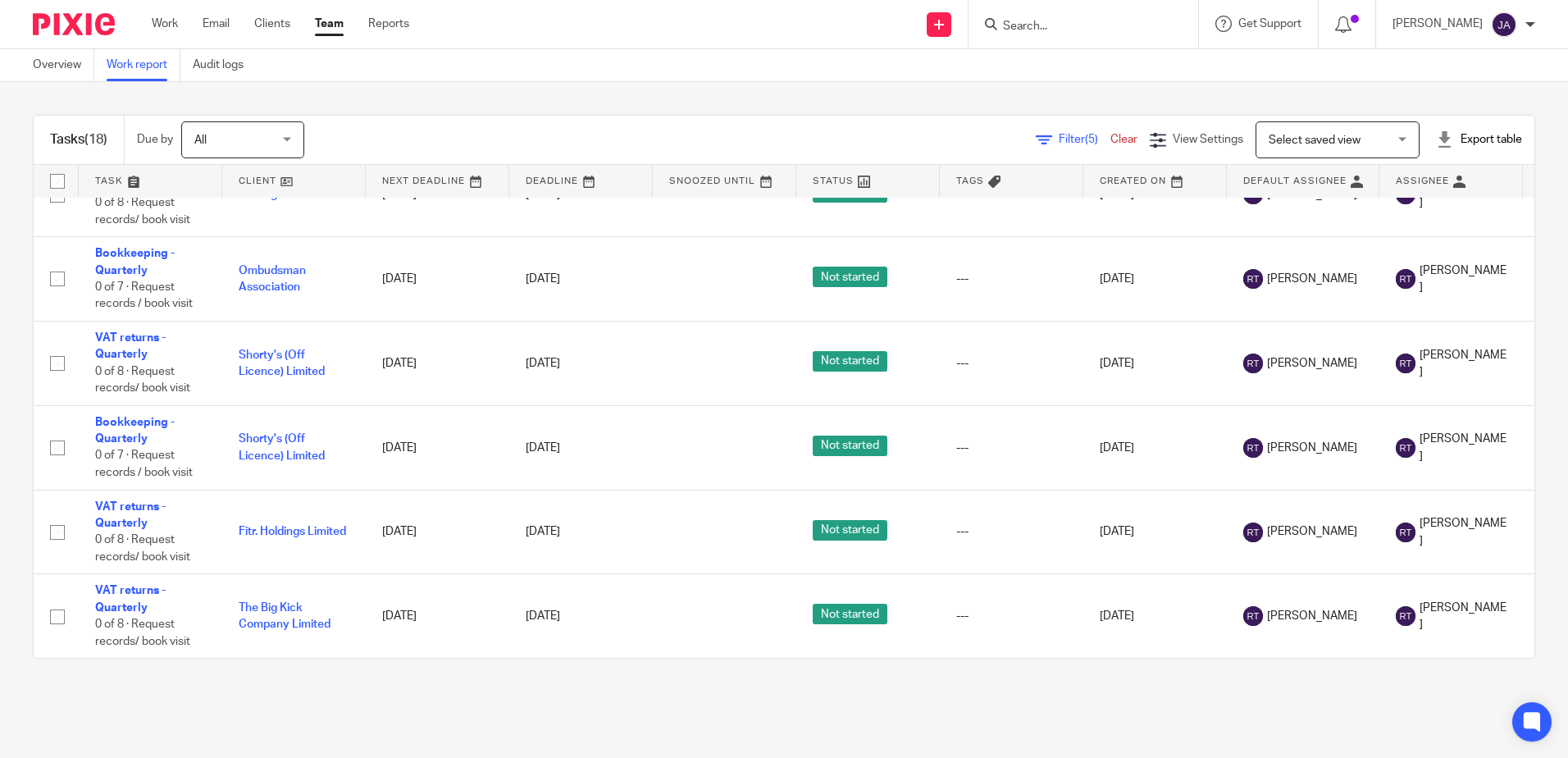
scroll to position [1103, 0]
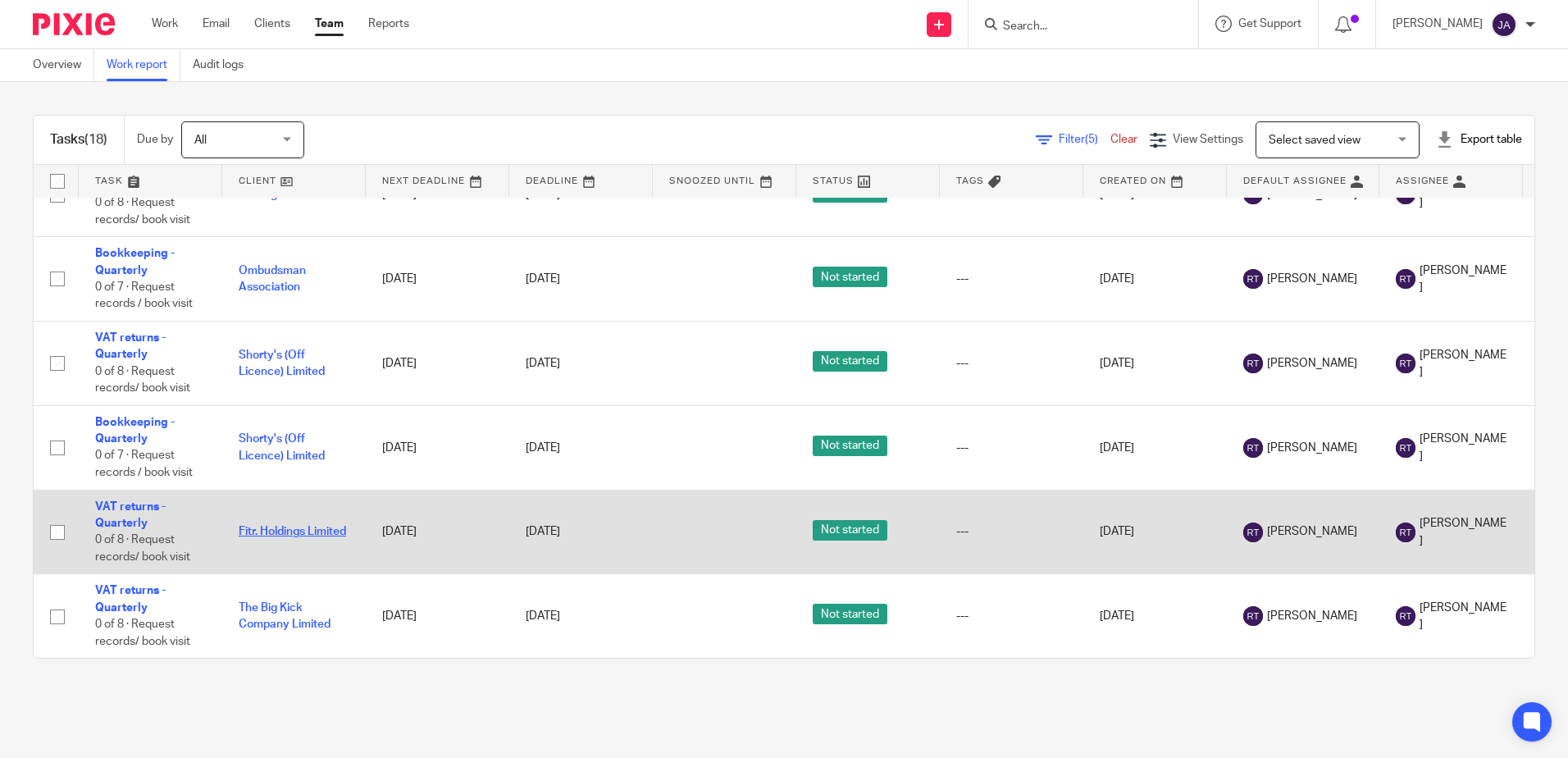
drag, startPoint x: 258, startPoint y: 505, endPoint x: 239, endPoint y: 517, distance: 22.5
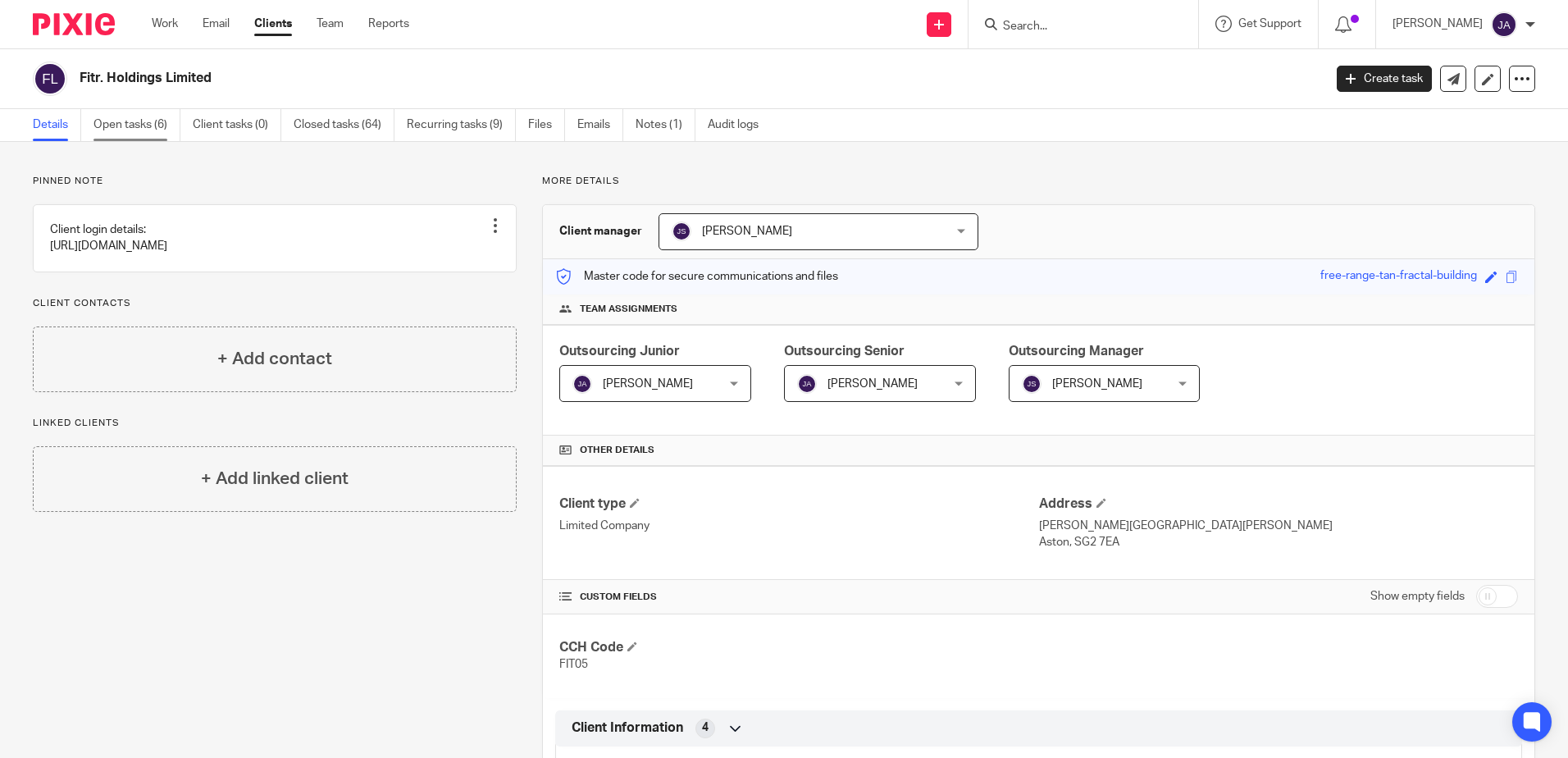
click at [159, 116] on link "Open tasks (6)" at bounding box center [136, 125] width 87 height 32
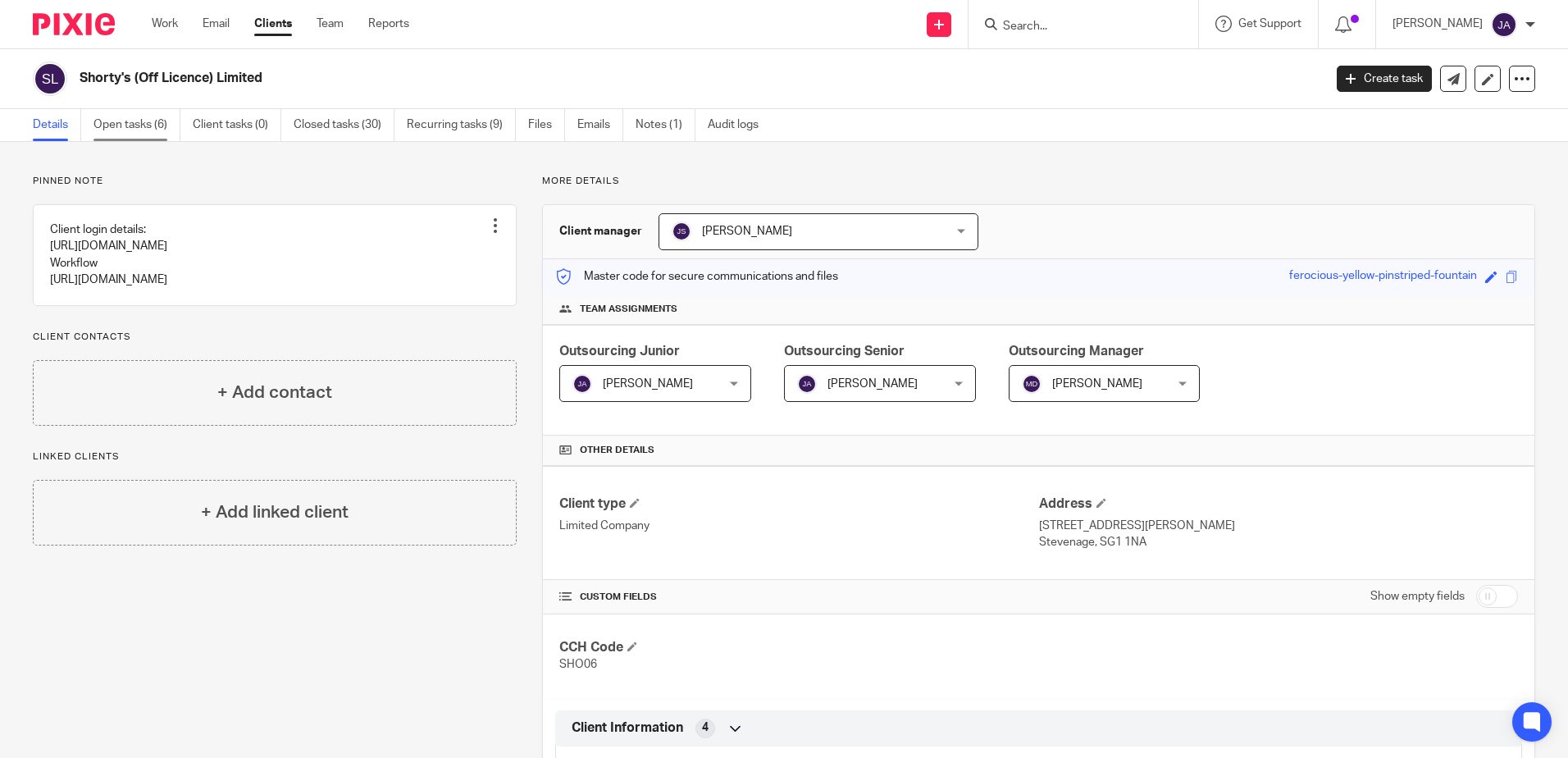
click at [130, 136] on link "Open tasks (6)" at bounding box center [136, 125] width 87 height 32
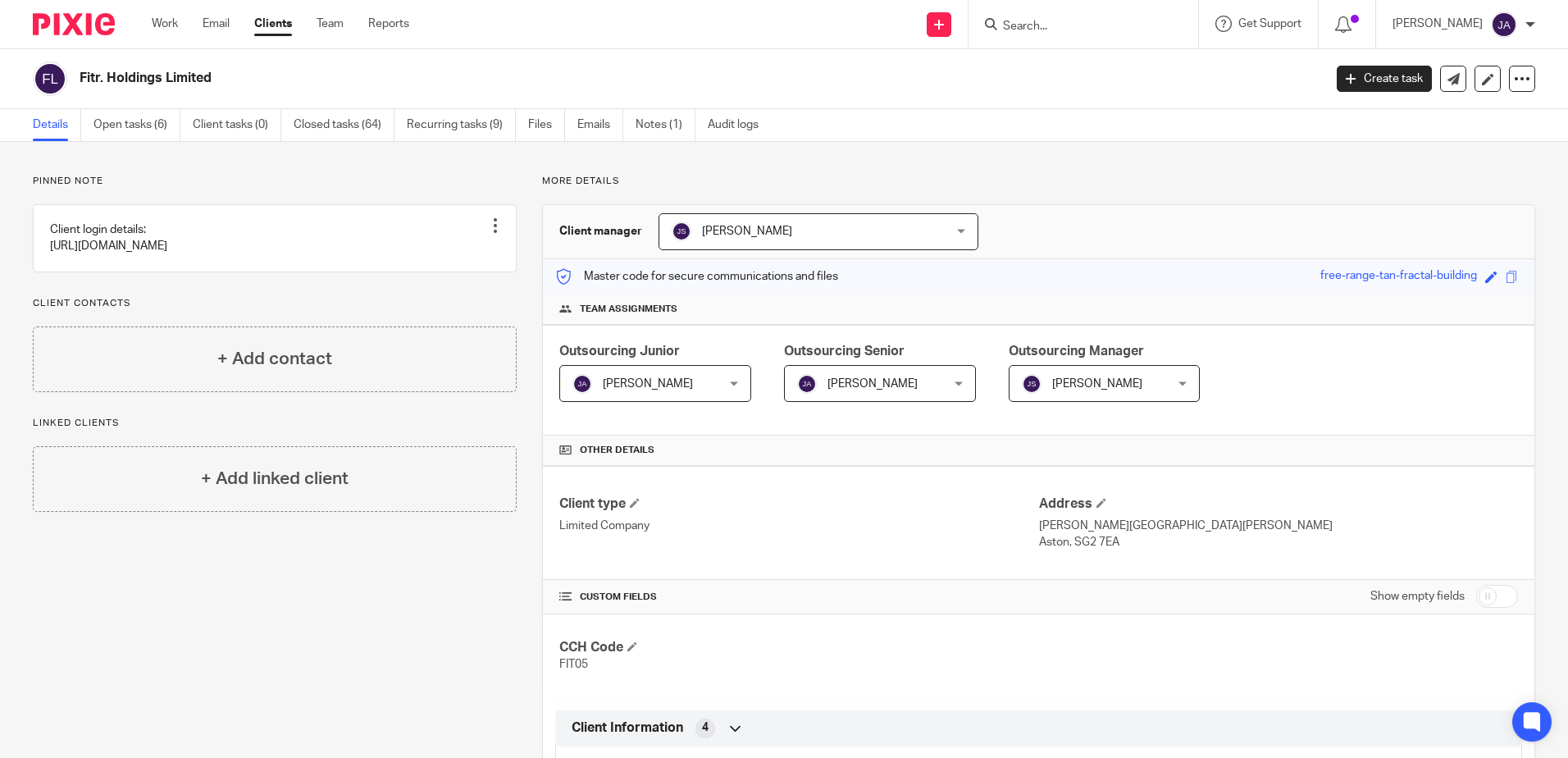
click at [159, 142] on div "Pinned note Client login details: https://menzies-mobility.imanagework.co.uk/wo…" at bounding box center [784, 753] width 1568 height 1222
click at [144, 126] on link "Open tasks (6)" at bounding box center [136, 125] width 87 height 32
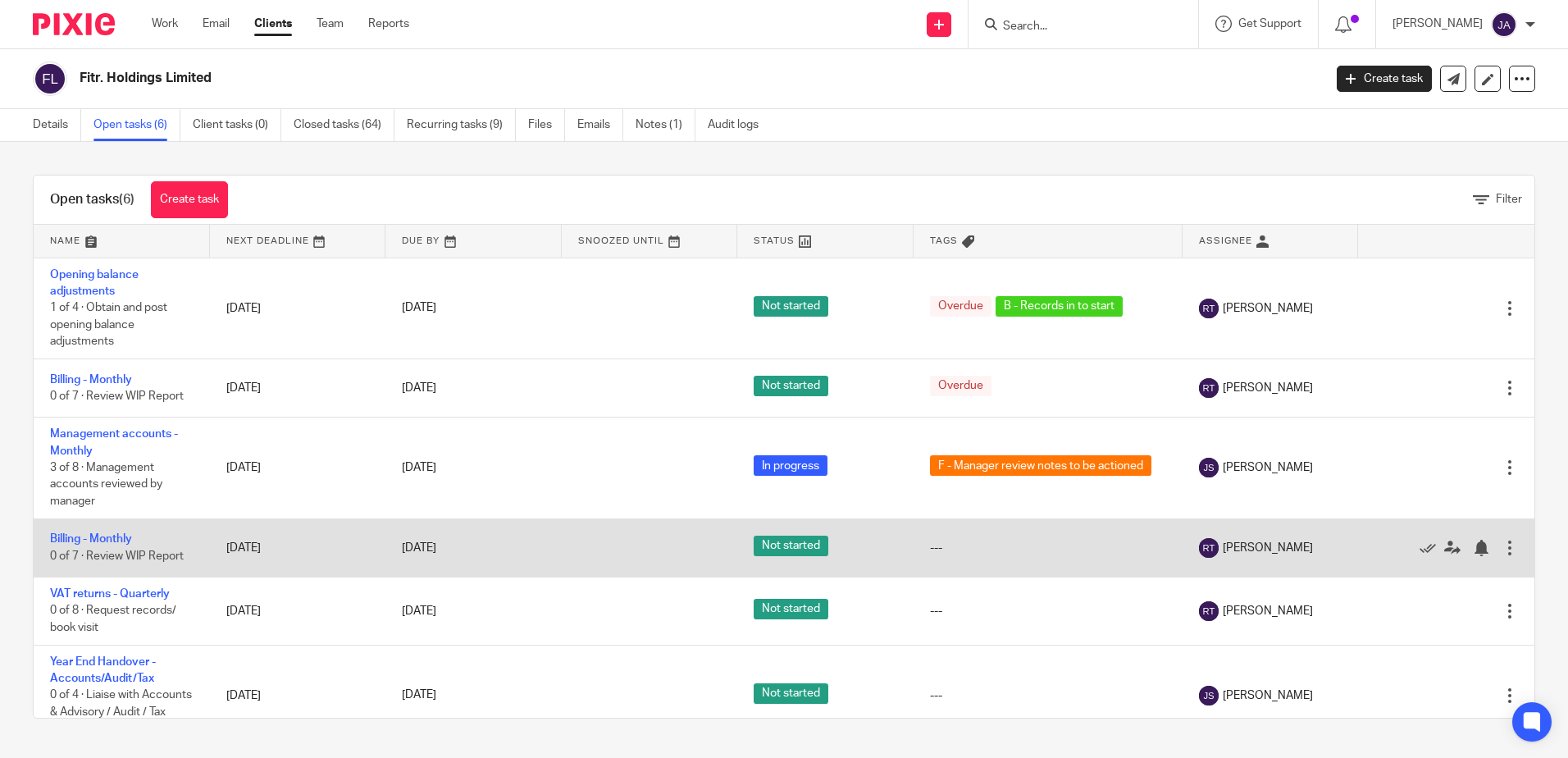
scroll to position [44, 0]
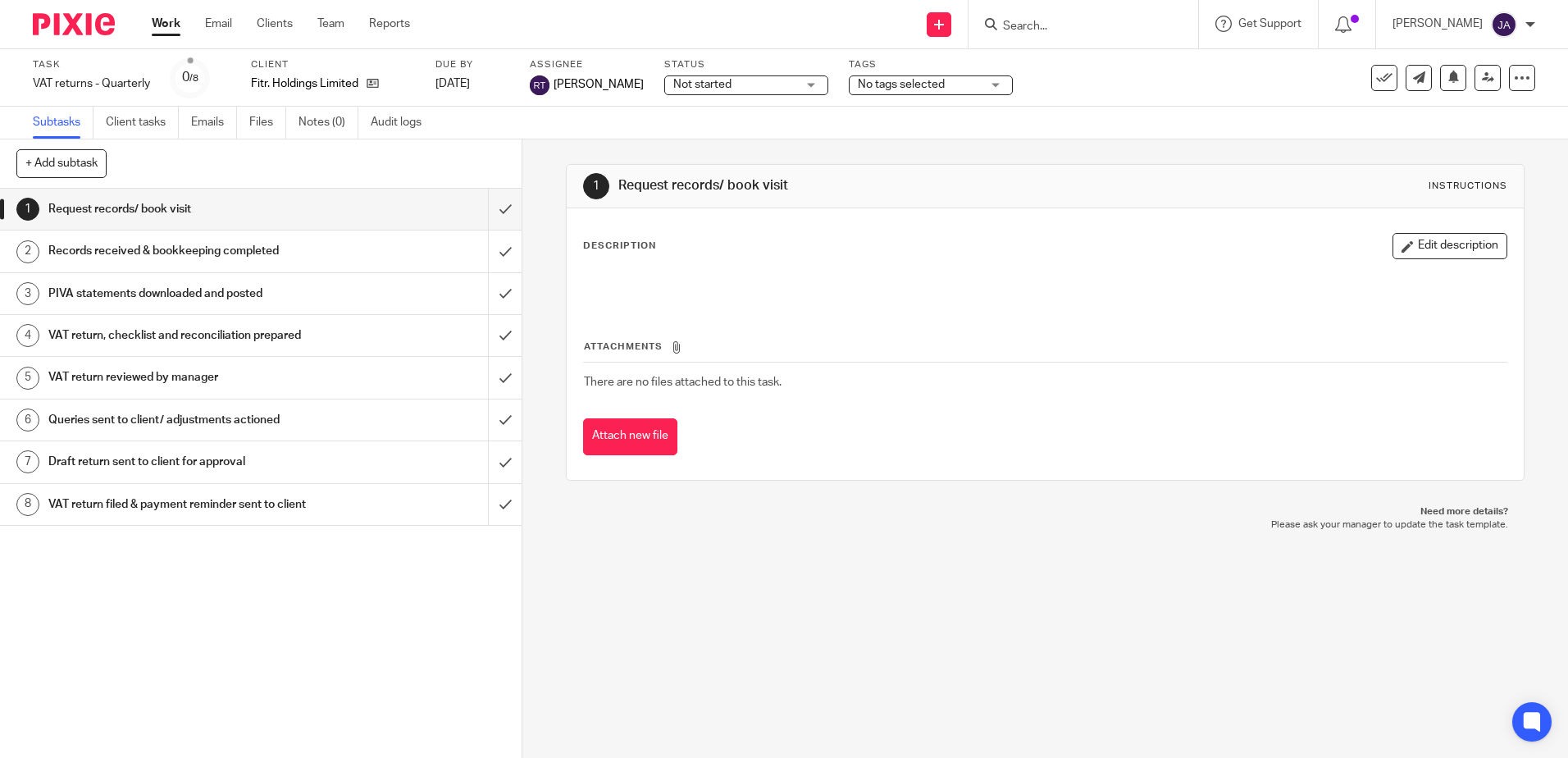
click at [1476, 92] on div "Task VAT returns - Quarterly Save VAT returns - Quarterly 0 /8 Client Fitr. Hol…" at bounding box center [784, 77] width 1503 height 39
click at [1476, 85] on link at bounding box center [1488, 77] width 26 height 26
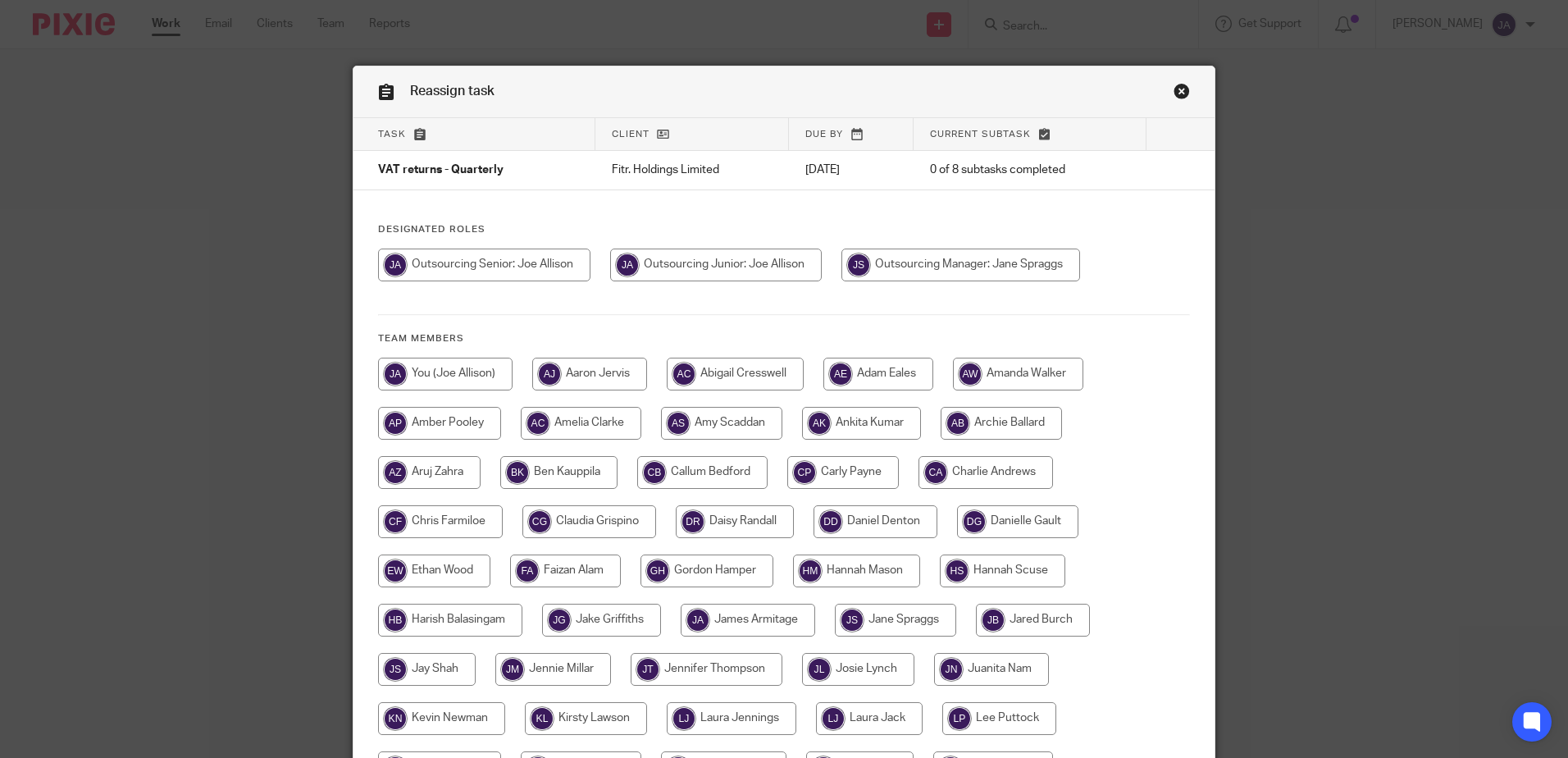
click at [743, 277] on input "radio" at bounding box center [716, 265] width 212 height 32
radio input "true"
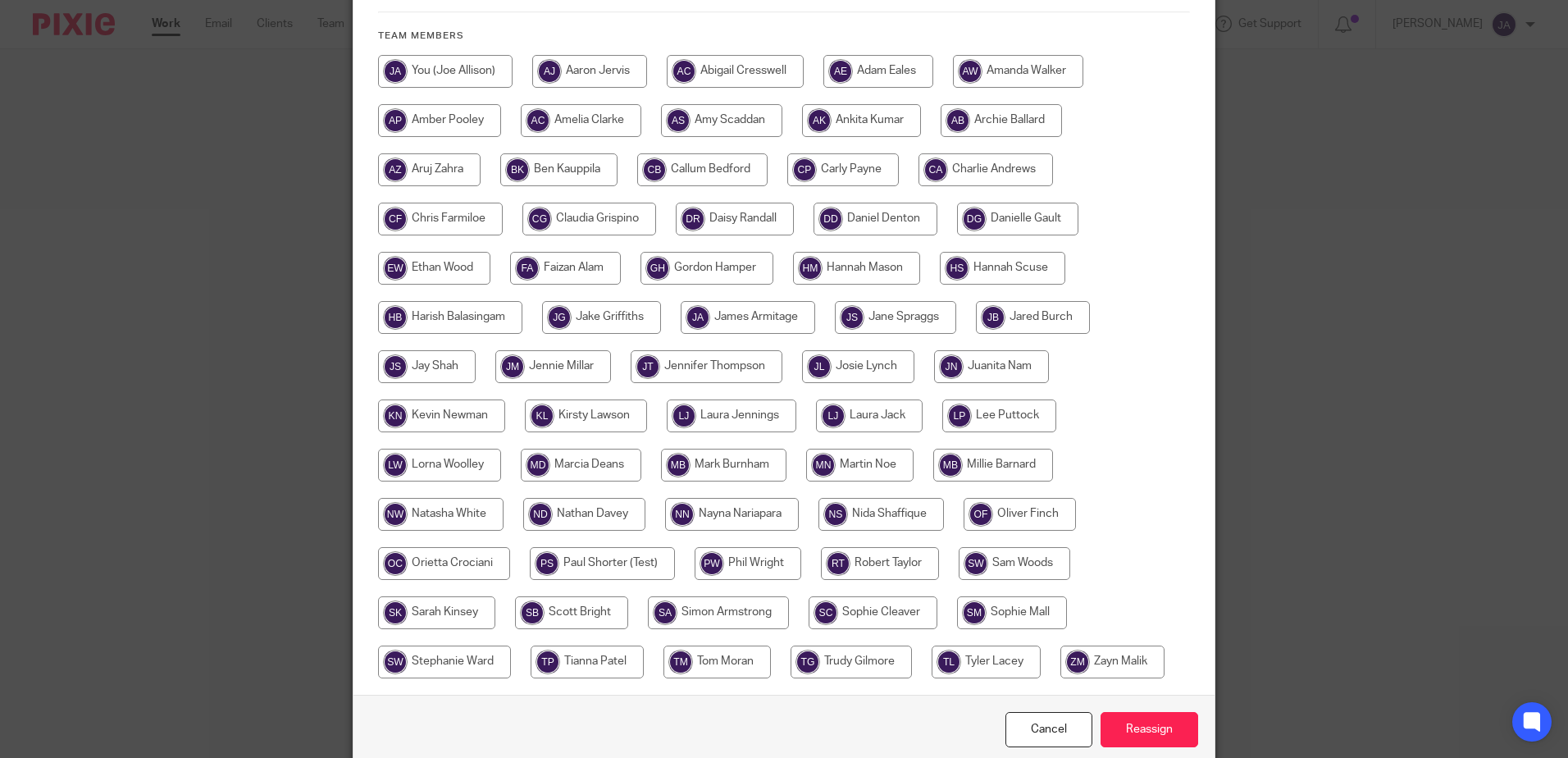
scroll to position [376, 0]
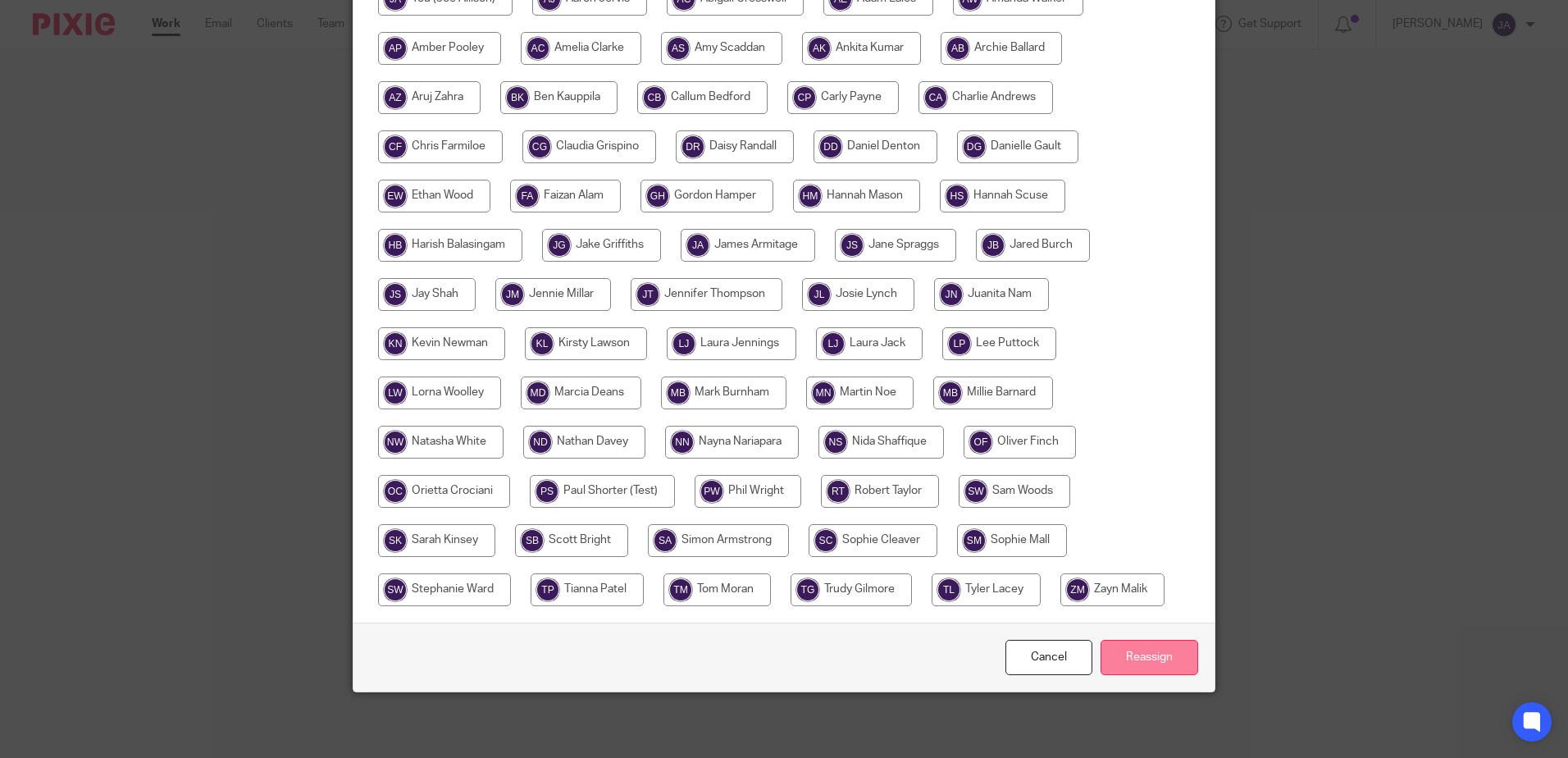
click at [1140, 661] on input "Reassign" at bounding box center [1150, 658] width 98 height 35
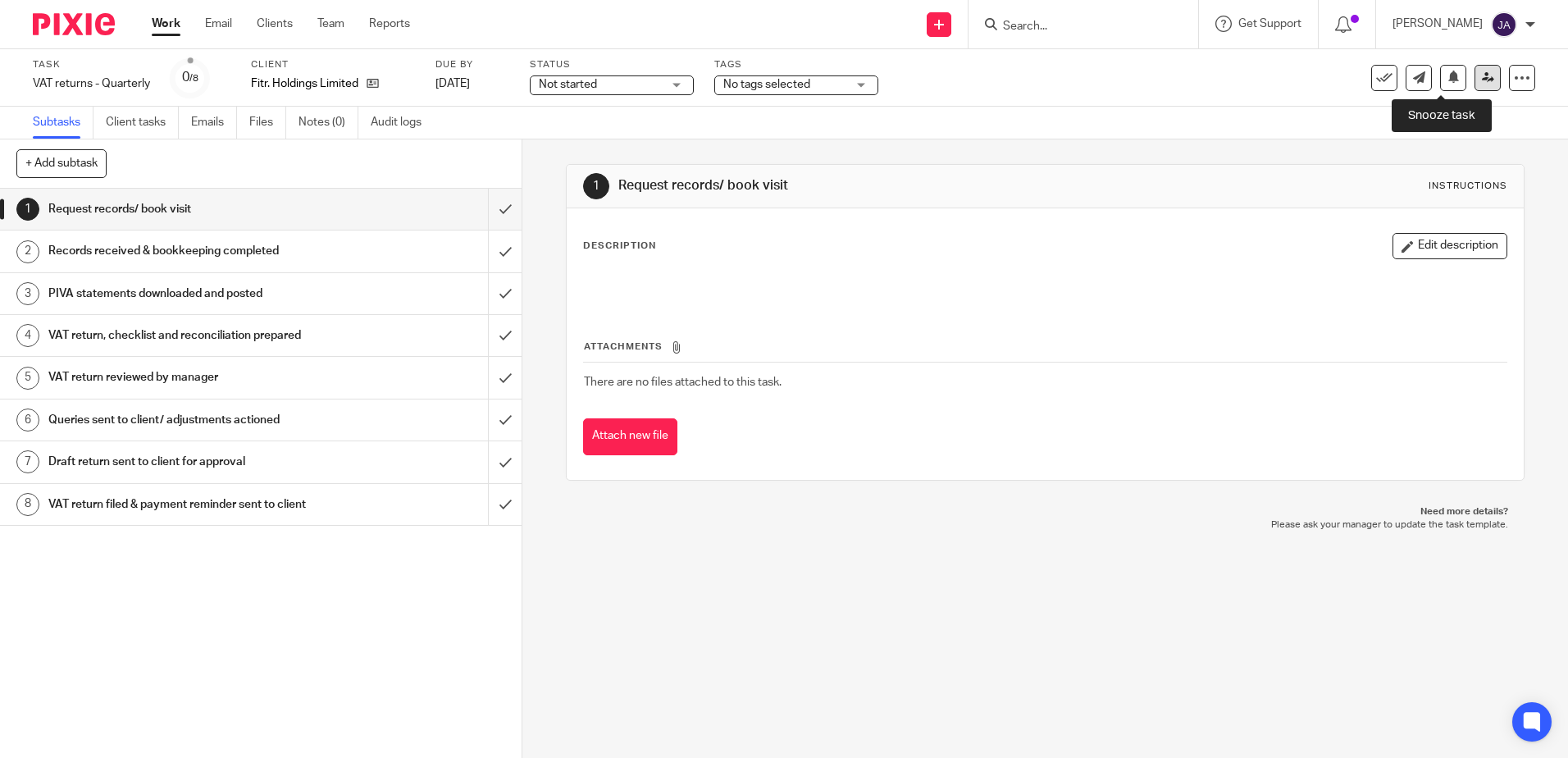
click at [1483, 83] on icon at bounding box center [1489, 77] width 13 height 13
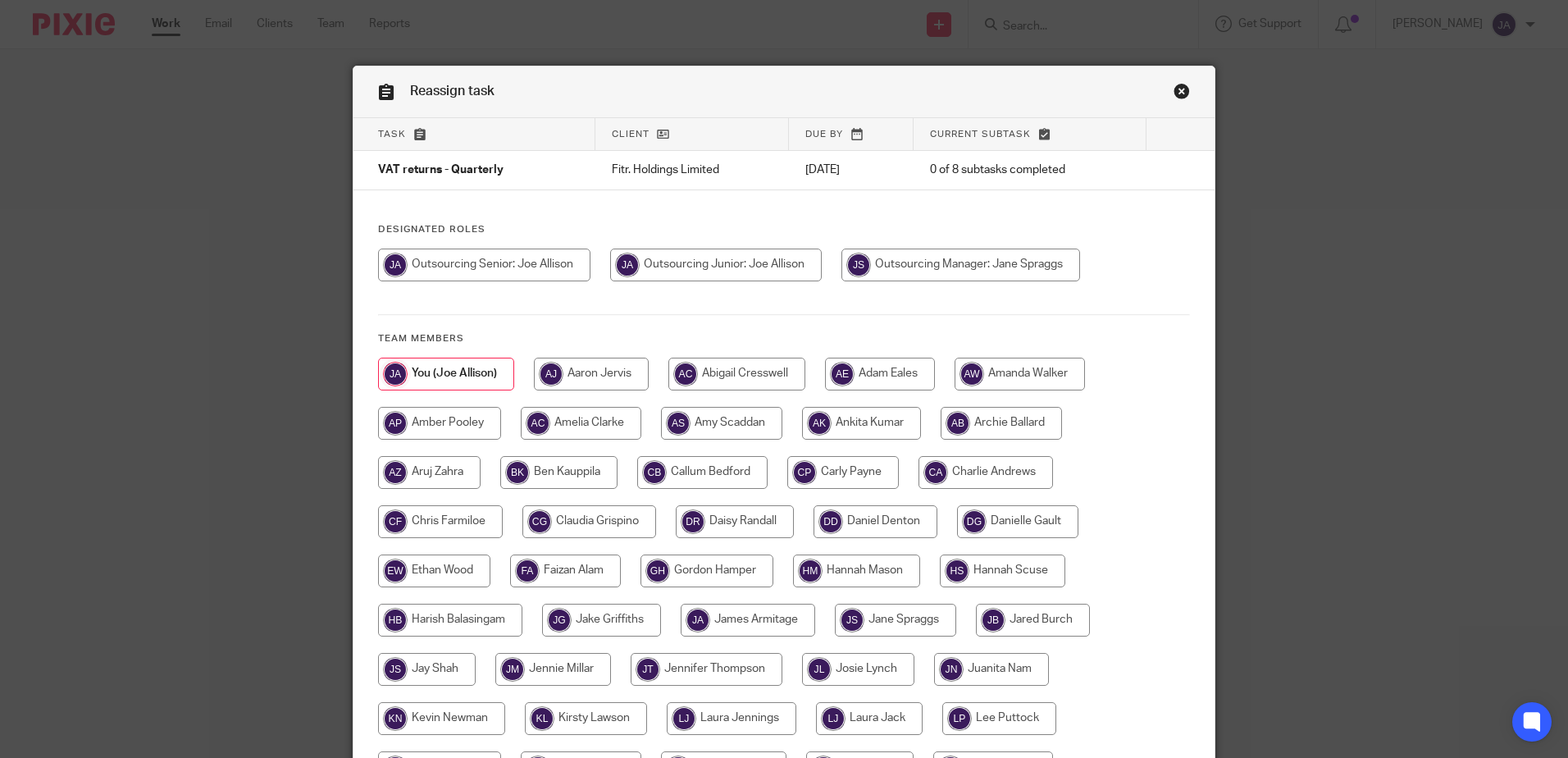
click at [1182, 92] on link "Close this dialog window" at bounding box center [1182, 94] width 17 height 23
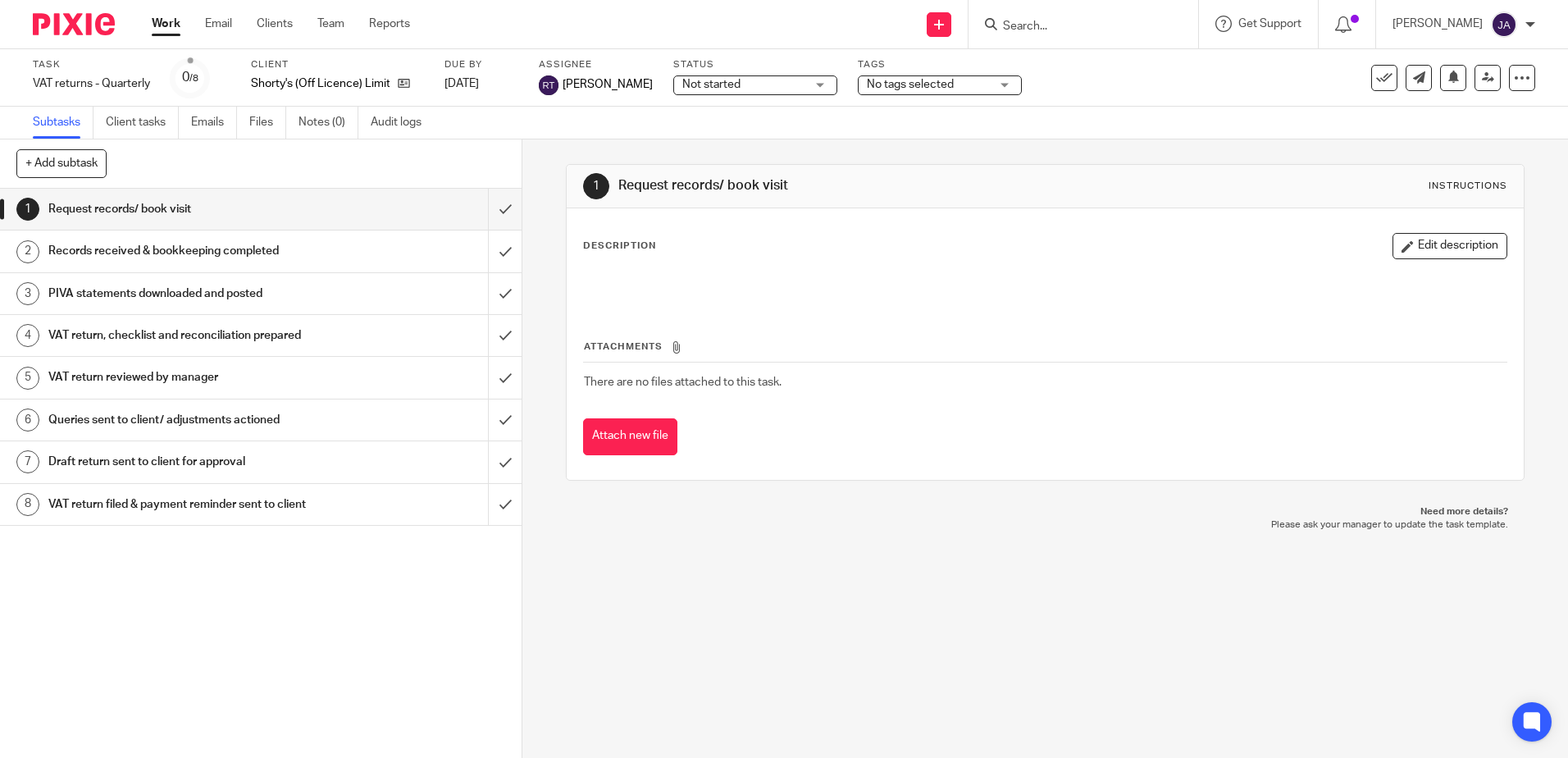
click at [1461, 88] on div "See template in use Advanced task editor Copy task Change schedule [GEOGRAPHIC_…" at bounding box center [1453, 77] width 164 height 26
click at [1475, 87] on link at bounding box center [1488, 77] width 26 height 26
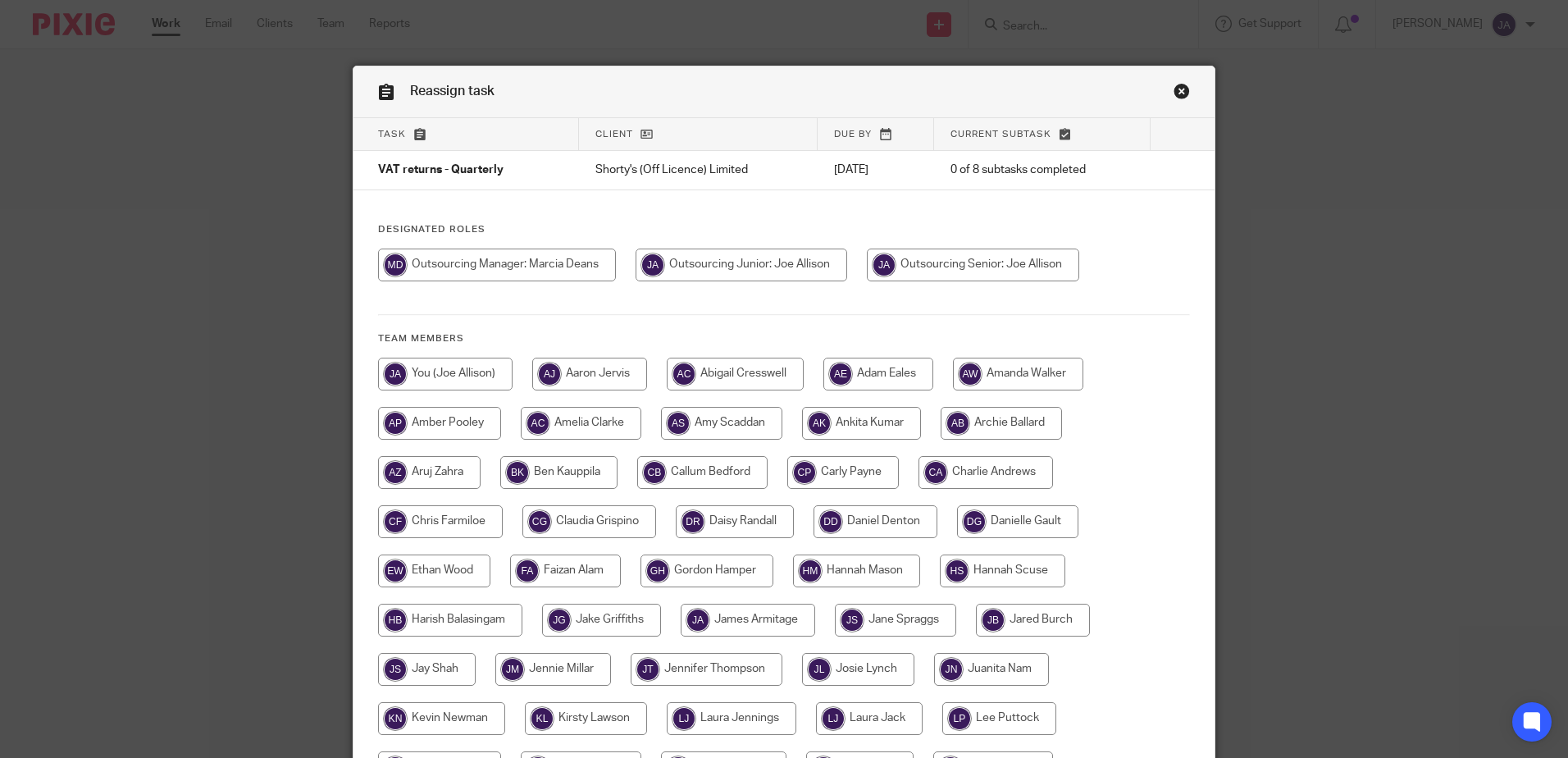
click at [860, 261] on div at bounding box center [784, 274] width 812 height 49
click at [761, 263] on input "radio" at bounding box center [742, 265] width 212 height 32
radio input "true"
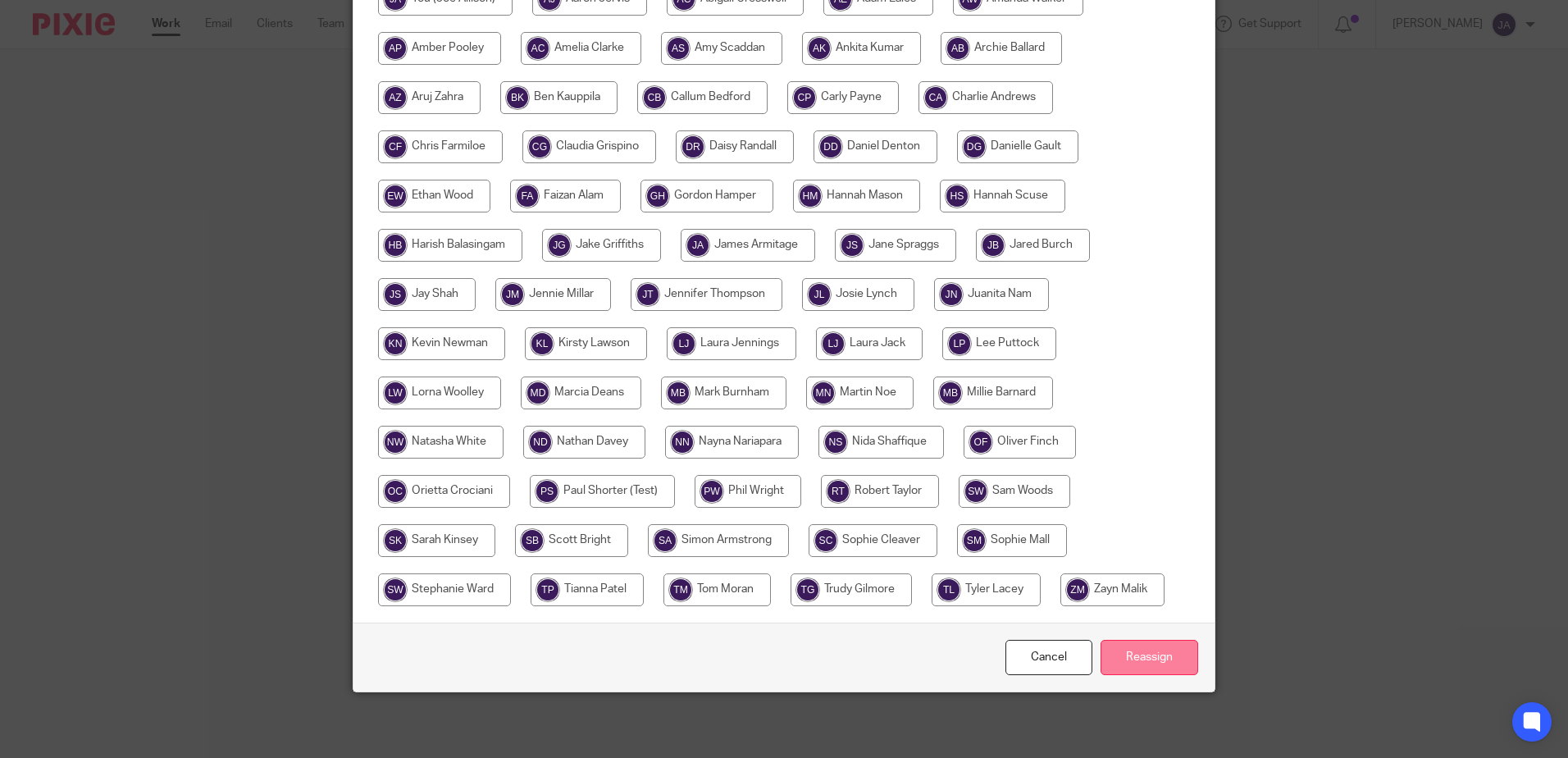
click at [1141, 663] on input "Reassign" at bounding box center [1150, 658] width 98 height 35
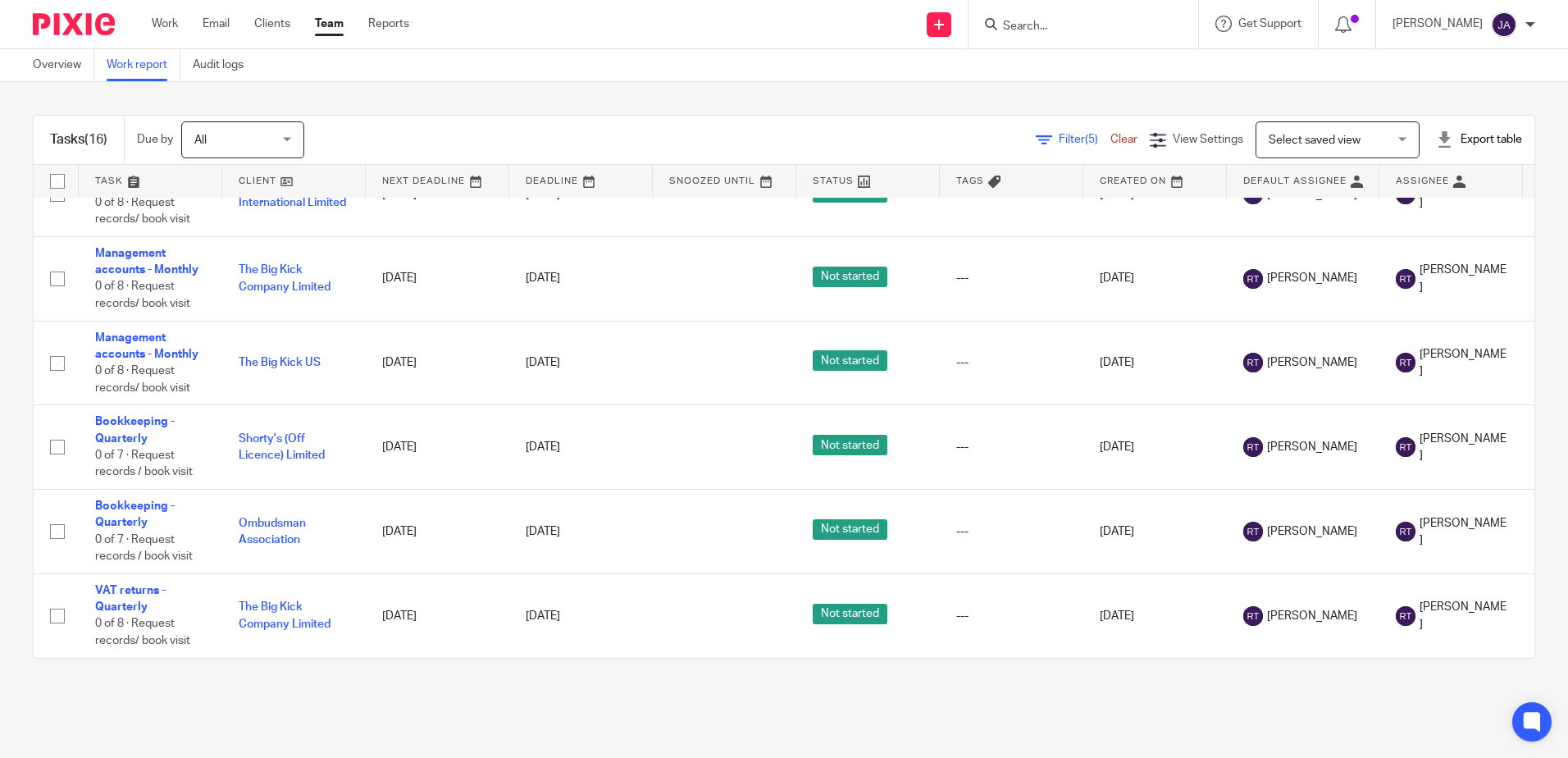
scroll to position [935, 0]
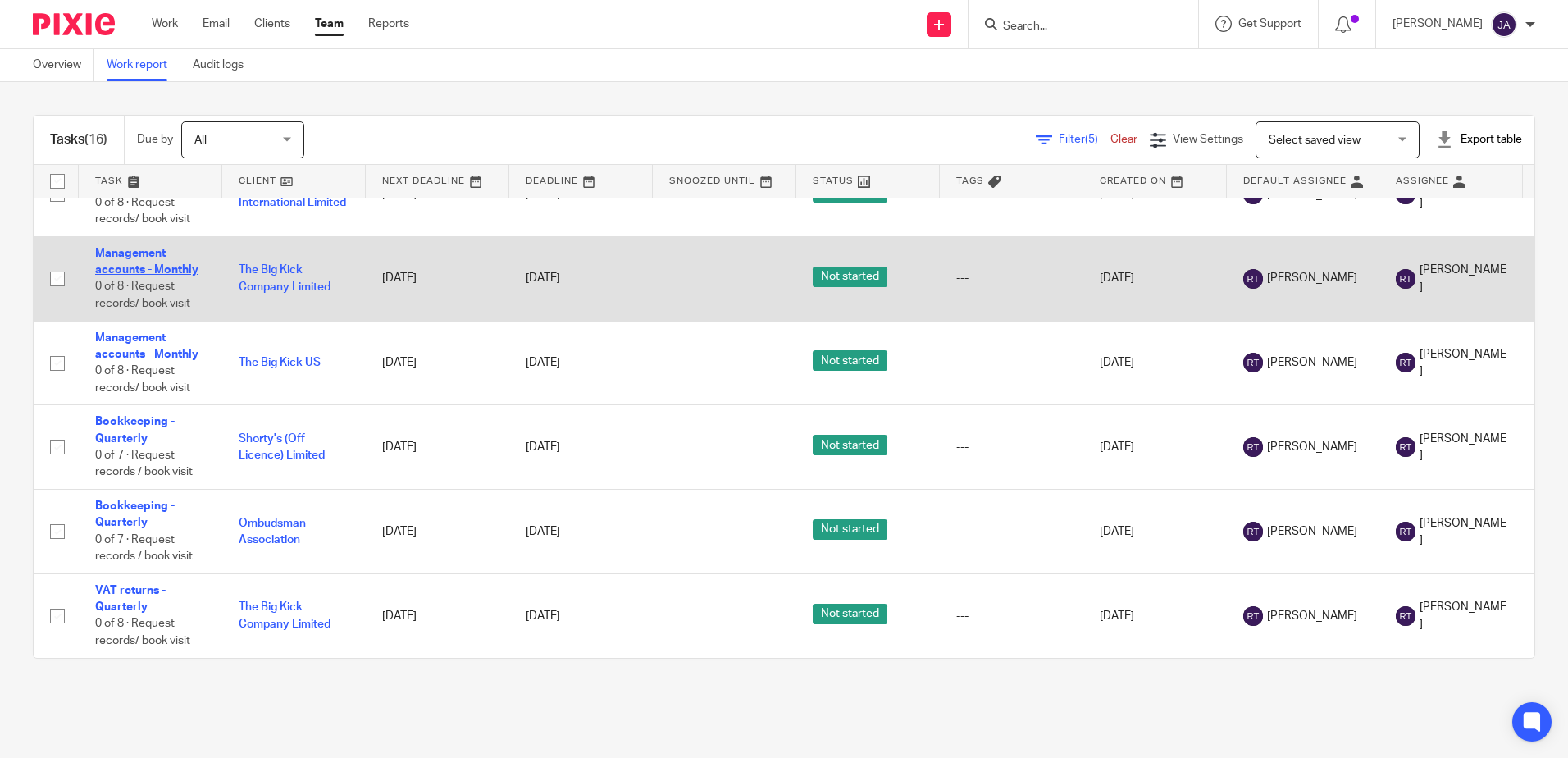
drag, startPoint x: 119, startPoint y: 247, endPoint x: 123, endPoint y: 237, distance: 10.8
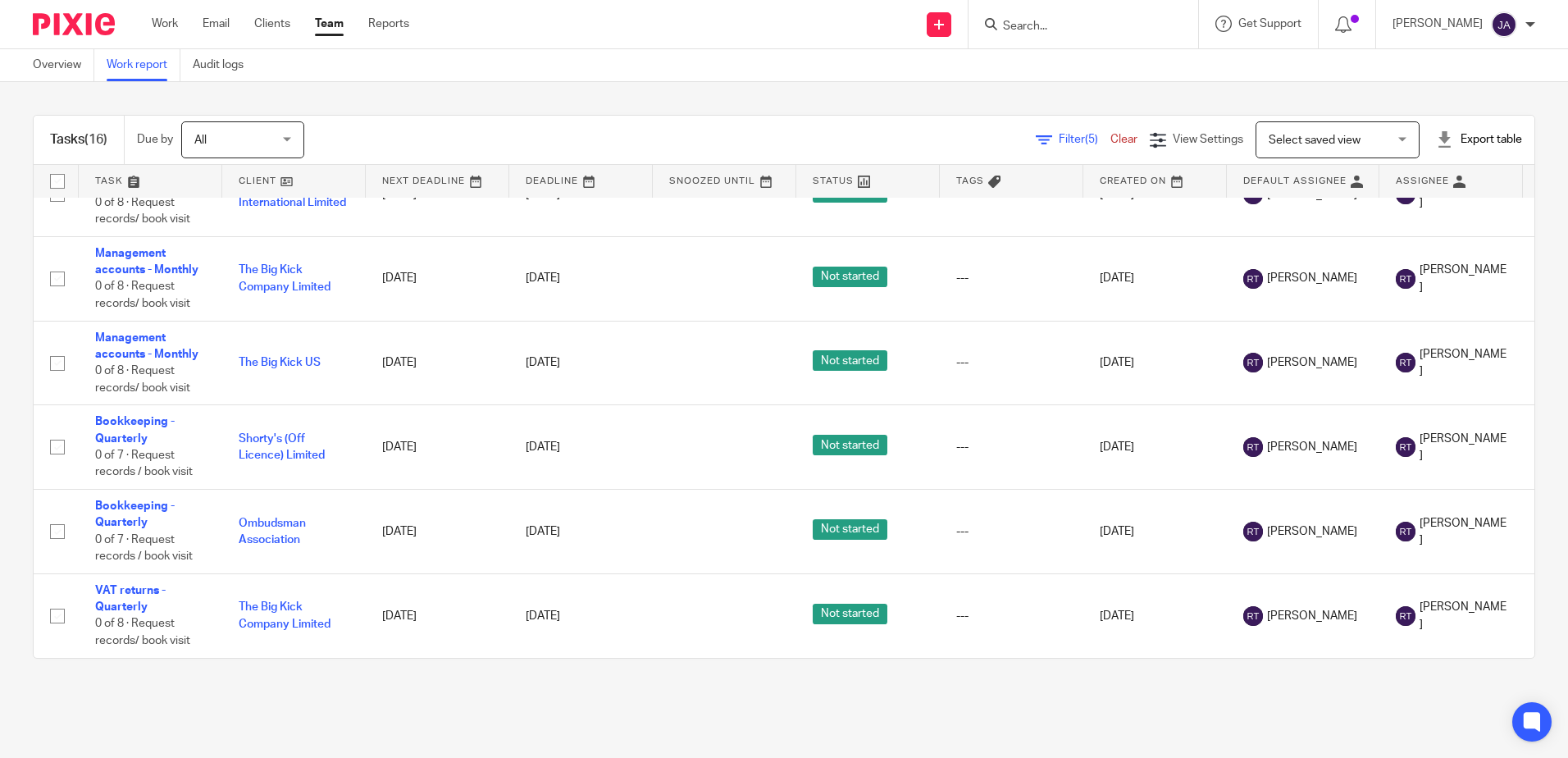
drag, startPoint x: 22, startPoint y: 293, endPoint x: 0, endPoint y: 309, distance: 27.2
click at [0, 310] on html "Work Email Clients Team Reports Work Email Clients Team Reports Settings Send n…" at bounding box center [784, 379] width 1568 height 758
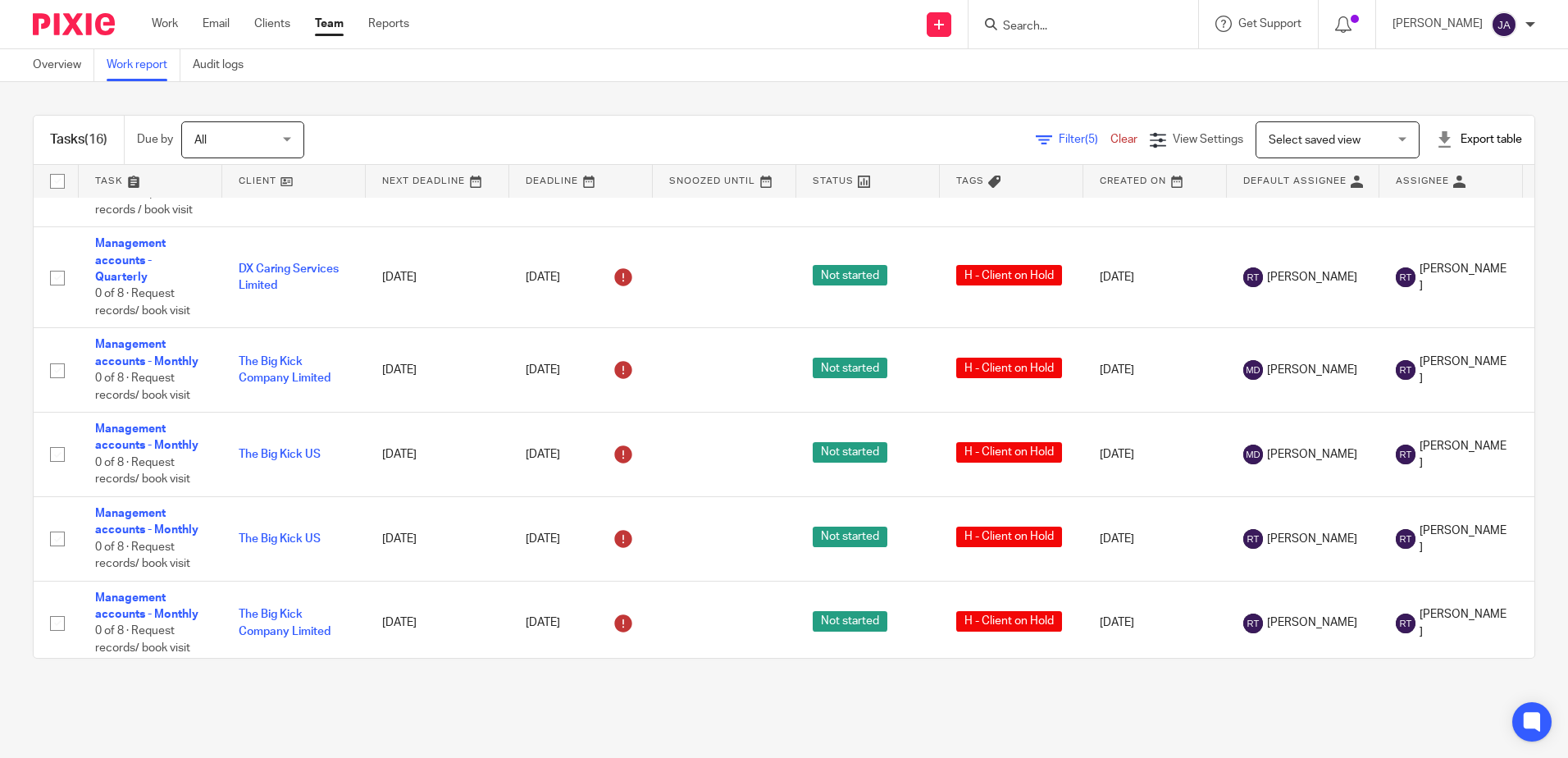
scroll to position [0, 0]
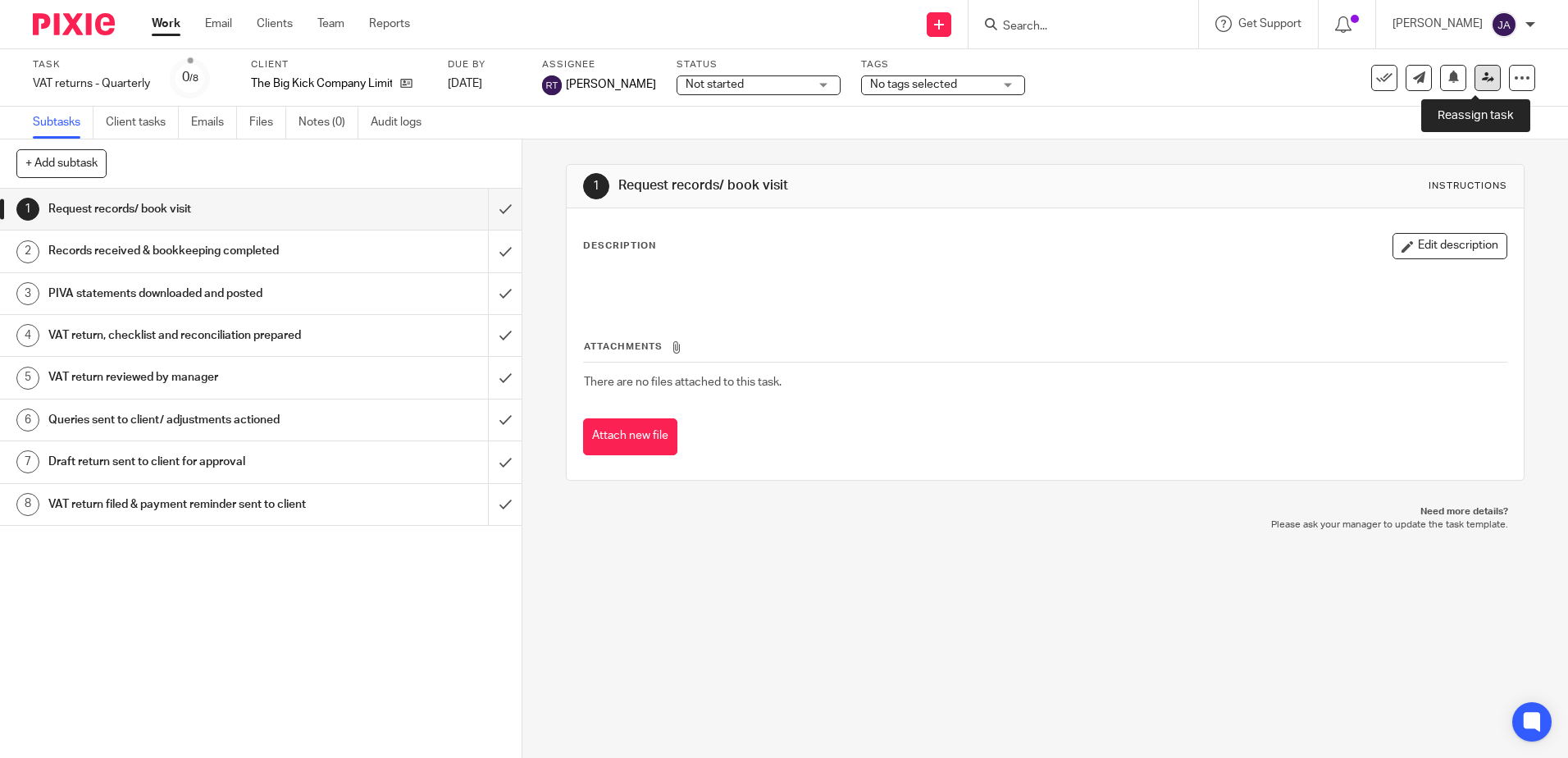
click at [1486, 76] on link at bounding box center [1488, 77] width 26 height 26
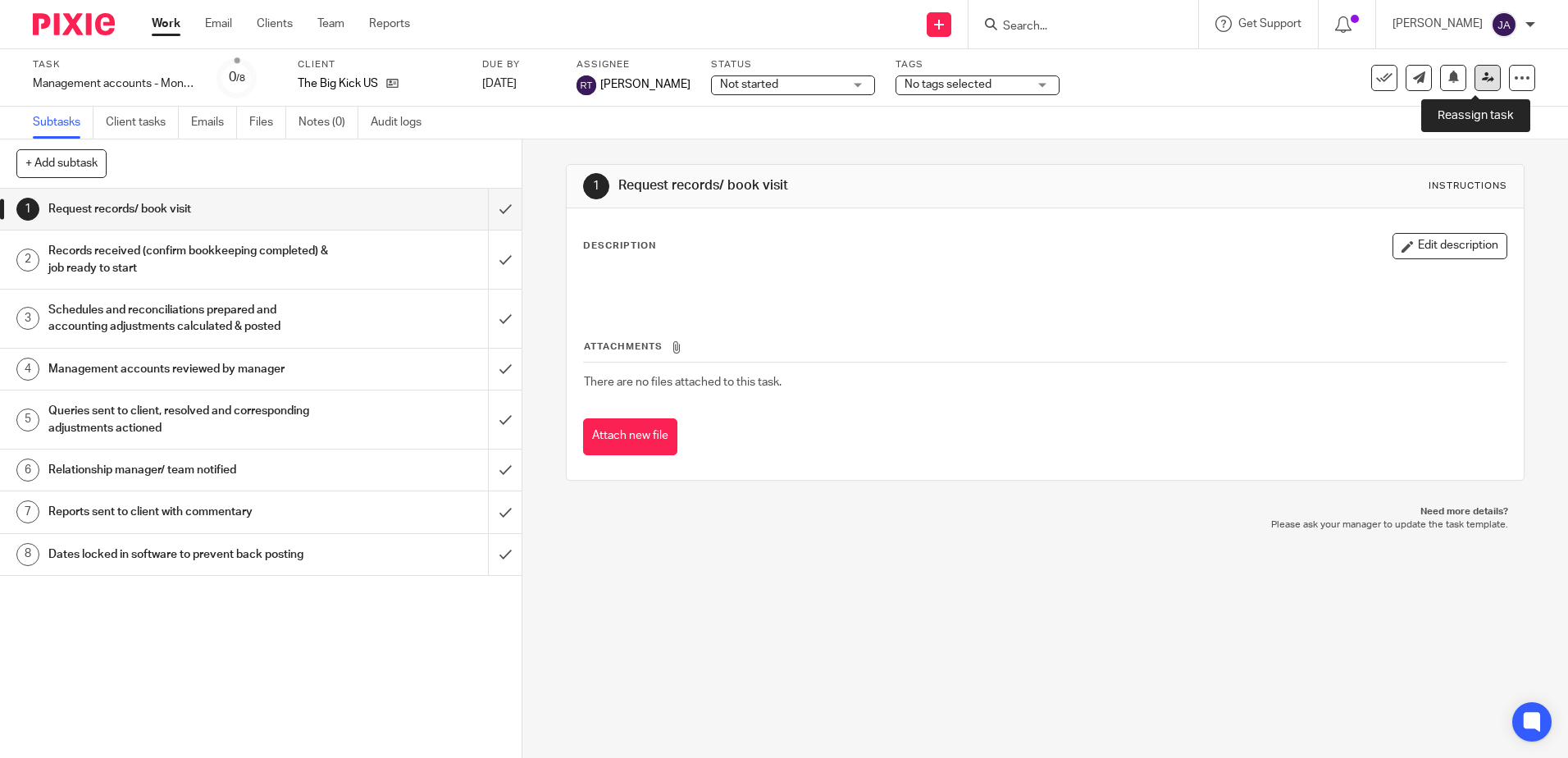
click at [1483, 78] on icon at bounding box center [1489, 77] width 13 height 13
click at [1483, 84] on link at bounding box center [1488, 77] width 26 height 26
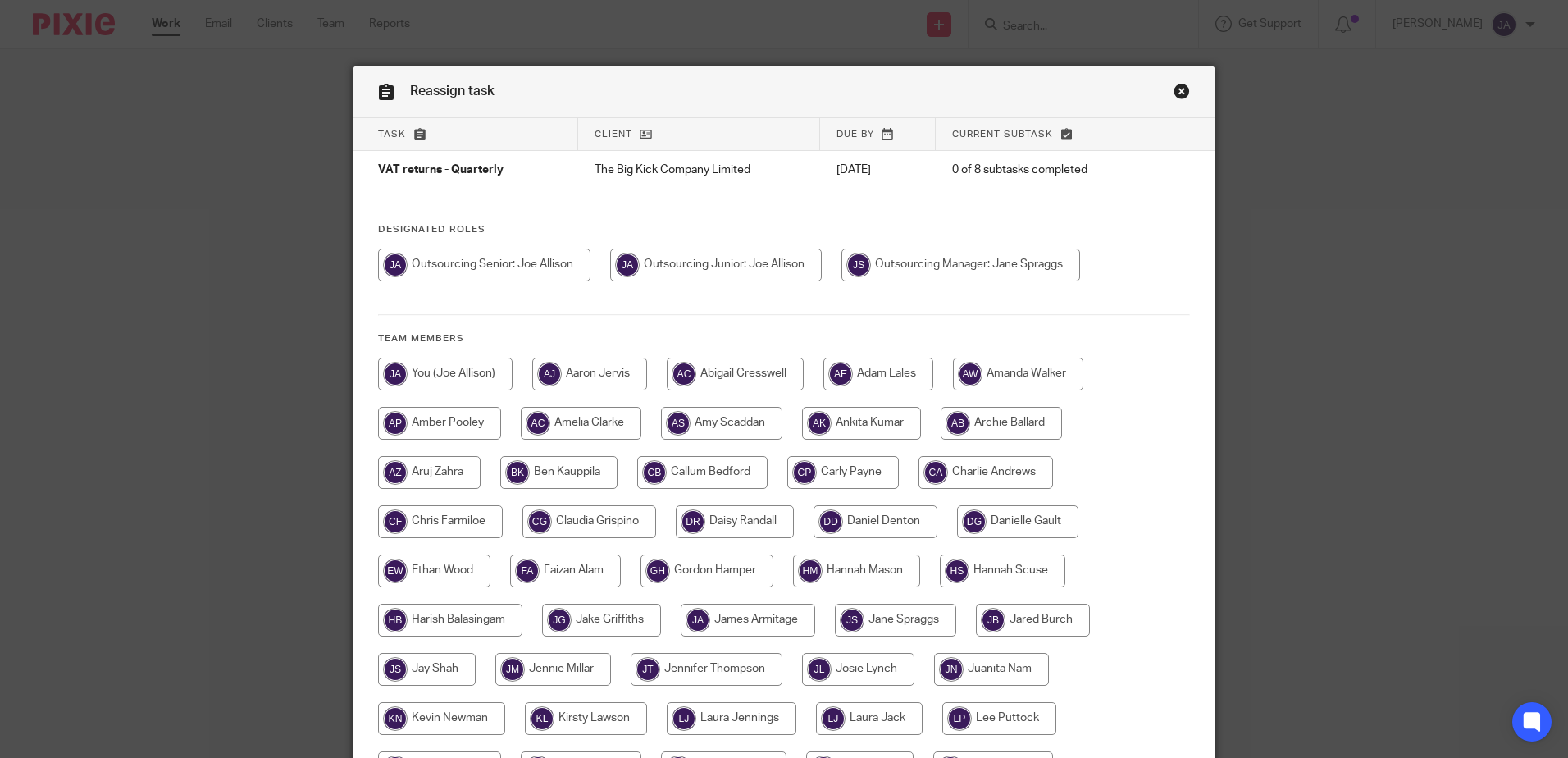
click at [522, 265] on input "radio" at bounding box center [484, 265] width 213 height 32
radio input "true"
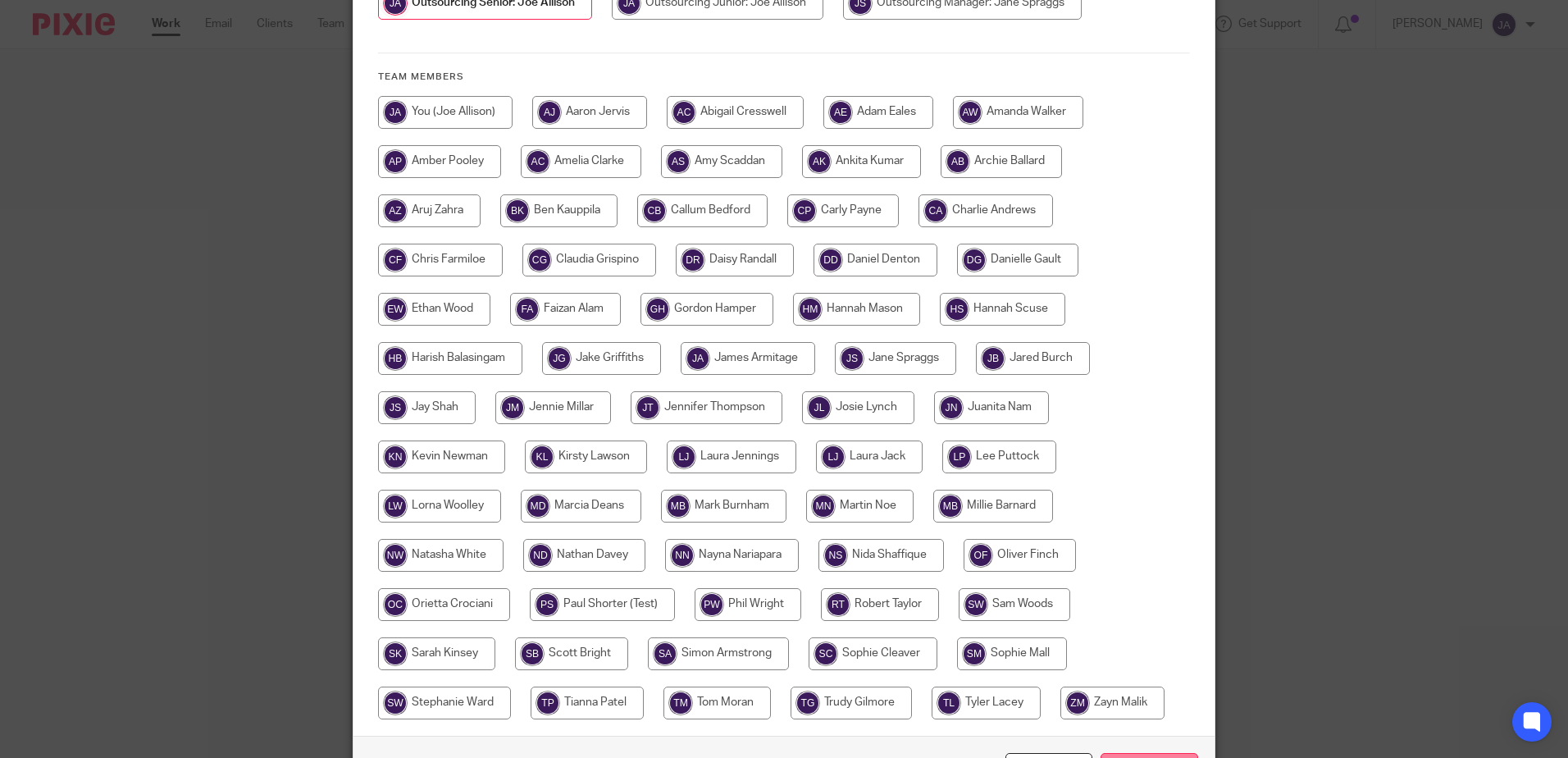
scroll to position [328, 0]
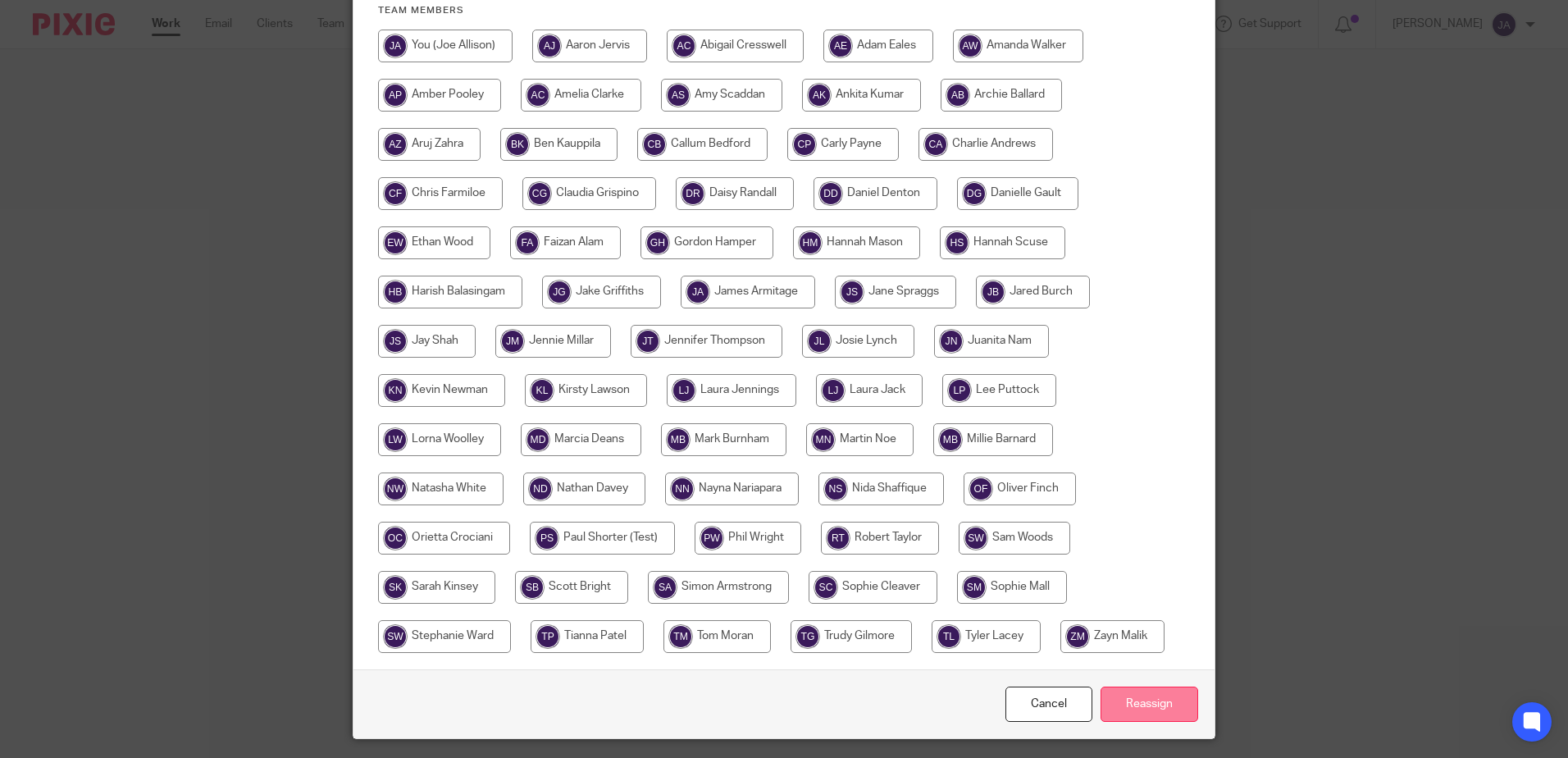
click at [1140, 703] on input "Reassign" at bounding box center [1150, 705] width 98 height 35
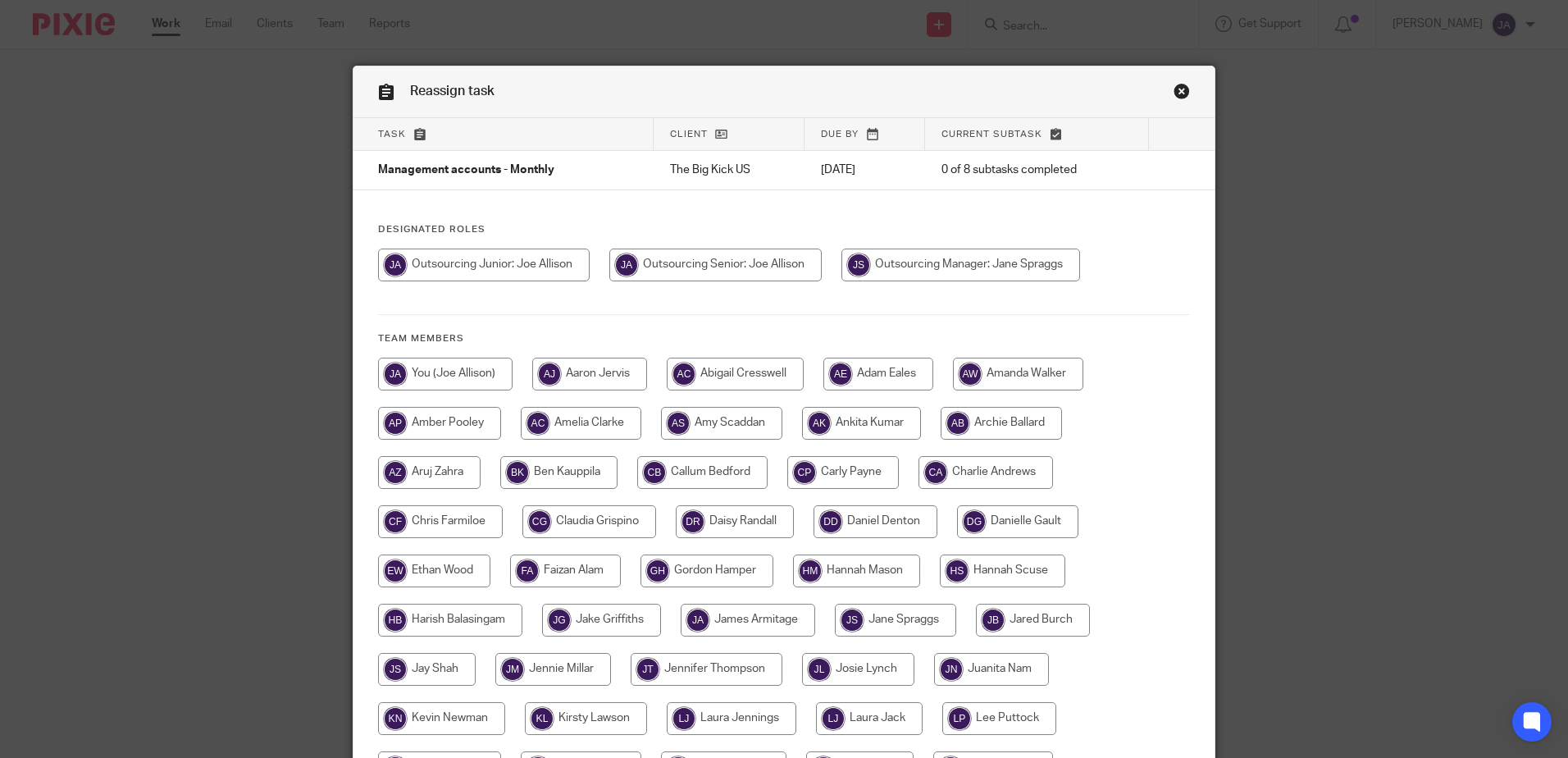
click at [495, 249] on input "radio" at bounding box center [484, 265] width 212 height 32
radio input "true"
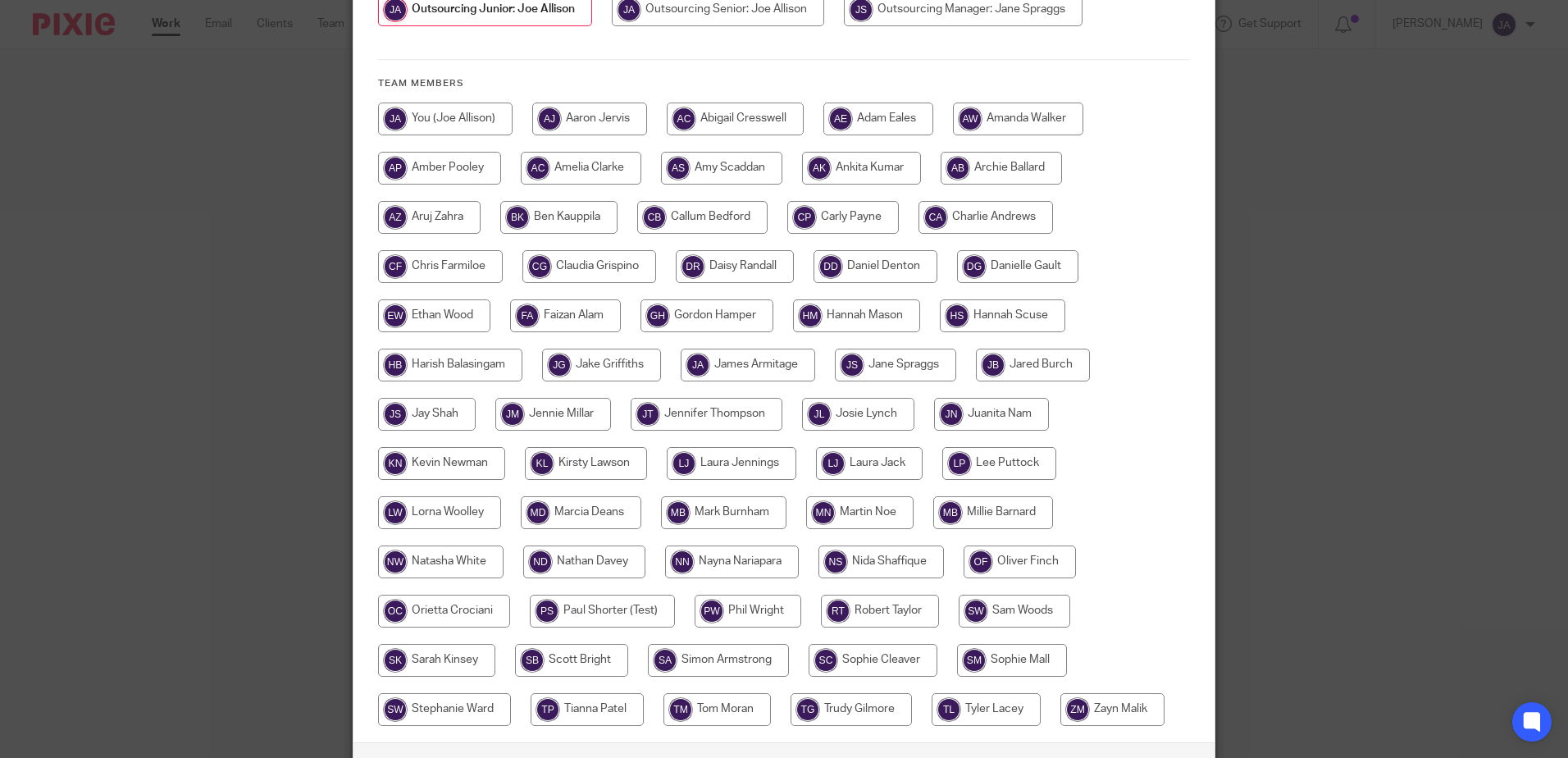
scroll to position [376, 0]
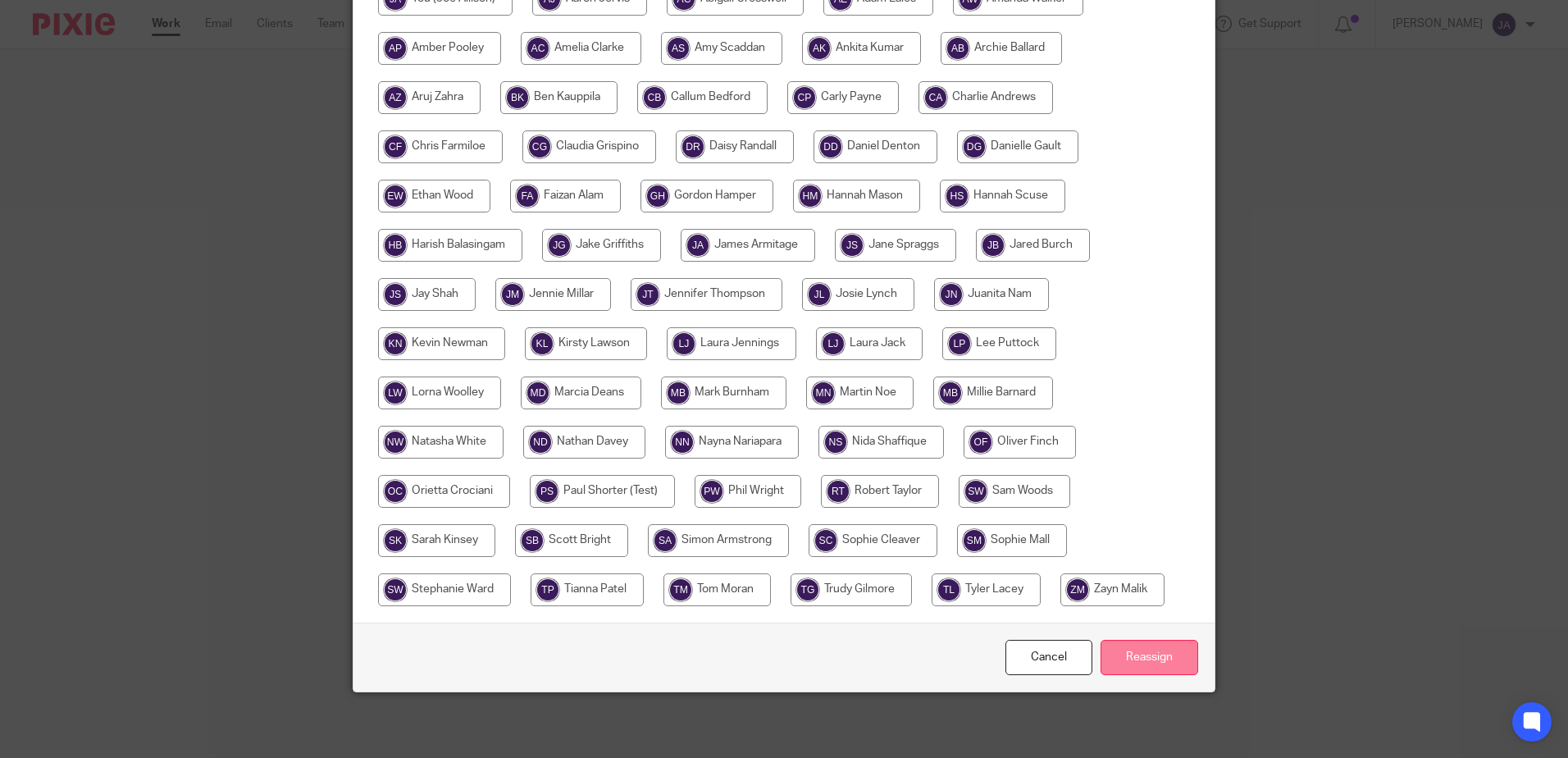
click at [1146, 663] on input "Reassign" at bounding box center [1150, 658] width 98 height 35
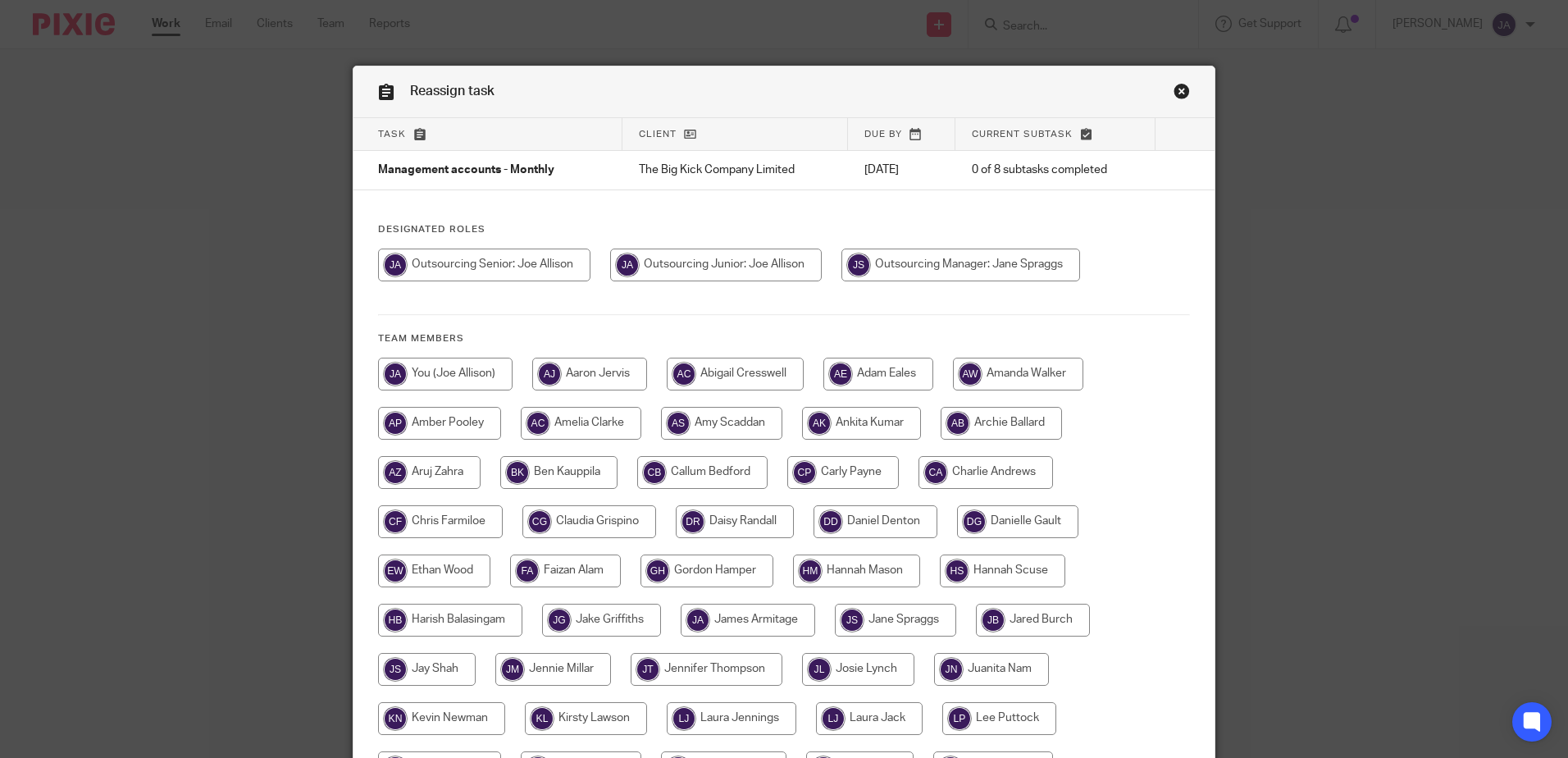
click at [467, 271] on input "radio" at bounding box center [484, 265] width 213 height 32
radio input "true"
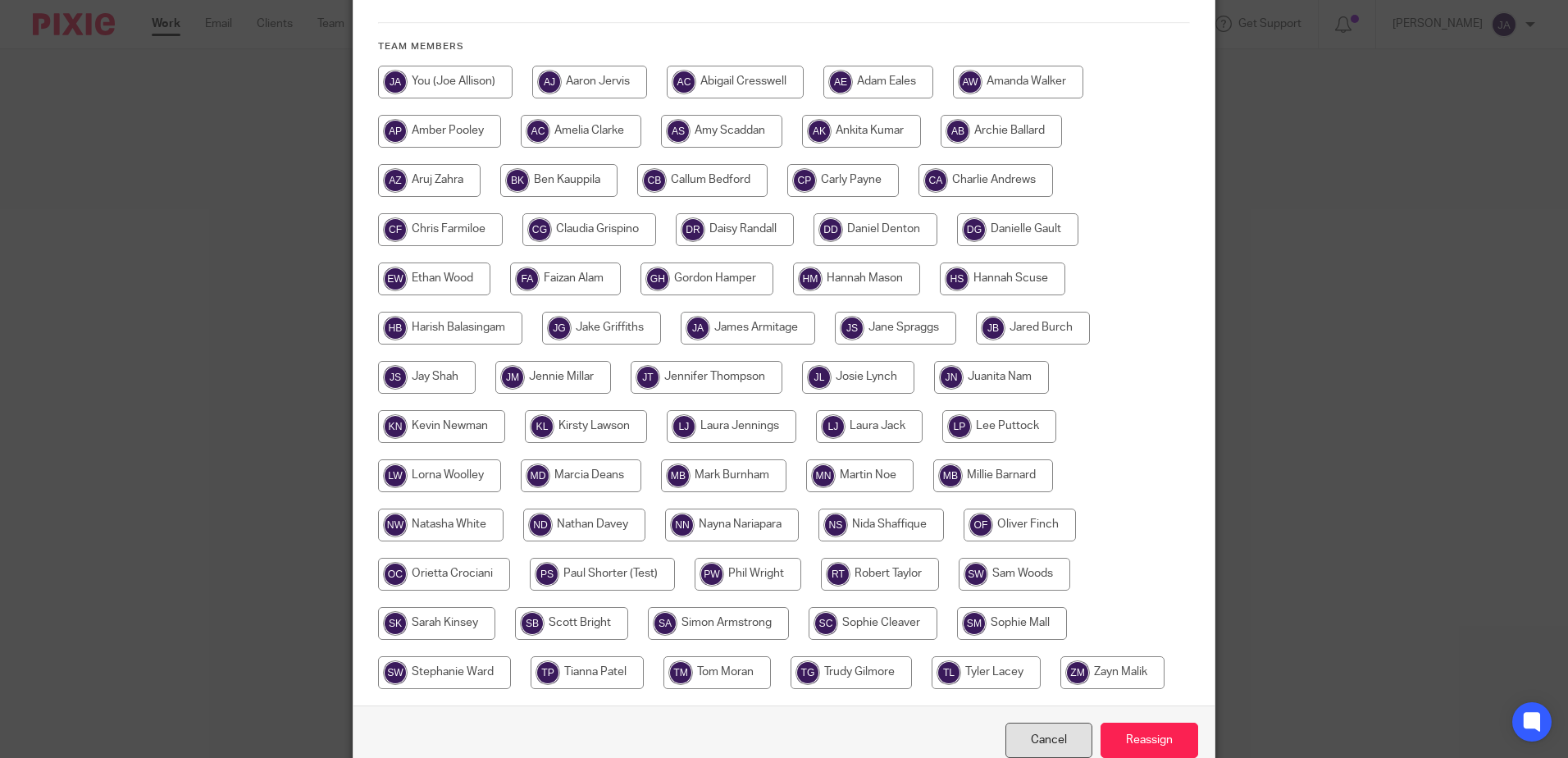
scroll to position [376, 0]
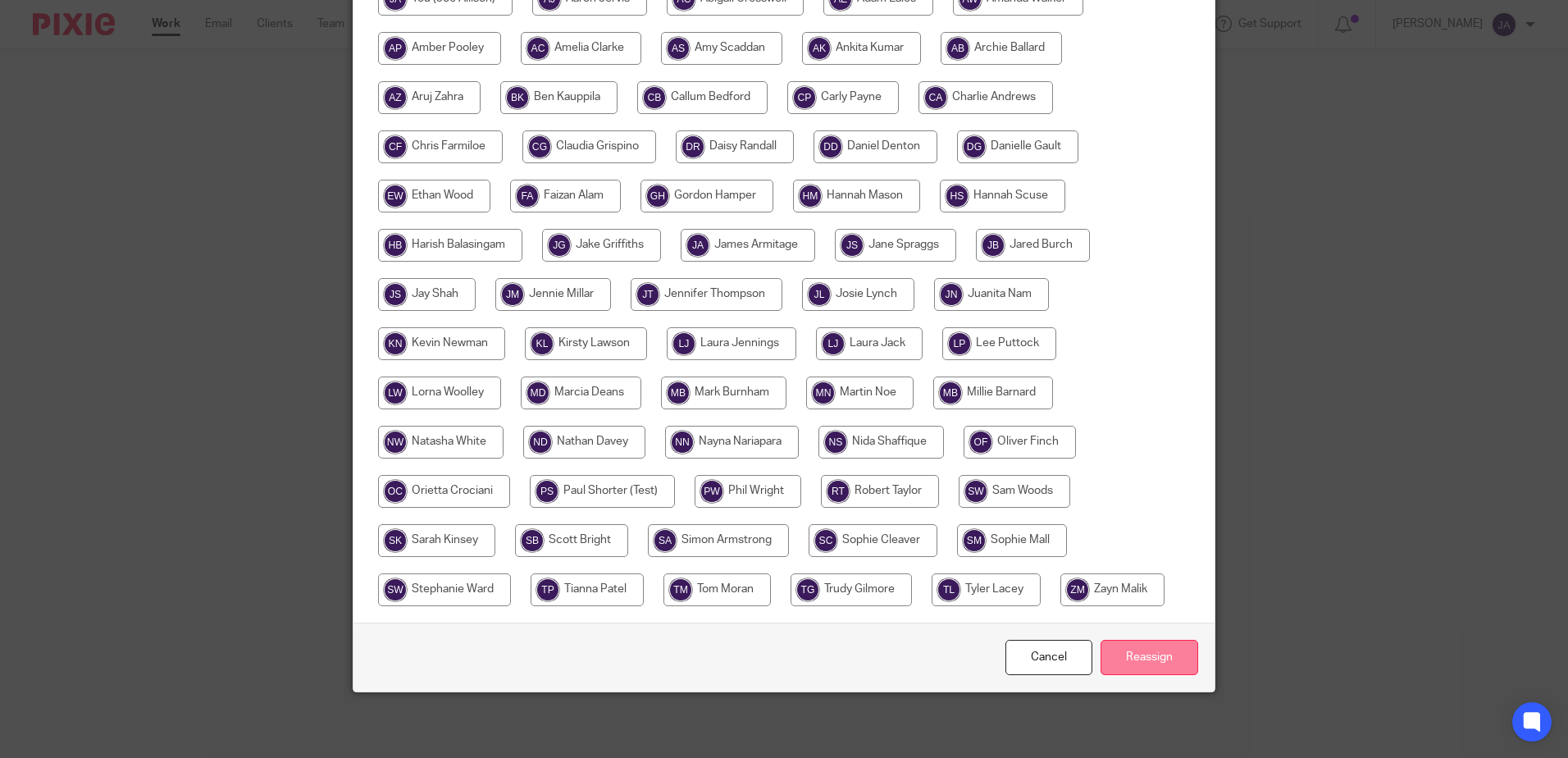
click at [1111, 672] on input "Reassign" at bounding box center [1150, 658] width 98 height 35
